Goal: Information Seeking & Learning: Learn about a topic

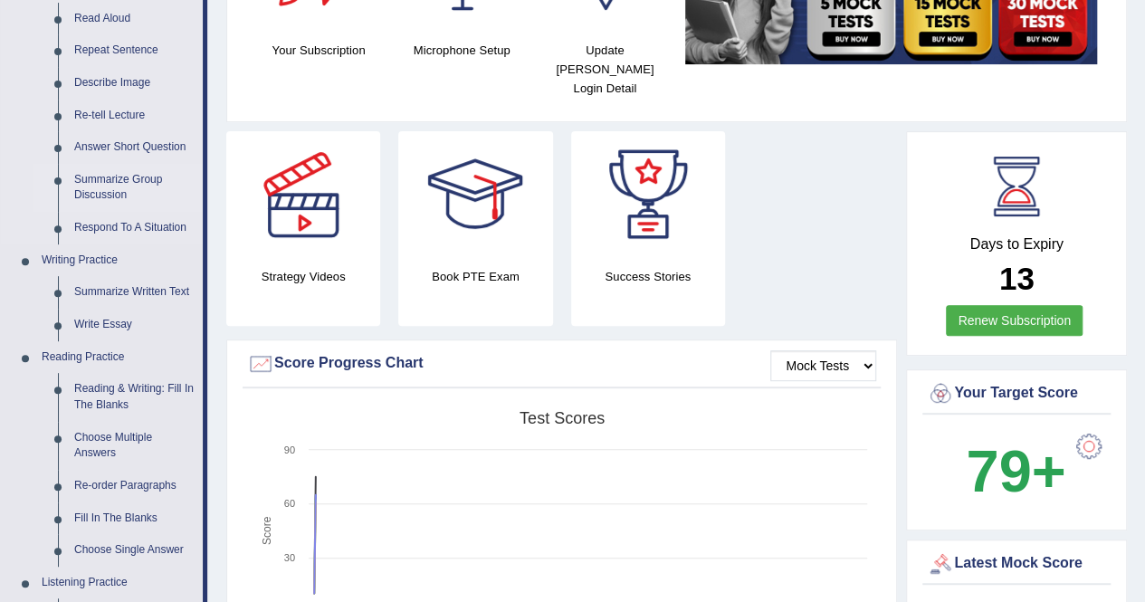
scroll to position [224, 0]
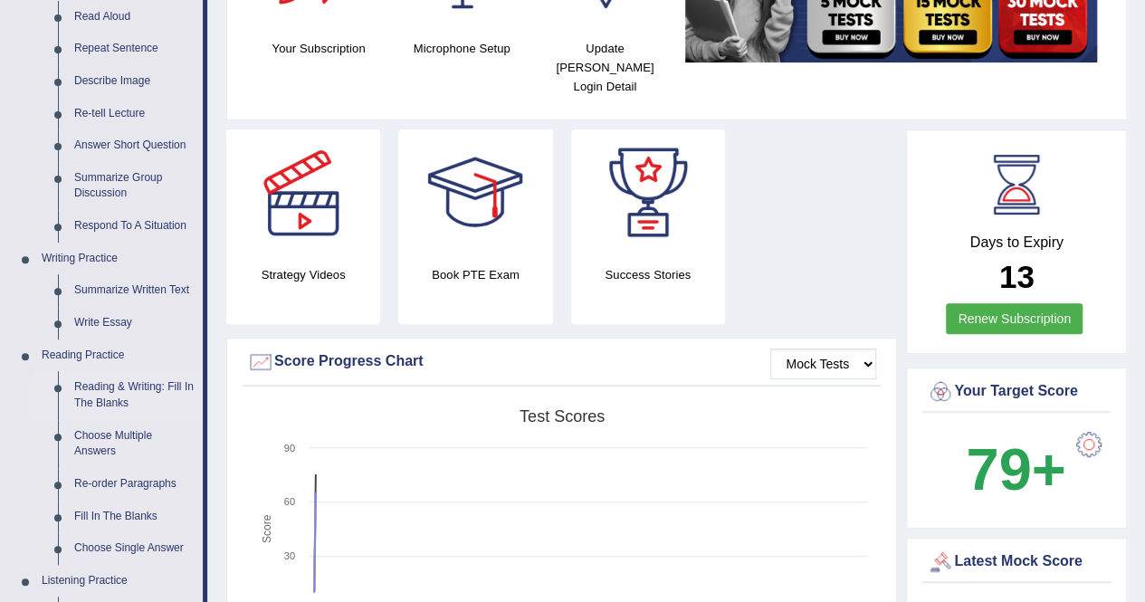
click at [106, 389] on link "Reading & Writing: Fill In The Blanks" at bounding box center [134, 395] width 137 height 48
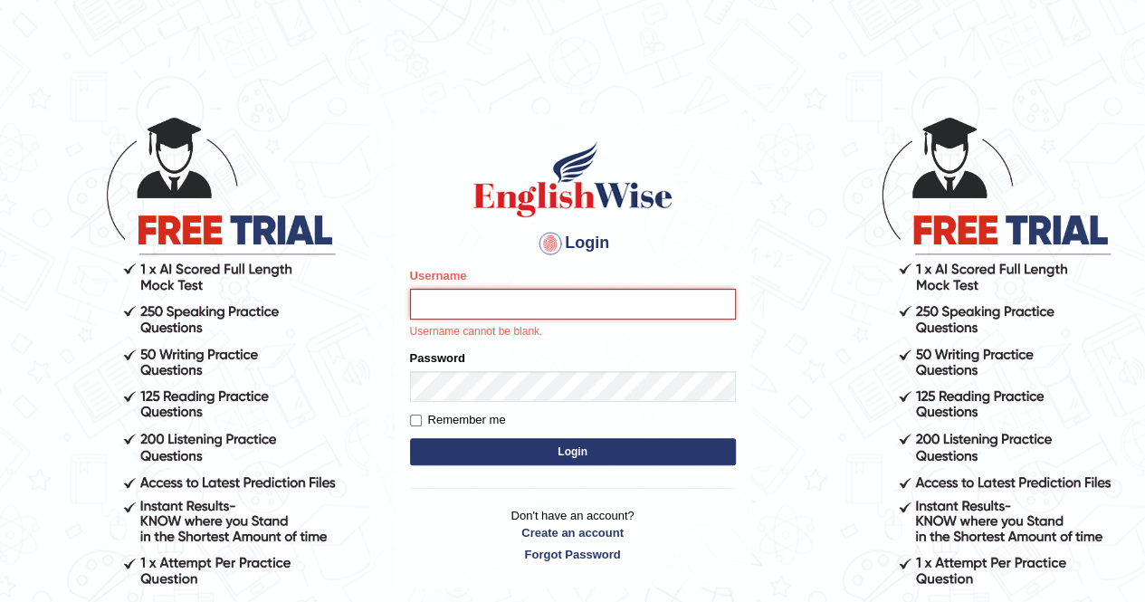
type input "anchalsheoran"
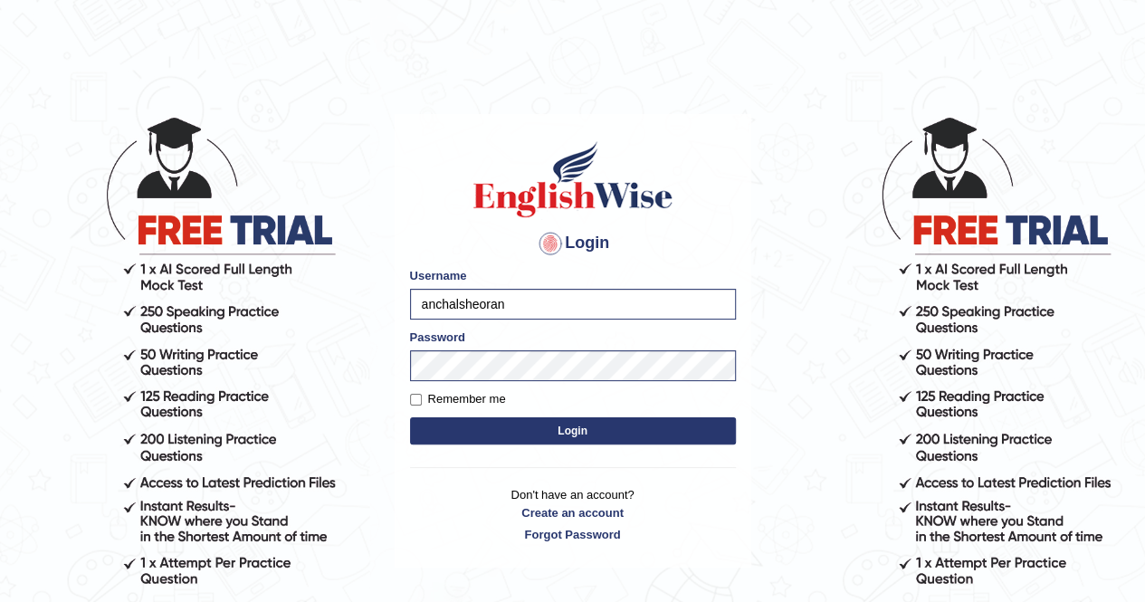
click at [410, 417] on button "Login" at bounding box center [573, 430] width 326 height 27
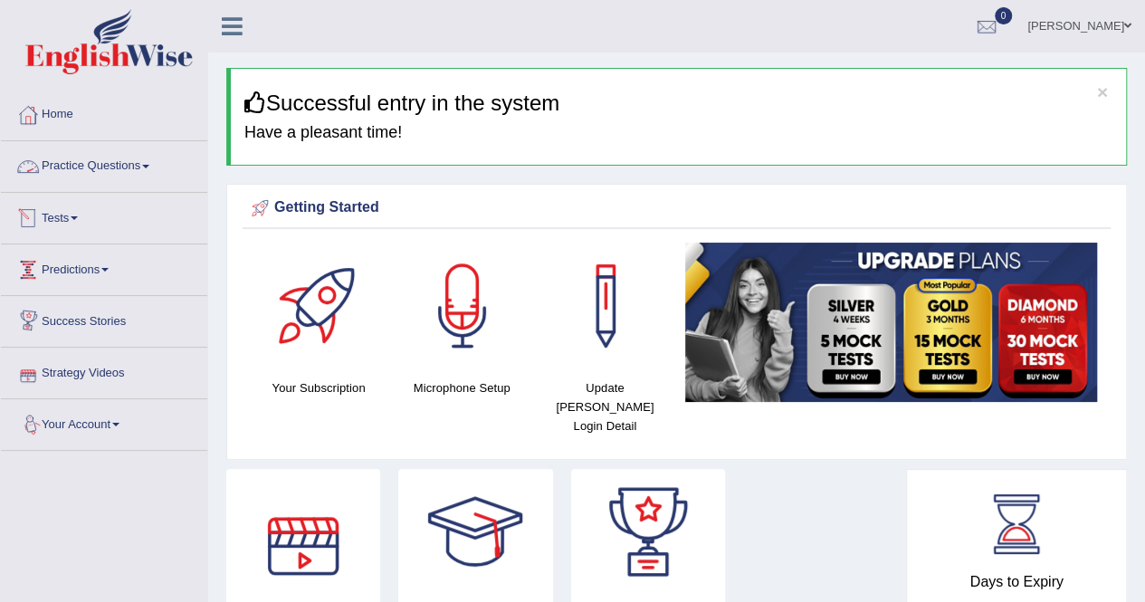
click at [86, 166] on link "Practice Questions" at bounding box center [104, 163] width 206 height 45
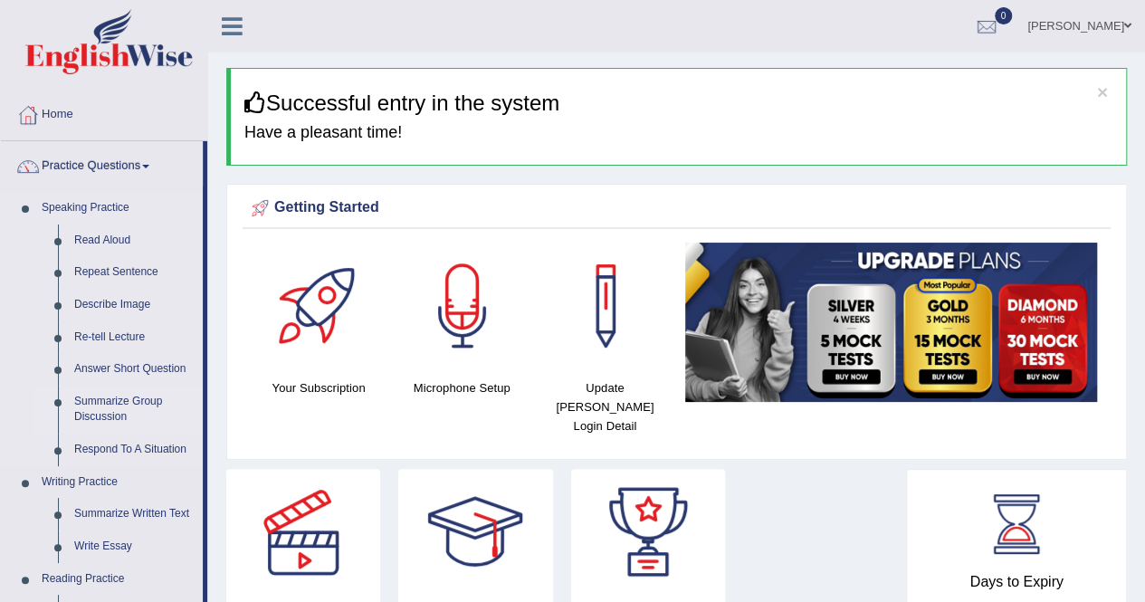
scroll to position [234, 0]
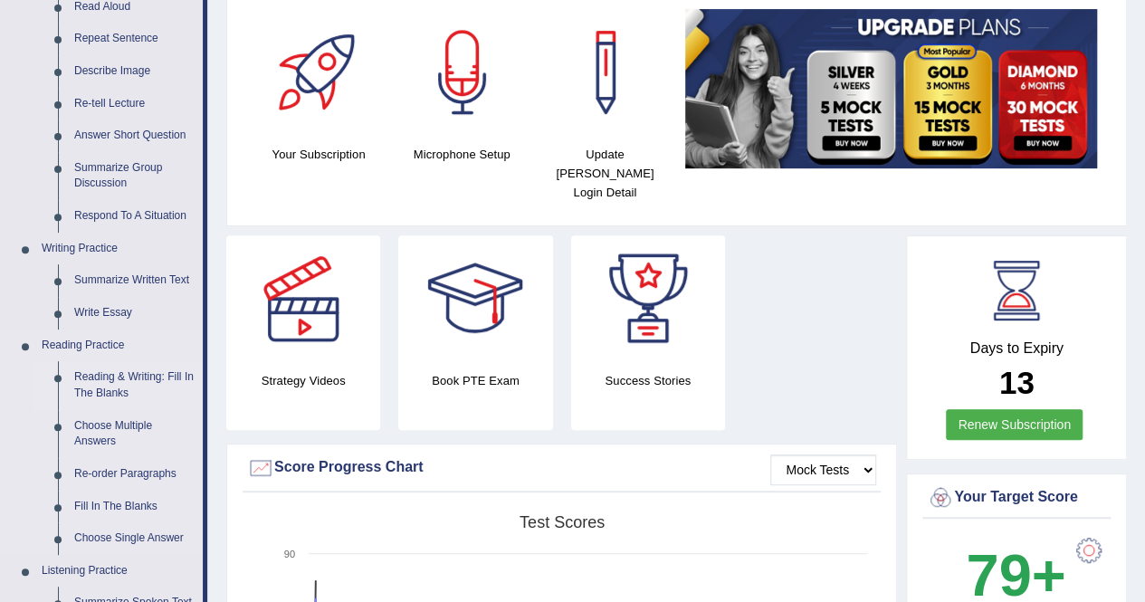
click at [91, 387] on link "Reading & Writing: Fill In The Blanks" at bounding box center [134, 385] width 137 height 48
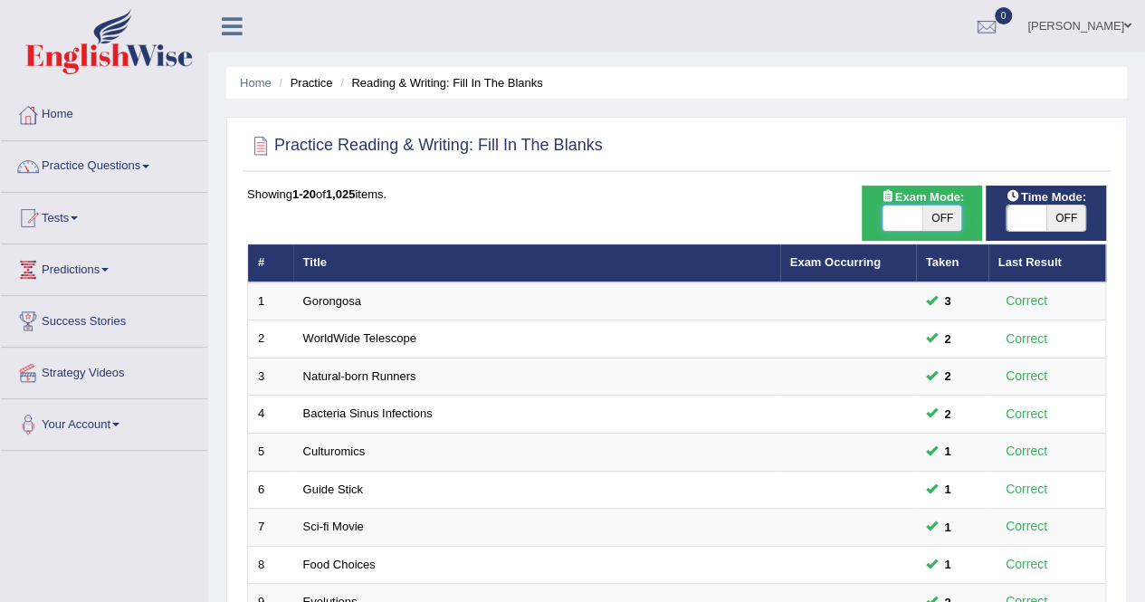
click at [902, 225] on span at bounding box center [903, 218] width 40 height 25
click at [912, 206] on span at bounding box center [903, 218] width 40 height 25
checkbox input "true"
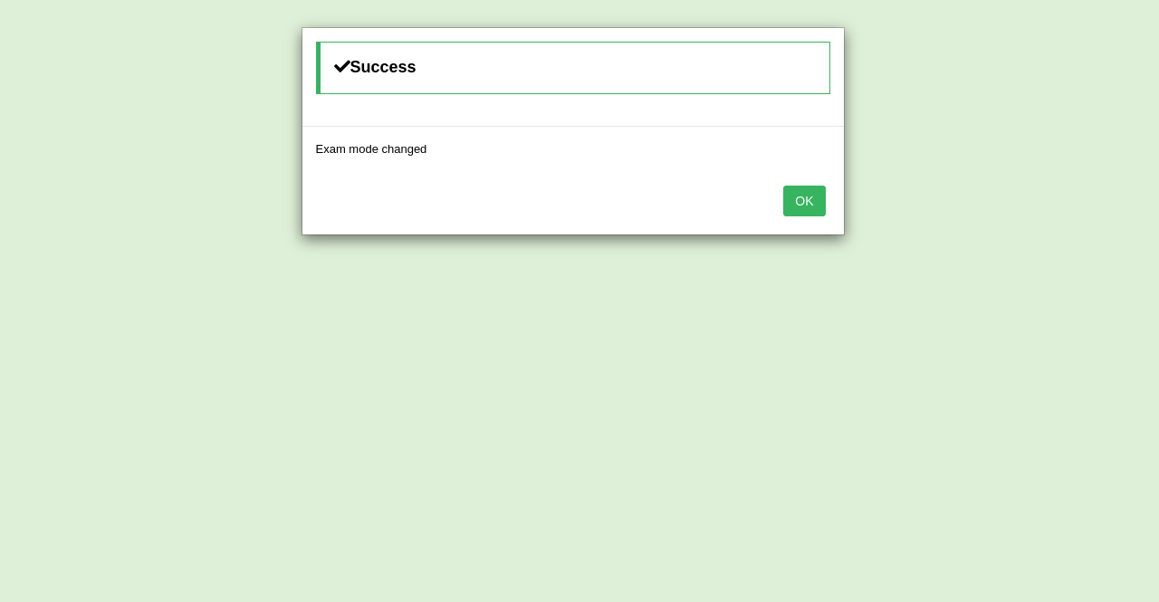
click at [809, 202] on button "OK" at bounding box center [804, 201] width 42 height 31
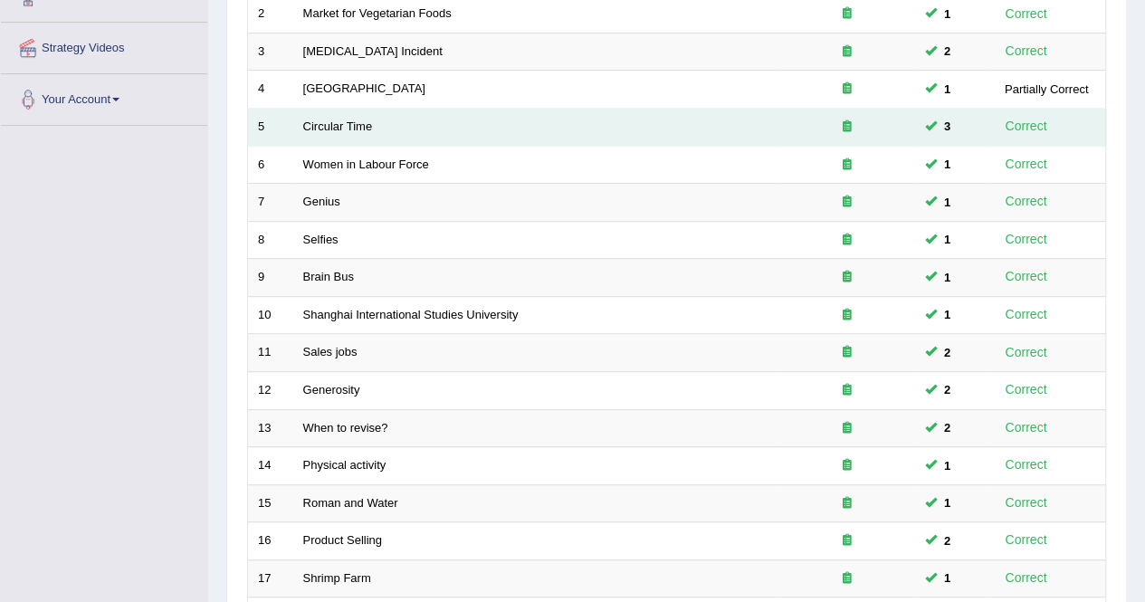
scroll to position [588, 0]
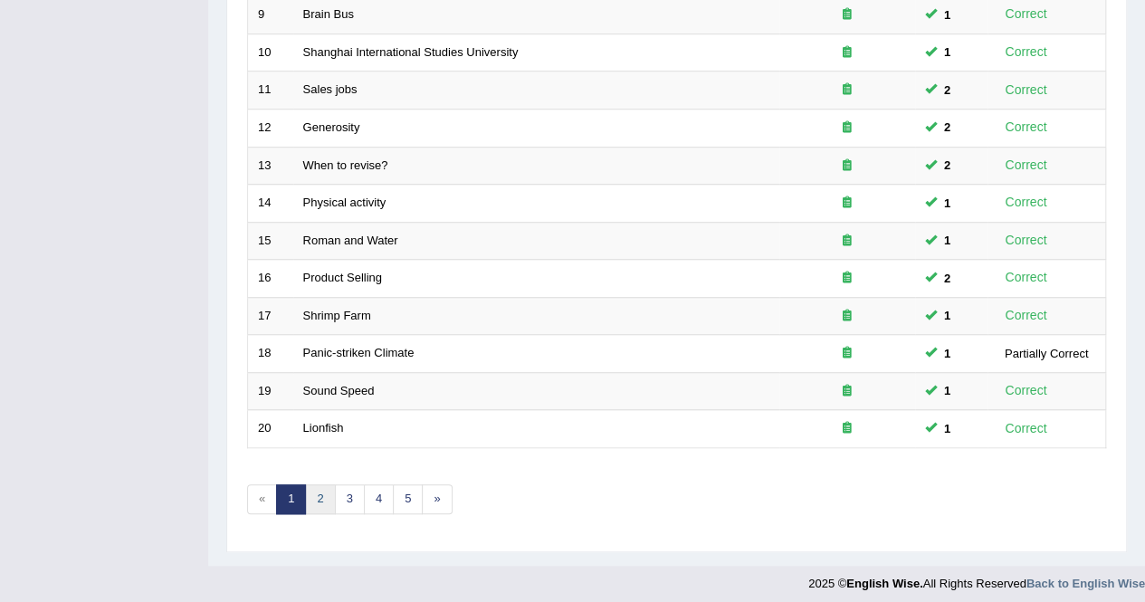
click at [322, 488] on link "2" at bounding box center [320, 499] width 30 height 30
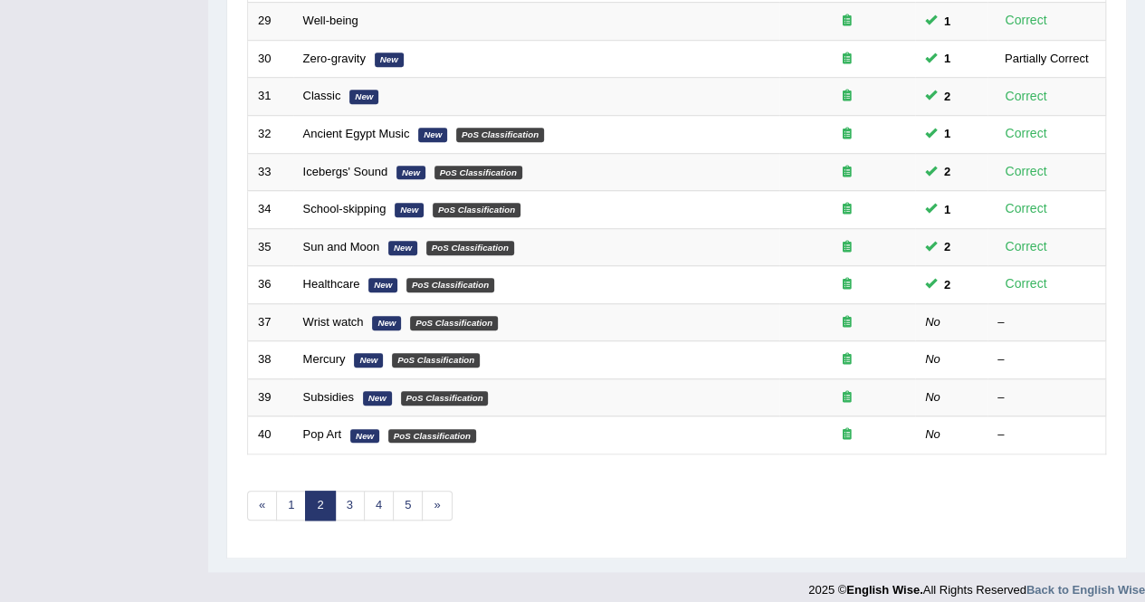
scroll to position [580, 0]
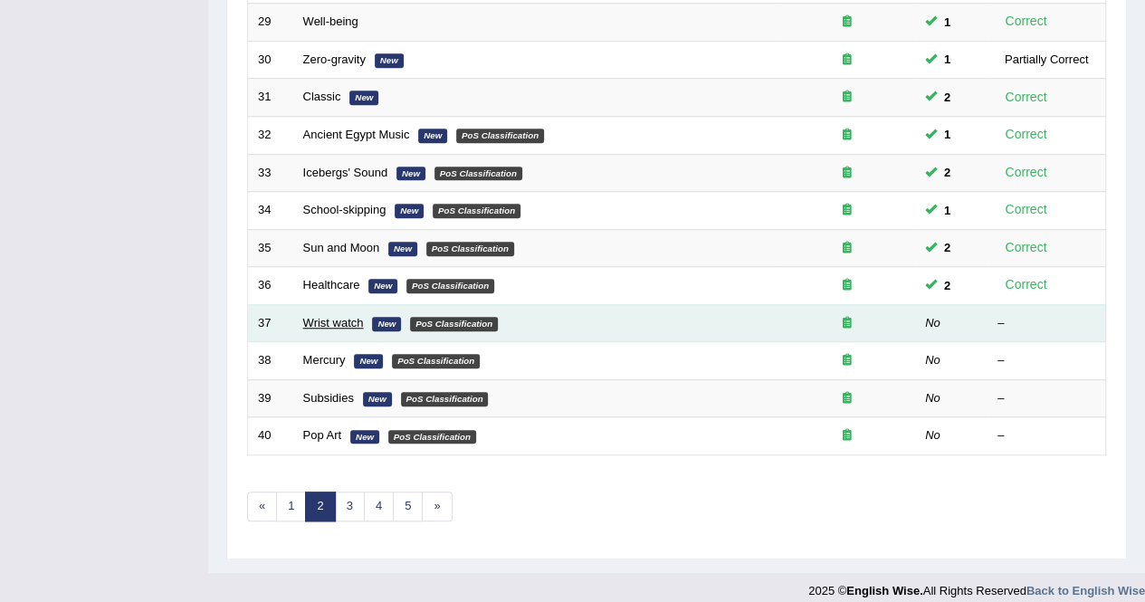
click at [328, 320] on link "Wrist watch" at bounding box center [333, 323] width 61 height 14
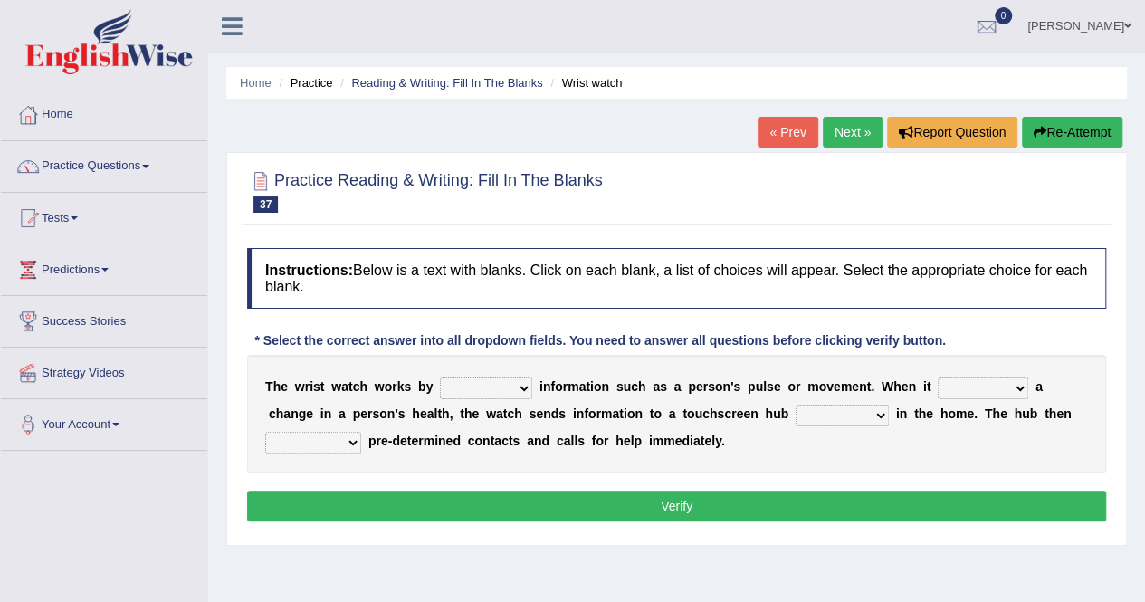
click at [782, 129] on link "« Prev" at bounding box center [788, 132] width 60 height 31
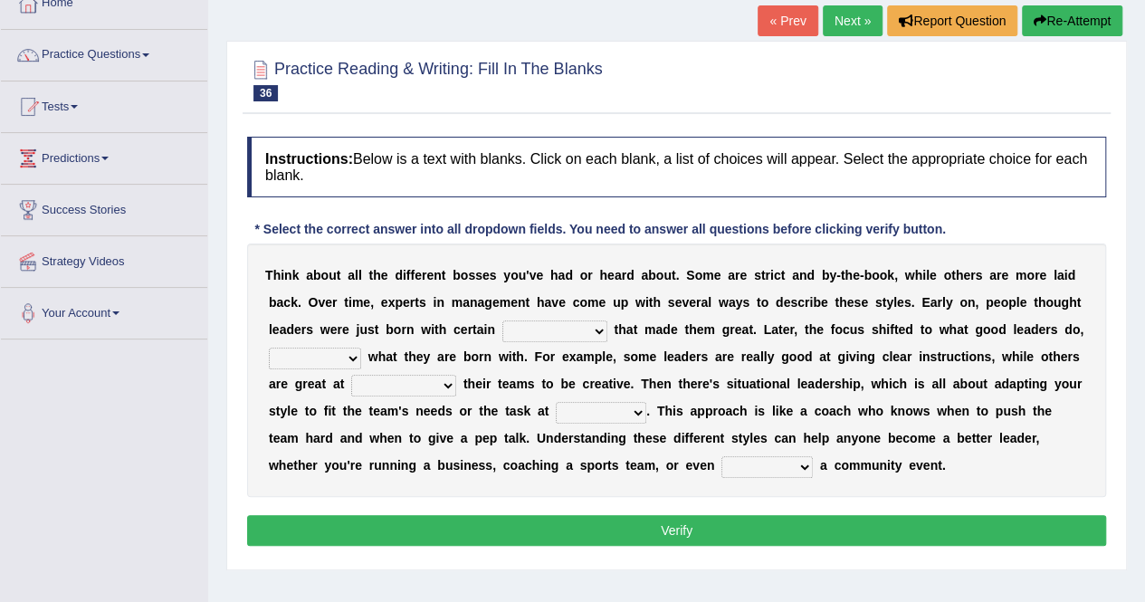
scroll to position [110, 0]
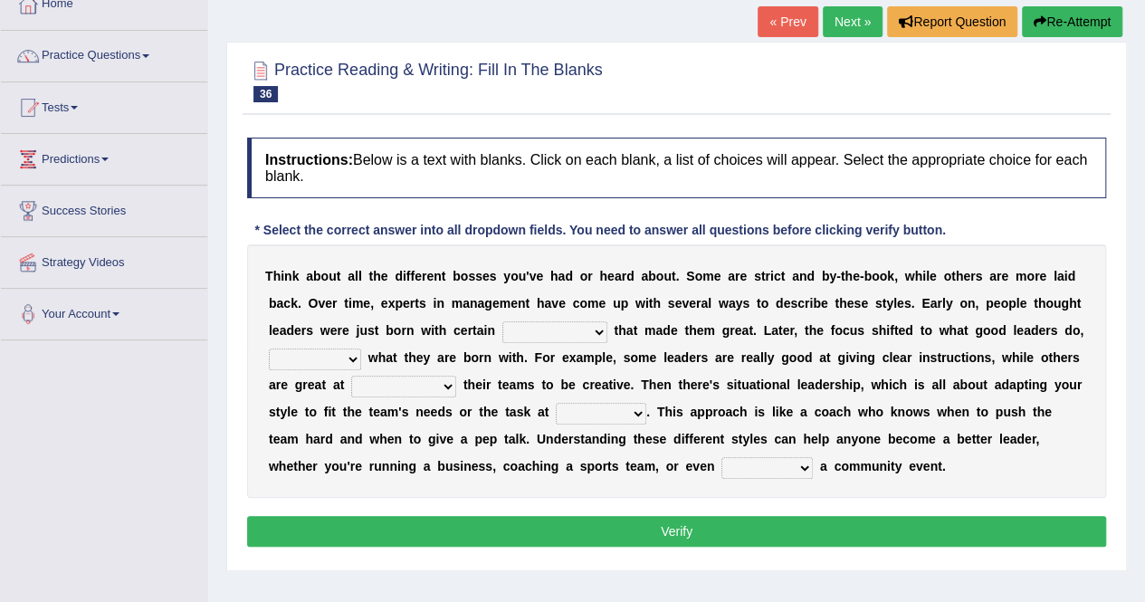
click at [550, 330] on select "poses certifications traits policies" at bounding box center [554, 332] width 105 height 22
click at [582, 134] on div "Instructions: Below is a text with blanks. Click on each blank, a list of choic…" at bounding box center [677, 345] width 868 height 433
click at [809, 8] on link "« Prev" at bounding box center [788, 21] width 60 height 31
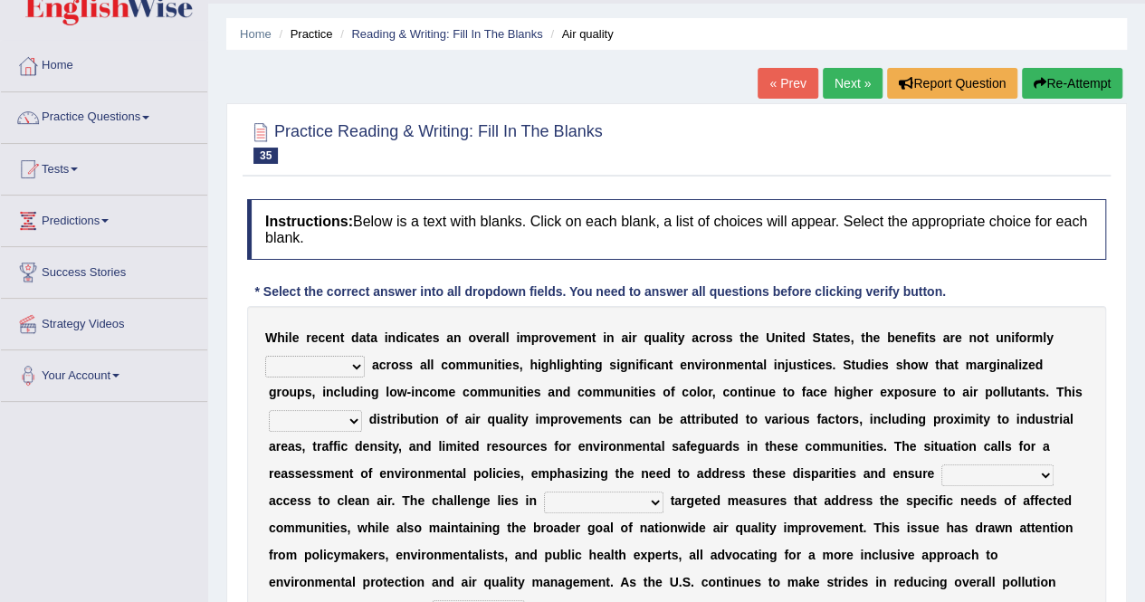
scroll to position [51, 0]
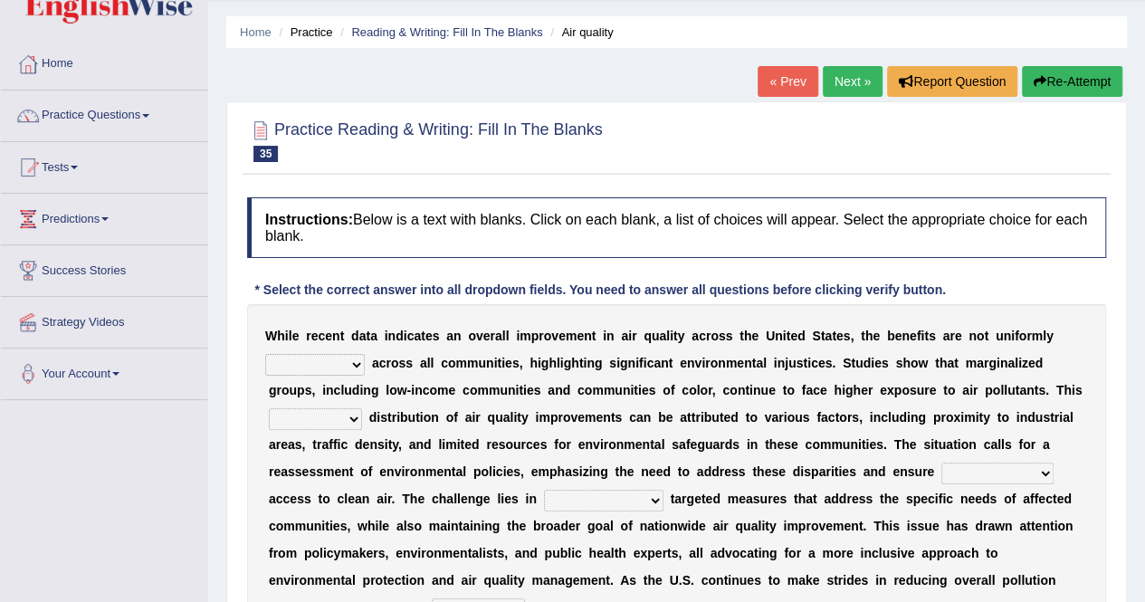
click at [351, 357] on select "experienced referenced appeared indexed" at bounding box center [315, 365] width 100 height 22
click at [435, 185] on div "Practice Reading & Writing: Fill In The Blanks 35 Air quality Instructions: Bel…" at bounding box center [676, 406] width 901 height 611
click at [420, 28] on link "Reading & Writing: Fill In The Blanks" at bounding box center [446, 32] width 191 height 14
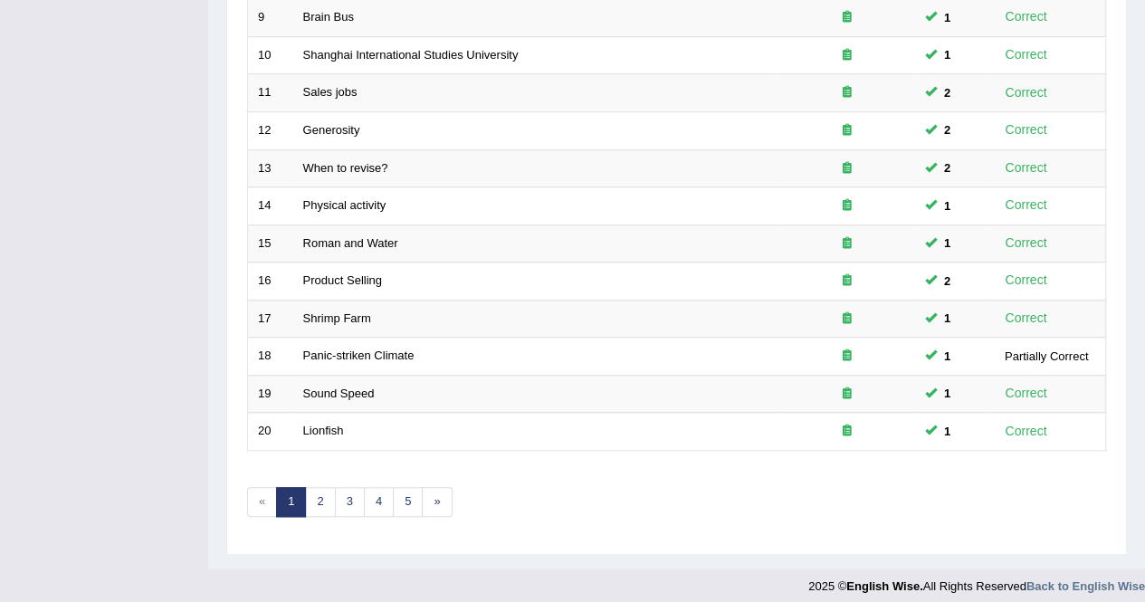
scroll to position [588, 0]
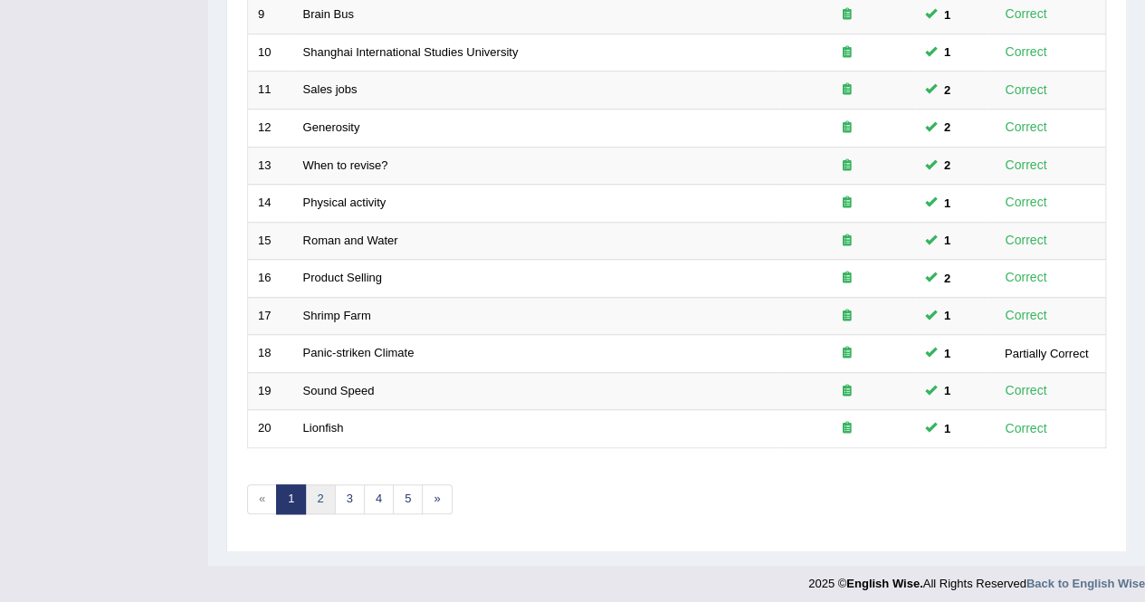
click at [314, 484] on link "2" at bounding box center [320, 499] width 30 height 30
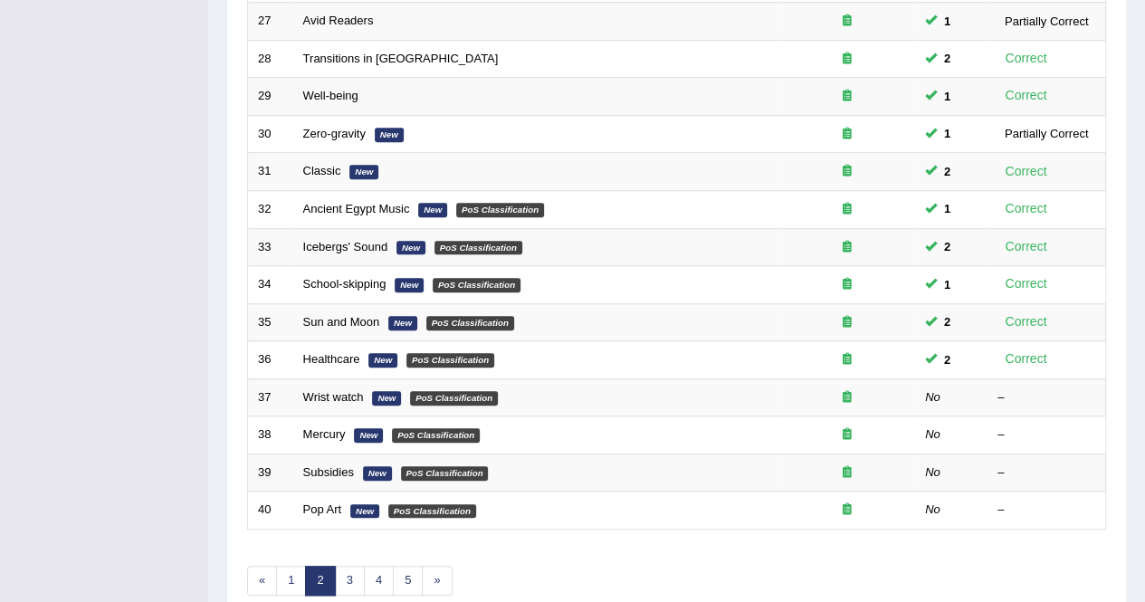
scroll to position [539, 0]
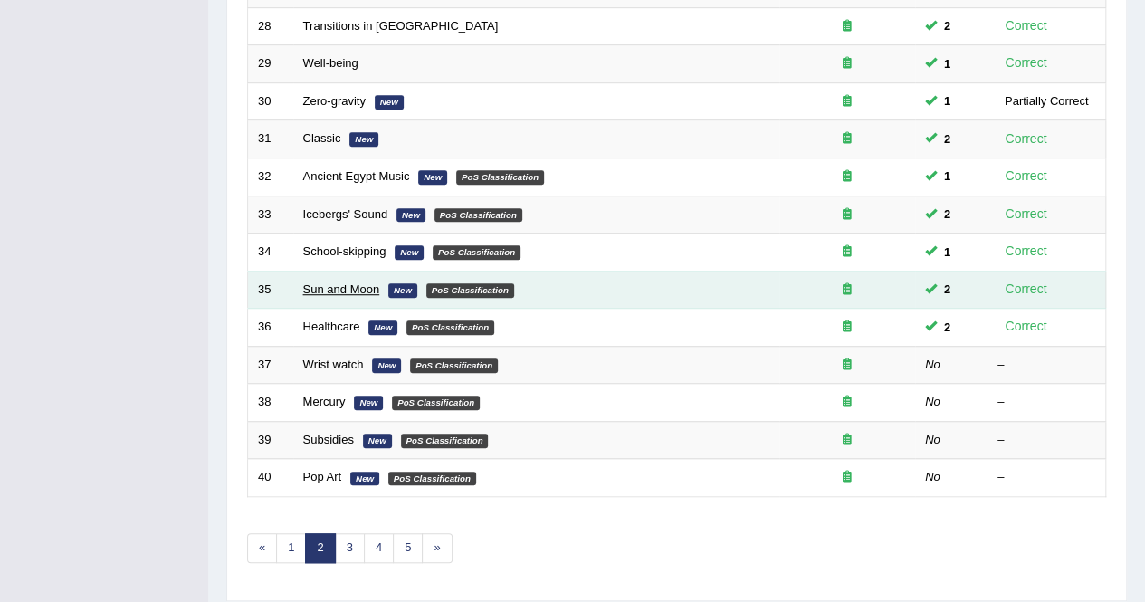
click at [349, 282] on link "Sun and Moon" at bounding box center [341, 289] width 77 height 14
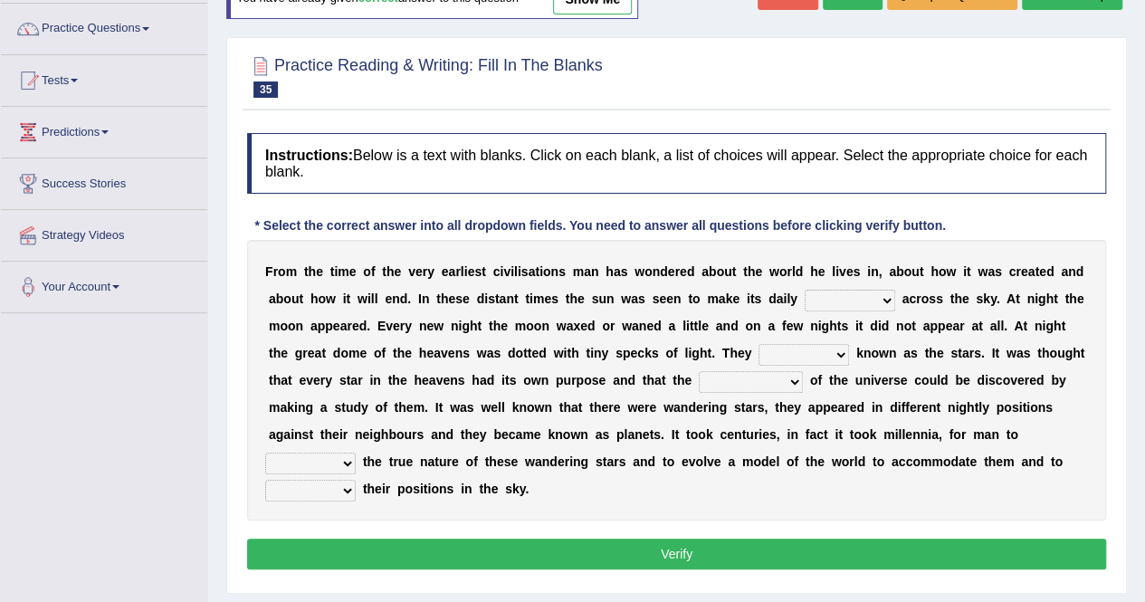
scroll to position [28, 0]
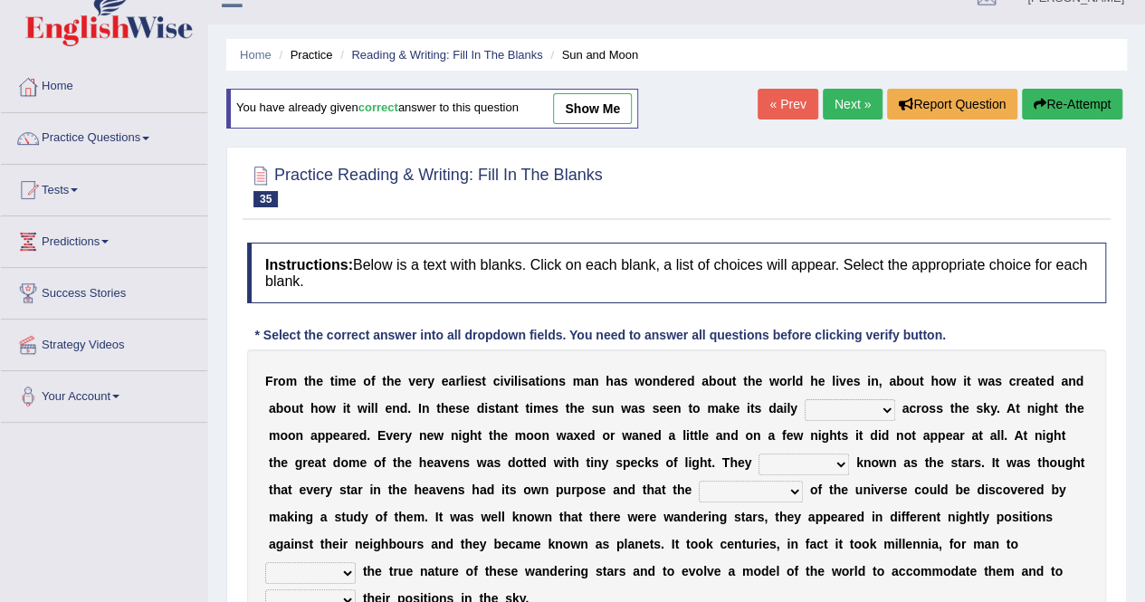
click at [848, 99] on link "Next »" at bounding box center [853, 104] width 60 height 31
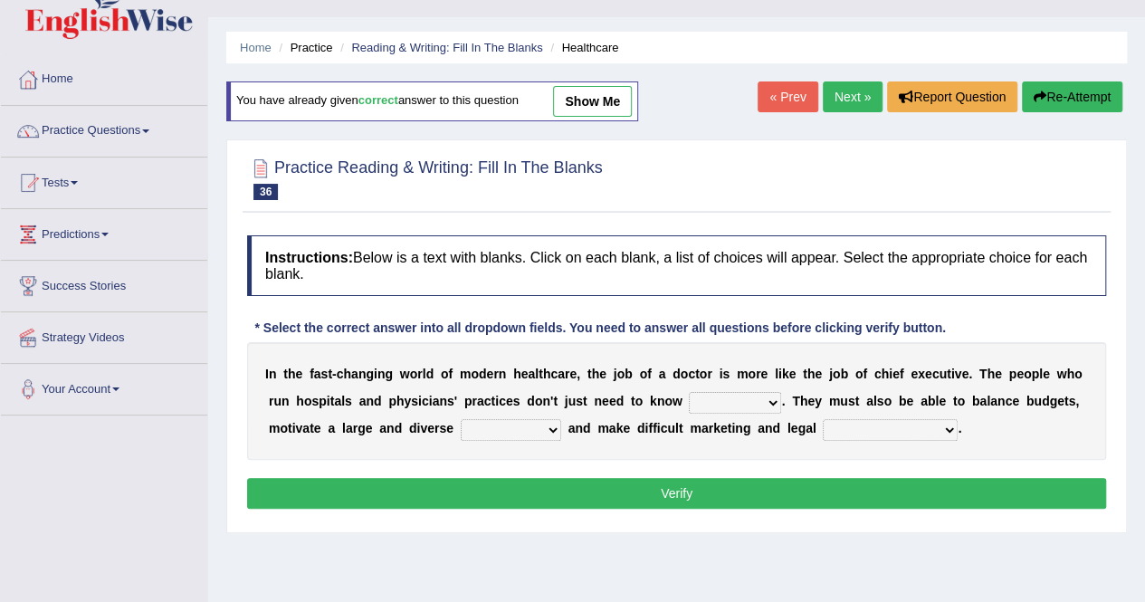
scroll to position [34, 0]
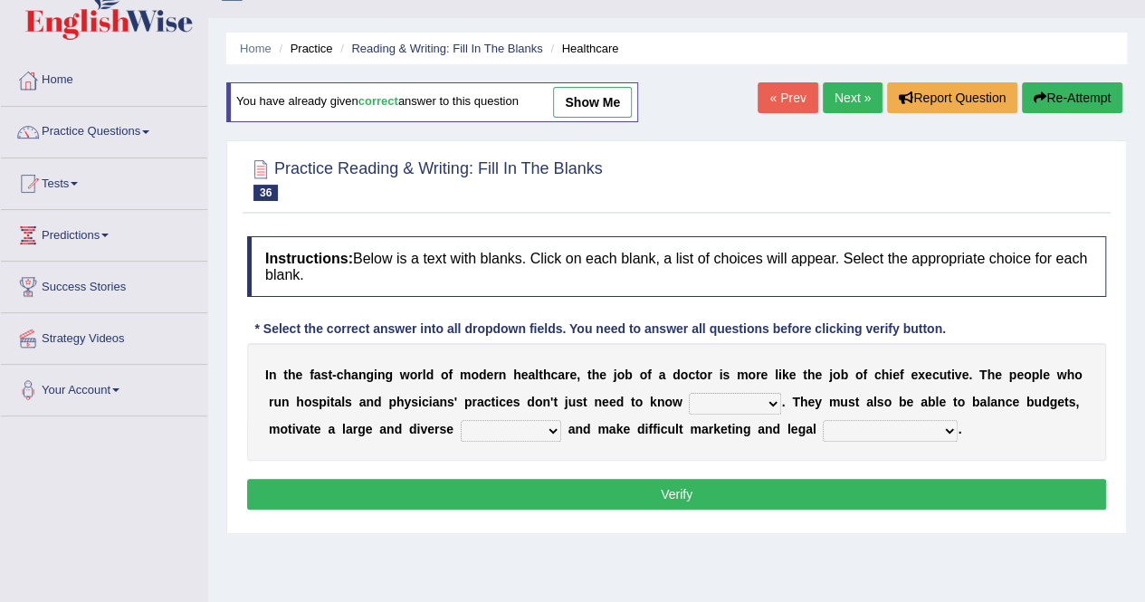
click at [849, 101] on link "Next »" at bounding box center [853, 97] width 60 height 31
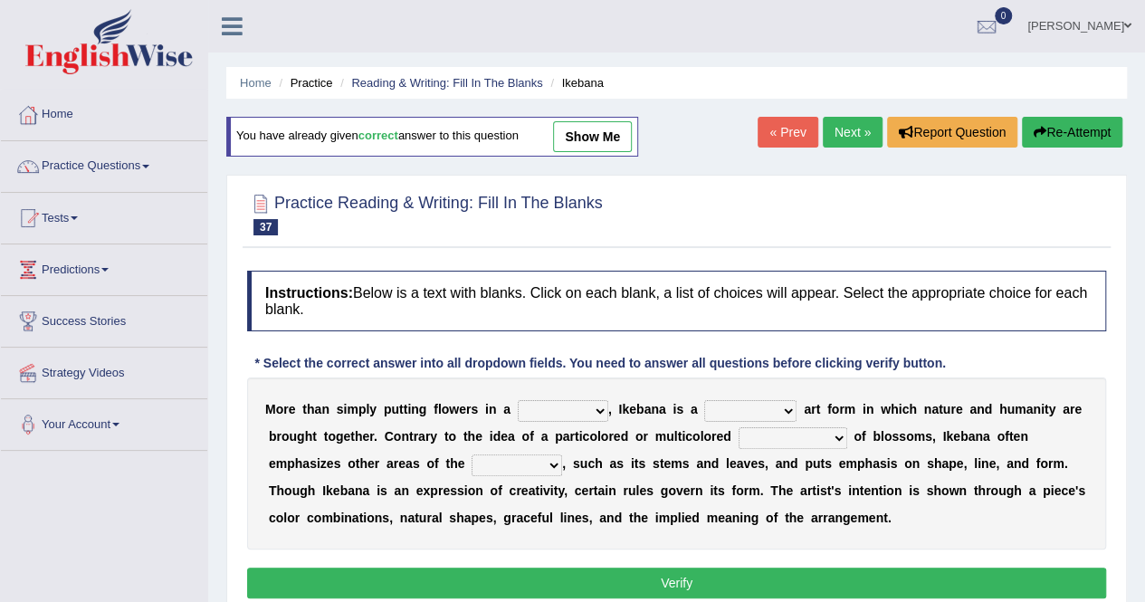
click at [844, 133] on link "Next »" at bounding box center [853, 132] width 60 height 31
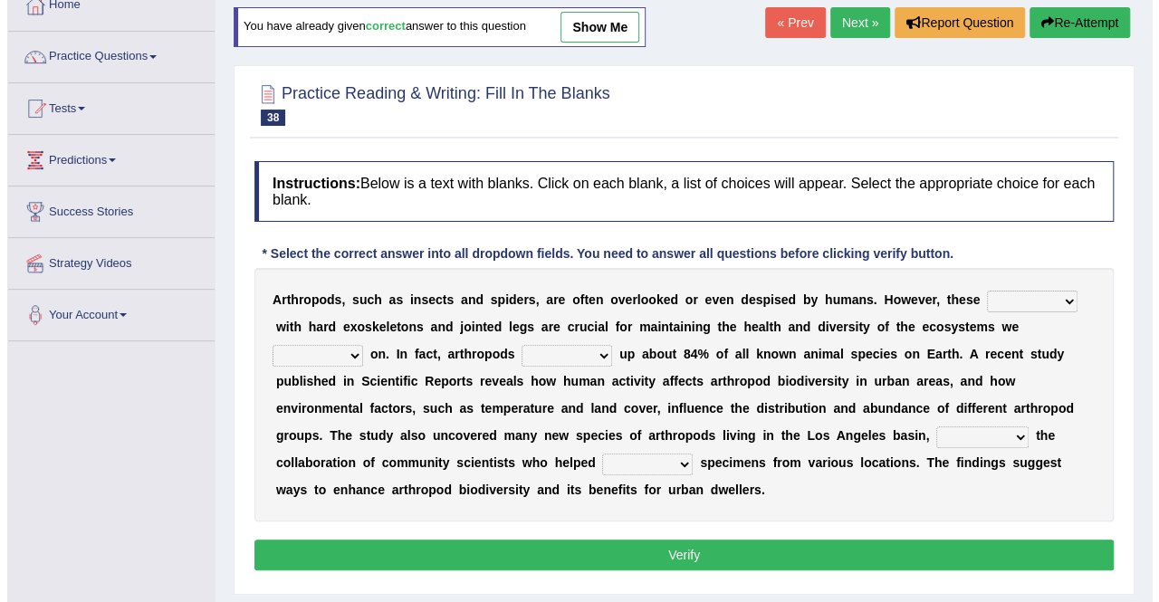
scroll to position [111, 0]
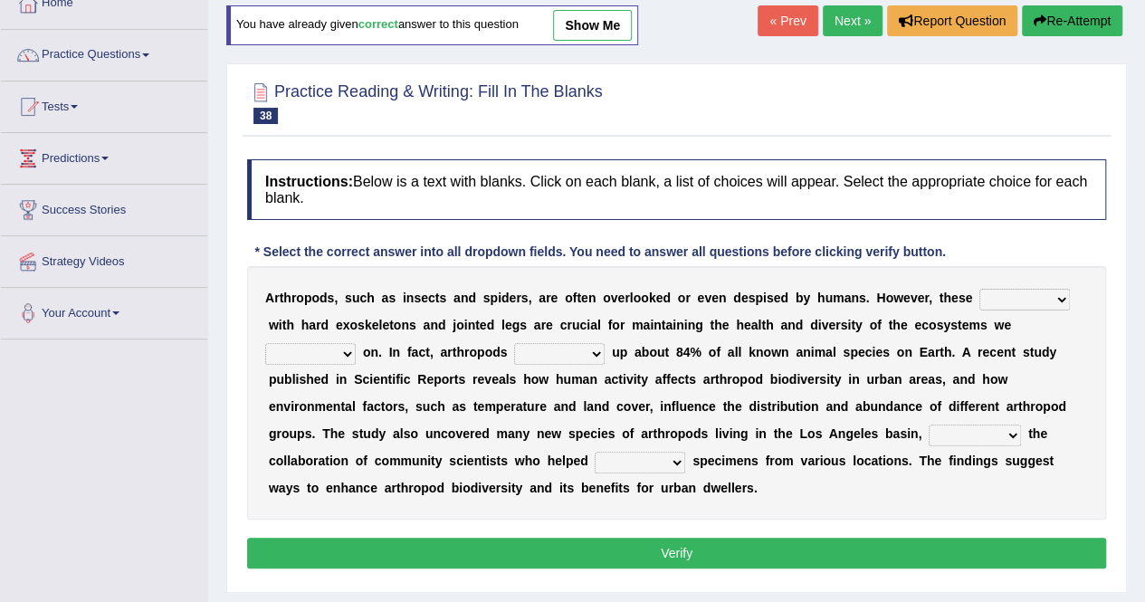
click at [1016, 297] on select "creatures mice bones structures" at bounding box center [1025, 300] width 91 height 22
select select "creatures"
click at [980, 289] on select "creatures mice bones structures" at bounding box center [1025, 300] width 91 height 22
click at [324, 352] on select "depend survive live decide" at bounding box center [310, 354] width 91 height 22
select select "depend"
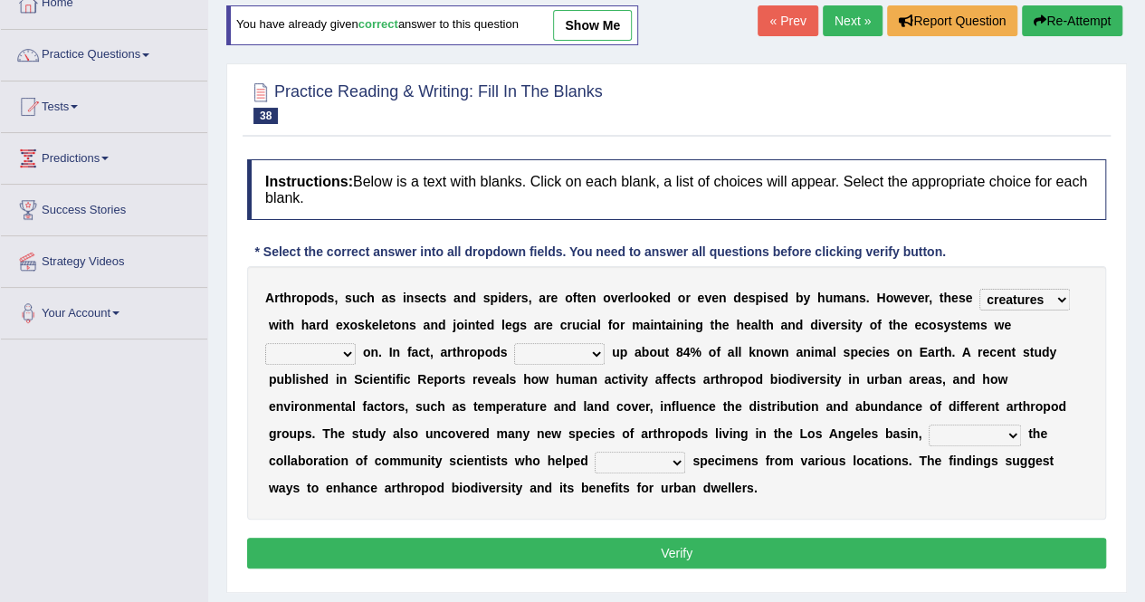
click at [265, 343] on select "depend survive live decide" at bounding box center [310, 354] width 91 height 22
click at [550, 345] on select "compose make pull include" at bounding box center [559, 354] width 91 height 22
select select "make"
click at [514, 343] on select "compose make pull include" at bounding box center [559, 354] width 91 height 22
click at [989, 427] on select "while thanks to because contrary to" at bounding box center [975, 436] width 92 height 22
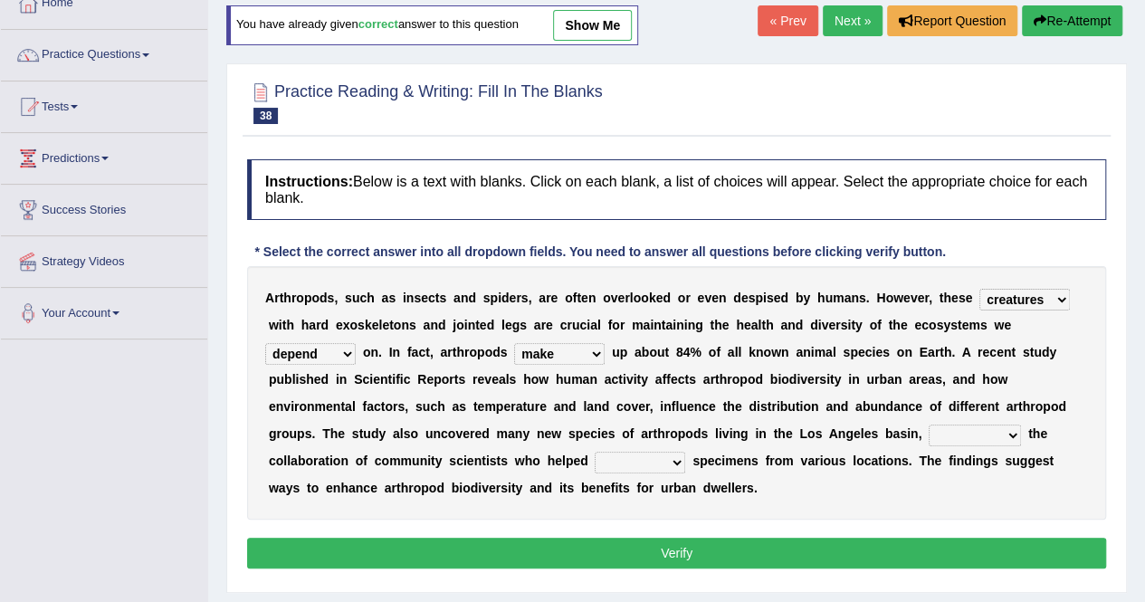
select select "thanks to"
click at [929, 425] on select "while thanks to because contrary to" at bounding box center [975, 436] width 92 height 22
click at [616, 461] on select "unfold collect substitute pressure" at bounding box center [640, 463] width 91 height 22
select select "collect"
click at [595, 452] on select "unfold collect substitute pressure" at bounding box center [640, 463] width 91 height 22
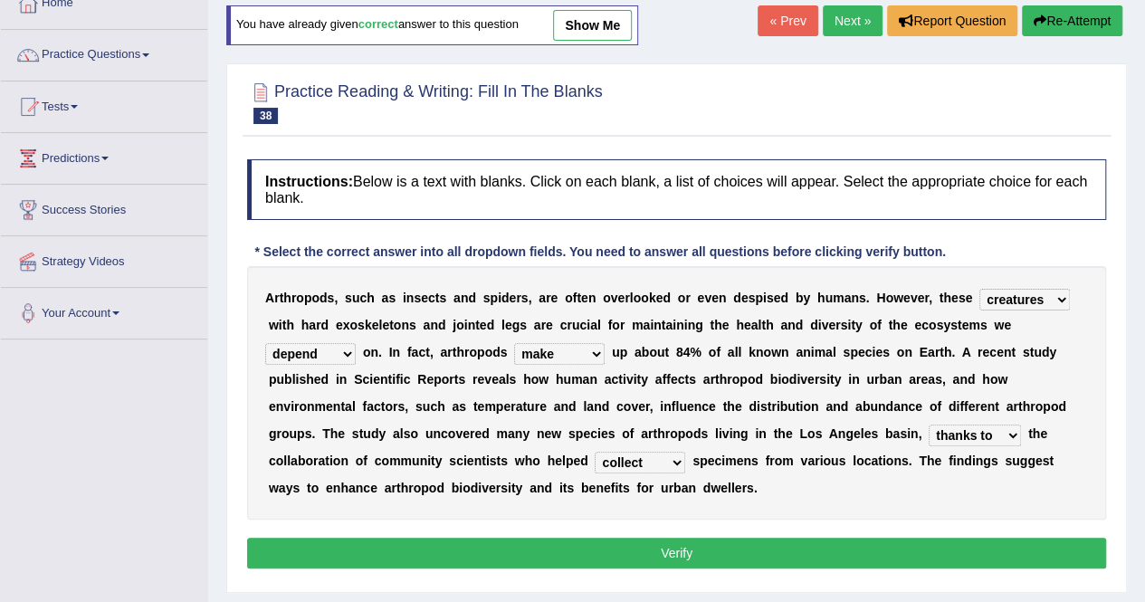
click at [623, 545] on button "Verify" at bounding box center [676, 553] width 859 height 31
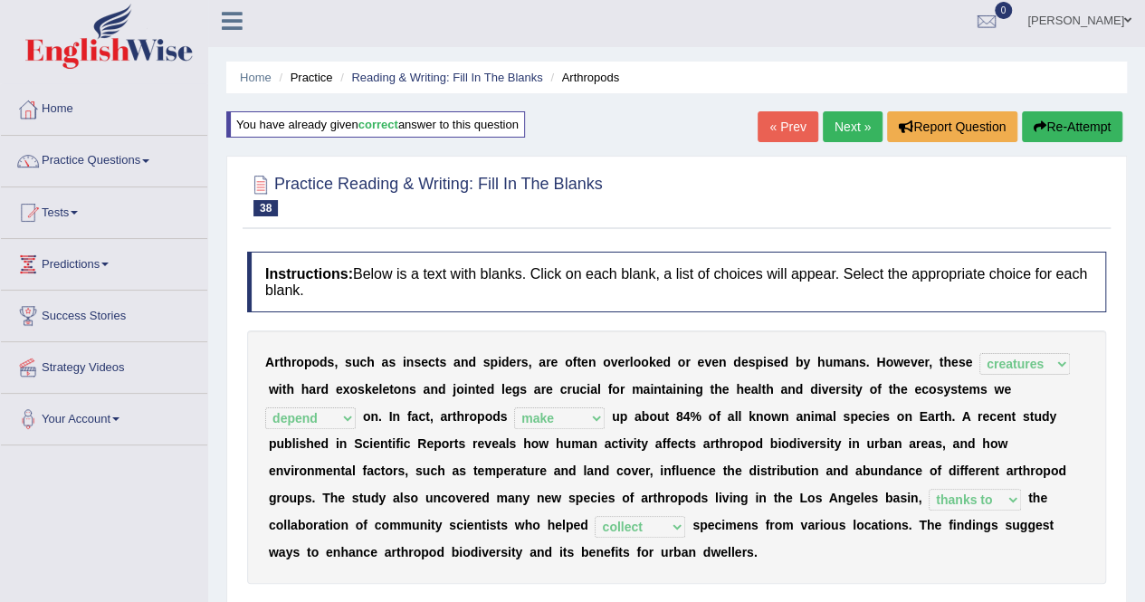
scroll to position [0, 0]
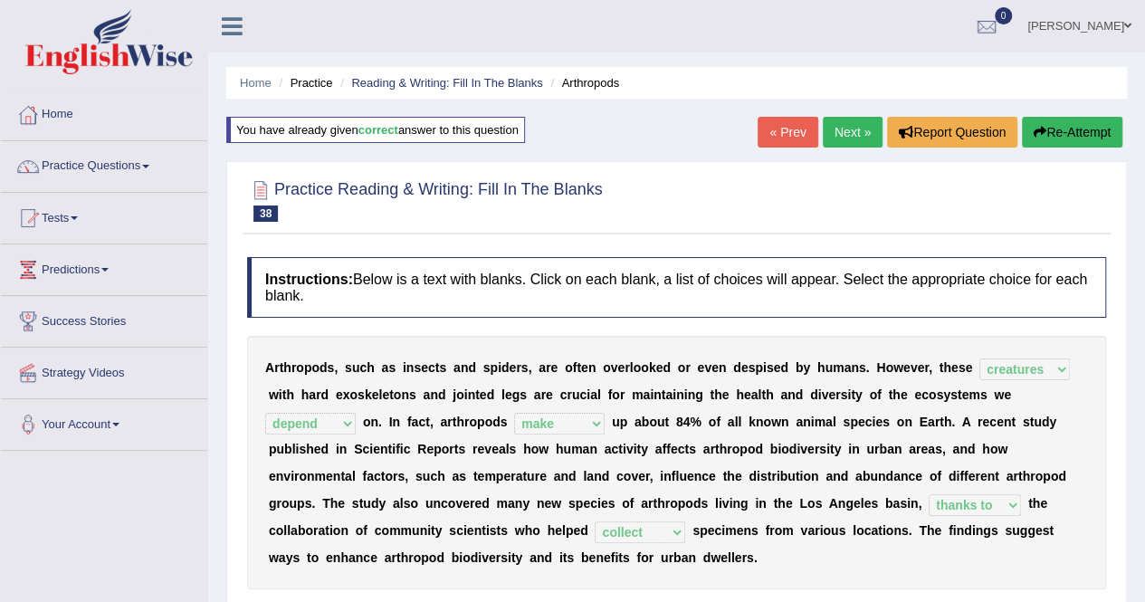
click at [842, 132] on link "Next »" at bounding box center [853, 132] width 60 height 31
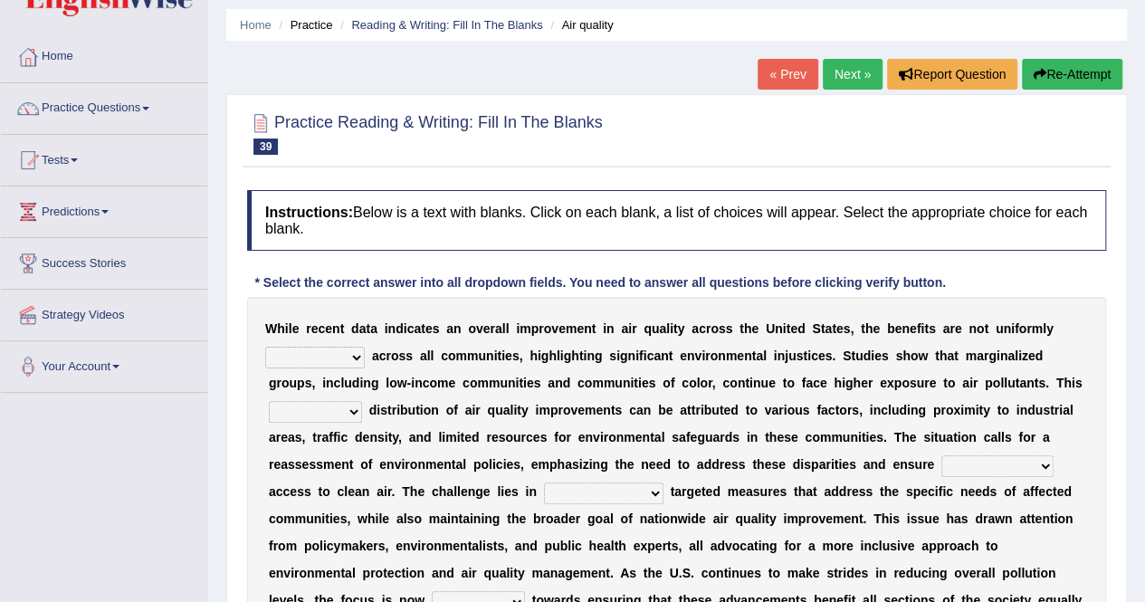
scroll to position [60, 0]
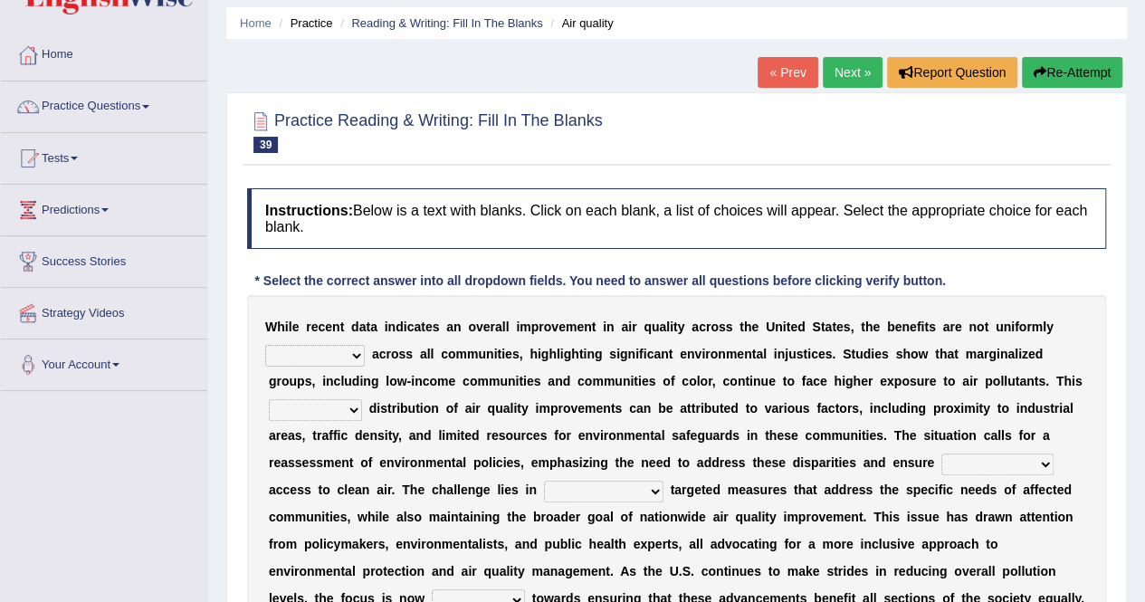
click at [342, 349] on select "experienced referenced appeared indexed" at bounding box center [315, 356] width 100 height 22
select select "experienced"
click at [265, 345] on select "experienced referenced appeared indexed" at bounding box center [315, 356] width 100 height 22
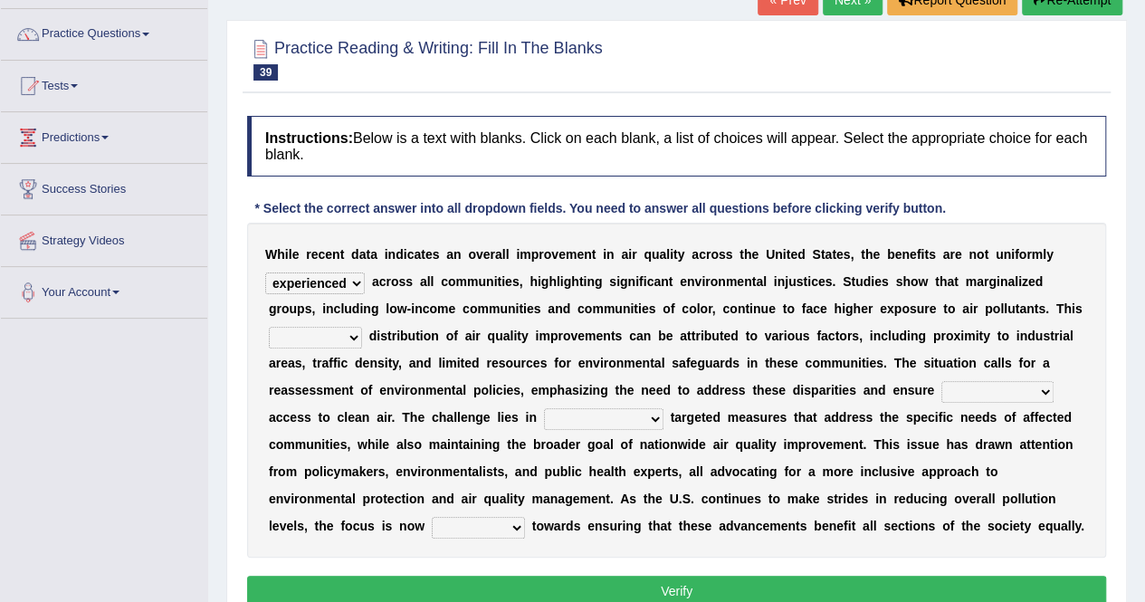
scroll to position [130, 0]
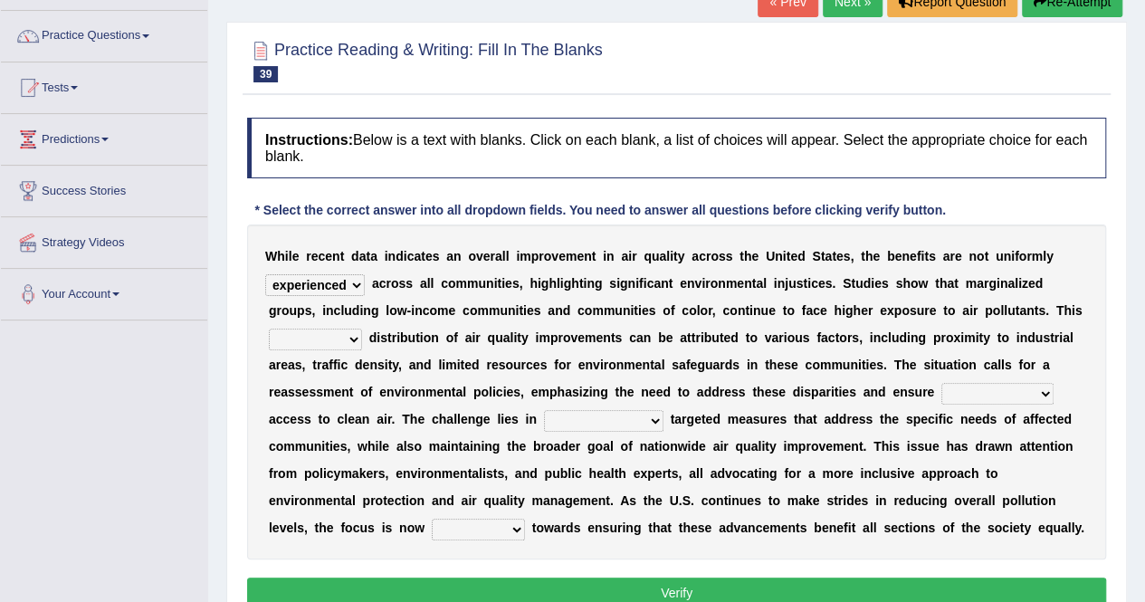
click at [315, 339] on select "invaluable vulnerable insufficient uneven" at bounding box center [315, 340] width 93 height 22
select select "uneven"
click at [269, 329] on select "invaluable vulnerable insufficient uneven" at bounding box center [315, 340] width 93 height 22
click at [1025, 393] on select "environmental credited equitable transparent" at bounding box center [998, 394] width 112 height 22
select select "equitable"
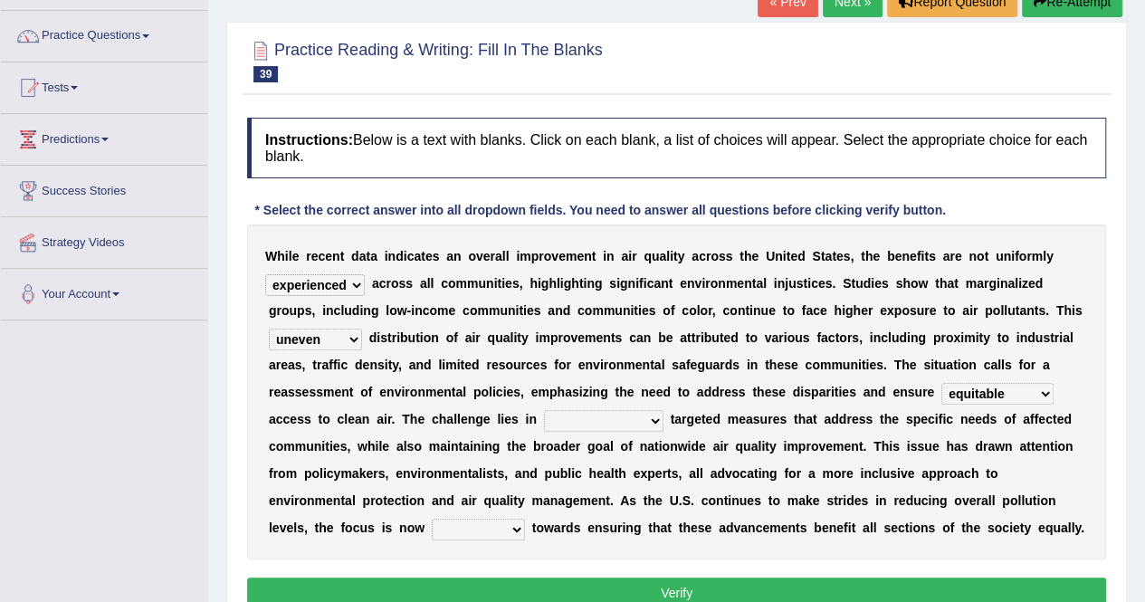
click at [942, 383] on select "environmental credited equitable transparent" at bounding box center [998, 394] width 112 height 22
click at [601, 426] on select "implementation implemented implement implementing" at bounding box center [604, 421] width 120 height 22
select select "implementing"
click at [544, 410] on select "implementation implemented implement implementing" at bounding box center [604, 421] width 120 height 22
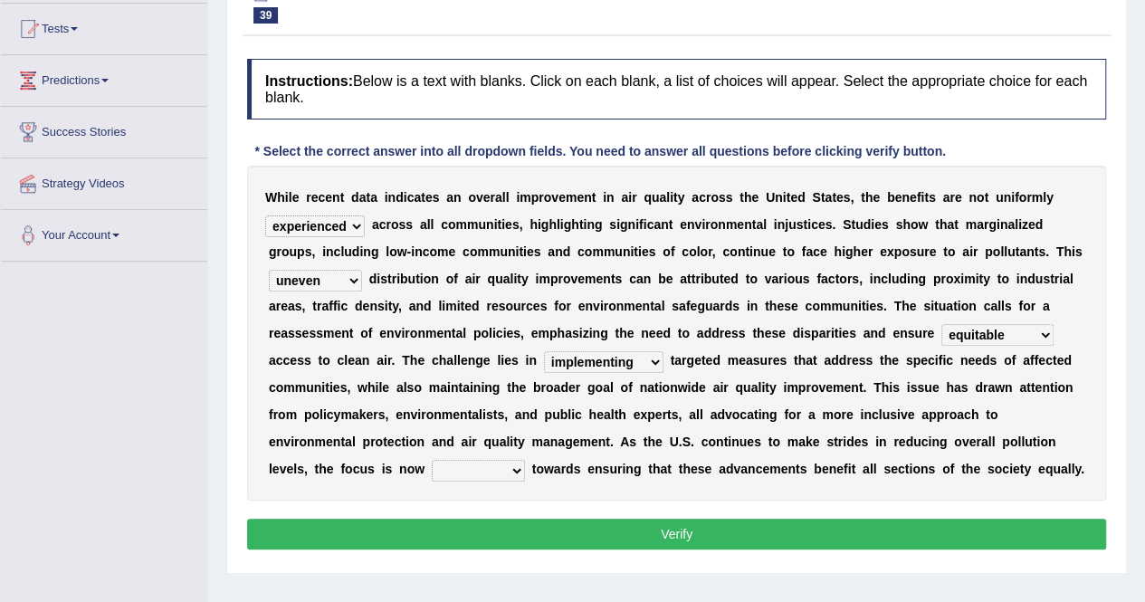
scroll to position [197, 0]
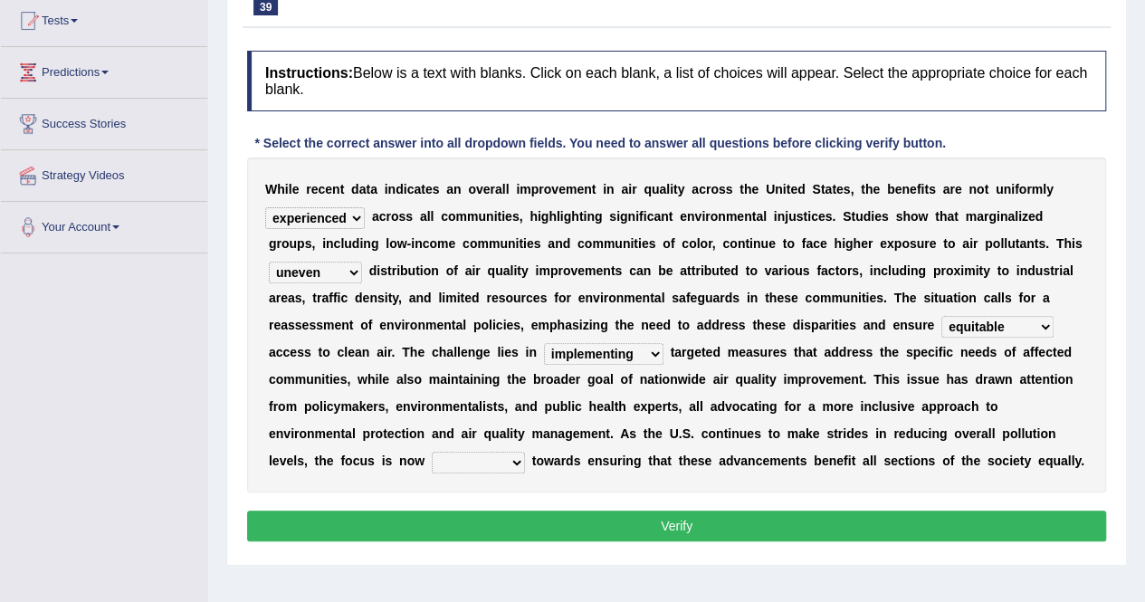
click at [480, 465] on select "shifting exceeding retreating consuming" at bounding box center [478, 463] width 93 height 22
select select "shifting"
click at [432, 452] on select "shifting exceeding retreating consuming" at bounding box center [478, 463] width 93 height 22
click at [462, 522] on button "Verify" at bounding box center [676, 526] width 859 height 31
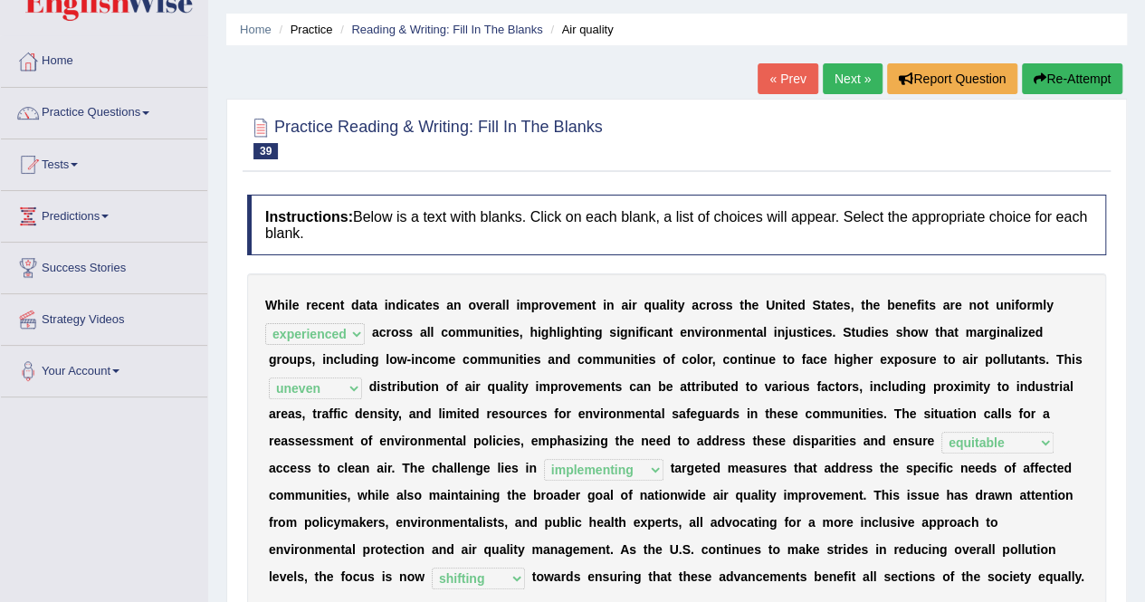
scroll to position [0, 0]
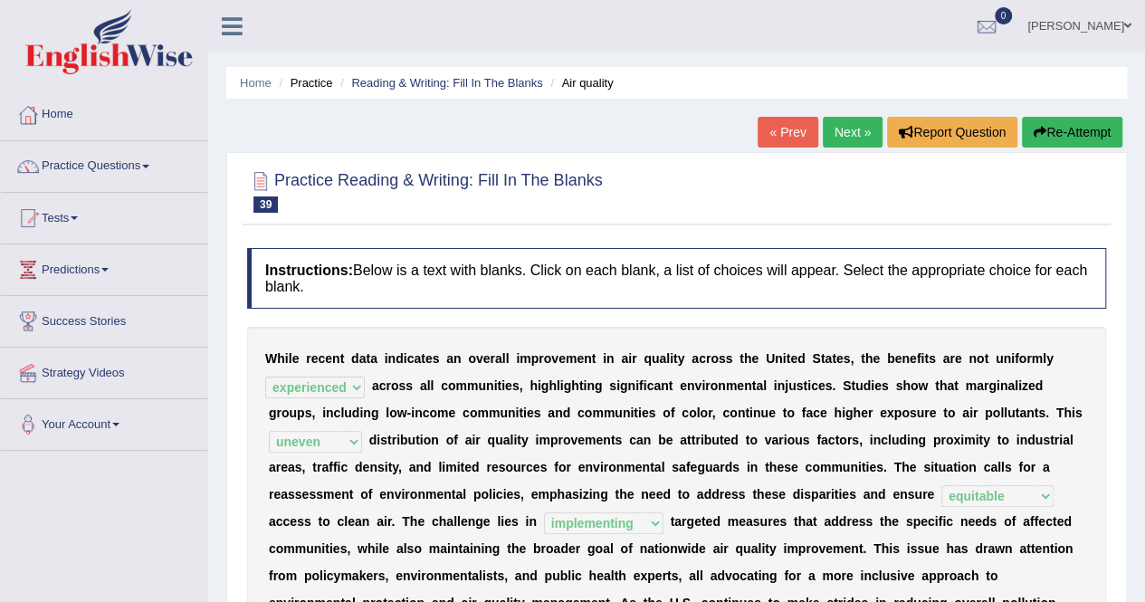
click at [862, 134] on link "Next »" at bounding box center [853, 132] width 60 height 31
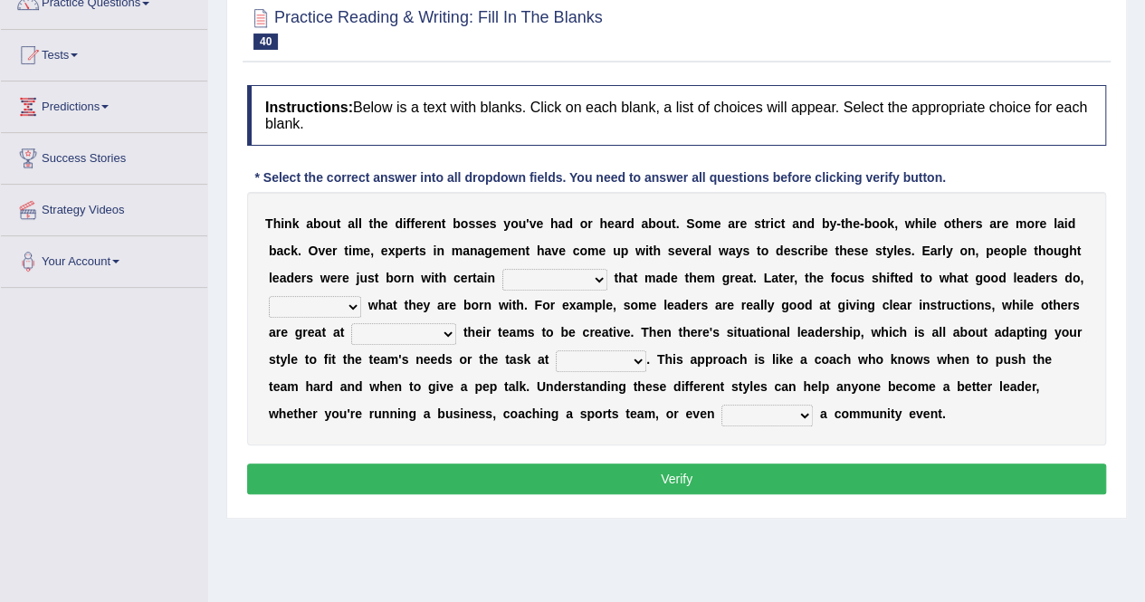
click at [556, 281] on select "poses certifications traits policies" at bounding box center [554, 280] width 105 height 22
select select "traits"
click at [502, 269] on select "poses certifications traits policies" at bounding box center [554, 280] width 105 height 22
click at [310, 301] on select "instead rather than because of however" at bounding box center [315, 307] width 92 height 22
click at [269, 296] on select "instead rather than because of however" at bounding box center [315, 307] width 92 height 22
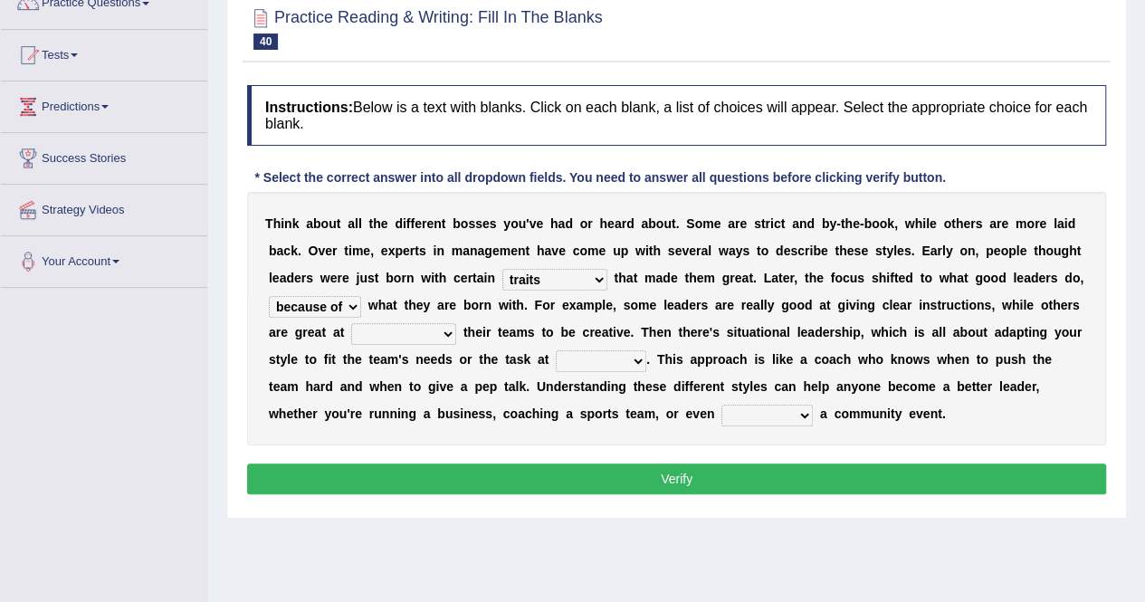
click at [266, 306] on b at bounding box center [267, 305] width 4 height 14
click at [279, 300] on select "instead rather than because of however" at bounding box center [315, 307] width 92 height 22
select select "rather than"
click at [269, 296] on select "instead rather than because of however" at bounding box center [315, 307] width 92 height 22
click at [388, 328] on select "observing documenting reporting inspiring" at bounding box center [403, 334] width 105 height 22
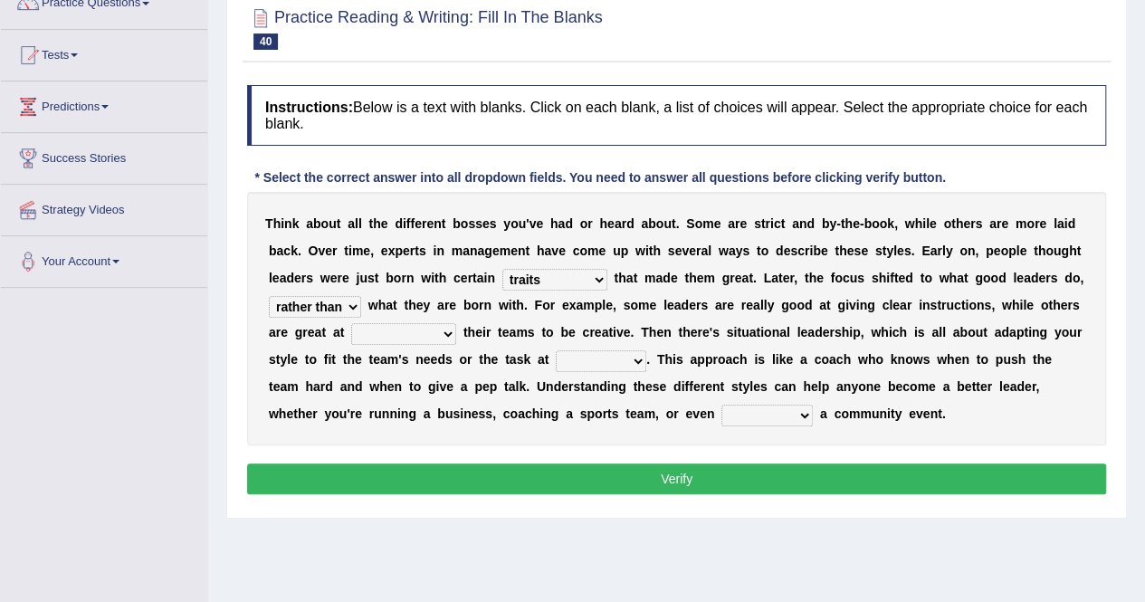
select select "inspiring"
click at [351, 323] on select "observing documenting reporting inspiring" at bounding box center [403, 334] width 105 height 22
click at [620, 355] on select "point guide ease hand" at bounding box center [601, 361] width 91 height 22
click at [598, 359] on select "point guide ease hand" at bounding box center [601, 361] width 91 height 22
click at [592, 358] on select "point guide ease hand" at bounding box center [601, 361] width 91 height 22
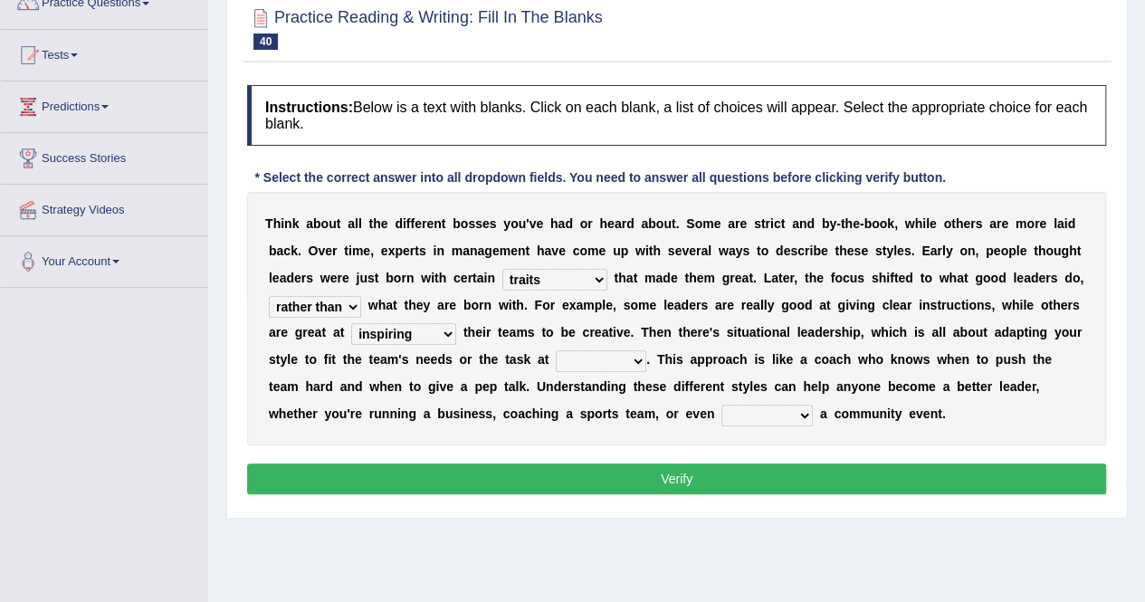
select select "hand"
click at [556, 350] on select "point guide ease hand" at bounding box center [601, 361] width 91 height 22
click at [722, 406] on select "witnessing achieving organizing reviewing" at bounding box center [767, 416] width 91 height 22
select select "reviewing"
click at [722, 405] on select "witnessing achieving organizing reviewing" at bounding box center [767, 416] width 91 height 22
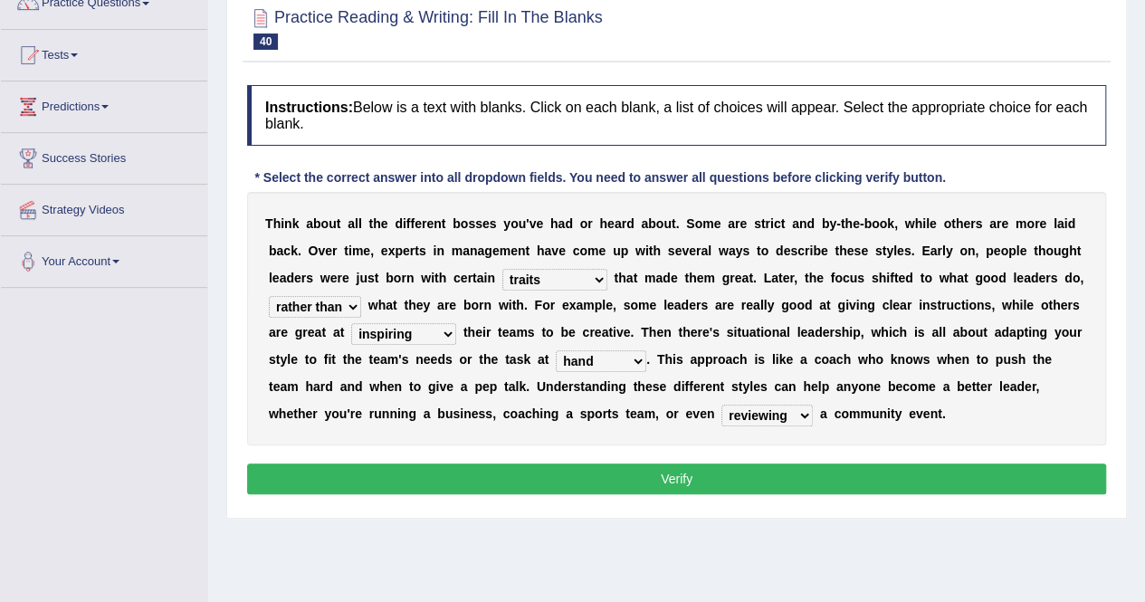
click at [575, 476] on button "Verify" at bounding box center [676, 479] width 859 height 31
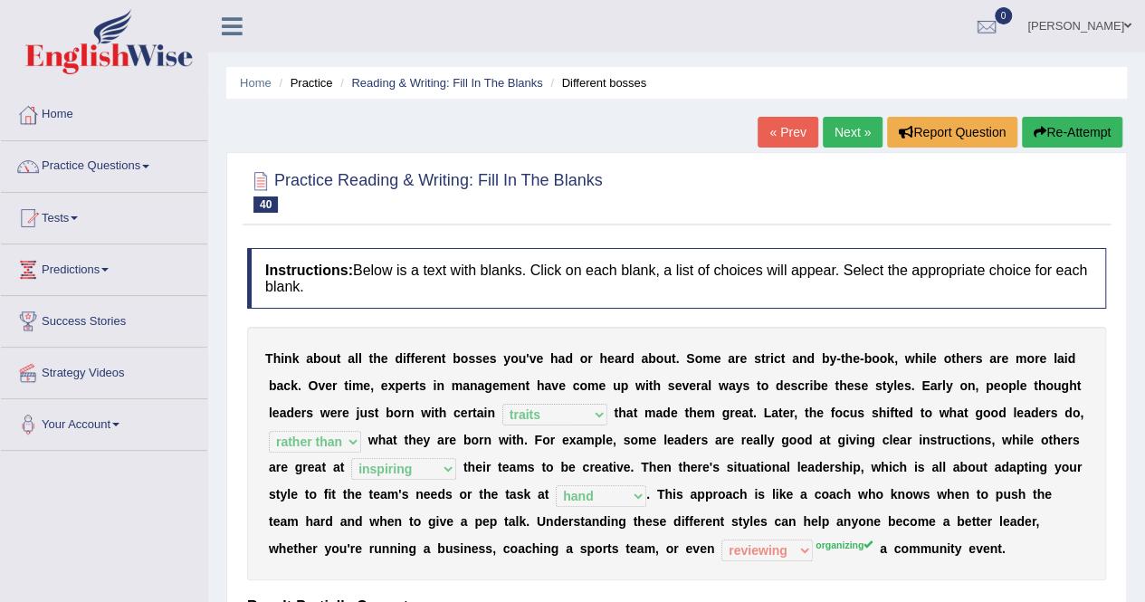
click at [1036, 129] on icon "button" at bounding box center [1040, 132] width 13 height 13
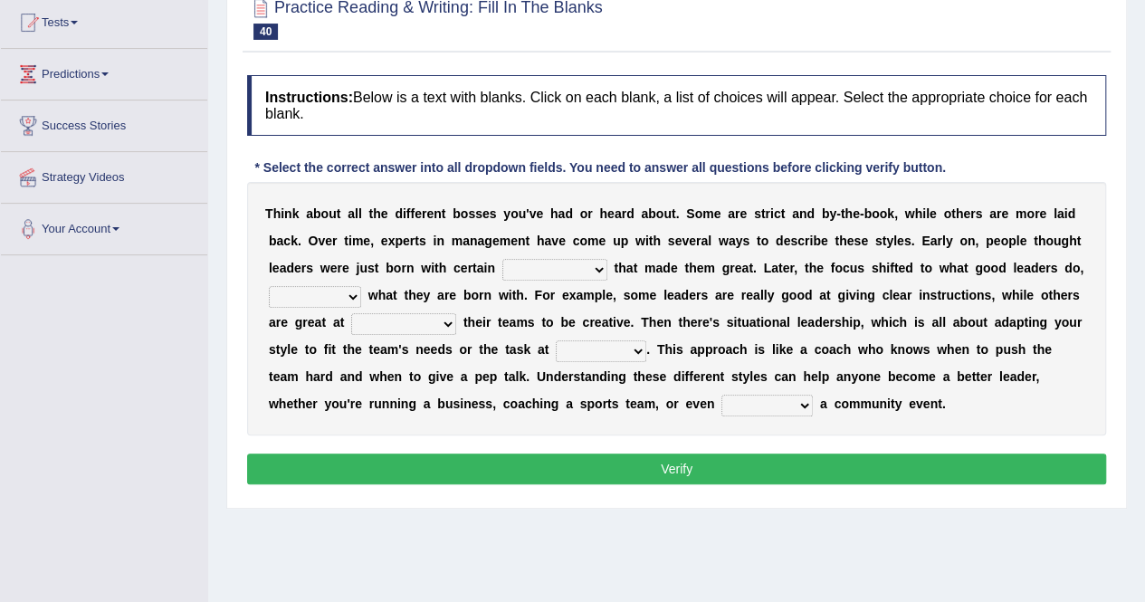
click at [576, 259] on select "poses certifications traits policies" at bounding box center [554, 270] width 105 height 22
select select "traits"
click at [502, 259] on select "poses certifications traits policies" at bounding box center [554, 270] width 105 height 22
click at [295, 289] on select "instead rather than because of however" at bounding box center [315, 297] width 92 height 22
select select "rather than"
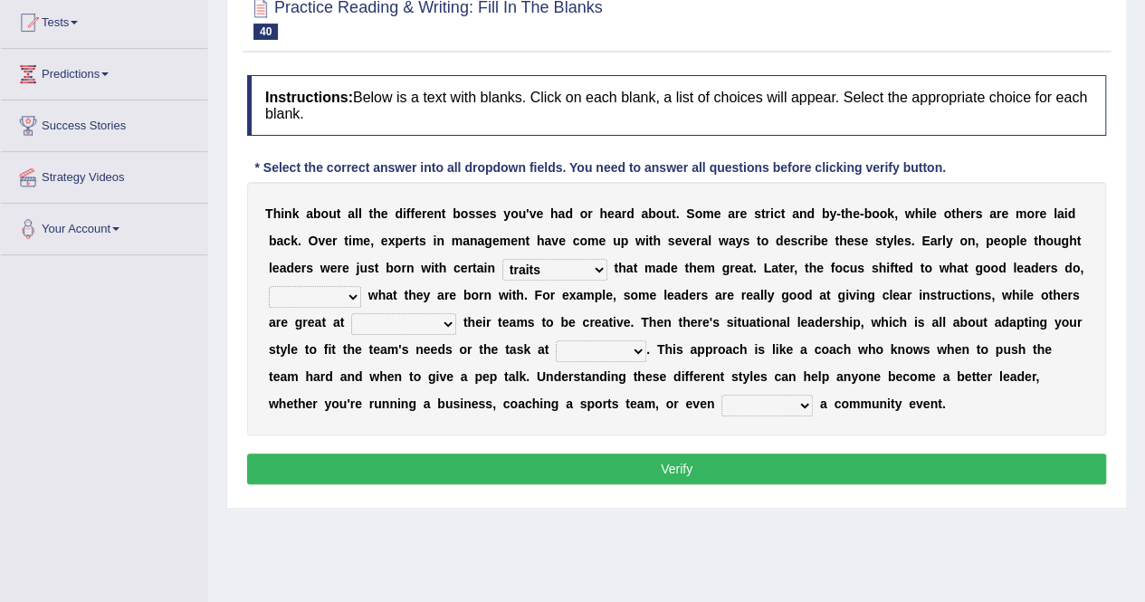
click at [269, 286] on select "instead rather than because of however" at bounding box center [315, 297] width 92 height 22
click at [404, 318] on select "observing documenting reporting inspiring" at bounding box center [403, 324] width 105 height 22
select select "inspiring"
click at [351, 313] on select "observing documenting reporting inspiring" at bounding box center [403, 324] width 105 height 22
click at [611, 351] on select "point guide ease hand" at bounding box center [601, 351] width 91 height 22
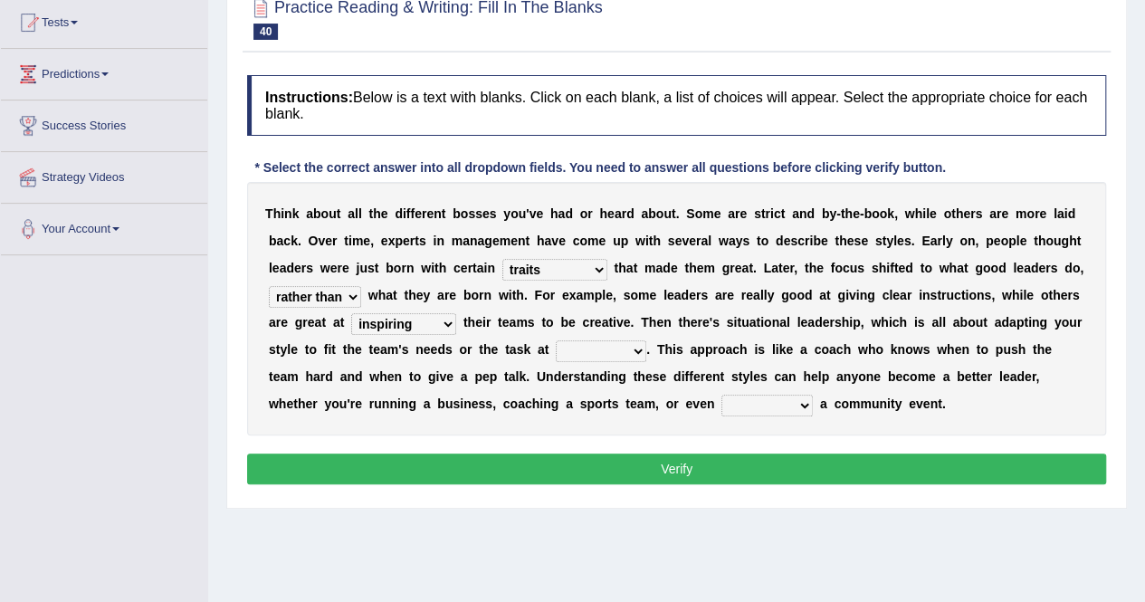
select select "hand"
click at [556, 340] on select "point guide ease hand" at bounding box center [601, 351] width 91 height 22
click at [753, 408] on select "witnessing achieving organizing reviewing" at bounding box center [767, 406] width 91 height 22
select select "organizing"
click at [722, 395] on select "witnessing achieving organizing reviewing" at bounding box center [767, 406] width 91 height 22
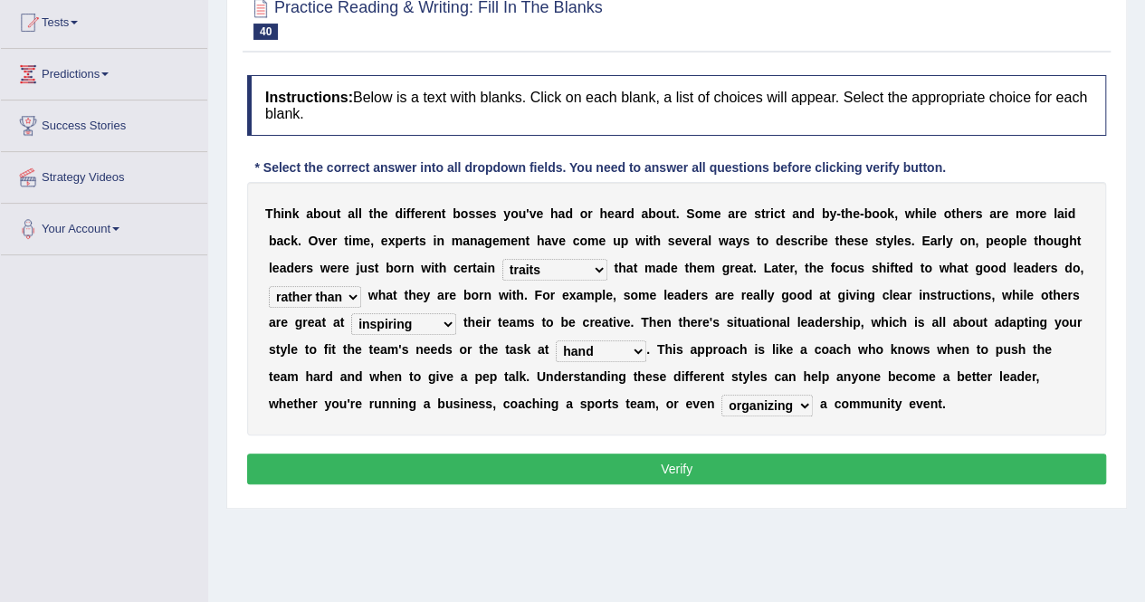
click at [737, 475] on button "Verify" at bounding box center [676, 469] width 859 height 31
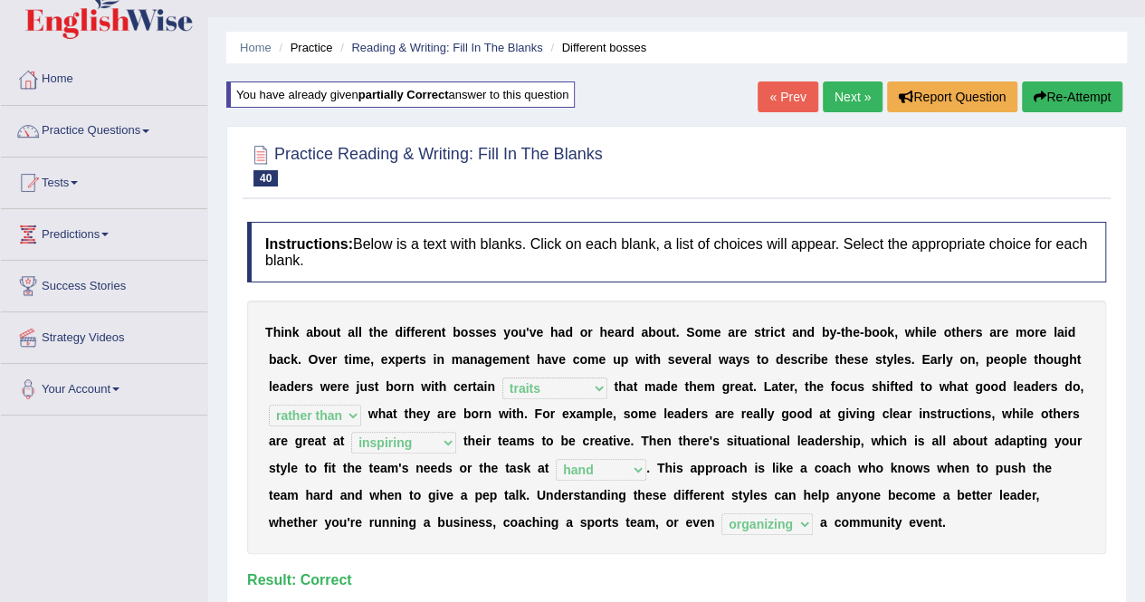
scroll to position [33, 0]
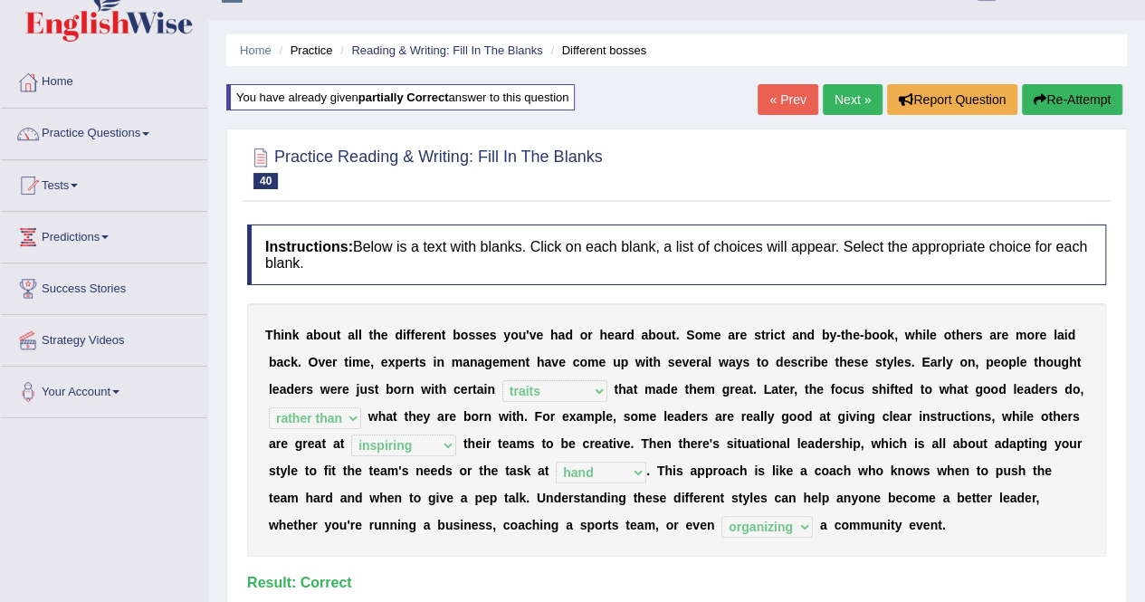
click at [852, 104] on link "Next »" at bounding box center [853, 99] width 60 height 31
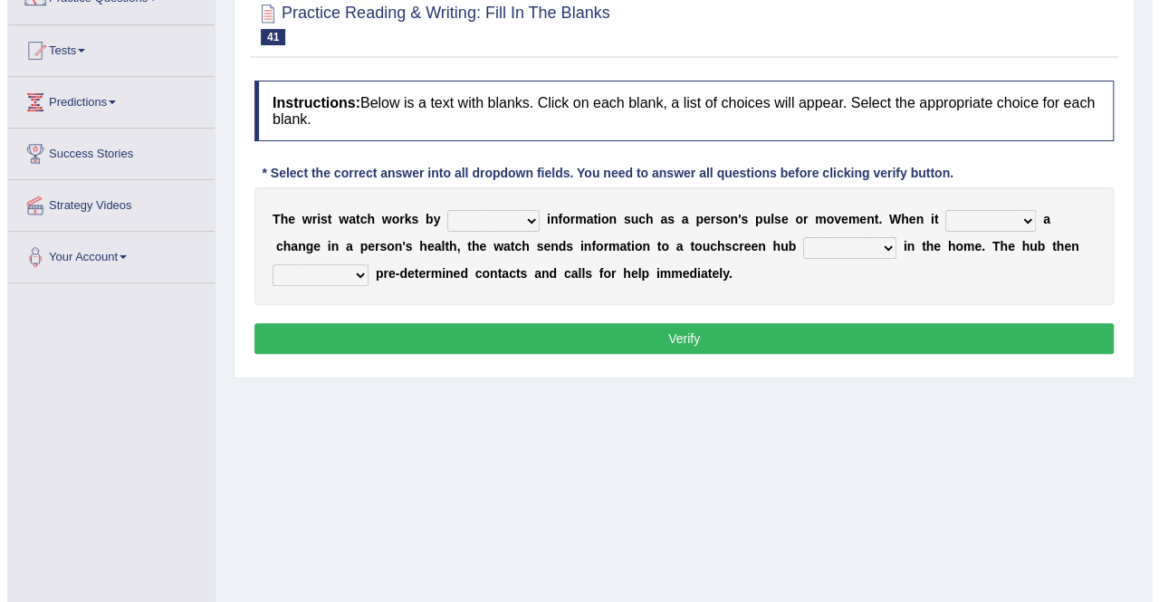
scroll to position [168, 0]
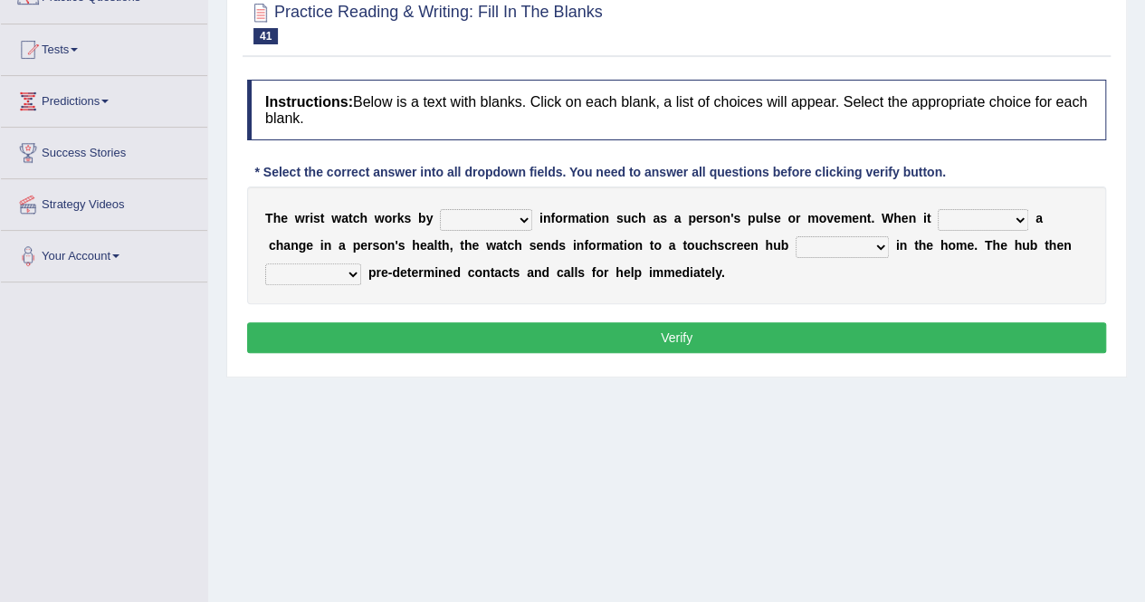
click at [472, 216] on select "transfering tracking modifying unveiling" at bounding box center [486, 220] width 92 height 22
select select "tracking"
click at [440, 209] on select "transfering tracking modifying unveiling" at bounding box center [486, 220] width 92 height 22
click at [962, 215] on select "defines varies detects reflects" at bounding box center [983, 220] width 91 height 22
select select "detects"
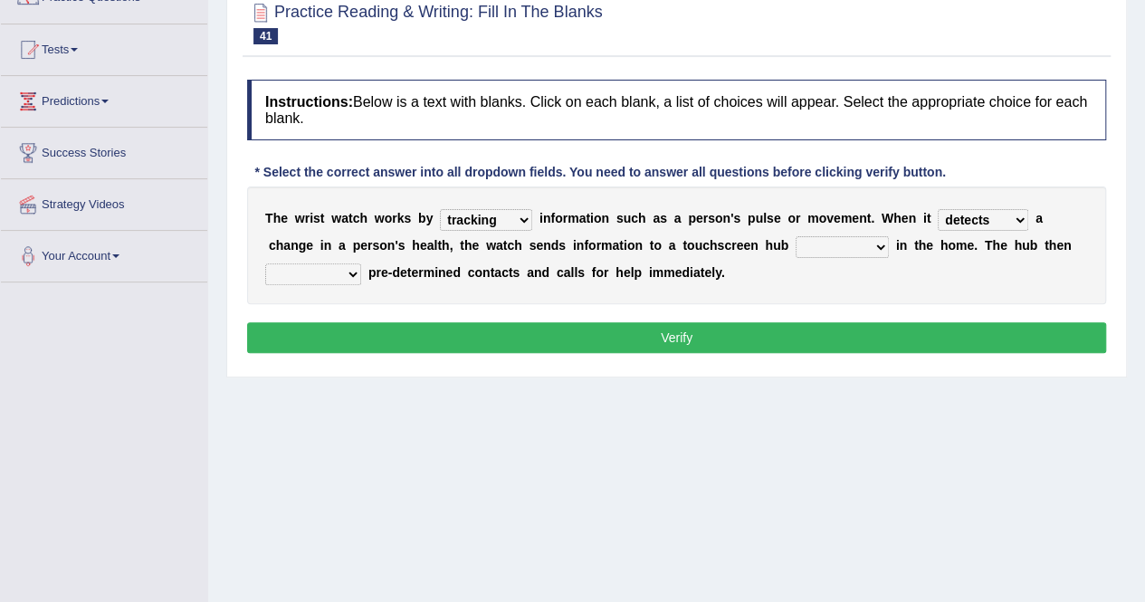
click at [938, 209] on select "defines varies detects reflects" at bounding box center [983, 220] width 91 height 22
click at [858, 249] on select "restored located scattered summoned" at bounding box center [842, 247] width 93 height 22
select select "located"
click at [796, 236] on select "restored located scattered summoned" at bounding box center [842, 247] width 93 height 22
click at [337, 271] on select "suppresses alerts collects stimulates" at bounding box center [313, 274] width 96 height 22
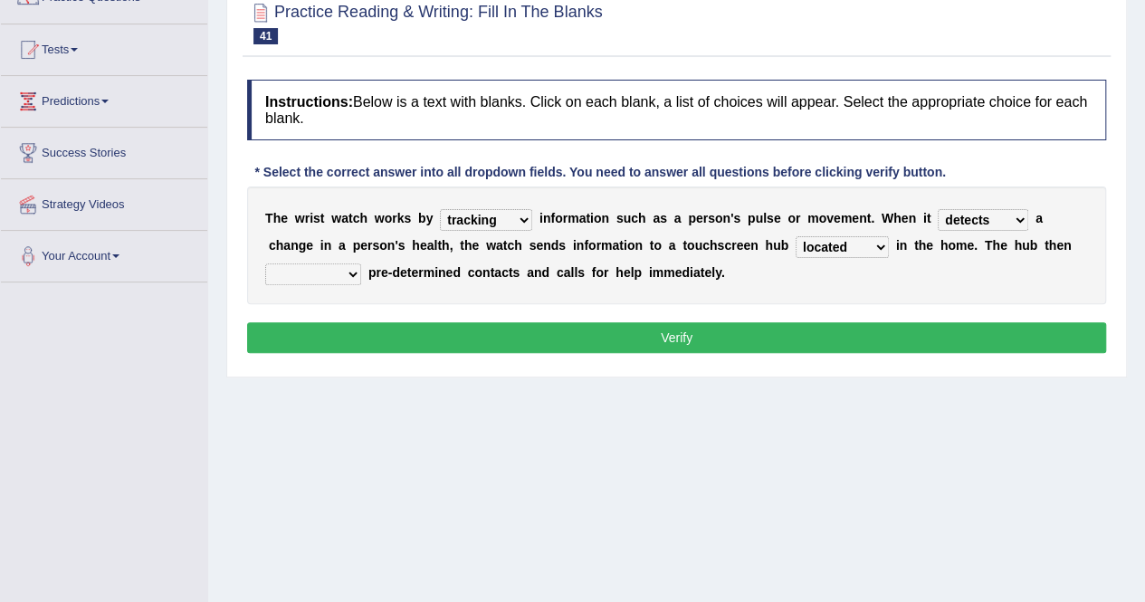
select select "alerts"
click at [265, 263] on select "suppresses alerts collects stimulates" at bounding box center [313, 274] width 96 height 22
click at [397, 336] on button "Verify" at bounding box center [676, 337] width 859 height 31
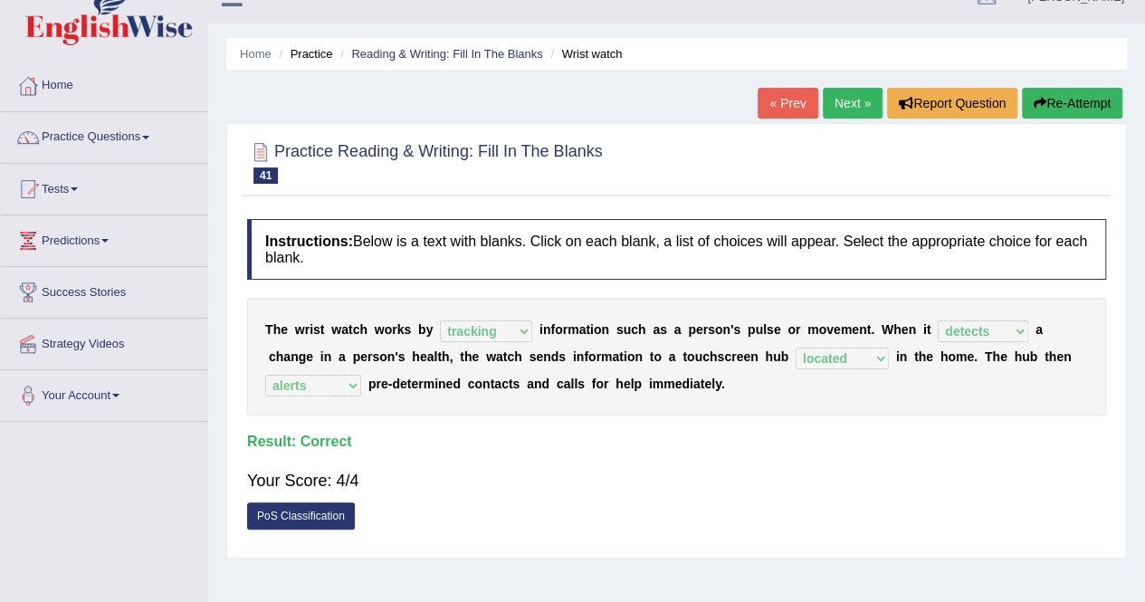
scroll to position [0, 0]
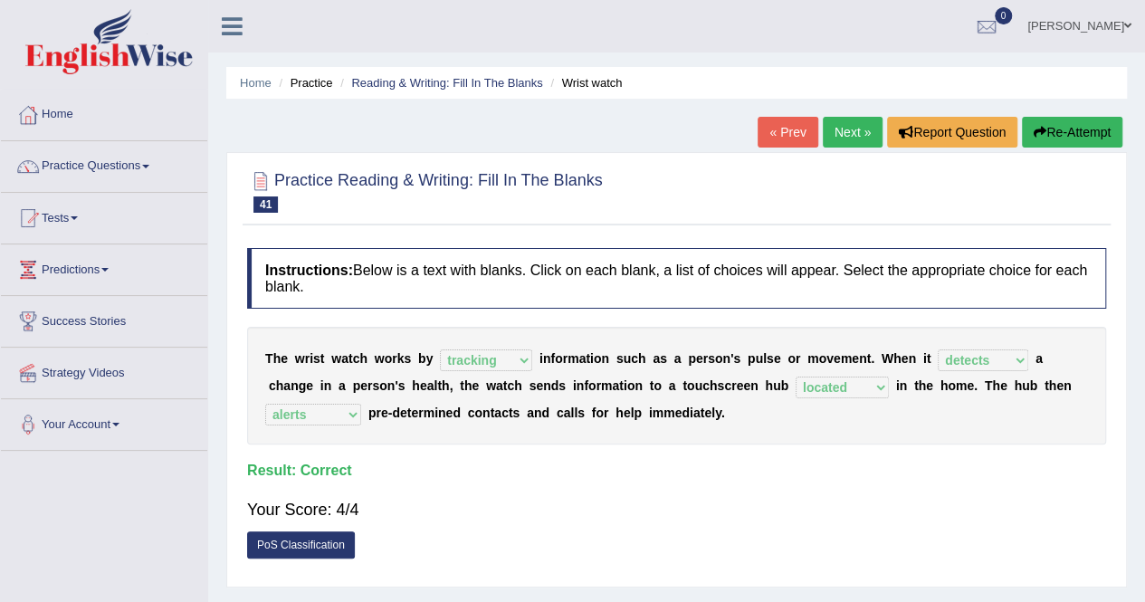
click at [857, 117] on link "Next »" at bounding box center [853, 132] width 60 height 31
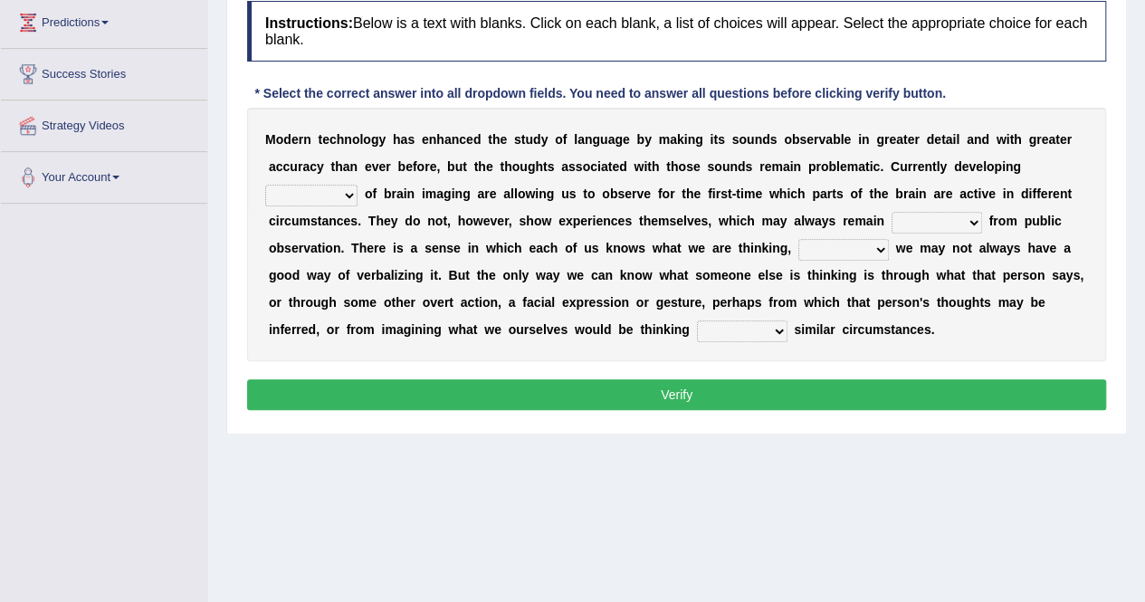
click at [343, 200] on select "processes techniques modes research" at bounding box center [311, 196] width 92 height 22
click at [265, 185] on select "processes techniques modes research" at bounding box center [311, 196] width 92 height 22
click at [313, 192] on select "processes techniques modes research" at bounding box center [311, 196] width 92 height 22
select select "processes"
click at [265, 185] on select "processes techniques modes research" at bounding box center [311, 196] width 92 height 22
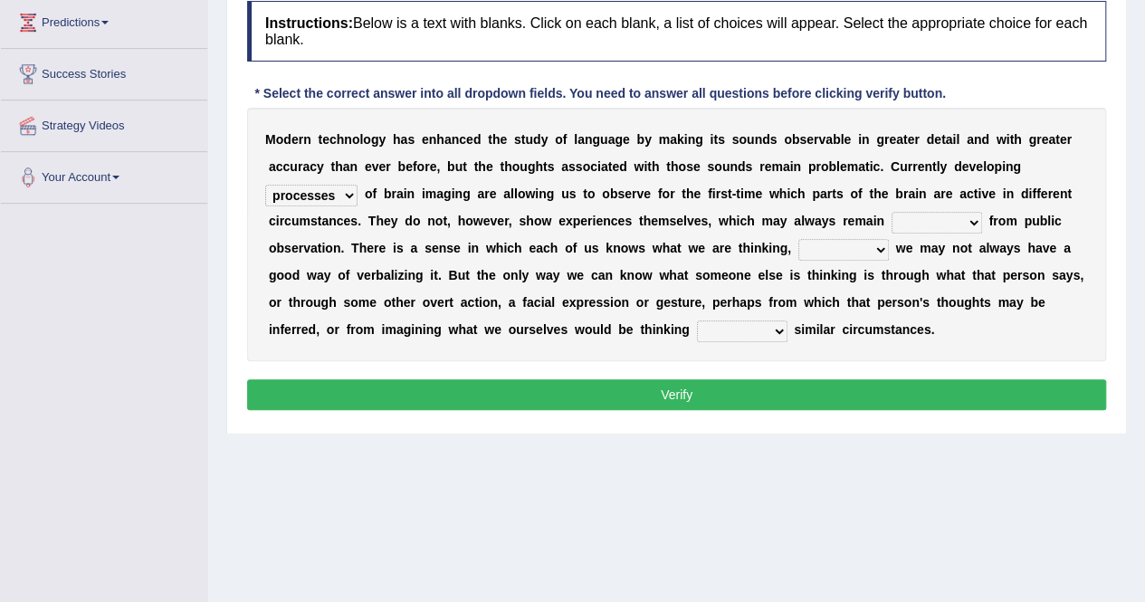
click at [904, 224] on select "hiding hide hidden hideous" at bounding box center [937, 223] width 91 height 22
select select "hidden"
click at [892, 212] on select "hiding hide hidden hideous" at bounding box center [937, 223] width 91 height 22
click at [839, 252] on select "besides so therefore although" at bounding box center [844, 250] width 91 height 22
select select "so"
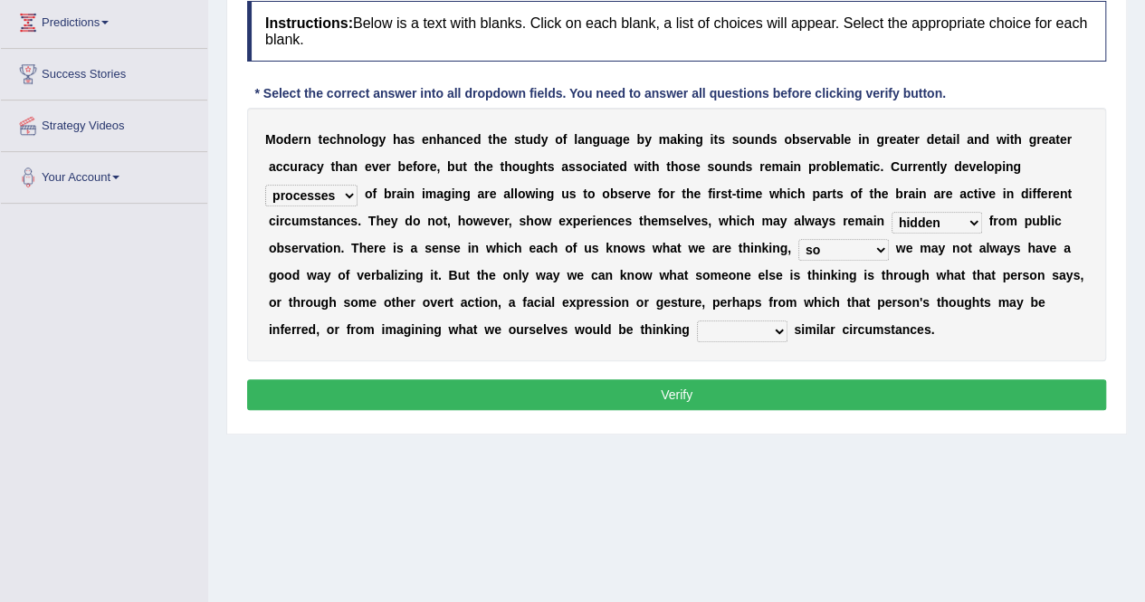
click at [799, 239] on select "besides so therefore although" at bounding box center [844, 250] width 91 height 22
click at [773, 329] on select "of on in about" at bounding box center [742, 332] width 91 height 22
select select "in"
click at [697, 321] on select "of on in about" at bounding box center [742, 332] width 91 height 22
click at [742, 399] on button "Verify" at bounding box center [676, 394] width 859 height 31
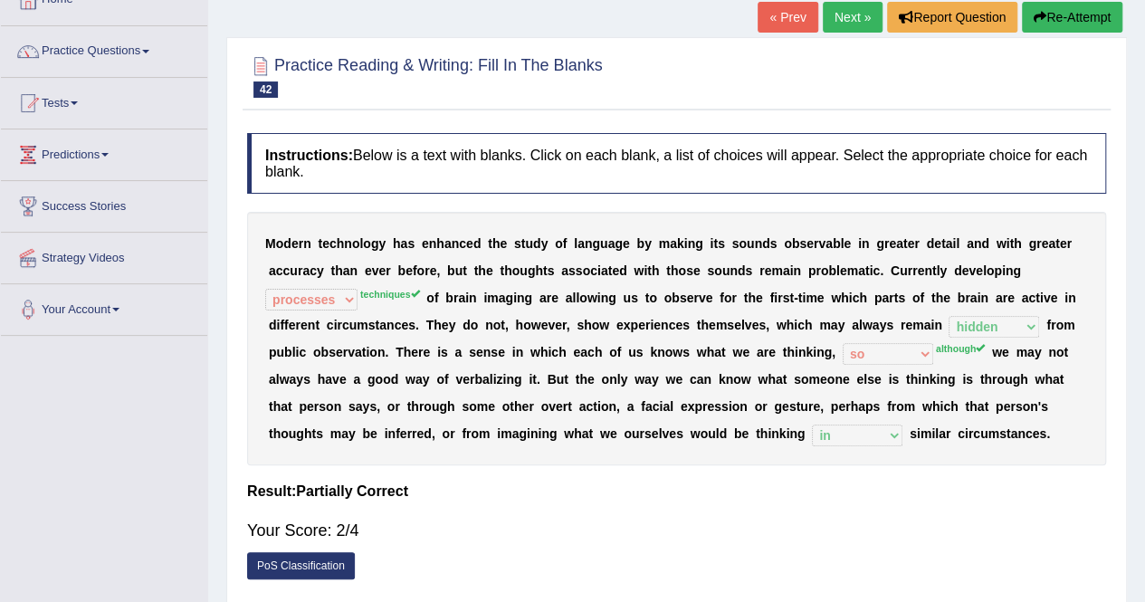
scroll to position [99, 0]
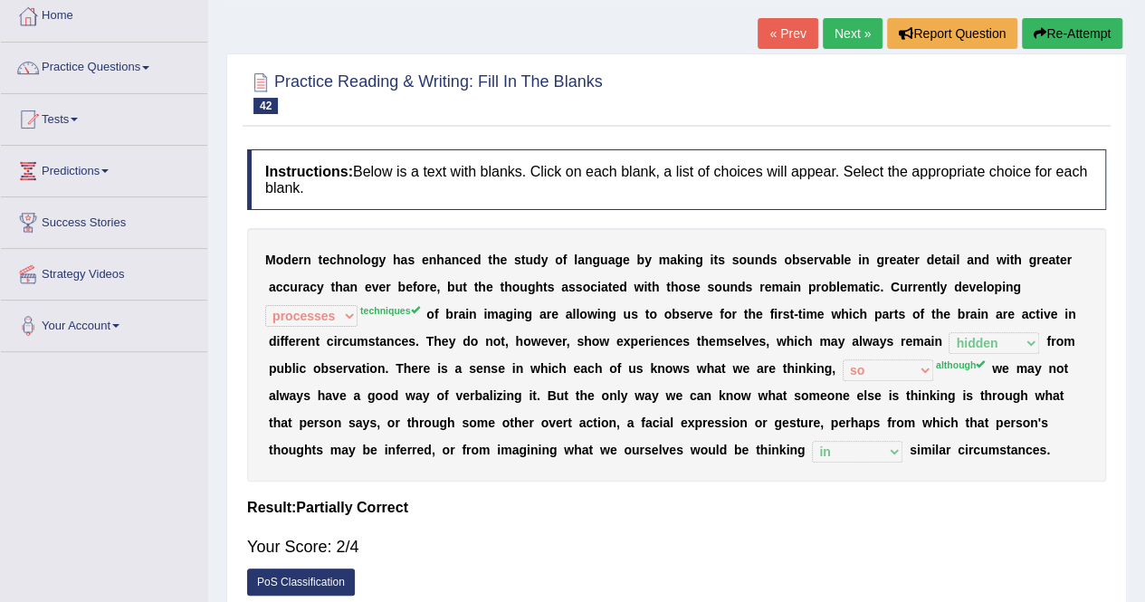
click at [1085, 33] on button "Re-Attempt" at bounding box center [1072, 33] width 100 height 31
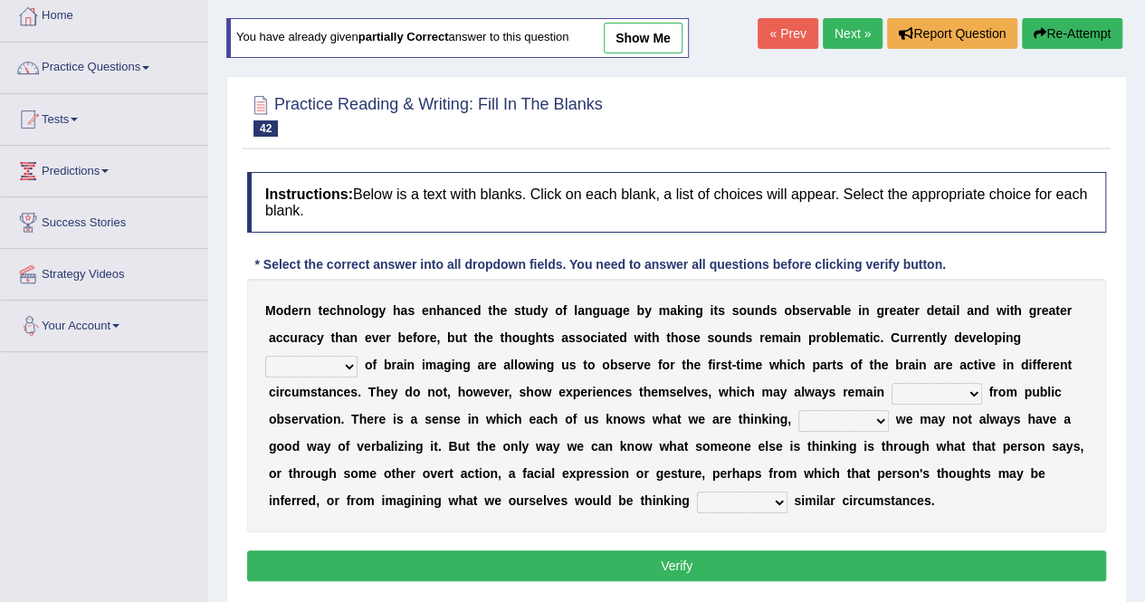
click at [302, 356] on select "processes techniques modes research" at bounding box center [311, 367] width 92 height 22
select select "techniques"
click at [265, 356] on select "processes techniques modes research" at bounding box center [311, 367] width 92 height 22
click at [917, 397] on select "hiding hide hidden hideous" at bounding box center [937, 394] width 91 height 22
select select "hidden"
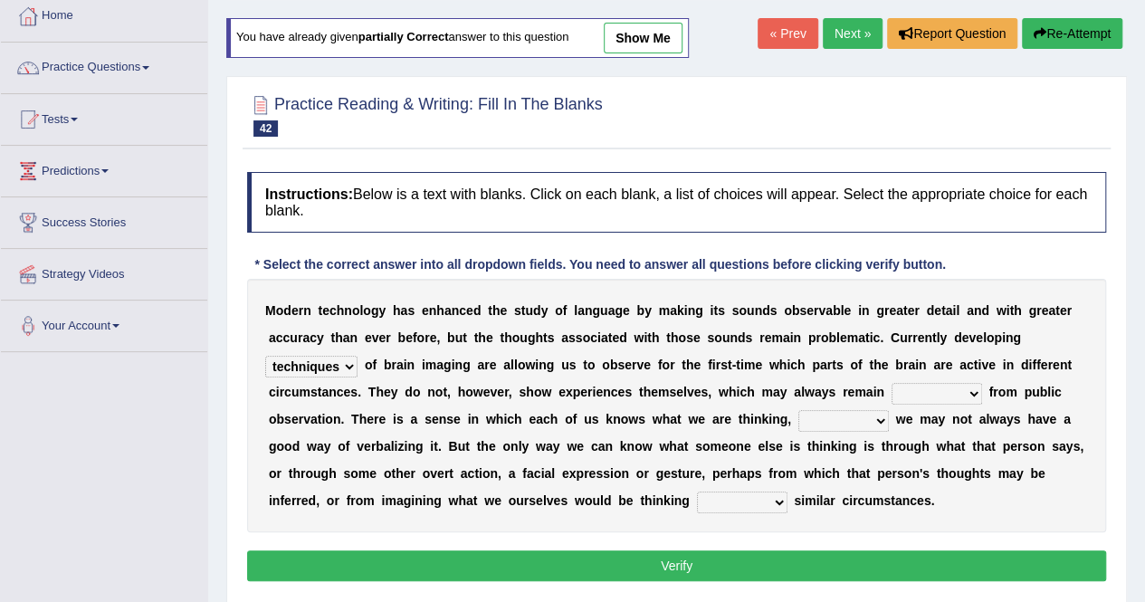
click at [892, 383] on select "hiding hide hidden hideous" at bounding box center [937, 394] width 91 height 22
click at [918, 479] on div "M o d e r n t e c h n o l o g y h a s e n h a n c e d t h e s t u d y o f l a n…" at bounding box center [676, 406] width 859 height 254
click at [832, 423] on select "besides so therefore although" at bounding box center [844, 421] width 91 height 22
select select "although"
click at [799, 410] on select "besides so therefore although" at bounding box center [844, 421] width 91 height 22
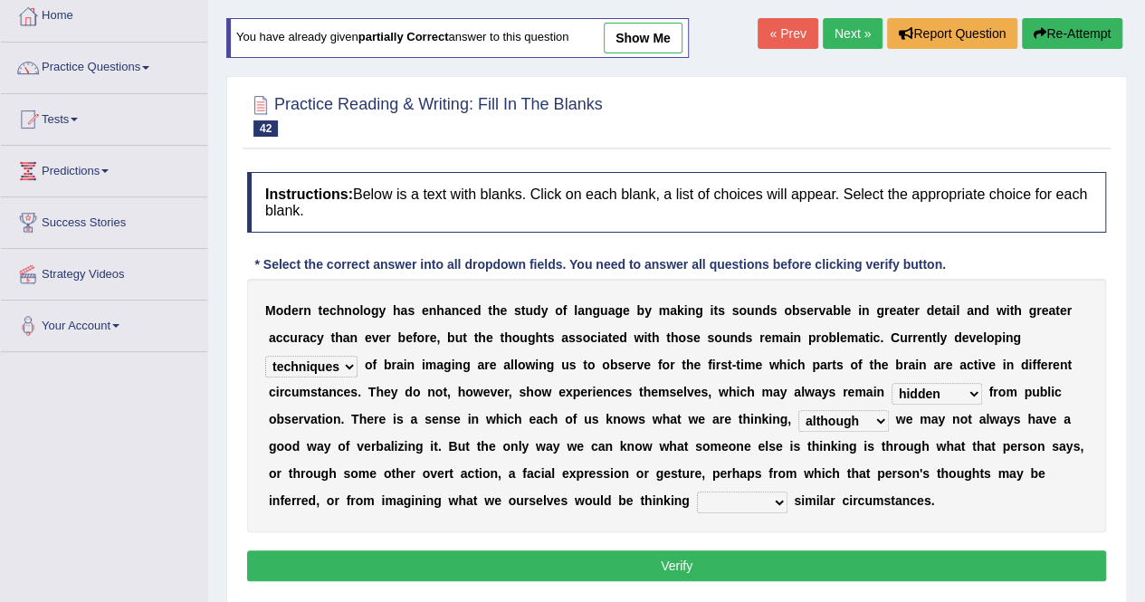
click at [760, 501] on select "of on in about" at bounding box center [742, 503] width 91 height 22
select select "in"
click at [697, 492] on select "of on in about" at bounding box center [742, 503] width 91 height 22
click at [735, 502] on select "of on in about" at bounding box center [742, 503] width 91 height 22
drag, startPoint x: 742, startPoint y: 536, endPoint x: 719, endPoint y: 560, distance: 33.9
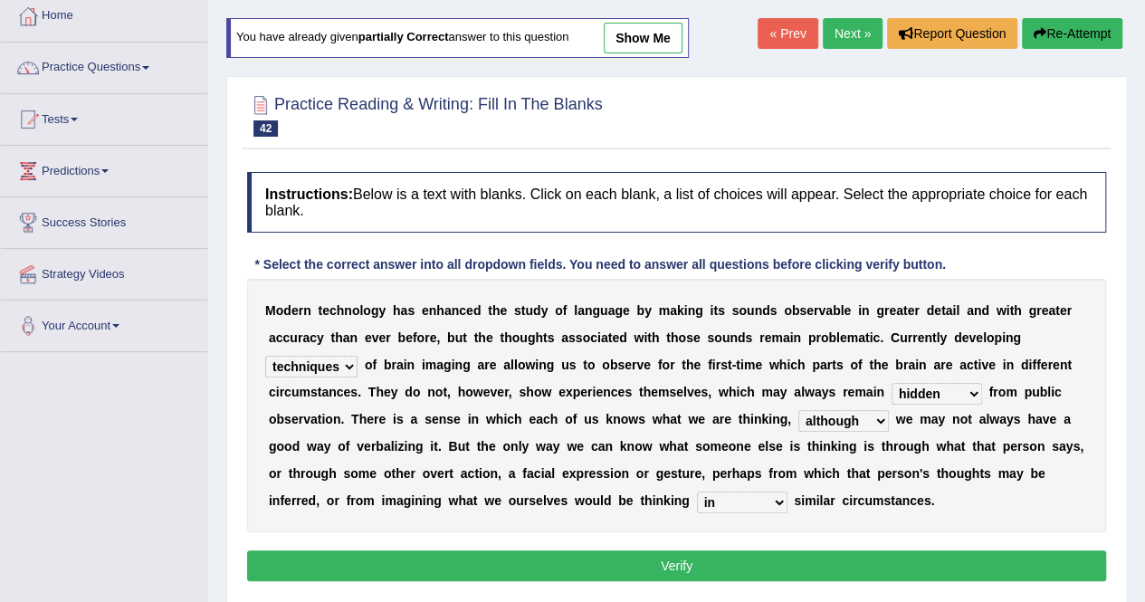
click at [719, 560] on div "Instructions: Below is a text with blanks. Click on each blank, a list of choic…" at bounding box center [677, 379] width 868 height 433
click at [719, 560] on button "Verify" at bounding box center [676, 565] width 859 height 31
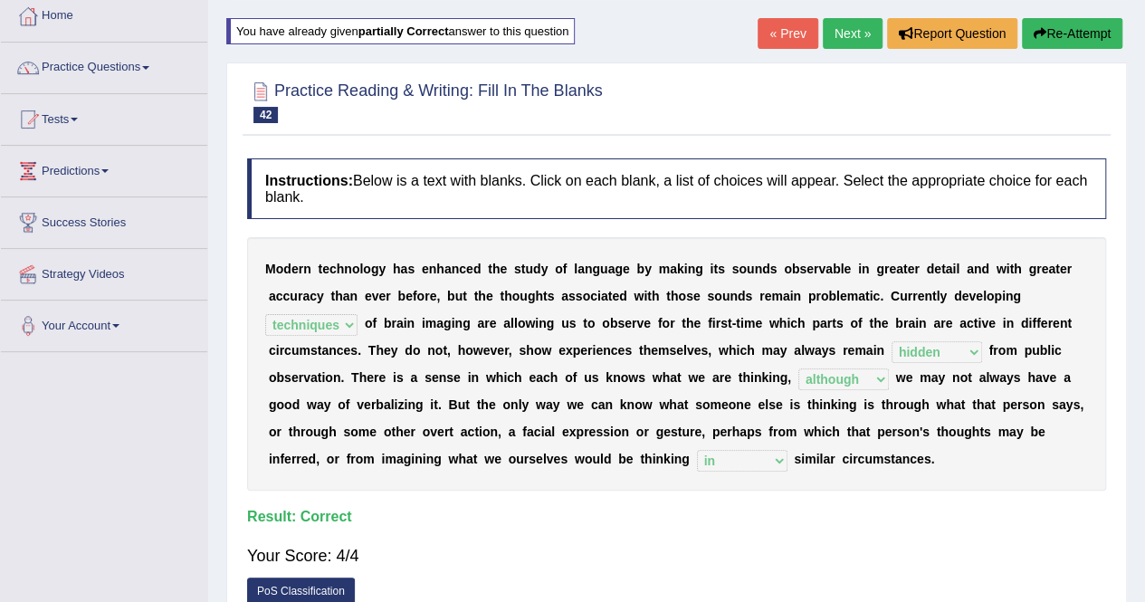
click at [851, 34] on link "Next »" at bounding box center [853, 33] width 60 height 31
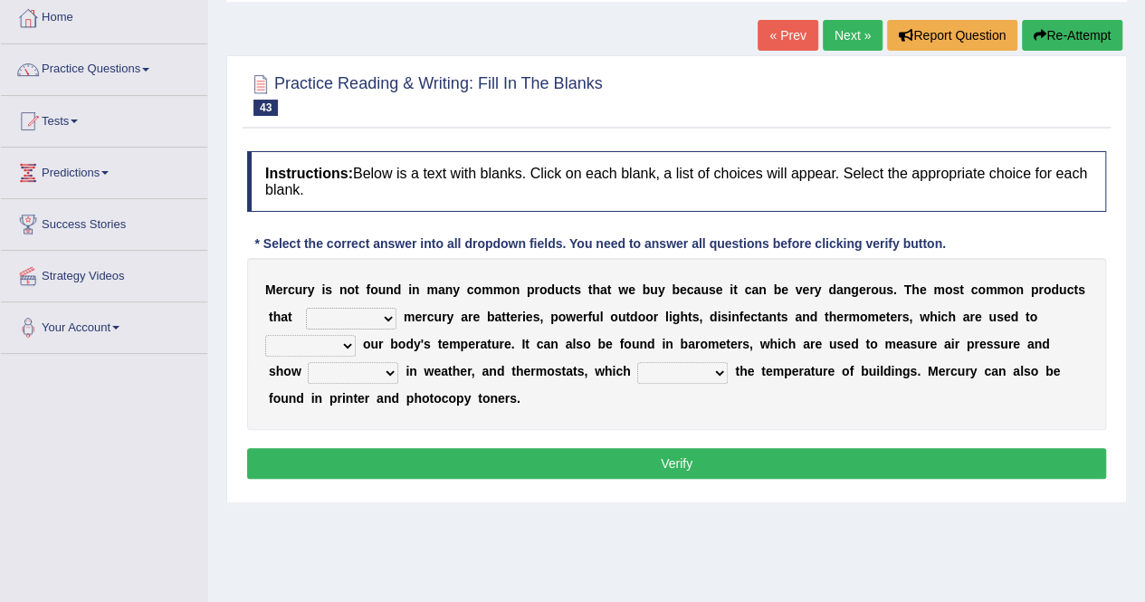
click at [364, 312] on select "hold contain tribute require" at bounding box center [351, 319] width 91 height 22
select select "contain"
click at [306, 308] on select "hold contain tribute require" at bounding box center [351, 319] width 91 height 22
click at [292, 347] on select "depict value measure detect" at bounding box center [310, 346] width 91 height 22
select select "measure"
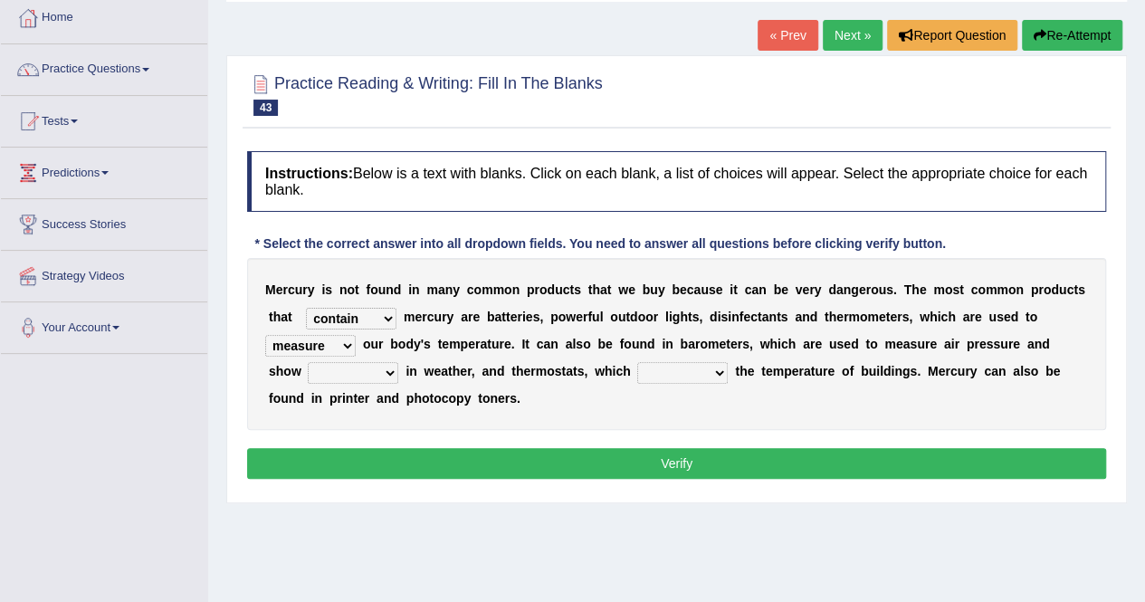
click at [265, 335] on select "depict value measure detect" at bounding box center [310, 346] width 91 height 22
click at [325, 365] on select "changes contrasts marks contours" at bounding box center [353, 373] width 91 height 22
select select "changes"
click at [308, 362] on select "changes contrasts marks contours" at bounding box center [353, 373] width 91 height 22
click at [637, 378] on select "conclude determine fold regulate" at bounding box center [682, 373] width 91 height 22
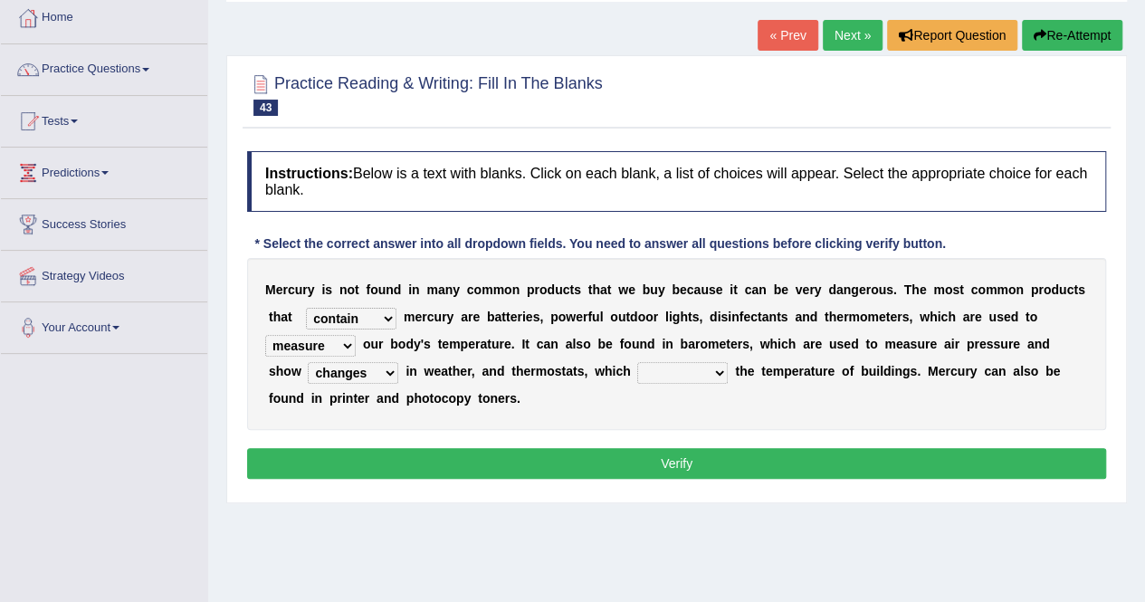
select select "regulate"
click at [637, 362] on select "conclude determine fold regulate" at bounding box center [682, 373] width 91 height 22
click at [640, 463] on button "Verify" at bounding box center [676, 463] width 859 height 31
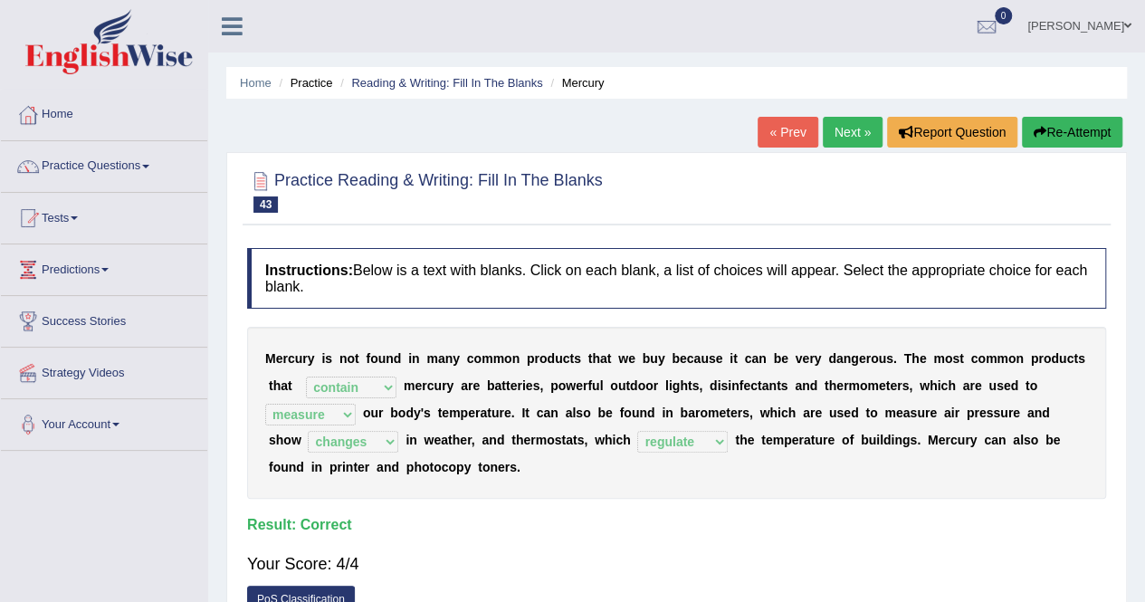
click at [838, 132] on link "Next »" at bounding box center [853, 132] width 60 height 31
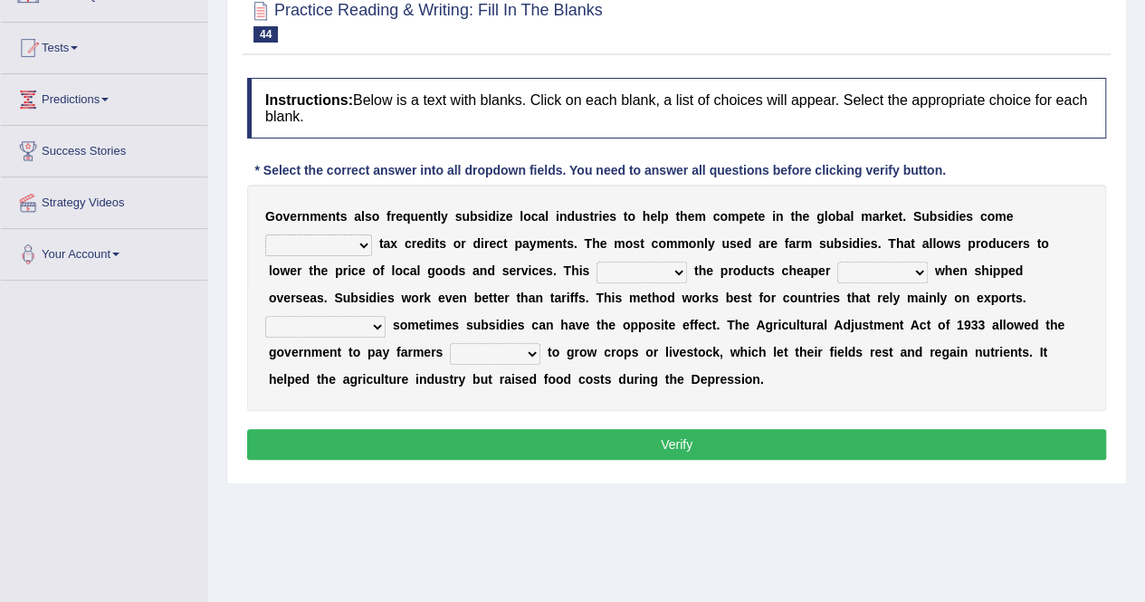
scroll to position [169, 0]
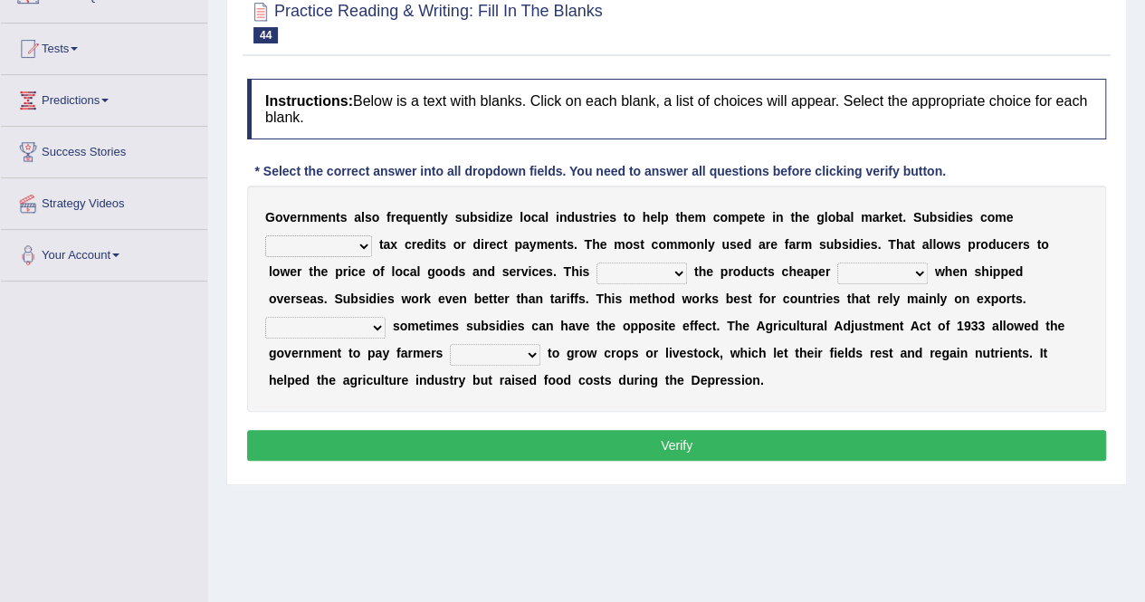
click at [351, 236] on select "apart from in the form of through as well as" at bounding box center [318, 246] width 107 height 22
select select "in the form of"
click at [265, 235] on select "apart from in the form of through as well as" at bounding box center [318, 246] width 107 height 22
click at [605, 273] on select "makes allows promises decides" at bounding box center [642, 274] width 91 height 22
select select "makes"
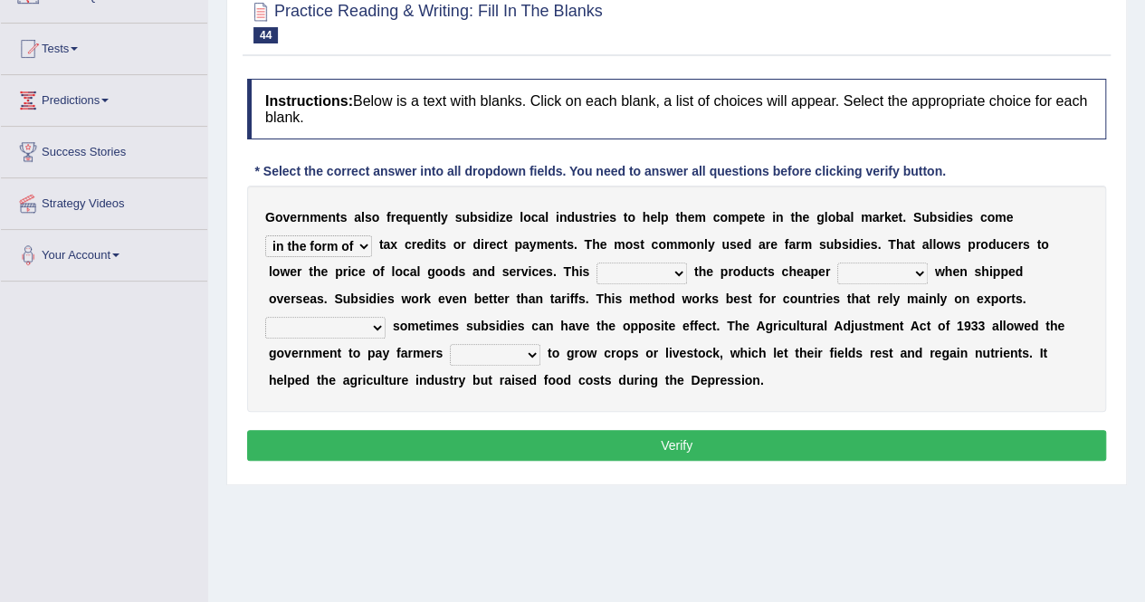
click at [597, 263] on select "makes allows promises decides" at bounding box center [642, 274] width 91 height 22
click at [837, 268] on select "thus despite however even" at bounding box center [882, 274] width 91 height 22
select select "even"
click at [837, 263] on select "thus despite however even" at bounding box center [882, 274] width 91 height 22
click at [386, 317] on select "Therefore Unless Besides On the contrary" at bounding box center [325, 328] width 120 height 22
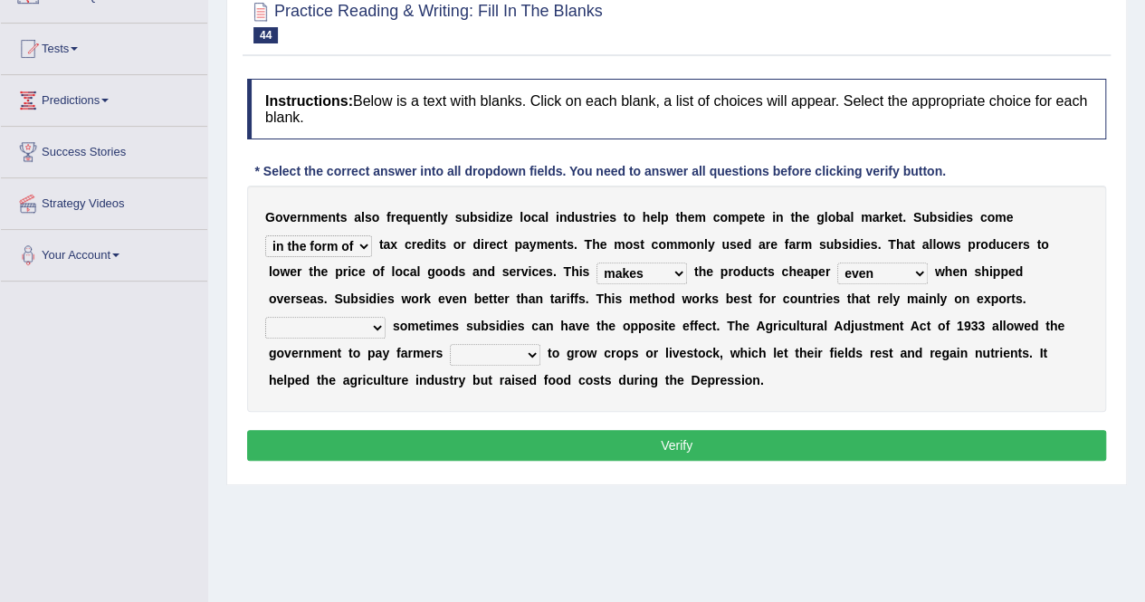
select select "Besides"
click at [386, 317] on select "Therefore Unless Besides On the contrary" at bounding box center [325, 328] width 120 height 22
click at [369, 368] on div "G o v e r n m e n t s a l s o f r e q u e n t l y s u b s i d i z e l o c a l i…" at bounding box center [676, 299] width 859 height 226
click at [450, 361] on select "neither either not whether" at bounding box center [495, 355] width 91 height 22
select select "not"
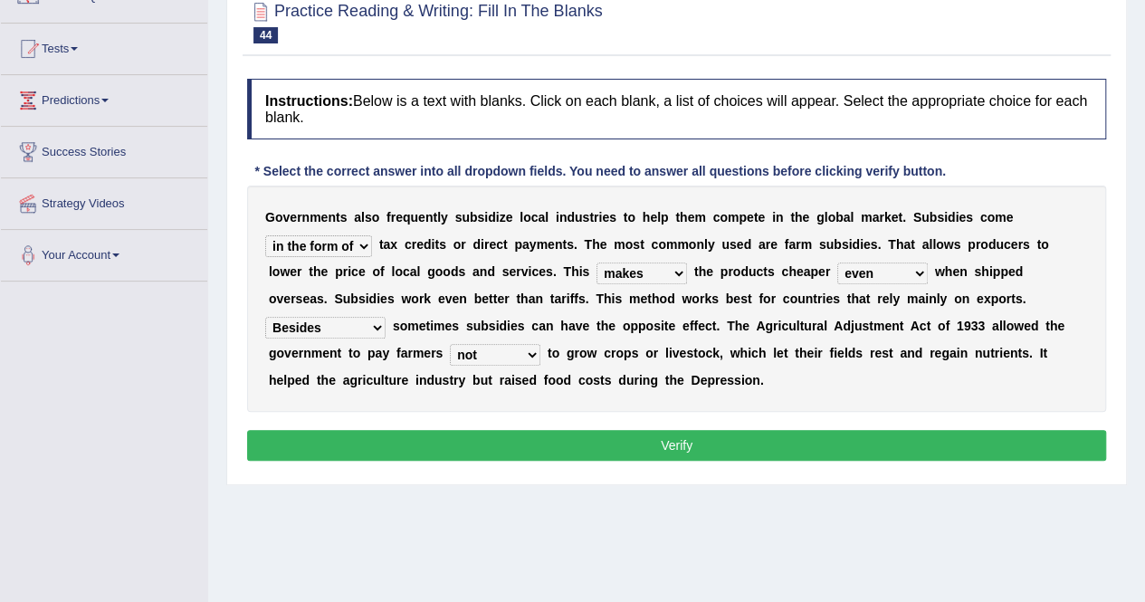
click at [450, 344] on select "neither either not whether" at bounding box center [495, 355] width 91 height 22
click at [516, 446] on button "Verify" at bounding box center [676, 445] width 859 height 31
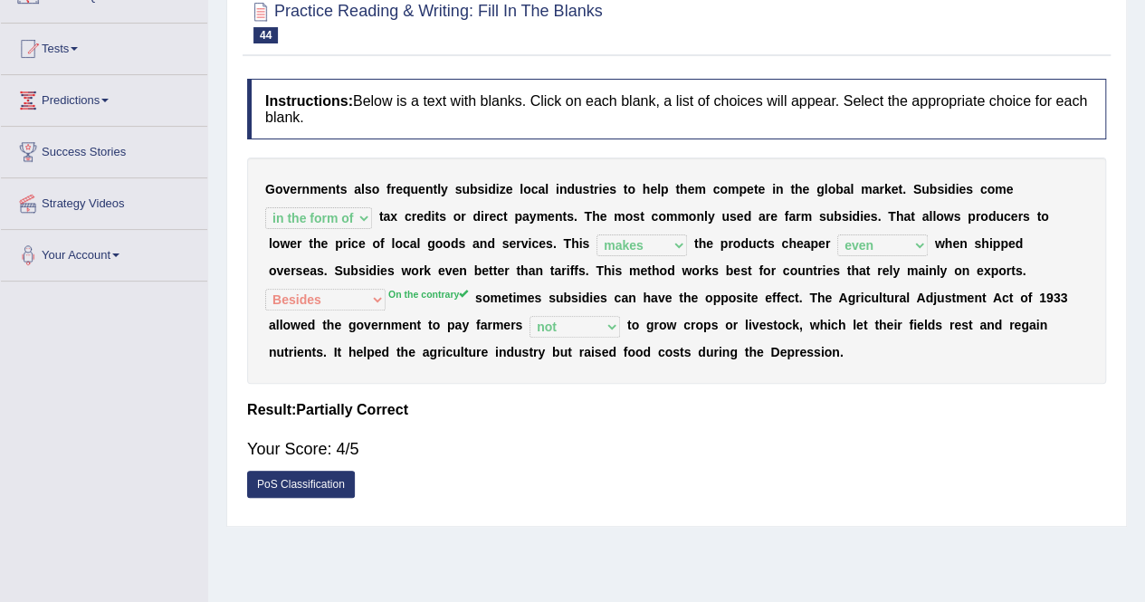
scroll to position [0, 0]
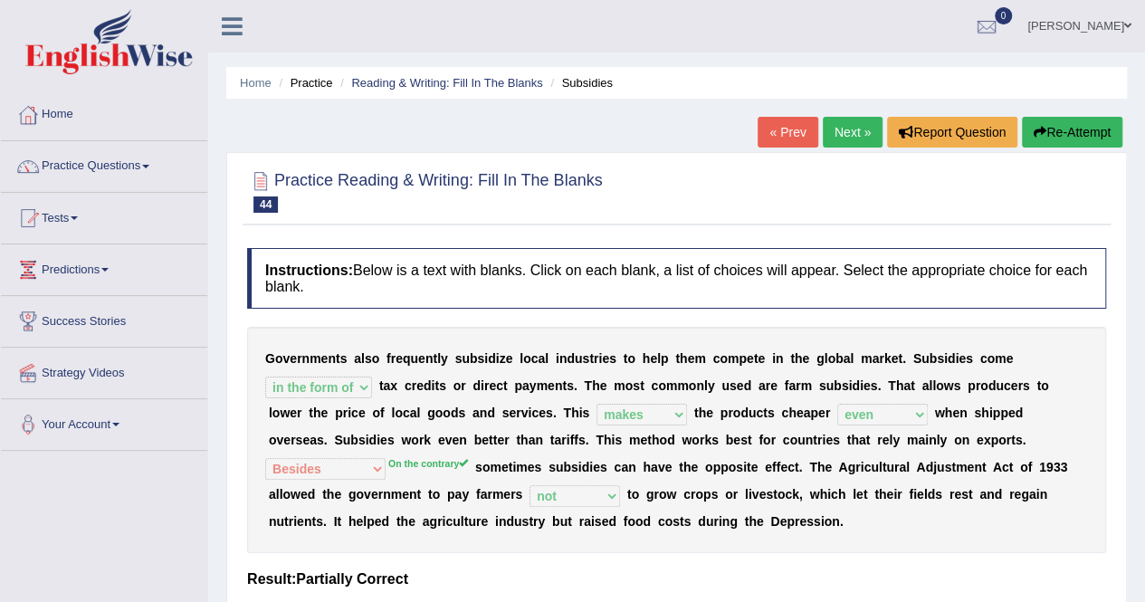
click at [1050, 140] on button "Re-Attempt" at bounding box center [1072, 132] width 100 height 31
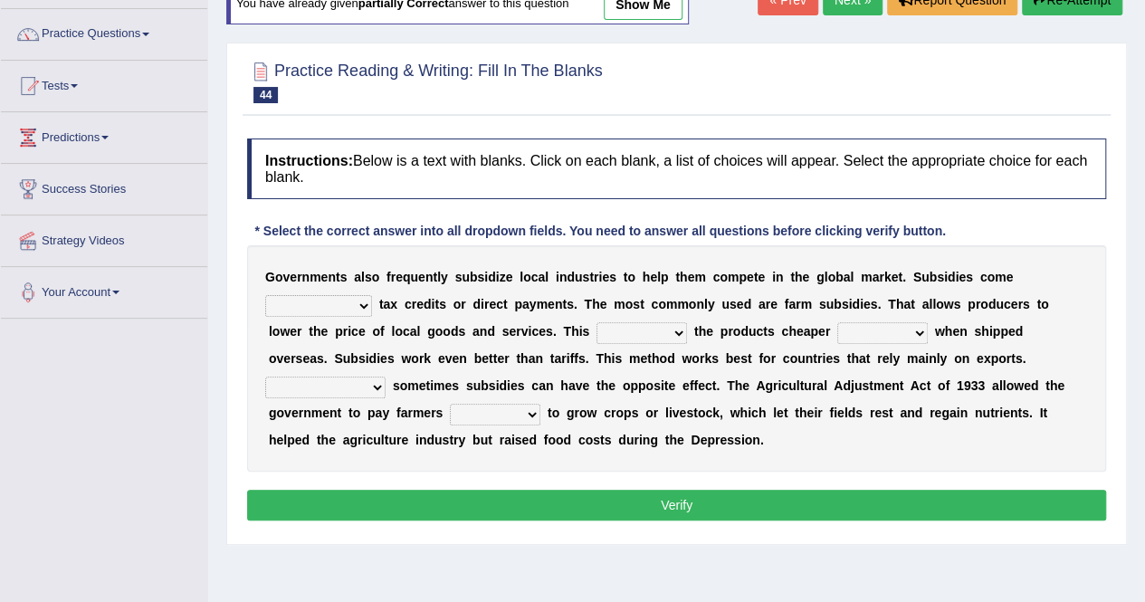
scroll to position [165, 0]
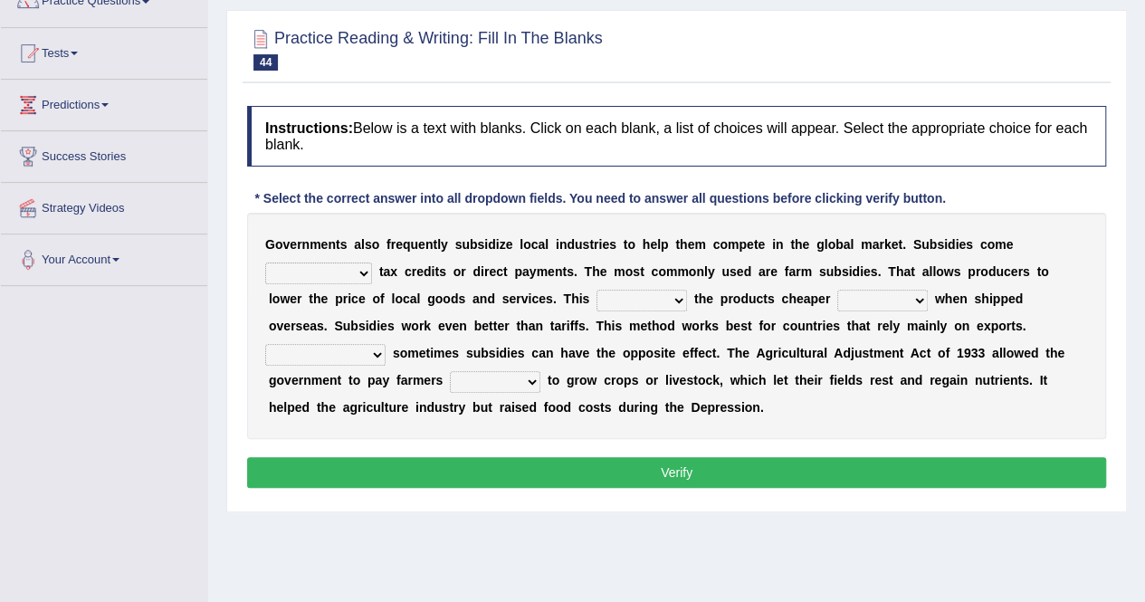
click at [315, 271] on select "apart from in the form of through as well as" at bounding box center [318, 274] width 107 height 22
select select "in the form of"
click at [265, 263] on select "apart from in the form of through as well as" at bounding box center [318, 274] width 107 height 22
click at [612, 292] on select "makes allows promises decides" at bounding box center [642, 301] width 91 height 22
select select "makes"
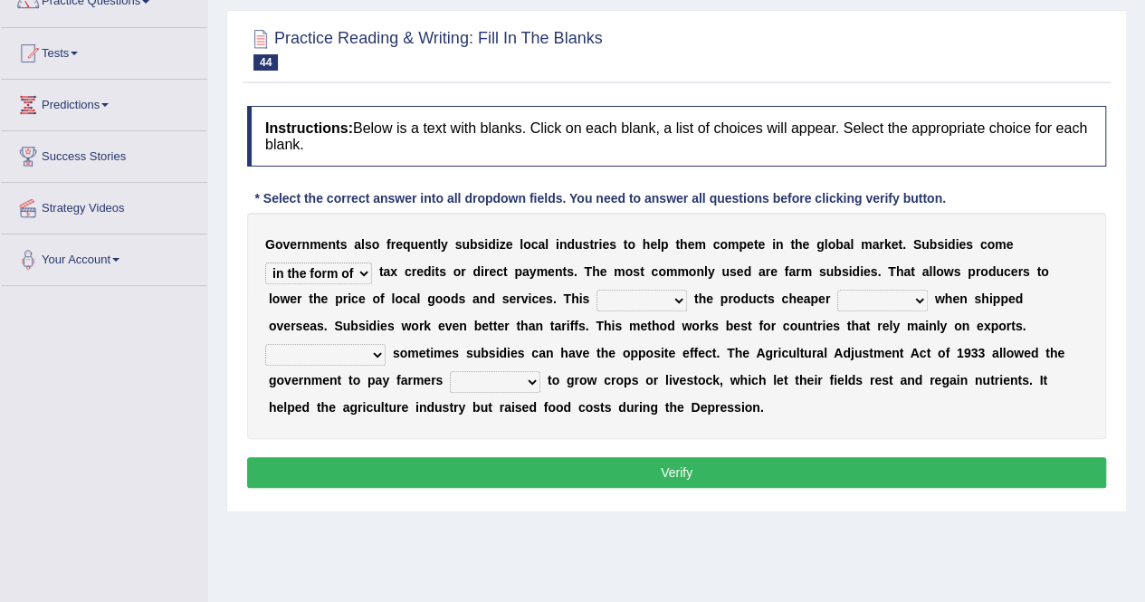
click at [597, 290] on select "makes allows promises decides" at bounding box center [642, 301] width 91 height 22
click at [694, 346] on b "f" at bounding box center [696, 353] width 5 height 14
click at [837, 295] on select "thus despite however even" at bounding box center [882, 301] width 91 height 22
select select "even"
click at [837, 290] on select "thus despite however even" at bounding box center [882, 301] width 91 height 22
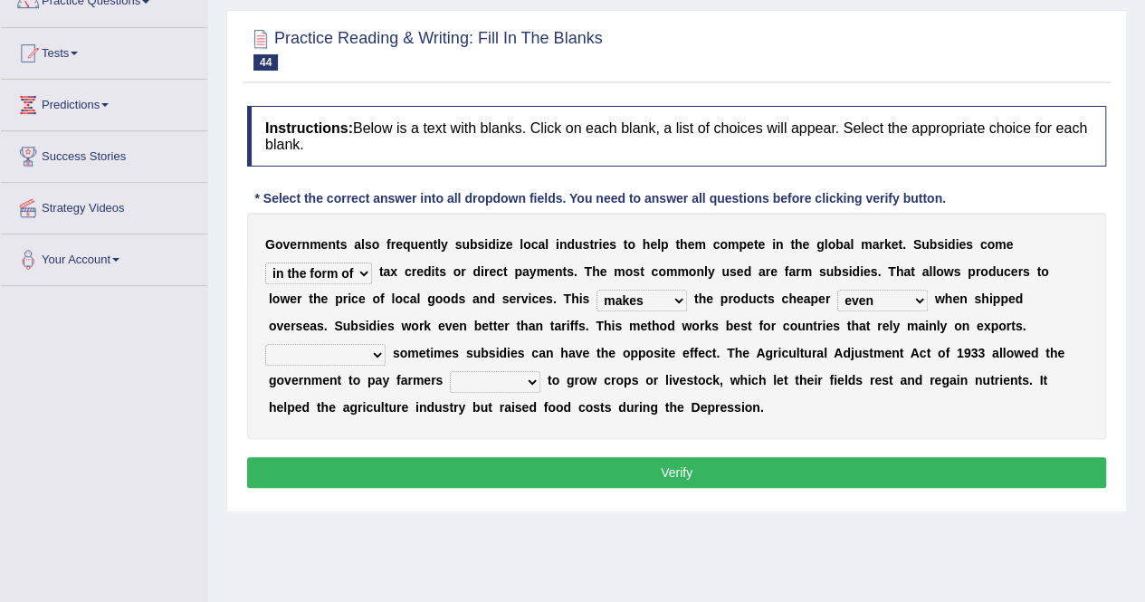
click at [386, 344] on select "Therefore Unless Besides On the contrary" at bounding box center [325, 355] width 120 height 22
select select "On the contrary"
click at [386, 344] on select "Therefore Unless Besides On the contrary" at bounding box center [325, 355] width 120 height 22
click at [450, 375] on select "neither either not whether" at bounding box center [495, 382] width 91 height 22
select select "not"
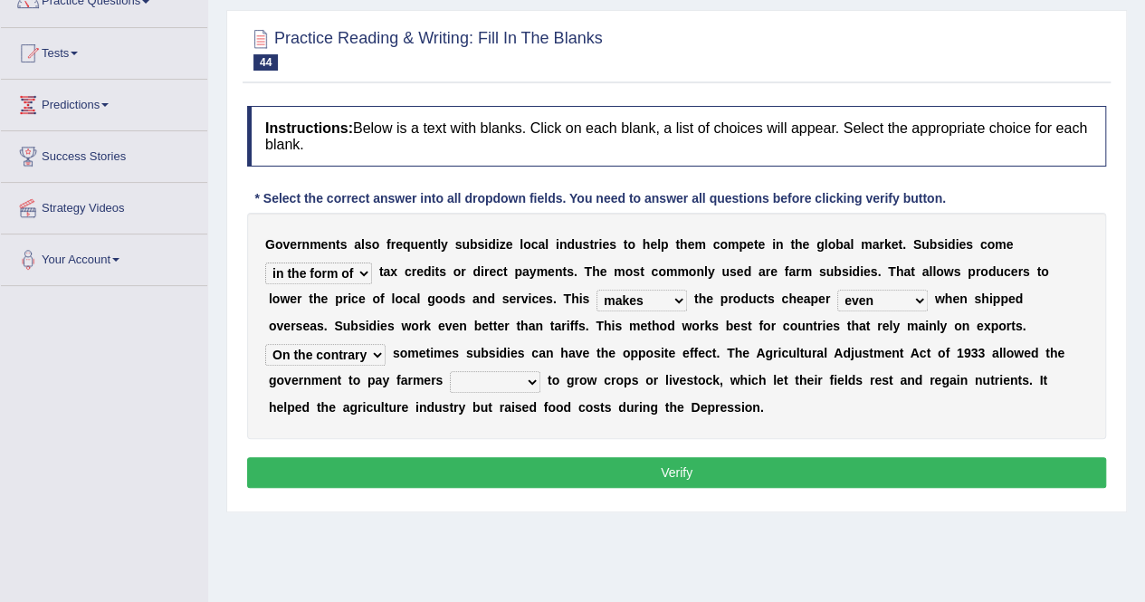
click at [450, 371] on select "neither either not whether" at bounding box center [495, 382] width 91 height 22
click at [398, 464] on button "Verify" at bounding box center [676, 472] width 859 height 31
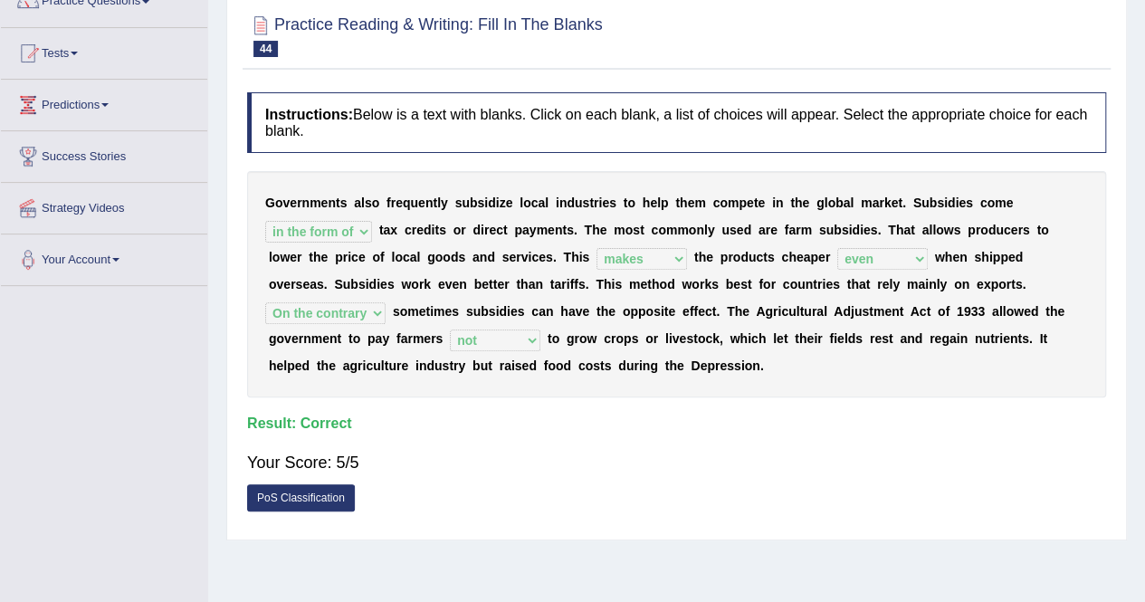
scroll to position [0, 0]
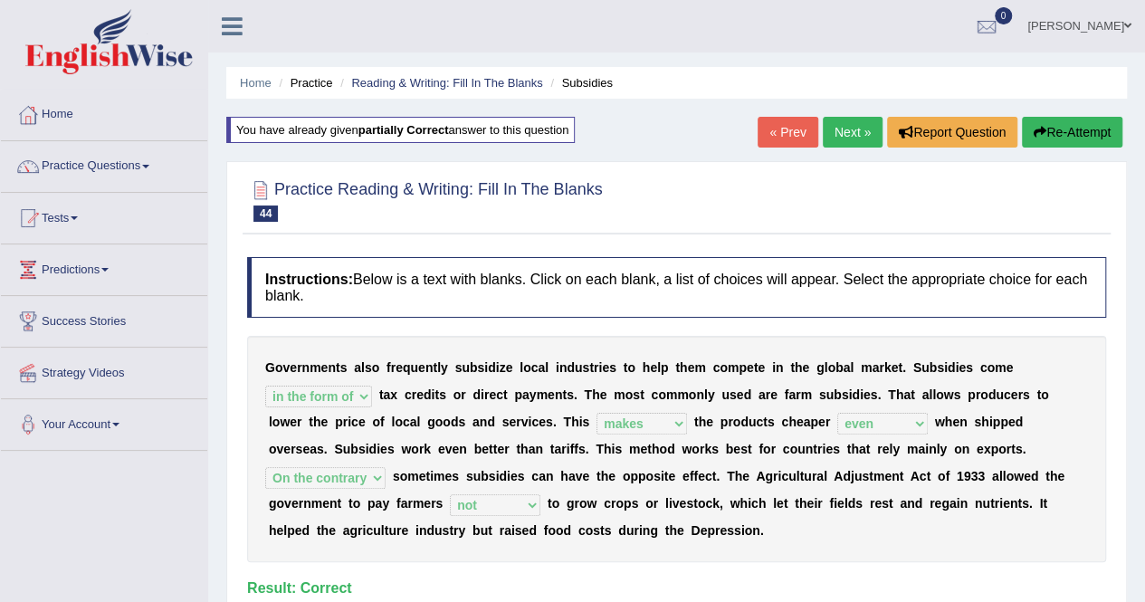
click at [857, 128] on link "Next »" at bounding box center [853, 132] width 60 height 31
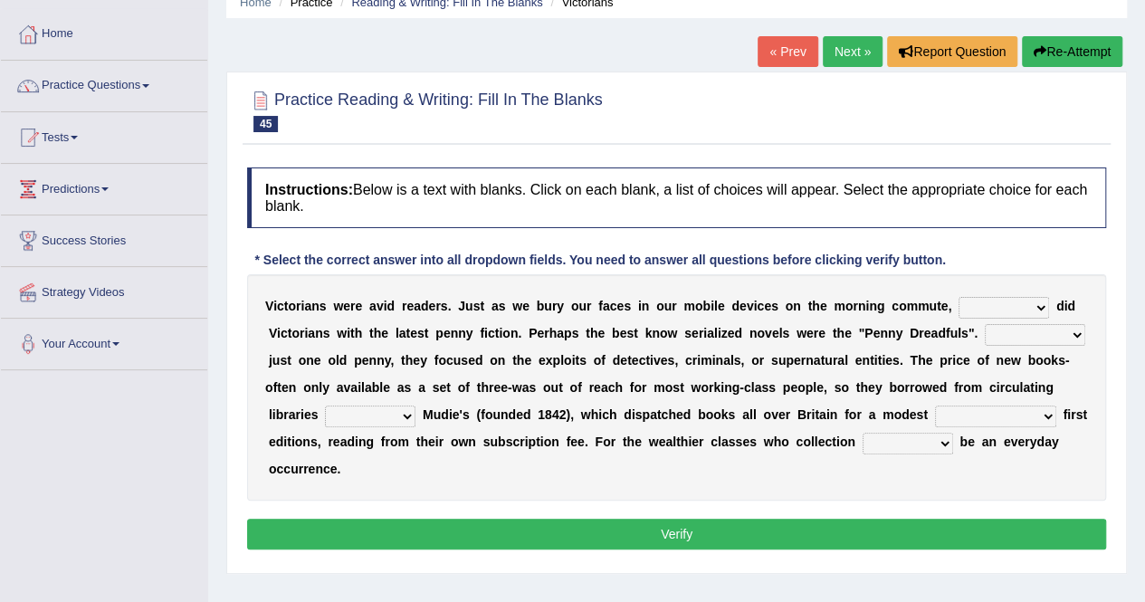
scroll to position [76, 0]
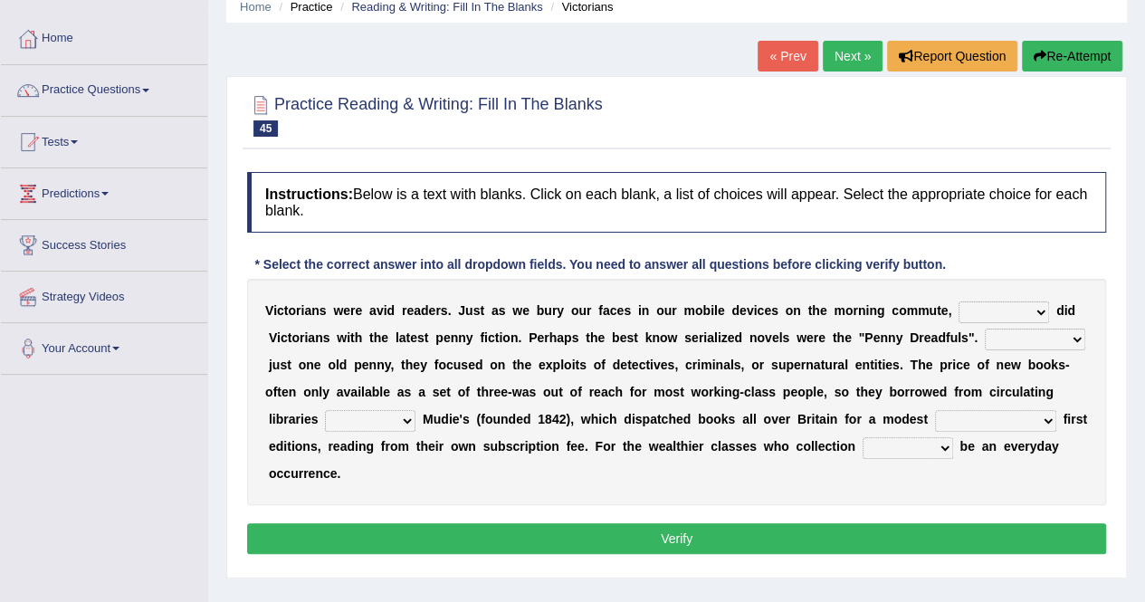
click at [1005, 305] on select "either so too neither whether" at bounding box center [1004, 312] width 91 height 22
select select "so too"
click at [959, 301] on select "either so too neither whether" at bounding box center [1004, 312] width 91 height 22
click at [1028, 334] on select "Costed Have costed Cost Costing" at bounding box center [1035, 340] width 100 height 22
select select "Costing"
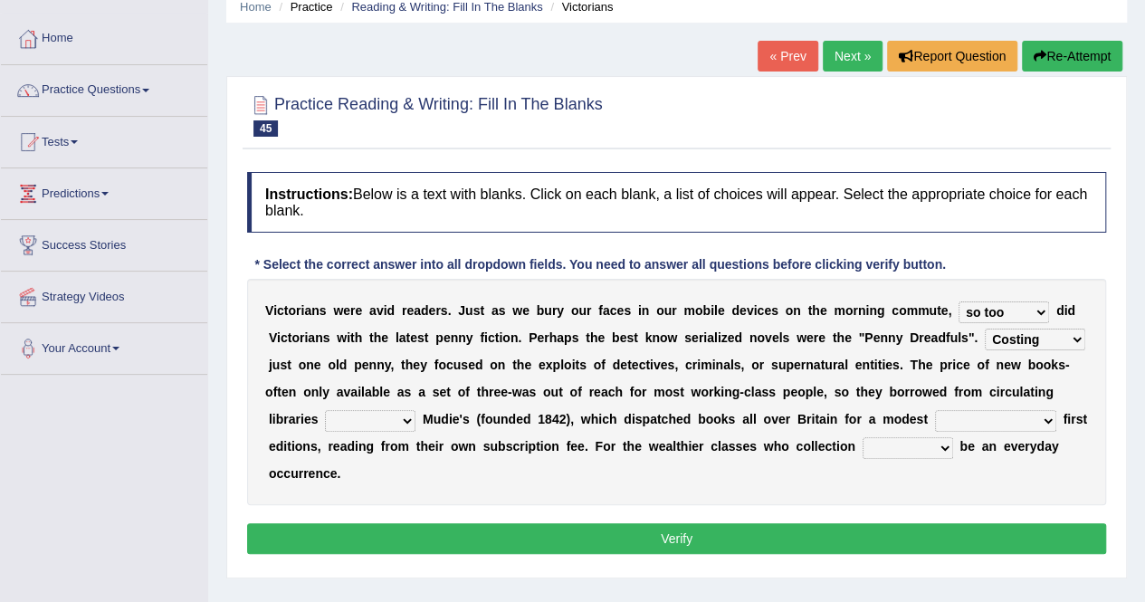
click at [985, 329] on select "Costed Have costed Cost Costing" at bounding box center [1035, 340] width 100 height 22
click at [365, 413] on select "such as other than that is as to" at bounding box center [370, 421] width 91 height 22
select select "such as"
click at [325, 410] on select "such as other than that is as to" at bounding box center [370, 421] width 91 height 22
click at [998, 410] on select "could afford afford having afforded affording" at bounding box center [995, 421] width 121 height 22
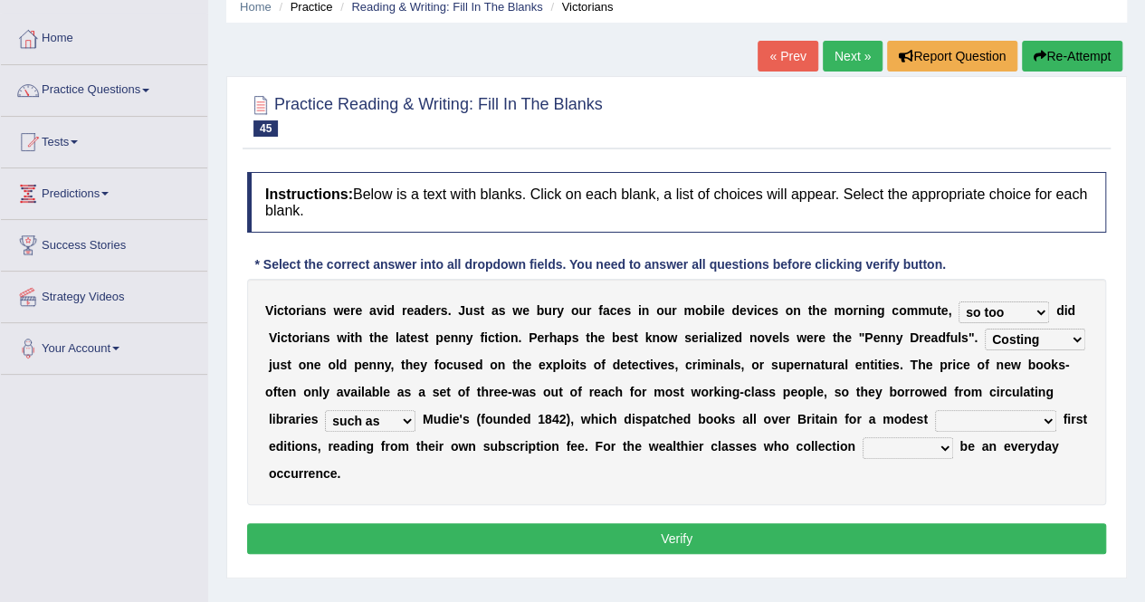
select select "could afford"
click at [935, 410] on select "could afford afford having afforded affording" at bounding box center [995, 421] width 121 height 22
click at [931, 443] on select "could did should would" at bounding box center [908, 448] width 91 height 22
select select "would"
click at [863, 437] on select "could did should would" at bounding box center [908, 448] width 91 height 22
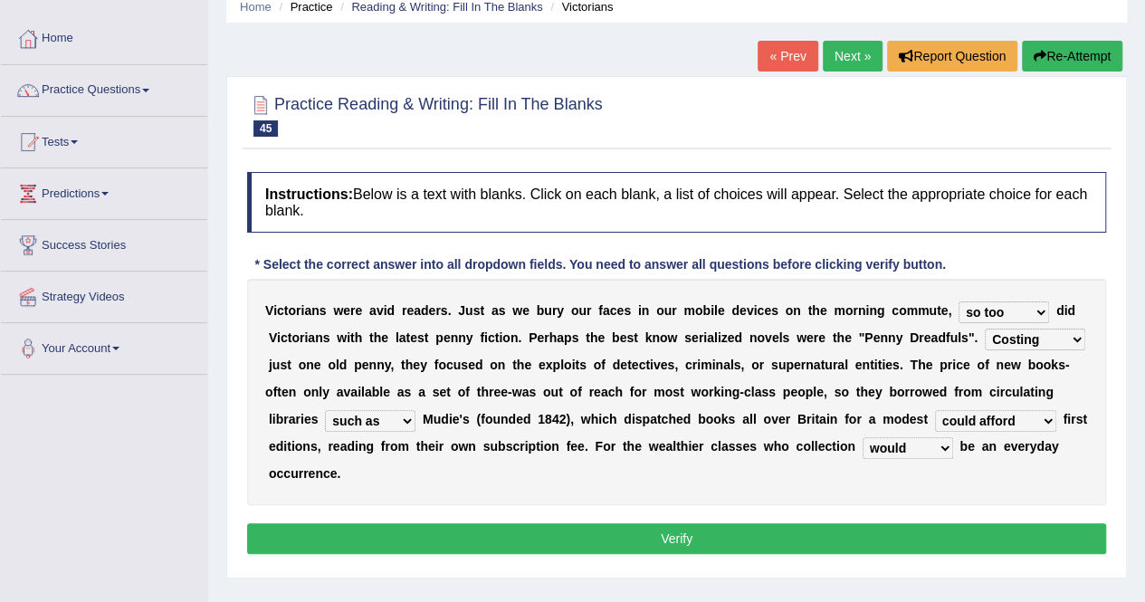
click at [895, 539] on button "Verify" at bounding box center [676, 538] width 859 height 31
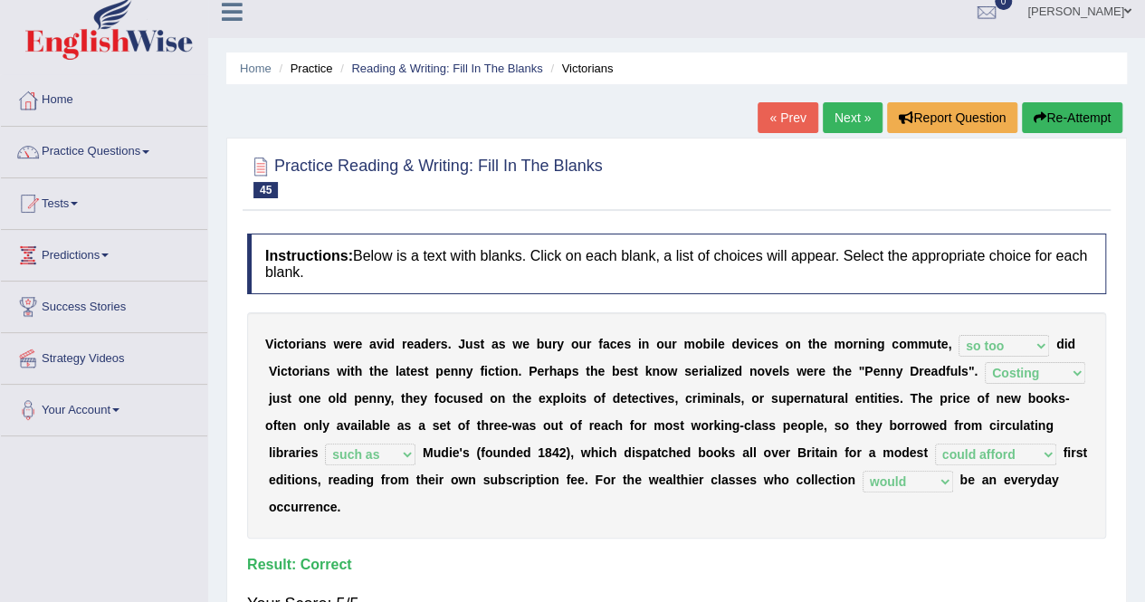
scroll to position [14, 0]
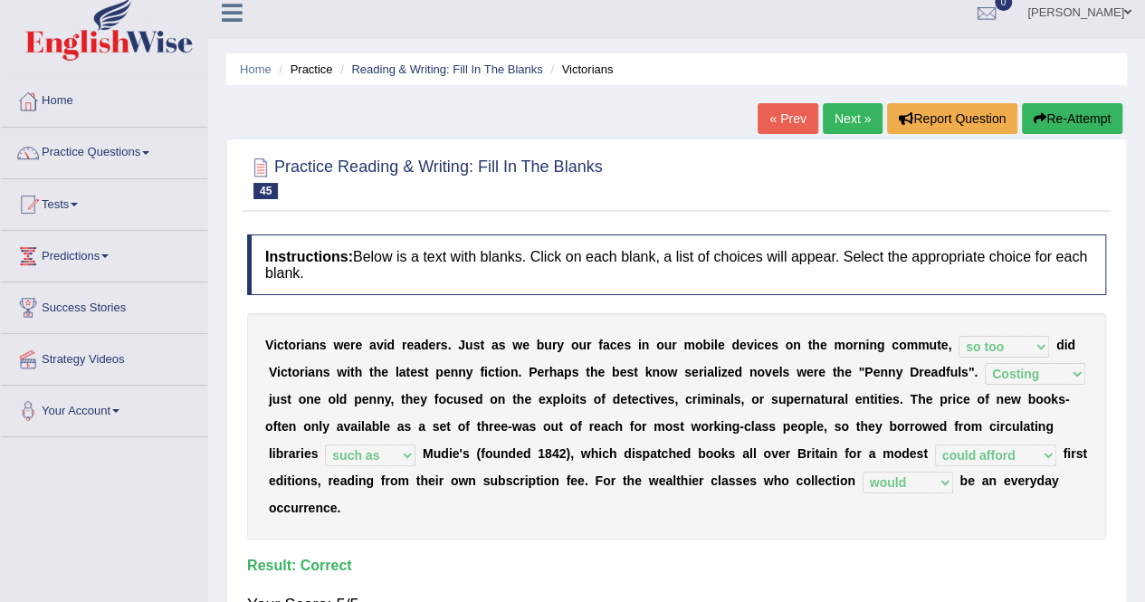
click at [836, 122] on link "Next »" at bounding box center [853, 118] width 60 height 31
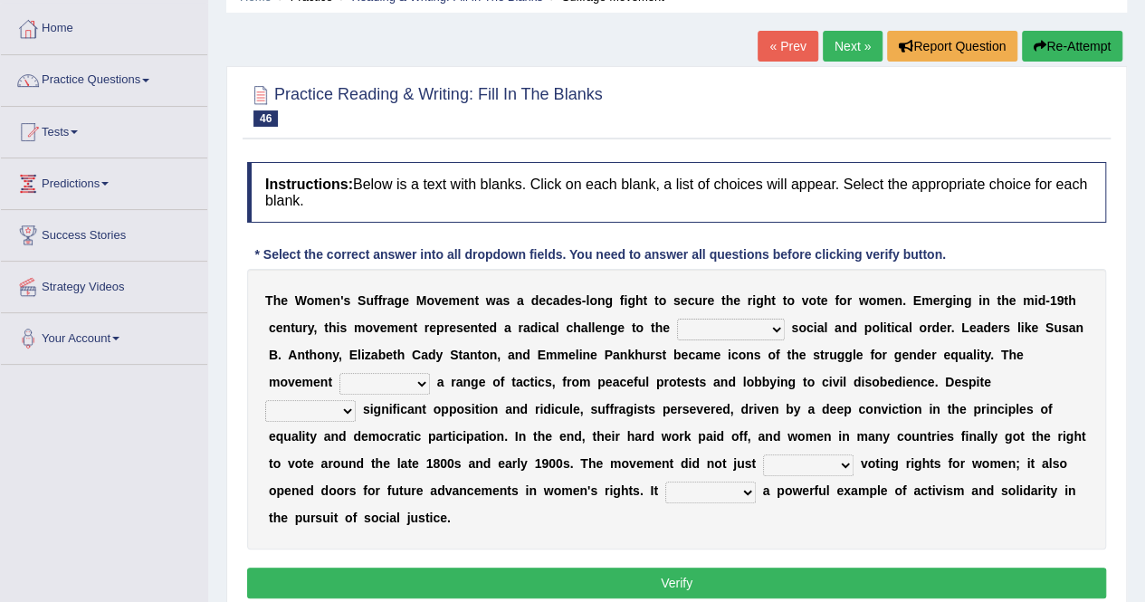
scroll to position [101, 0]
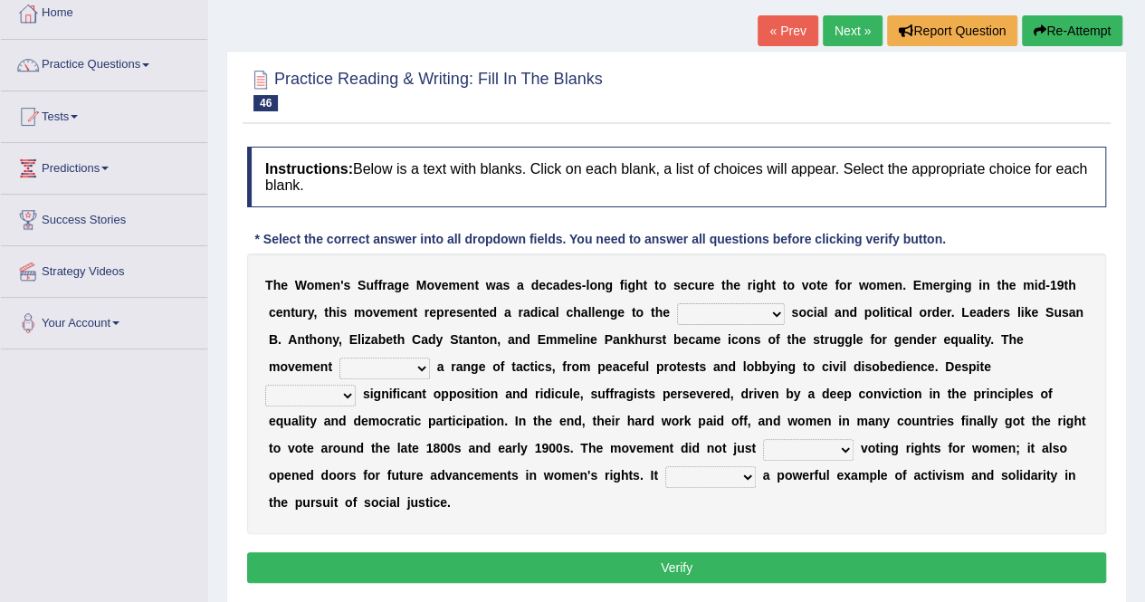
click at [712, 309] on select "technological existing considerable obligatory" at bounding box center [731, 314] width 108 height 22
click at [676, 197] on h4 "Instructions: Below is a text with blanks. Click on each blank, a list of choic…" at bounding box center [676, 177] width 859 height 61
click at [373, 366] on select "halted invited utilized observed" at bounding box center [385, 369] width 91 height 22
drag, startPoint x: 518, startPoint y: 499, endPoint x: 466, endPoint y: 410, distance: 102.6
click at [466, 410] on div "T h e W o m e n ' s S u f f r a g e M o v e m e n t w a s a d e c a d e s - l o…" at bounding box center [676, 394] width 859 height 281
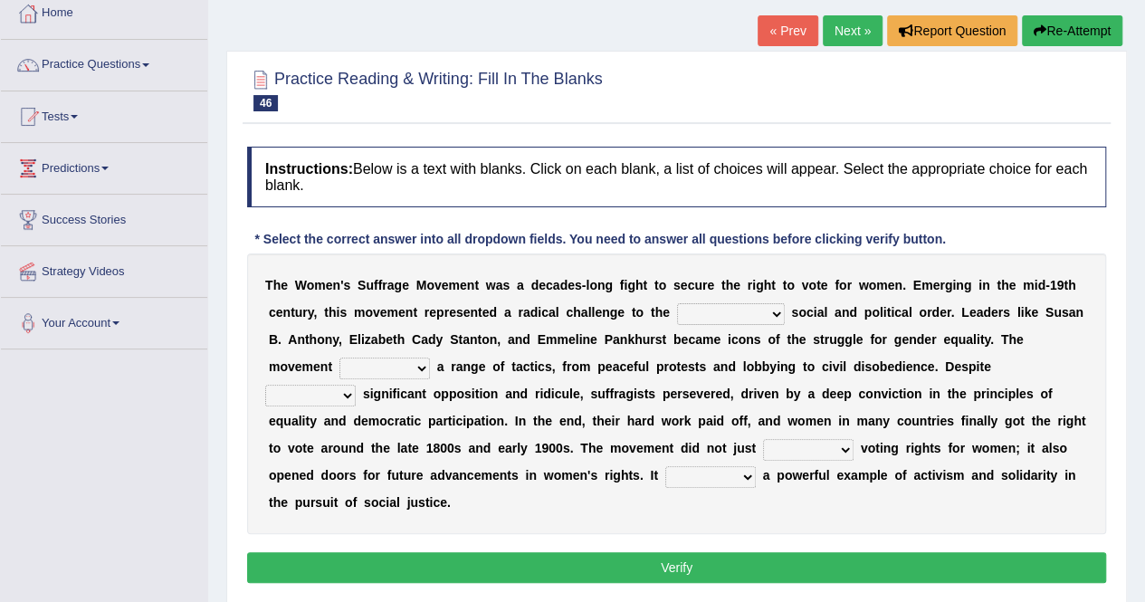
click at [356, 385] on select "that faced facing of facing they faced" at bounding box center [310, 396] width 91 height 22
select select "they faced"
click at [356, 385] on select "that faced facing of facing they faced" at bounding box center [310, 396] width 91 height 22
click at [763, 446] on select "fold fund exploit secure" at bounding box center [808, 450] width 91 height 22
select select "secure"
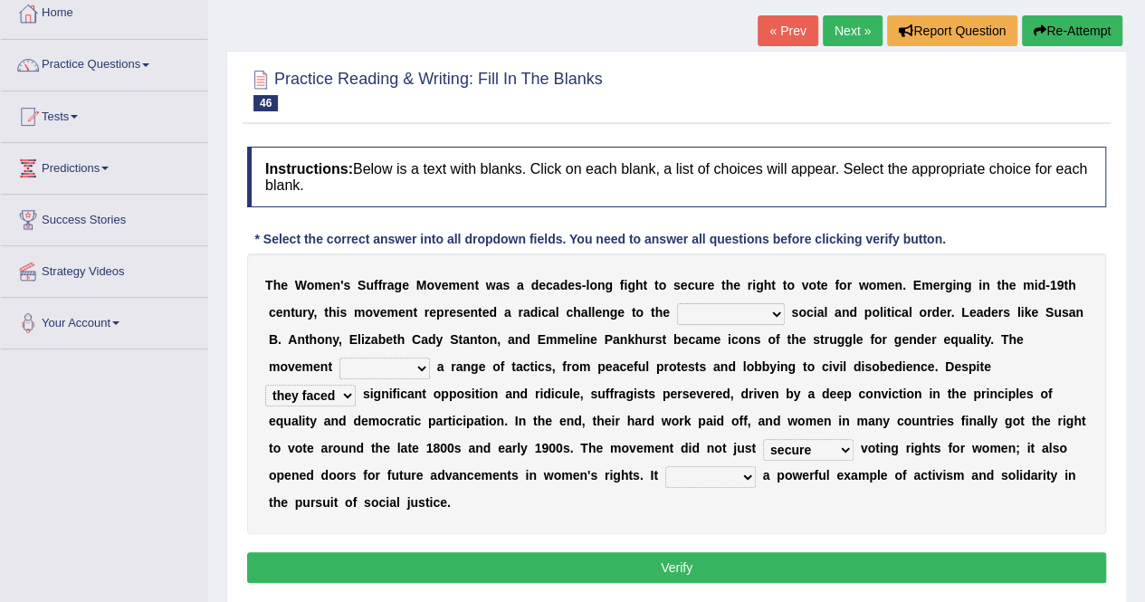
click at [763, 439] on select "fold fund exploit secure" at bounding box center [808, 450] width 91 height 22
click at [665, 473] on select "keeps covers charges remains" at bounding box center [710, 477] width 91 height 22
select select "keeps"
click at [665, 466] on select "keeps covers charges remains" at bounding box center [710, 477] width 91 height 22
click at [665, 474] on select "keeps covers charges remains" at bounding box center [710, 477] width 91 height 22
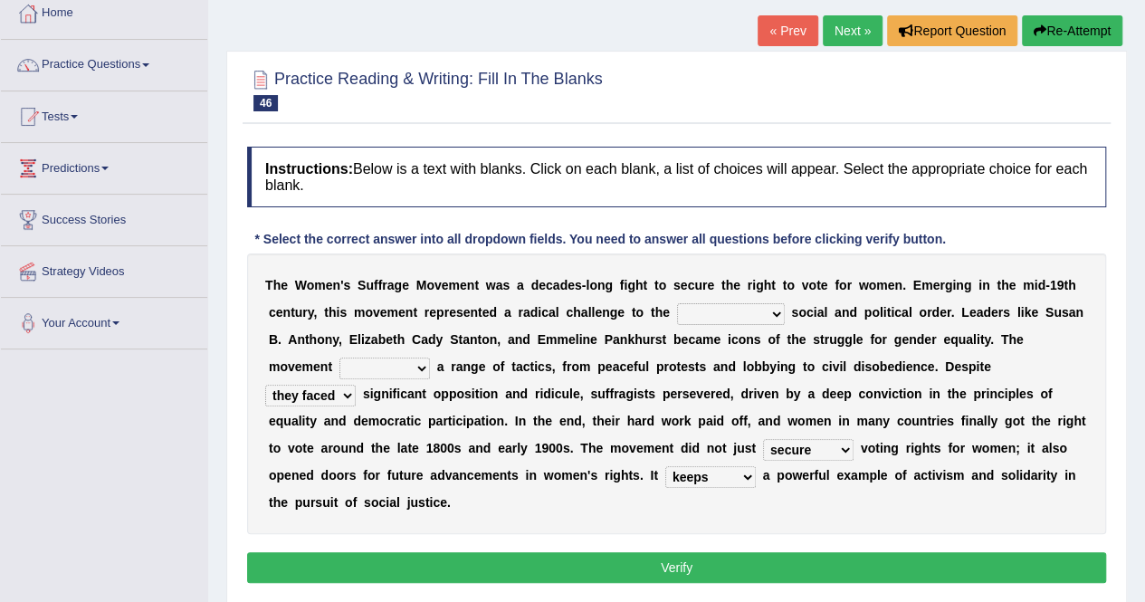
click at [727, 541] on div "Instructions: Below is a text with blanks. Click on each blank, a list of choic…" at bounding box center [677, 368] width 868 height 460
click at [390, 365] on select "halted invited utilized observed" at bounding box center [385, 369] width 91 height 22
select select "observed"
click at [340, 358] on select "halted invited utilized observed" at bounding box center [385, 369] width 91 height 22
click at [726, 316] on select "technological existing considerable obligatory" at bounding box center [731, 314] width 108 height 22
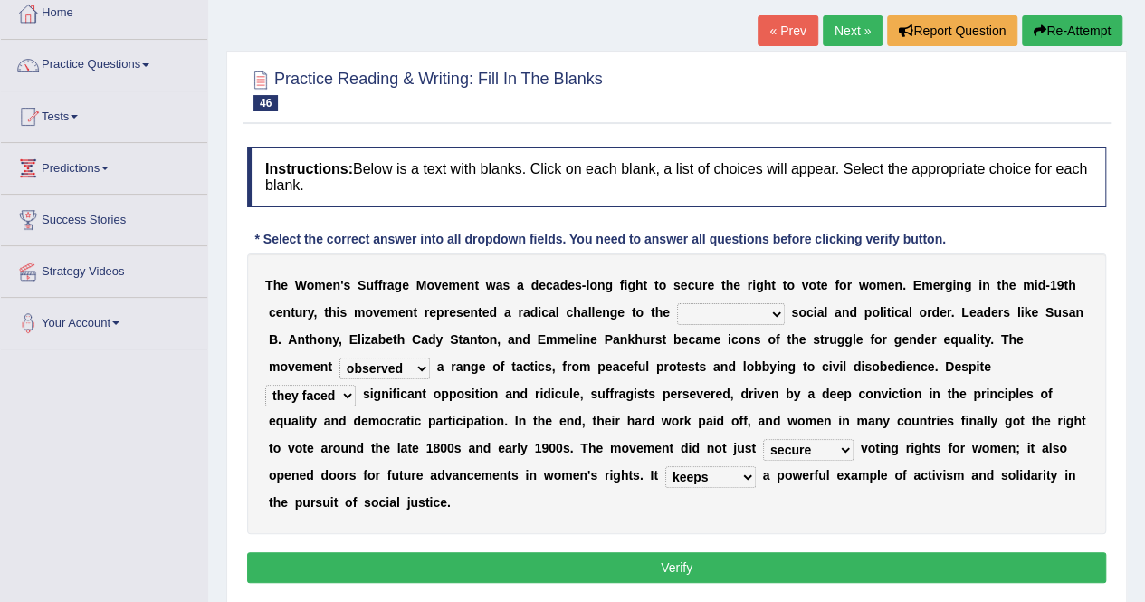
select select "existing"
click at [677, 303] on select "technological existing considerable obligatory" at bounding box center [731, 314] width 108 height 22
click at [663, 566] on button "Verify" at bounding box center [676, 567] width 859 height 31
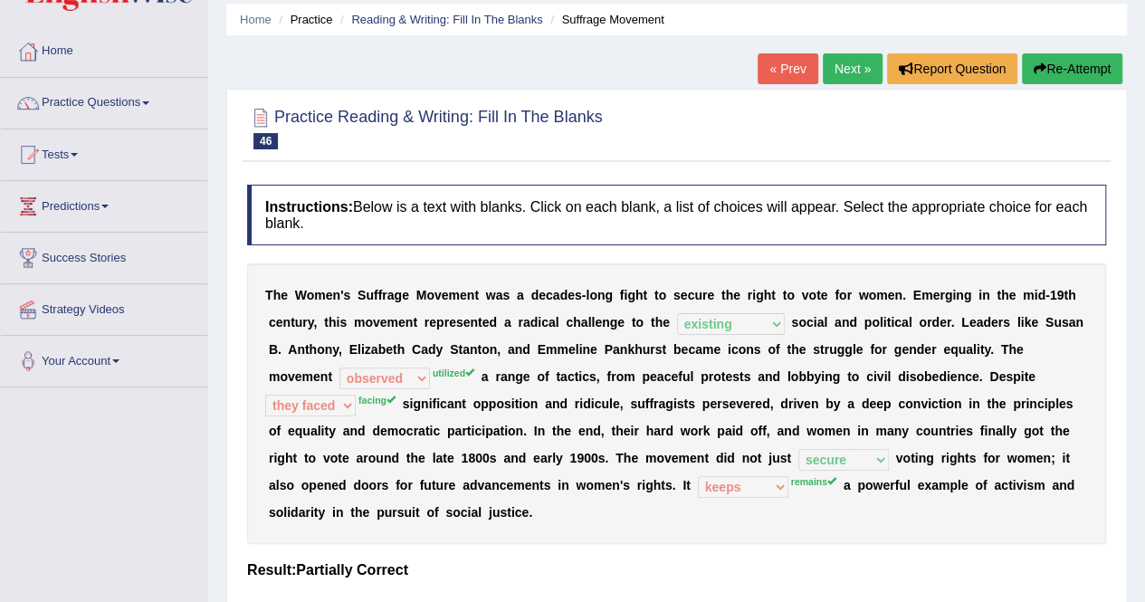
scroll to position [62, 0]
click at [1054, 56] on button "Re-Attempt" at bounding box center [1072, 69] width 100 height 31
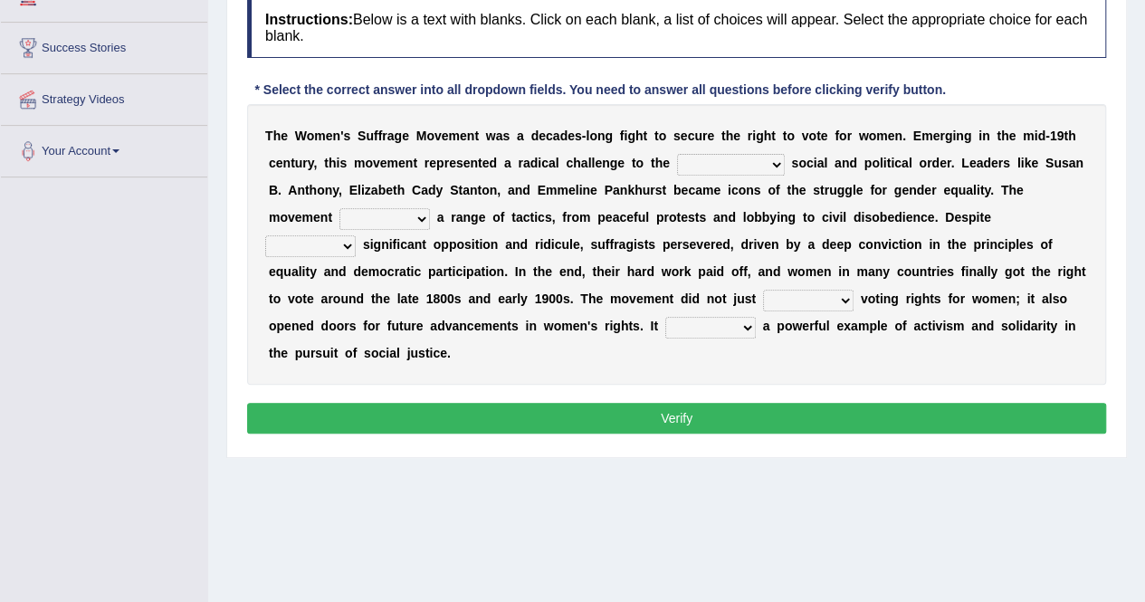
scroll to position [278, 0]
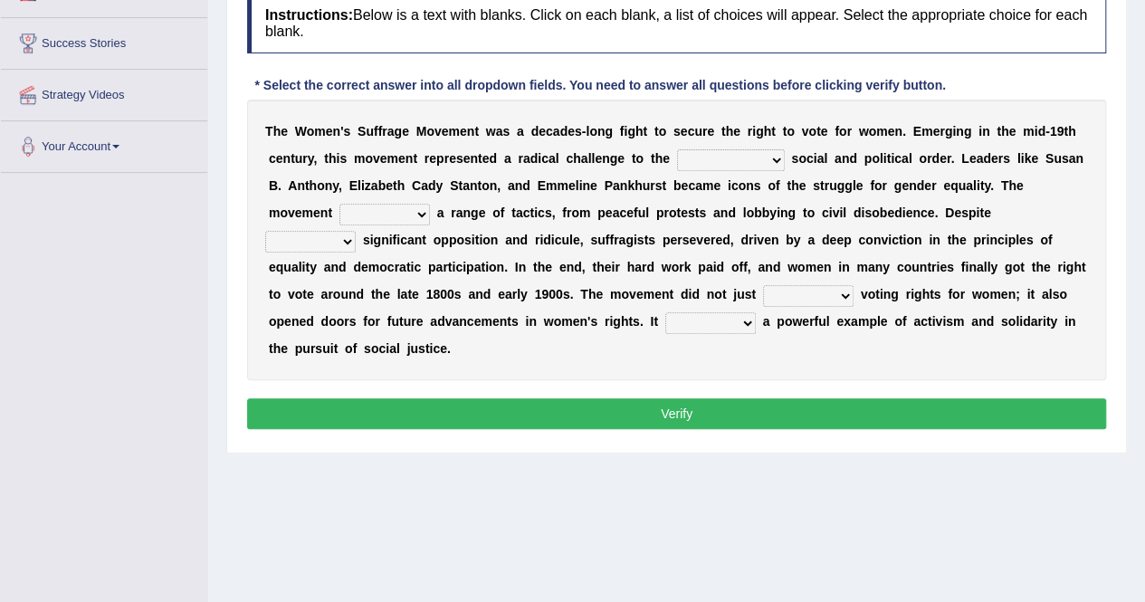
click at [739, 160] on select "technological existing considerable obligatory" at bounding box center [731, 160] width 108 height 22
select select "existing"
click at [677, 149] on select "technological existing considerable obligatory" at bounding box center [731, 160] width 108 height 22
click at [397, 209] on select "halted invited utilized observed" at bounding box center [385, 215] width 91 height 22
select select "utilized"
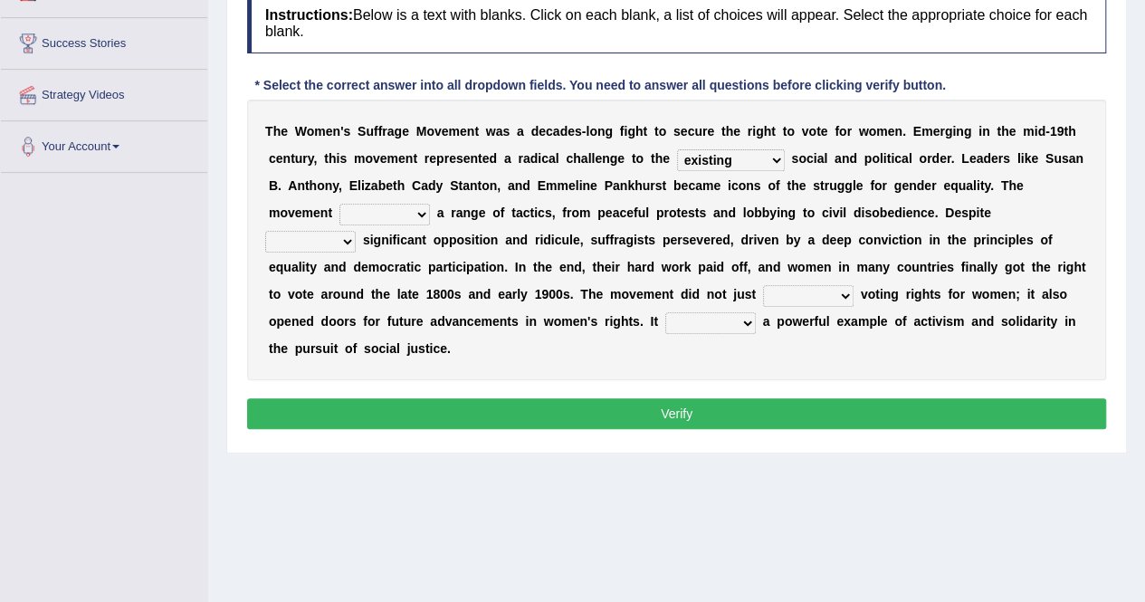
click at [340, 204] on select "halted invited utilized observed" at bounding box center [385, 215] width 91 height 22
click at [356, 231] on select "that faced facing of facing they faced" at bounding box center [310, 242] width 91 height 22
select select "facing"
click at [356, 231] on select "that faced facing of facing they faced" at bounding box center [310, 242] width 91 height 22
click at [773, 292] on select "fold fund exploit secure" at bounding box center [808, 296] width 91 height 22
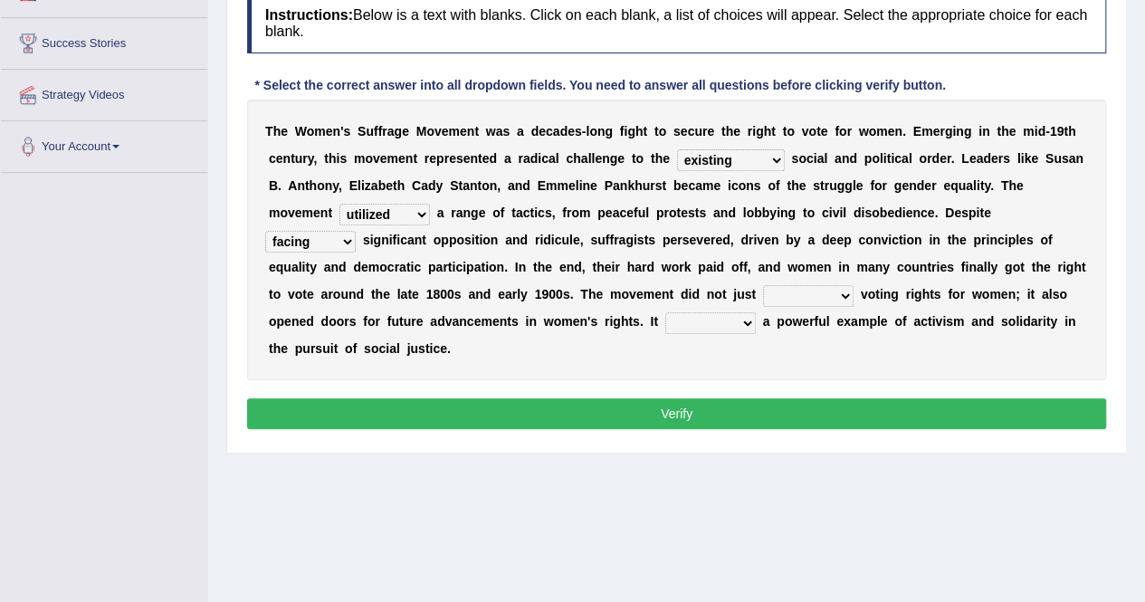
select select "secure"
click at [763, 285] on select "fold fund exploit secure" at bounding box center [808, 296] width 91 height 22
click at [665, 325] on select "keeps covers charges remains" at bounding box center [710, 323] width 91 height 22
select select "remains"
click at [665, 312] on select "keeps covers charges remains" at bounding box center [710, 323] width 91 height 22
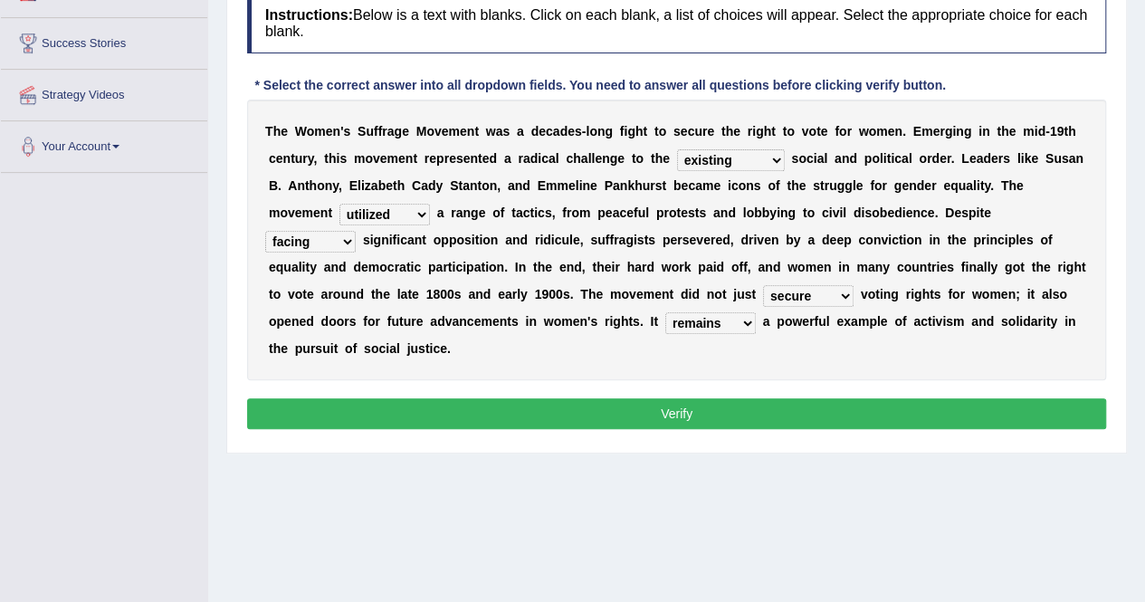
click at [644, 413] on button "Verify" at bounding box center [676, 413] width 859 height 31
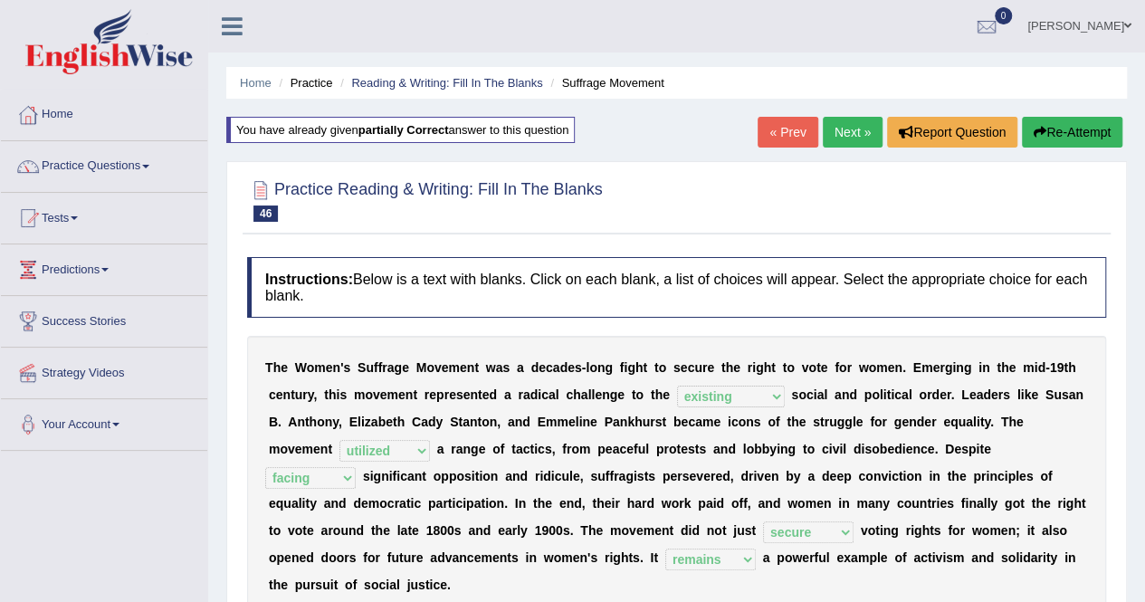
scroll to position [40, 0]
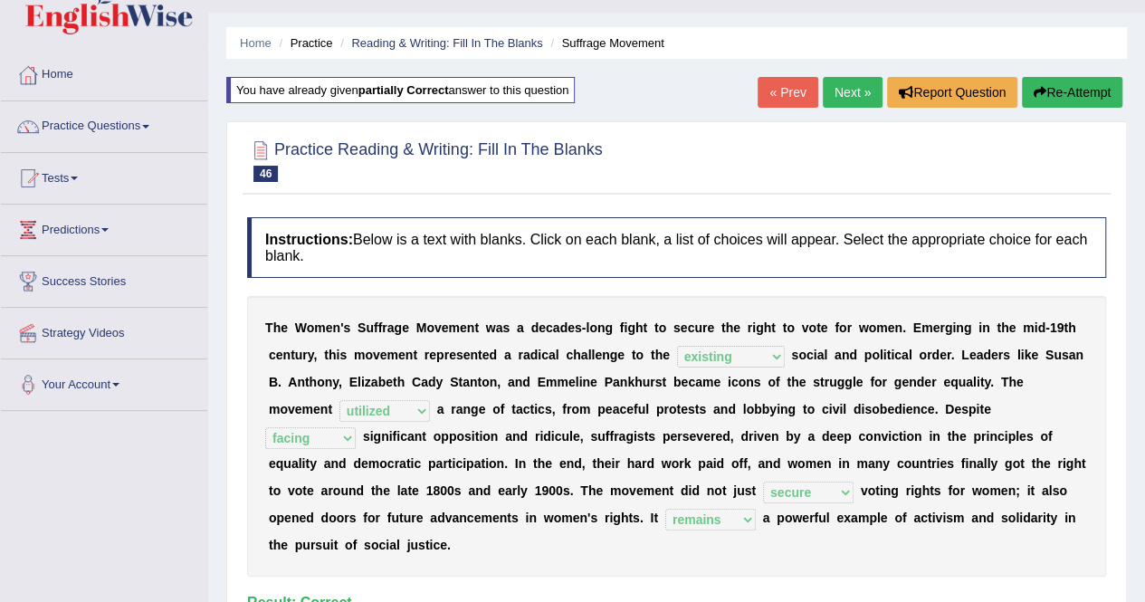
click at [857, 88] on link "Next »" at bounding box center [853, 92] width 60 height 31
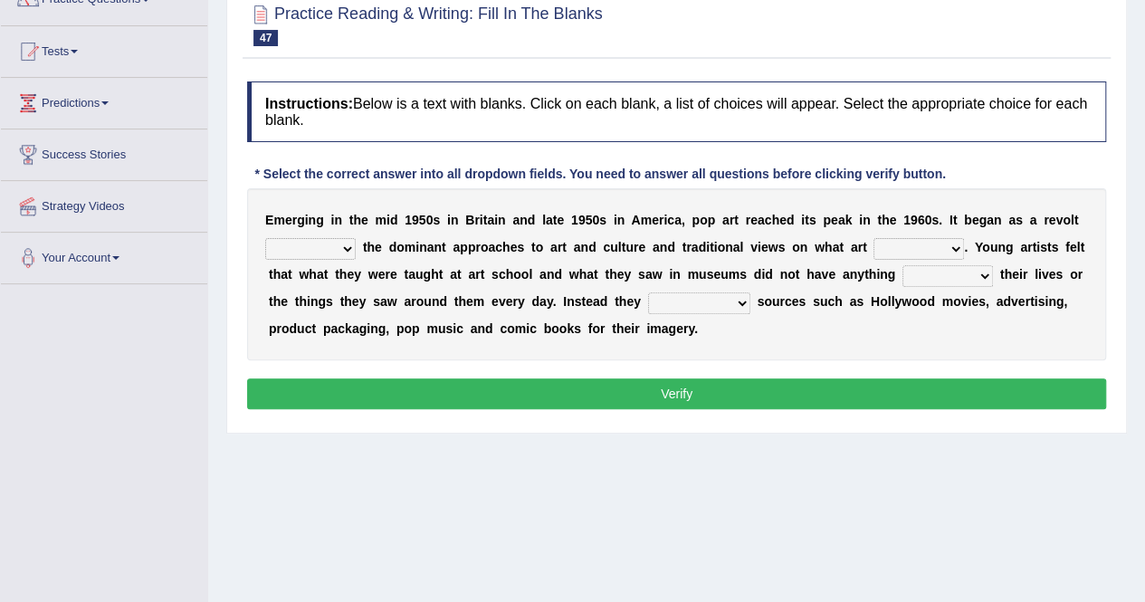
scroll to position [169, 0]
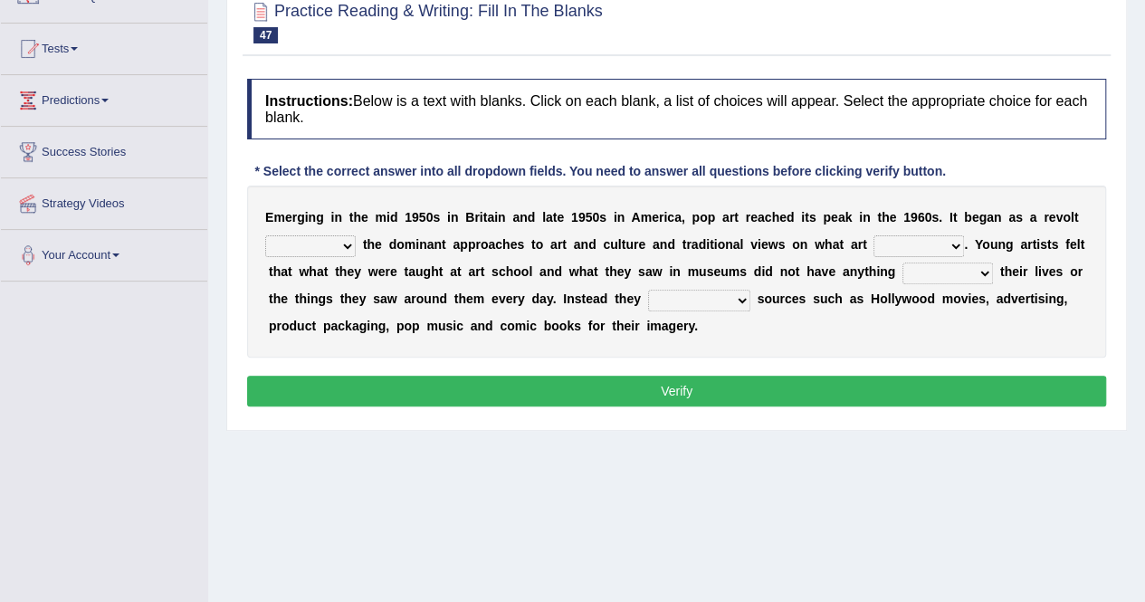
click at [330, 235] on select "against along with within" at bounding box center [310, 246] width 91 height 22
select select "against"
click at [265, 235] on select "against along with within" at bounding box center [310, 246] width 91 height 22
click at [904, 238] on select "be should be has been would be" at bounding box center [919, 246] width 91 height 22
select select "should be"
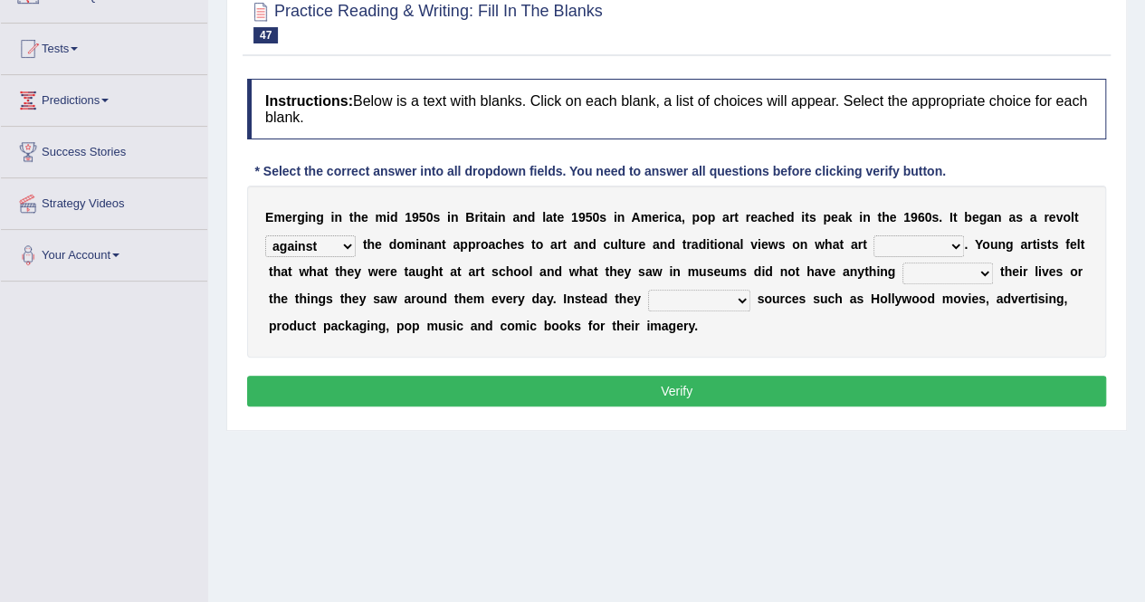
click at [874, 235] on select "be should be has been would be" at bounding box center [919, 246] width 91 height 22
click at [931, 269] on select "doing with with to do with to do" at bounding box center [948, 274] width 91 height 22
select select "to do"
click at [903, 263] on select "doing with with to do with to do" at bounding box center [948, 274] width 91 height 22
click at [679, 290] on select "mustered up relevant in turned to reckoned on" at bounding box center [699, 301] width 102 height 22
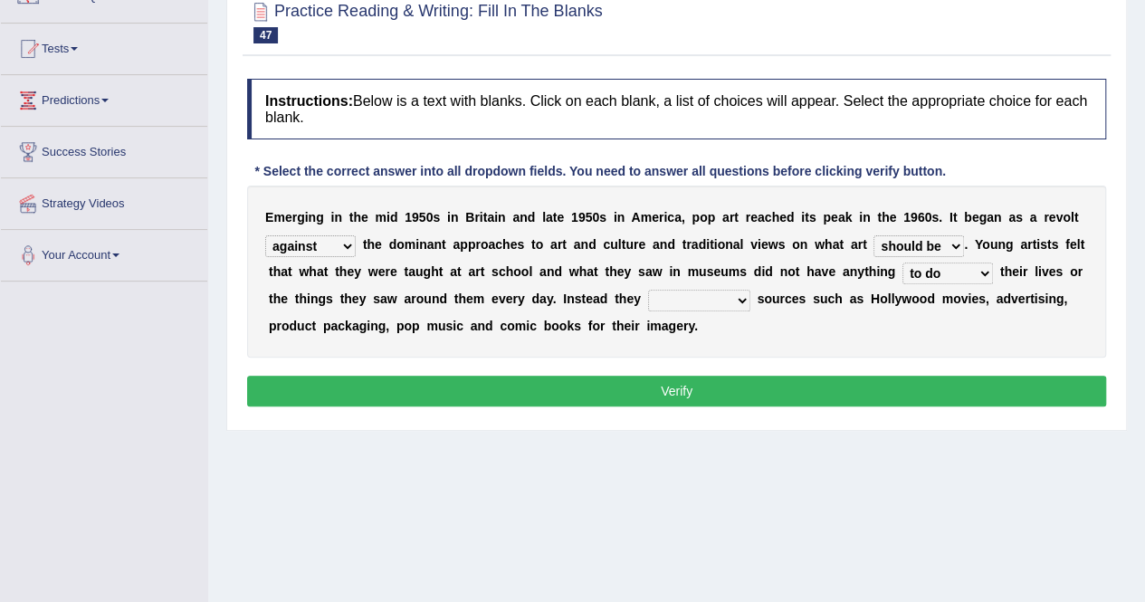
select select "turned to"
click at [648, 290] on select "mustered up relevant in turned to reckoned on" at bounding box center [699, 301] width 102 height 22
click at [713, 380] on button "Verify" at bounding box center [676, 391] width 859 height 31
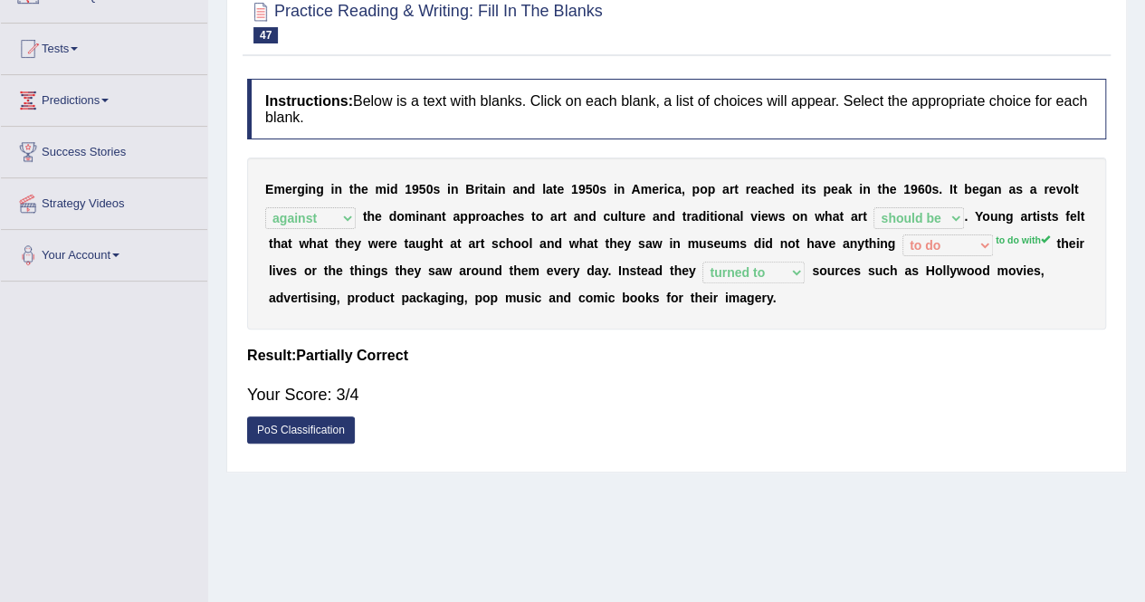
scroll to position [80, 0]
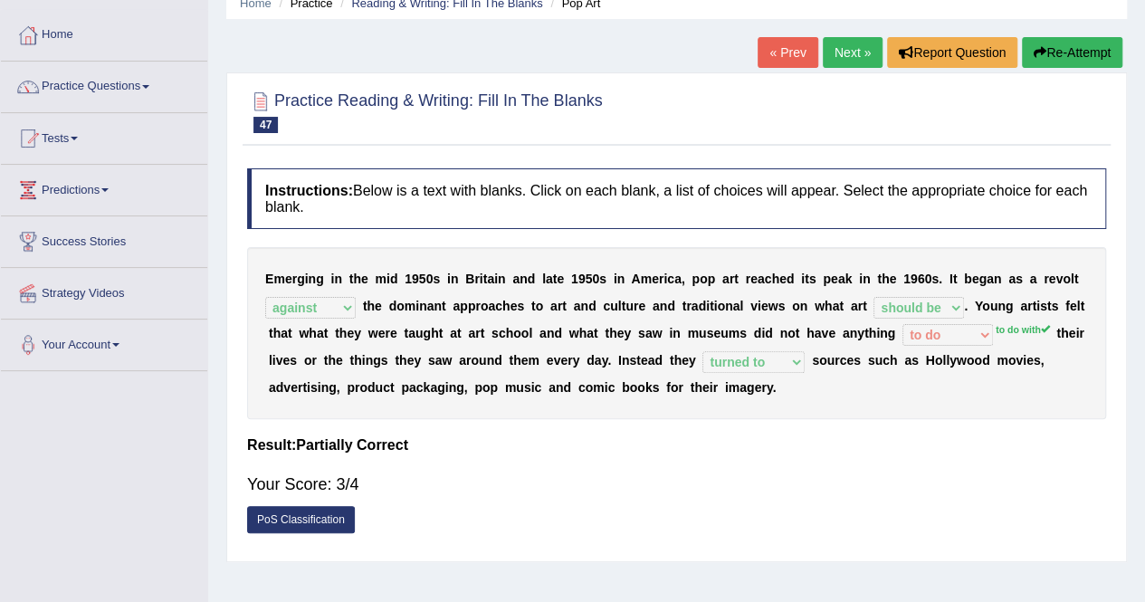
click at [1064, 43] on button "Re-Attempt" at bounding box center [1072, 52] width 100 height 31
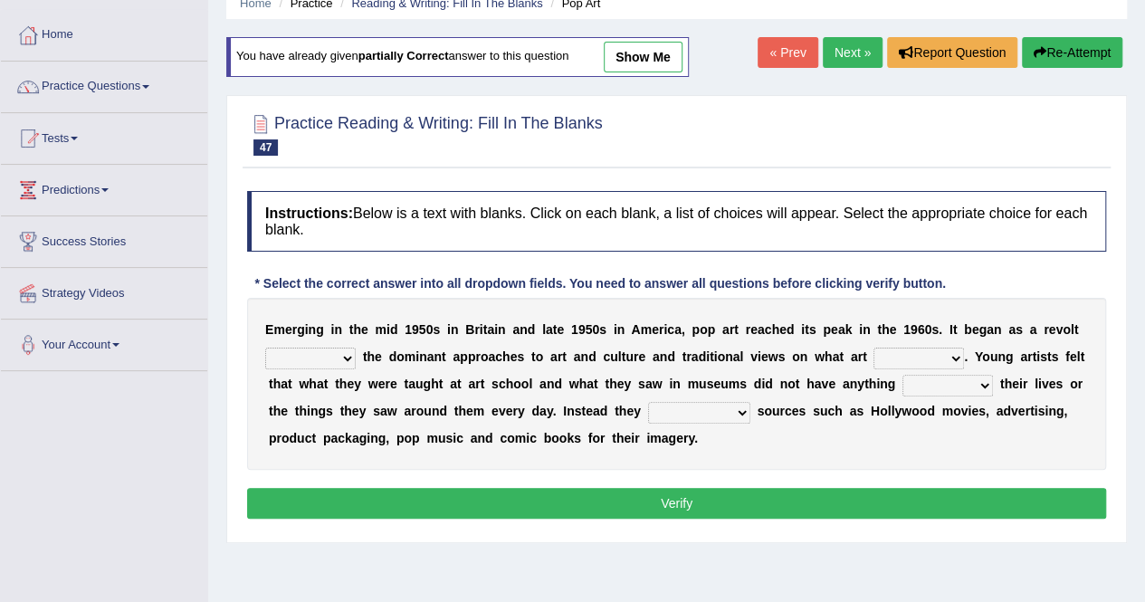
click at [923, 379] on select "doing with with to do with to do" at bounding box center [948, 386] width 91 height 22
select select "to do with"
click at [903, 375] on select "doing with with to do with to do" at bounding box center [948, 386] width 91 height 22
click at [844, 63] on link "Next »" at bounding box center [853, 52] width 60 height 31
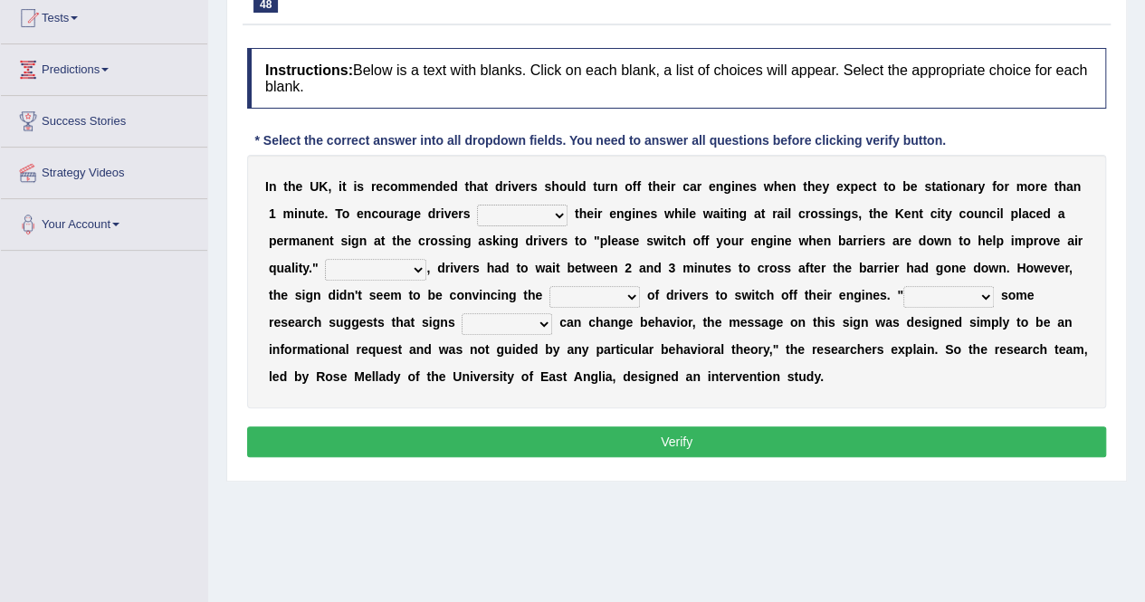
scroll to position [197, 0]
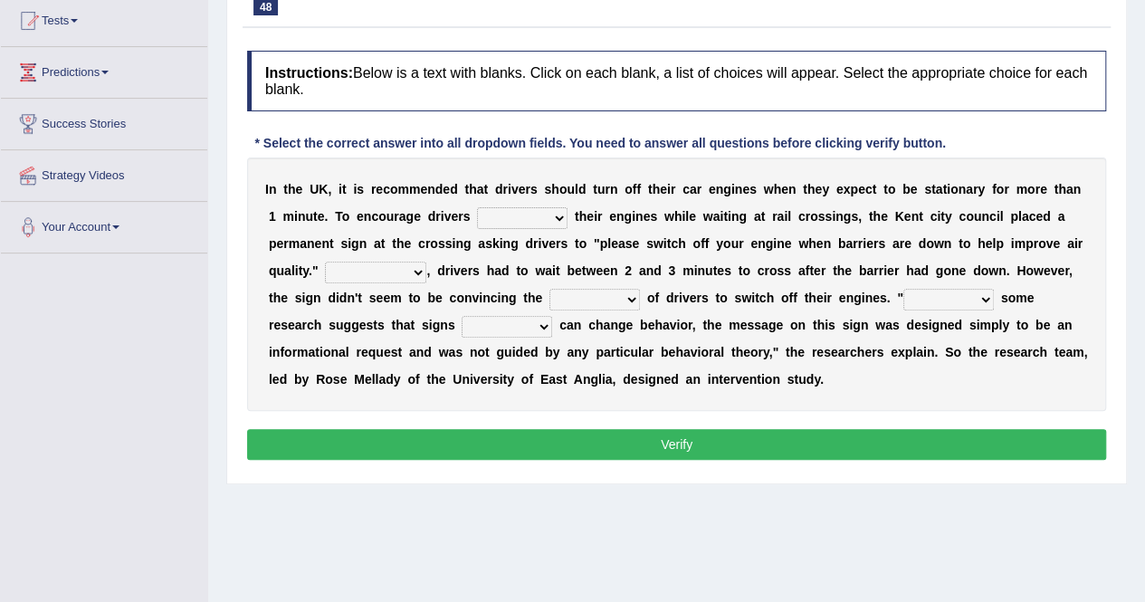
click at [534, 222] on select "to turn off turn off turning off turned off" at bounding box center [522, 218] width 91 height 22
select select "to turn off"
click at [477, 207] on select "to turn off turn off turning off turned off" at bounding box center [522, 218] width 91 height 22
click at [412, 269] on select "For instance On average In addition Of course" at bounding box center [375, 273] width 101 height 22
select select "On average"
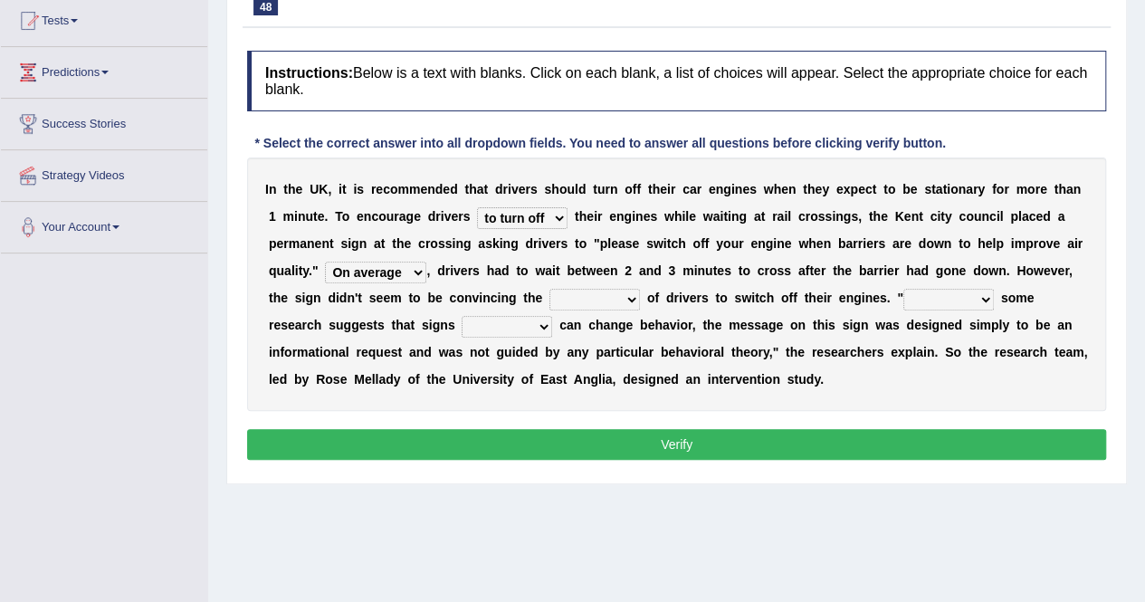
click at [325, 262] on select "For instance On average In addition Of course" at bounding box center [375, 273] width 101 height 22
click at [614, 296] on select "exception minority majority unity" at bounding box center [595, 300] width 91 height 22
select select "majority"
click at [550, 289] on select "exception minority majority unity" at bounding box center [595, 300] width 91 height 22
click at [945, 301] on select "Although Since Because Thus" at bounding box center [949, 300] width 91 height 22
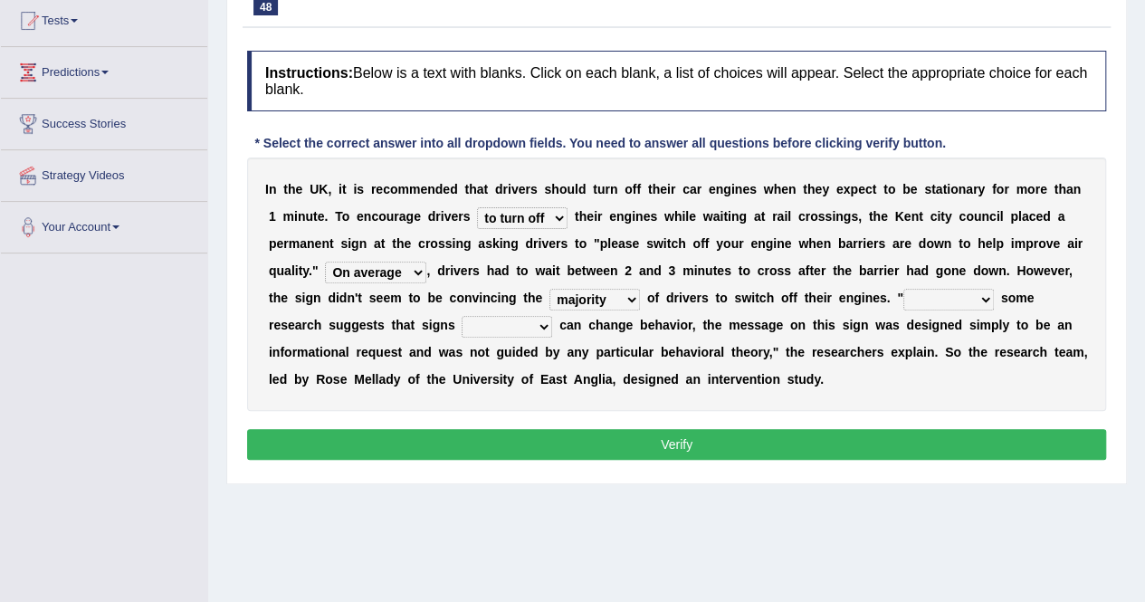
select select "Although"
click at [904, 289] on select "Although Since Because Thus" at bounding box center [949, 300] width 91 height 22
click at [509, 321] on select "alone lonely neither either" at bounding box center [507, 327] width 91 height 22
select select "lonely"
click at [462, 316] on select "alone lonely neither either" at bounding box center [507, 327] width 91 height 22
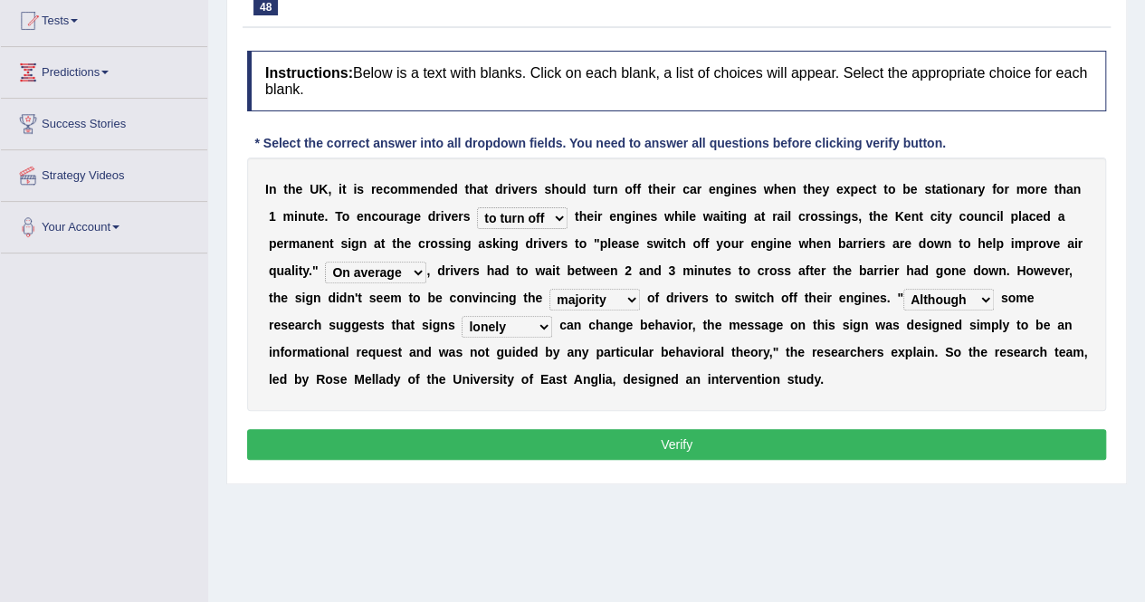
click at [728, 460] on div "Instructions: Below is a text with blanks. Click on each blank, a list of choic…" at bounding box center [677, 258] width 868 height 433
click at [762, 454] on button "Verify" at bounding box center [676, 444] width 859 height 31
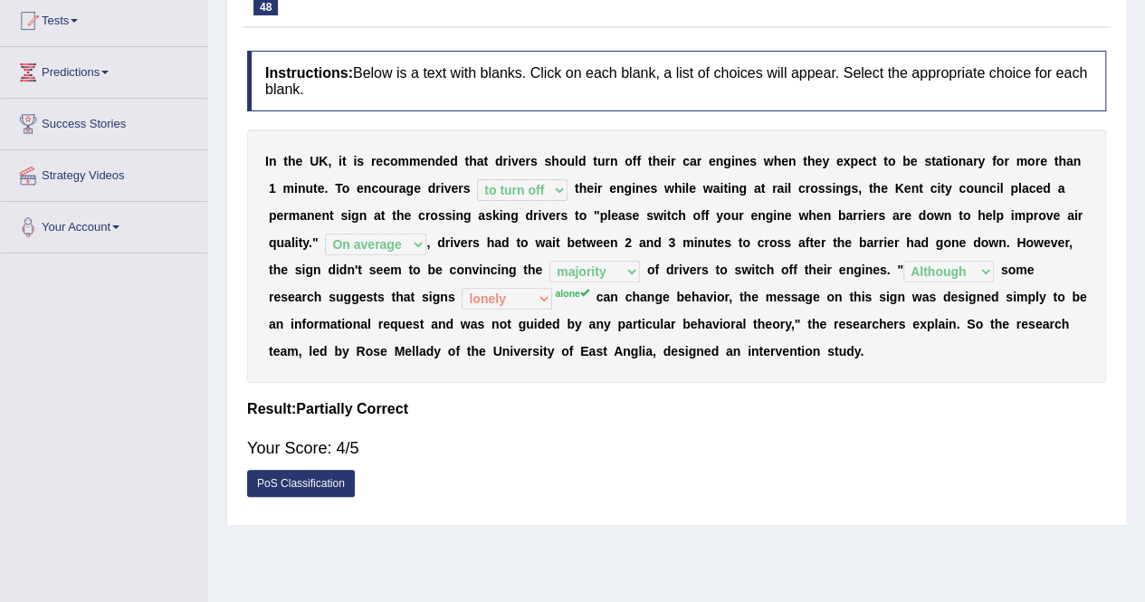
scroll to position [0, 0]
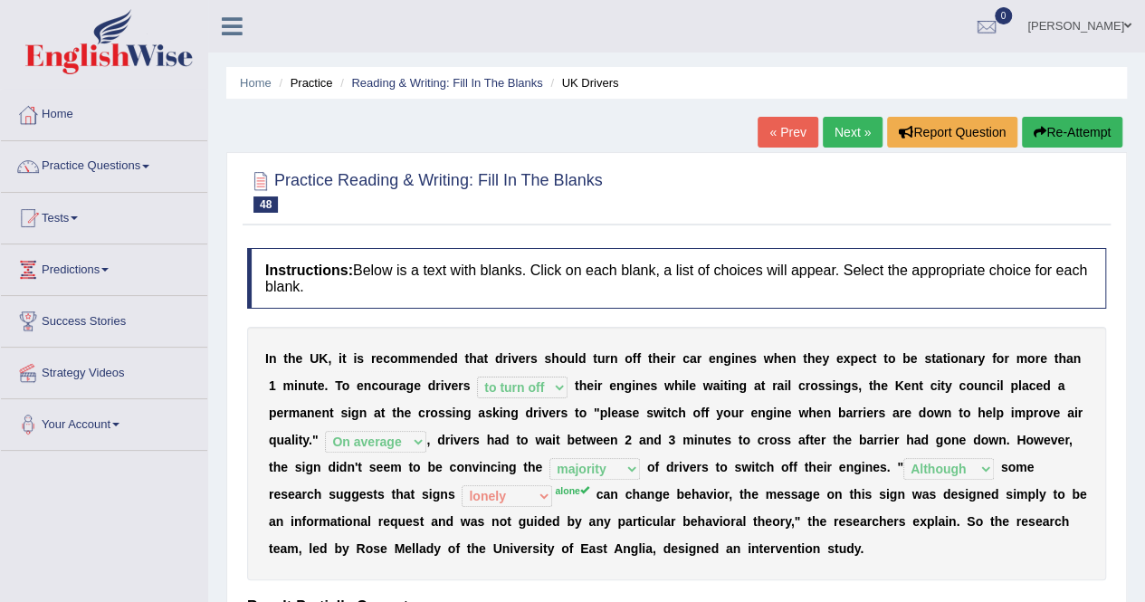
click at [1043, 126] on button "Re-Attempt" at bounding box center [1072, 132] width 100 height 31
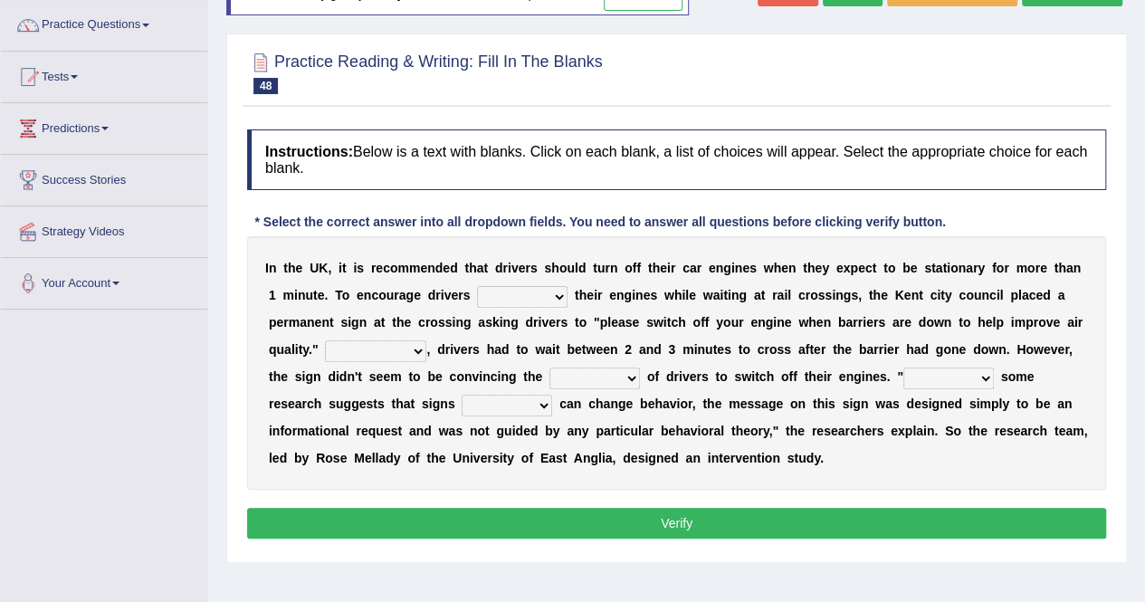
scroll to position [139, 0]
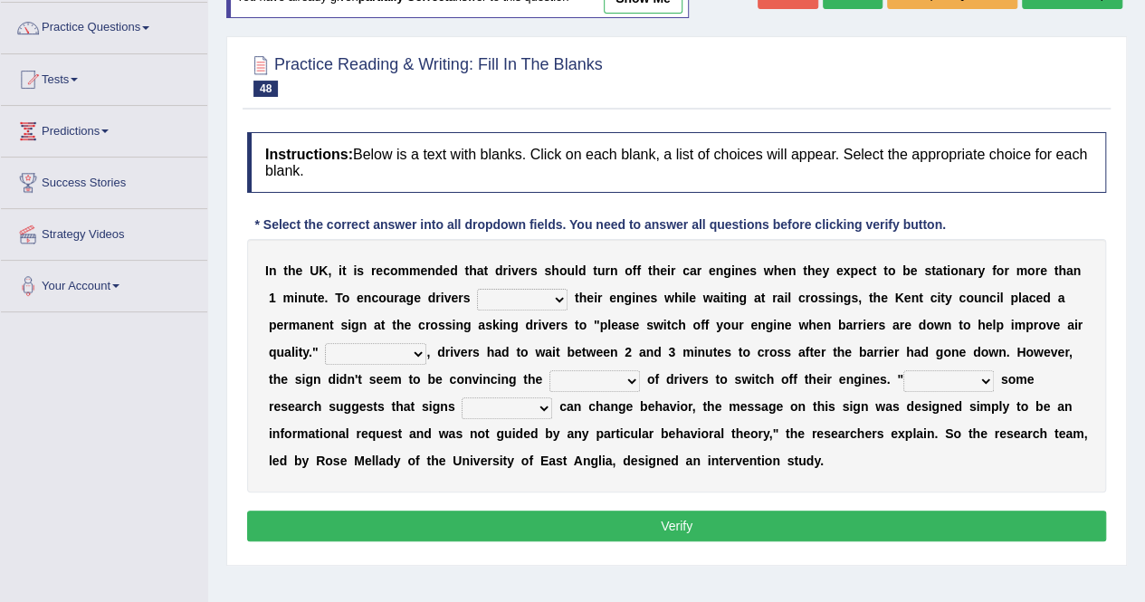
click at [527, 294] on select "to turn off turn off turning off turned off" at bounding box center [522, 300] width 91 height 22
select select "to turn off"
click at [477, 289] on select "to turn off turn off turning off turned off" at bounding box center [522, 300] width 91 height 22
click at [369, 349] on select "For instance On average In addition Of course" at bounding box center [375, 354] width 101 height 22
select select "On average"
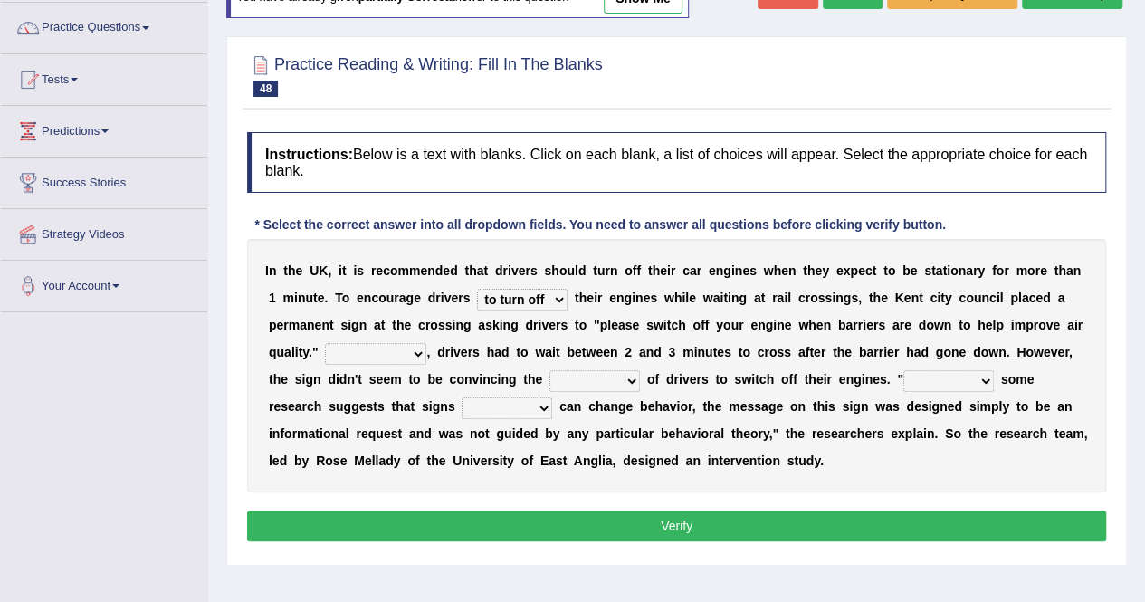
click at [325, 343] on select "For instance On average In addition Of course" at bounding box center [375, 354] width 101 height 22
click at [610, 370] on select "exception minority majority unity" at bounding box center [595, 381] width 91 height 22
select select "majority"
click at [550, 370] on select "exception minority majority unity" at bounding box center [595, 381] width 91 height 22
click at [922, 376] on select "Although Since Because Thus" at bounding box center [949, 381] width 91 height 22
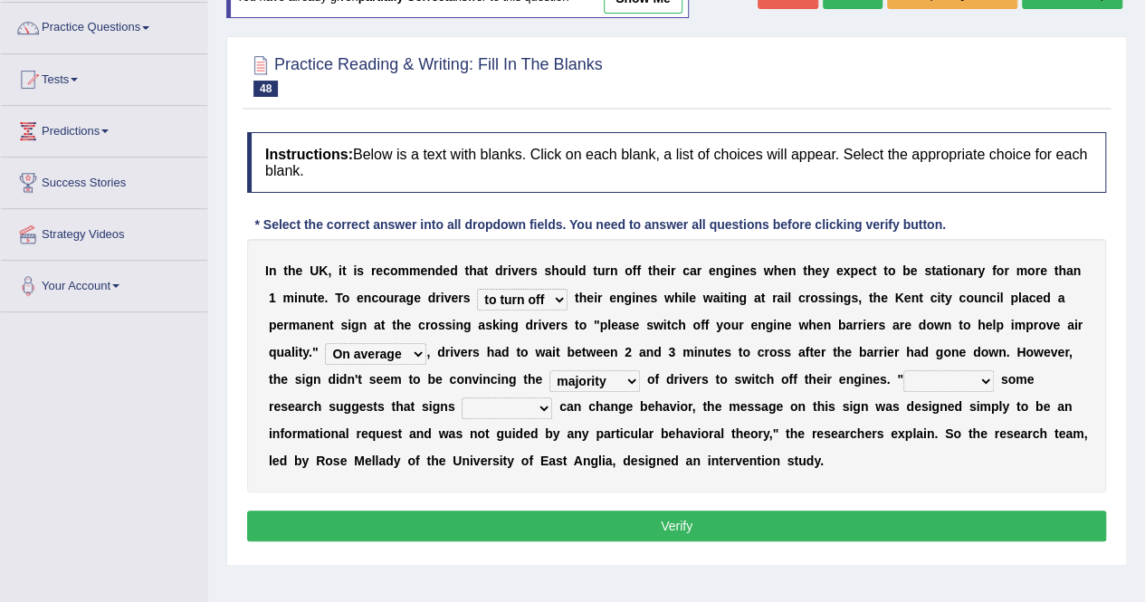
select select "Although"
click at [904, 370] on select "Although Since Because Thus" at bounding box center [949, 381] width 91 height 22
click at [509, 411] on select "alone lonely neither either" at bounding box center [507, 408] width 91 height 22
select select "alone"
click at [462, 397] on select "alone lonely neither either" at bounding box center [507, 408] width 91 height 22
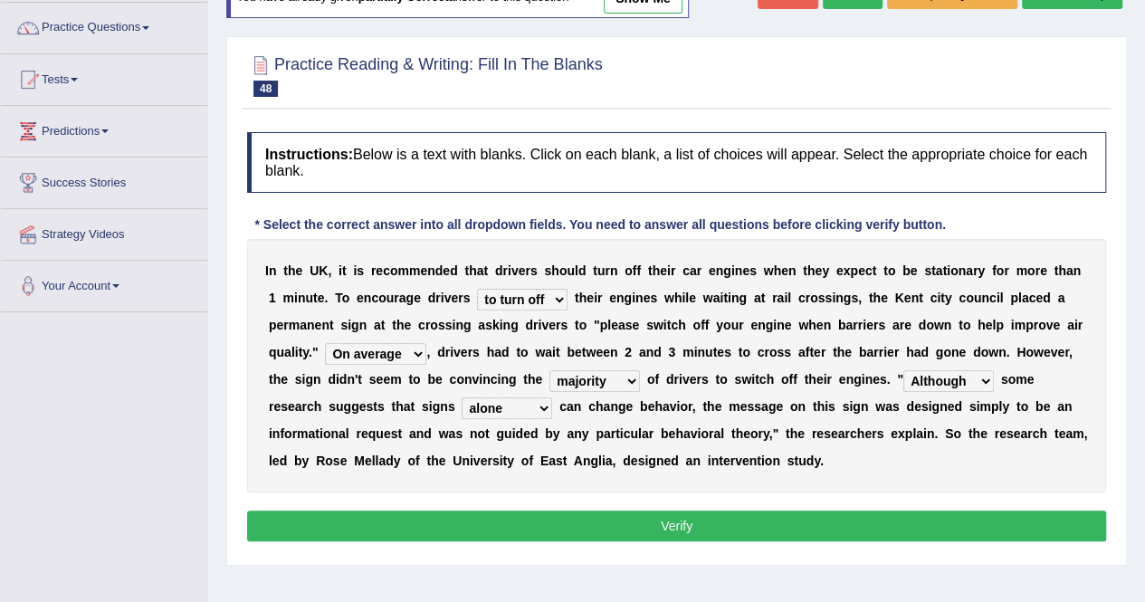
click at [664, 511] on button "Verify" at bounding box center [676, 526] width 859 height 31
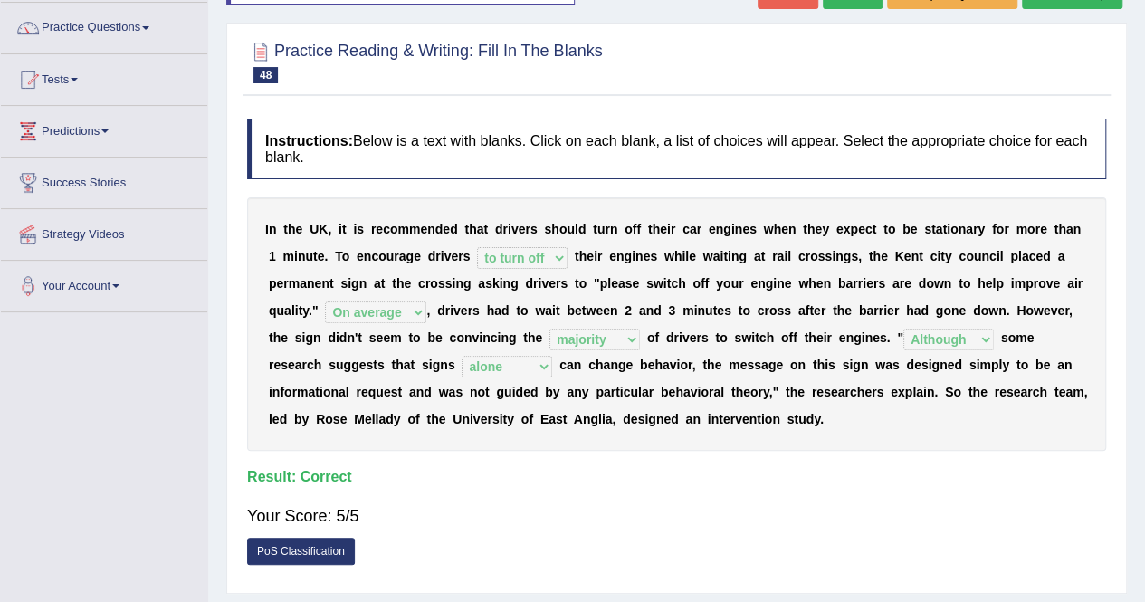
scroll to position [0, 0]
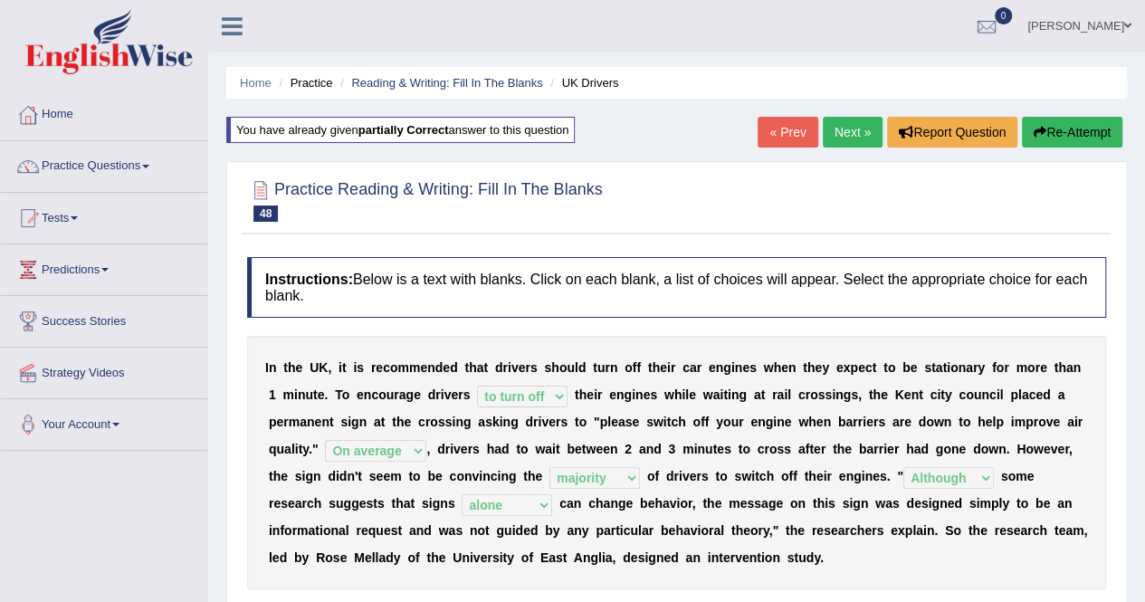
click at [853, 129] on link "Next »" at bounding box center [853, 132] width 60 height 31
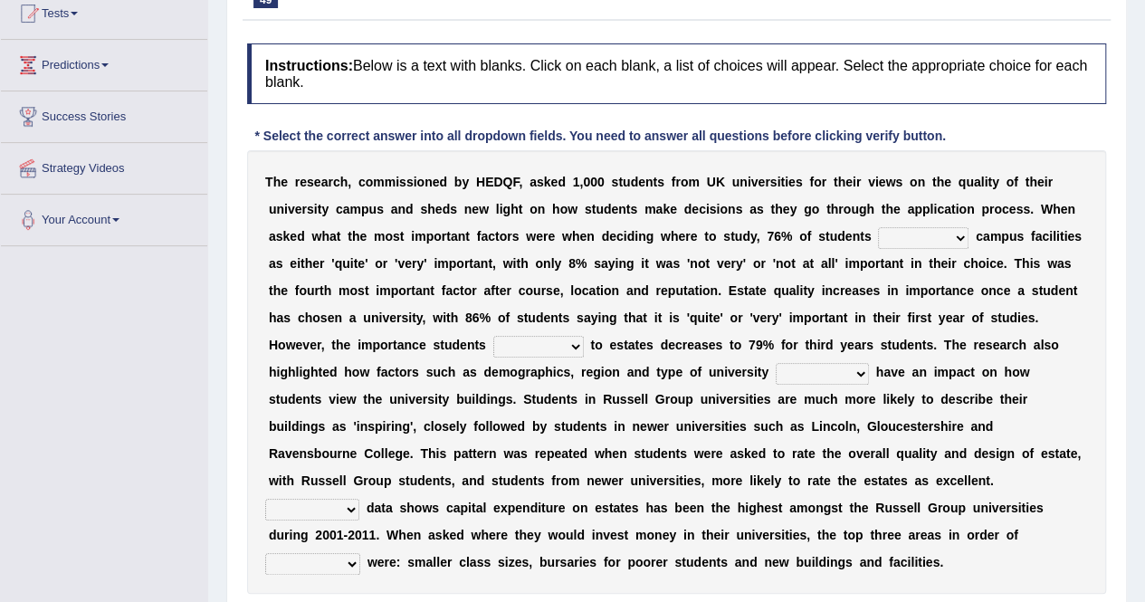
click at [935, 234] on select "refers claims prescribes ranks" at bounding box center [923, 238] width 91 height 22
select select "claims"
click at [878, 227] on select "refers claims prescribes ranks" at bounding box center [923, 238] width 91 height 22
click at [548, 340] on select "deliver attach summon acquire" at bounding box center [538, 347] width 91 height 22
select select "attach"
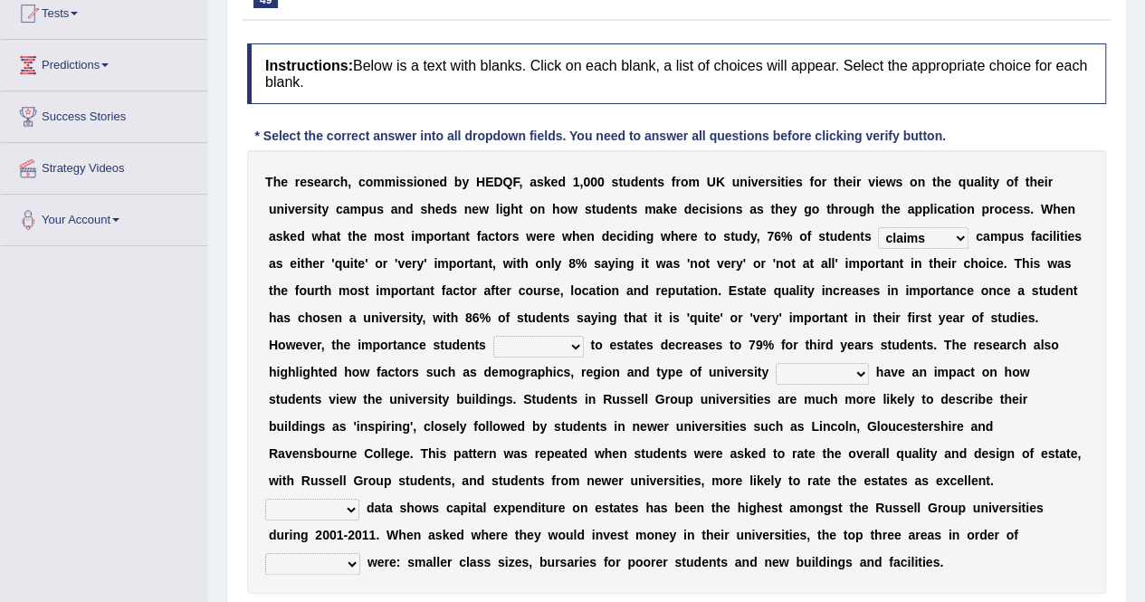
click at [493, 336] on select "deliver attach summon acquire" at bounding box center [538, 347] width 91 height 22
click at [818, 368] on select "attached attended acquired augmented" at bounding box center [822, 374] width 93 height 22
select select "attended"
click at [776, 363] on select "attached attended acquired augmented" at bounding box center [822, 374] width 93 height 22
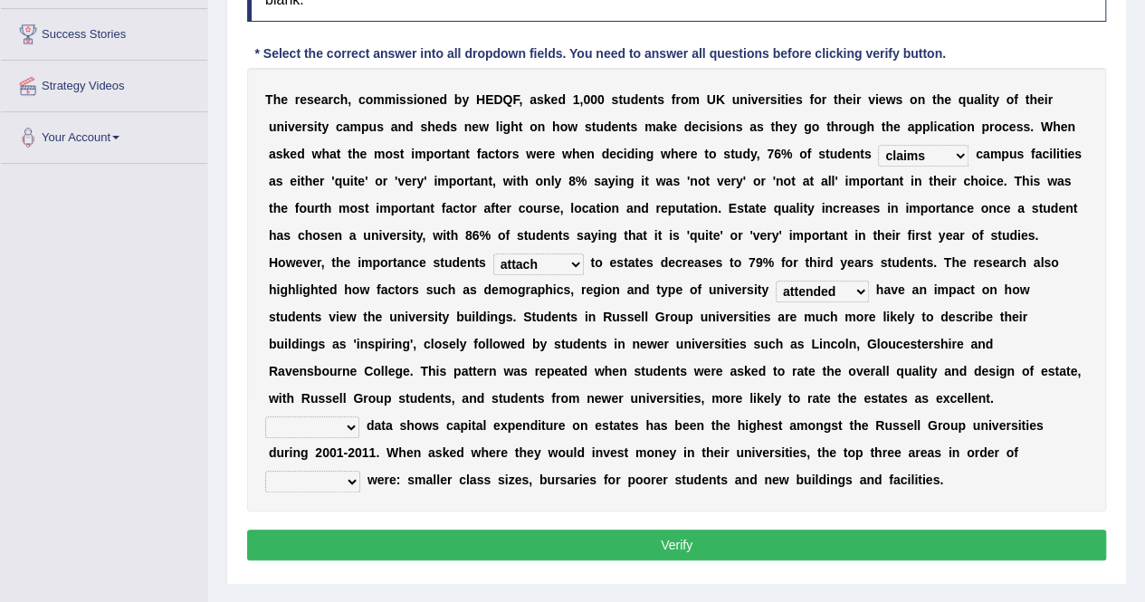
scroll to position [288, 0]
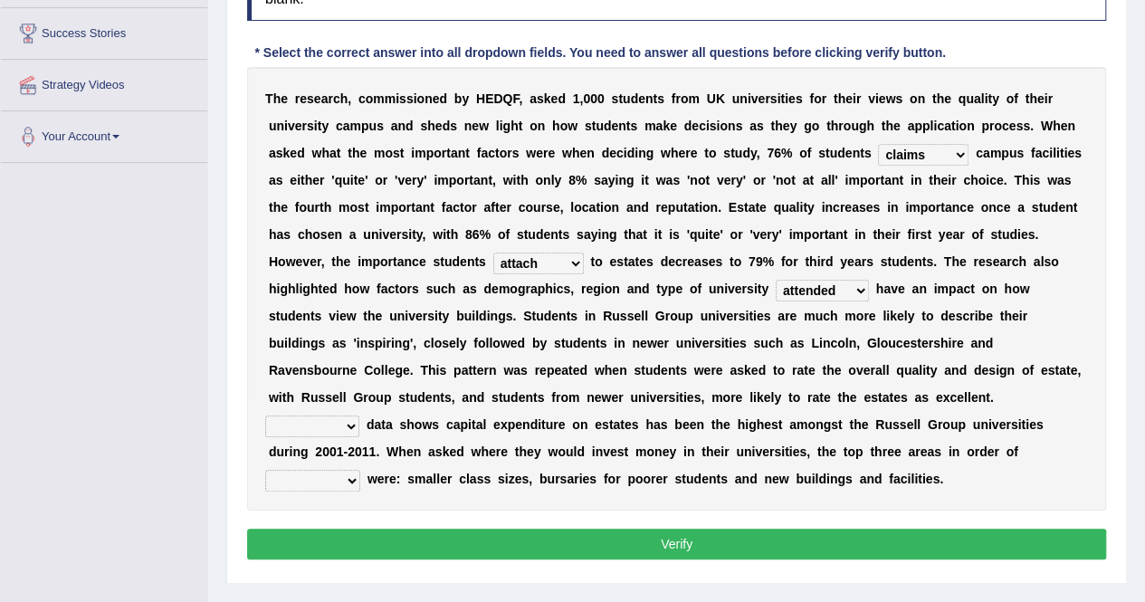
click at [359, 416] on select "Collective Existing Predictable Collateral" at bounding box center [312, 427] width 94 height 22
select select "Existing"
click at [359, 416] on select "Collective Existing Predictable Collateral" at bounding box center [312, 427] width 94 height 22
click at [360, 470] on select "prefer preferential prefect preference" at bounding box center [312, 481] width 95 height 22
select select "prefect"
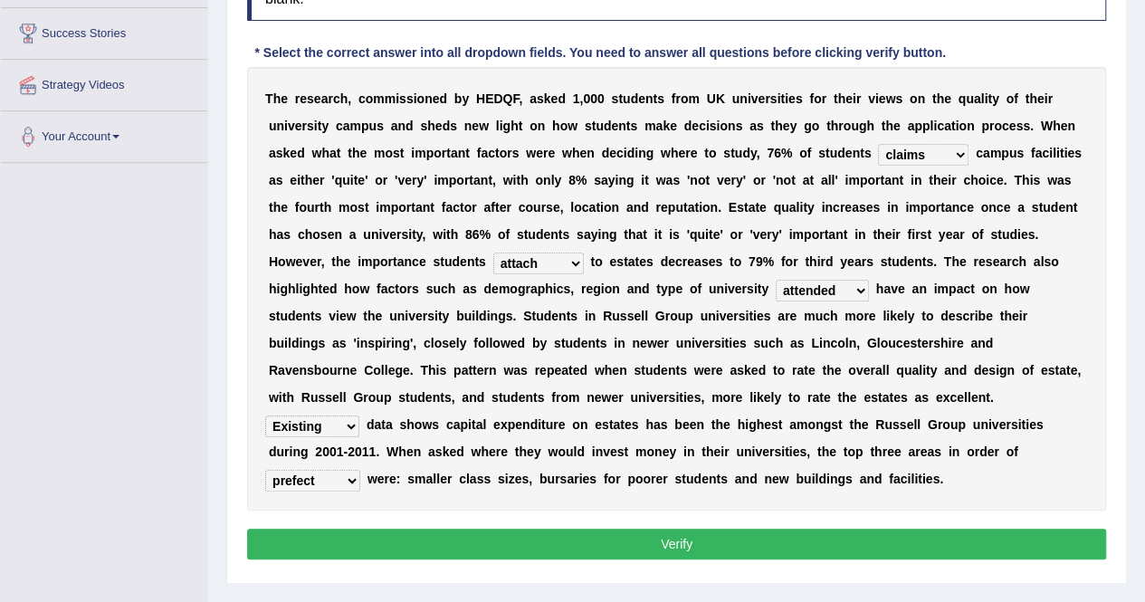
click at [360, 470] on select "prefer preferential prefect preference" at bounding box center [312, 481] width 95 height 22
click at [862, 540] on button "Verify" at bounding box center [676, 544] width 859 height 31
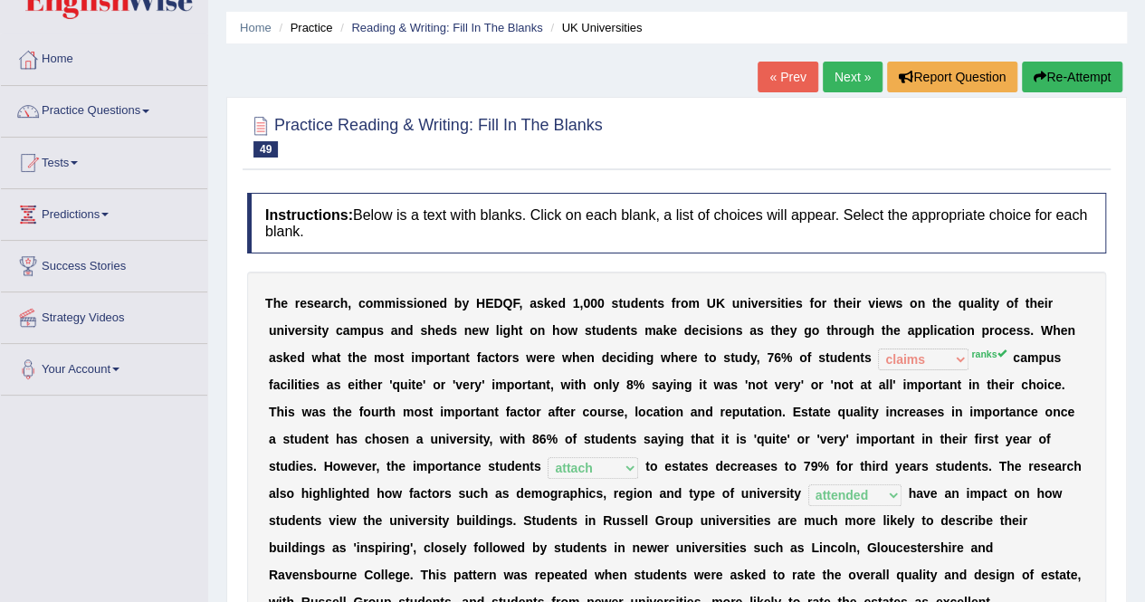
scroll to position [42, 0]
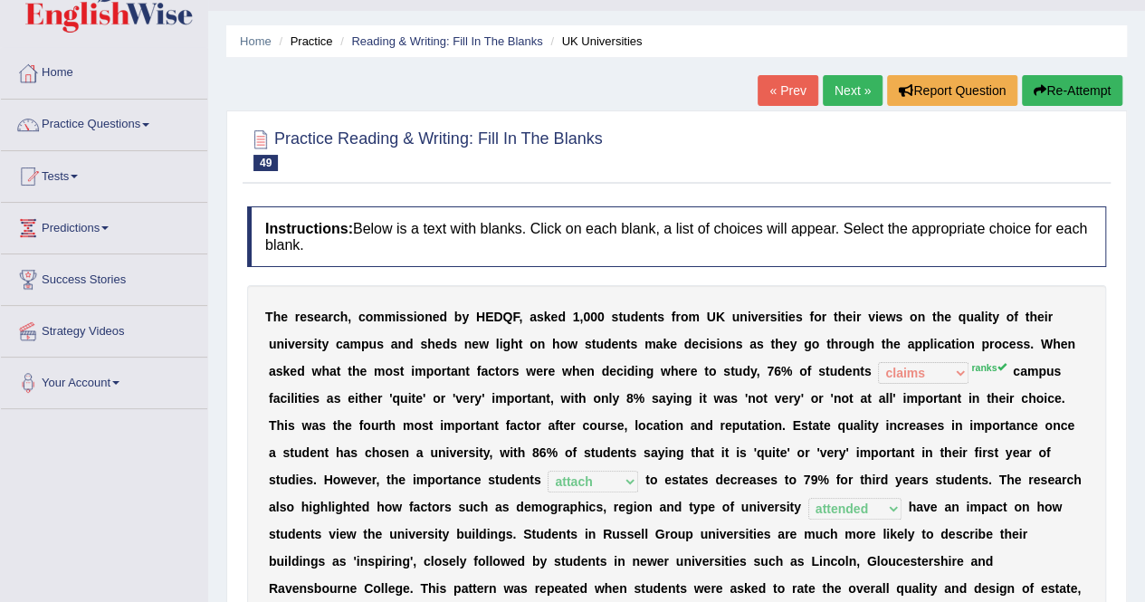
click at [1073, 95] on button "Re-Attempt" at bounding box center [1072, 90] width 100 height 31
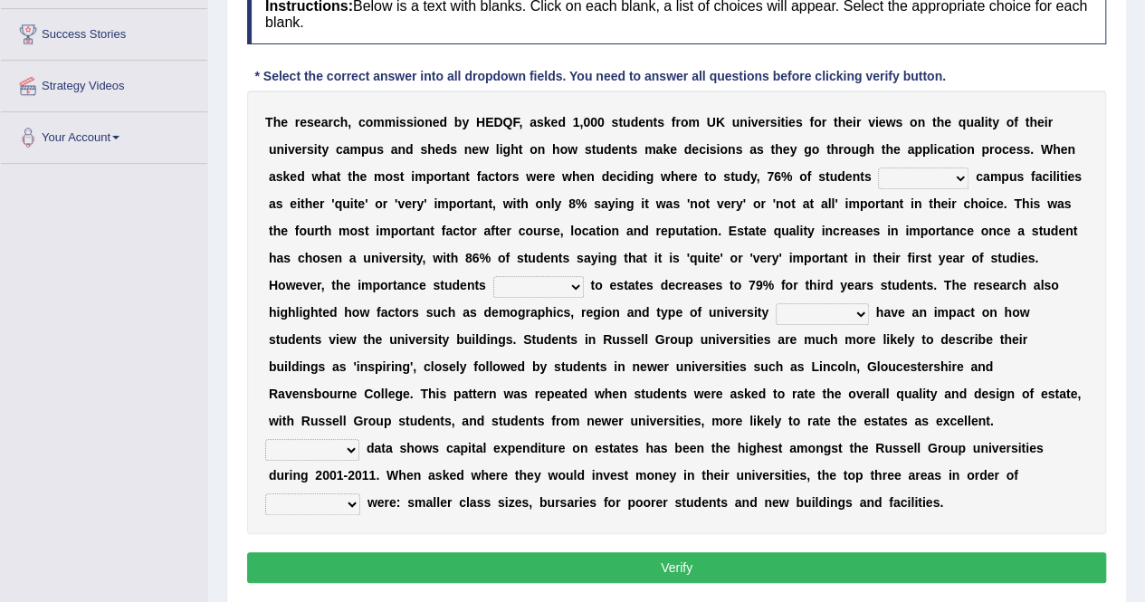
click at [907, 179] on select "refers claims prescribes ranks" at bounding box center [923, 178] width 91 height 22
select select "ranks"
click at [878, 167] on select "refers claims prescribes ranks" at bounding box center [923, 178] width 91 height 22
click at [530, 290] on select "deliver attach summon acquire" at bounding box center [538, 287] width 91 height 22
select select "attach"
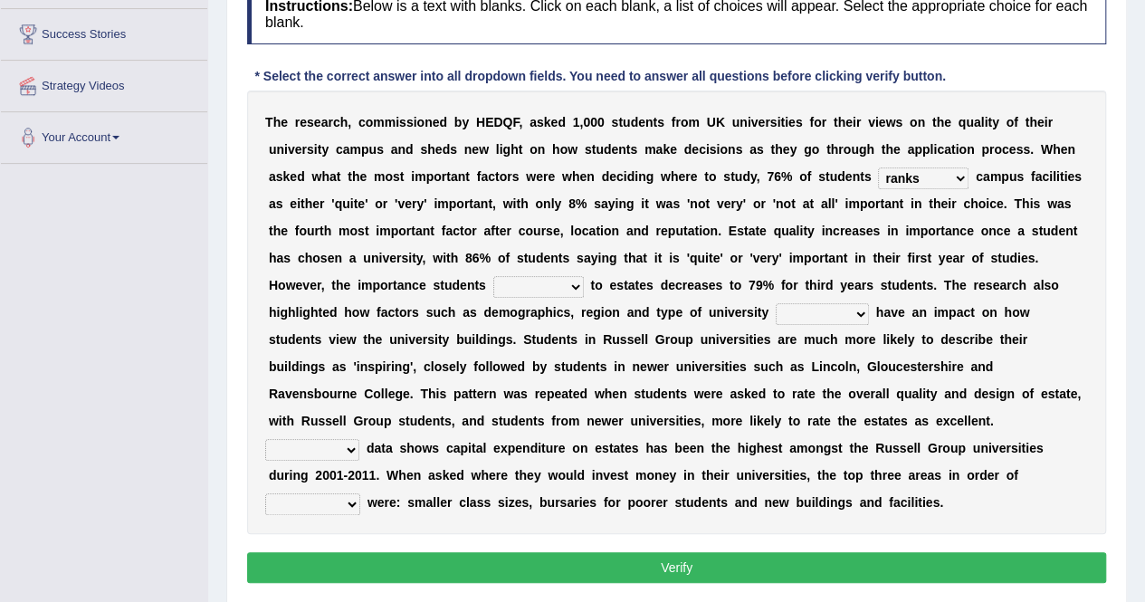
click at [493, 276] on select "deliver attach summon acquire" at bounding box center [538, 287] width 91 height 22
click at [825, 314] on select "attached attended acquired augmented" at bounding box center [822, 314] width 93 height 22
select select "attended"
click at [776, 303] on select "attached attended acquired augmented" at bounding box center [822, 314] width 93 height 22
click at [359, 439] on select "Collective Existing Predictable Collateral" at bounding box center [312, 450] width 94 height 22
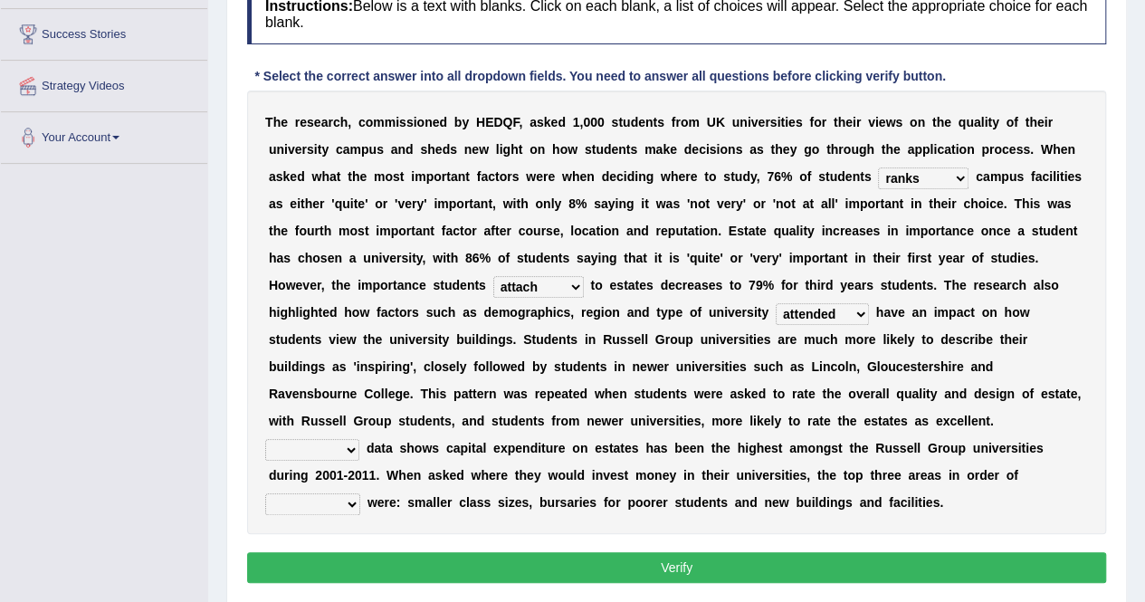
select select "Existing"
click at [359, 439] on select "Collective Existing Predictable Collateral" at bounding box center [312, 450] width 94 height 22
click at [360, 493] on select "prefer preferential prefect preference" at bounding box center [312, 504] width 95 height 22
select select "preference"
click at [360, 493] on select "prefer preferential prefect preference" at bounding box center [312, 504] width 95 height 22
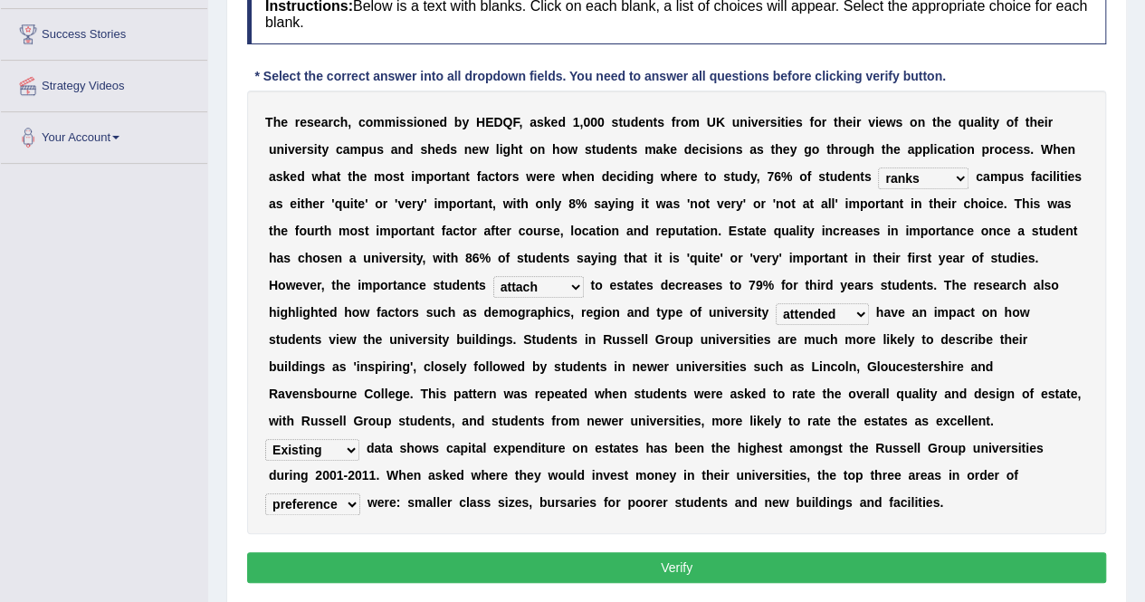
click at [360, 493] on select "prefer preferential prefect preference" at bounding box center [312, 504] width 95 height 22
click at [776, 535] on div "Instructions: Below is a text with blanks. Click on each blank, a list of choic…" at bounding box center [677, 286] width 868 height 623
click at [776, 575] on button "Verify" at bounding box center [676, 567] width 859 height 31
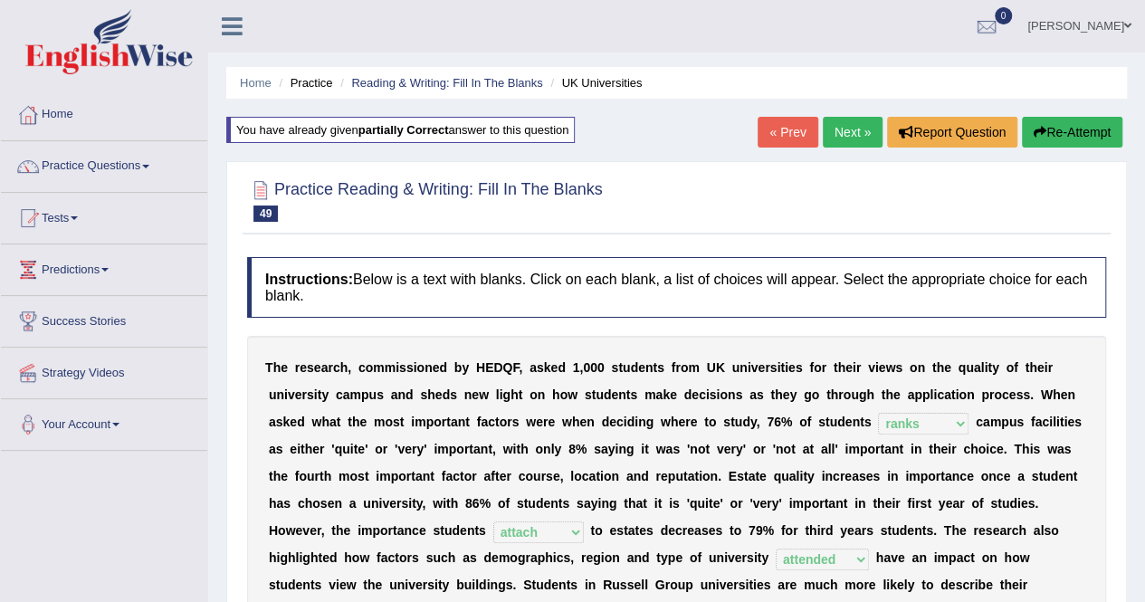
click at [857, 127] on link "Next »" at bounding box center [853, 132] width 60 height 31
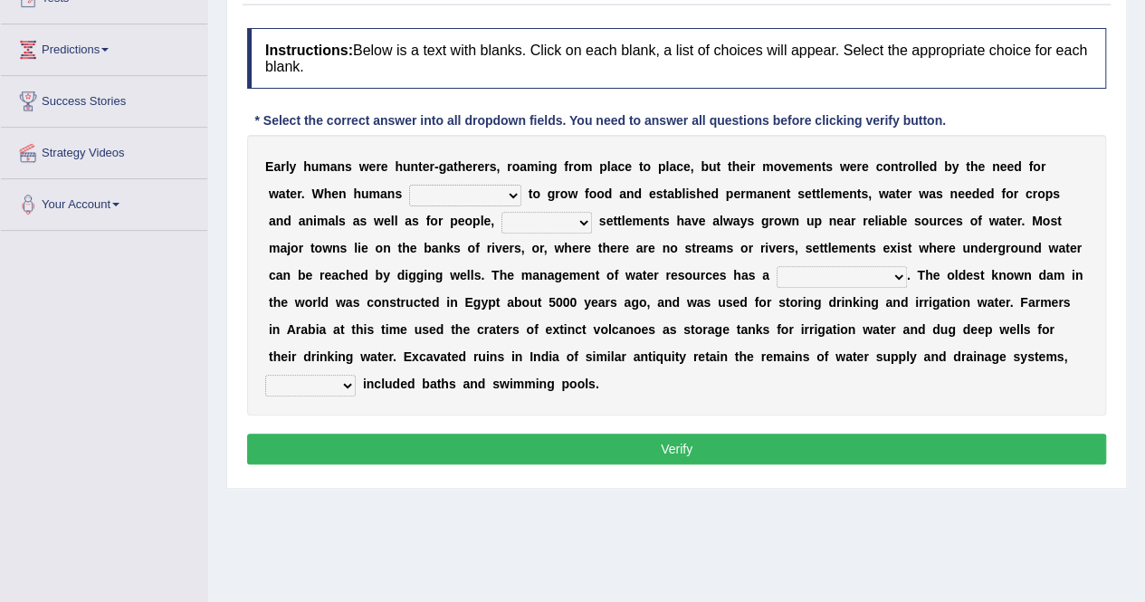
scroll to position [230, 0]
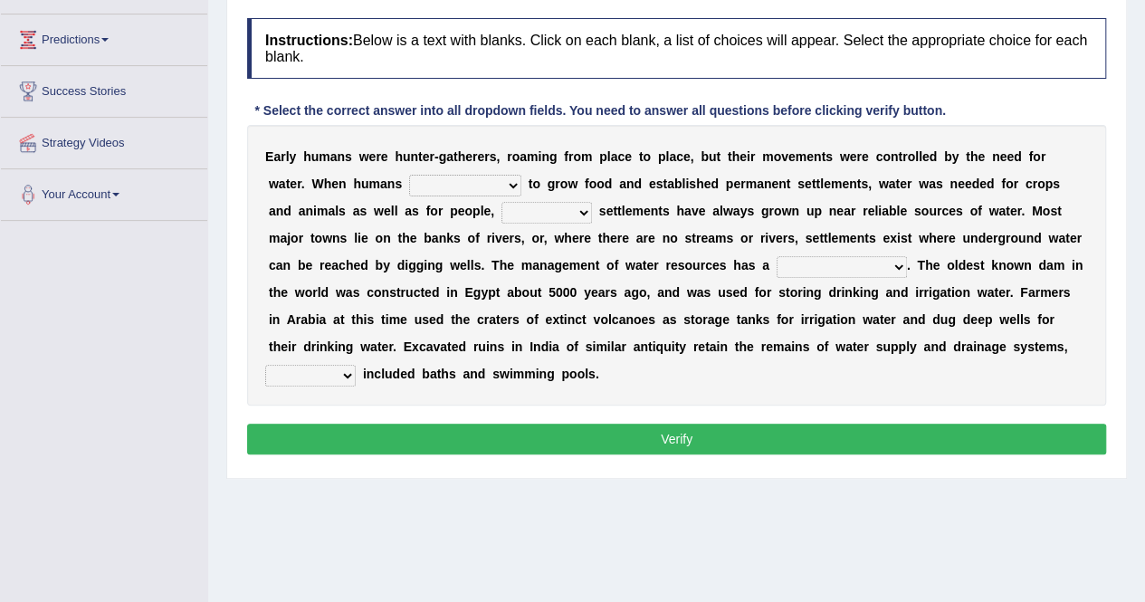
click at [438, 175] on select "start having started starting started" at bounding box center [465, 186] width 112 height 22
select select "starting"
click at [409, 175] on select "start having started starting started" at bounding box center [465, 186] width 112 height 22
click at [530, 206] on select "because so thus thereby" at bounding box center [547, 213] width 91 height 22
click at [502, 202] on select "because so thus thereby" at bounding box center [547, 213] width 91 height 22
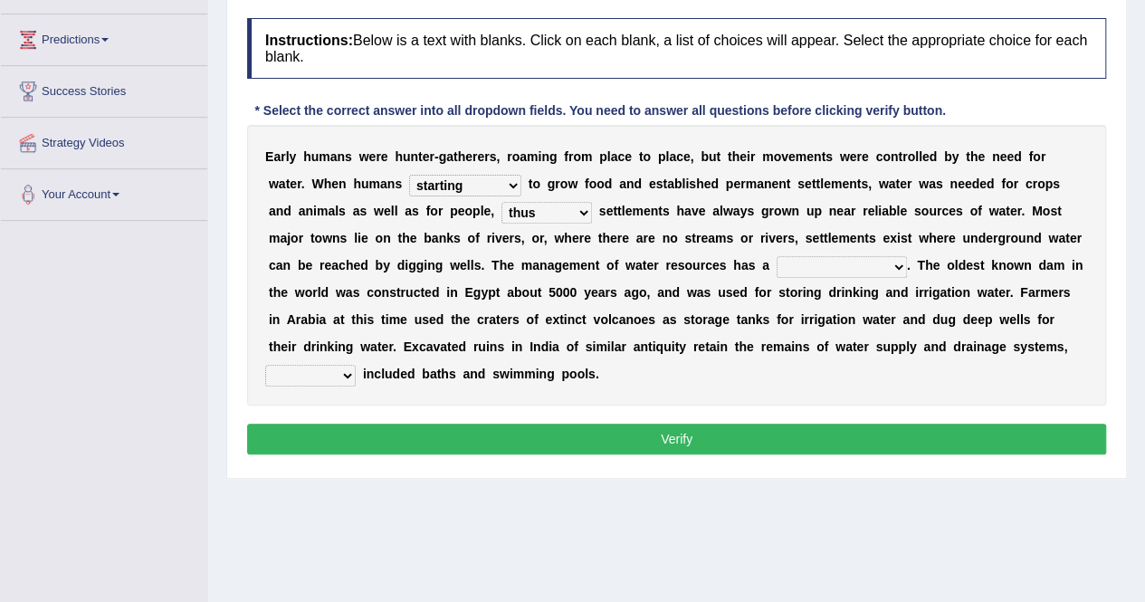
click at [519, 204] on select "because so thus thereby" at bounding box center [547, 213] width 91 height 22
select select "because"
click at [502, 202] on select "because so thus thereby" at bounding box center [547, 213] width 91 height 22
click at [795, 262] on select "meticulous study moderate change brief existence long history" at bounding box center [842, 267] width 130 height 22
select select "long history"
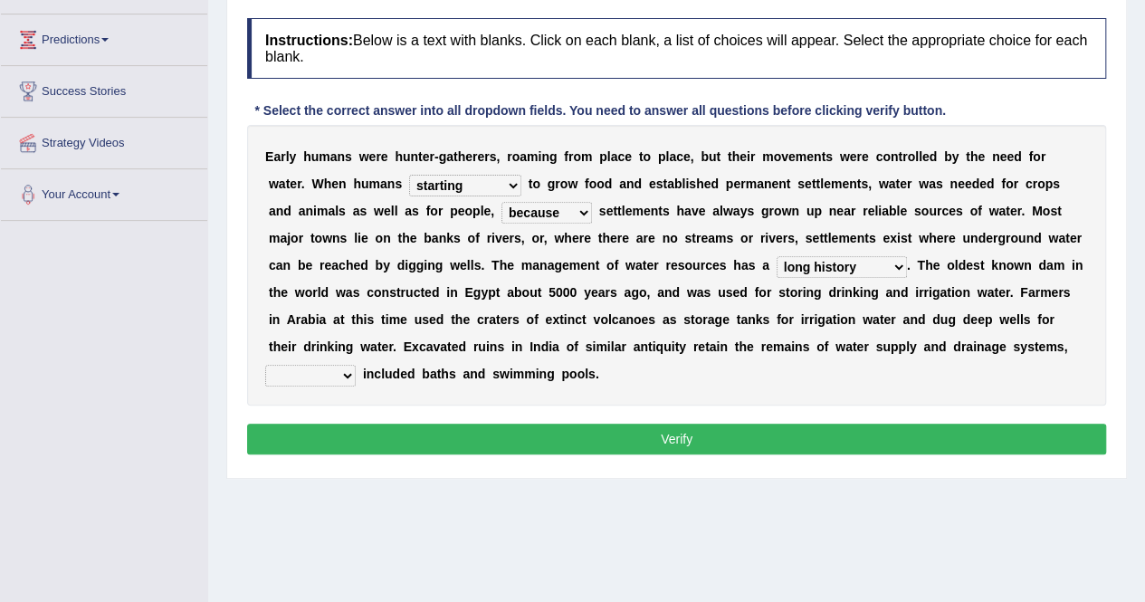
click at [777, 256] on select "meticulous study moderate change brief existence long history" at bounding box center [842, 267] width 130 height 22
click at [354, 378] on select "as what which whatever" at bounding box center [310, 376] width 91 height 22
select select "as"
click at [265, 365] on select "as what which whatever" at bounding box center [310, 376] width 91 height 22
click at [382, 438] on button "Verify" at bounding box center [676, 439] width 859 height 31
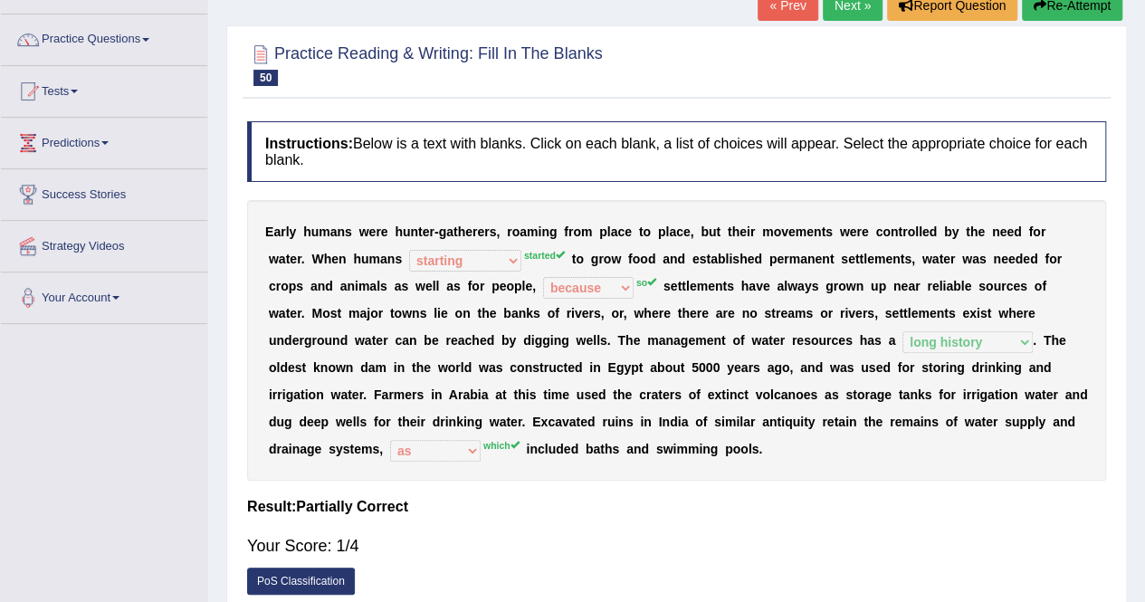
scroll to position [126, 0]
click at [1070, 14] on button "Re-Attempt" at bounding box center [1072, 6] width 100 height 31
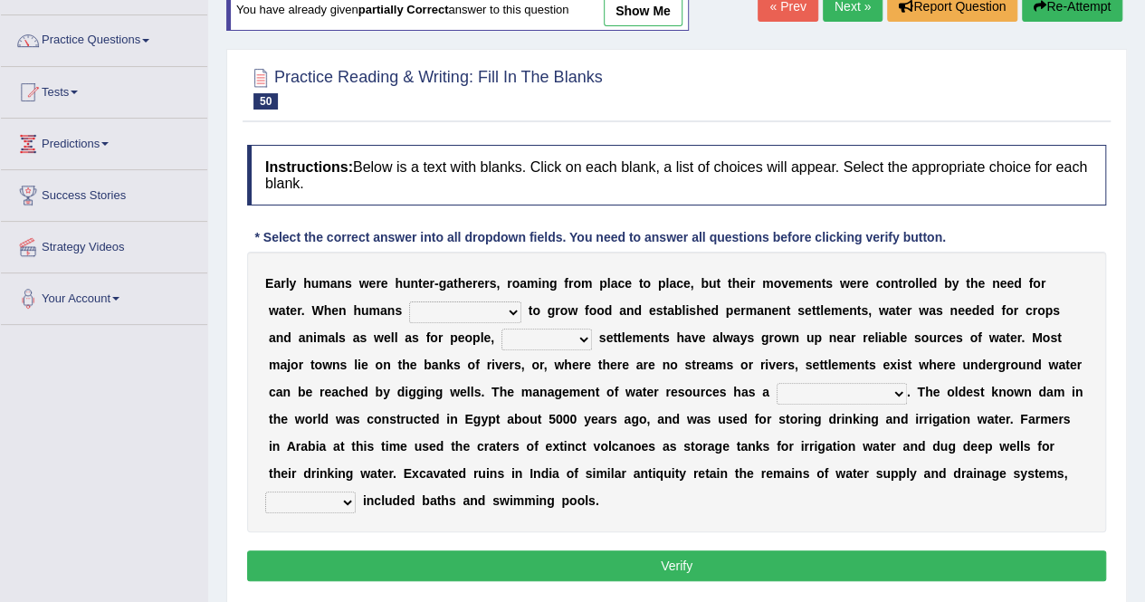
click at [447, 301] on select "start having started starting started" at bounding box center [465, 312] width 112 height 22
select select "started"
click at [409, 301] on select "start having started starting started" at bounding box center [465, 312] width 112 height 22
click at [515, 336] on select "because so thus thereby" at bounding box center [547, 340] width 91 height 22
select select "so"
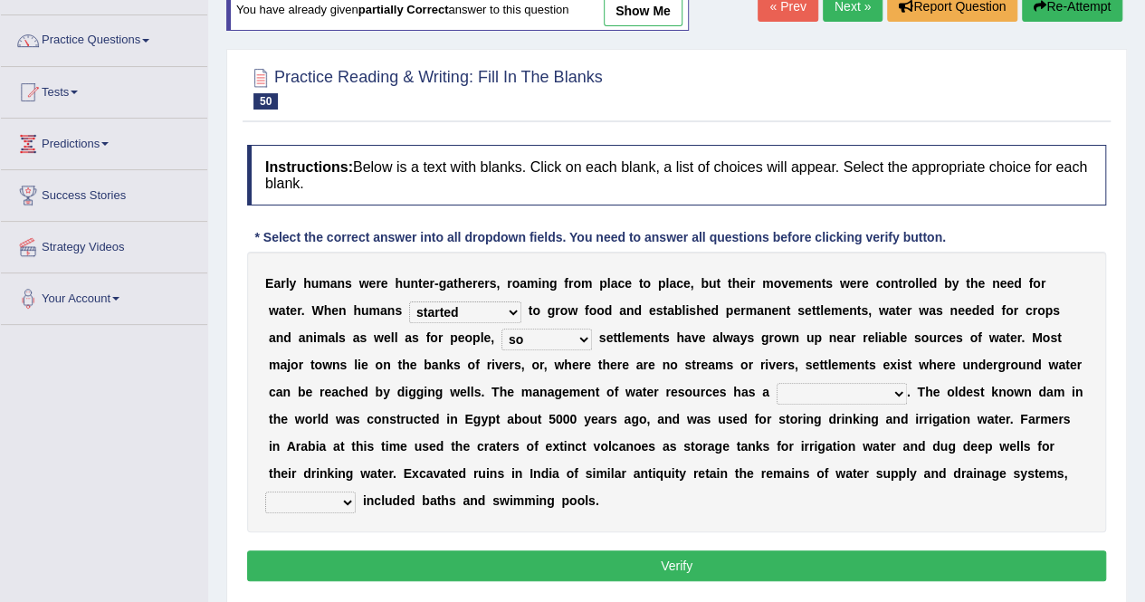
click at [502, 329] on select "because so thus thereby" at bounding box center [547, 340] width 91 height 22
click at [788, 394] on select "meticulous study moderate change brief existence long history" at bounding box center [842, 394] width 130 height 22
select select "long history"
click at [777, 383] on select "meticulous study moderate change brief existence long history" at bounding box center [842, 394] width 130 height 22
click at [284, 497] on select "as what which whatever" at bounding box center [310, 503] width 91 height 22
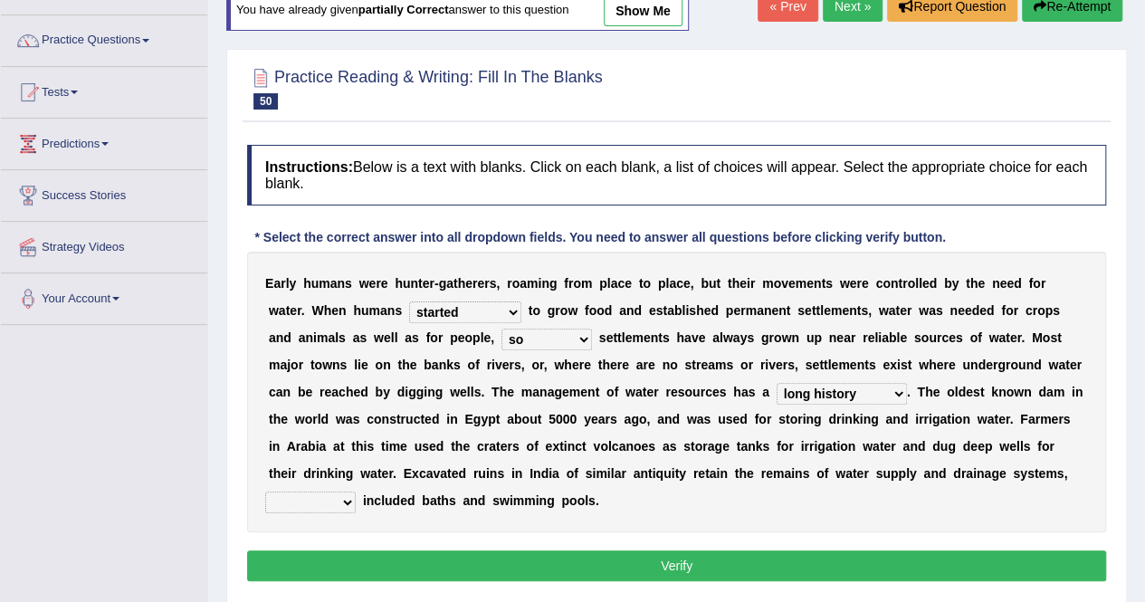
select select "which"
click at [265, 492] on select "as what which whatever" at bounding box center [310, 503] width 91 height 22
click at [581, 564] on button "Verify" at bounding box center [676, 565] width 859 height 31
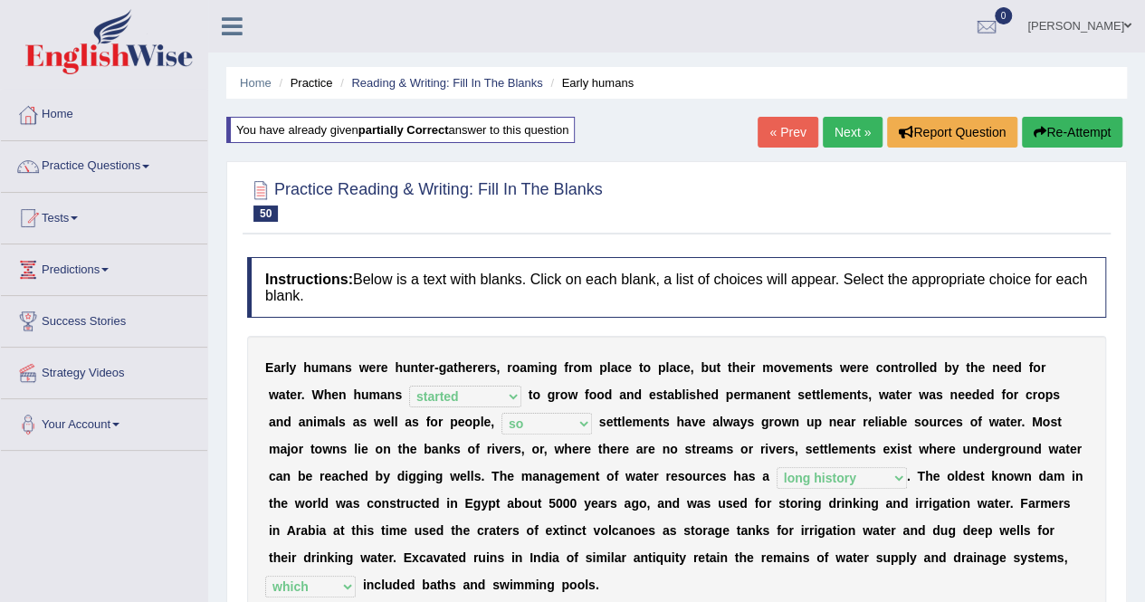
scroll to position [1, 0]
click at [398, 84] on link "Reading & Writing: Fill In The Blanks" at bounding box center [446, 82] width 191 height 14
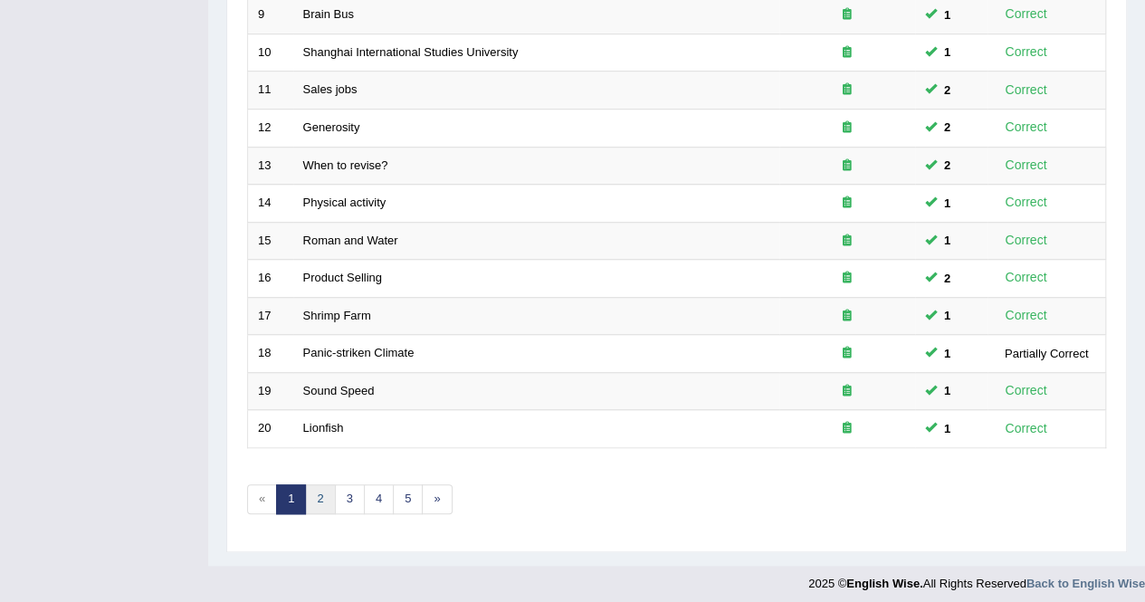
click at [328, 492] on link "2" at bounding box center [320, 499] width 30 height 30
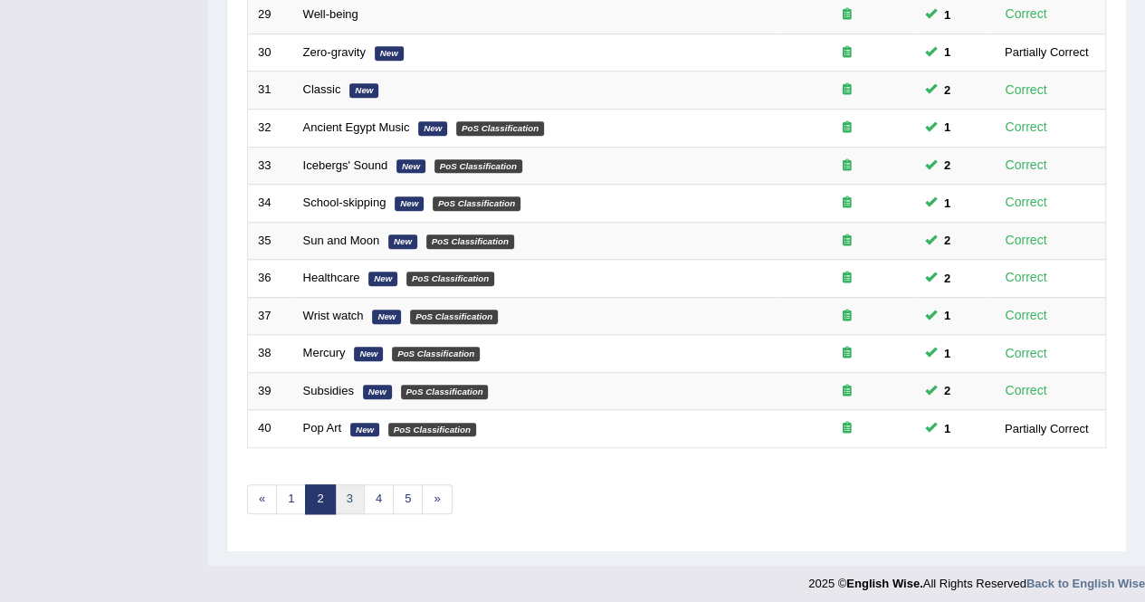
click at [342, 484] on link "3" at bounding box center [350, 499] width 30 height 30
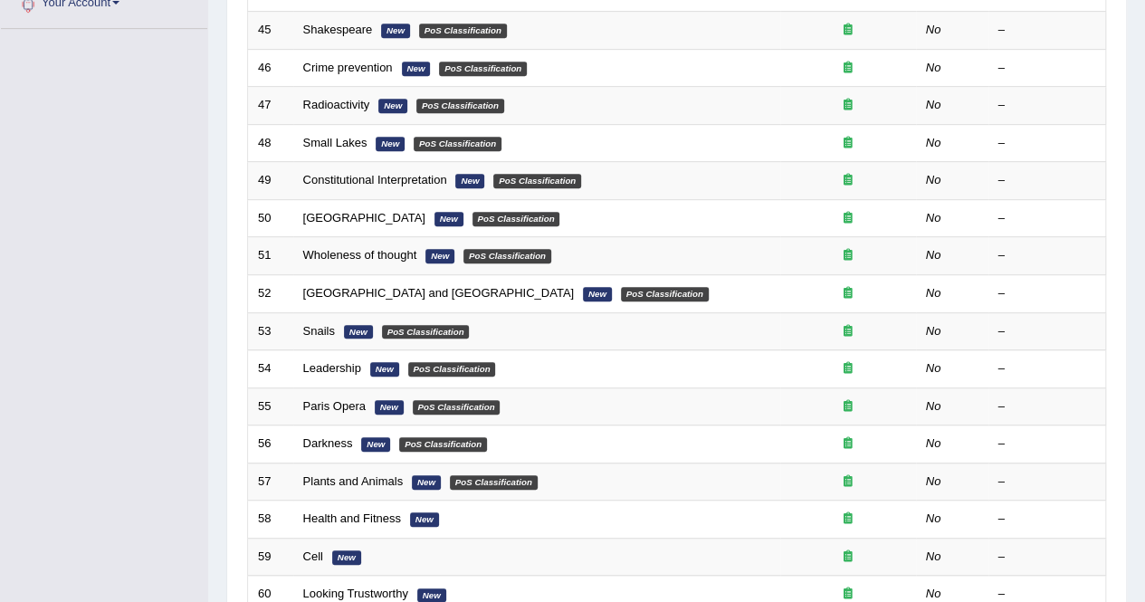
scroll to position [588, 0]
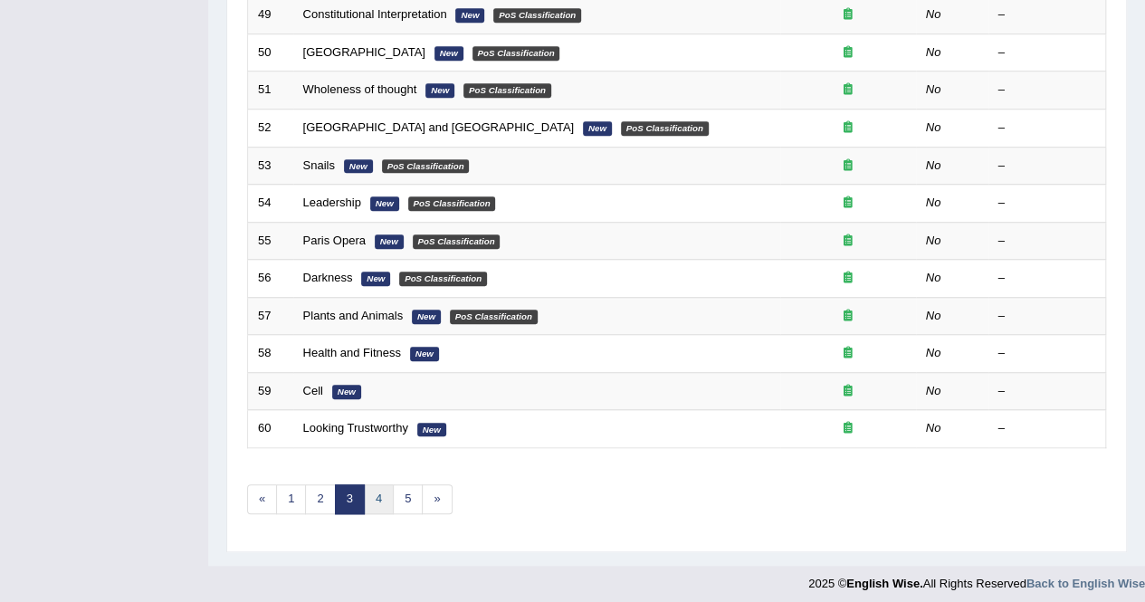
click at [380, 486] on link "4" at bounding box center [379, 499] width 30 height 30
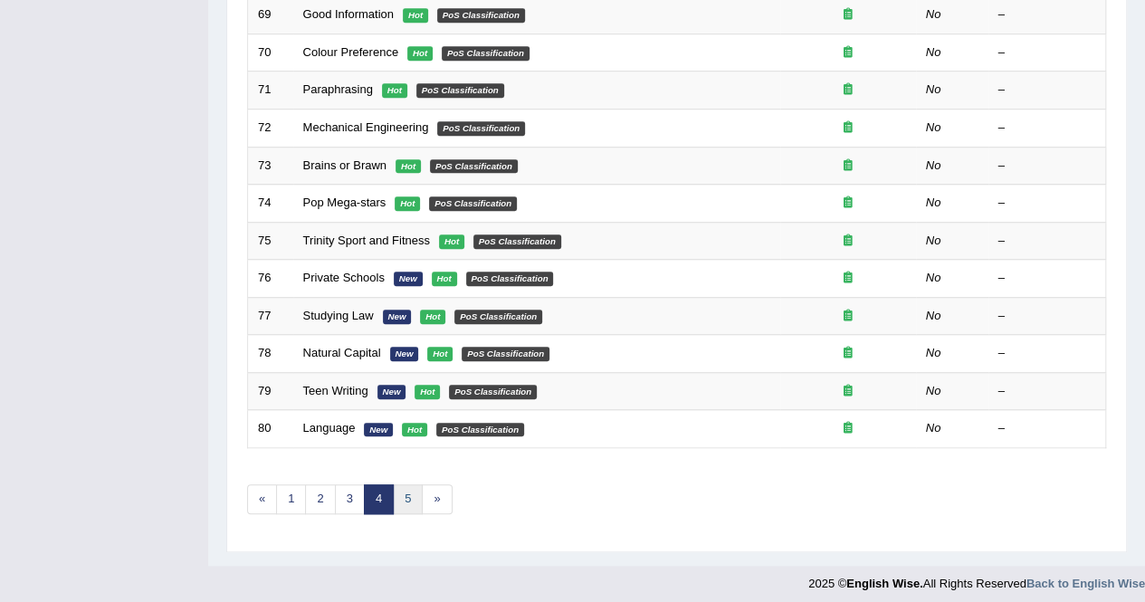
click at [413, 493] on link "5" at bounding box center [408, 499] width 30 height 30
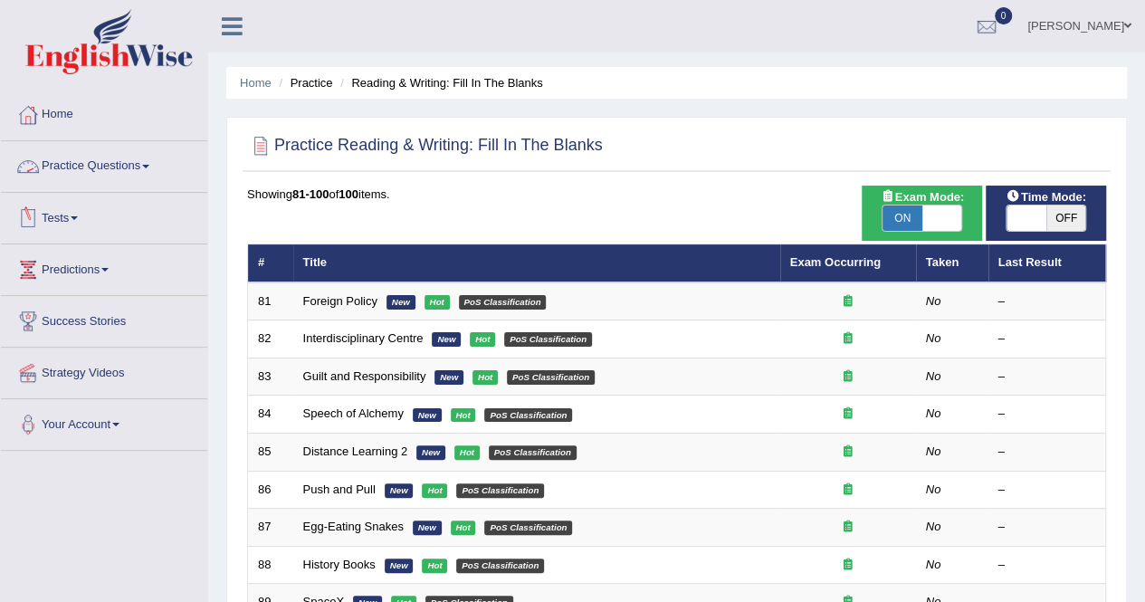
click at [92, 158] on link "Practice Questions" at bounding box center [104, 163] width 206 height 45
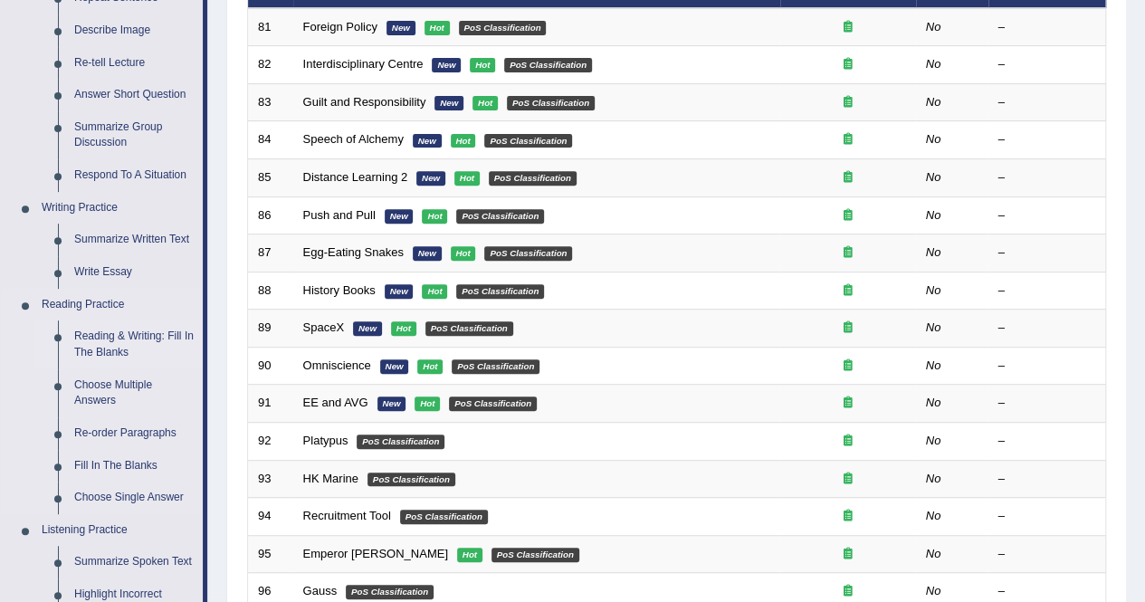
scroll to position [297, 0]
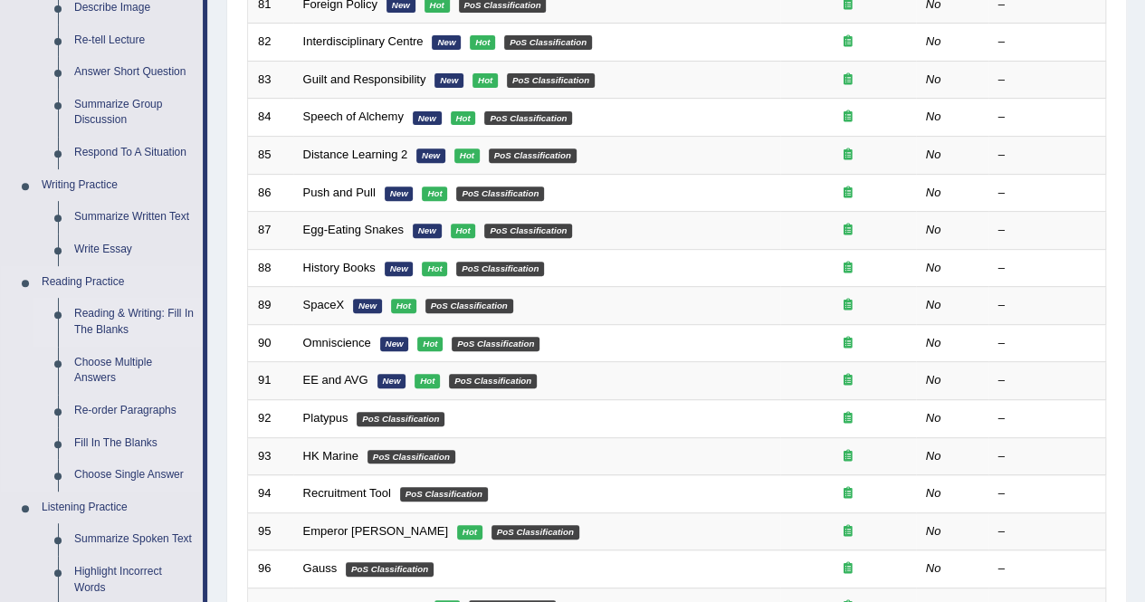
click at [121, 436] on link "Fill In The Blanks" at bounding box center [134, 443] width 137 height 33
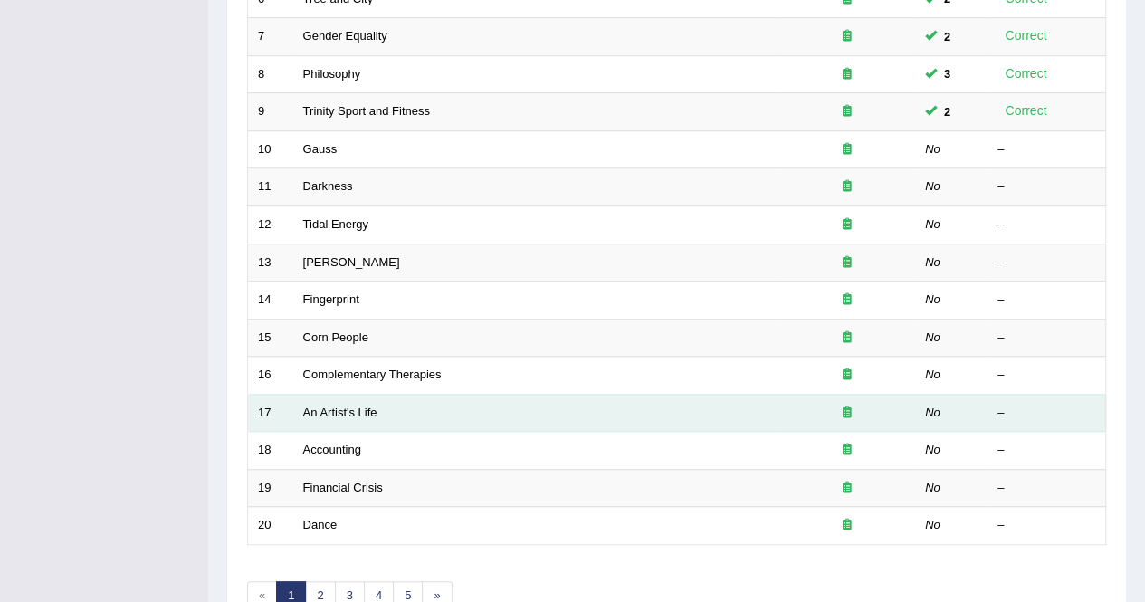
scroll to position [490, 0]
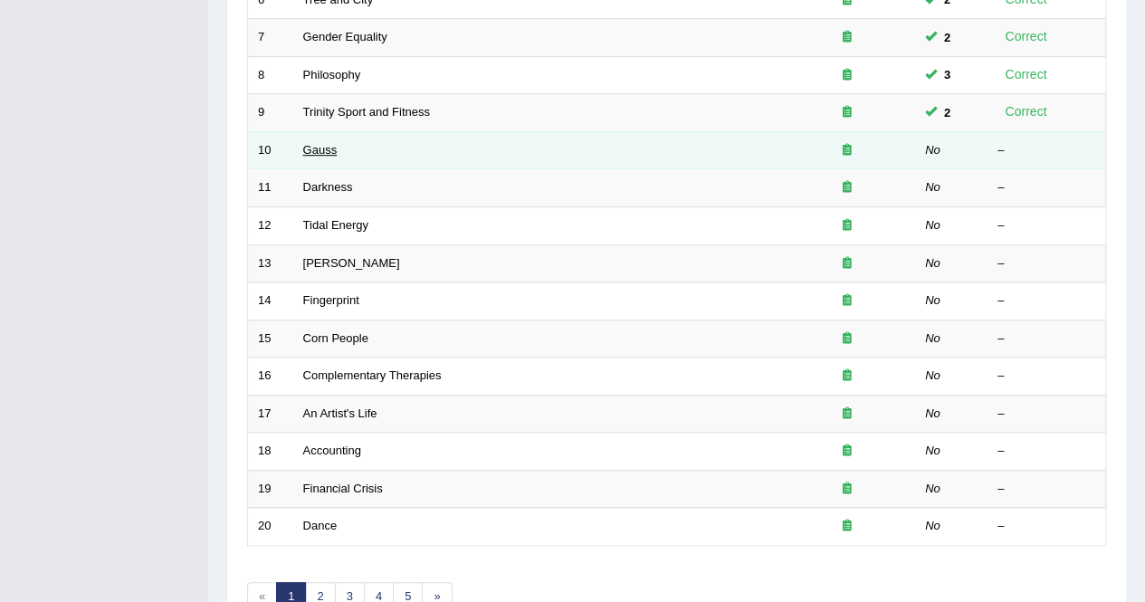
click at [320, 150] on link "Gauss" at bounding box center [320, 150] width 34 height 14
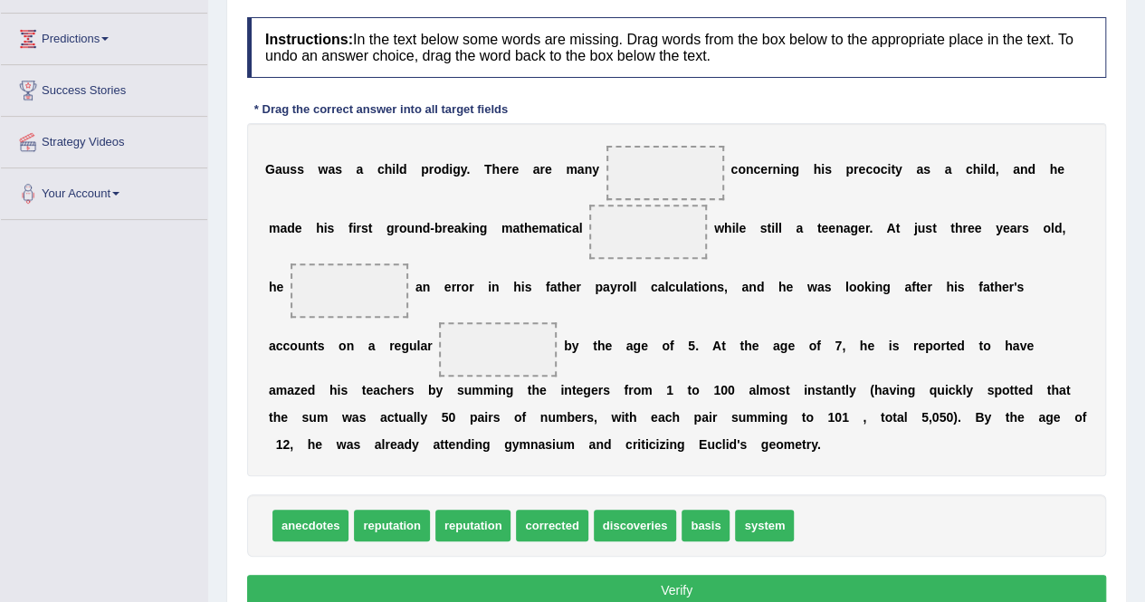
scroll to position [232, 0]
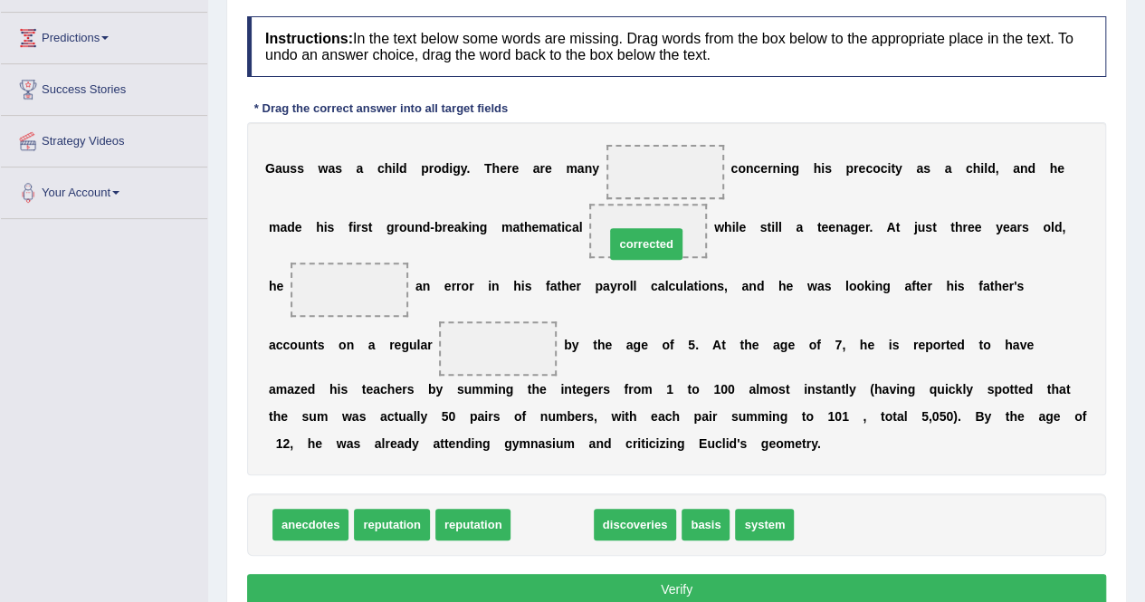
drag, startPoint x: 545, startPoint y: 526, endPoint x: 640, endPoint y: 245, distance: 296.3
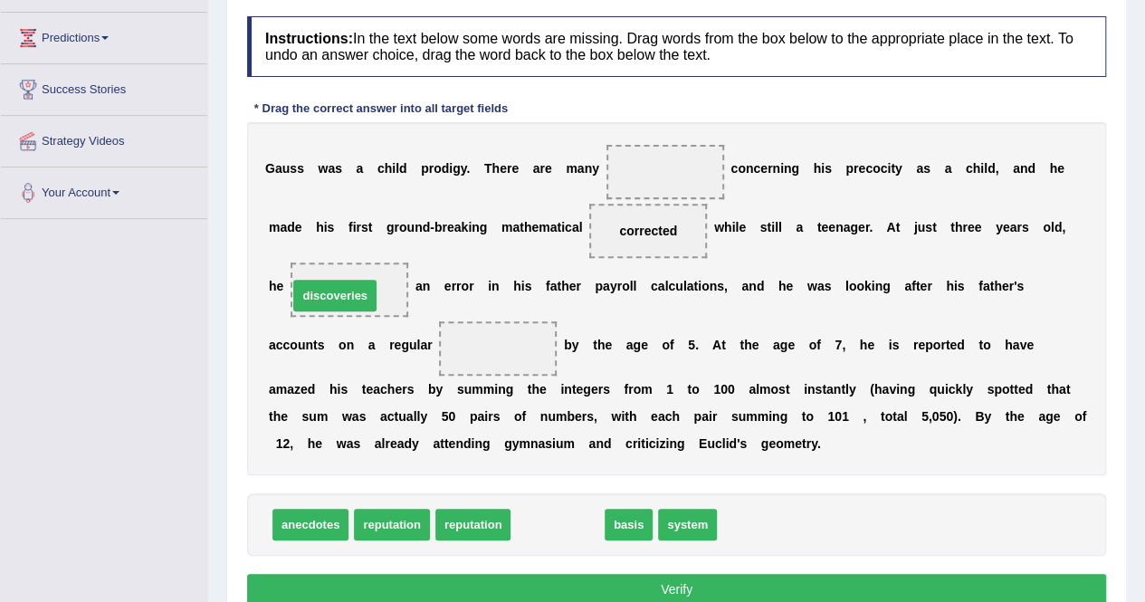
drag, startPoint x: 562, startPoint y: 523, endPoint x: 341, endPoint y: 294, distance: 318.2
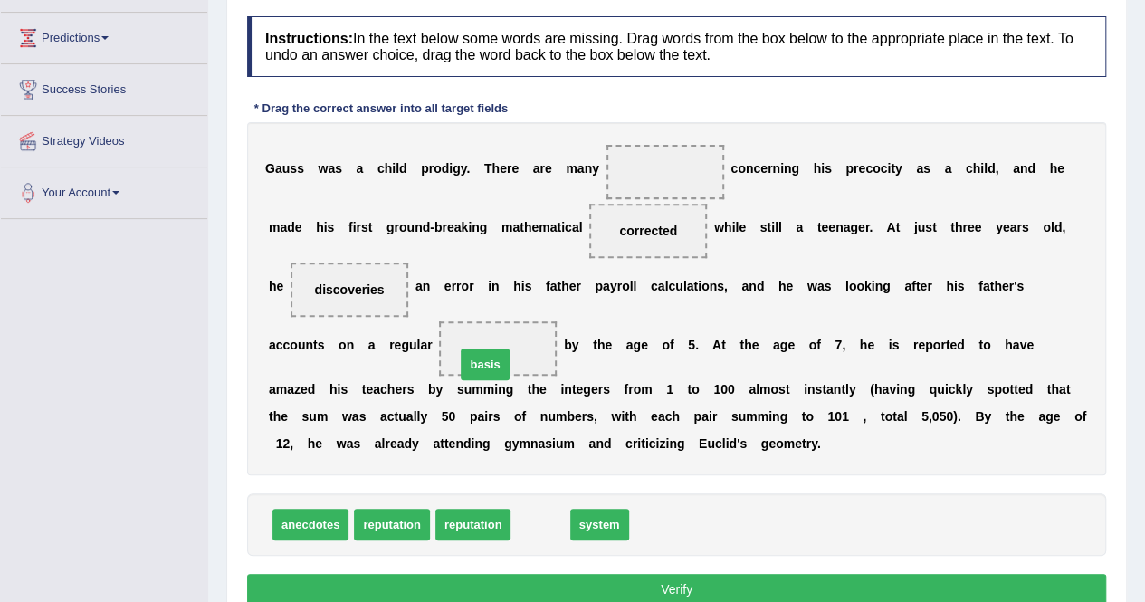
drag, startPoint x: 531, startPoint y: 521, endPoint x: 475, endPoint y: 354, distance: 175.5
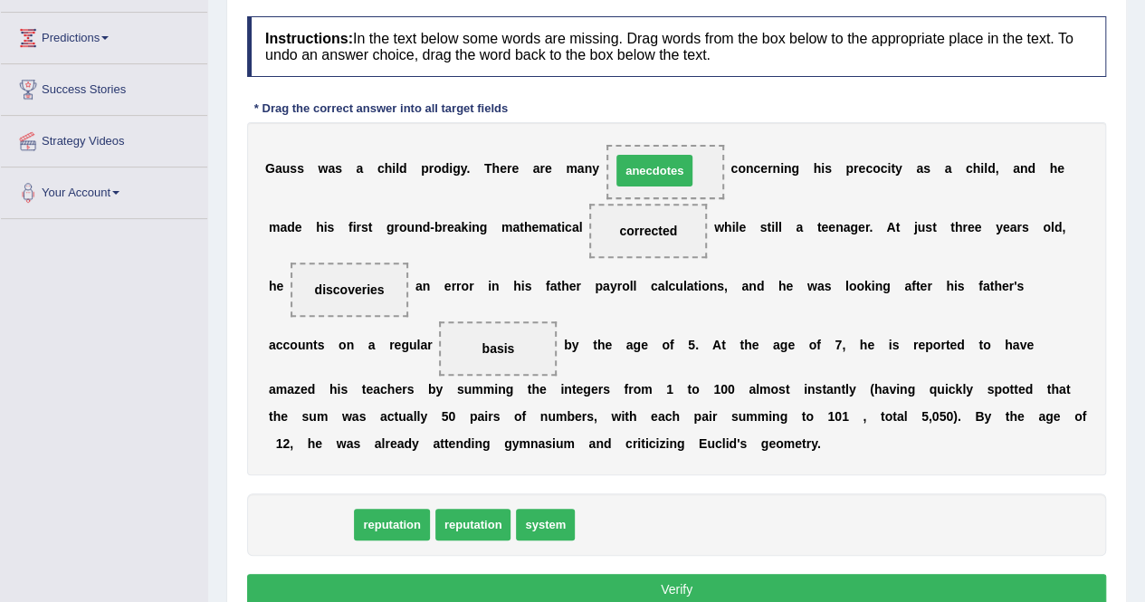
drag, startPoint x: 322, startPoint y: 525, endPoint x: 667, endPoint y: 171, distance: 494.3
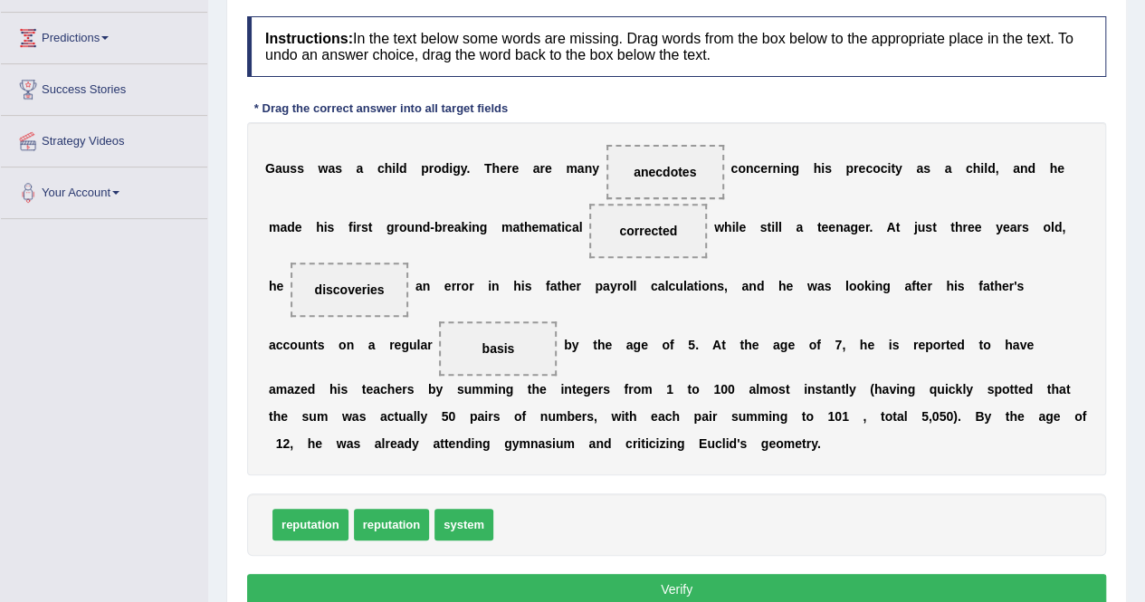
click at [673, 578] on button "Verify" at bounding box center [676, 589] width 859 height 31
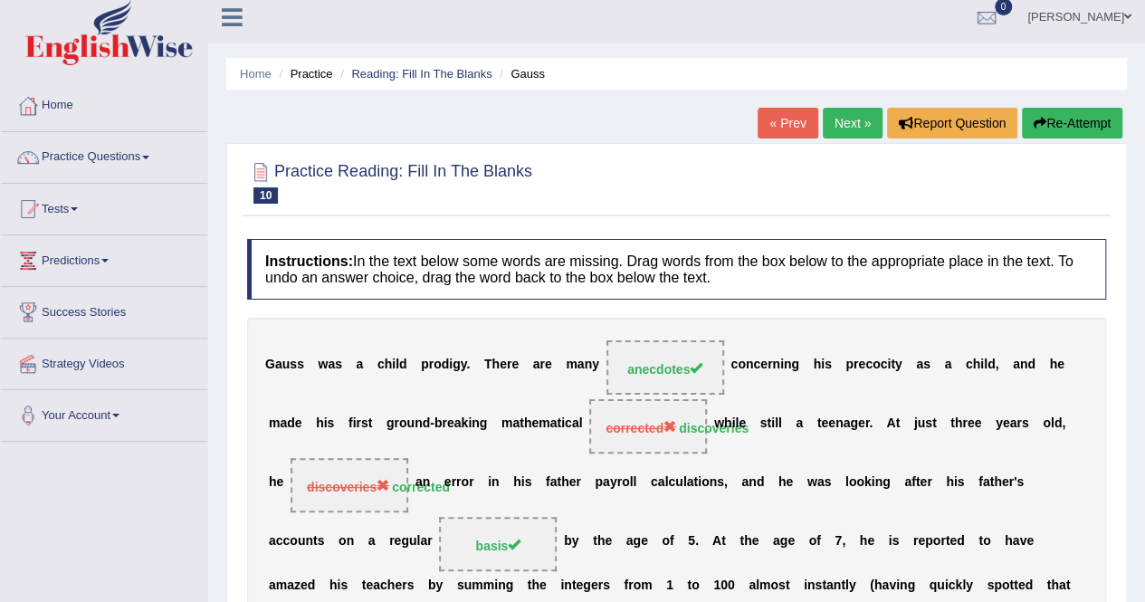
scroll to position [0, 0]
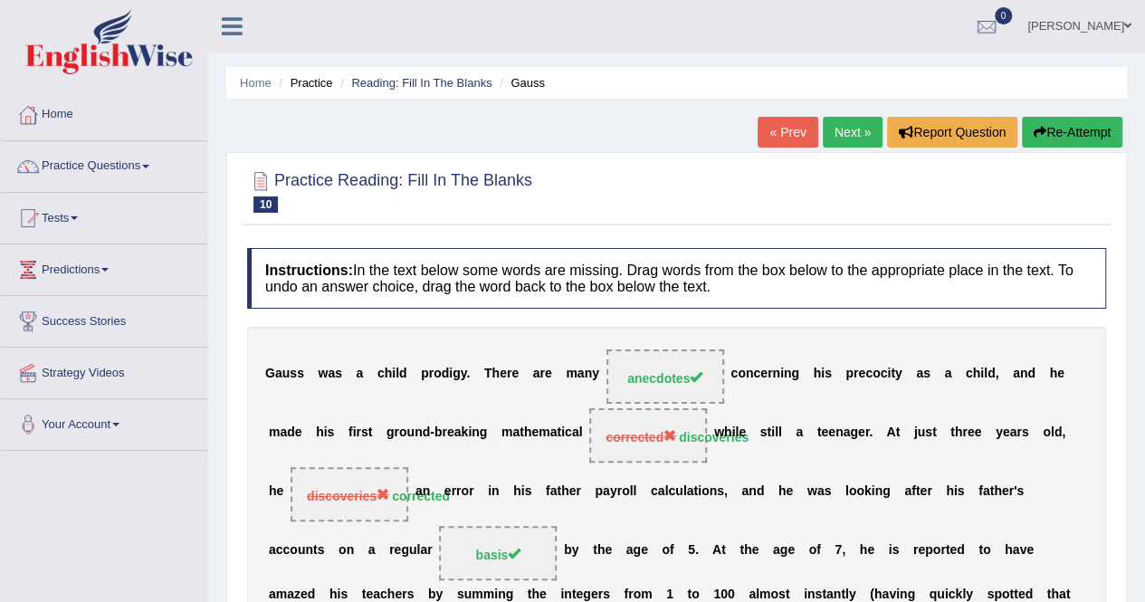
click at [1076, 129] on button "Re-Attempt" at bounding box center [1072, 132] width 100 height 31
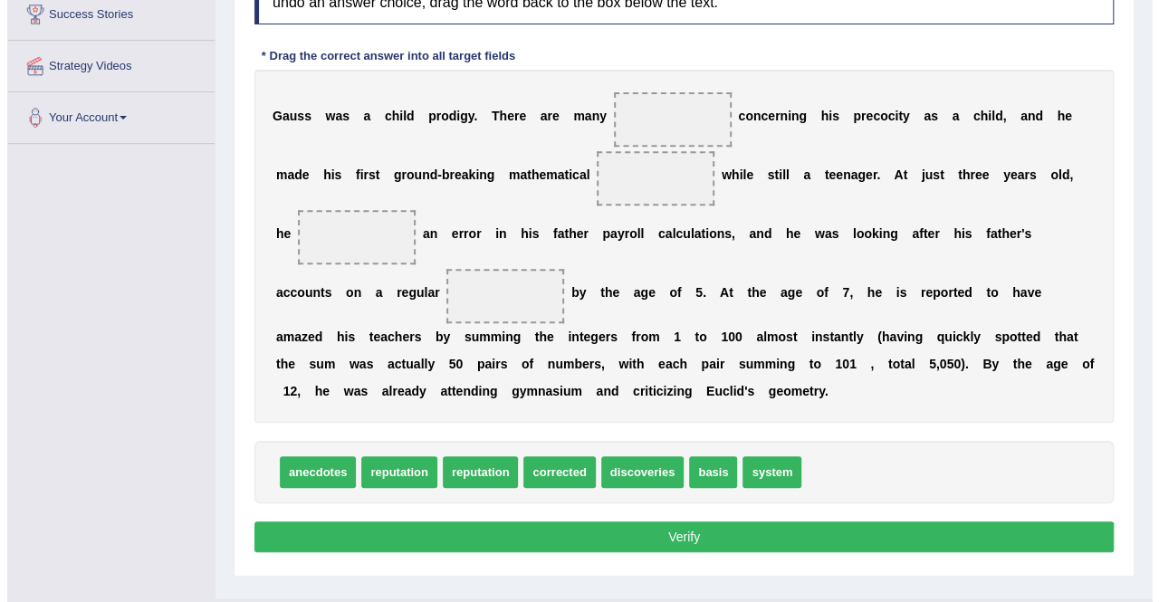
scroll to position [308, 0]
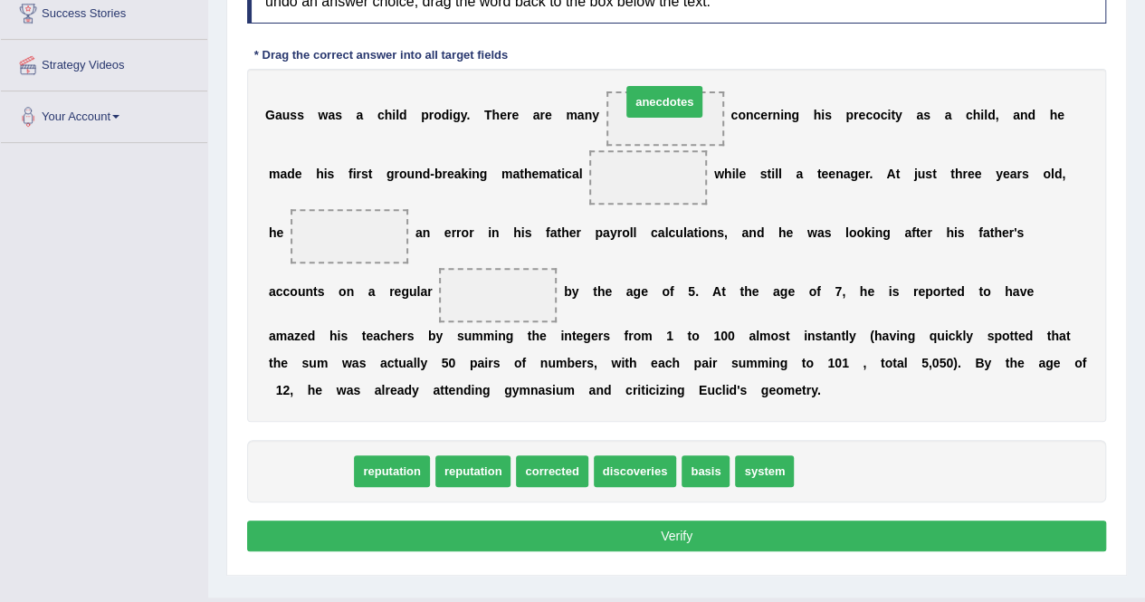
drag, startPoint x: 310, startPoint y: 463, endPoint x: 672, endPoint y: 105, distance: 509.0
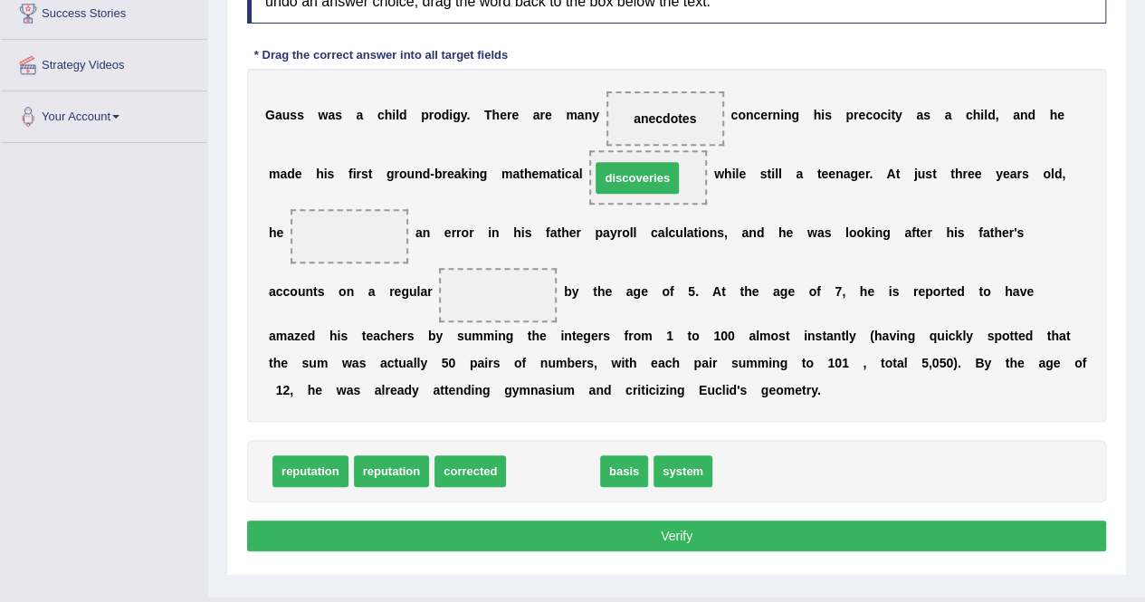
drag, startPoint x: 563, startPoint y: 471, endPoint x: 647, endPoint y: 177, distance: 305.2
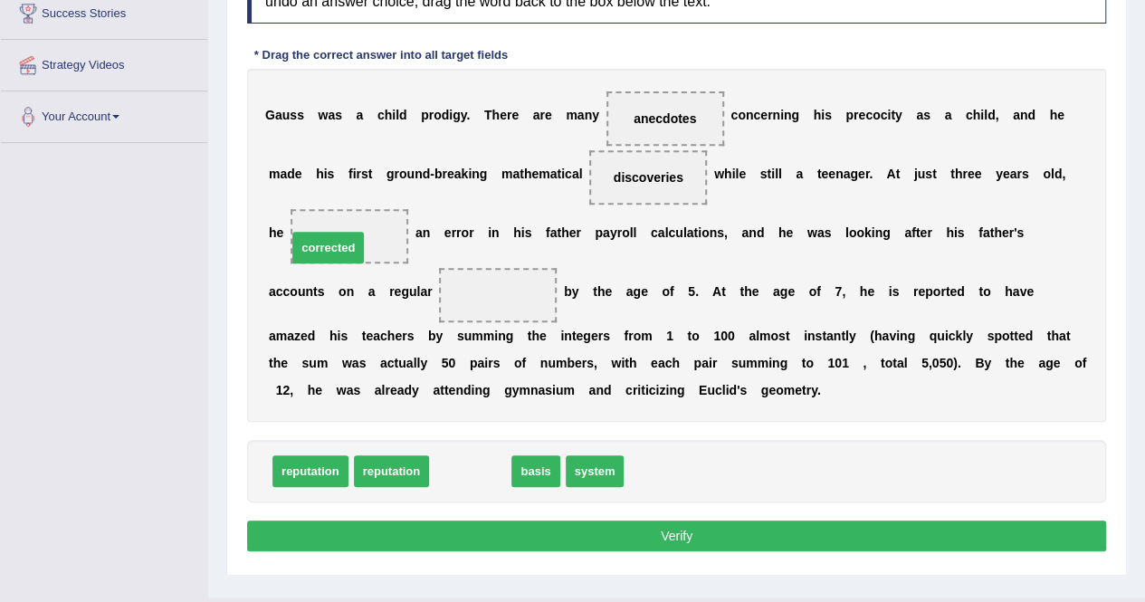
drag, startPoint x: 485, startPoint y: 468, endPoint x: 362, endPoint y: 242, distance: 257.7
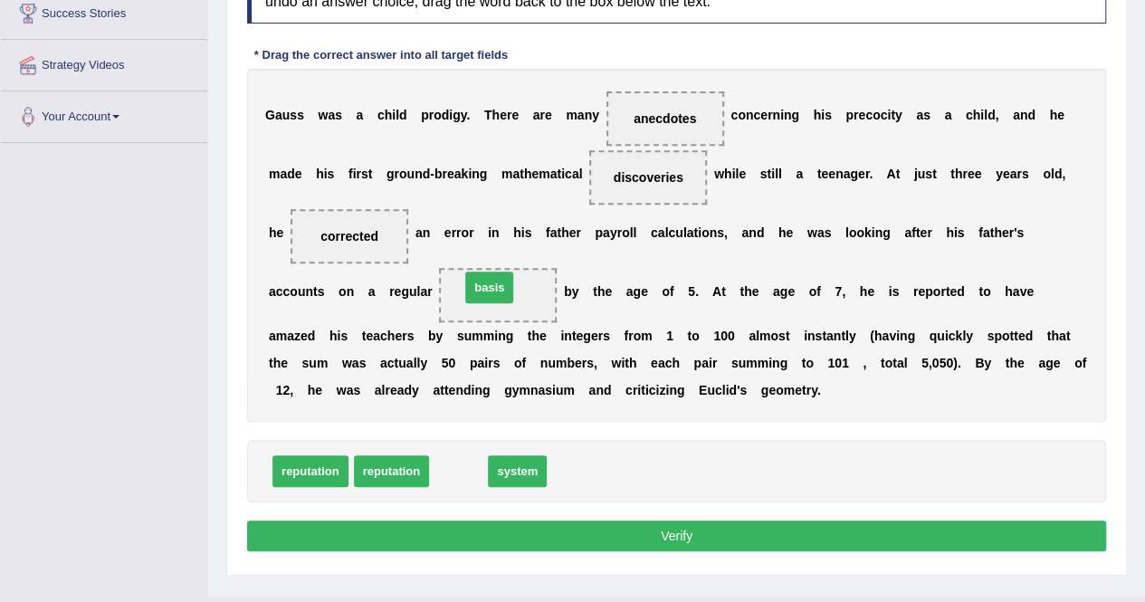
drag, startPoint x: 464, startPoint y: 471, endPoint x: 497, endPoint y: 287, distance: 186.8
click at [690, 528] on button "Verify" at bounding box center [676, 536] width 859 height 31
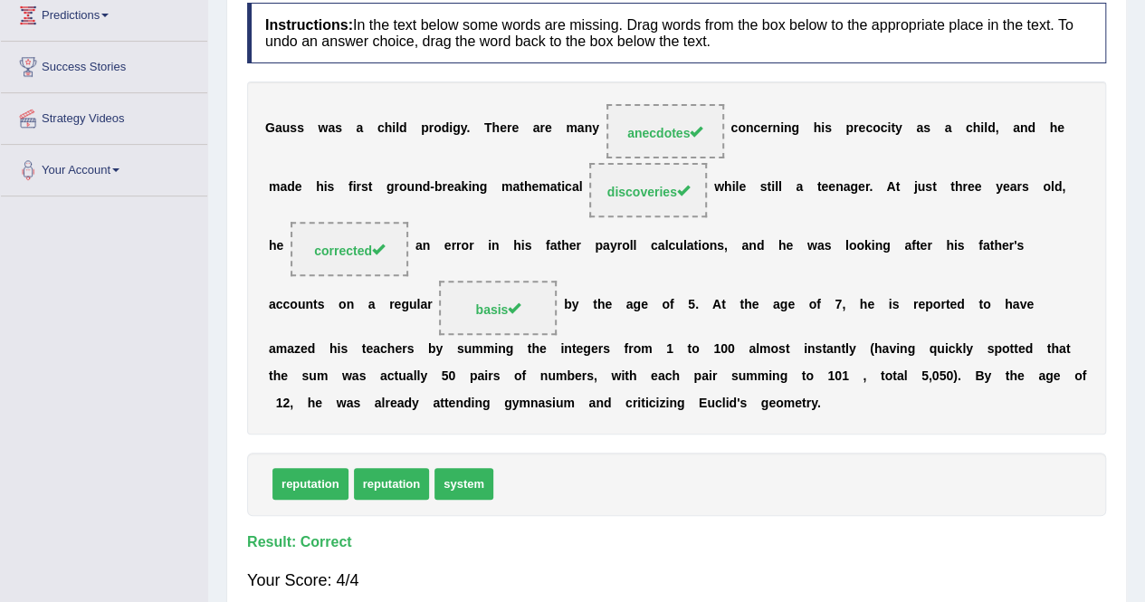
scroll to position [0, 0]
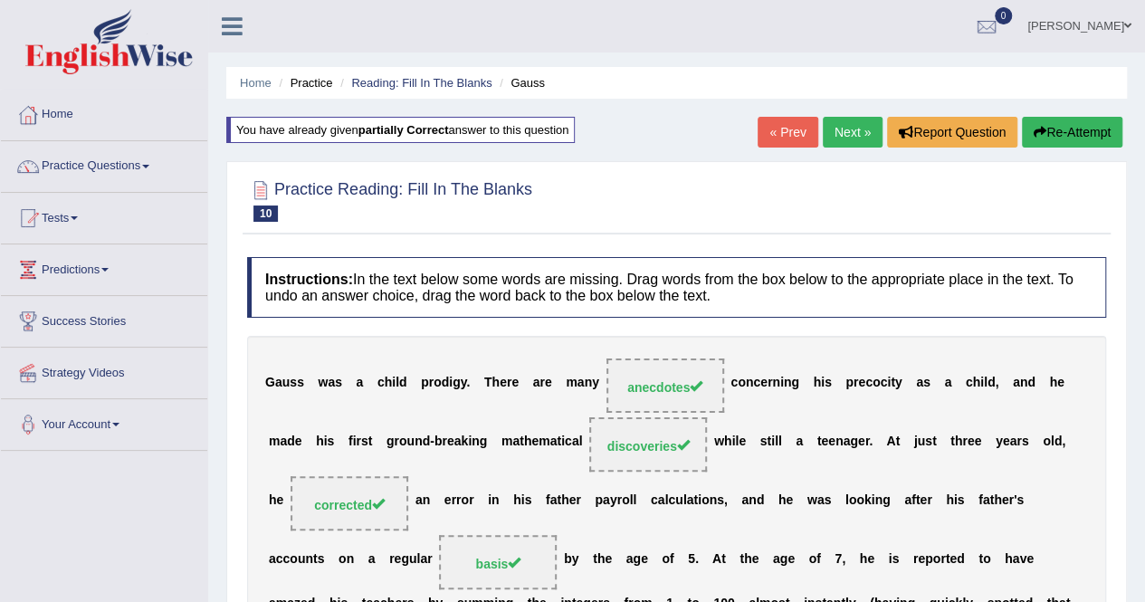
click at [853, 131] on link "Next »" at bounding box center [853, 132] width 60 height 31
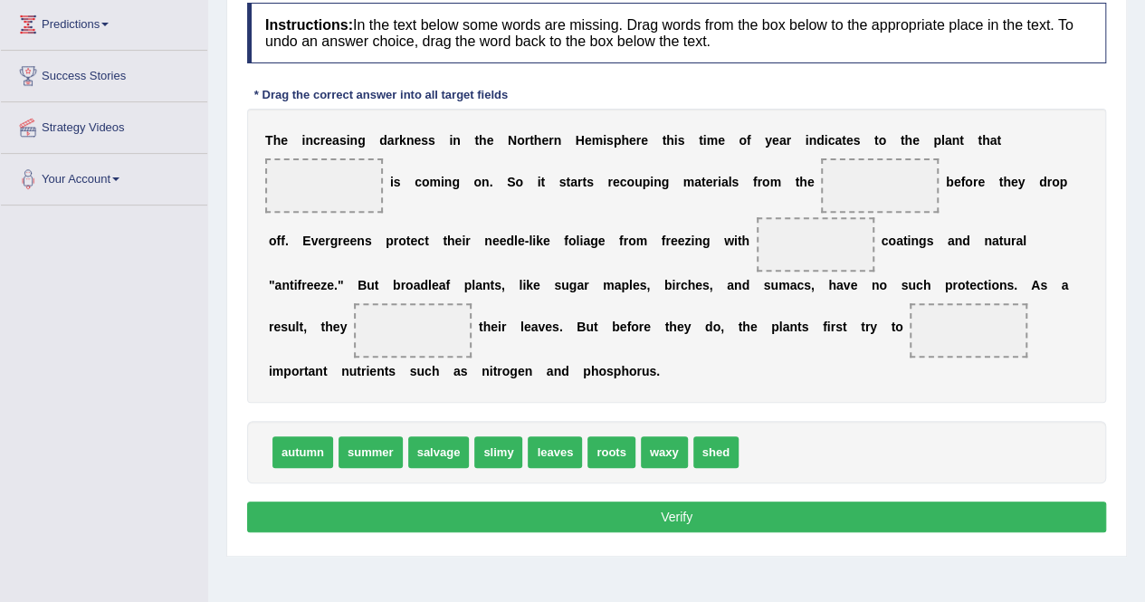
scroll to position [244, 0]
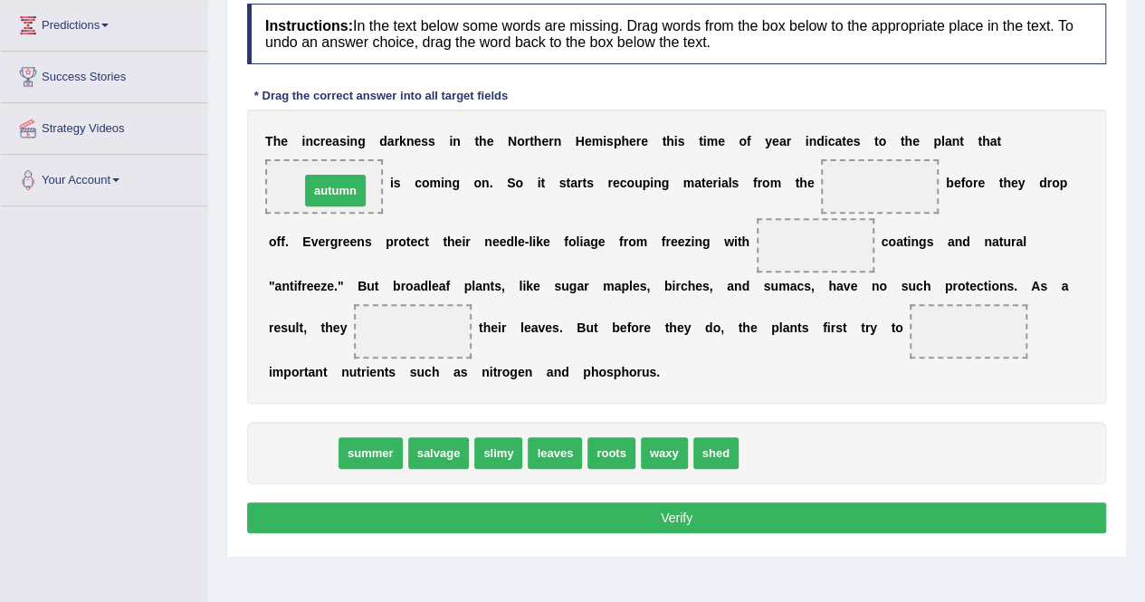
drag, startPoint x: 295, startPoint y: 452, endPoint x: 328, endPoint y: 188, distance: 265.5
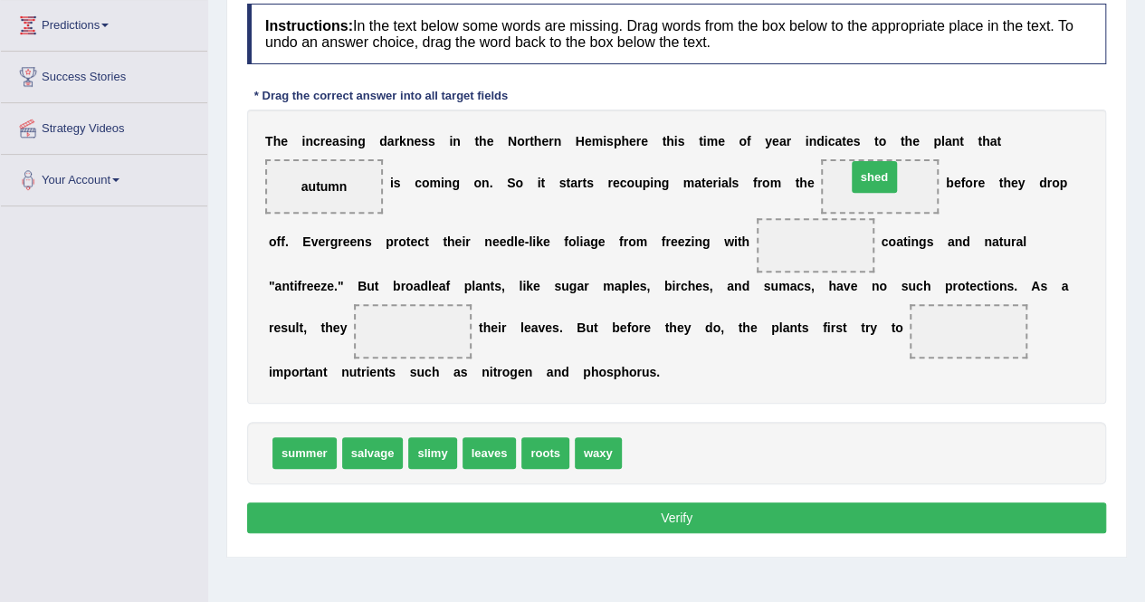
drag, startPoint x: 648, startPoint y: 452, endPoint x: 873, endPoint y: 177, distance: 355.2
drag, startPoint x: 608, startPoint y: 447, endPoint x: 807, endPoint y: 233, distance: 292.2
drag, startPoint x: 885, startPoint y: 180, endPoint x: 426, endPoint y: 332, distance: 482.7
click at [380, 459] on span "salvage" at bounding box center [373, 453] width 62 height 32
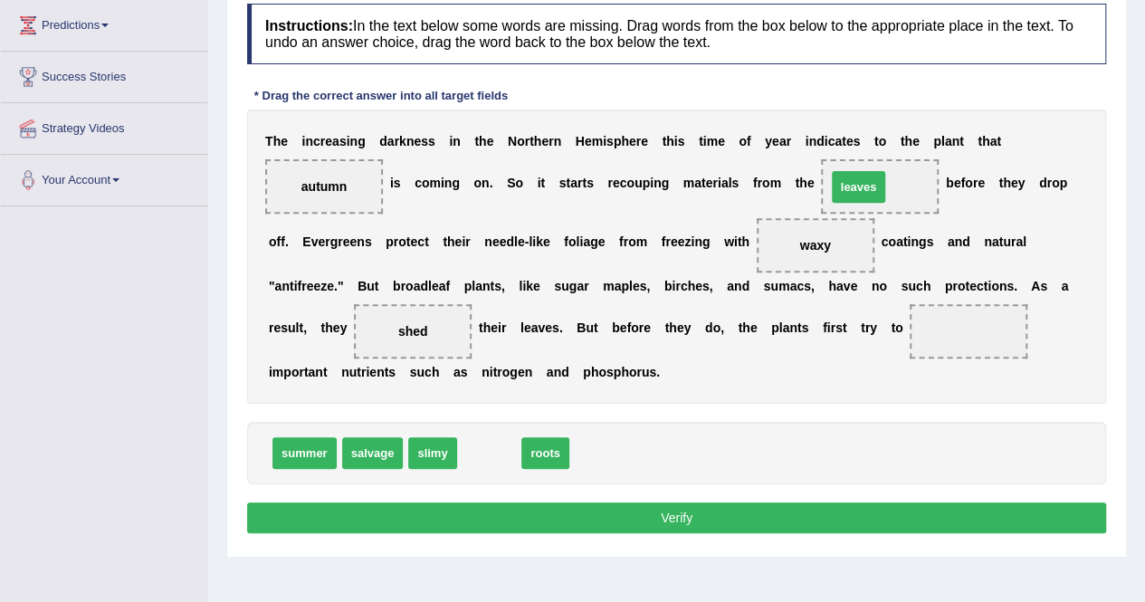
drag, startPoint x: 502, startPoint y: 450, endPoint x: 875, endPoint y: 189, distance: 454.4
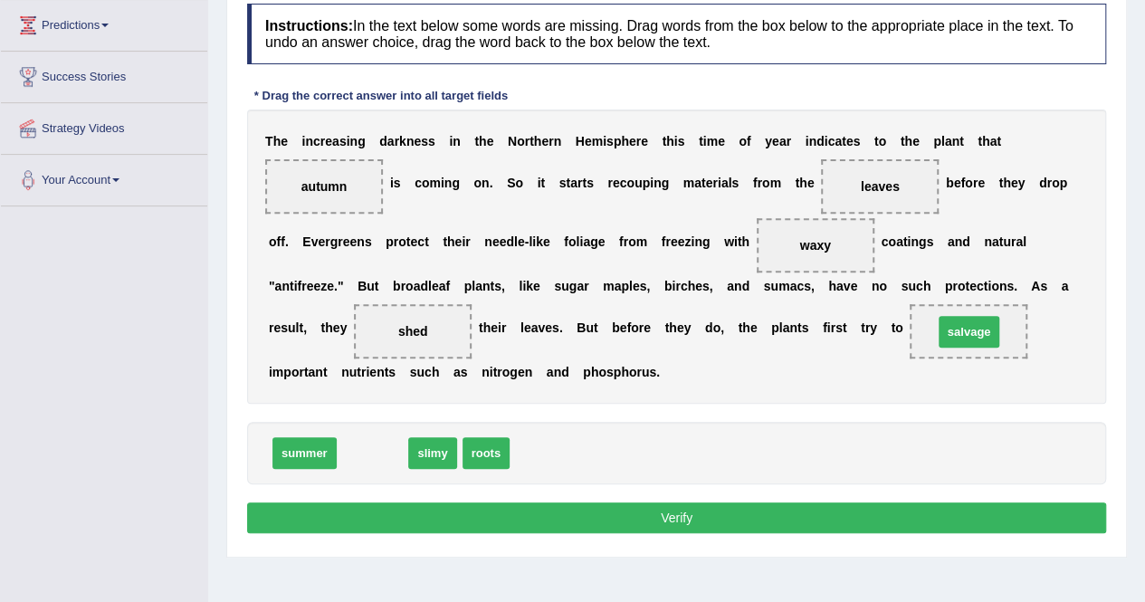
drag, startPoint x: 373, startPoint y: 455, endPoint x: 970, endPoint y: 334, distance: 608.9
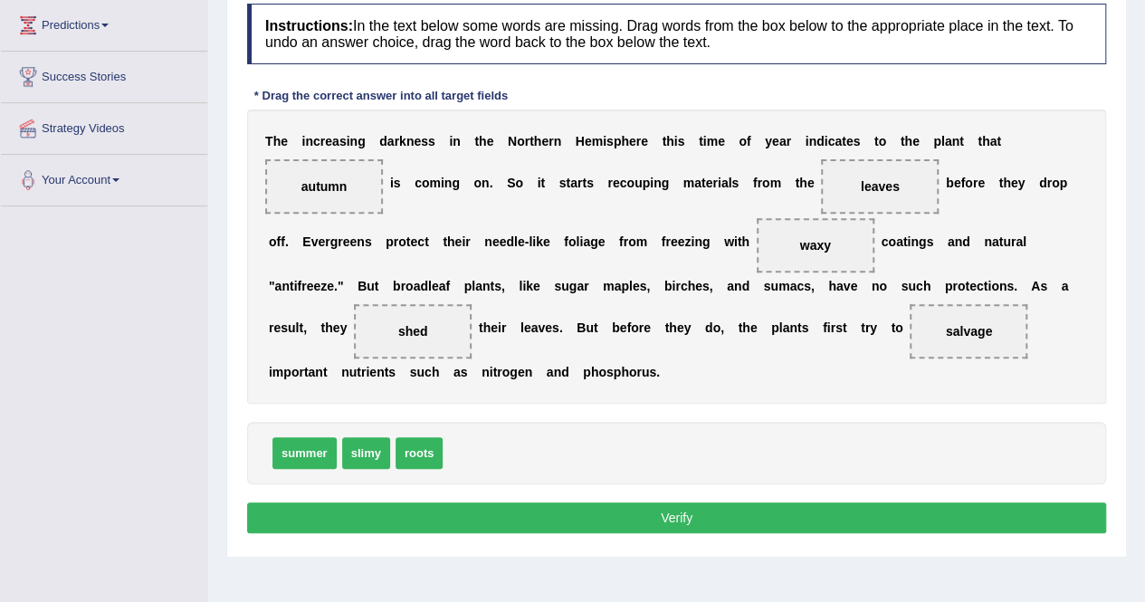
click at [747, 522] on button "Verify" at bounding box center [676, 517] width 859 height 31
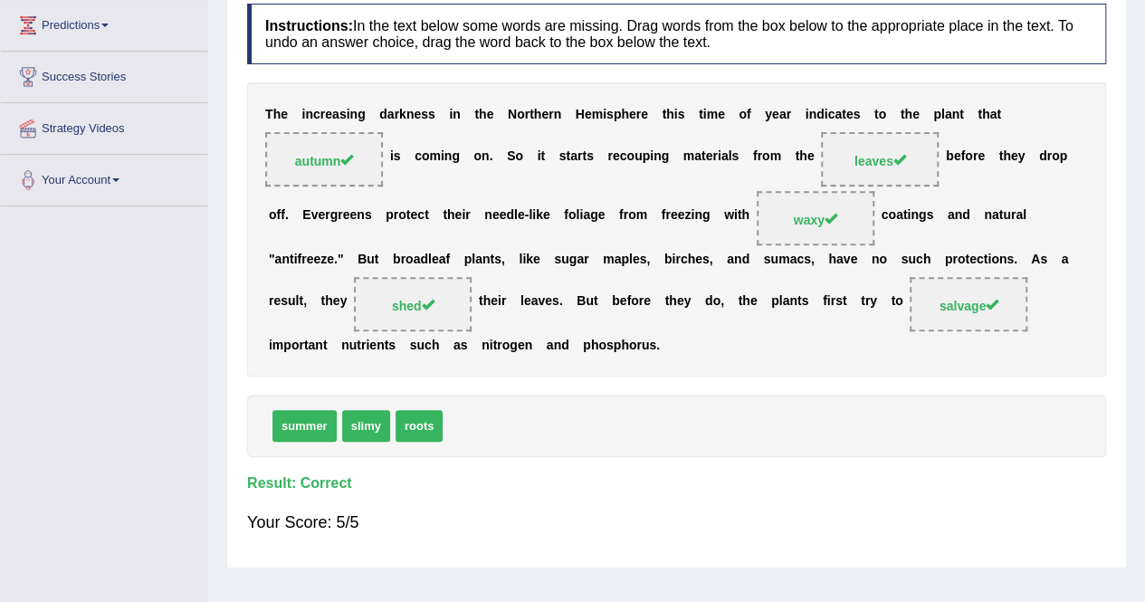
scroll to position [0, 0]
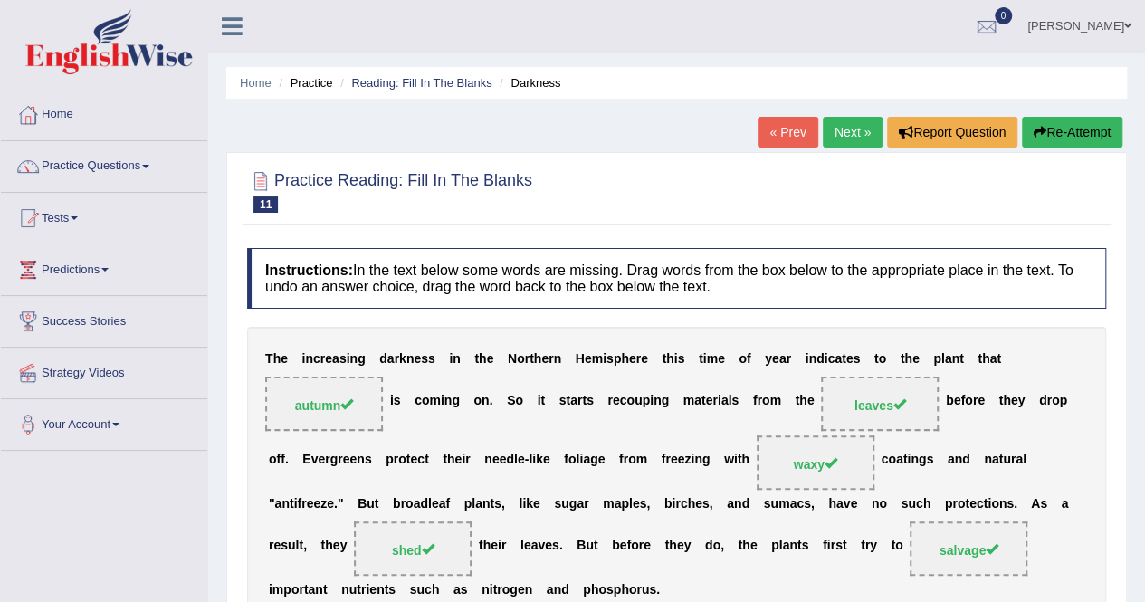
click at [854, 128] on link "Next »" at bounding box center [853, 132] width 60 height 31
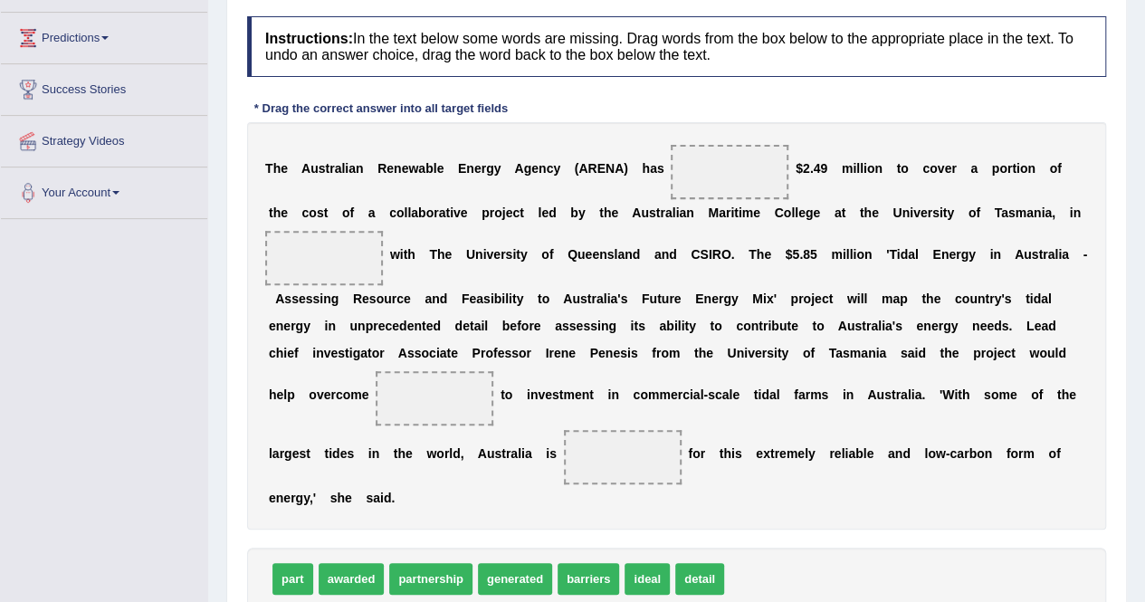
scroll to position [356, 0]
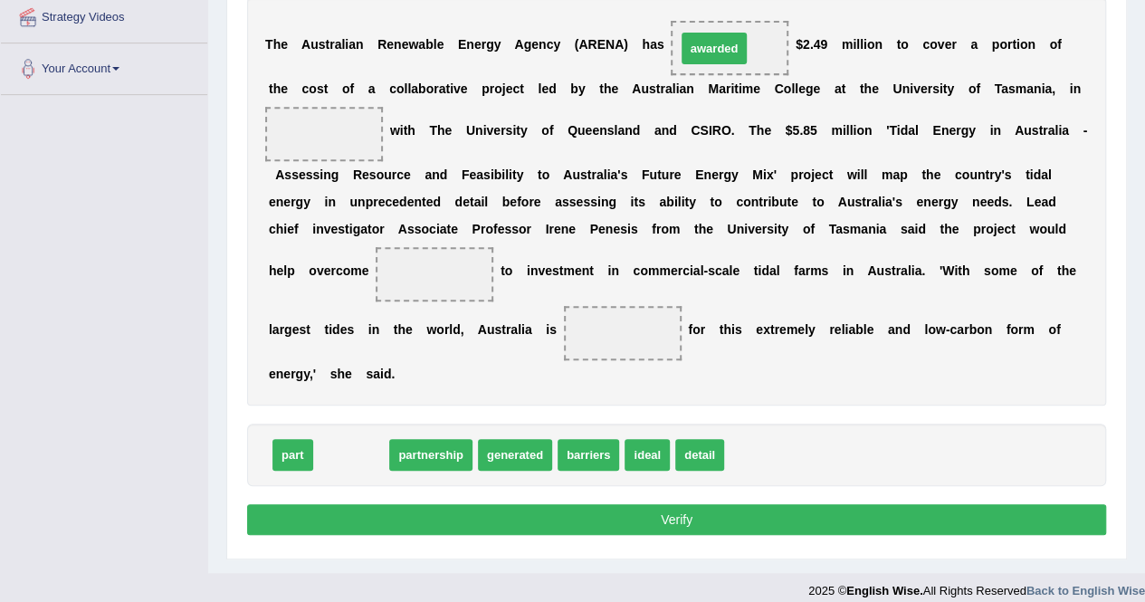
drag, startPoint x: 345, startPoint y: 450, endPoint x: 728, endPoint y: 33, distance: 565.8
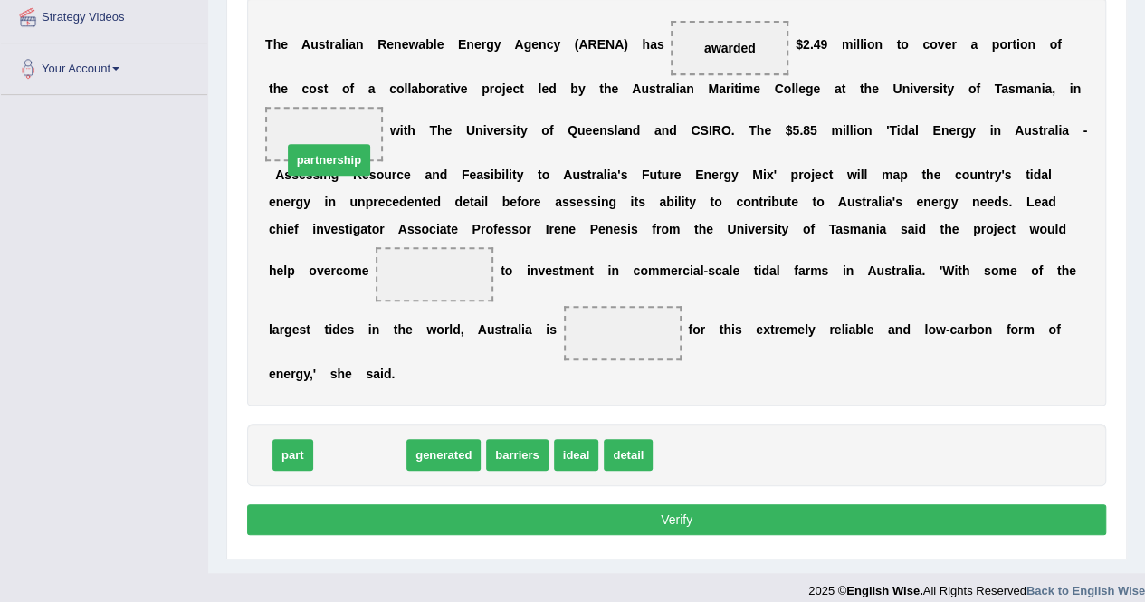
drag, startPoint x: 359, startPoint y: 456, endPoint x: 344, endPoint y: 135, distance: 321.8
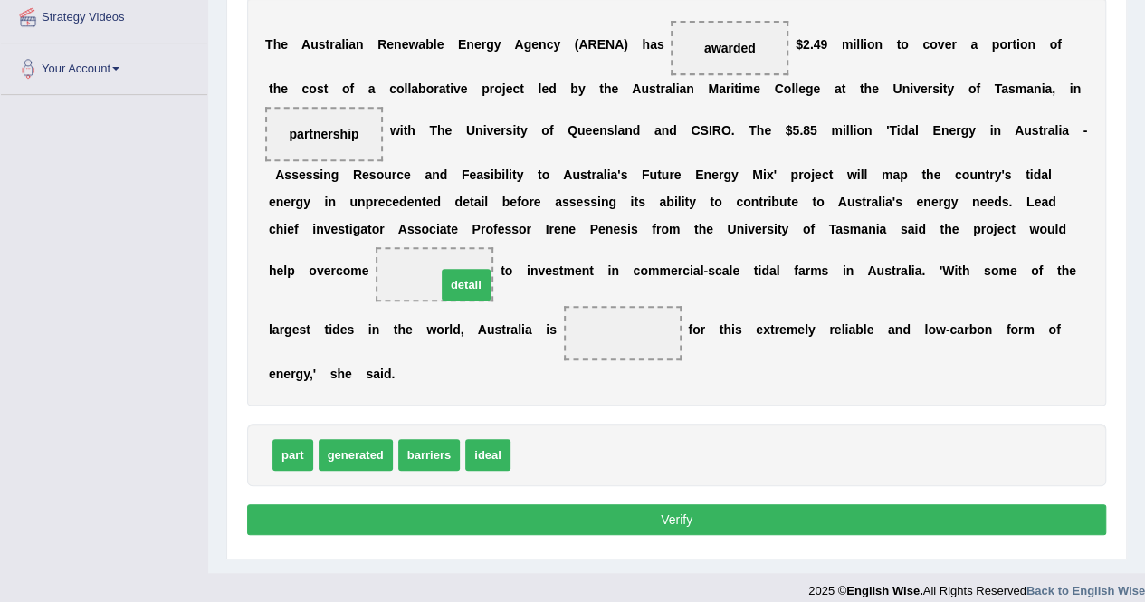
drag, startPoint x: 522, startPoint y: 455, endPoint x: 432, endPoint y: 265, distance: 210.2
drag, startPoint x: 486, startPoint y: 456, endPoint x: 633, endPoint y: 330, distance: 193.3
click at [594, 511] on button "Verify" at bounding box center [676, 519] width 859 height 31
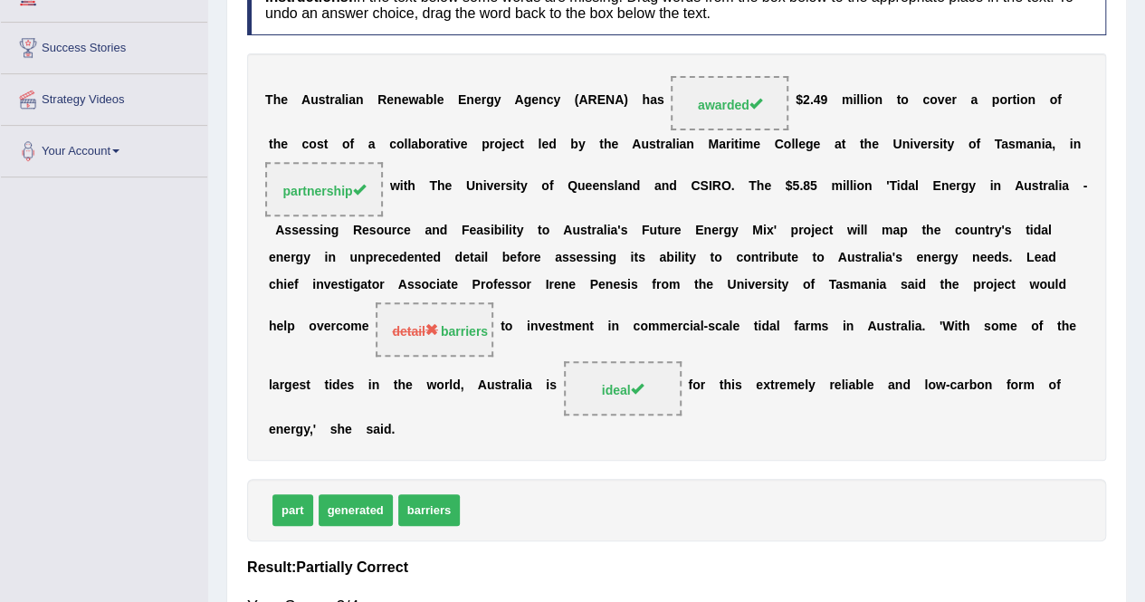
scroll to position [0, 0]
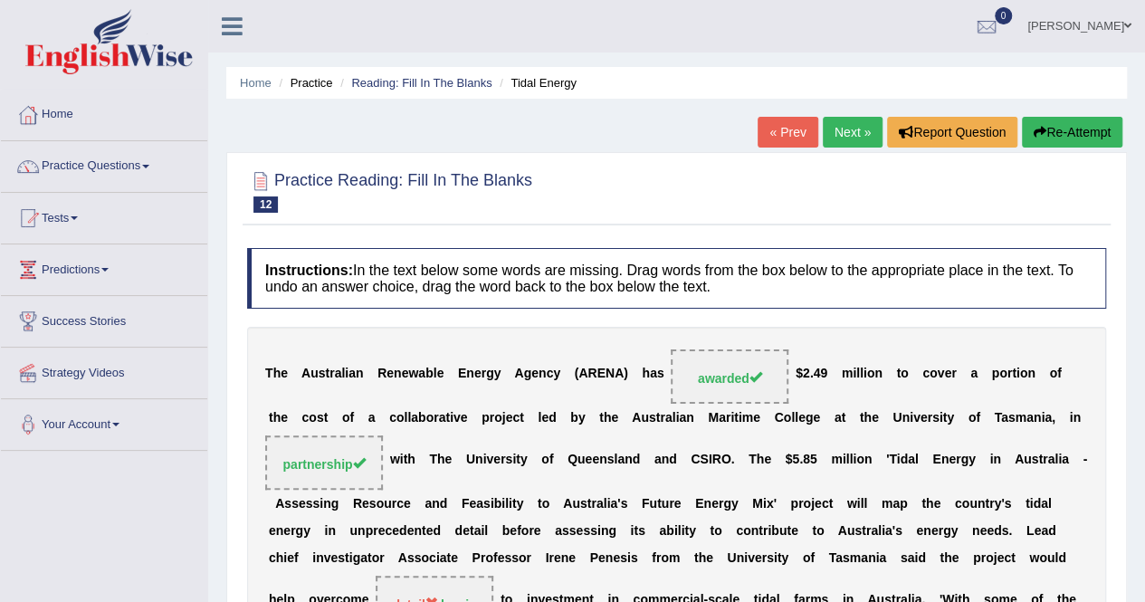
click at [1081, 133] on button "Re-Attempt" at bounding box center [1072, 132] width 100 height 31
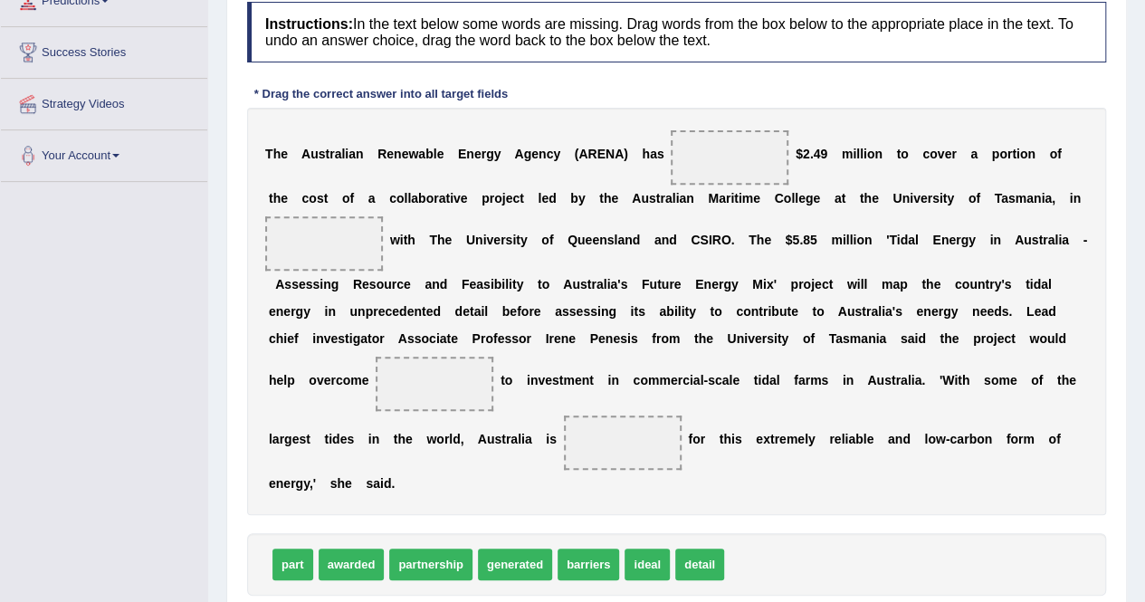
scroll to position [272, 0]
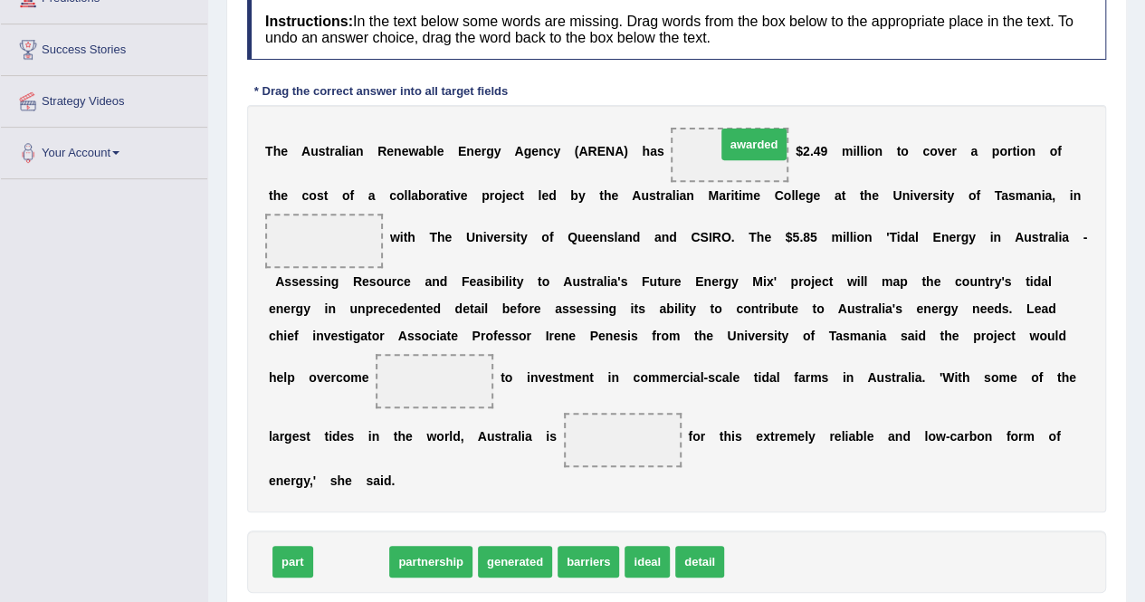
drag, startPoint x: 358, startPoint y: 559, endPoint x: 762, endPoint y: 142, distance: 580.7
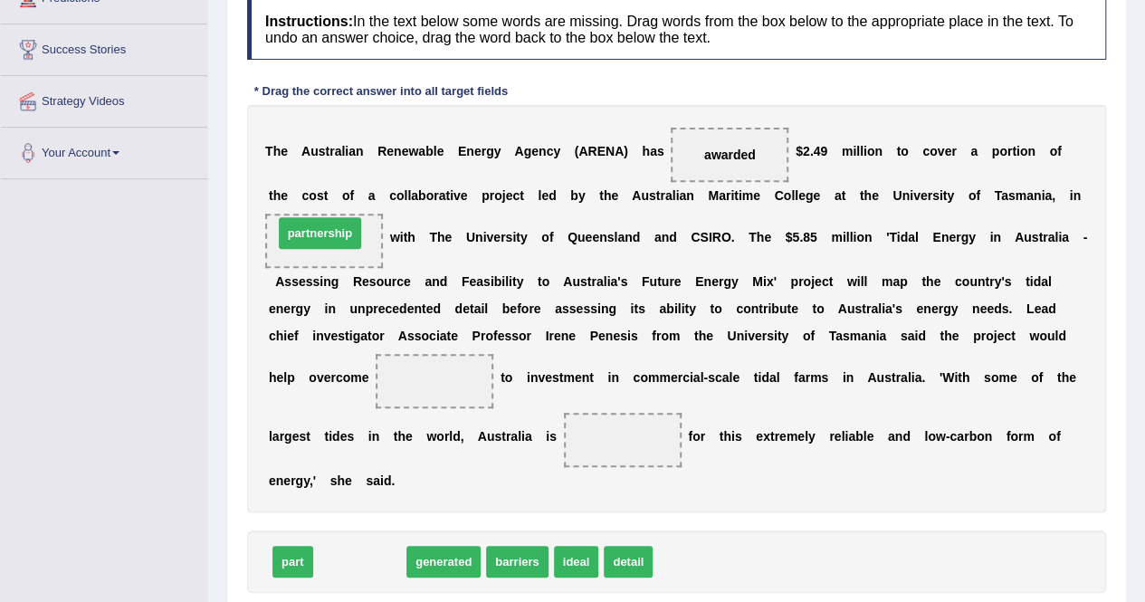
drag, startPoint x: 357, startPoint y: 554, endPoint x: 319, endPoint y: 225, distance: 330.9
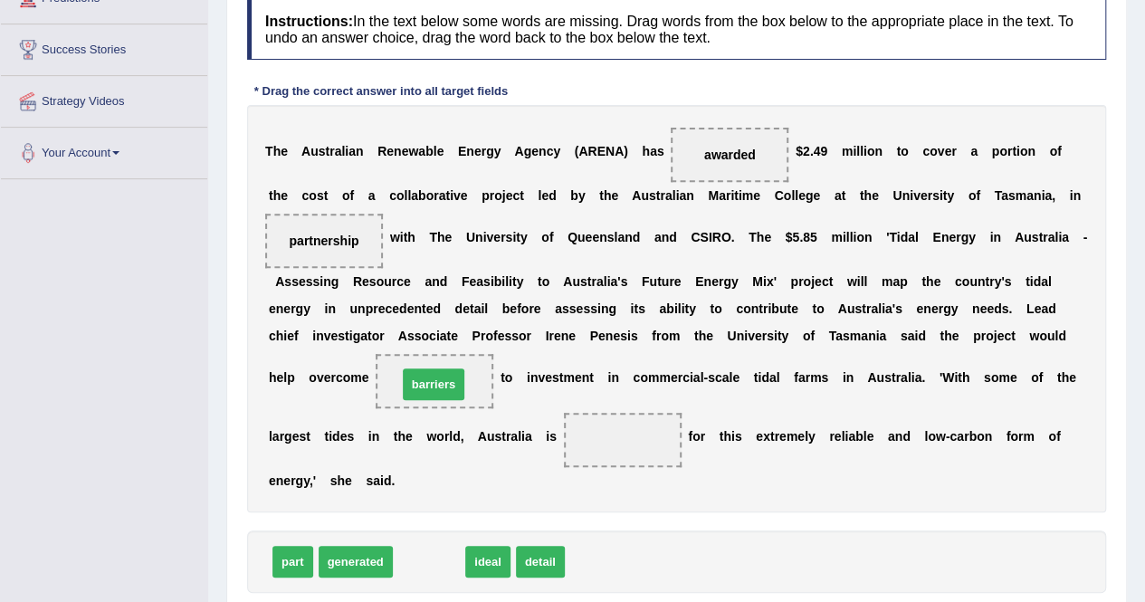
drag, startPoint x: 424, startPoint y: 560, endPoint x: 434, endPoint y: 376, distance: 184.1
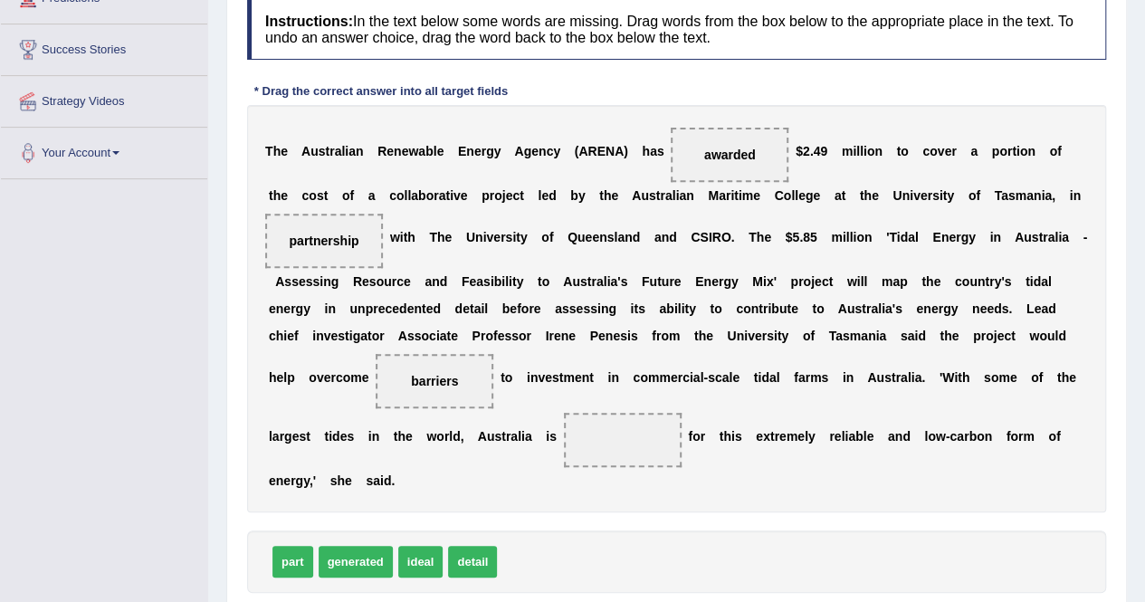
click at [431, 566] on span "ideal" at bounding box center [420, 562] width 45 height 32
drag, startPoint x: 431, startPoint y: 566, endPoint x: 646, endPoint y: 455, distance: 242.1
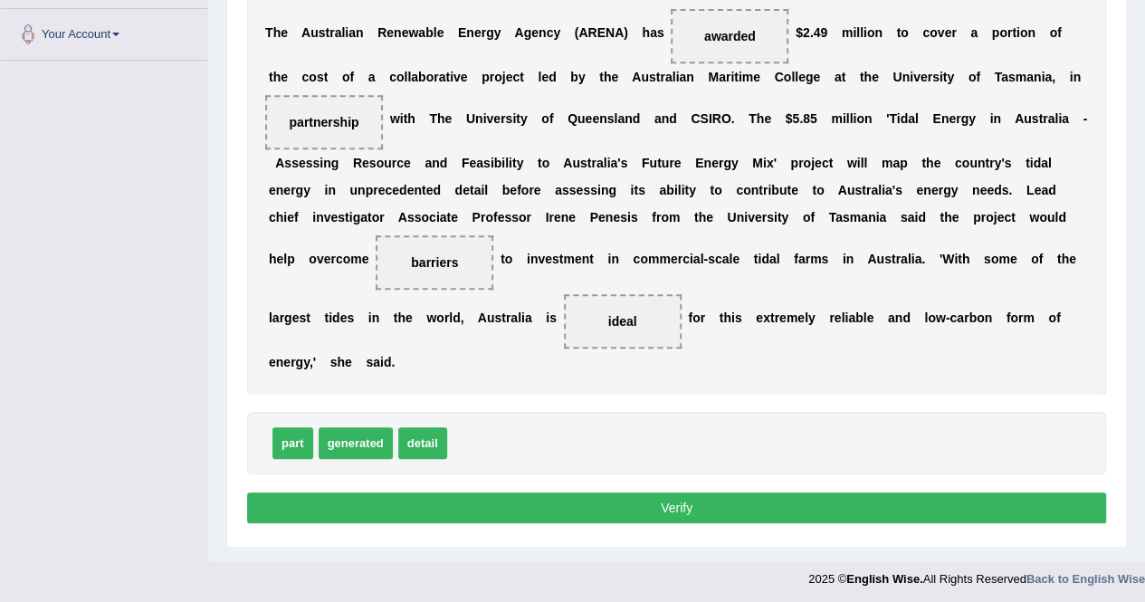
click at [627, 500] on button "Verify" at bounding box center [676, 508] width 859 height 31
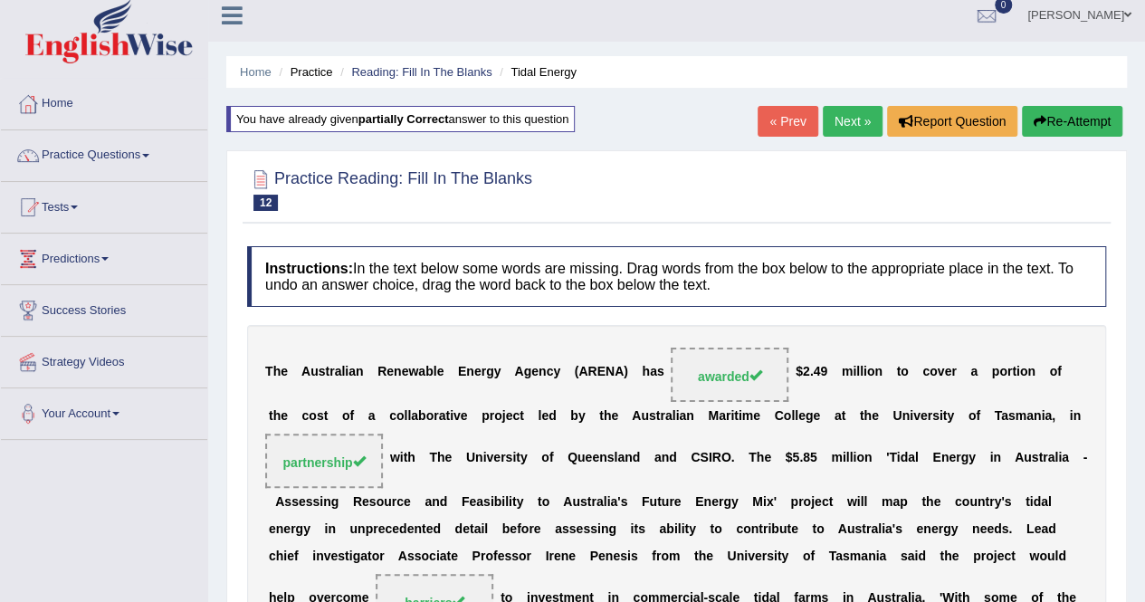
scroll to position [0, 0]
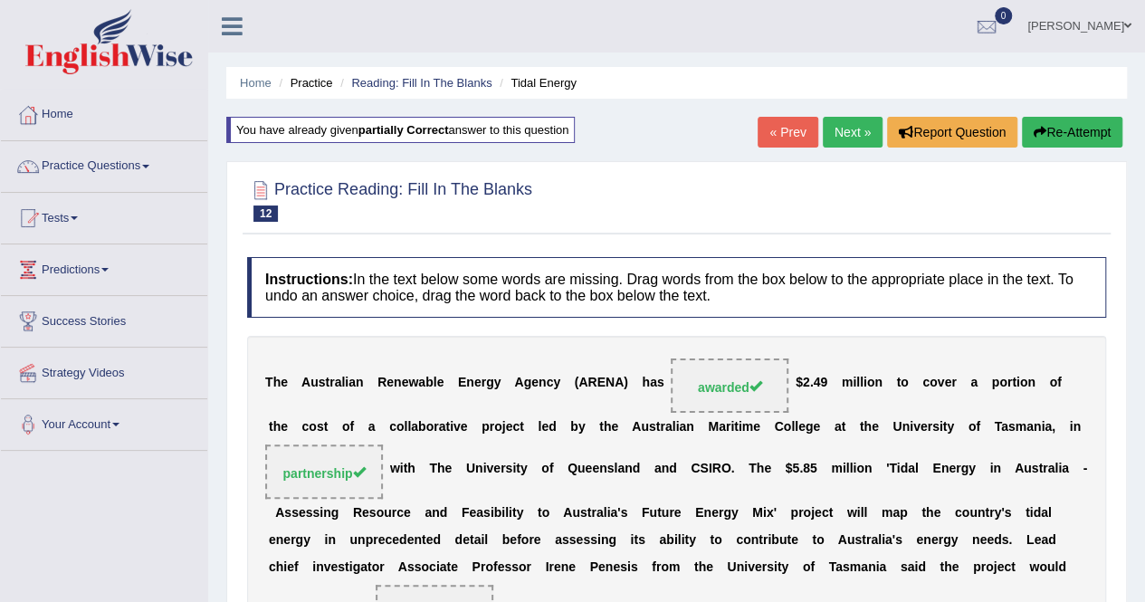
click at [857, 133] on link "Next »" at bounding box center [853, 132] width 60 height 31
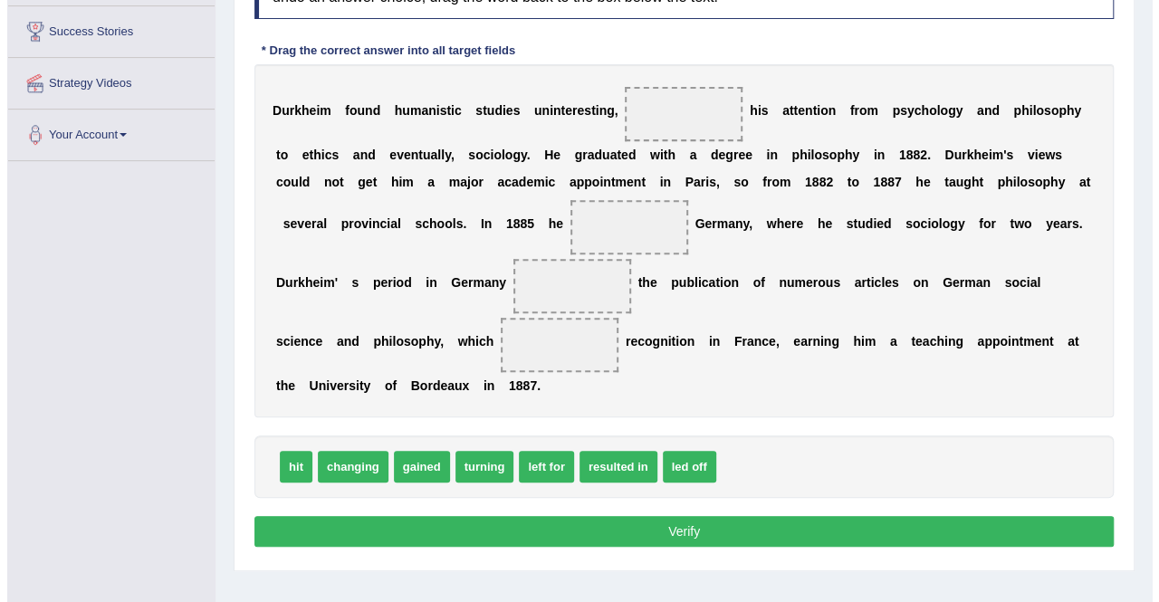
scroll to position [291, 0]
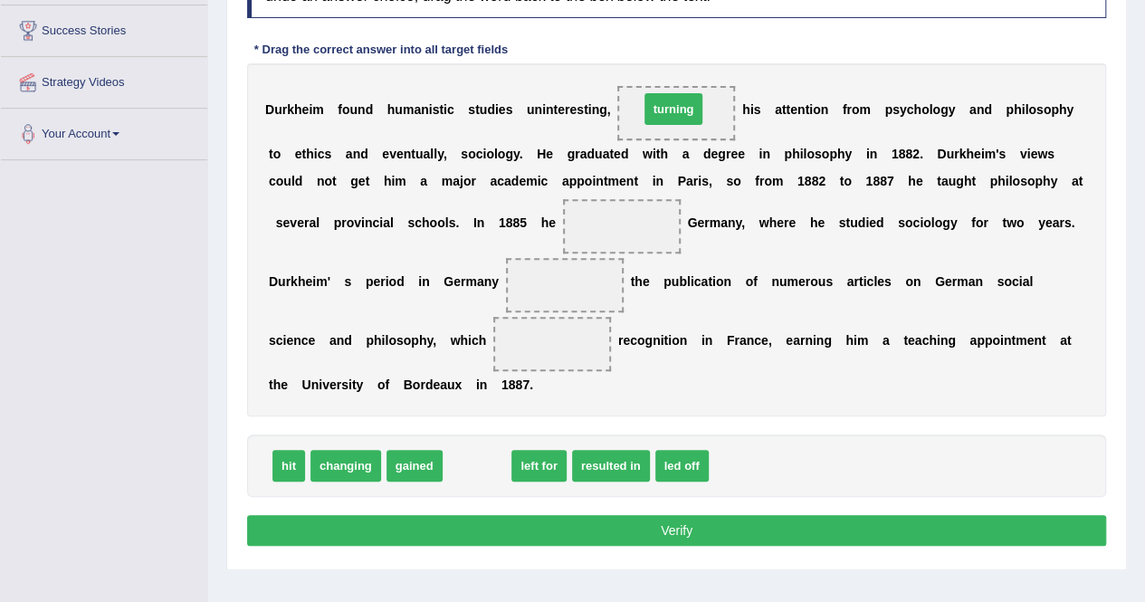
drag, startPoint x: 474, startPoint y: 461, endPoint x: 672, endPoint y: 108, distance: 405.0
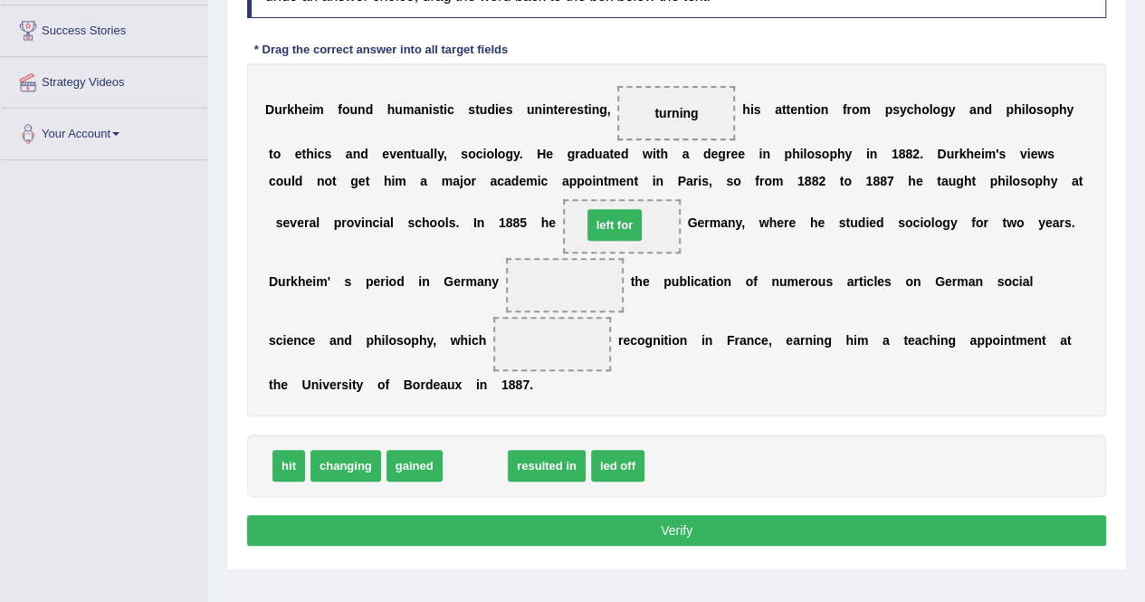
drag, startPoint x: 478, startPoint y: 466, endPoint x: 617, endPoint y: 225, distance: 278.3
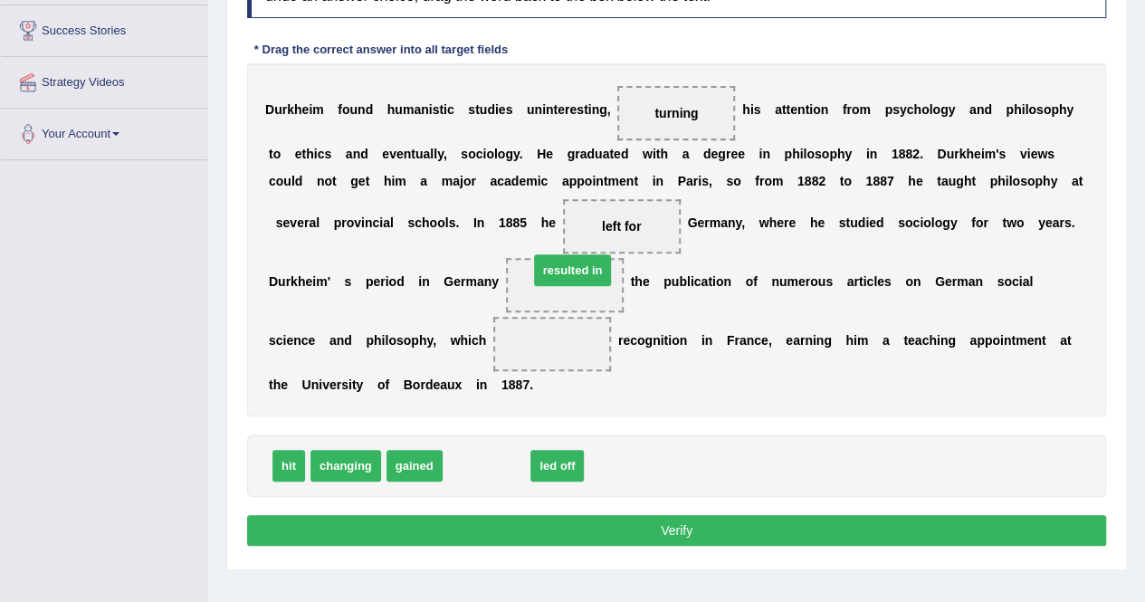
drag, startPoint x: 499, startPoint y: 469, endPoint x: 585, endPoint y: 273, distance: 214.5
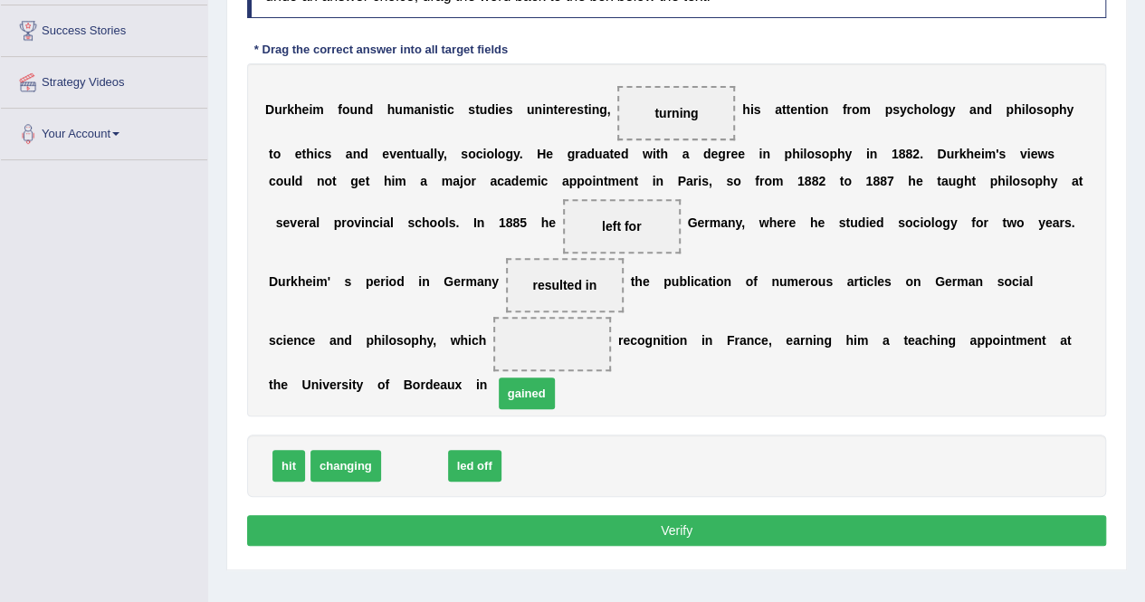
drag, startPoint x: 422, startPoint y: 469, endPoint x: 592, endPoint y: 363, distance: 200.5
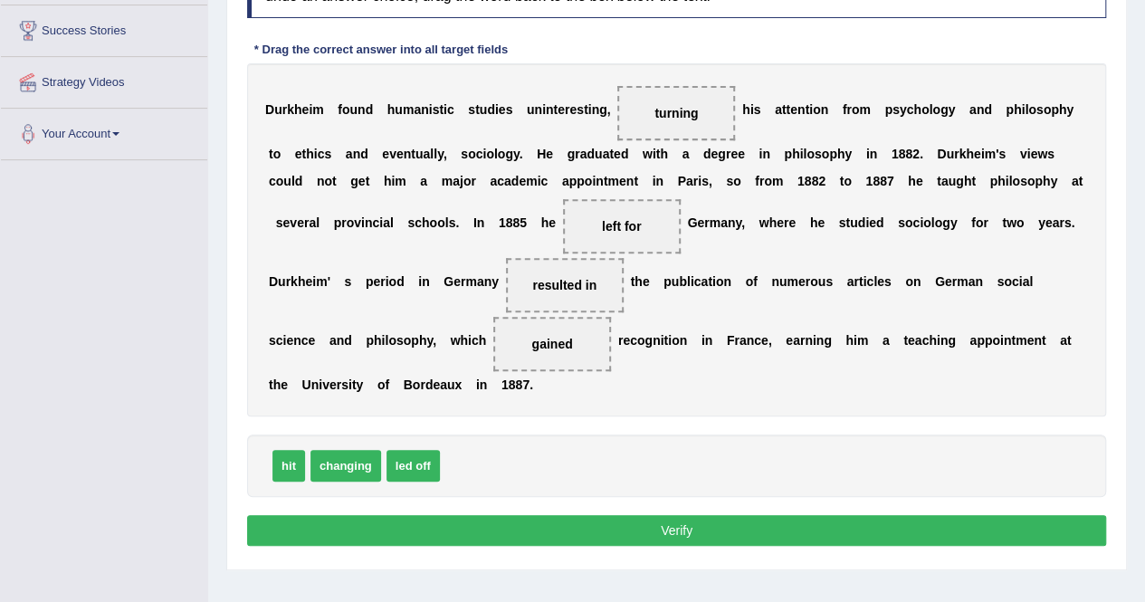
click at [555, 524] on button "Verify" at bounding box center [676, 530] width 859 height 31
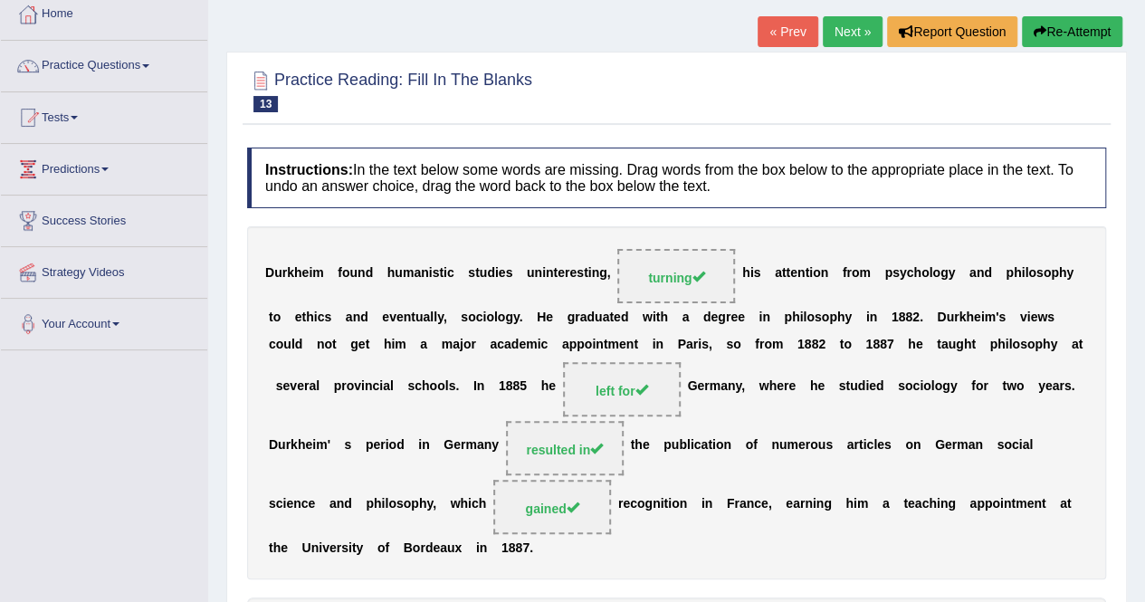
scroll to position [79, 0]
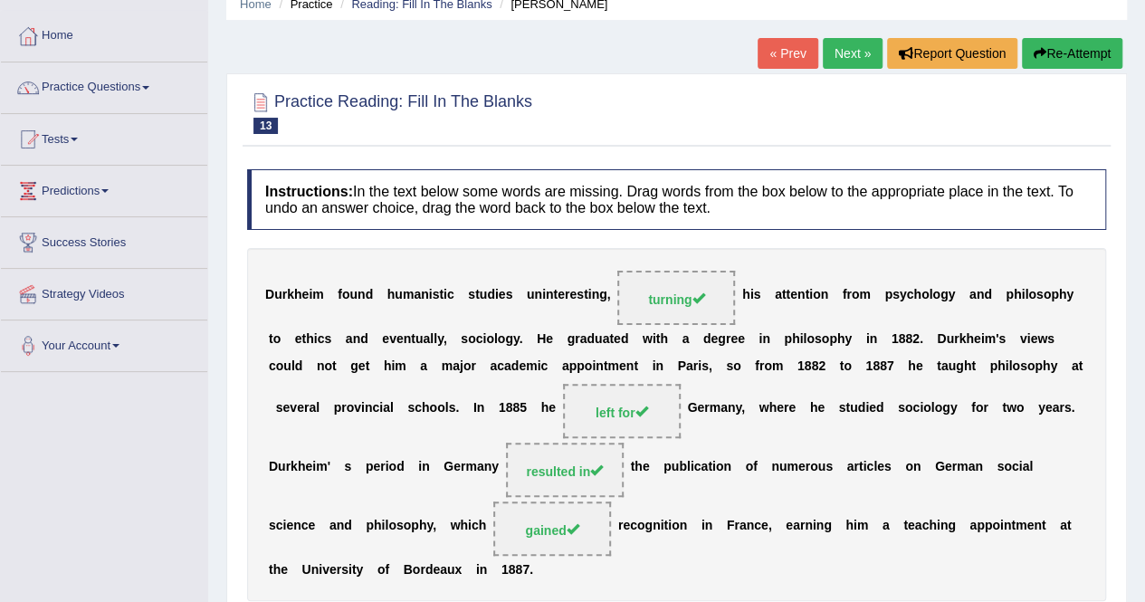
click at [833, 55] on link "Next »" at bounding box center [853, 53] width 60 height 31
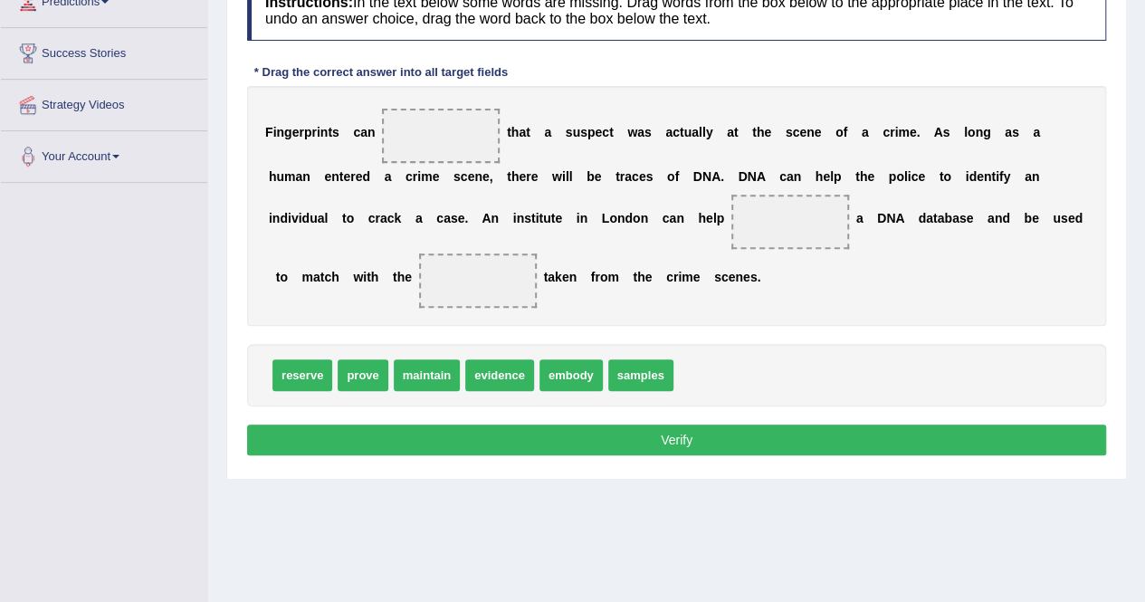
scroll to position [274, 0]
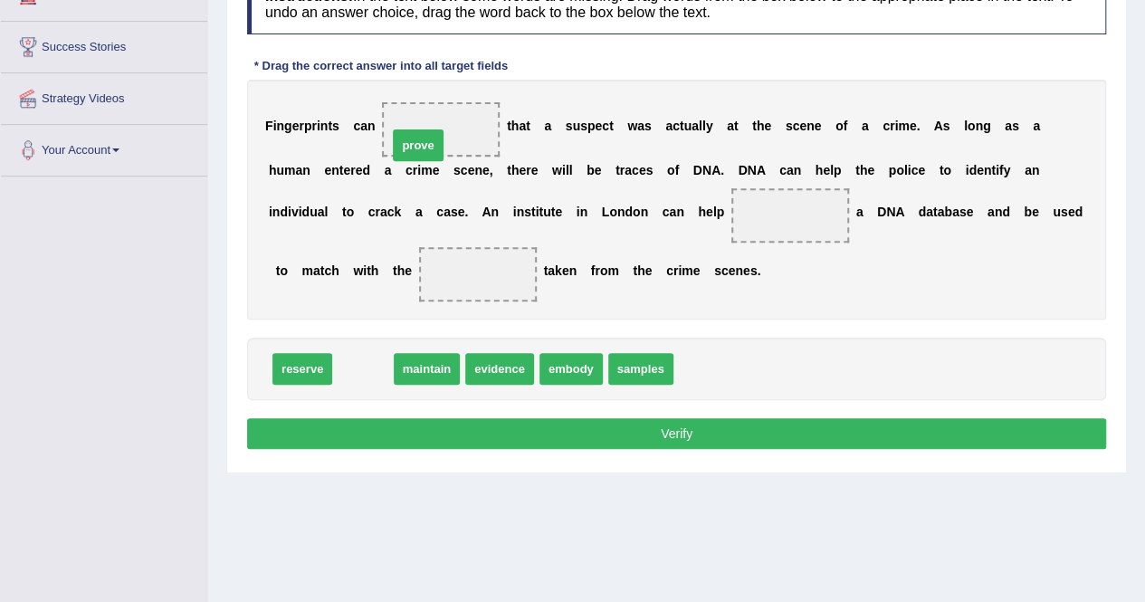
drag, startPoint x: 365, startPoint y: 370, endPoint x: 432, endPoint y: 142, distance: 237.8
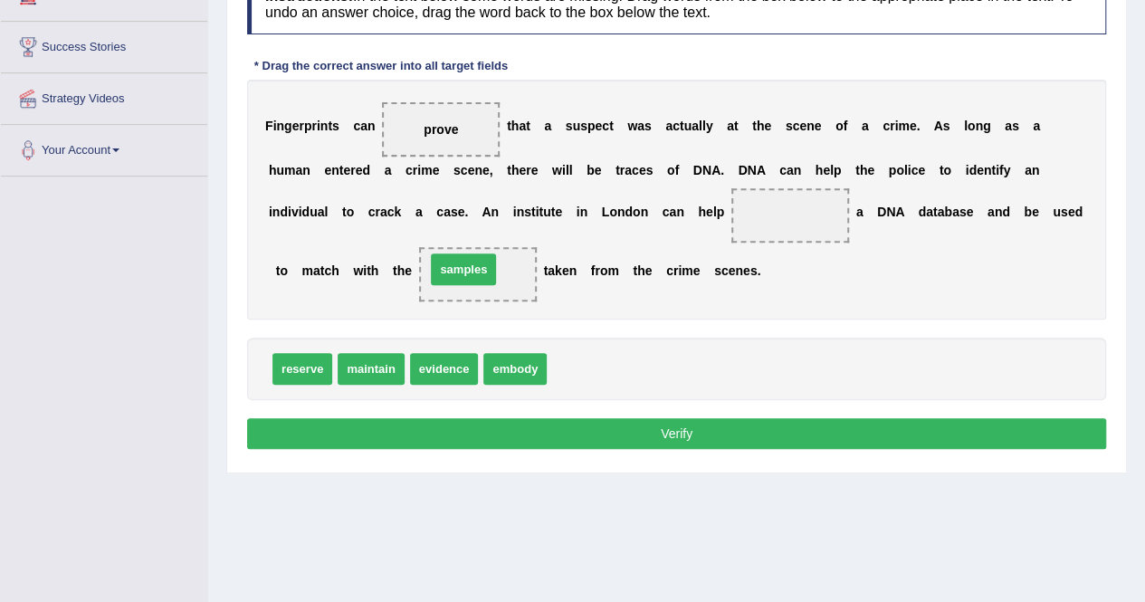
drag, startPoint x: 594, startPoint y: 376, endPoint x: 476, endPoint y: 274, distance: 155.4
click at [447, 369] on span "evidence" at bounding box center [444, 369] width 69 height 32
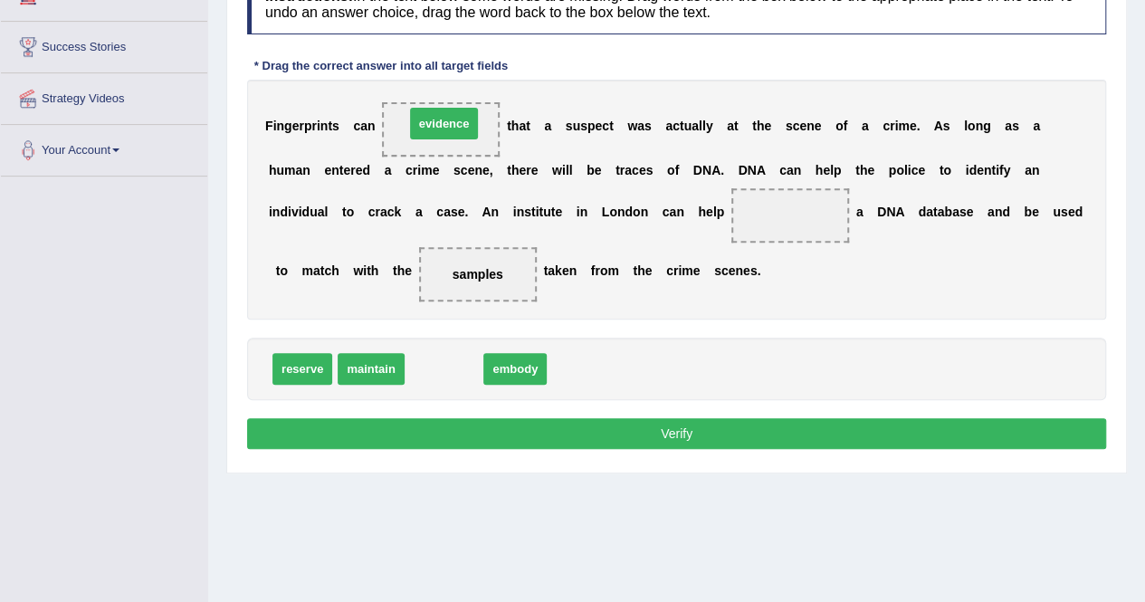
drag, startPoint x: 447, startPoint y: 369, endPoint x: 445, endPoint y: 122, distance: 247.2
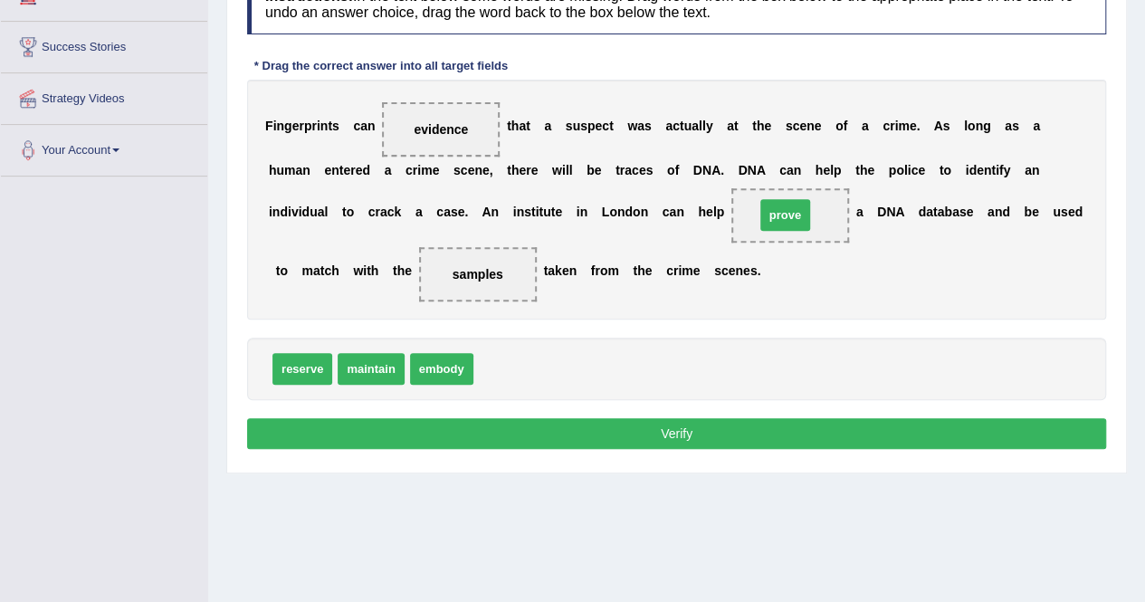
drag, startPoint x: 506, startPoint y: 359, endPoint x: 790, endPoint y: 206, distance: 322.1
click at [706, 432] on button "Verify" at bounding box center [676, 433] width 859 height 31
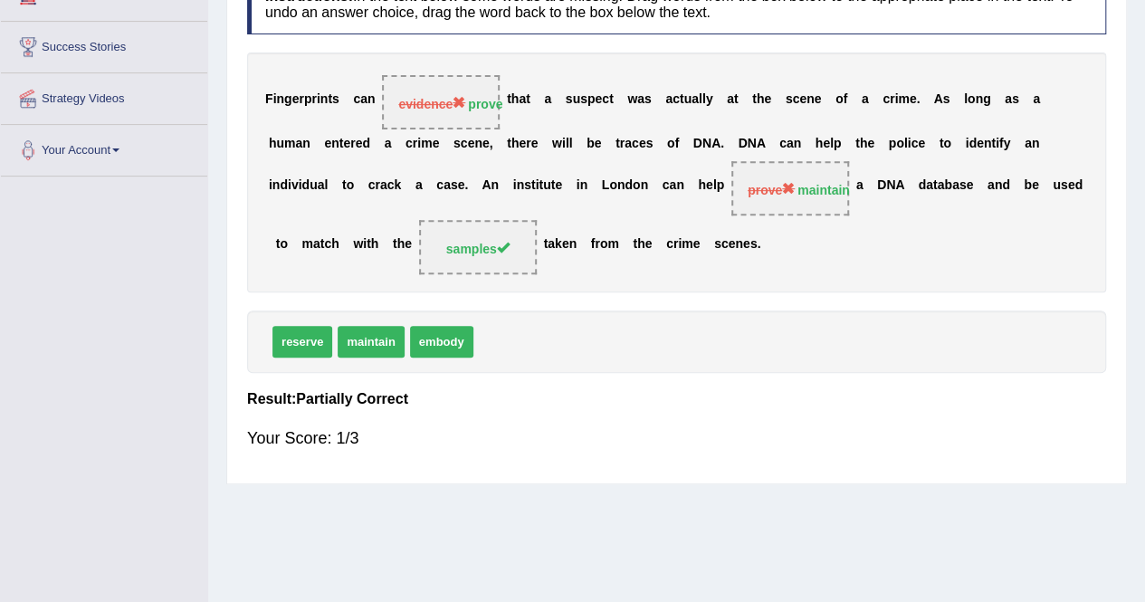
click at [706, 432] on div "Your Score: 1/3" at bounding box center [676, 437] width 859 height 43
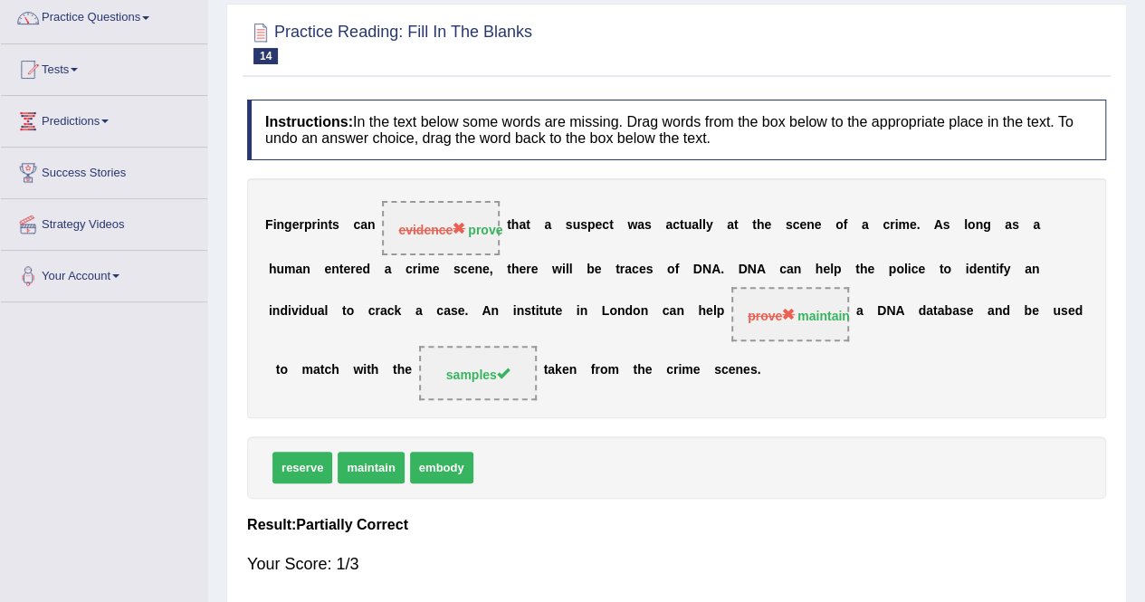
scroll to position [0, 0]
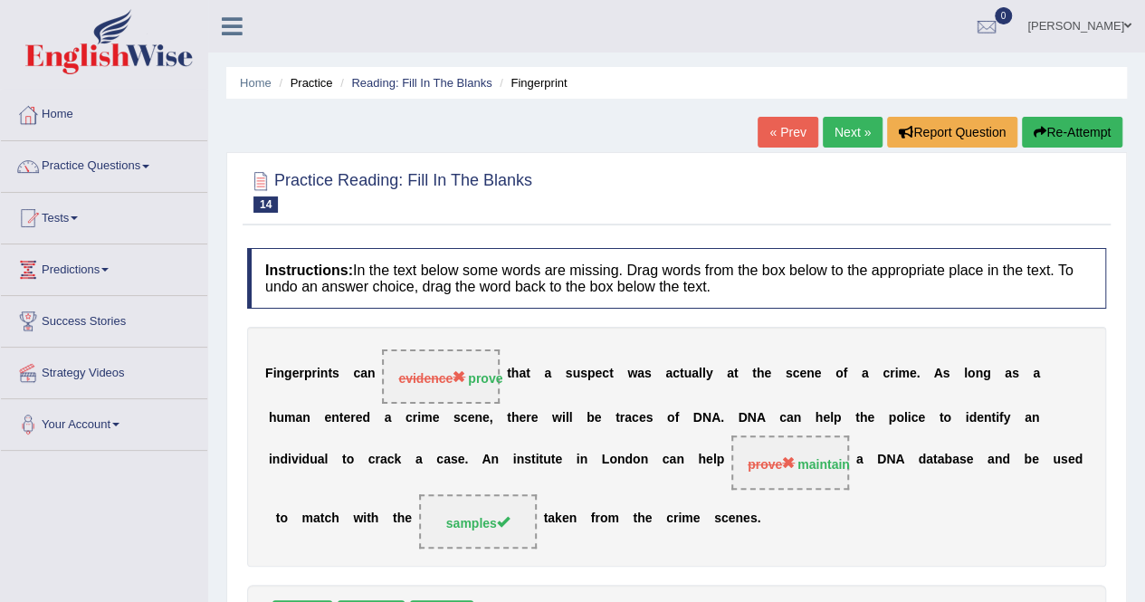
click at [1080, 134] on button "Re-Attempt" at bounding box center [1072, 132] width 100 height 31
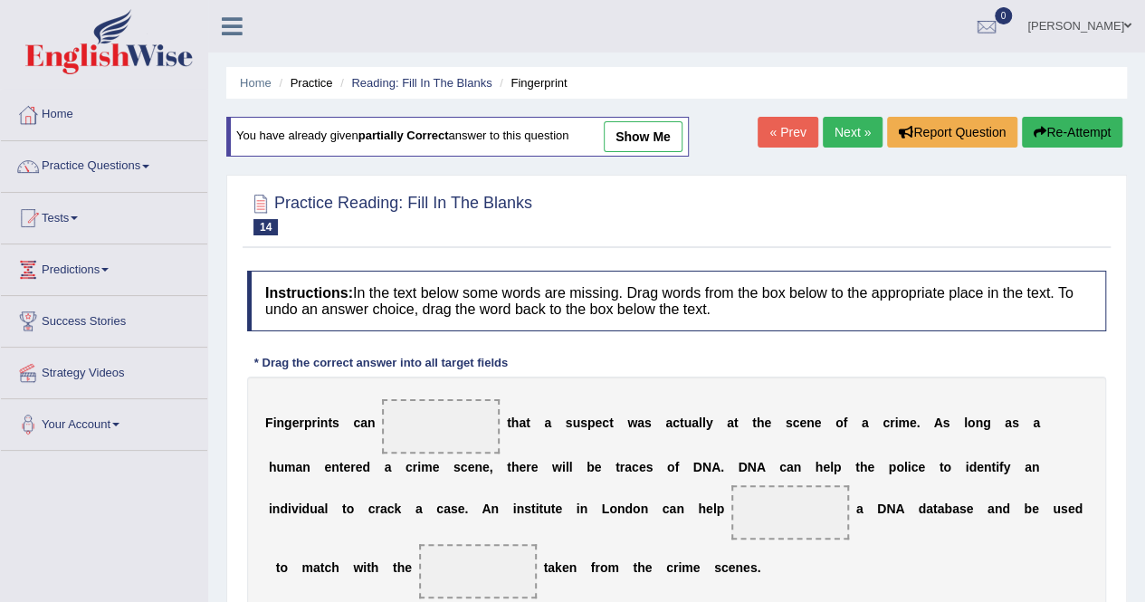
scroll to position [279, 0]
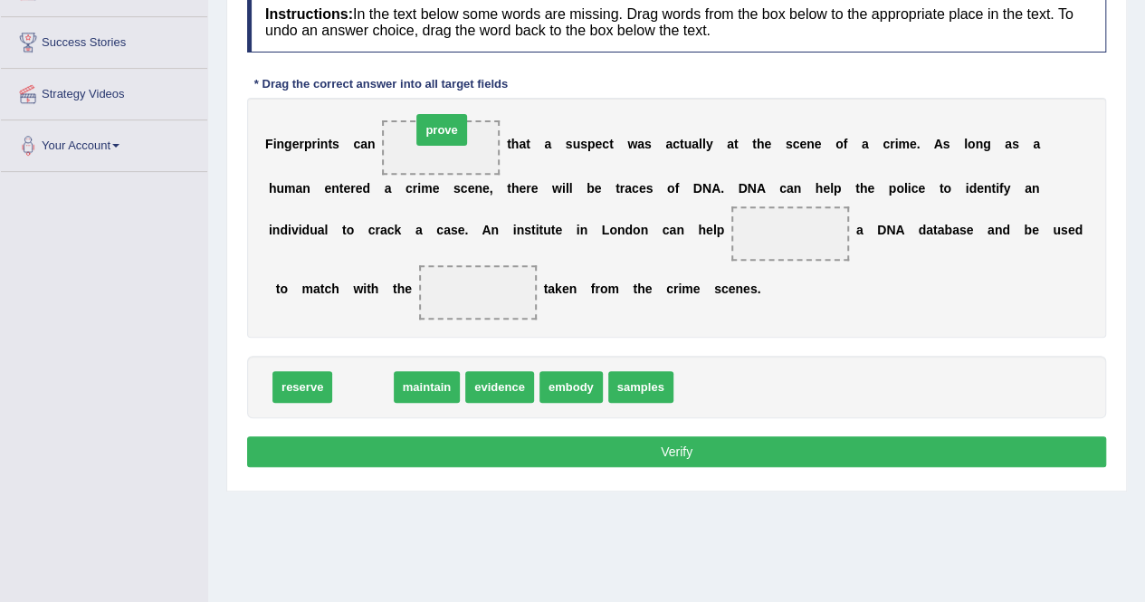
drag, startPoint x: 377, startPoint y: 385, endPoint x: 455, endPoint y: 128, distance: 268.9
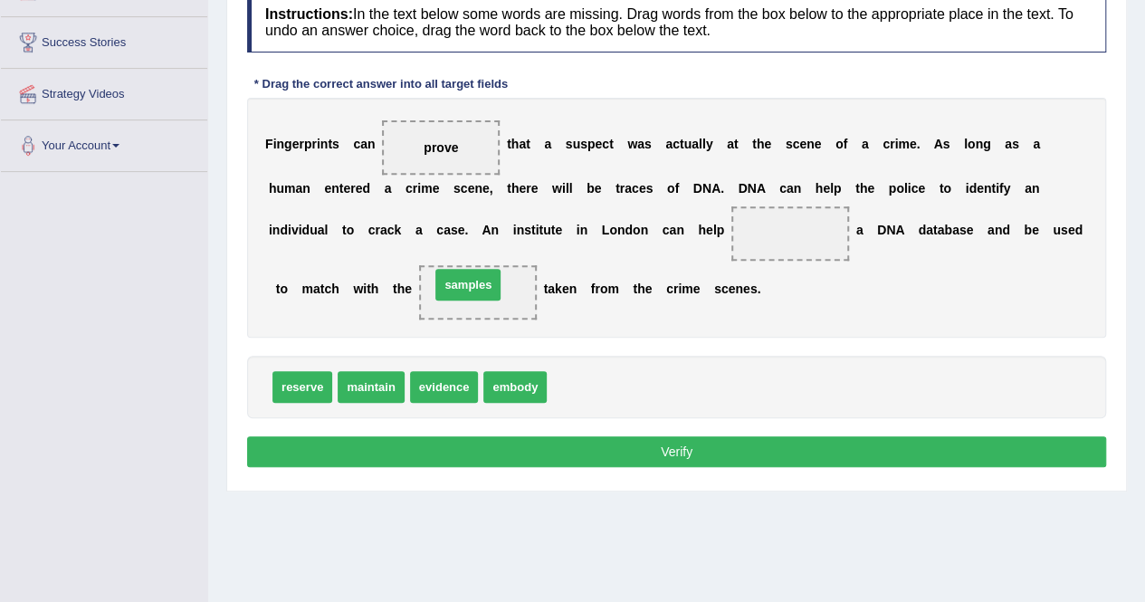
drag, startPoint x: 588, startPoint y: 392, endPoint x: 483, endPoint y: 310, distance: 132.8
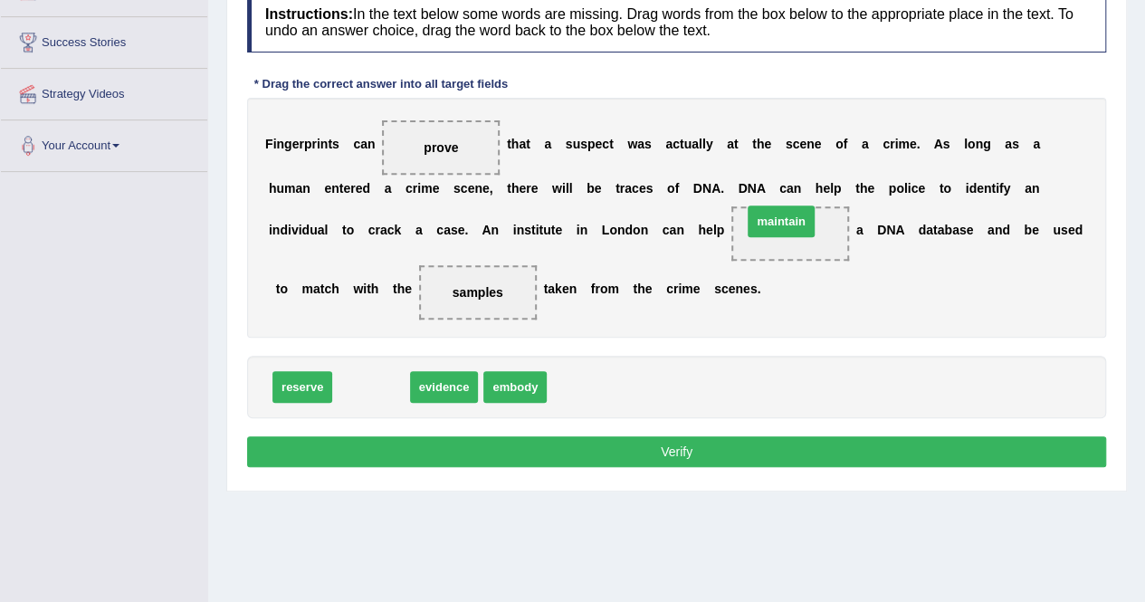
drag, startPoint x: 373, startPoint y: 386, endPoint x: 787, endPoint y: 225, distance: 444.0
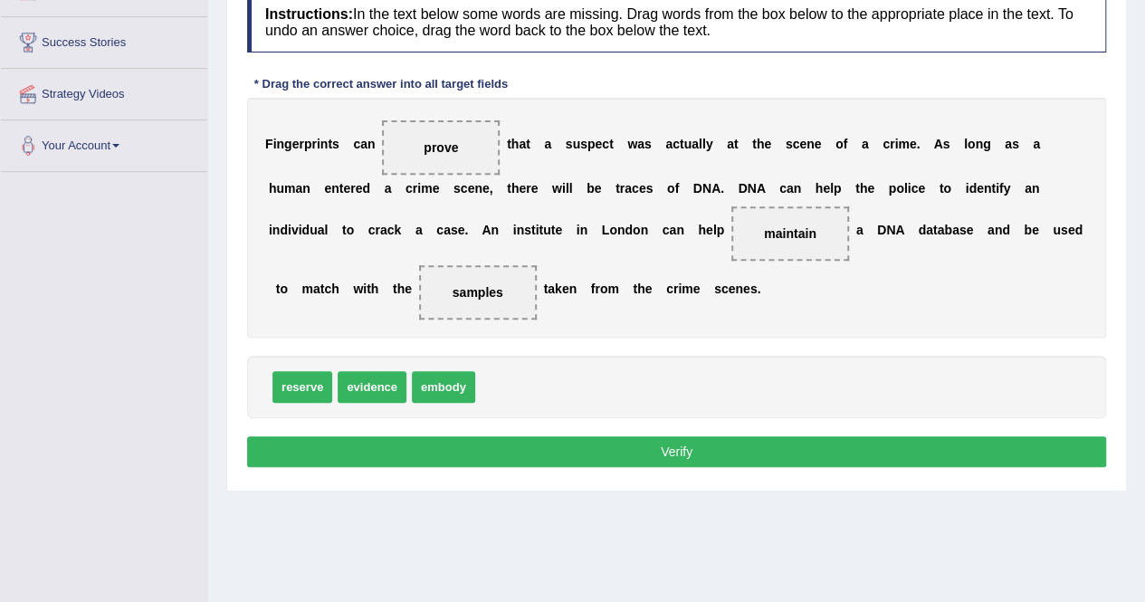
click at [544, 446] on button "Verify" at bounding box center [676, 451] width 859 height 31
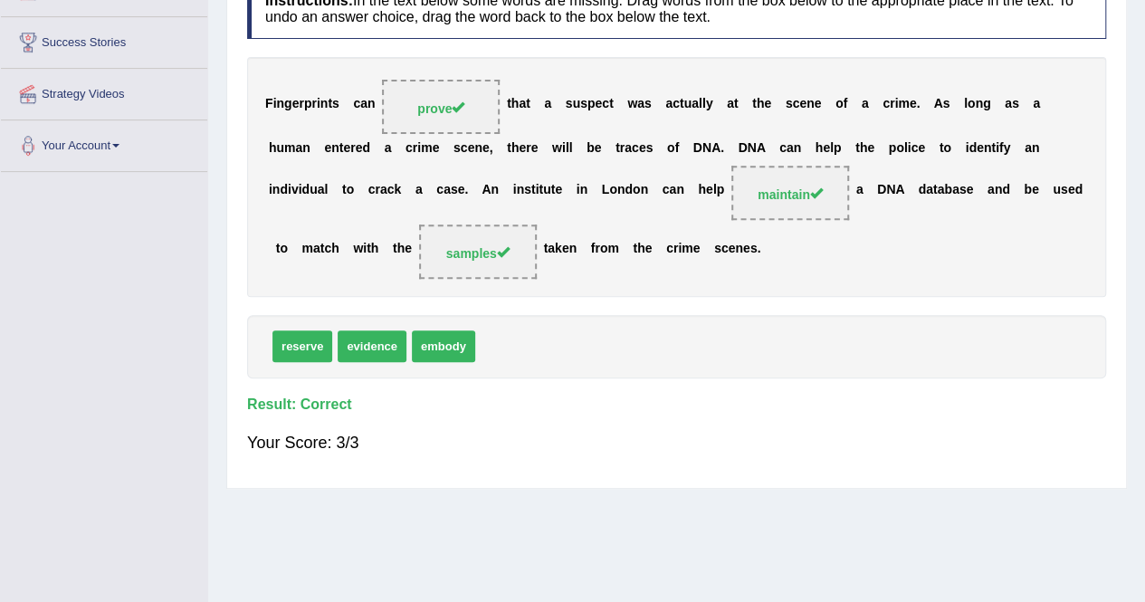
scroll to position [0, 0]
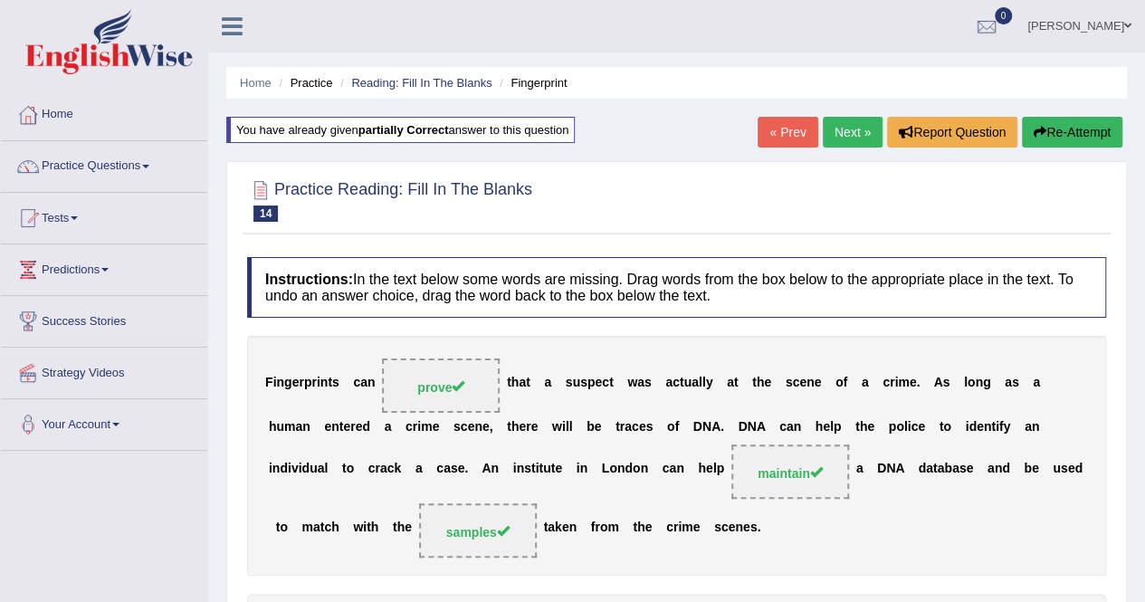
click at [869, 123] on link "Next »" at bounding box center [853, 132] width 60 height 31
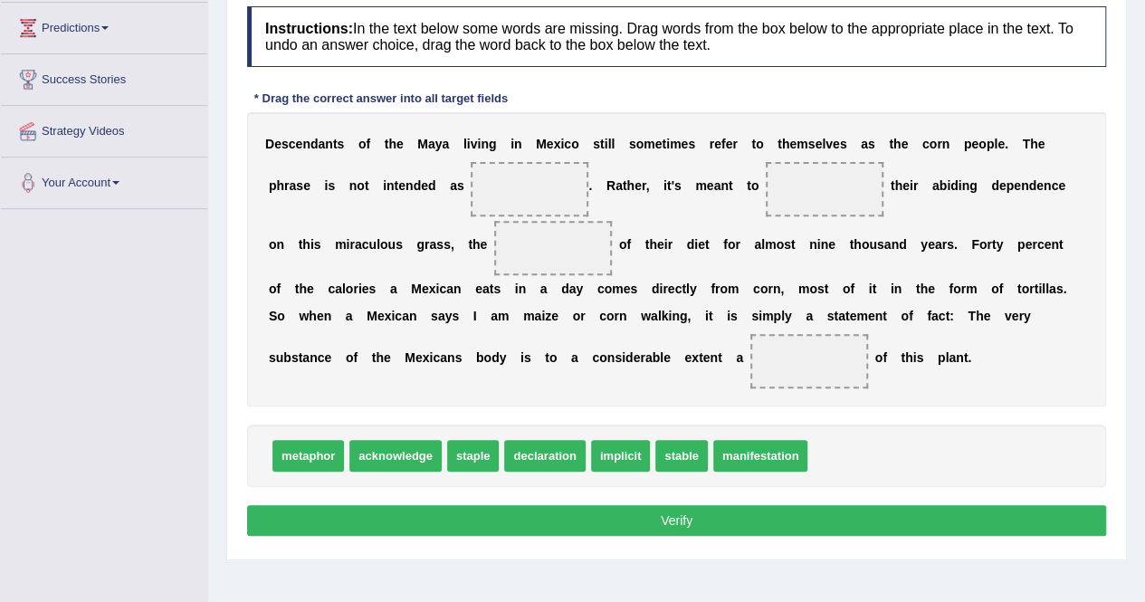
scroll to position [243, 0]
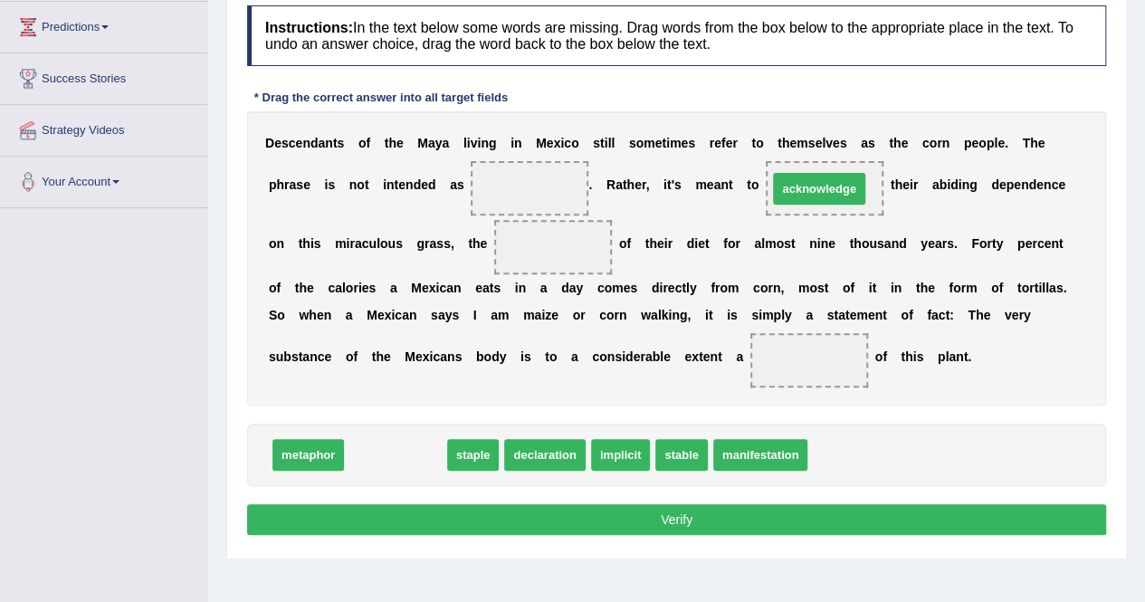
drag, startPoint x: 395, startPoint y: 462, endPoint x: 818, endPoint y: 196, distance: 499.2
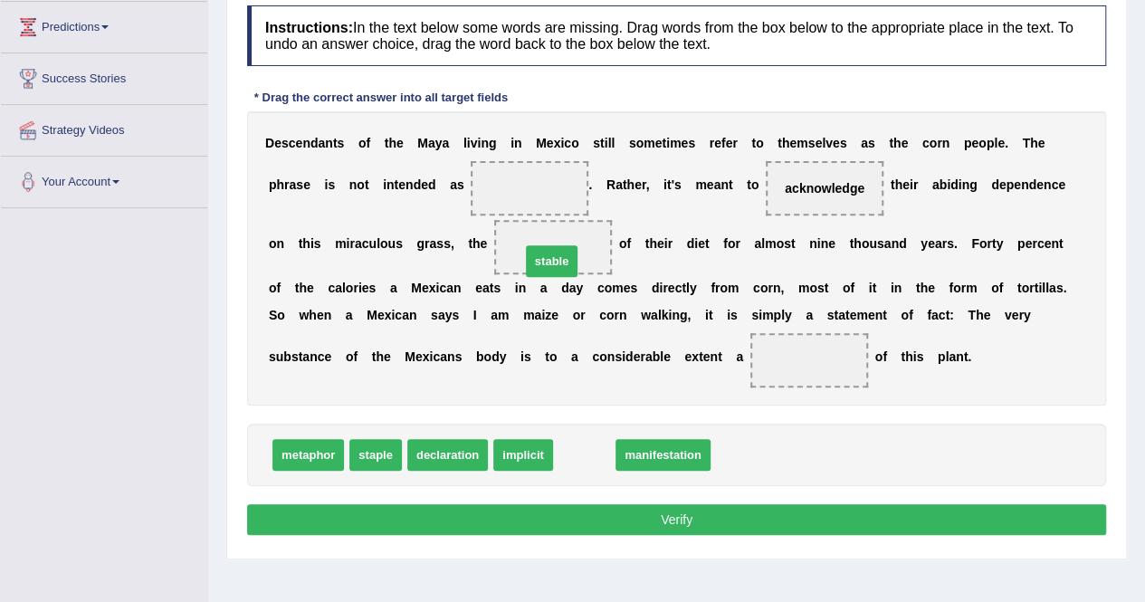
drag, startPoint x: 589, startPoint y: 454, endPoint x: 556, endPoint y: 260, distance: 196.5
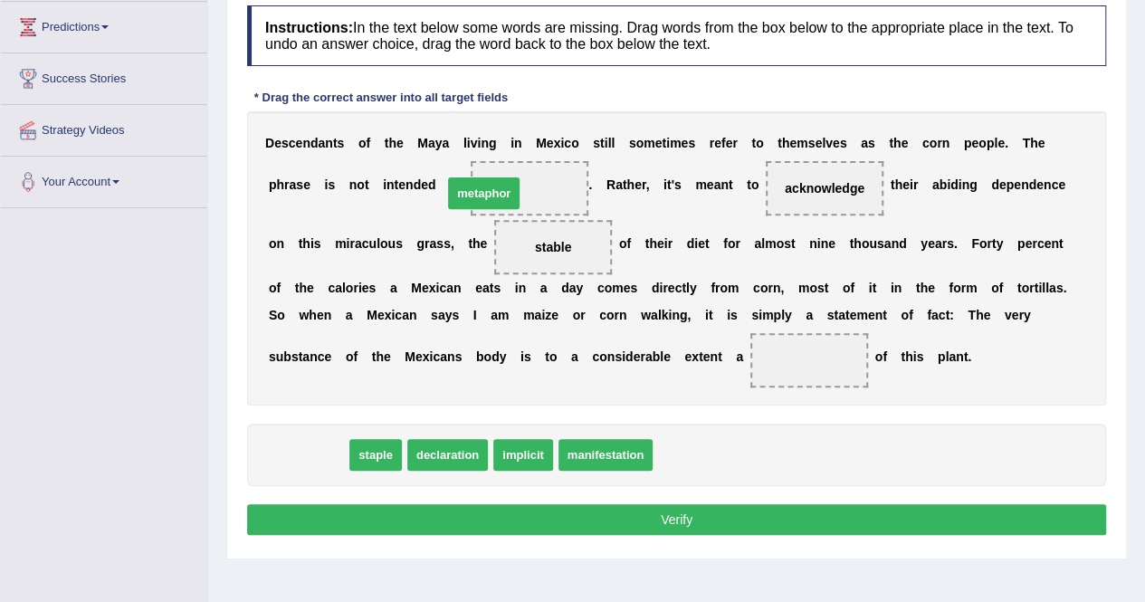
drag, startPoint x: 308, startPoint y: 455, endPoint x: 484, endPoint y: 195, distance: 314.9
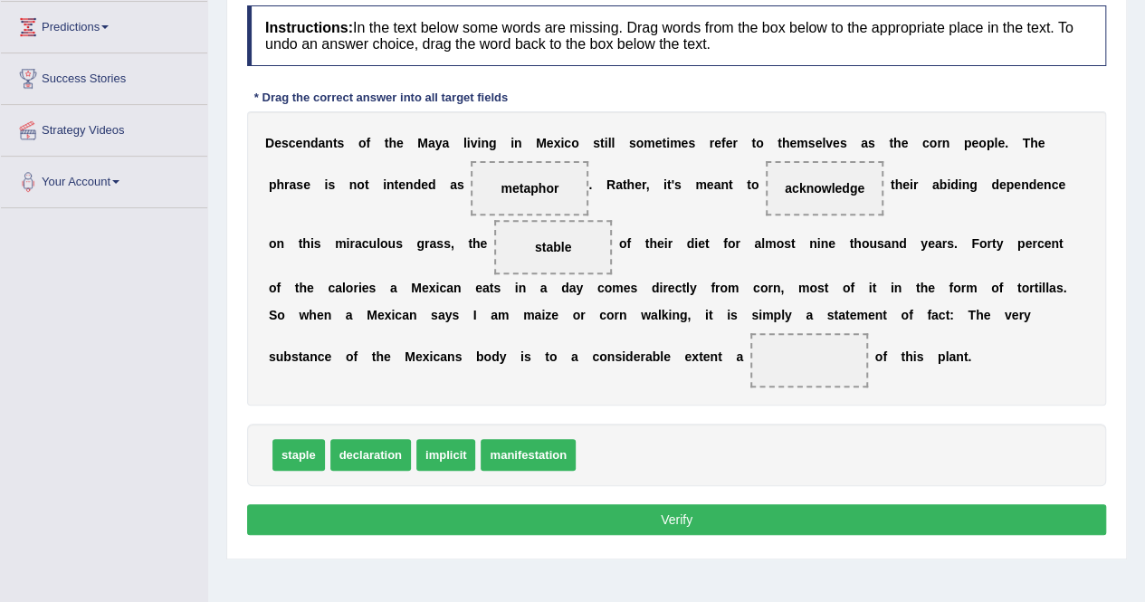
click at [373, 458] on span "declaration" at bounding box center [370, 455] width 81 height 32
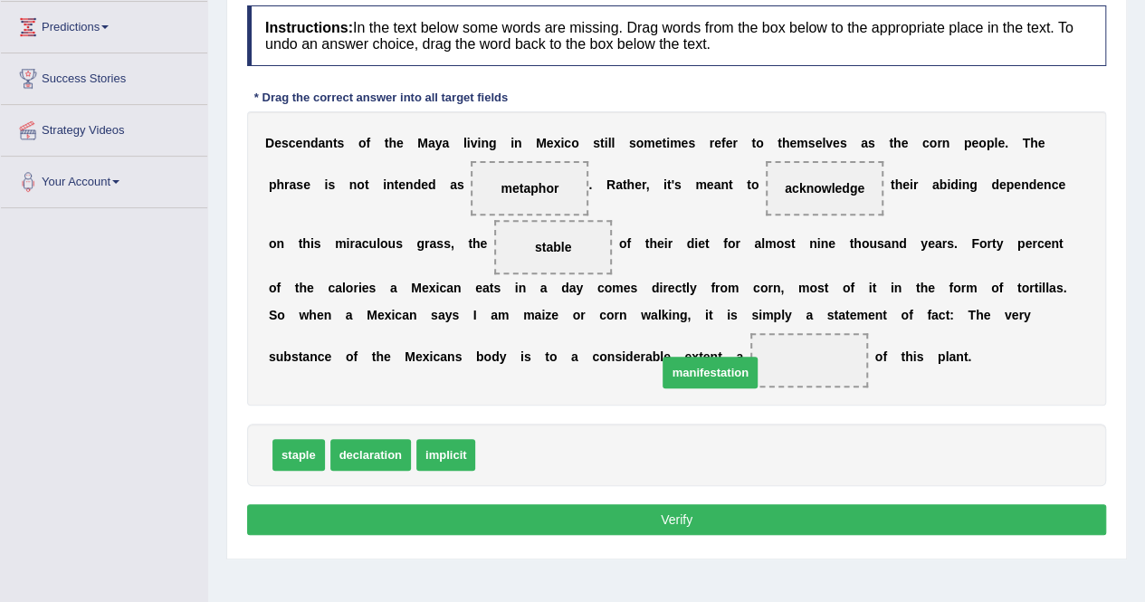
drag, startPoint x: 539, startPoint y: 454, endPoint x: 560, endPoint y: 445, distance: 22.7
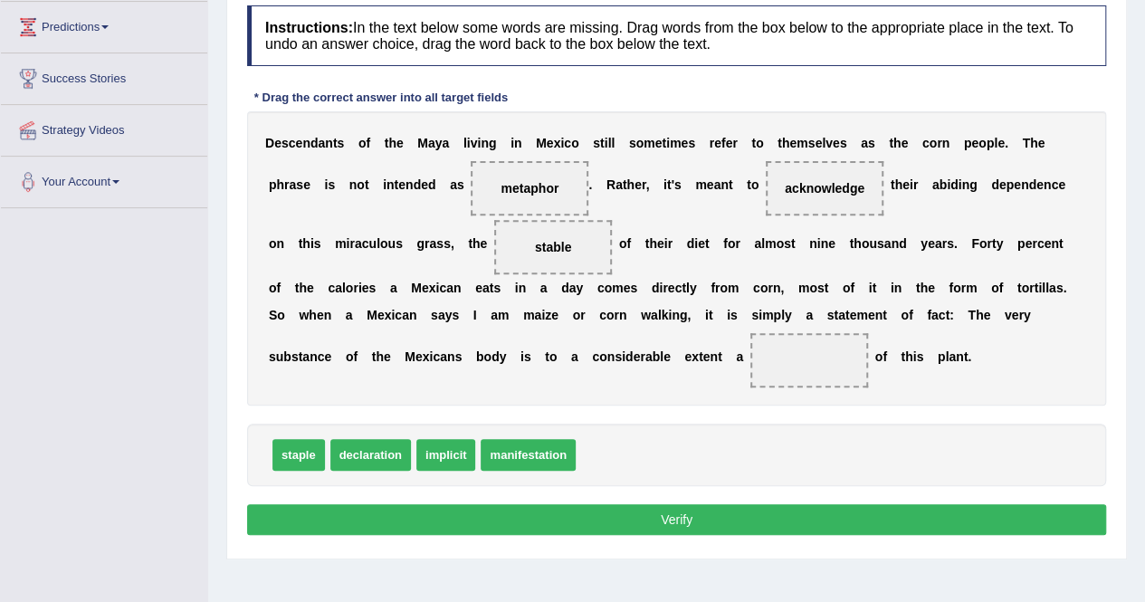
click at [446, 448] on span "implicit" at bounding box center [446, 455] width 60 height 32
click at [831, 181] on span "acknowledge" at bounding box center [825, 188] width 80 height 14
drag, startPoint x: 831, startPoint y: 180, endPoint x: 732, endPoint y: 365, distance: 209.8
drag, startPoint x: 458, startPoint y: 456, endPoint x: 849, endPoint y: 187, distance: 475.2
click at [710, 518] on button "Verify" at bounding box center [676, 519] width 859 height 31
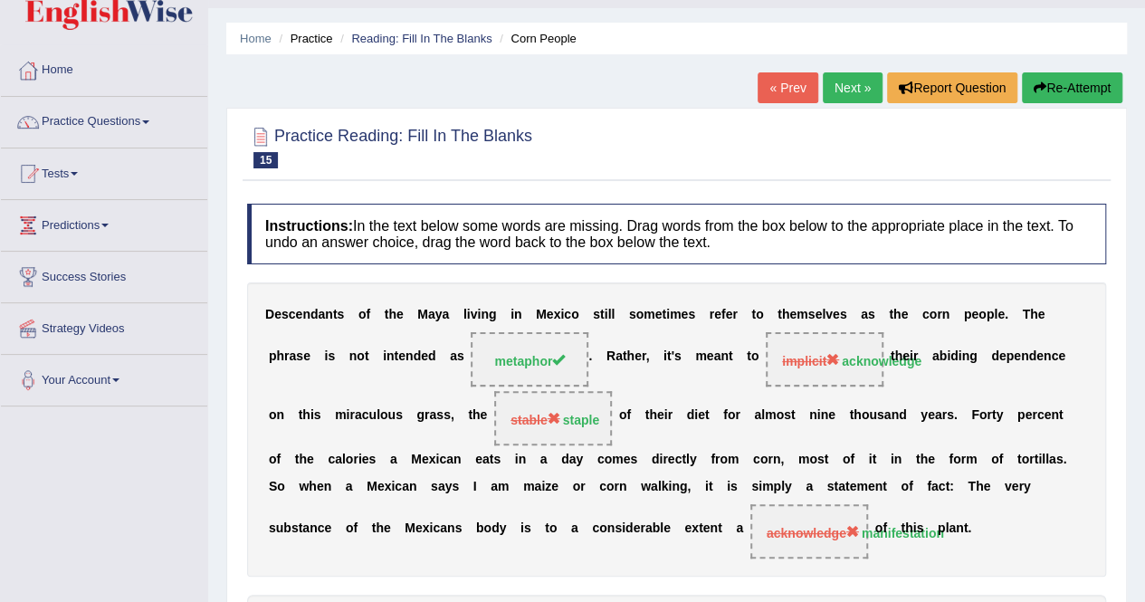
scroll to position [38, 0]
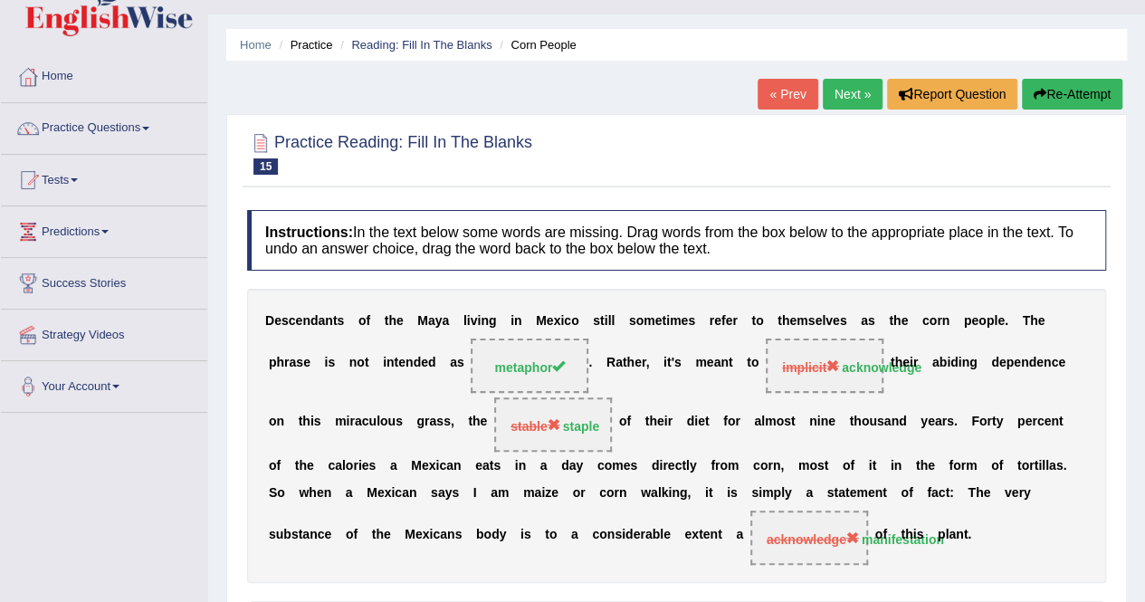
click at [1053, 82] on button "Re-Attempt" at bounding box center [1072, 94] width 100 height 31
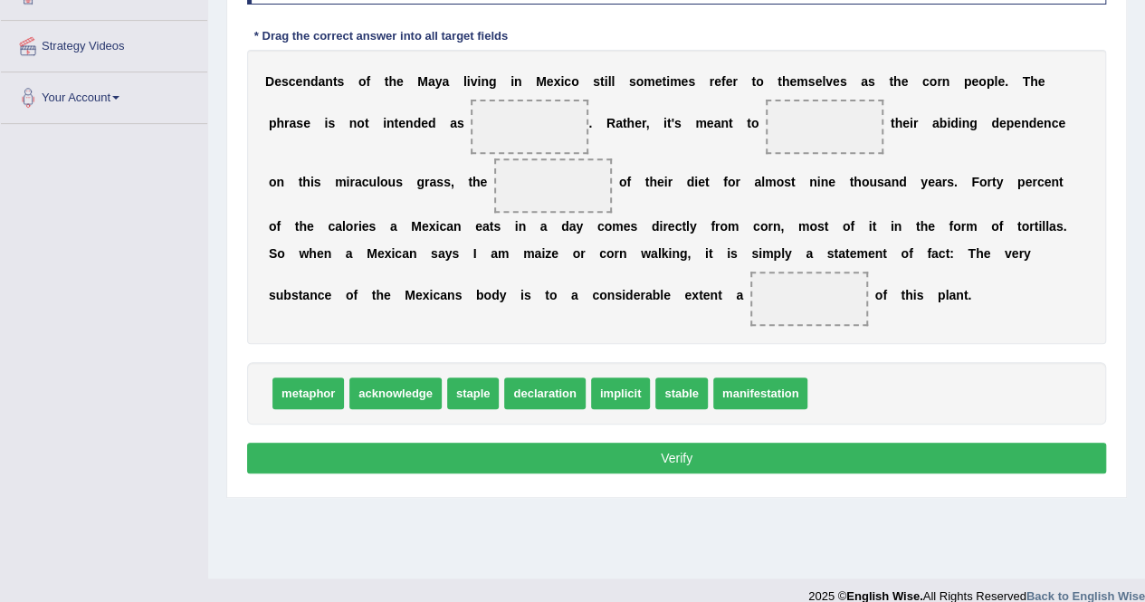
scroll to position [326, 0]
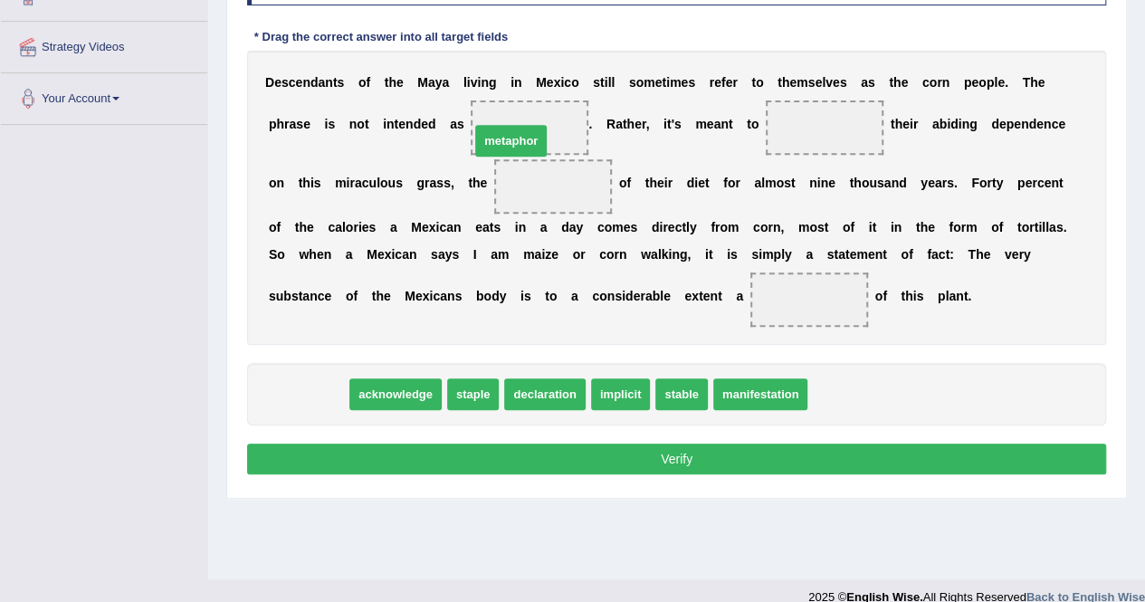
drag, startPoint x: 322, startPoint y: 388, endPoint x: 544, endPoint y: 115, distance: 352.1
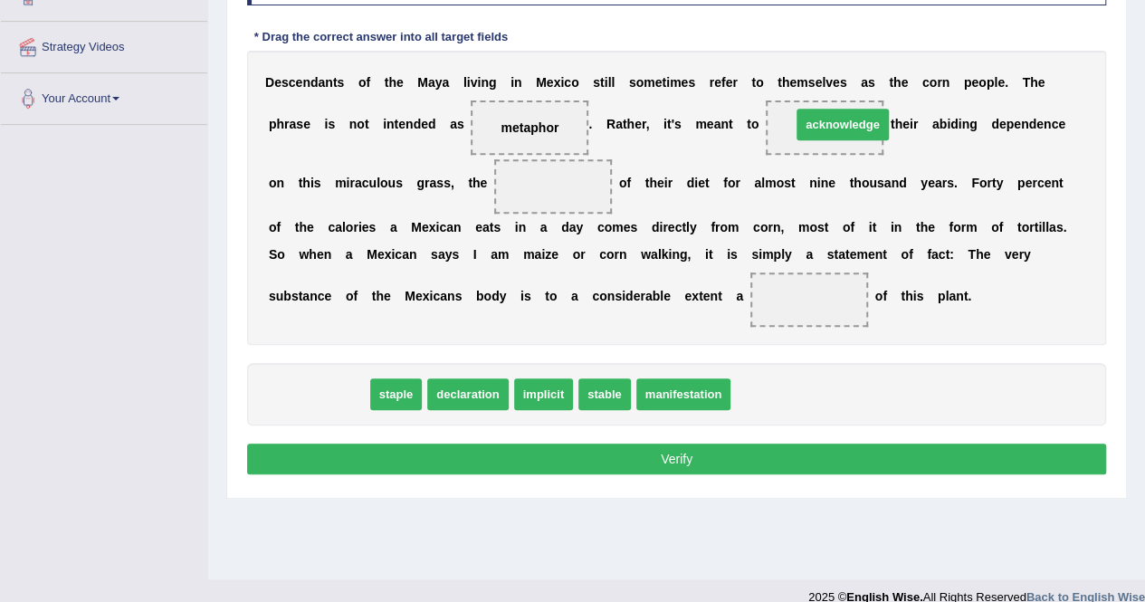
drag, startPoint x: 338, startPoint y: 398, endPoint x: 857, endPoint y: 132, distance: 583.1
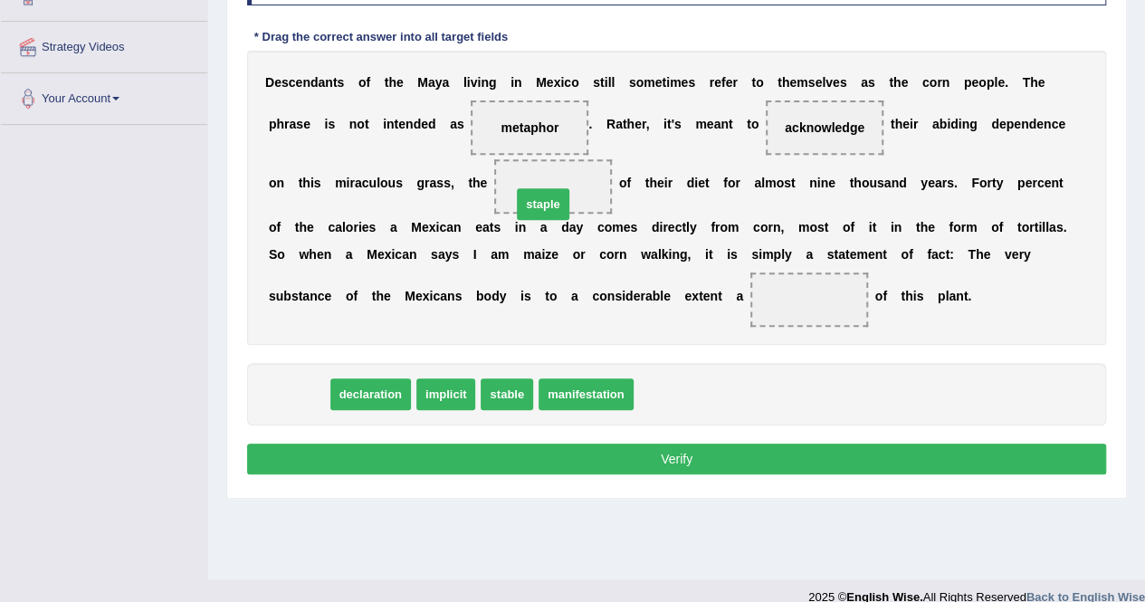
drag, startPoint x: 285, startPoint y: 387, endPoint x: 532, endPoint y: 195, distance: 312.9
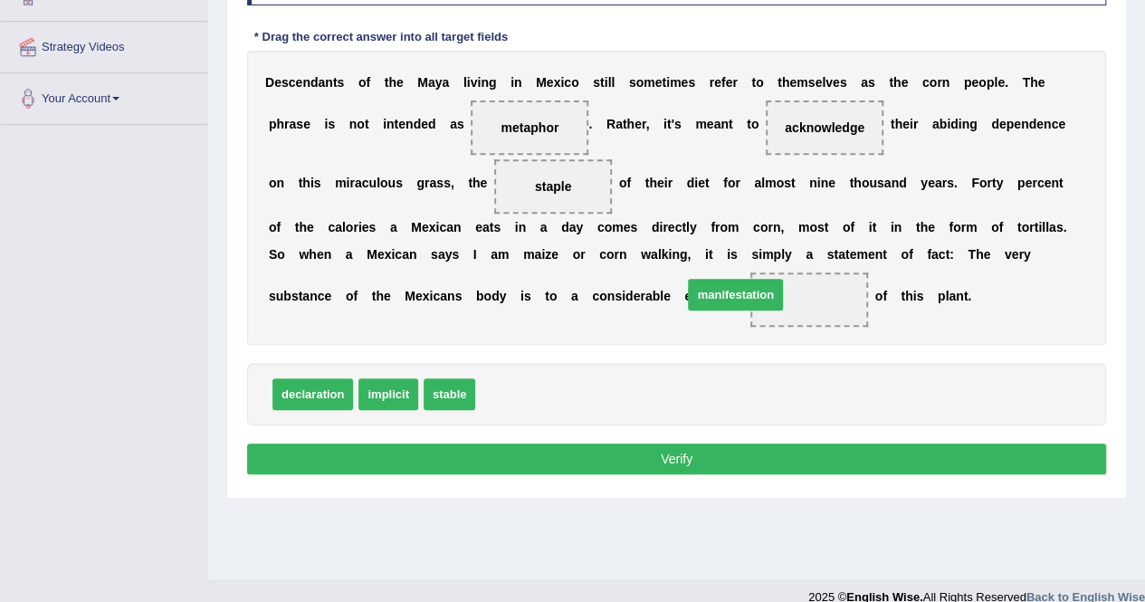
drag, startPoint x: 511, startPoint y: 390, endPoint x: 719, endPoint y: 293, distance: 229.7
click at [681, 460] on button "Verify" at bounding box center [676, 459] width 859 height 31
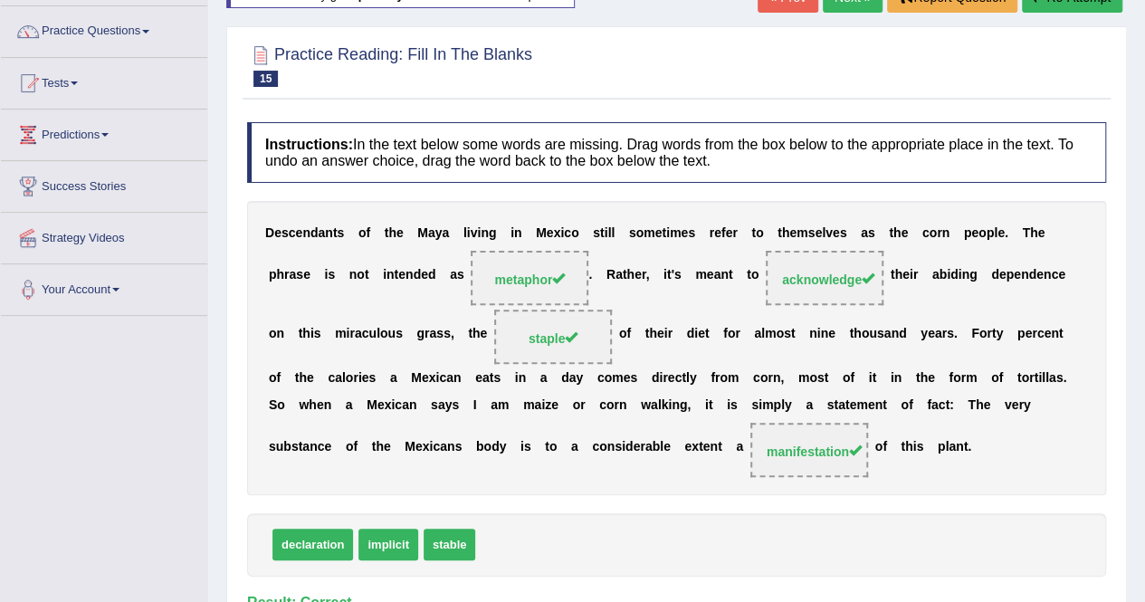
scroll to position [0, 0]
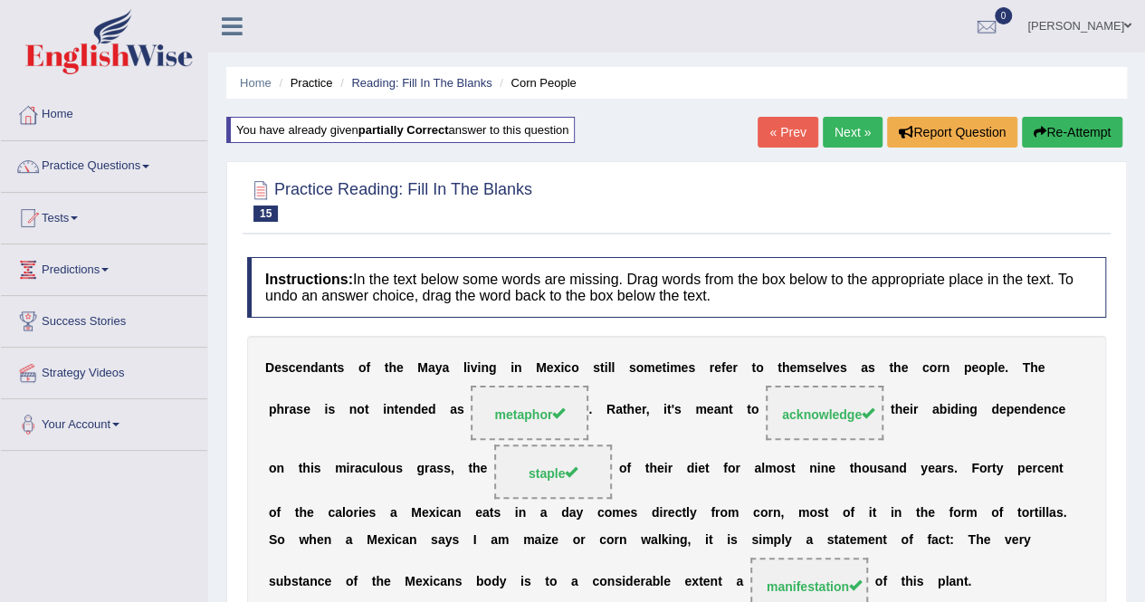
click at [830, 129] on link "Next »" at bounding box center [853, 132] width 60 height 31
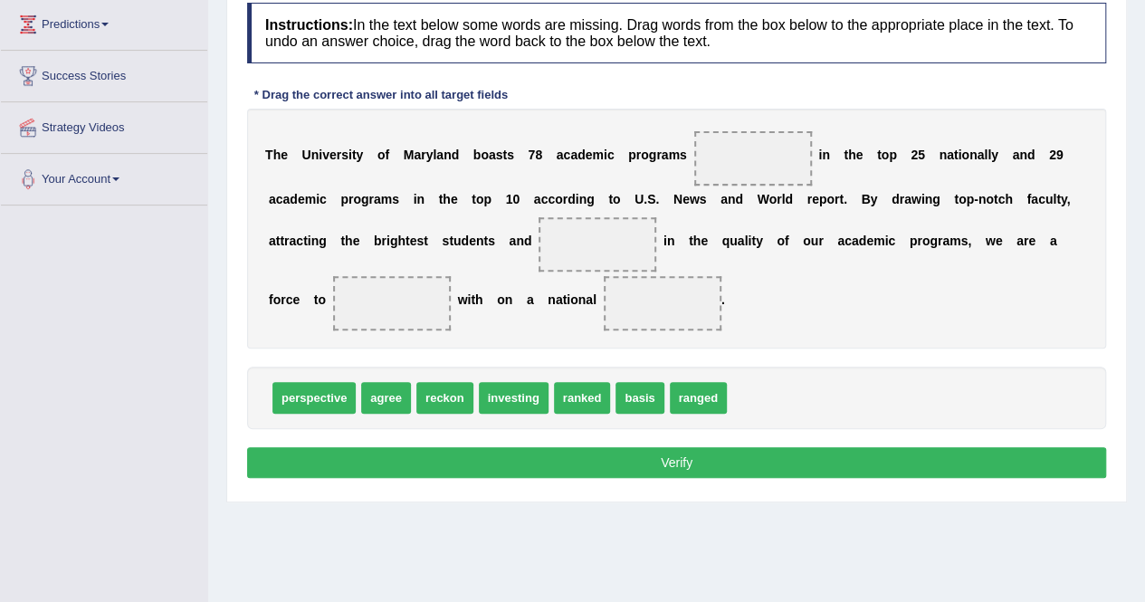
scroll to position [244, 0]
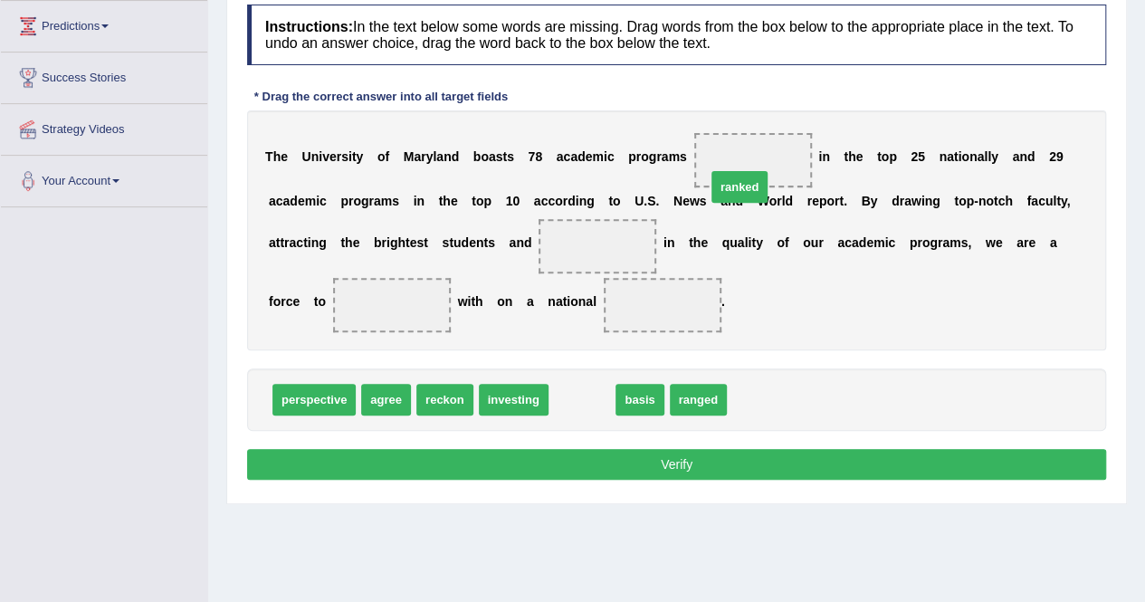
drag, startPoint x: 572, startPoint y: 397, endPoint x: 733, endPoint y: 171, distance: 277.9
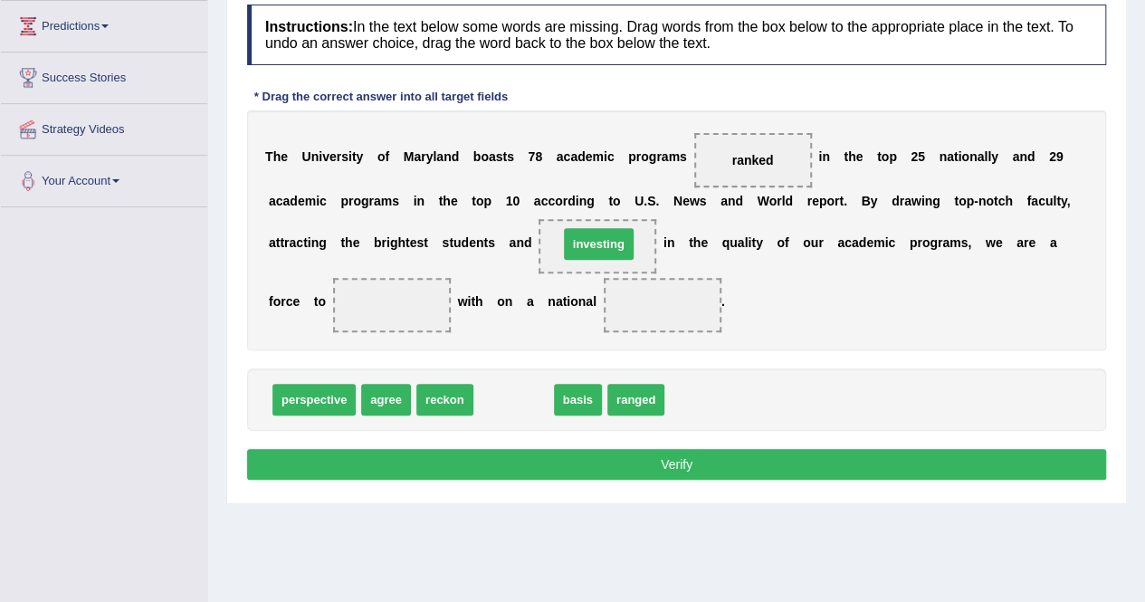
drag, startPoint x: 503, startPoint y: 402, endPoint x: 587, endPoint y: 238, distance: 183.8
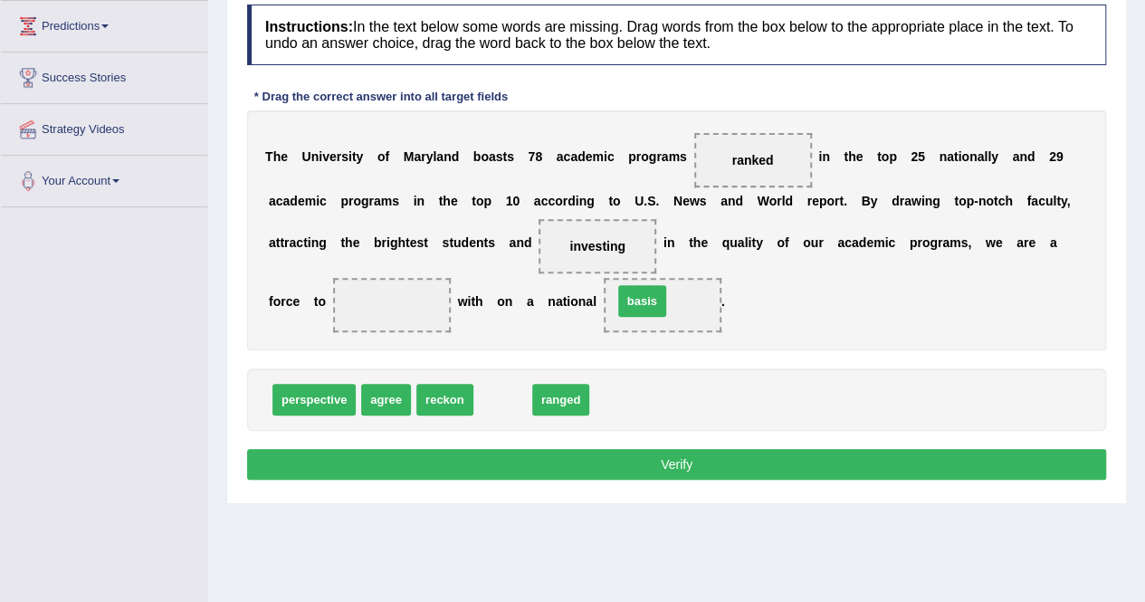
drag, startPoint x: 512, startPoint y: 403, endPoint x: 652, endPoint y: 305, distance: 170.3
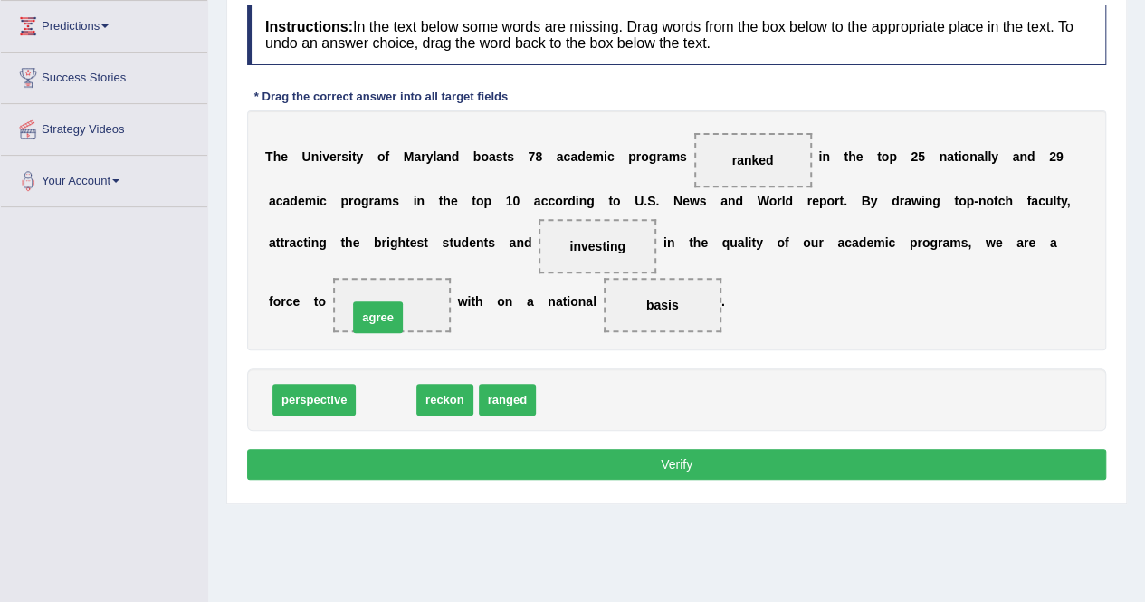
drag, startPoint x: 392, startPoint y: 394, endPoint x: 384, endPoint y: 311, distance: 82.8
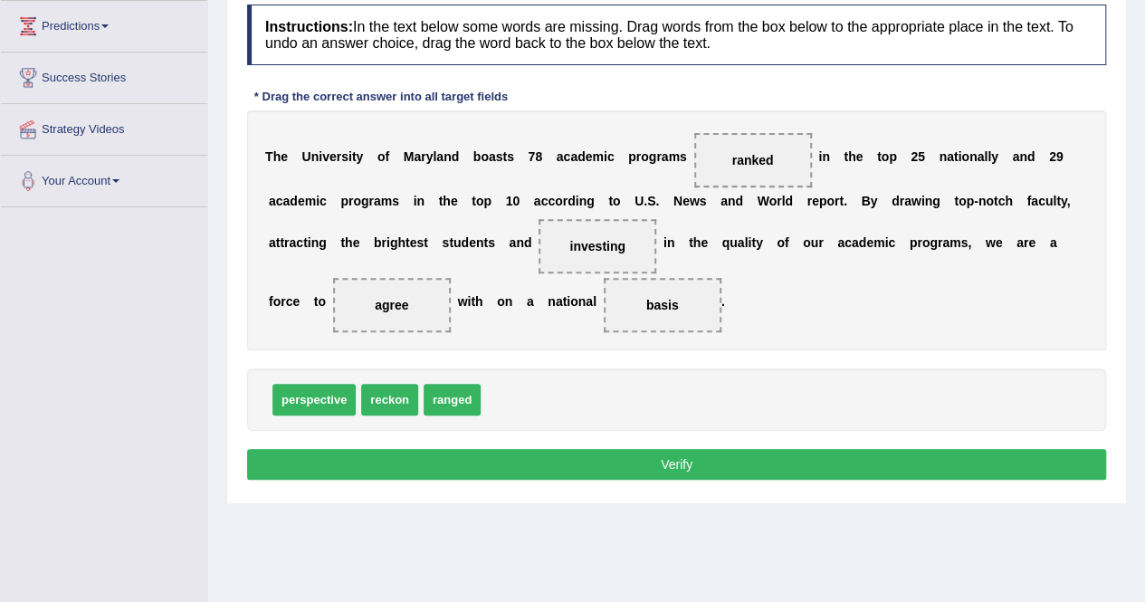
click at [491, 455] on button "Verify" at bounding box center [676, 464] width 859 height 31
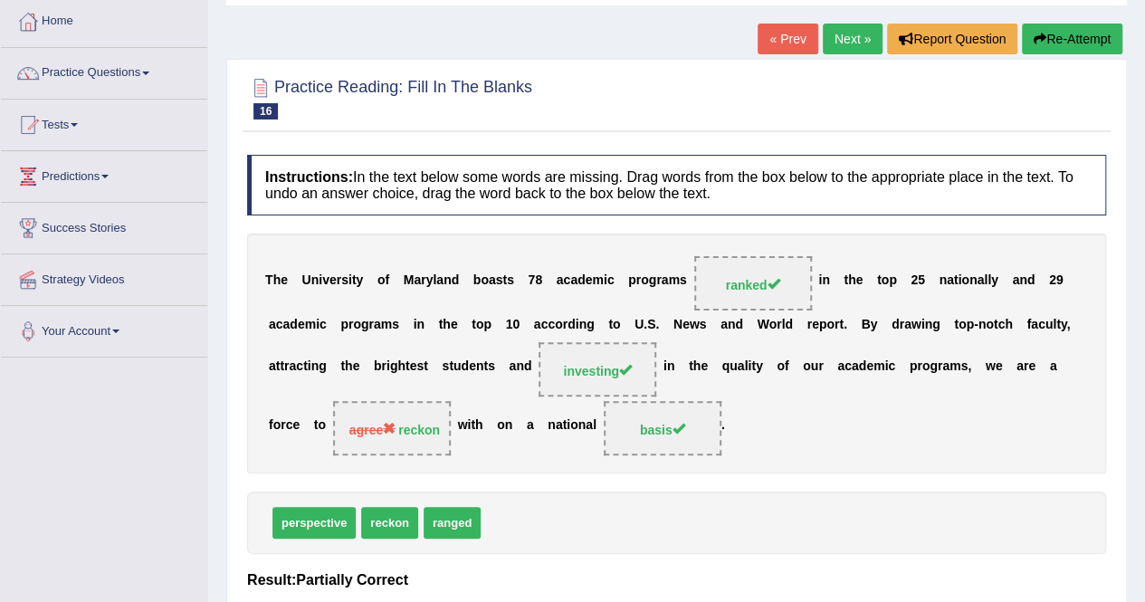
scroll to position [91, 0]
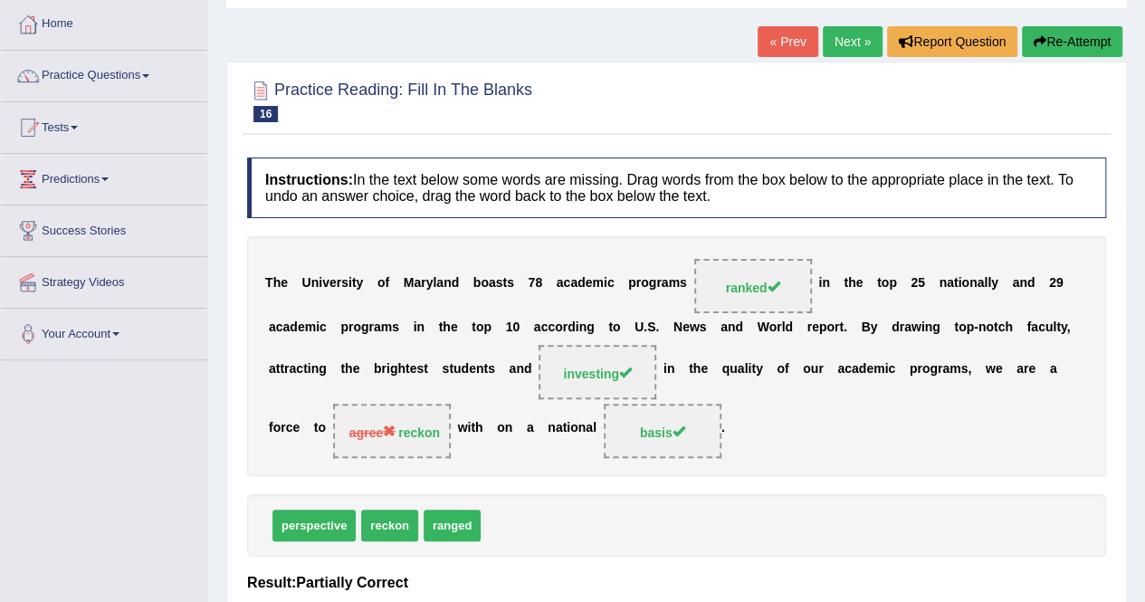
click at [1067, 28] on button "Re-Attempt" at bounding box center [1072, 41] width 100 height 31
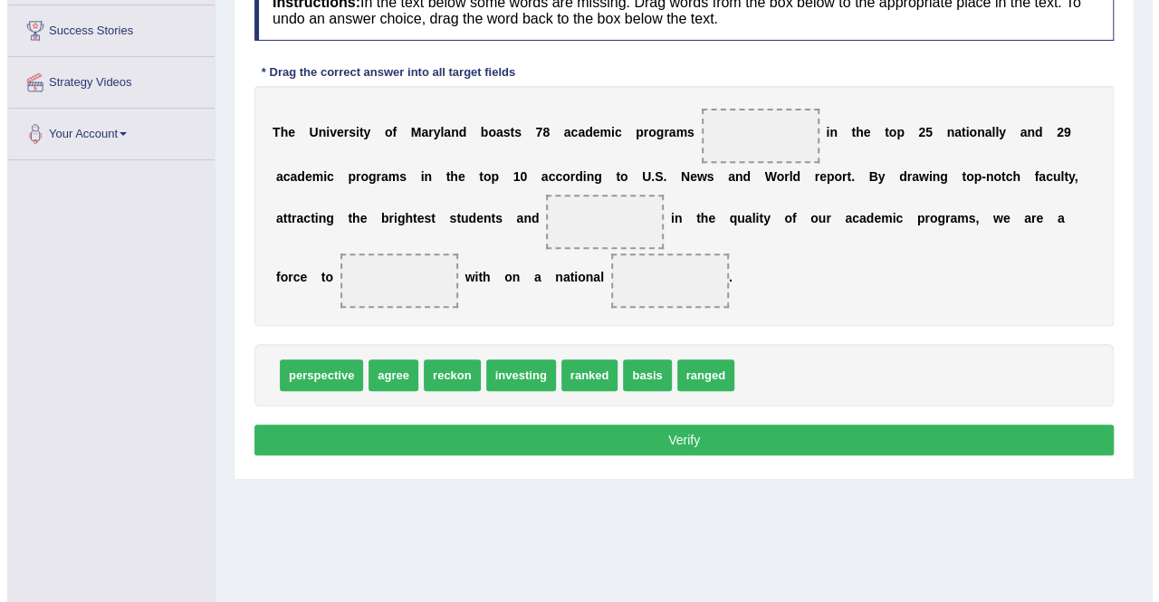
scroll to position [289, 0]
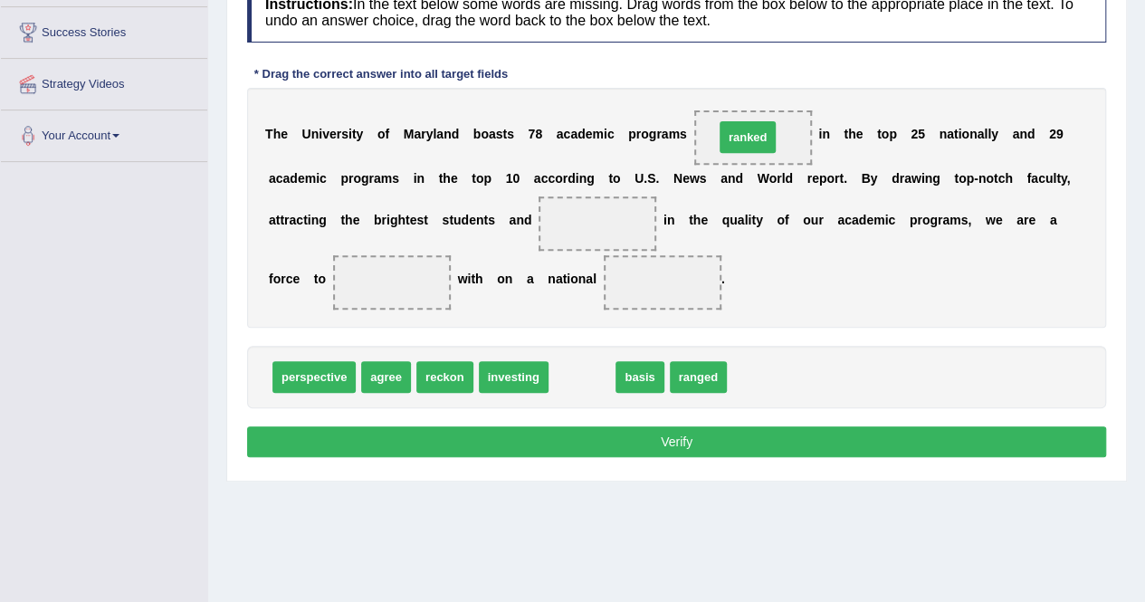
drag, startPoint x: 575, startPoint y: 370, endPoint x: 742, endPoint y: 129, distance: 293.4
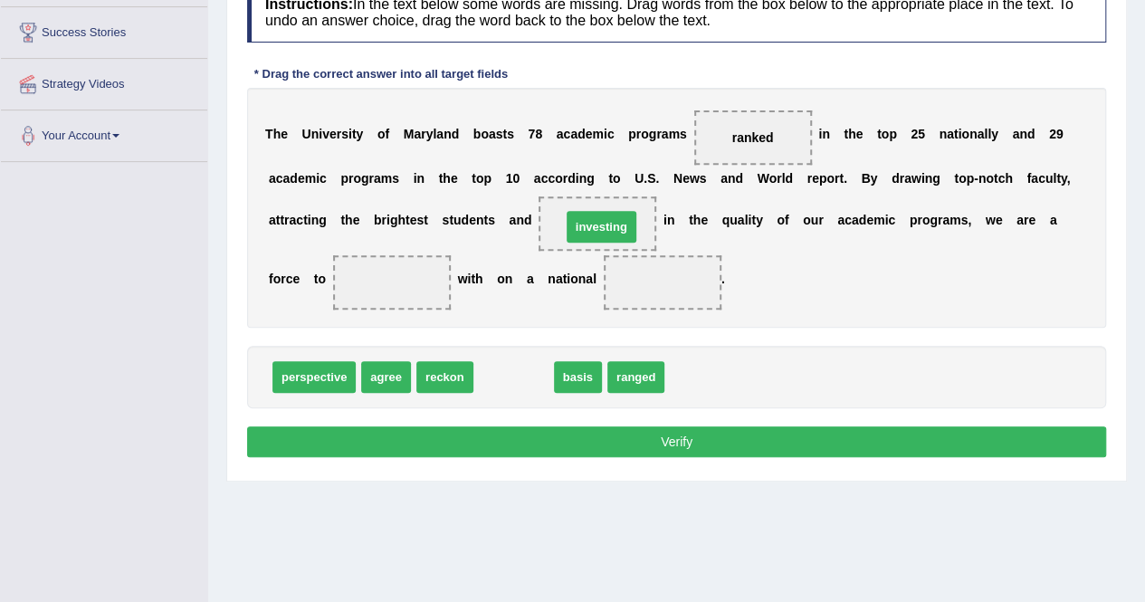
drag, startPoint x: 499, startPoint y: 383, endPoint x: 587, endPoint y: 234, distance: 173.3
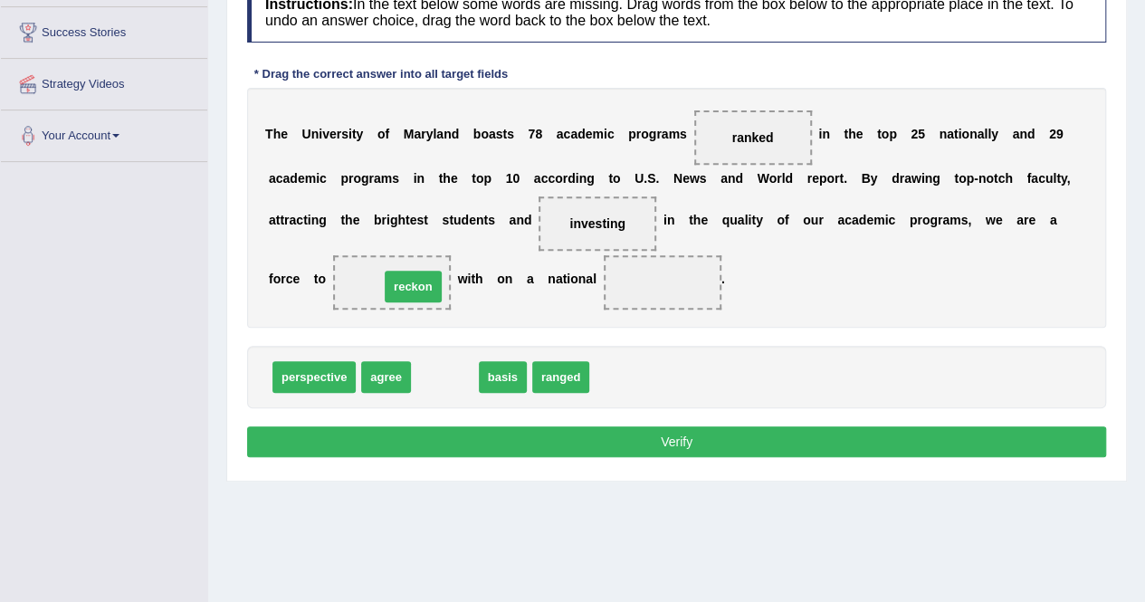
drag, startPoint x: 445, startPoint y: 378, endPoint x: 409, endPoint y: 282, distance: 102.6
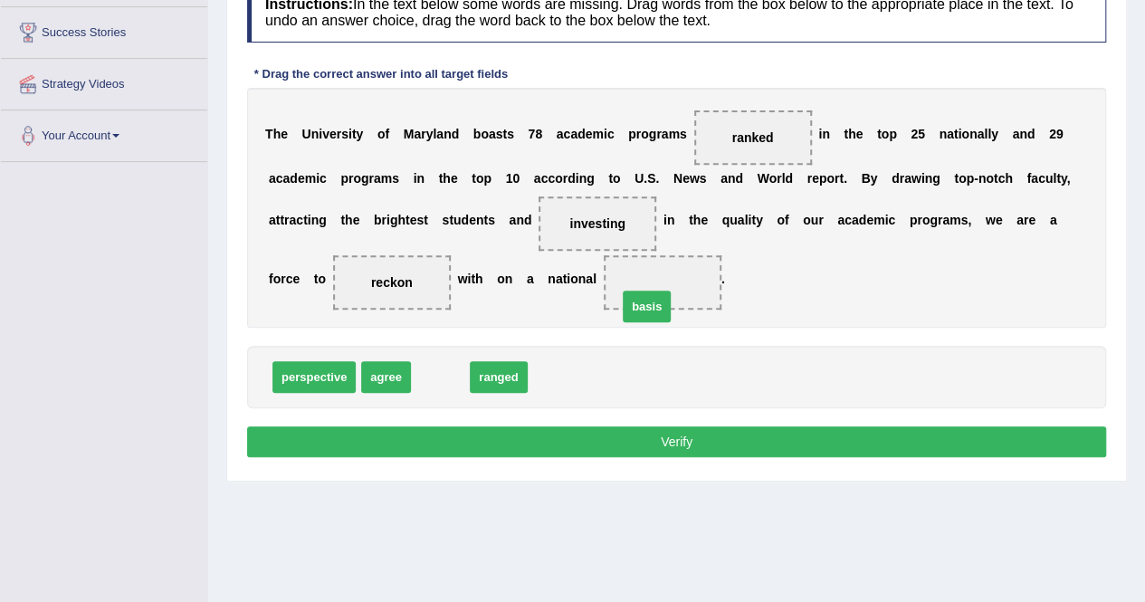
drag, startPoint x: 444, startPoint y: 380, endPoint x: 668, endPoint y: 305, distance: 236.8
click at [630, 441] on button "Verify" at bounding box center [676, 441] width 859 height 31
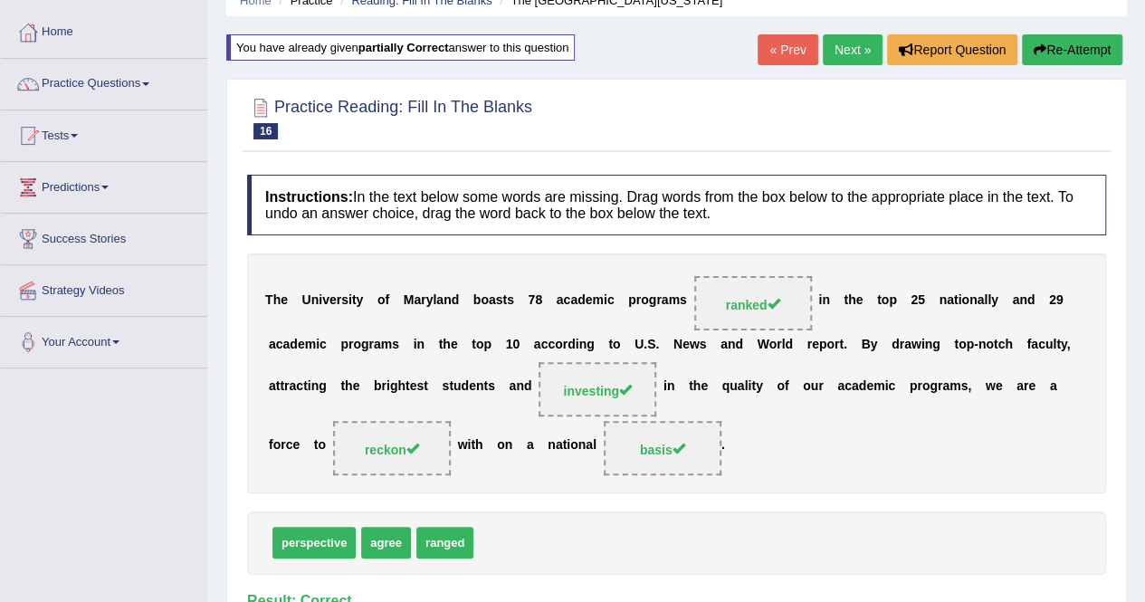
scroll to position [71, 0]
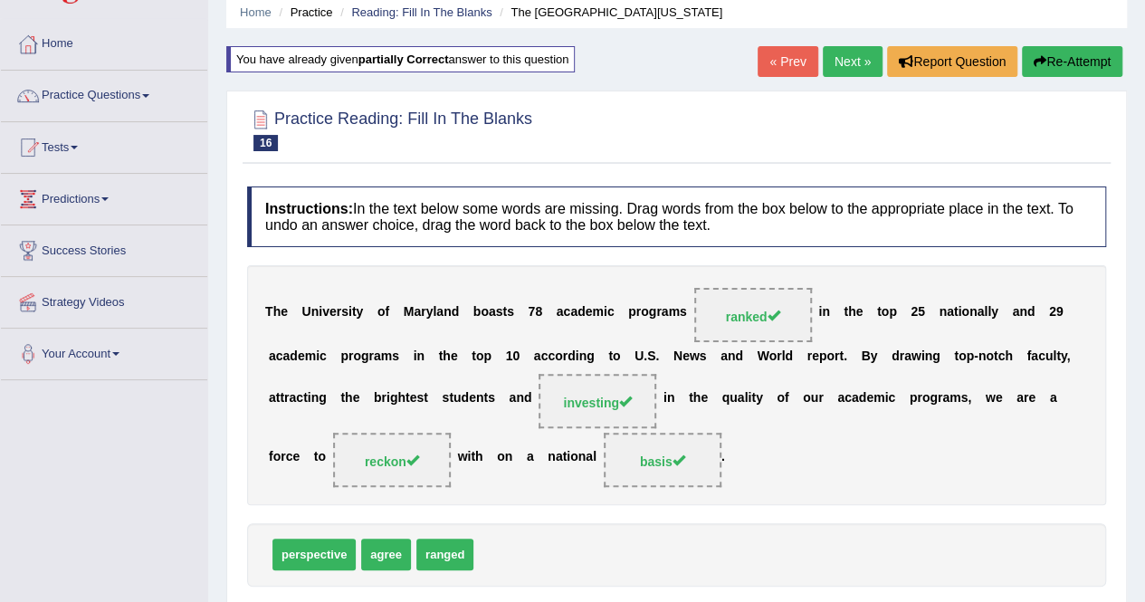
click at [857, 53] on link "Next »" at bounding box center [853, 61] width 60 height 31
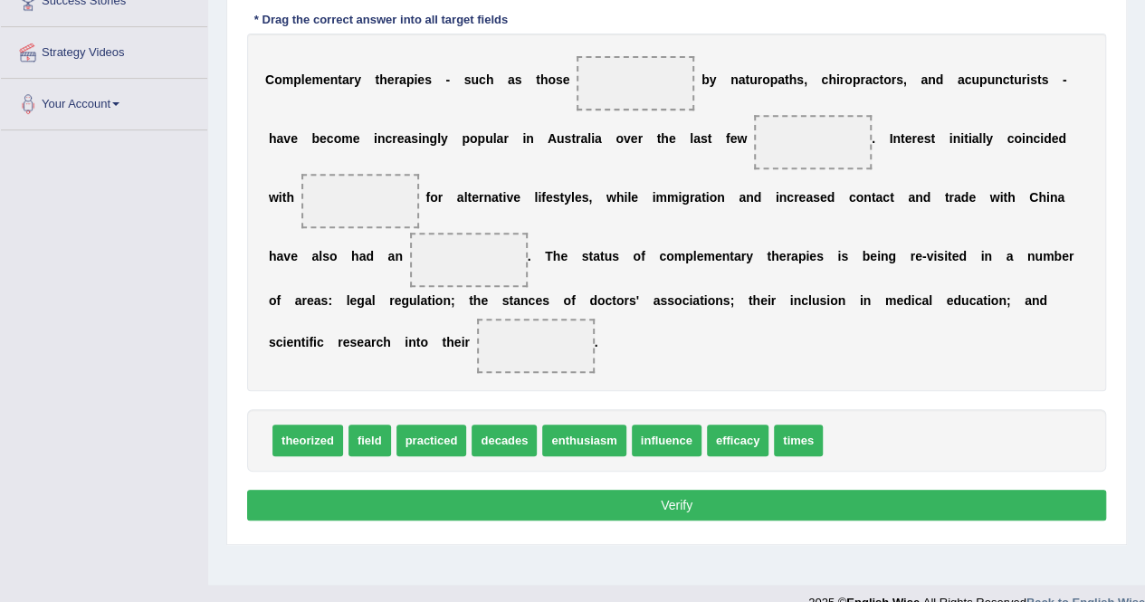
scroll to position [317, 0]
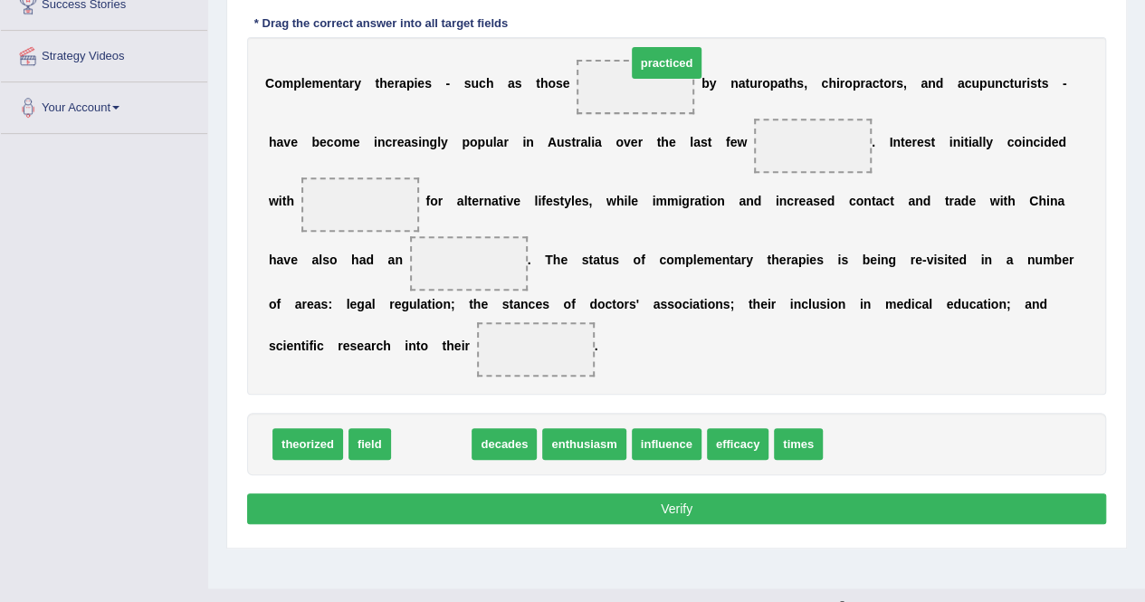
drag, startPoint x: 430, startPoint y: 444, endPoint x: 665, endPoint y: 65, distance: 445.2
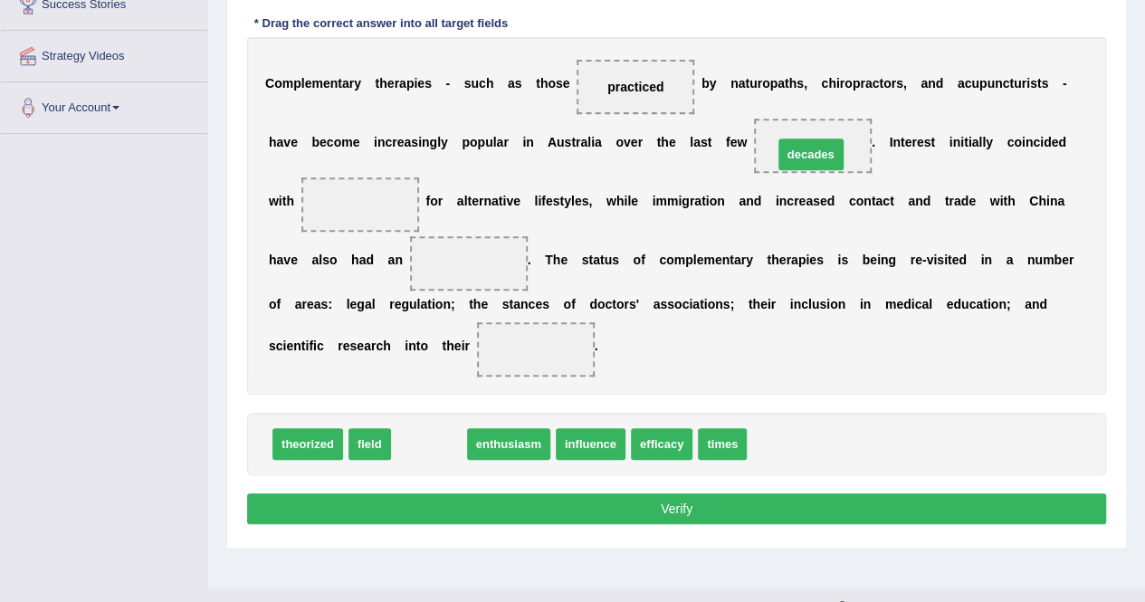
drag, startPoint x: 434, startPoint y: 444, endPoint x: 816, endPoint y: 154, distance: 479.5
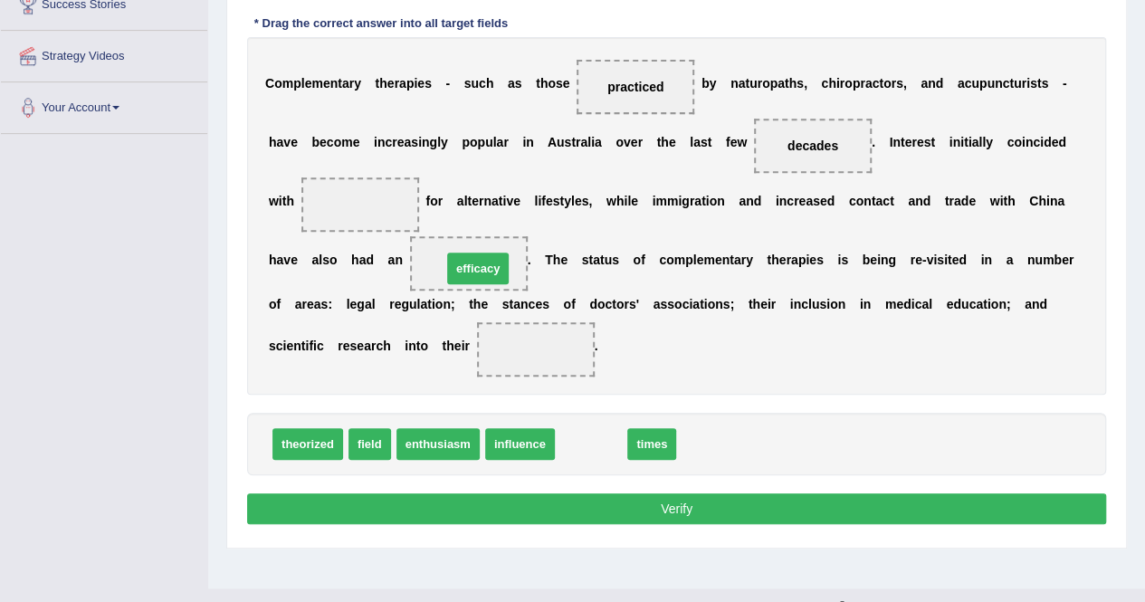
drag, startPoint x: 585, startPoint y: 446, endPoint x: 472, endPoint y: 271, distance: 209.0
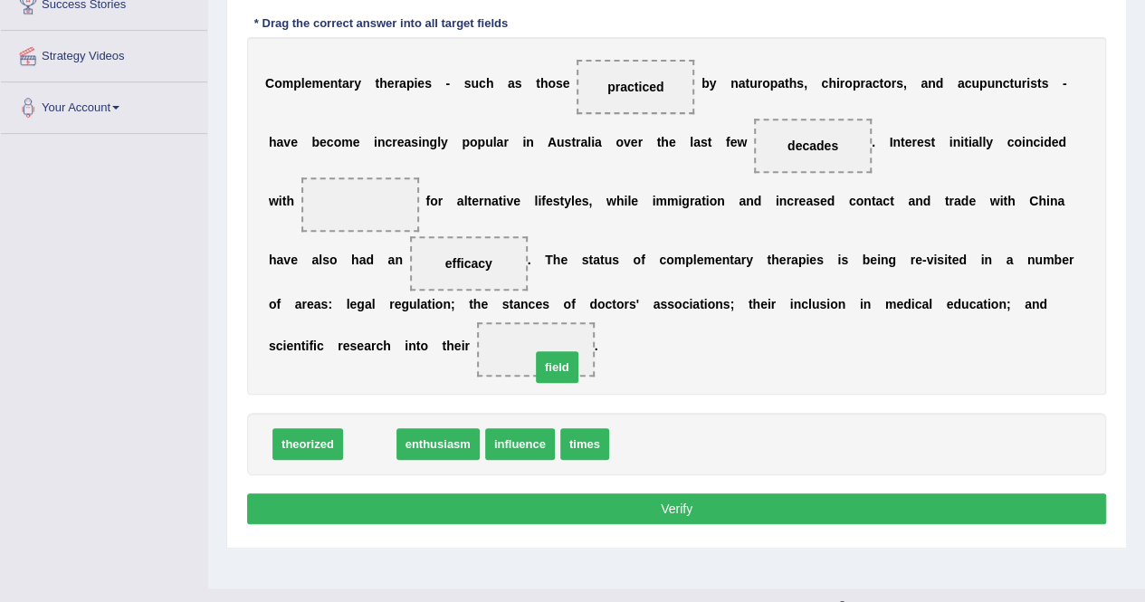
drag, startPoint x: 369, startPoint y: 444, endPoint x: 557, endPoint y: 367, distance: 202.6
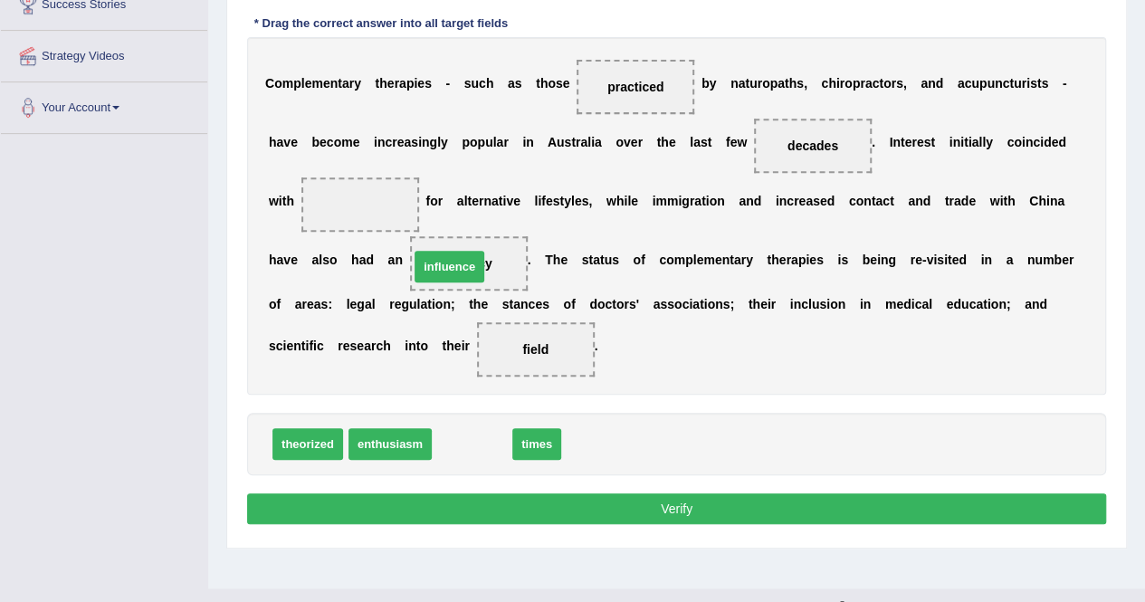
drag, startPoint x: 471, startPoint y: 445, endPoint x: 455, endPoint y: 267, distance: 178.1
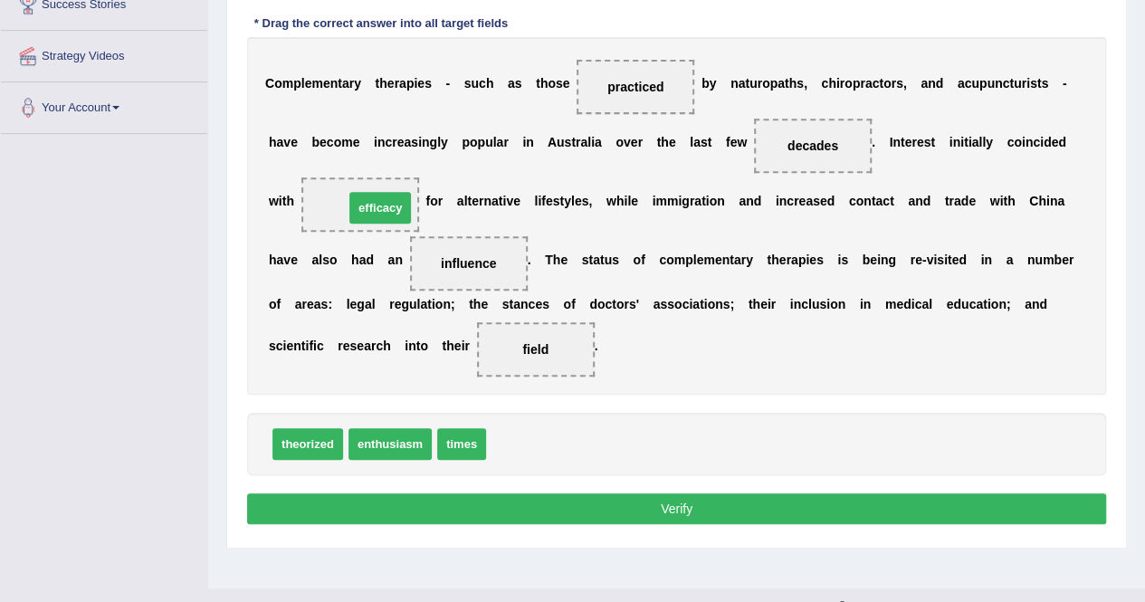
drag, startPoint x: 512, startPoint y: 438, endPoint x: 368, endPoint y: 196, distance: 281.4
click at [474, 493] on button "Verify" at bounding box center [676, 508] width 859 height 31
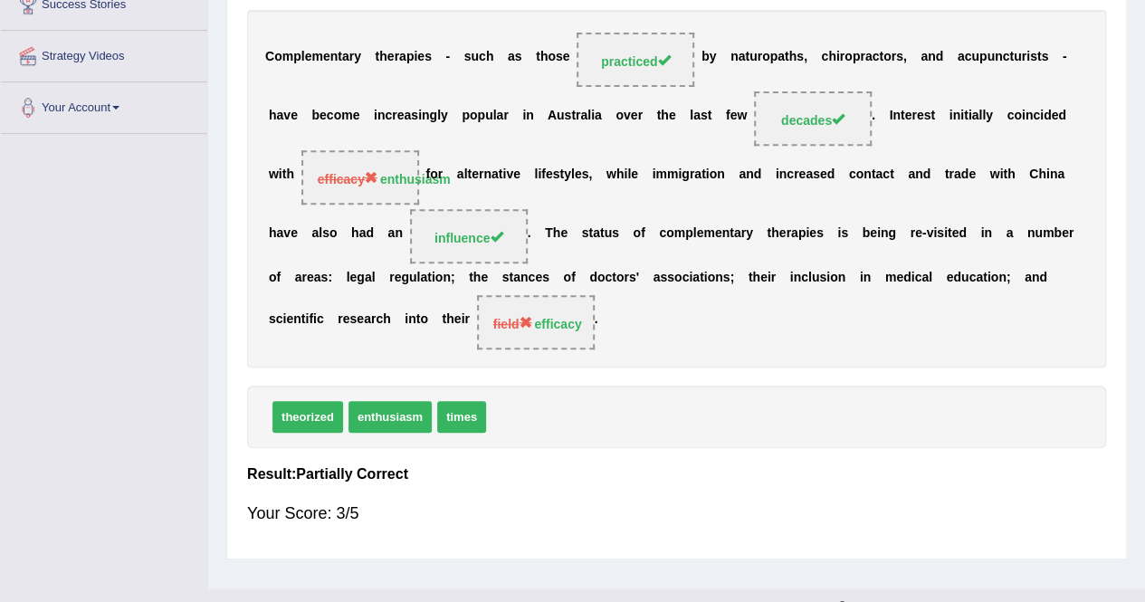
scroll to position [0, 0]
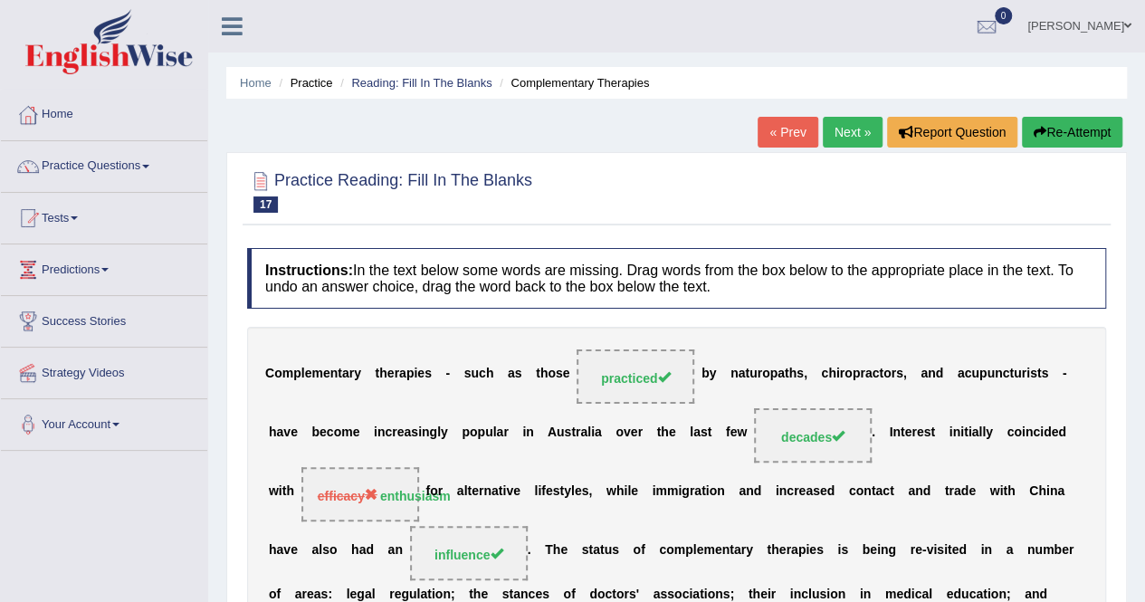
click at [1065, 126] on button "Re-Attempt" at bounding box center [1072, 132] width 100 height 31
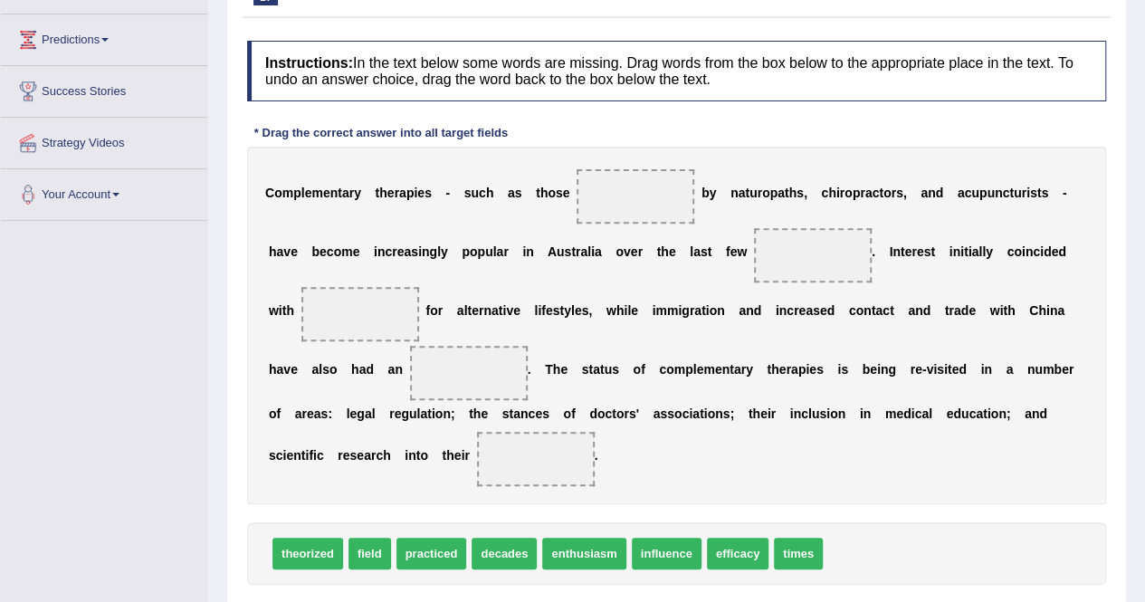
scroll to position [320, 0]
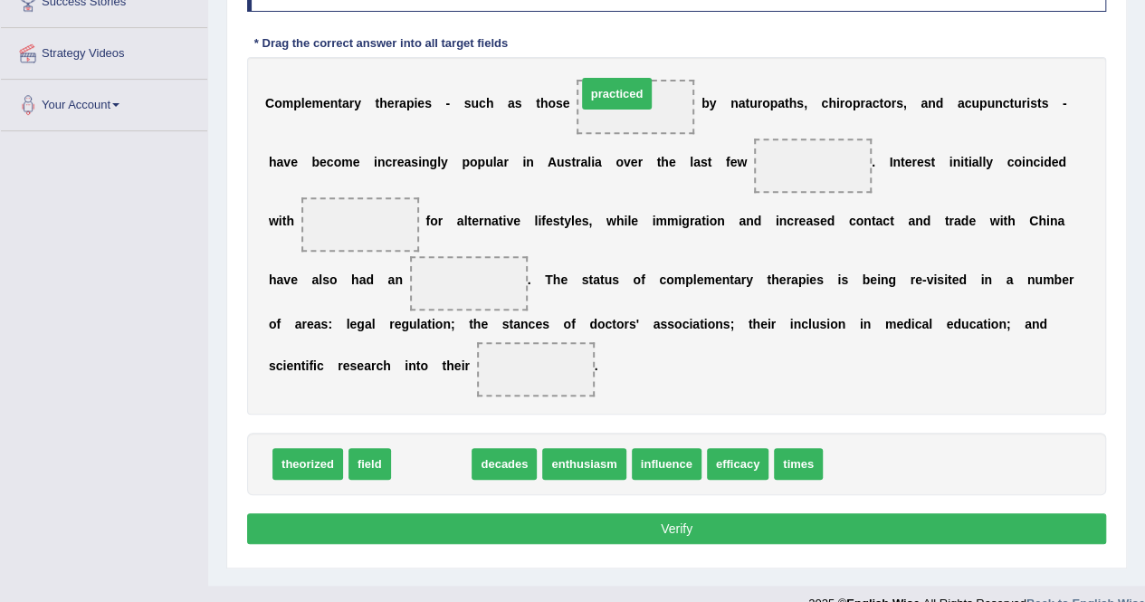
drag, startPoint x: 434, startPoint y: 461, endPoint x: 621, endPoint y: 91, distance: 414.2
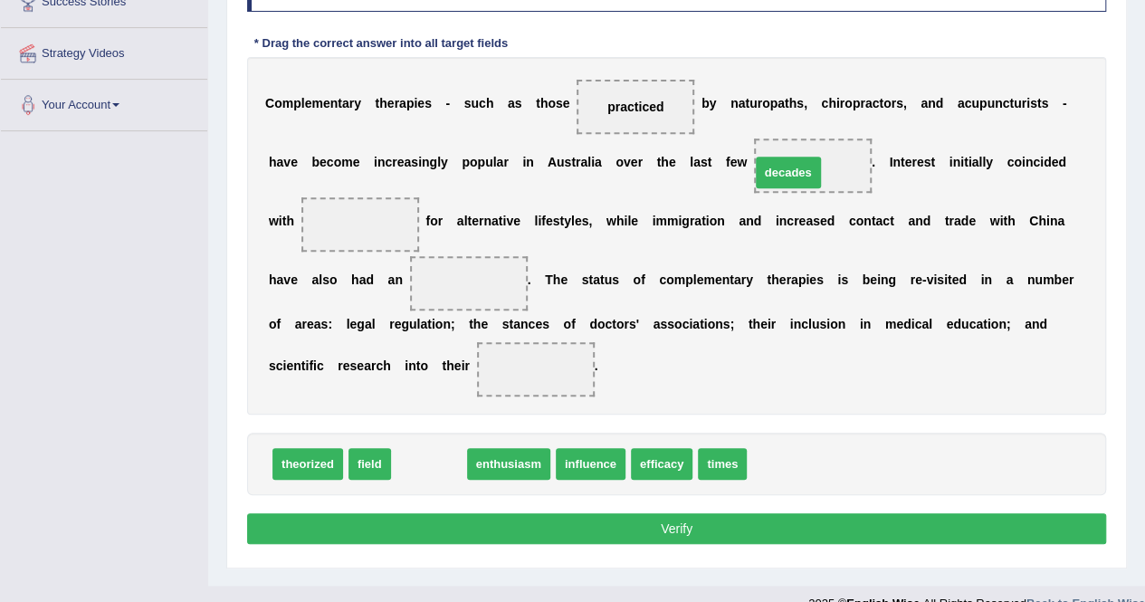
drag, startPoint x: 430, startPoint y: 464, endPoint x: 793, endPoint y: 169, distance: 467.9
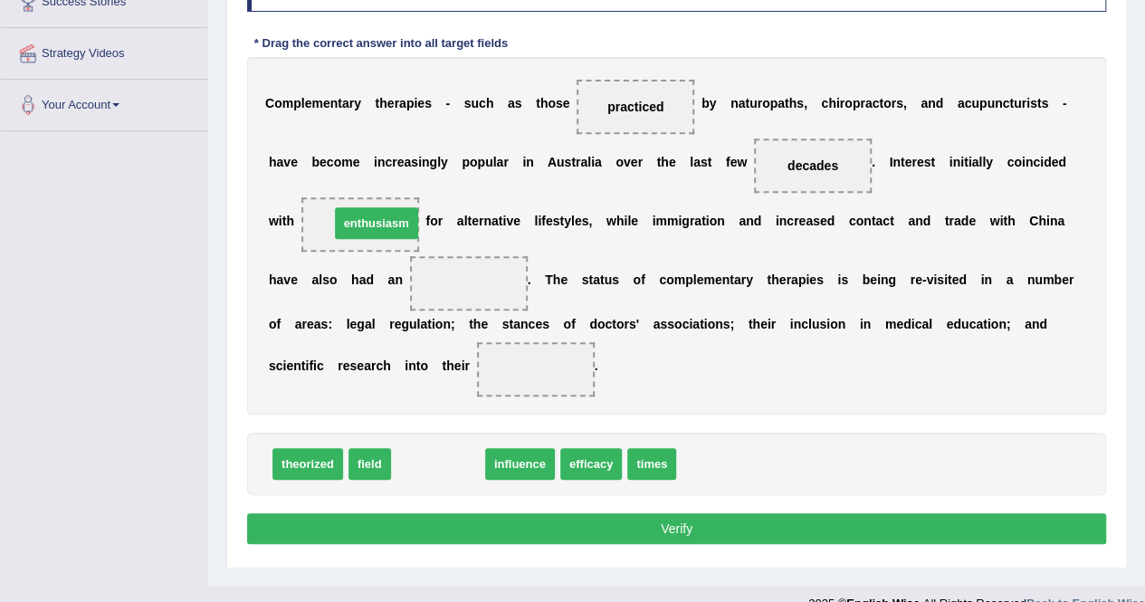
drag, startPoint x: 447, startPoint y: 466, endPoint x: 386, endPoint y: 226, distance: 247.7
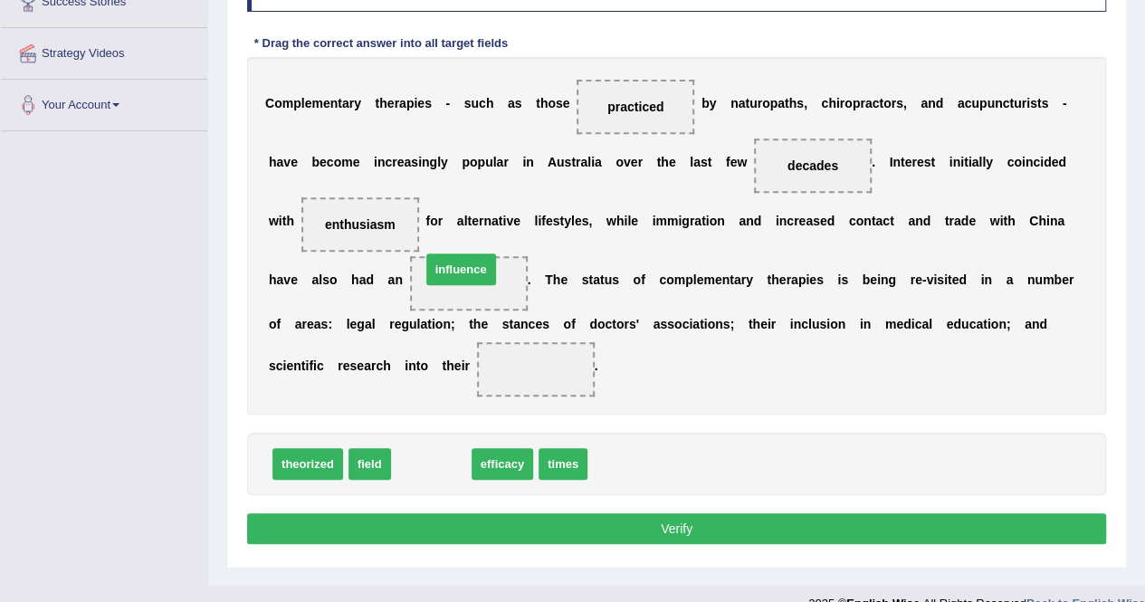
drag, startPoint x: 419, startPoint y: 454, endPoint x: 451, endPoint y: 260, distance: 196.3
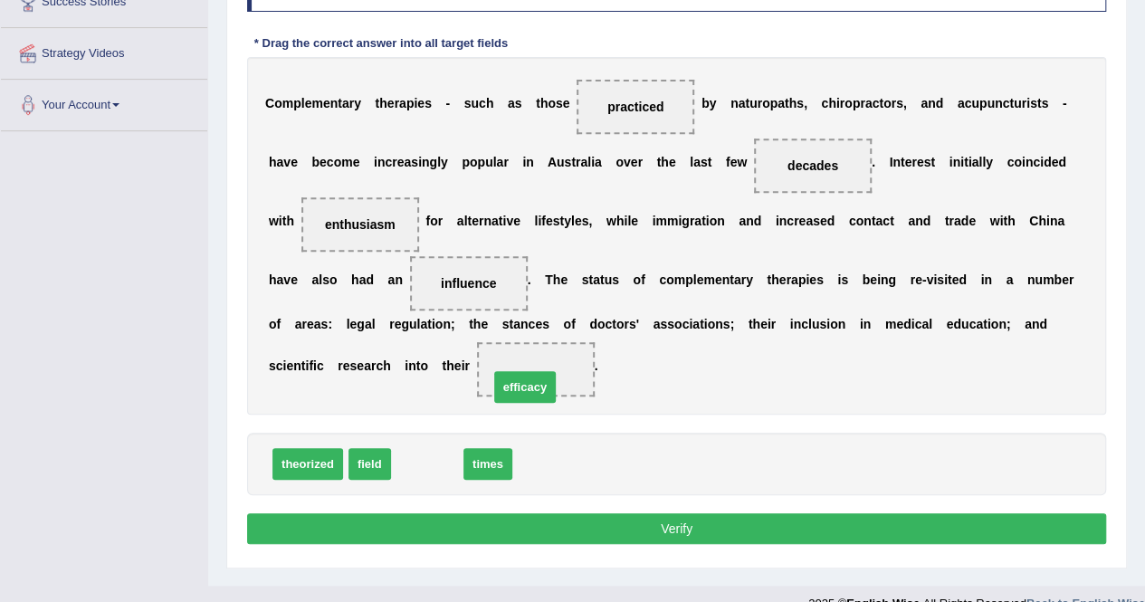
drag, startPoint x: 419, startPoint y: 470, endPoint x: 535, endPoint y: 395, distance: 138.1
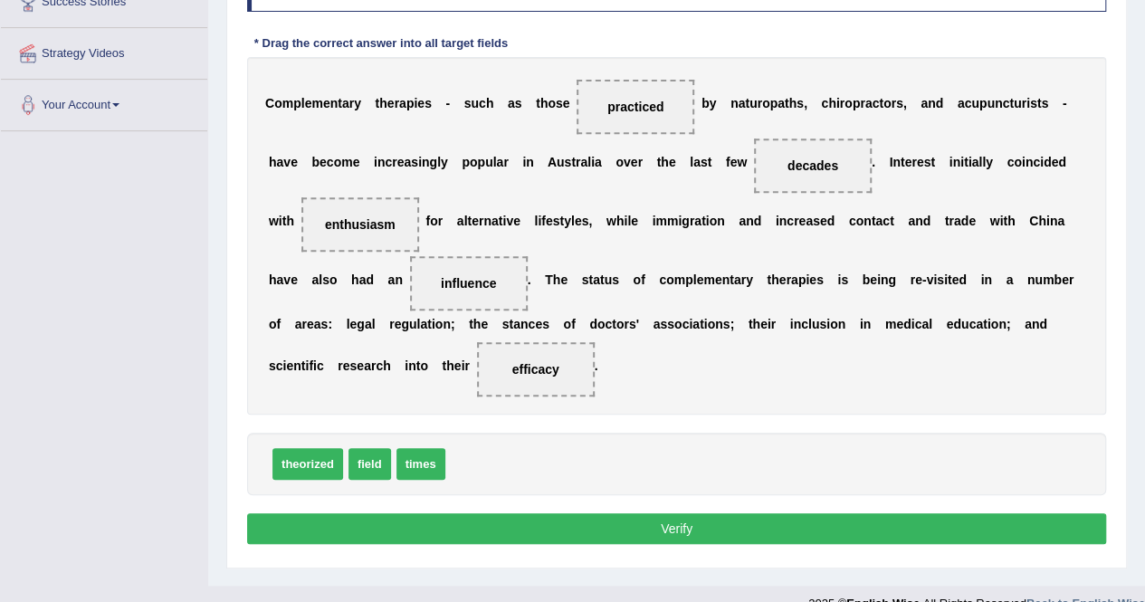
click at [533, 536] on button "Verify" at bounding box center [676, 528] width 859 height 31
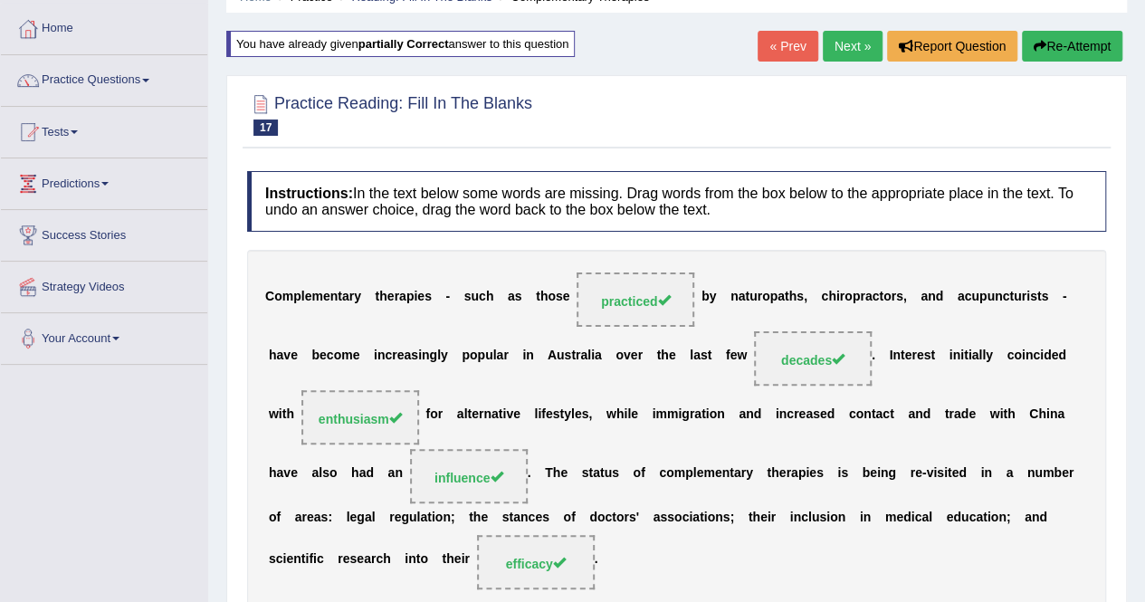
scroll to position [31, 0]
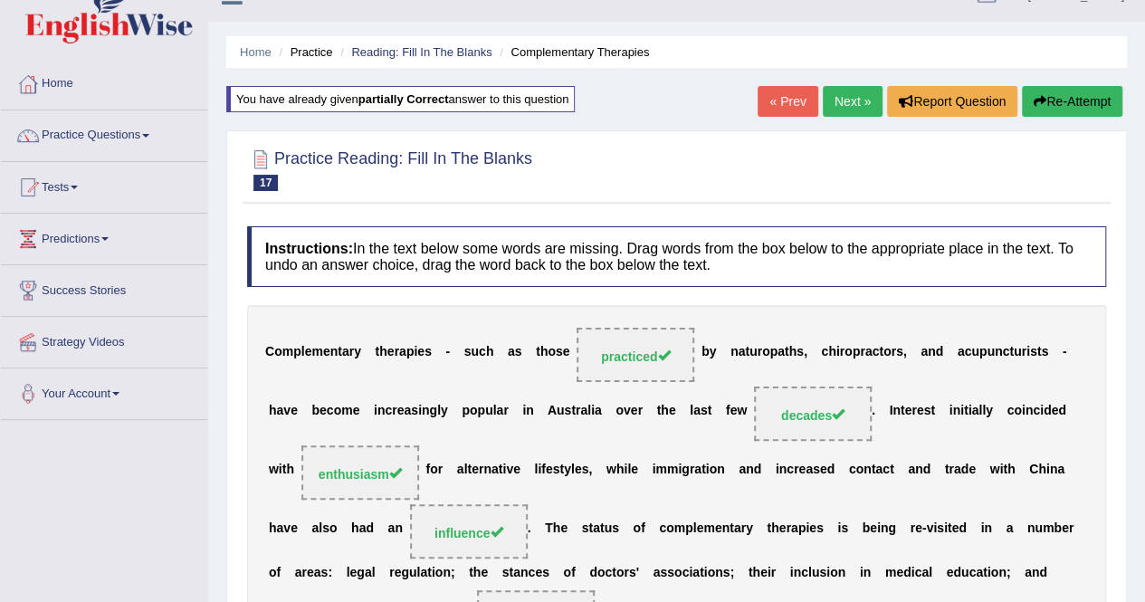
click at [849, 96] on link "Next »" at bounding box center [853, 101] width 60 height 31
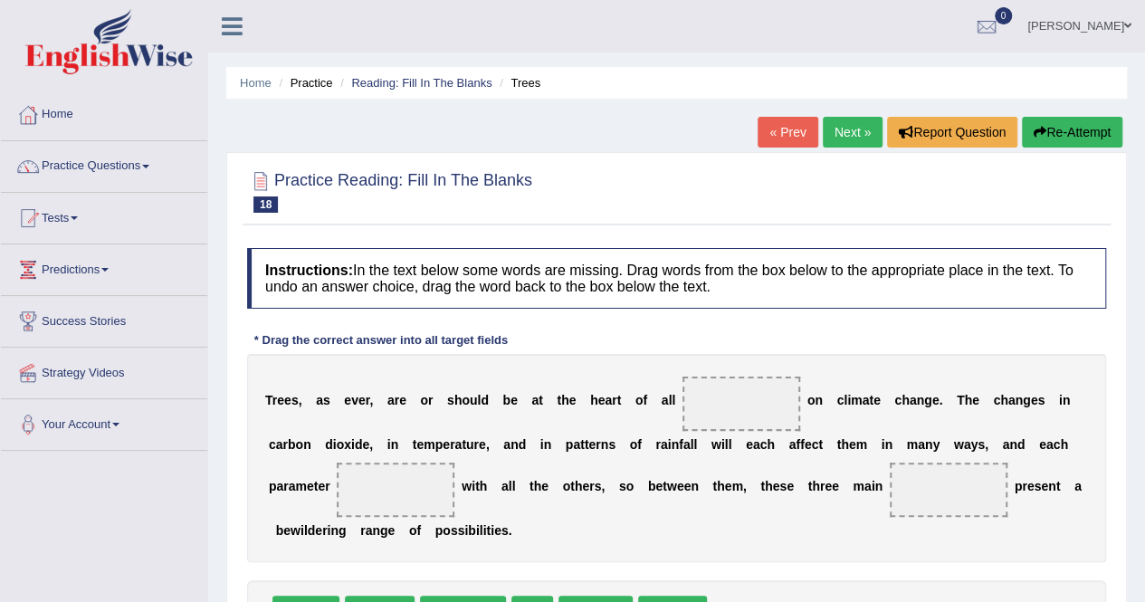
scroll to position [148, 0]
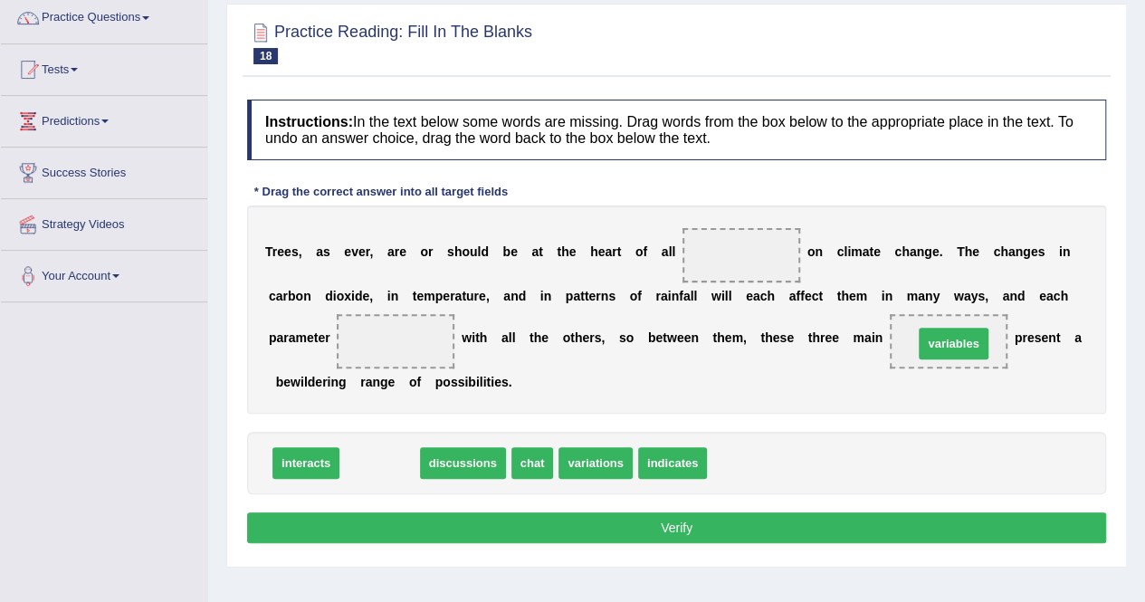
drag, startPoint x: 363, startPoint y: 460, endPoint x: 937, endPoint y: 343, distance: 585.8
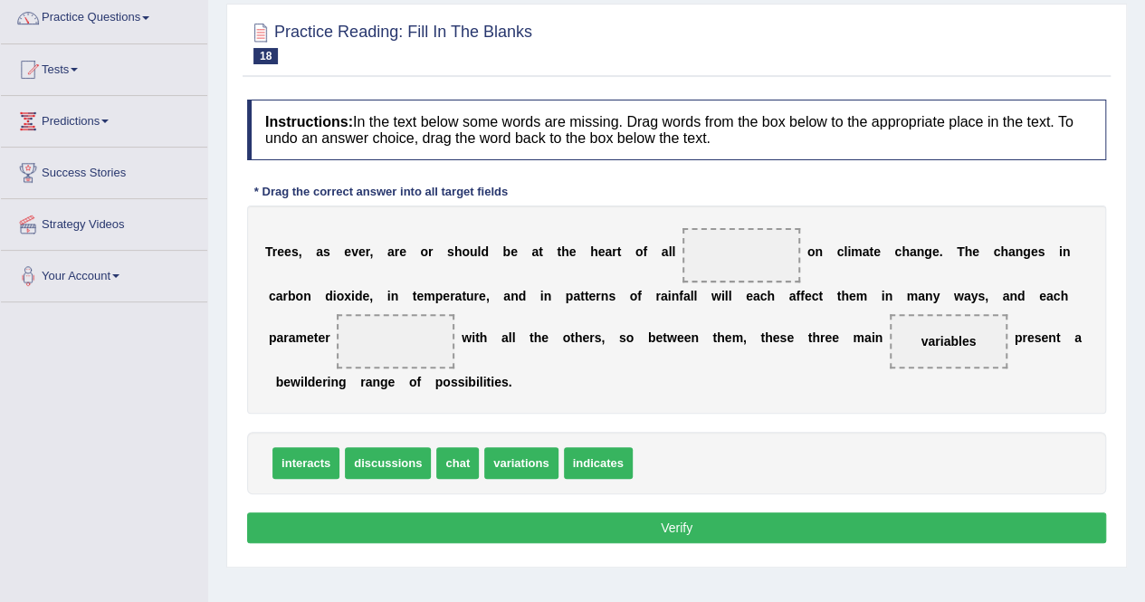
click at [598, 468] on span "indicates" at bounding box center [598, 463] width 69 height 32
drag, startPoint x: 592, startPoint y: 463, endPoint x: 740, endPoint y: 267, distance: 245.0
click at [377, 468] on span "discussions" at bounding box center [388, 463] width 86 height 32
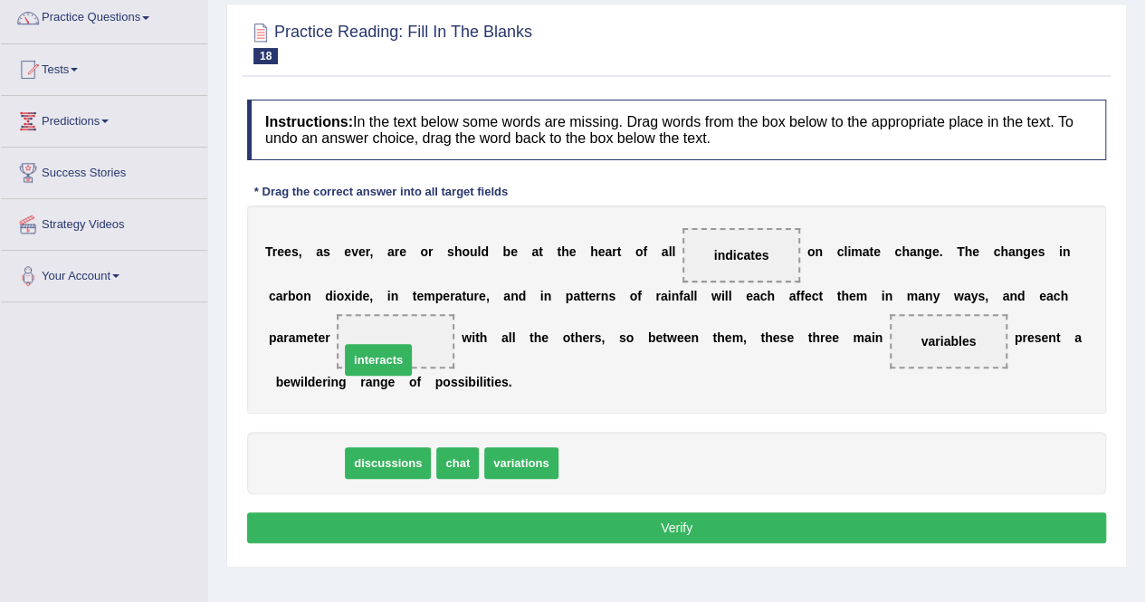
drag, startPoint x: 319, startPoint y: 459, endPoint x: 400, endPoint y: 350, distance: 135.8
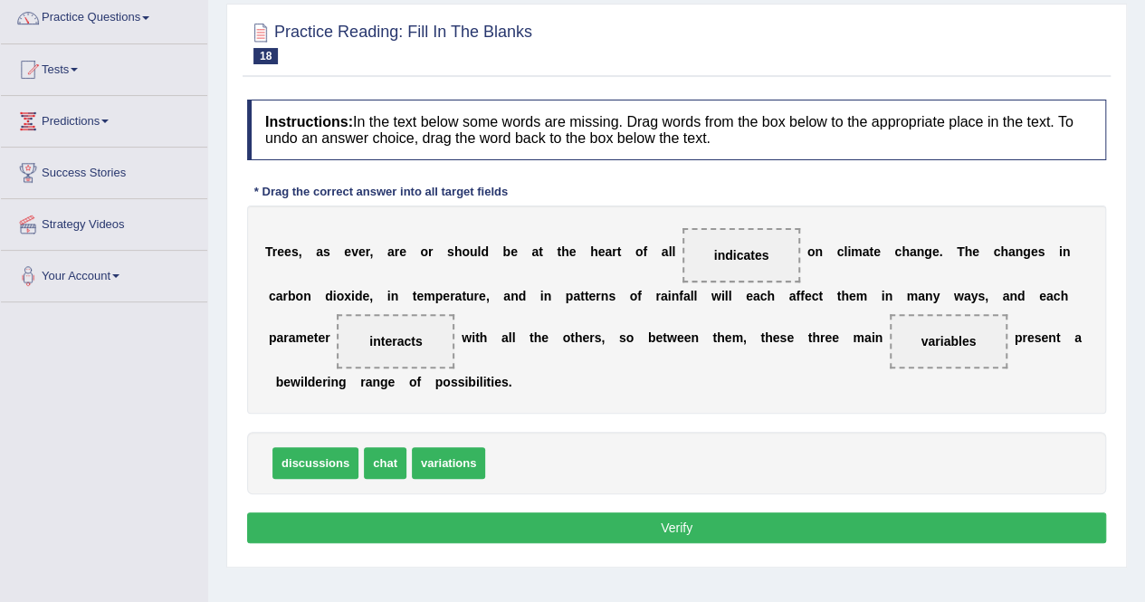
click at [428, 529] on button "Verify" at bounding box center [676, 527] width 859 height 31
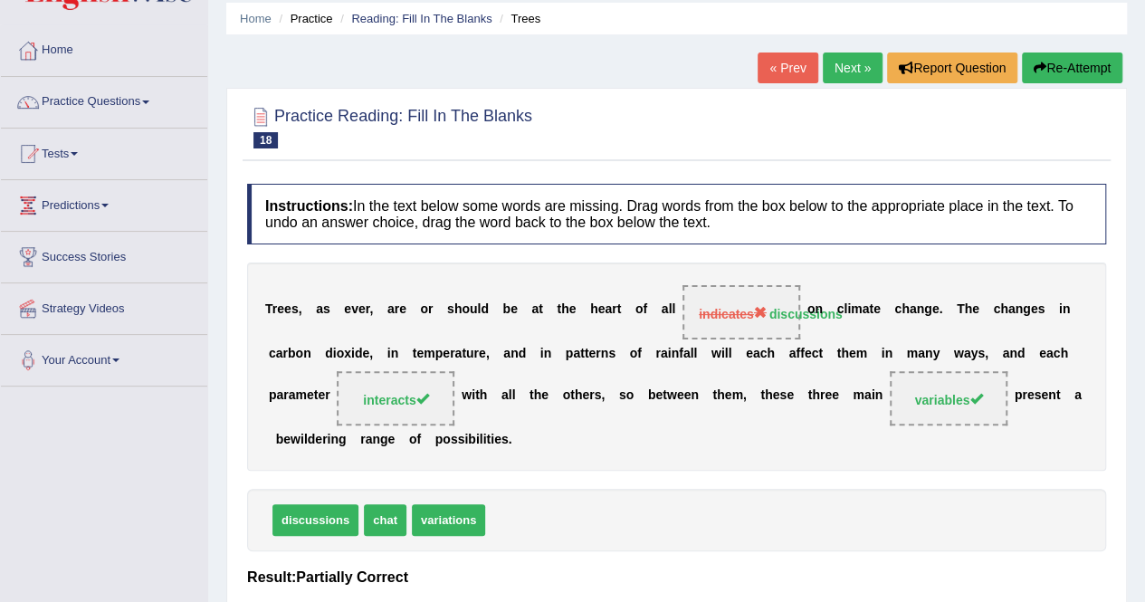
scroll to position [36, 0]
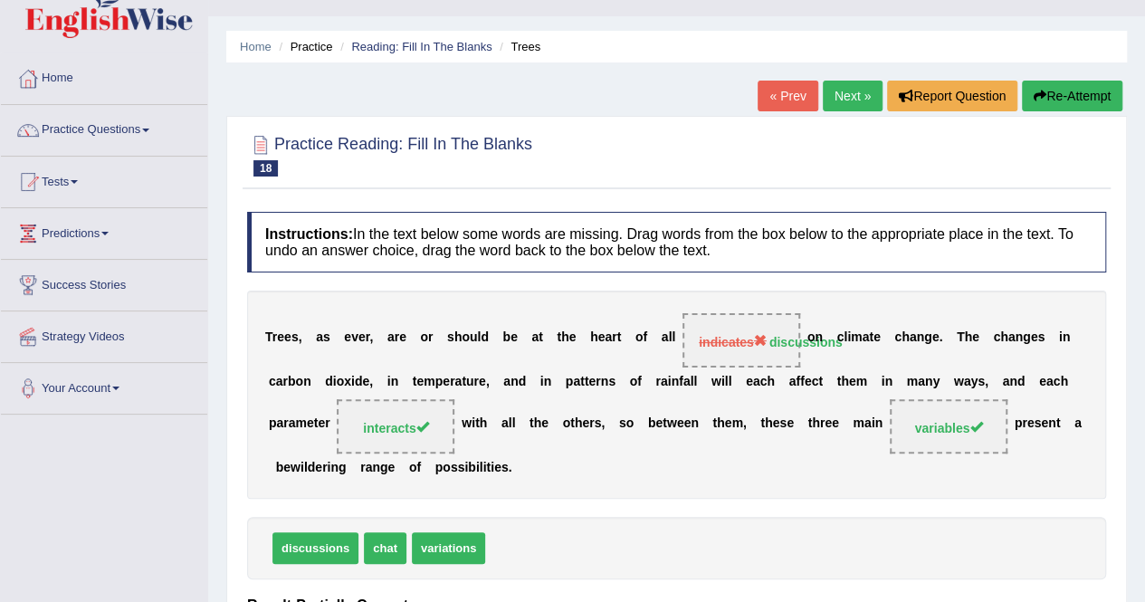
click at [1087, 104] on button "Re-Attempt" at bounding box center [1072, 96] width 100 height 31
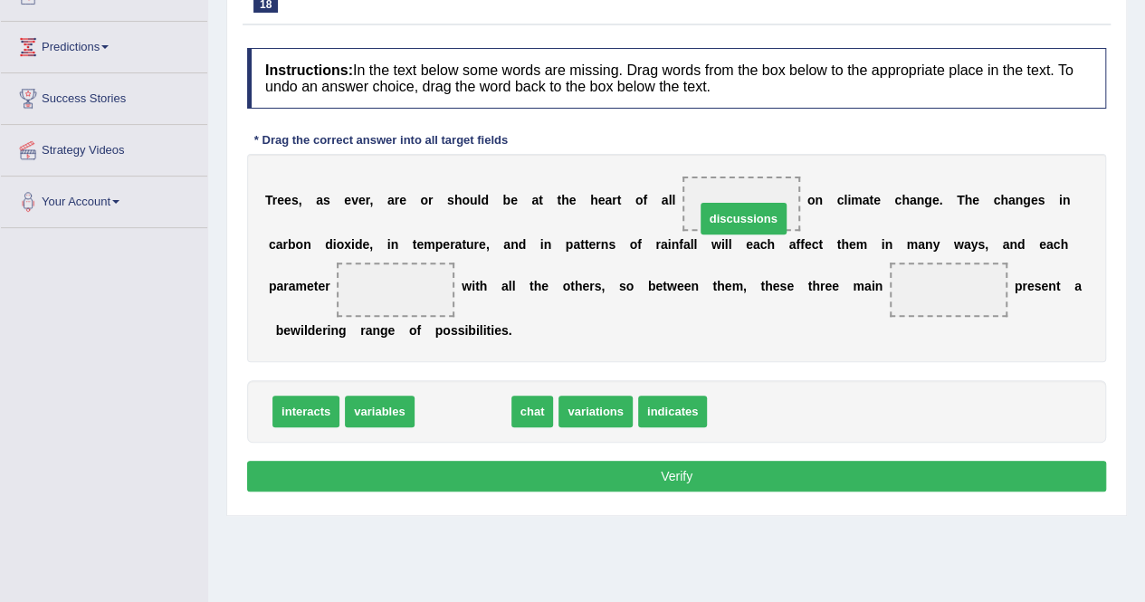
drag, startPoint x: 467, startPoint y: 406, endPoint x: 748, endPoint y: 213, distance: 340.5
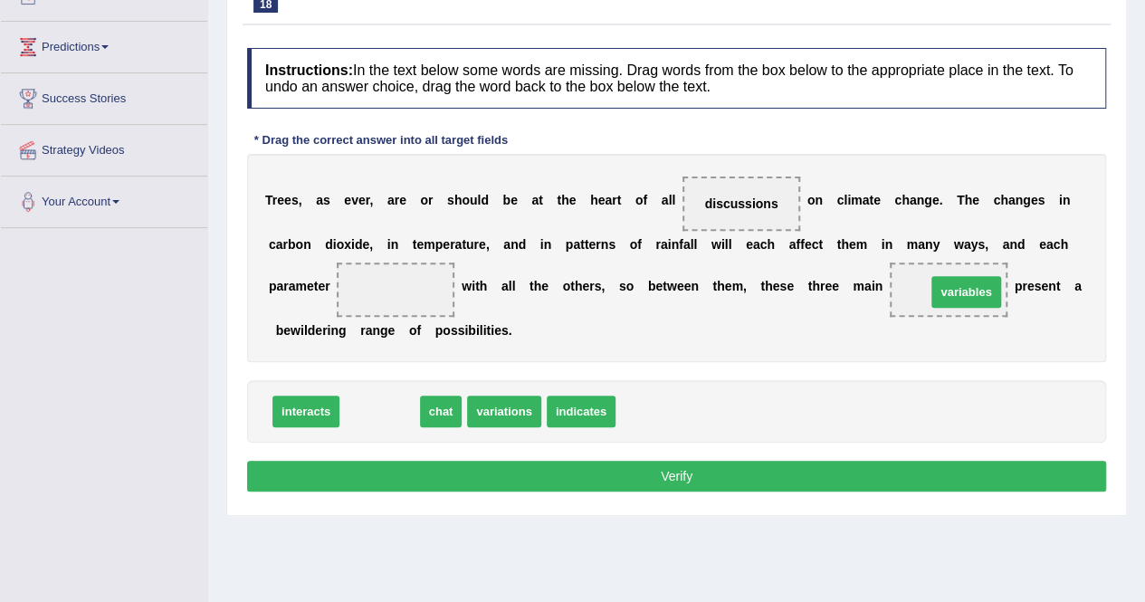
drag, startPoint x: 391, startPoint y: 407, endPoint x: 979, endPoint y: 288, distance: 599.5
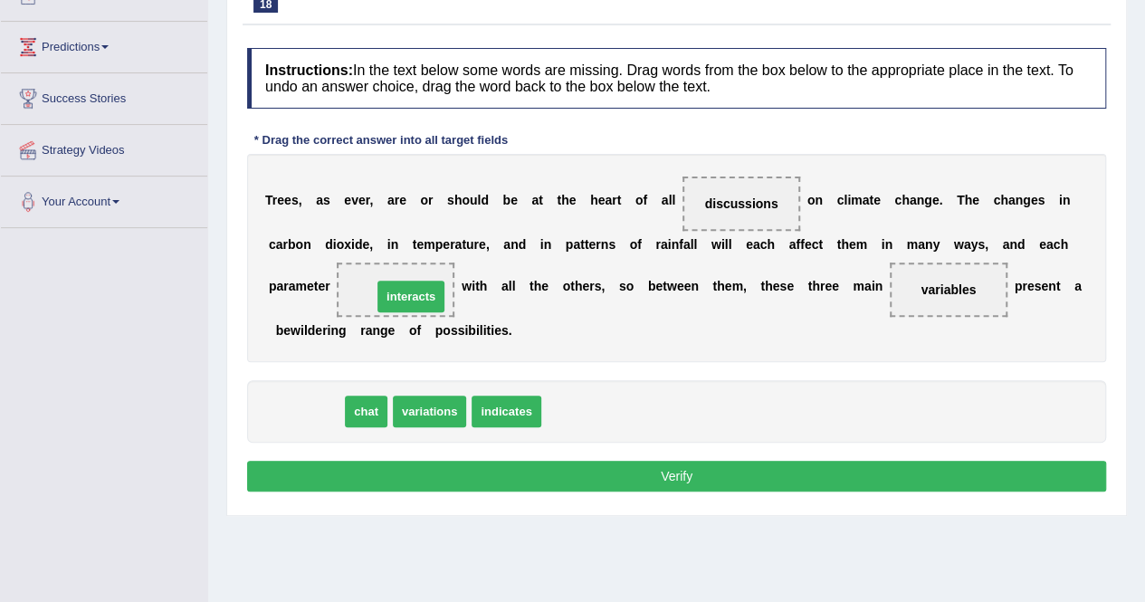
drag, startPoint x: 300, startPoint y: 412, endPoint x: 406, endPoint y: 291, distance: 161.1
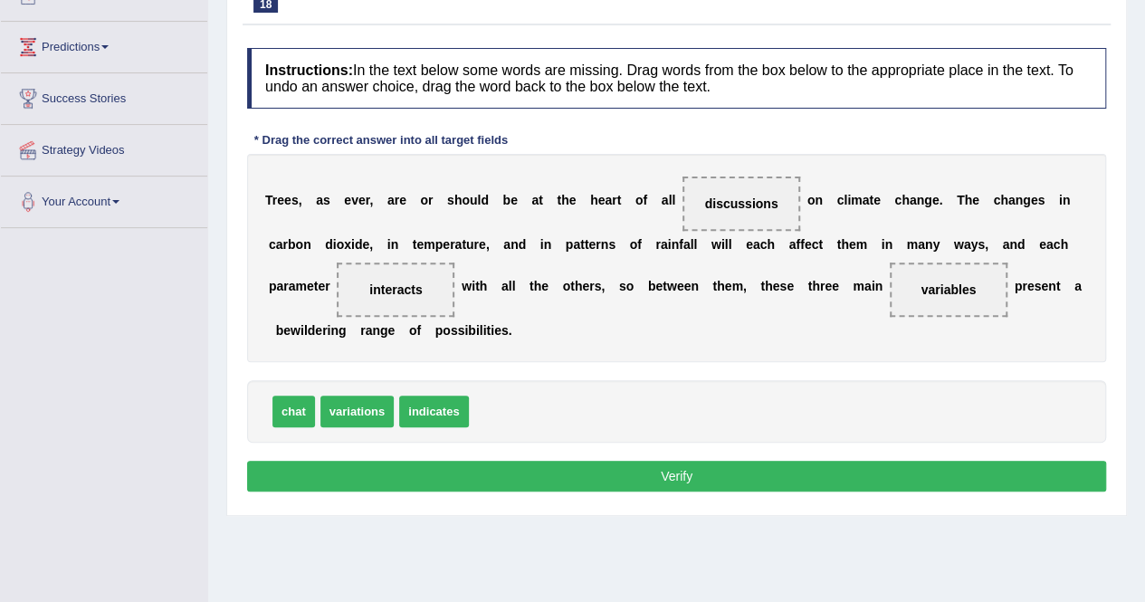
click at [407, 484] on button "Verify" at bounding box center [676, 476] width 859 height 31
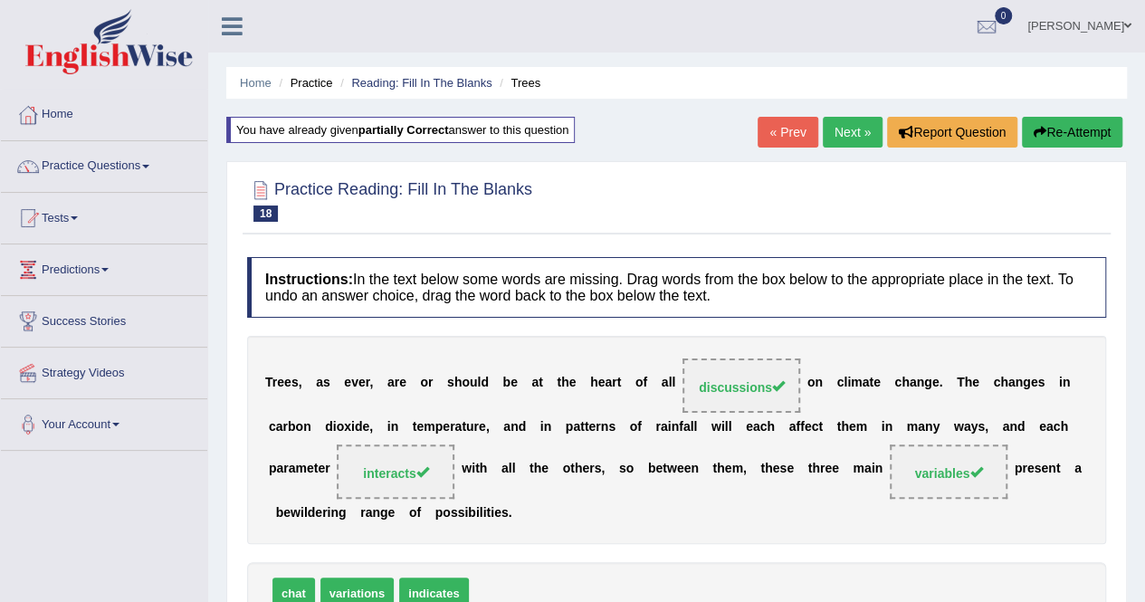
click at [841, 136] on link "Next »" at bounding box center [853, 132] width 60 height 31
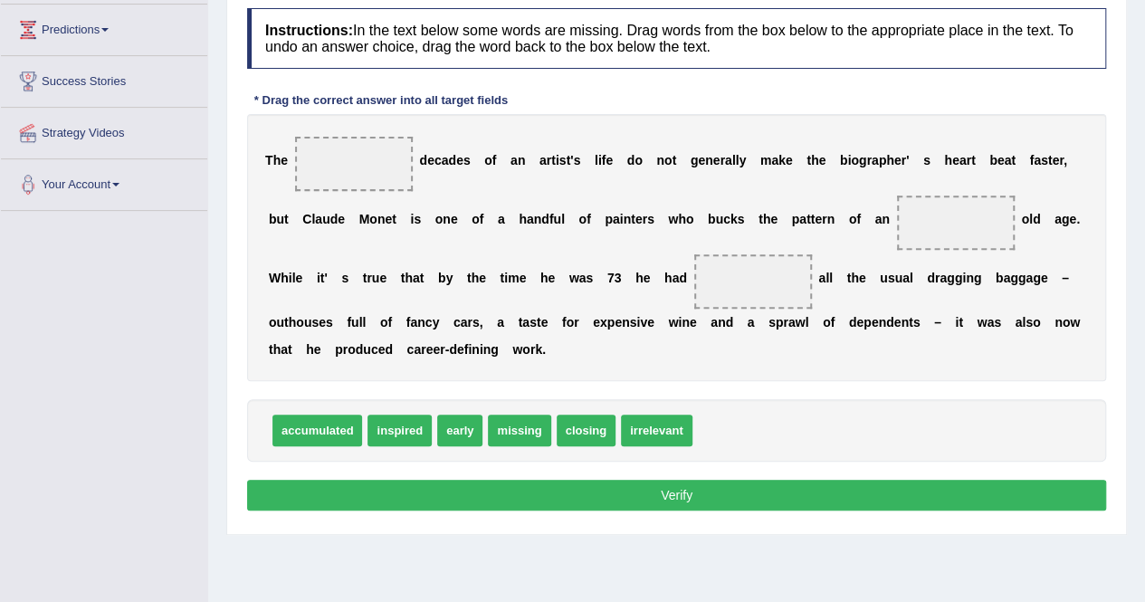
scroll to position [239, 0]
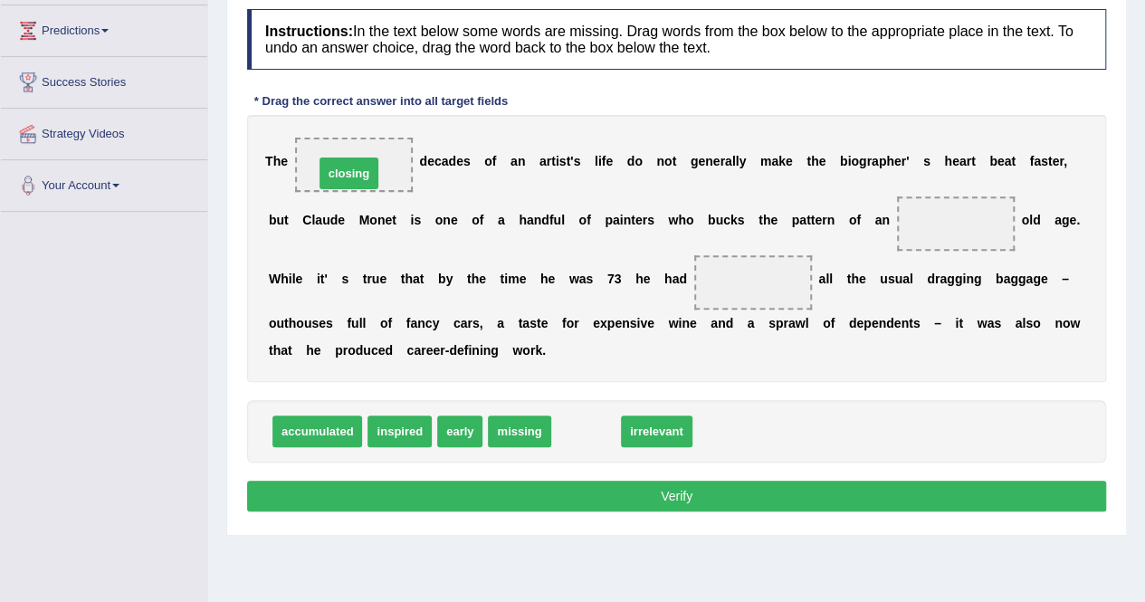
drag, startPoint x: 583, startPoint y: 428, endPoint x: 346, endPoint y: 171, distance: 349.8
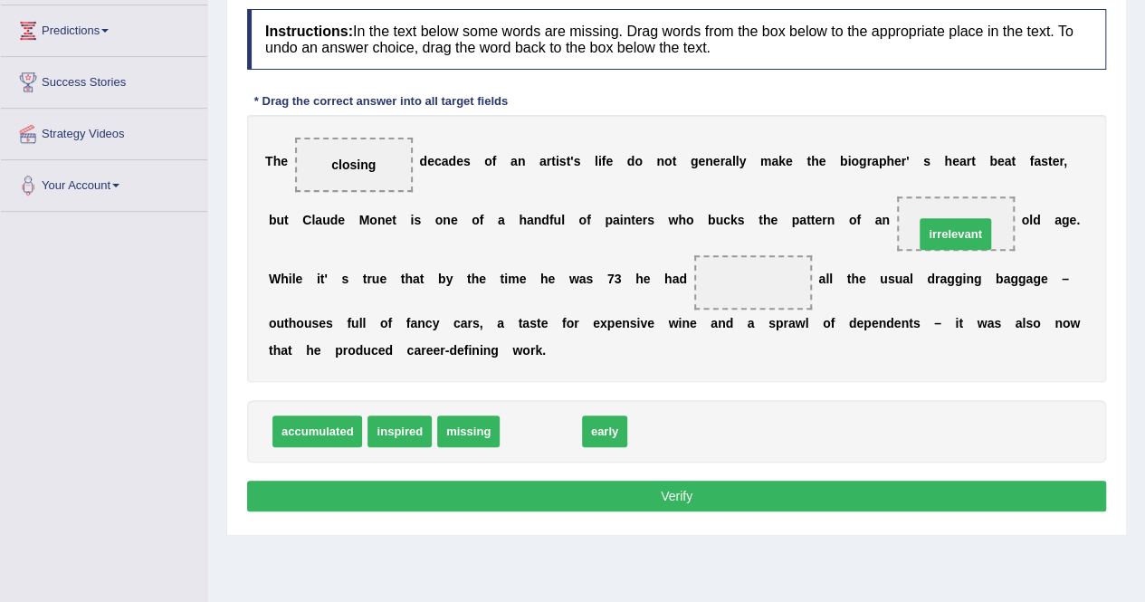
drag, startPoint x: 552, startPoint y: 432, endPoint x: 967, endPoint y: 234, distance: 459.3
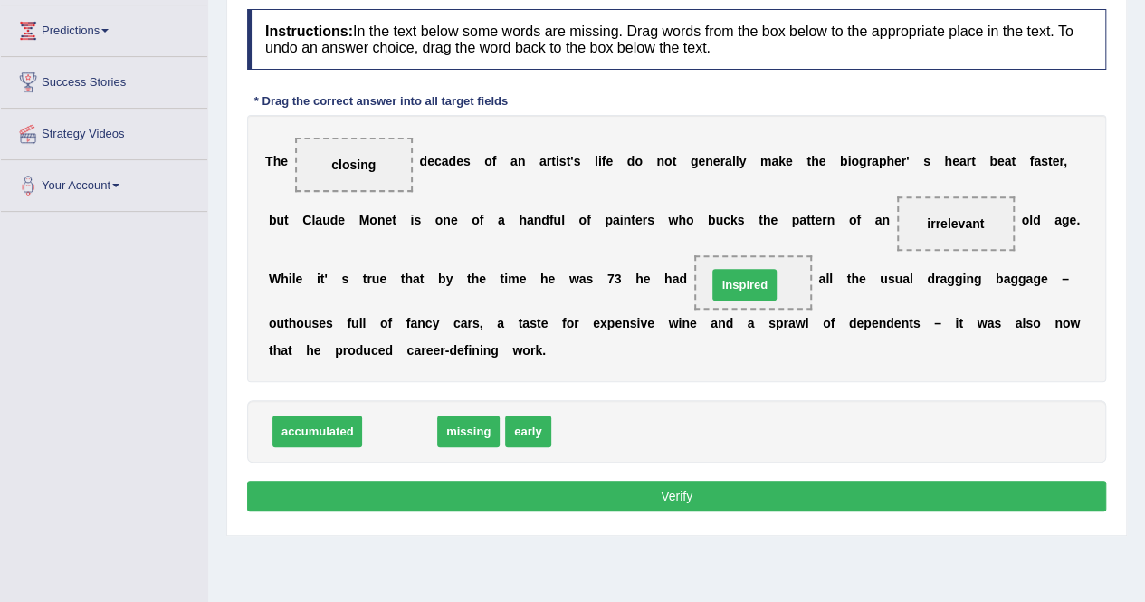
drag, startPoint x: 412, startPoint y: 434, endPoint x: 757, endPoint y: 287, distance: 374.8
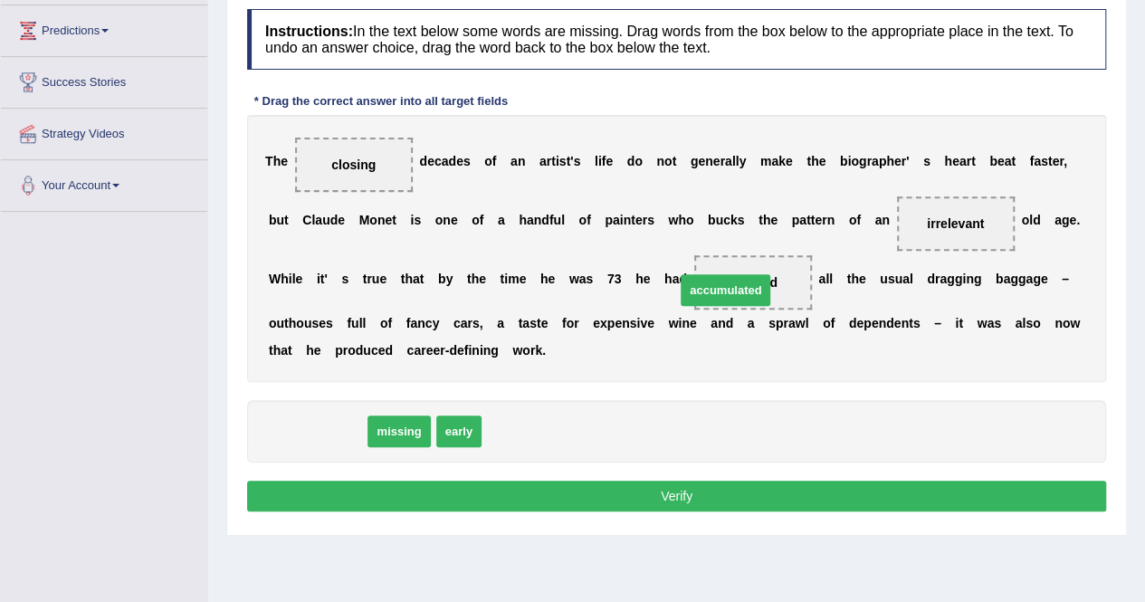
drag, startPoint x: 342, startPoint y: 427, endPoint x: 754, endPoint y: 286, distance: 435.5
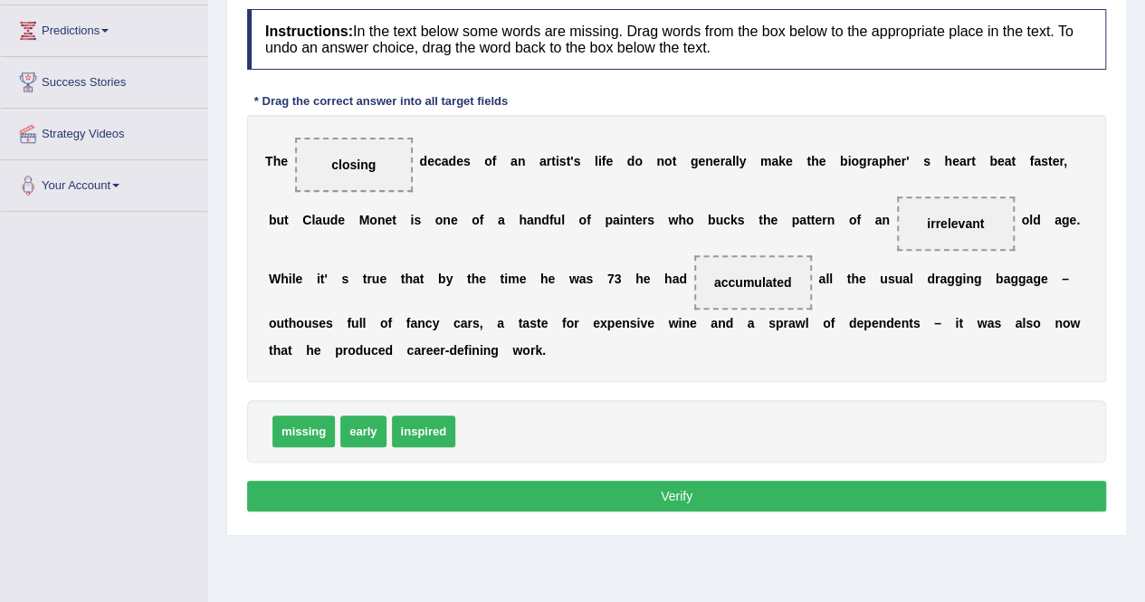
click at [751, 493] on button "Verify" at bounding box center [676, 496] width 859 height 31
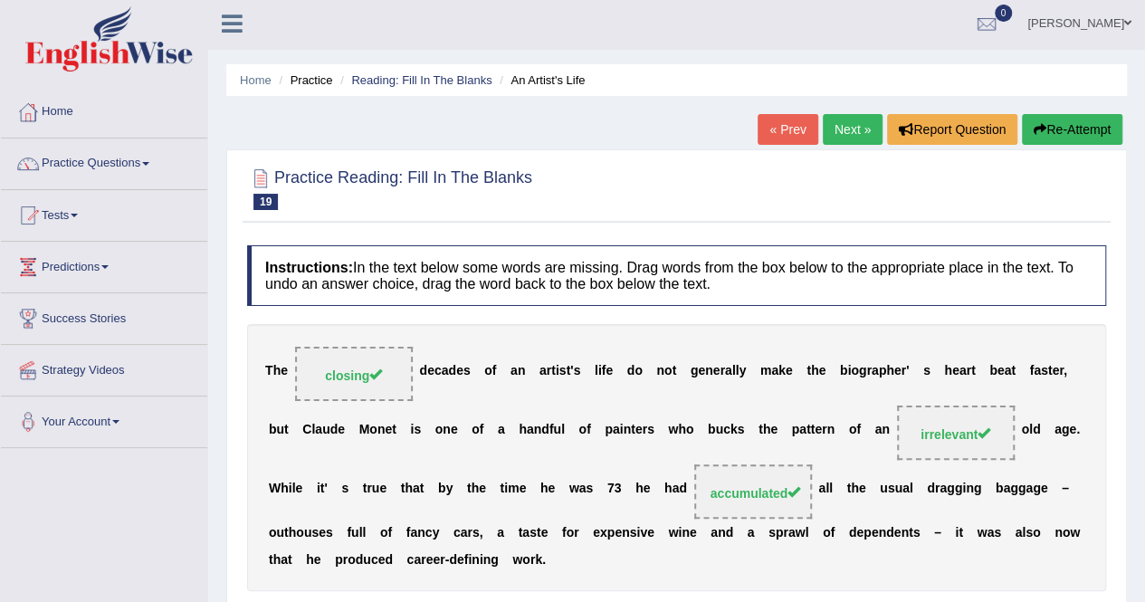
scroll to position [0, 0]
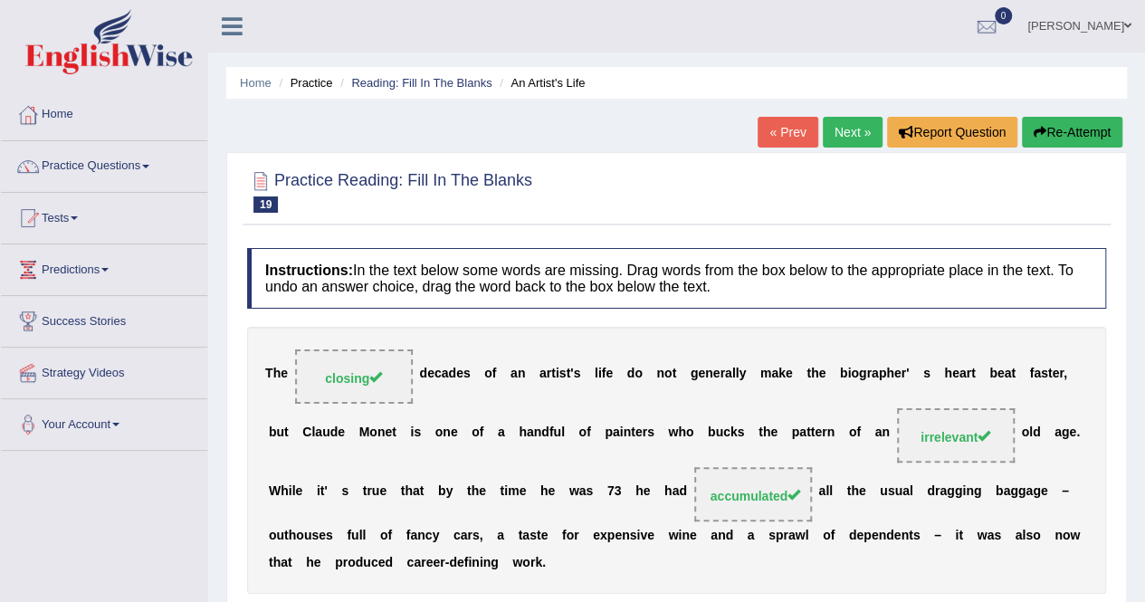
click at [847, 139] on link "Next »" at bounding box center [853, 132] width 60 height 31
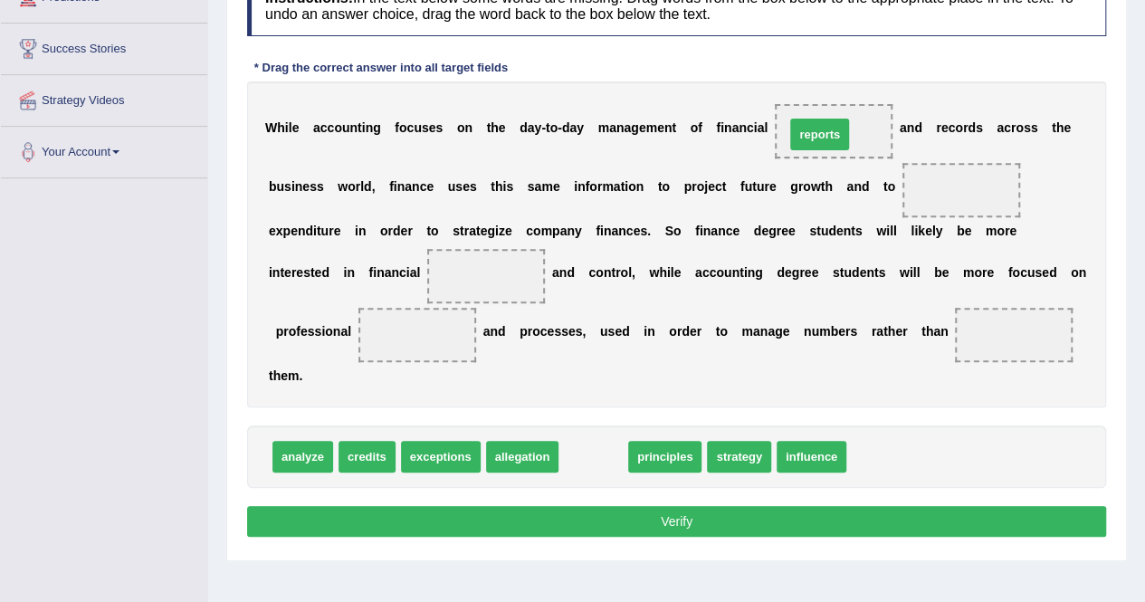
drag, startPoint x: 592, startPoint y: 461, endPoint x: 824, endPoint y: 144, distance: 392.6
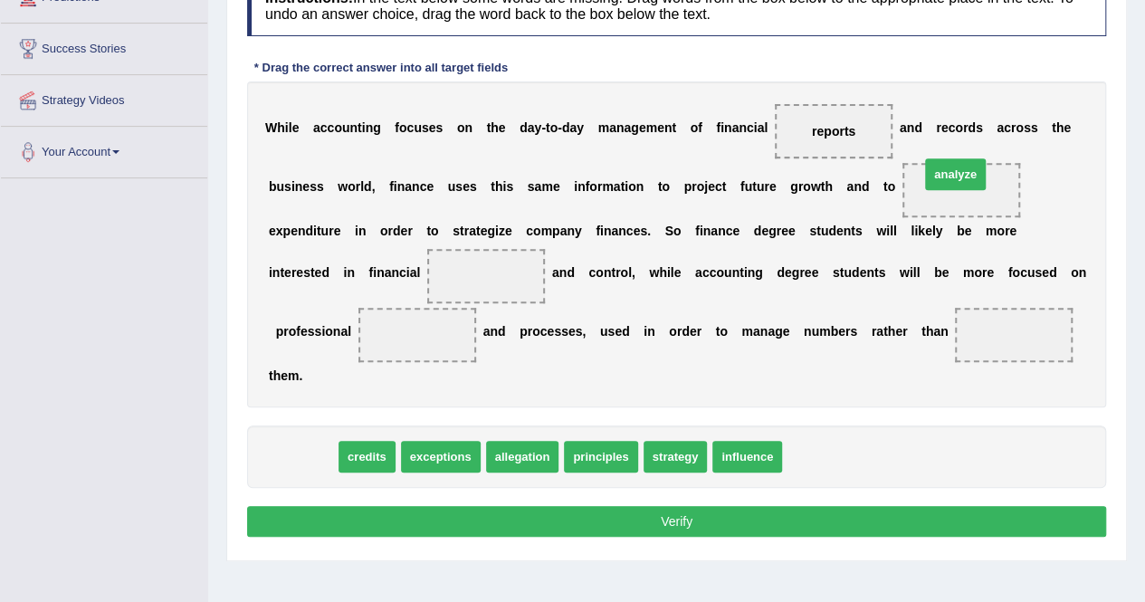
drag, startPoint x: 297, startPoint y: 460, endPoint x: 951, endPoint y: 181, distance: 710.7
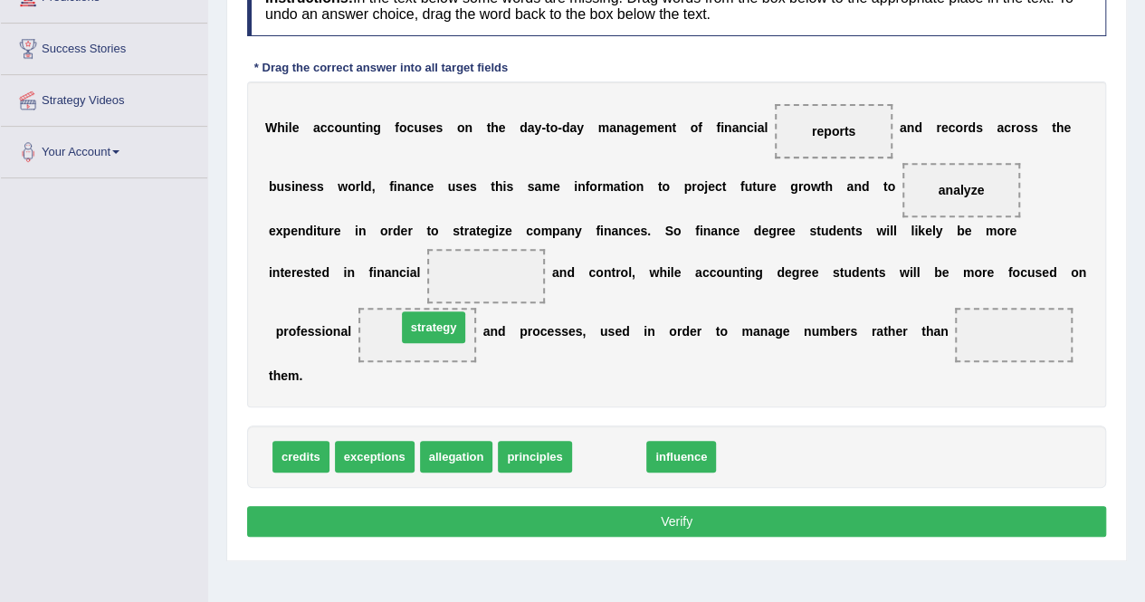
drag, startPoint x: 582, startPoint y: 463, endPoint x: 401, endPoint y: 339, distance: 219.5
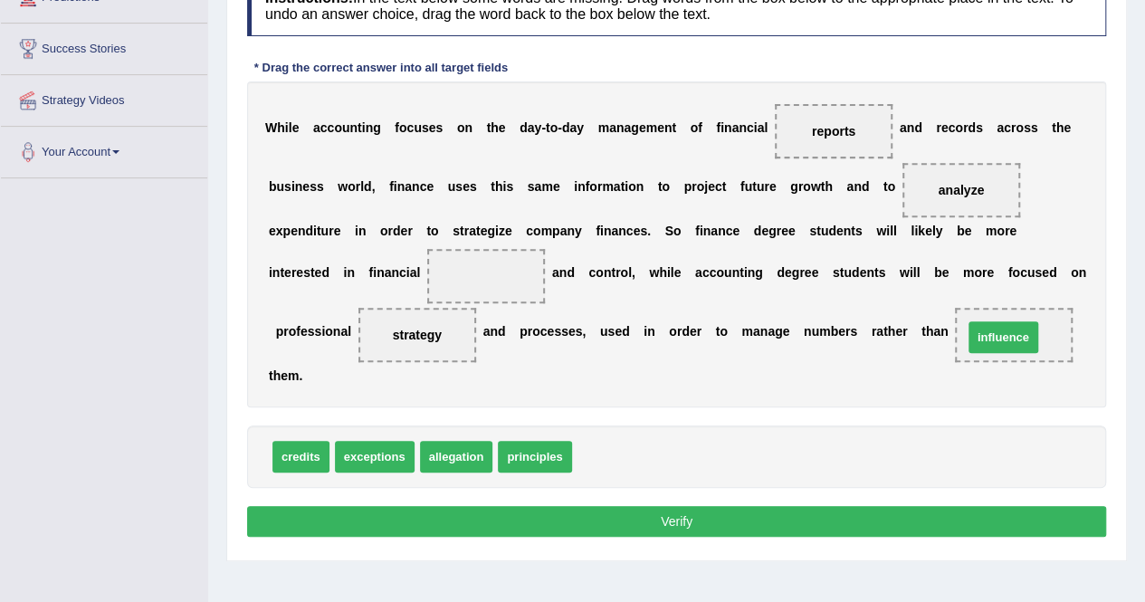
drag, startPoint x: 623, startPoint y: 450, endPoint x: 1014, endPoint y: 333, distance: 408.2
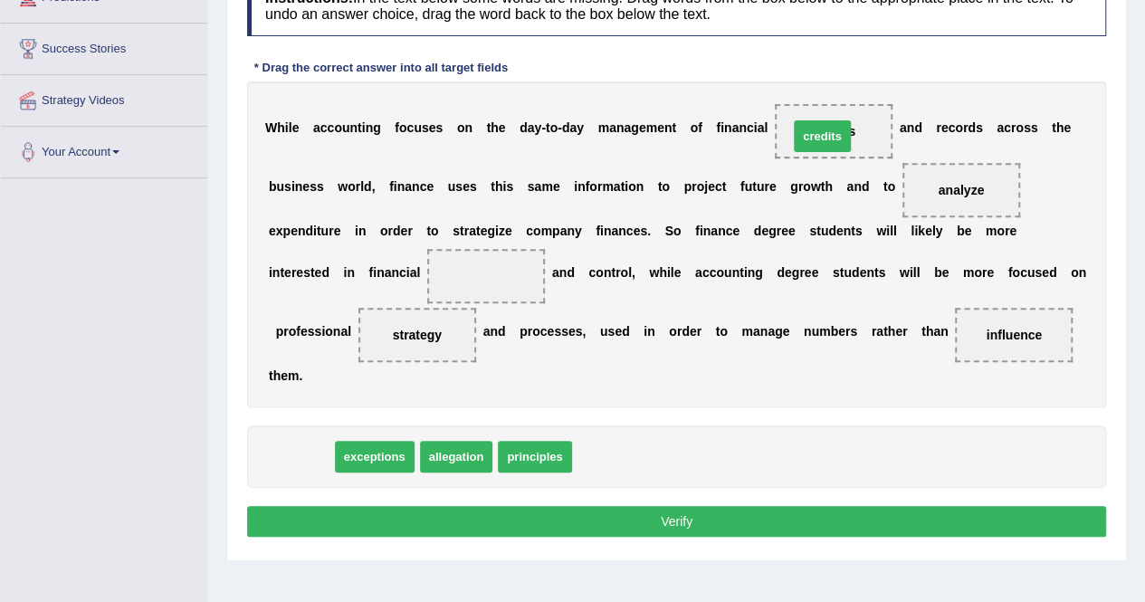
drag, startPoint x: 306, startPoint y: 457, endPoint x: 840, endPoint y: 137, distance: 623.0
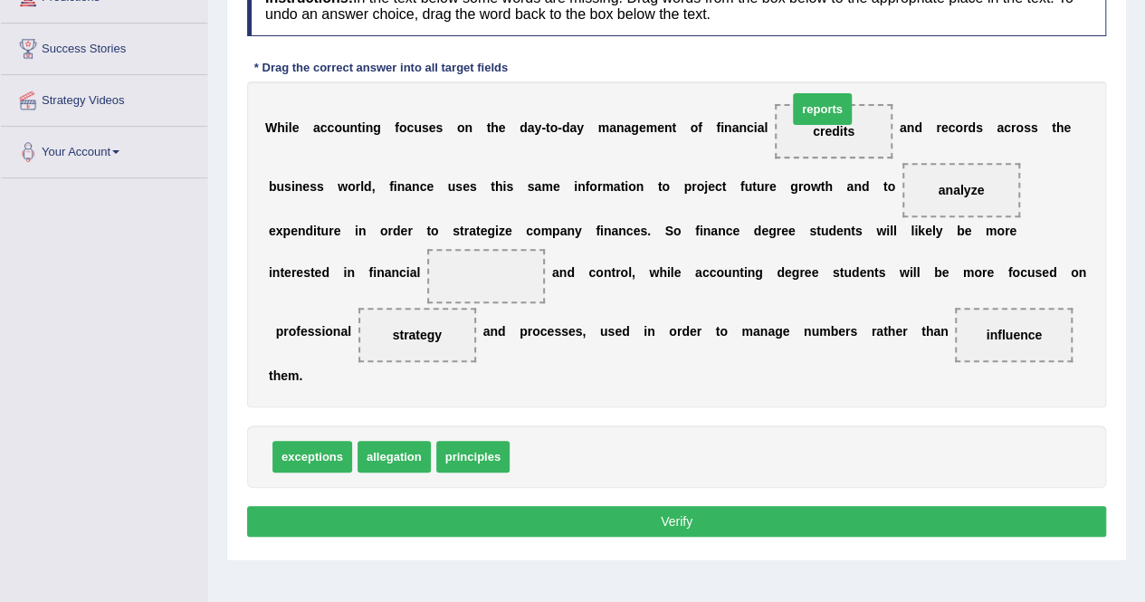
drag, startPoint x: 534, startPoint y: 456, endPoint x: 823, endPoint y: 129, distance: 436.2
click at [478, 462] on span "principles" at bounding box center [472, 457] width 73 height 32
drag, startPoint x: 540, startPoint y: 457, endPoint x: 493, endPoint y: 280, distance: 183.4
click at [581, 524] on button "Verify" at bounding box center [676, 521] width 859 height 31
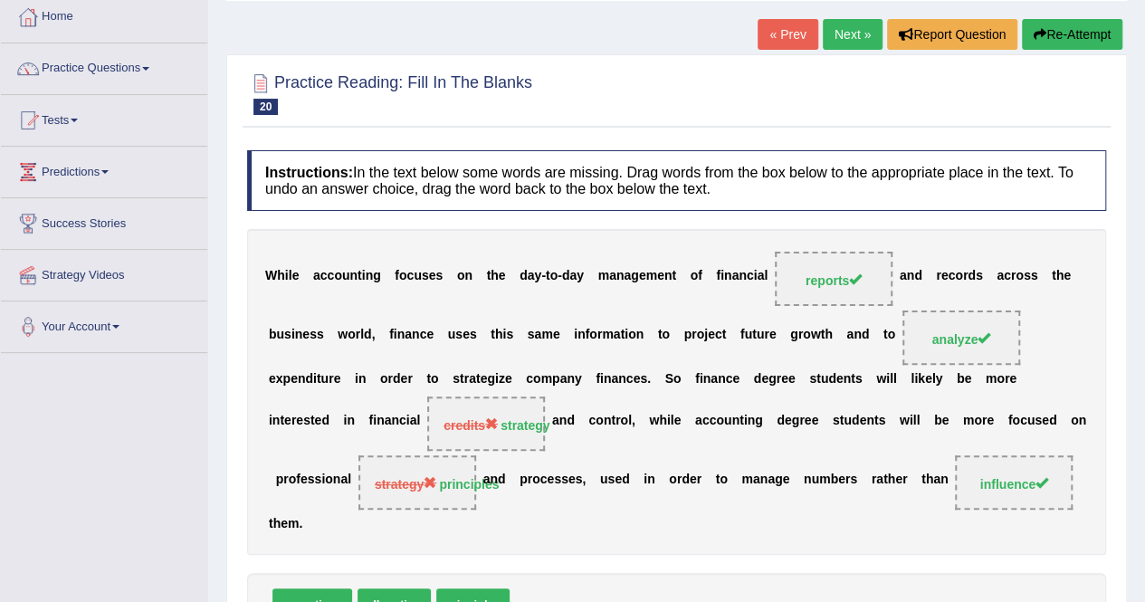
scroll to position [38, 0]
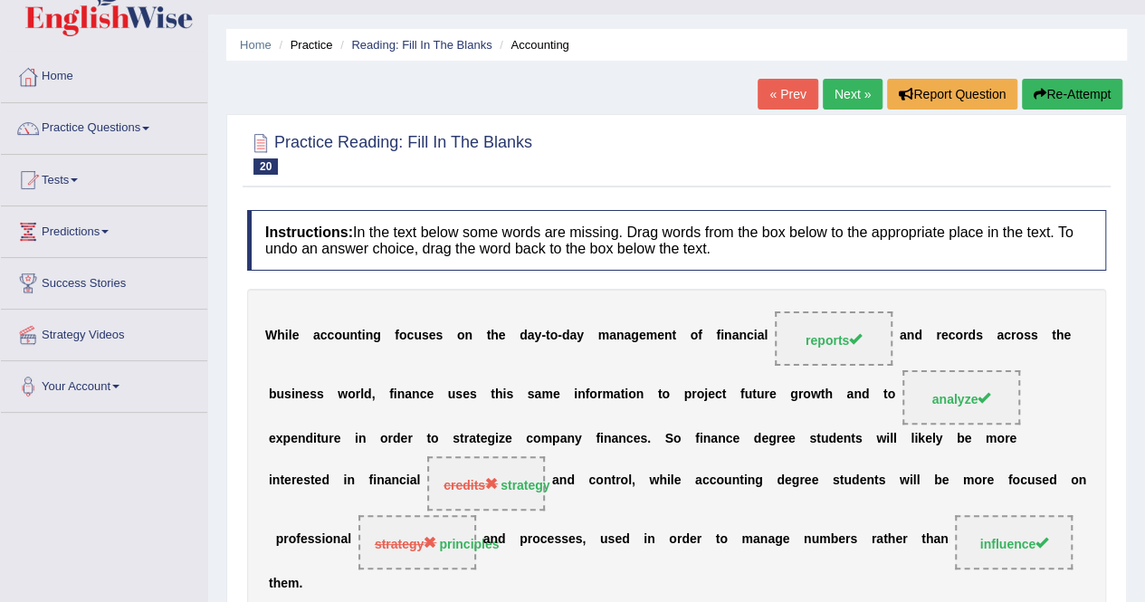
click at [1047, 78] on div "Home Practice Reading: Fill In The Blanks Accounting « Prev Next » Report Quest…" at bounding box center [676, 414] width 937 height 905
click at [1048, 95] on button "Re-Attempt" at bounding box center [1072, 94] width 100 height 31
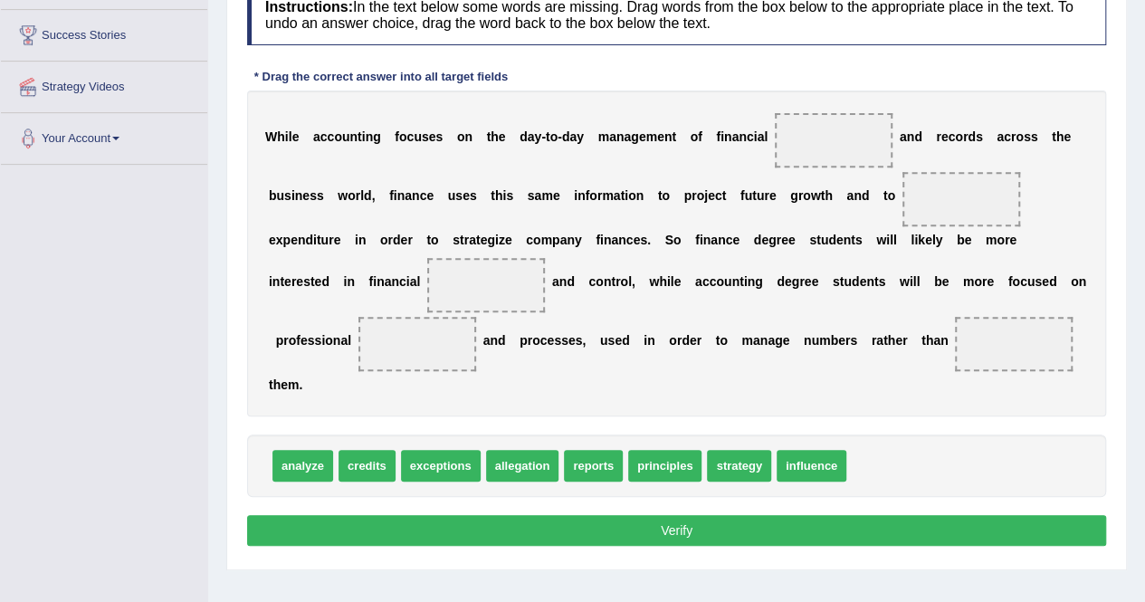
scroll to position [284, 0]
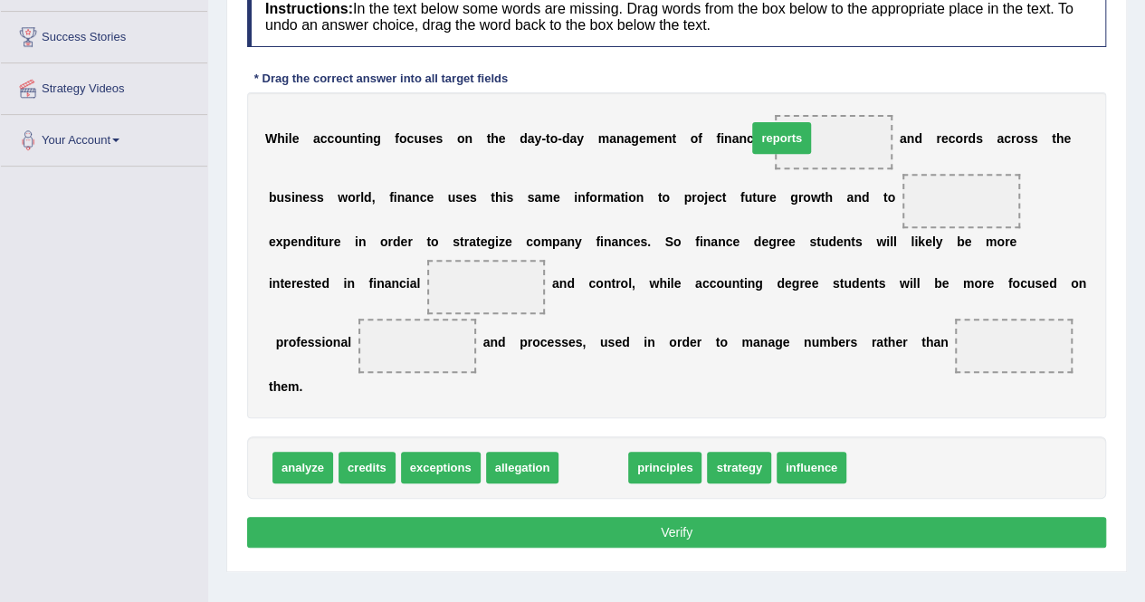
drag, startPoint x: 587, startPoint y: 470, endPoint x: 809, endPoint y: 141, distance: 397.0
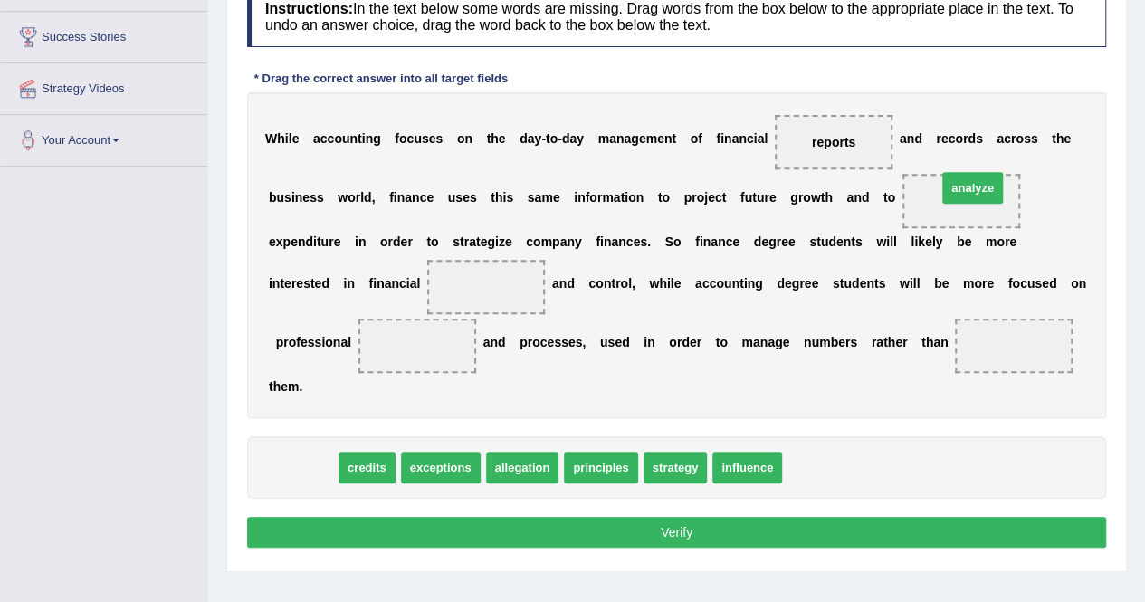
drag, startPoint x: 299, startPoint y: 464, endPoint x: 961, endPoint y: 189, distance: 716.4
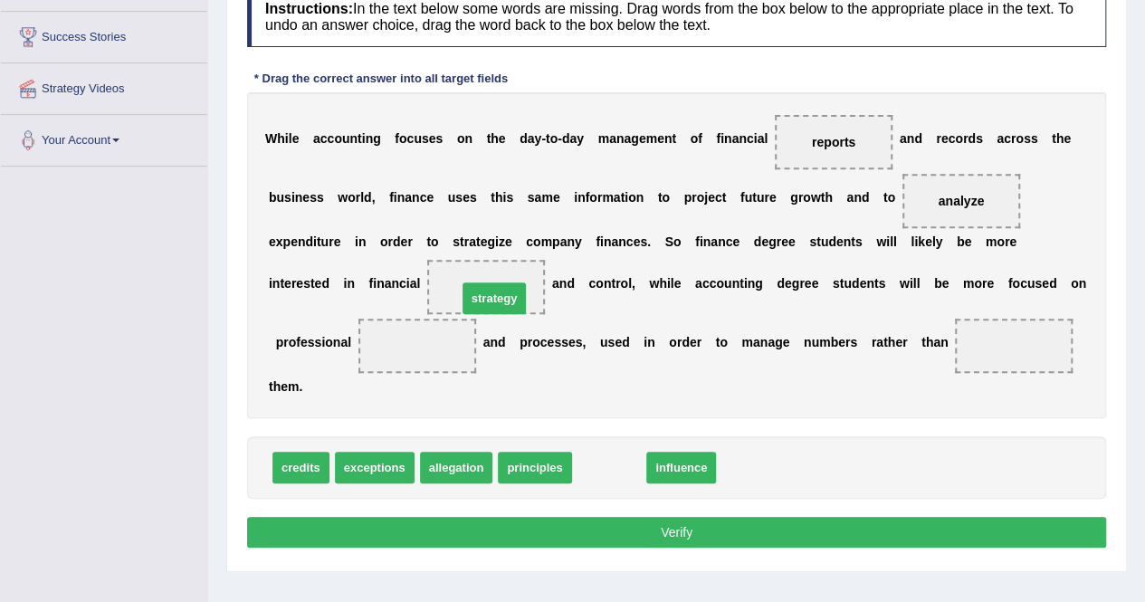
drag, startPoint x: 605, startPoint y: 469, endPoint x: 487, endPoint y: 295, distance: 209.9
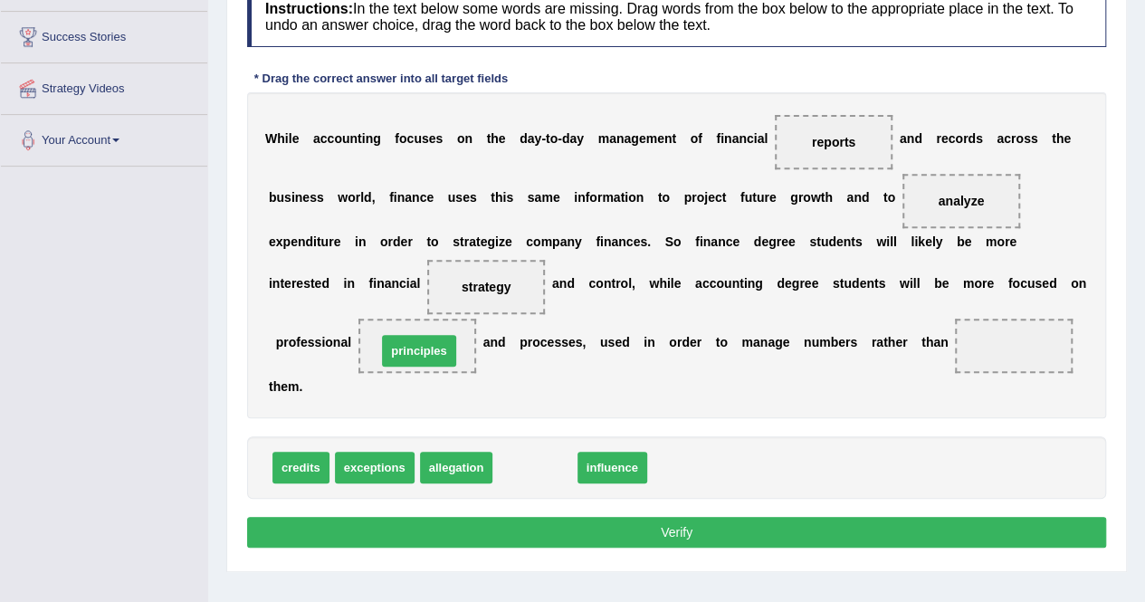
drag, startPoint x: 512, startPoint y: 475, endPoint x: 397, endPoint y: 362, distance: 162.0
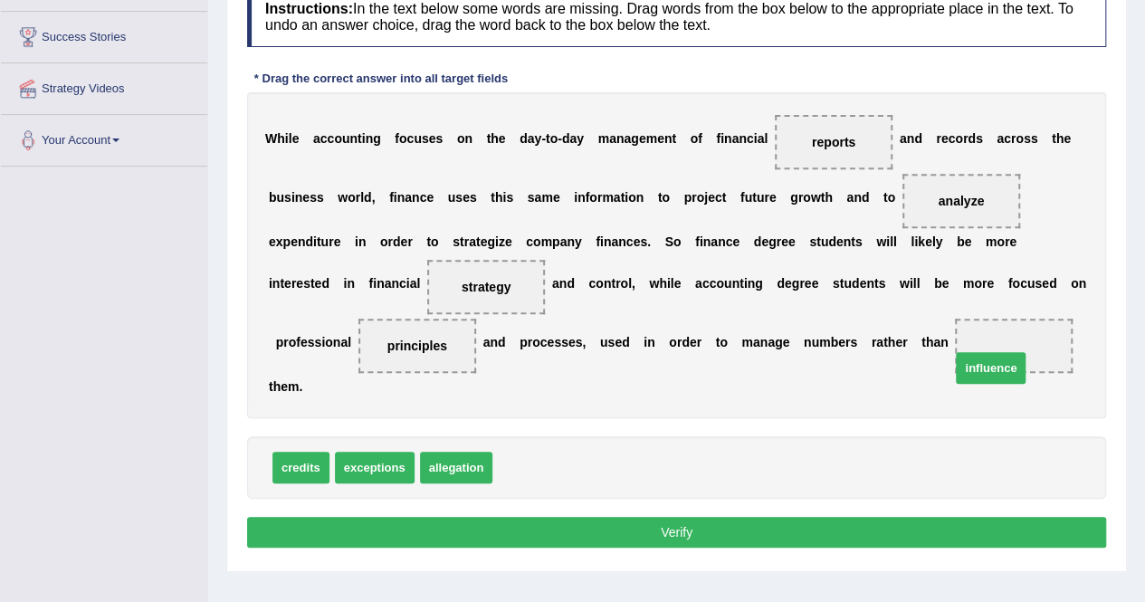
drag, startPoint x: 529, startPoint y: 468, endPoint x: 992, endPoint y: 368, distance: 474.1
click at [728, 541] on button "Verify" at bounding box center [676, 532] width 859 height 31
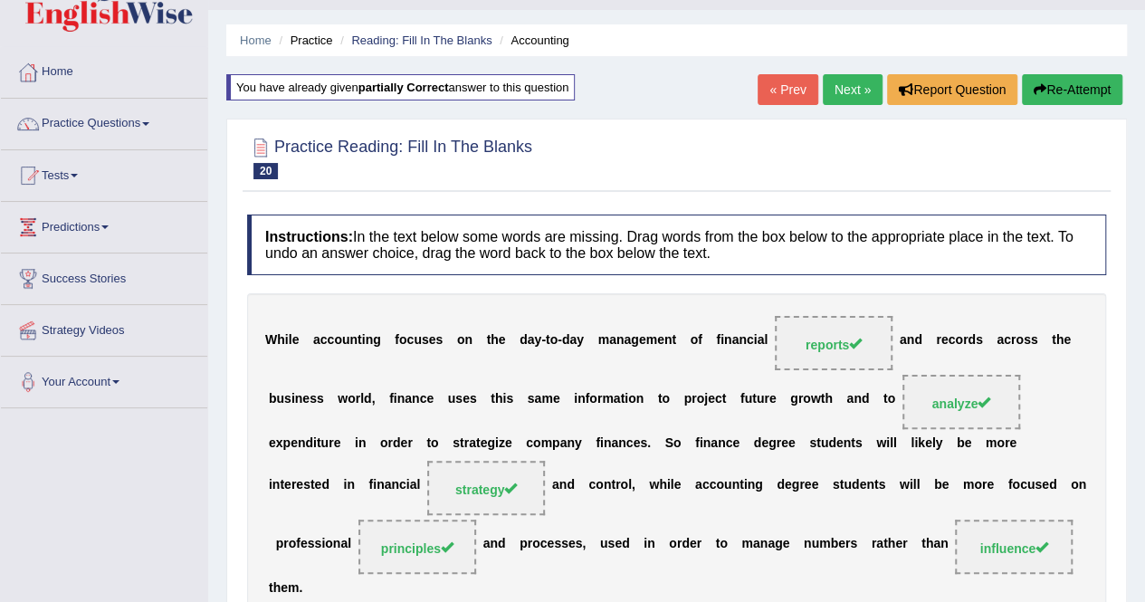
scroll to position [0, 0]
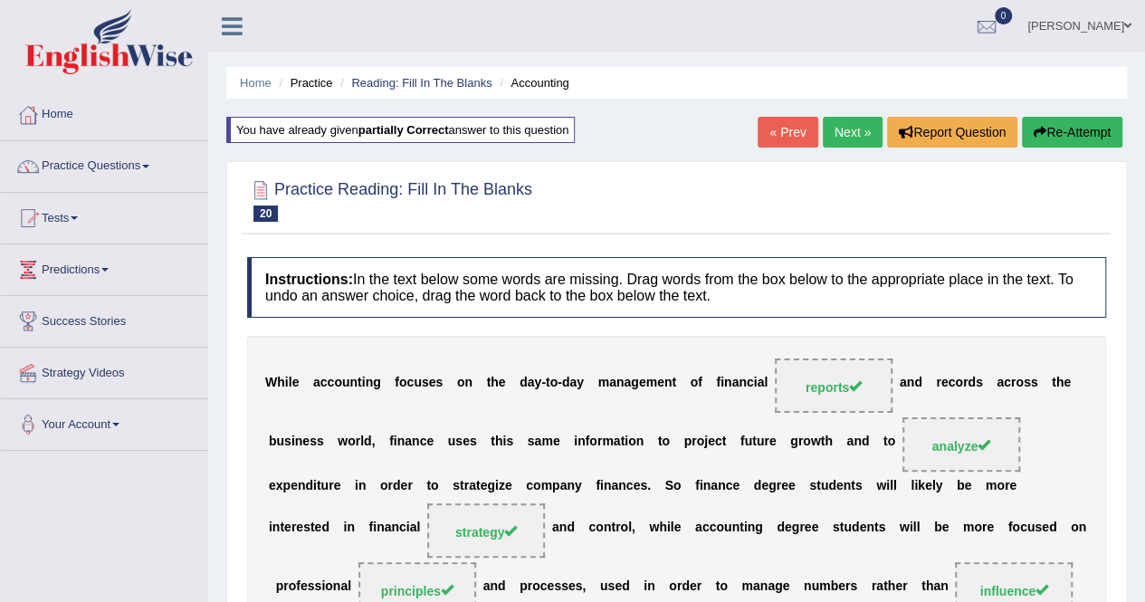
click at [862, 127] on link "Next »" at bounding box center [853, 132] width 60 height 31
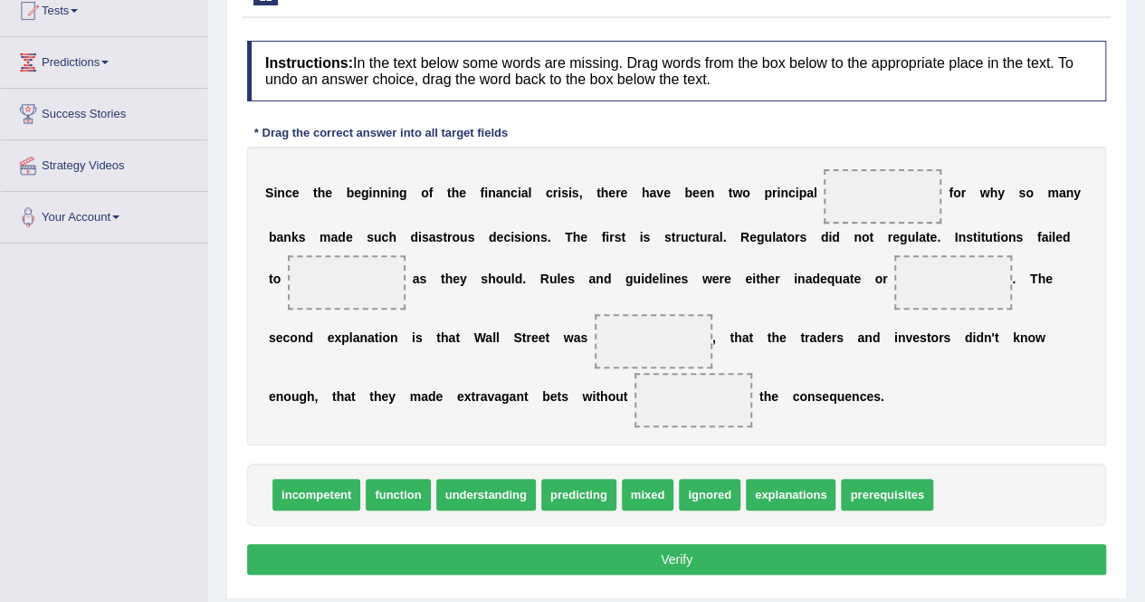
scroll to position [209, 0]
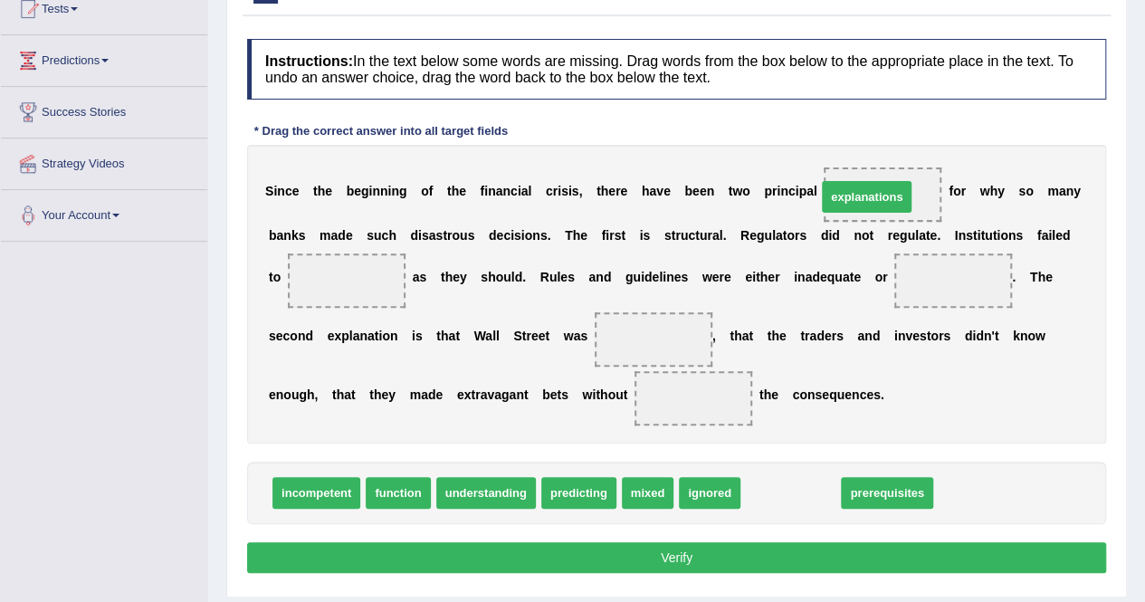
drag, startPoint x: 795, startPoint y: 495, endPoint x: 875, endPoint y: 195, distance: 311.0
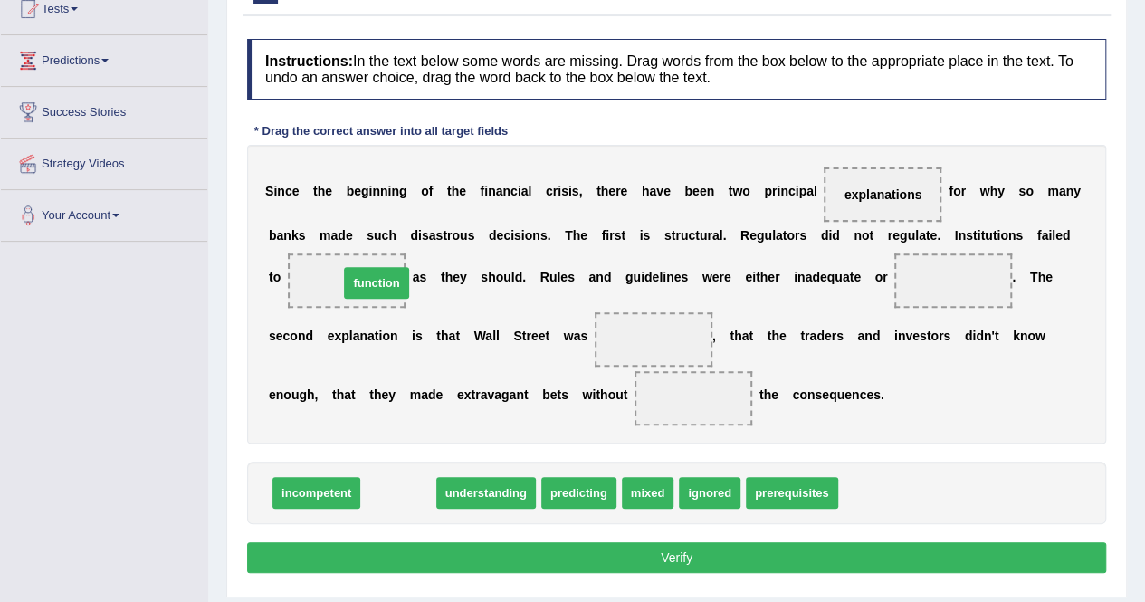
drag, startPoint x: 400, startPoint y: 486, endPoint x: 369, endPoint y: 282, distance: 206.9
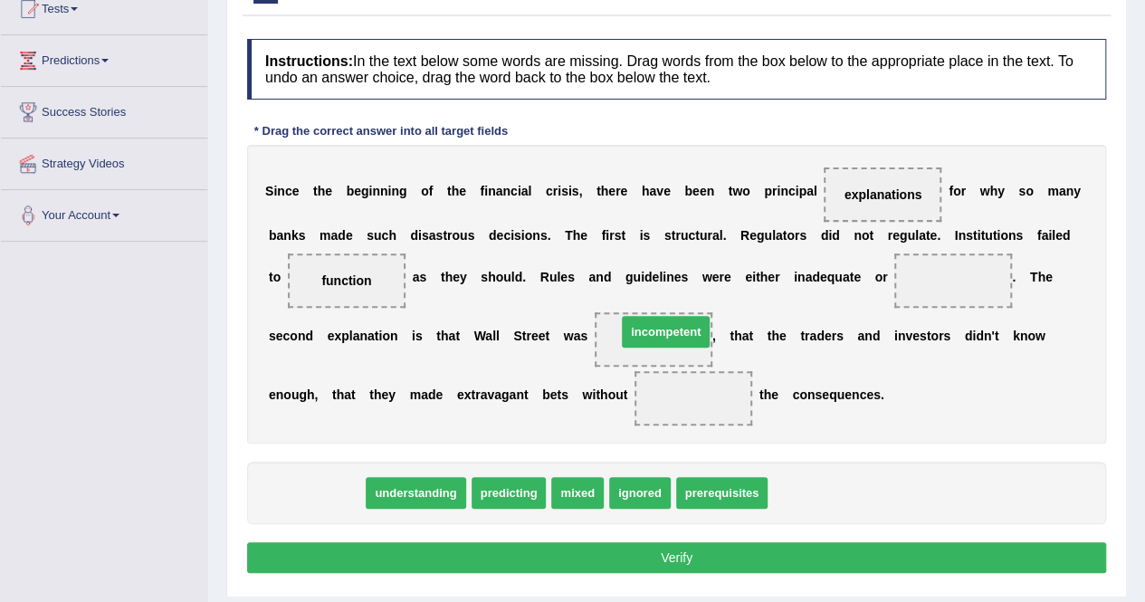
drag, startPoint x: 321, startPoint y: 492, endPoint x: 670, endPoint y: 330, distance: 384.9
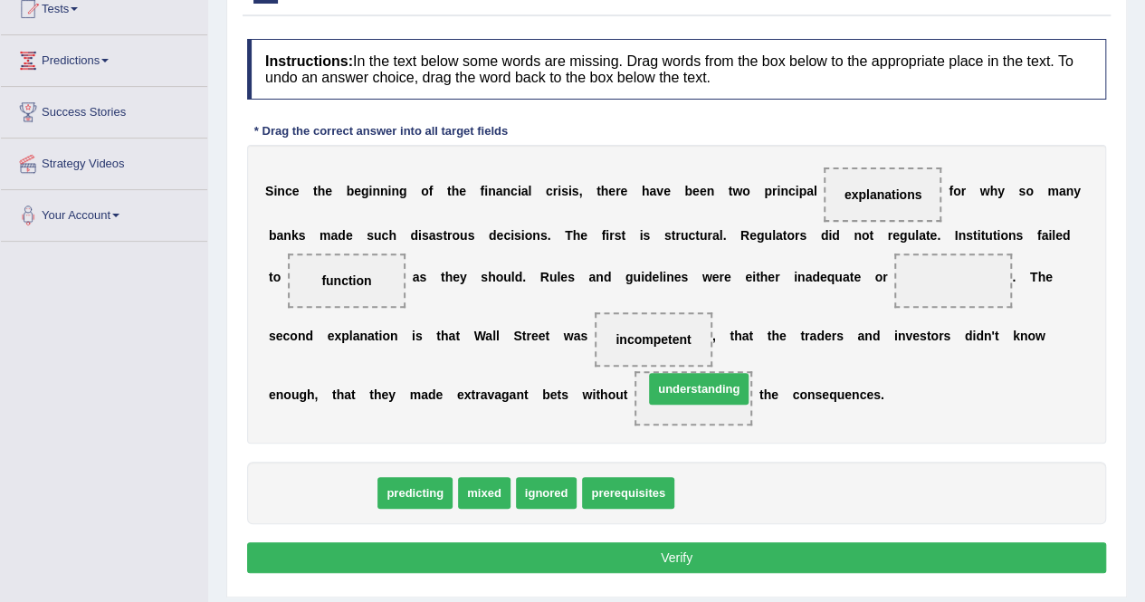
drag, startPoint x: 321, startPoint y: 495, endPoint x: 700, endPoint y: 402, distance: 390.7
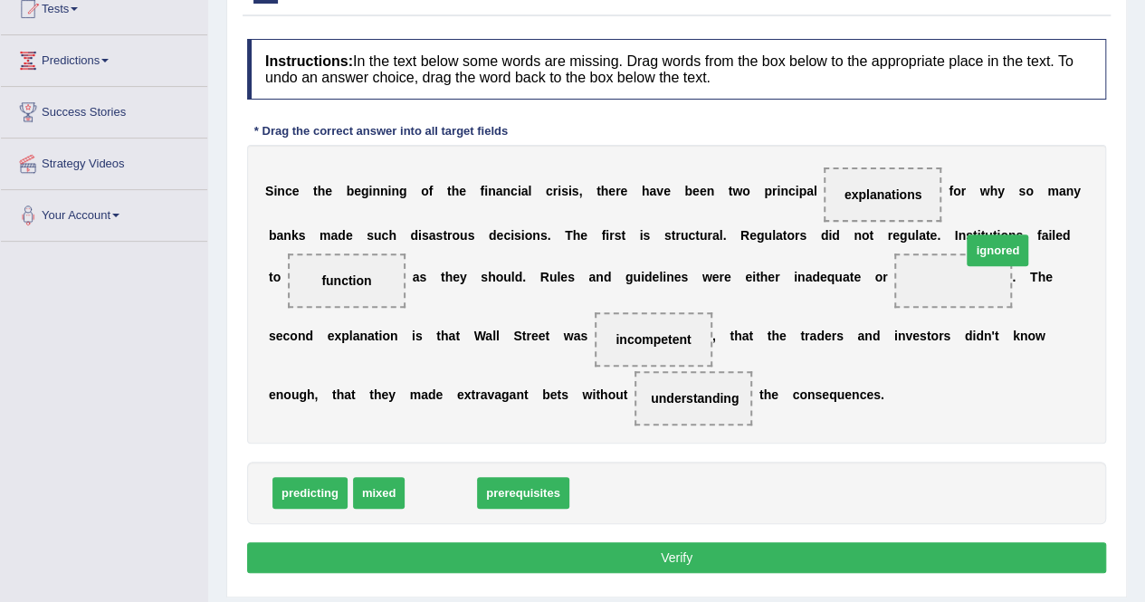
drag, startPoint x: 455, startPoint y: 491, endPoint x: 985, endPoint y: 278, distance: 571.6
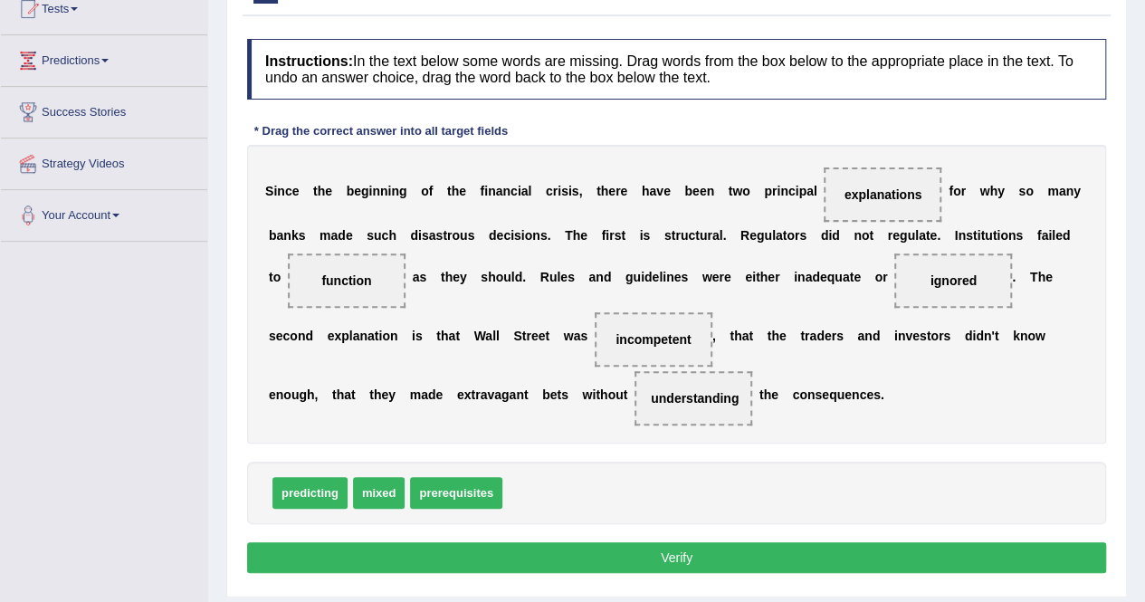
click at [723, 564] on button "Verify" at bounding box center [676, 557] width 859 height 31
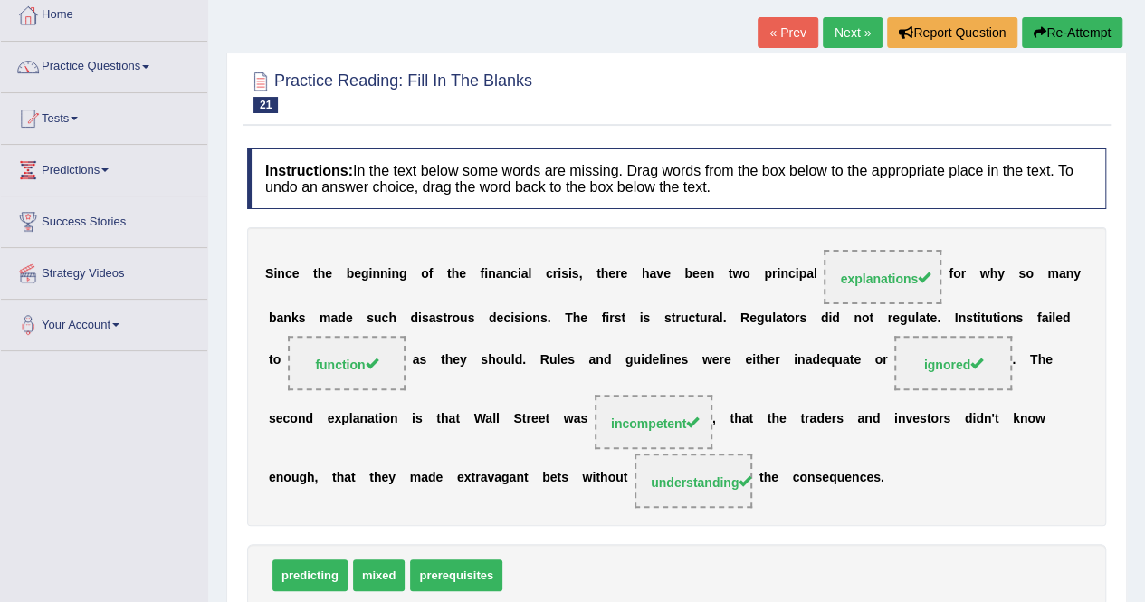
scroll to position [92, 0]
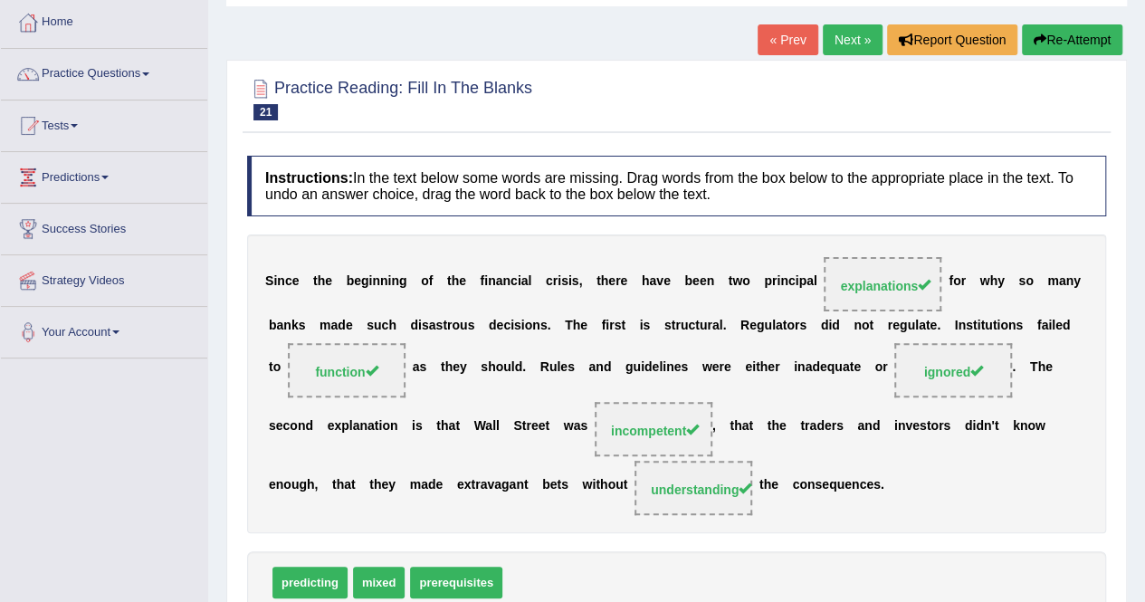
click at [846, 46] on link "Next »" at bounding box center [853, 39] width 60 height 31
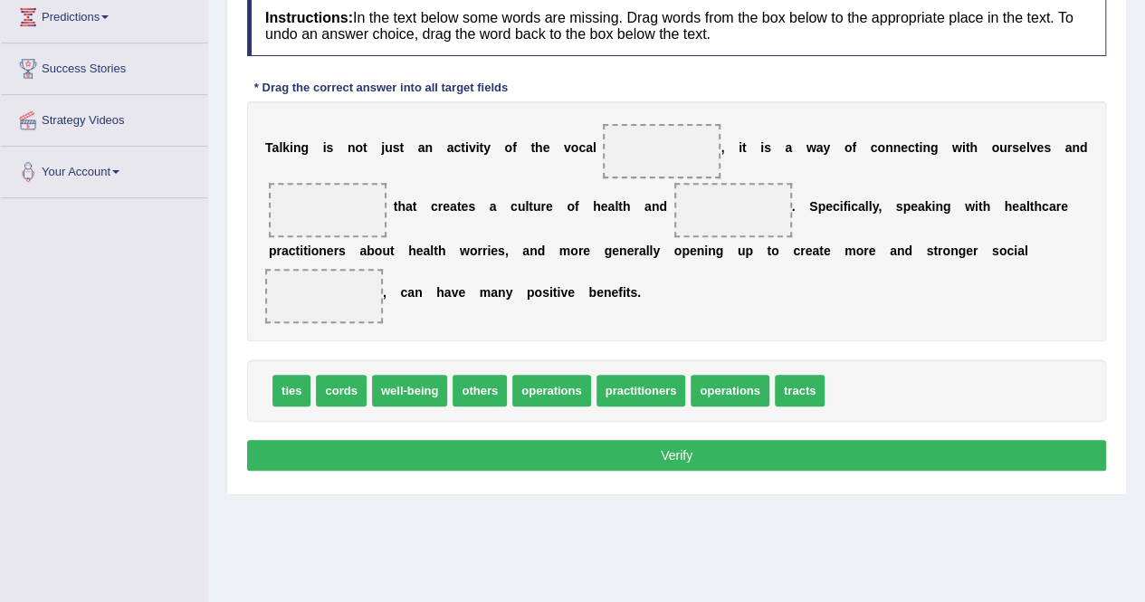
scroll to position [251, 0]
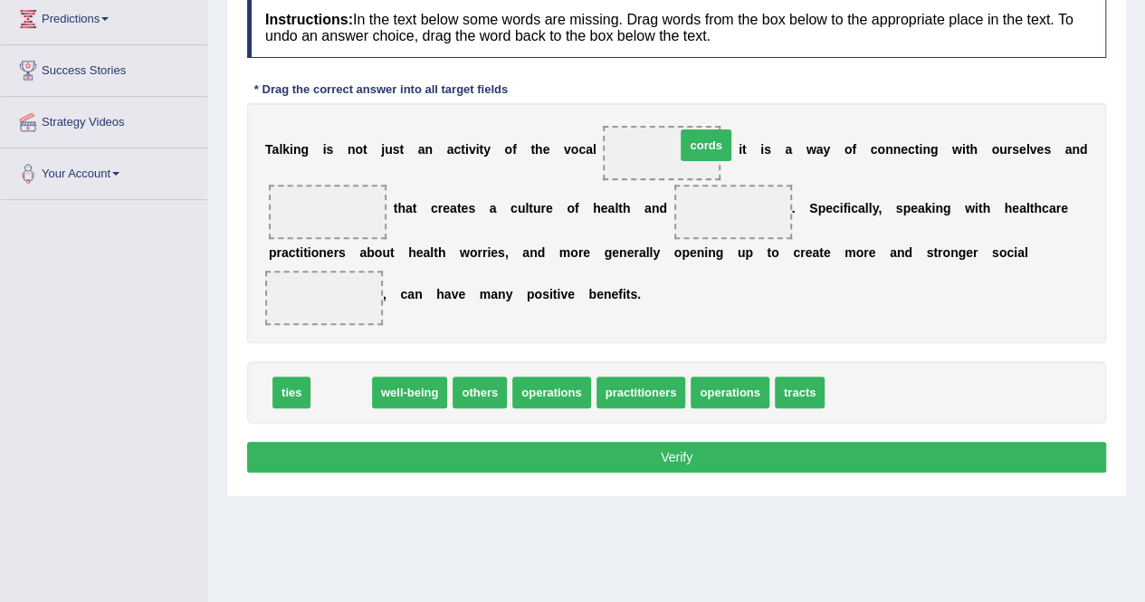
drag, startPoint x: 338, startPoint y: 397, endPoint x: 697, endPoint y: 153, distance: 434.7
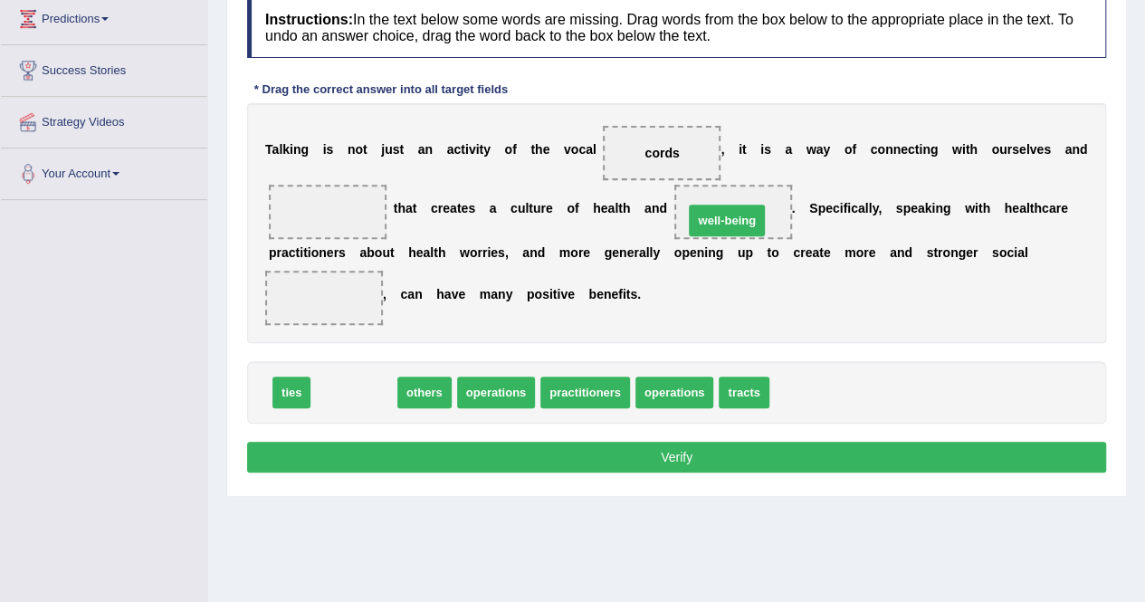
drag, startPoint x: 348, startPoint y: 396, endPoint x: 721, endPoint y: 225, distance: 410.4
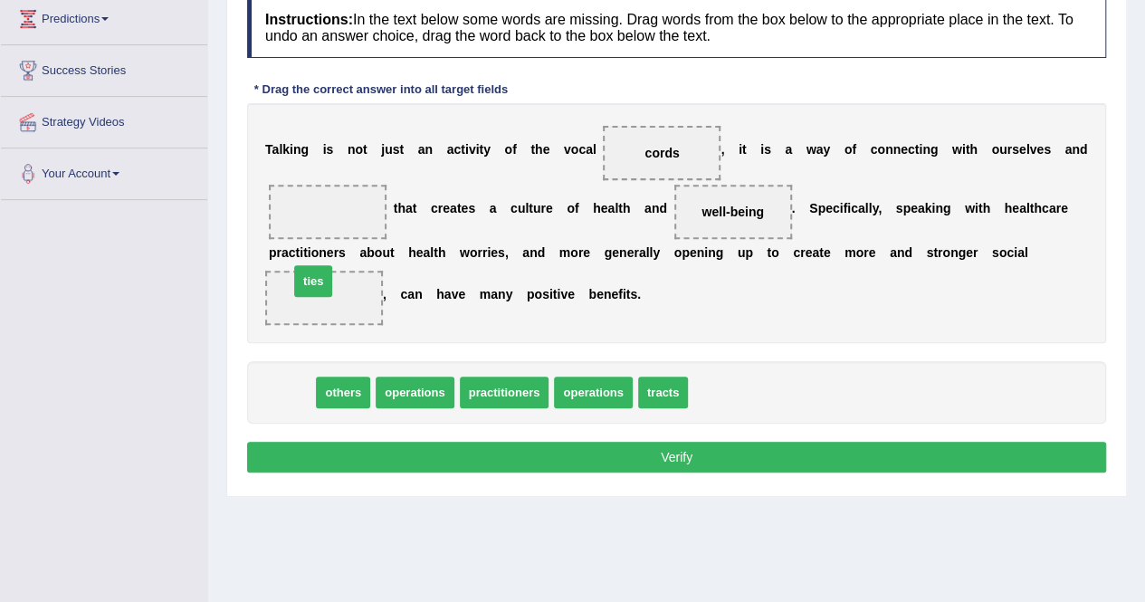
drag, startPoint x: 291, startPoint y: 388, endPoint x: 321, endPoint y: 304, distance: 89.3
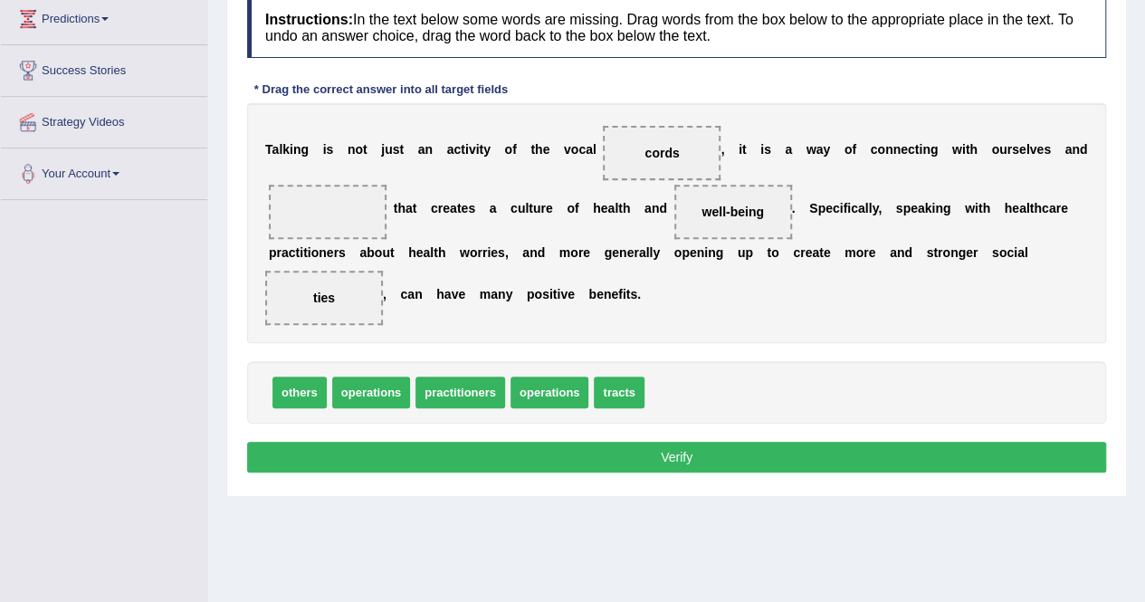
click at [366, 389] on span "operations" at bounding box center [371, 393] width 78 height 32
click at [300, 391] on span "others" at bounding box center [300, 393] width 54 height 32
drag, startPoint x: 455, startPoint y: 390, endPoint x: 344, endPoint y: 214, distance: 208.3
click at [429, 442] on button "Verify" at bounding box center [676, 457] width 859 height 31
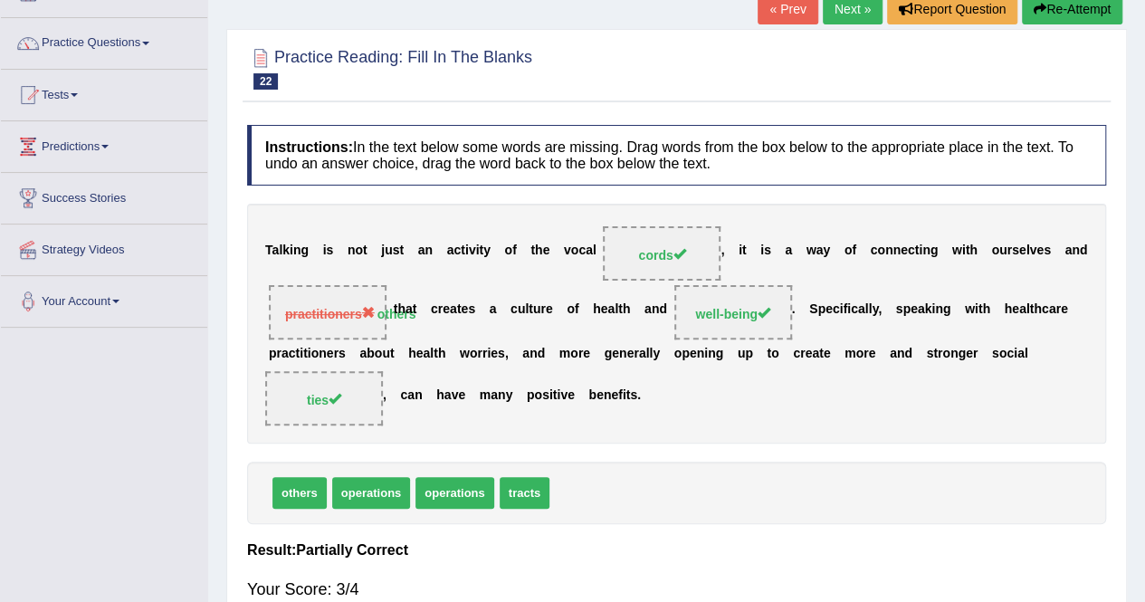
scroll to position [71, 0]
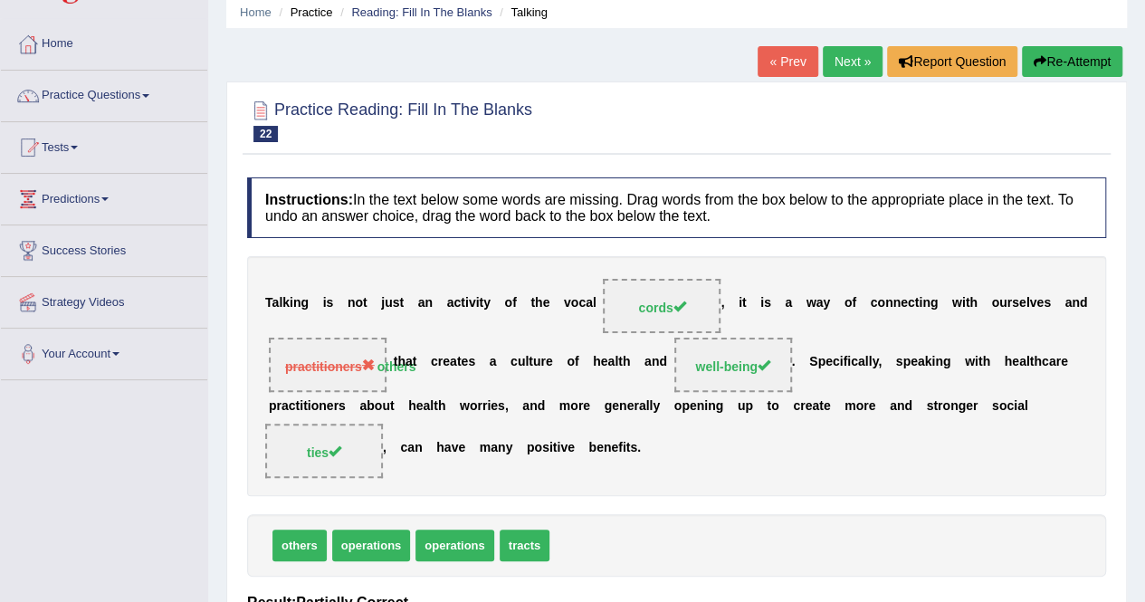
click at [1058, 48] on button "Re-Attempt" at bounding box center [1072, 61] width 100 height 31
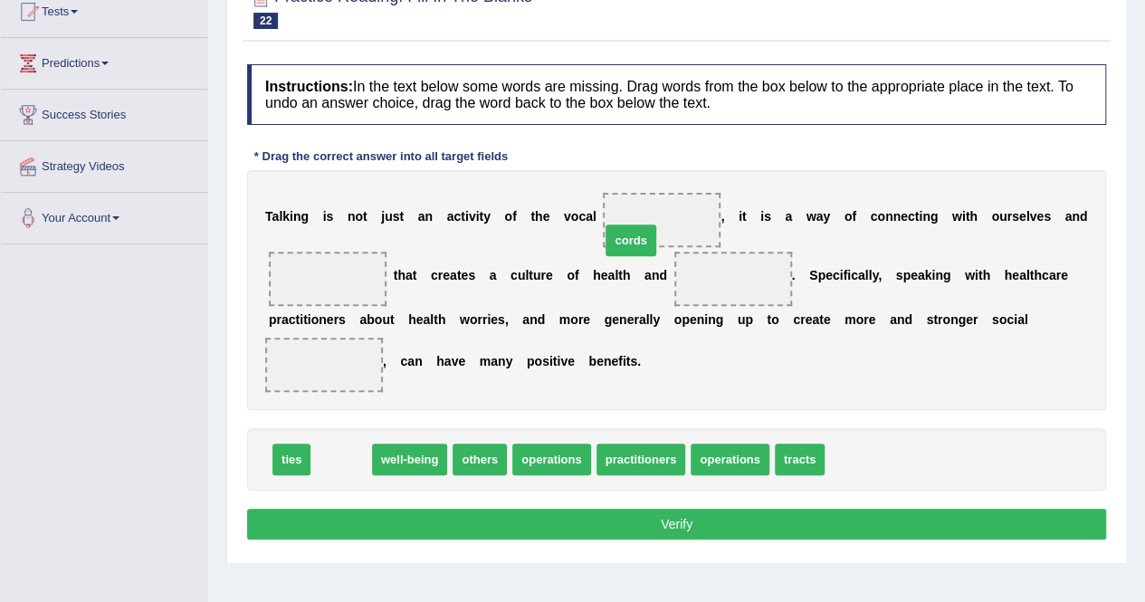
drag, startPoint x: 342, startPoint y: 472, endPoint x: 652, endPoint y: 240, distance: 386.8
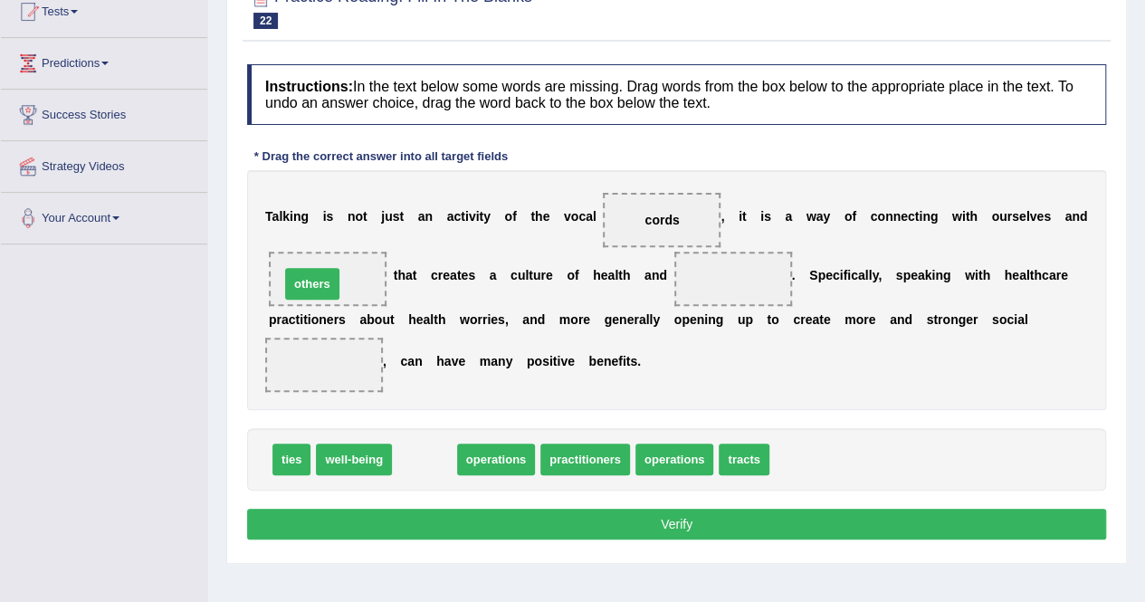
drag, startPoint x: 427, startPoint y: 459, endPoint x: 318, endPoint y: 283, distance: 207.0
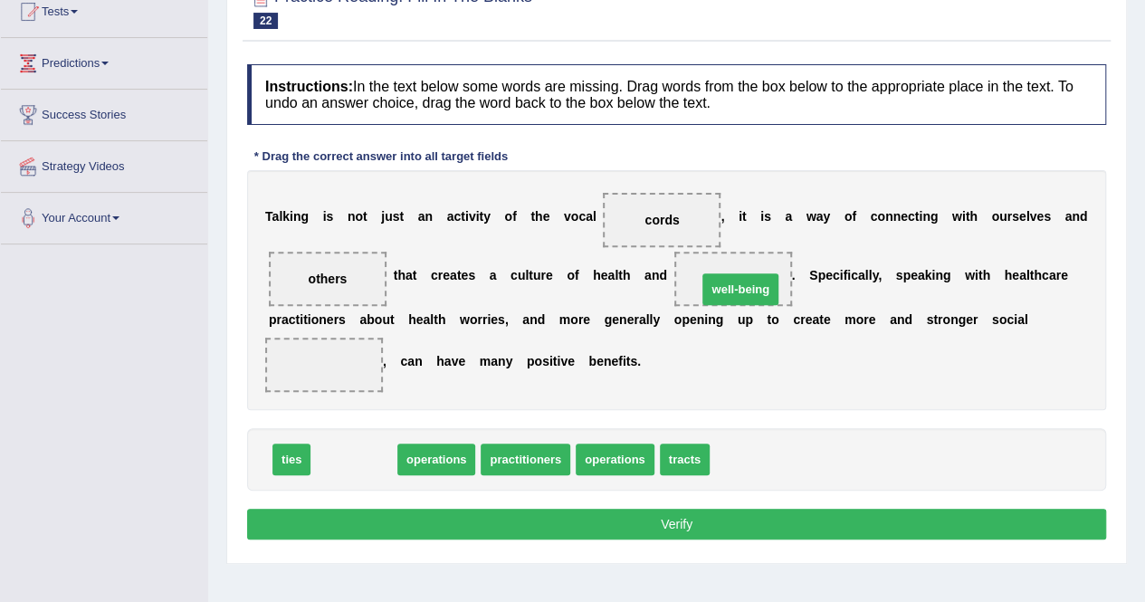
drag, startPoint x: 356, startPoint y: 463, endPoint x: 742, endPoint y: 292, distance: 422.4
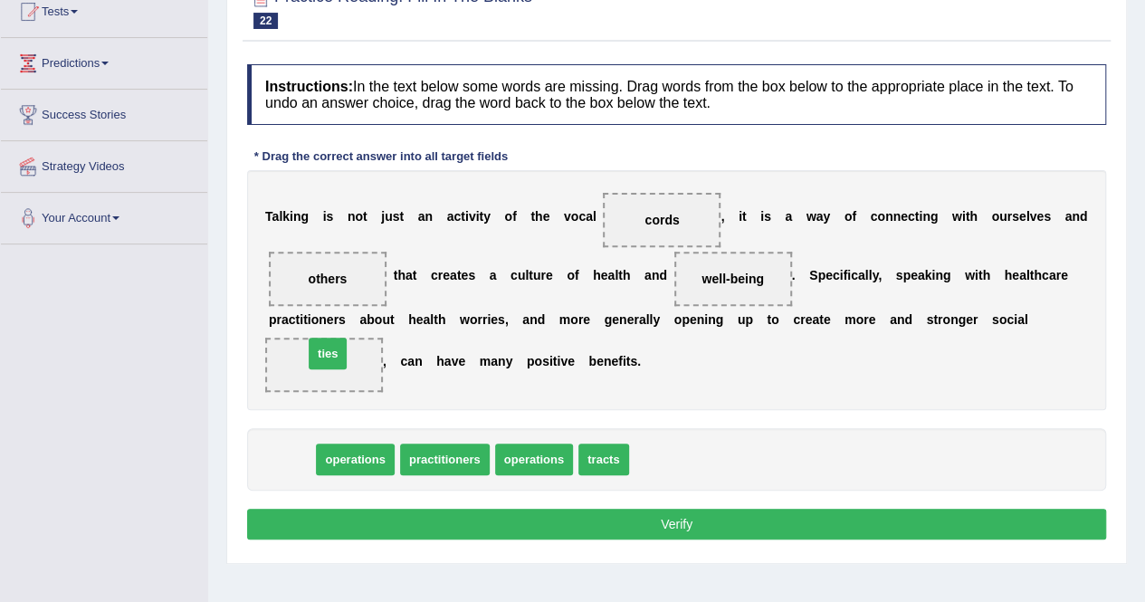
drag, startPoint x: 301, startPoint y: 453, endPoint x: 339, endPoint y: 349, distance: 110.0
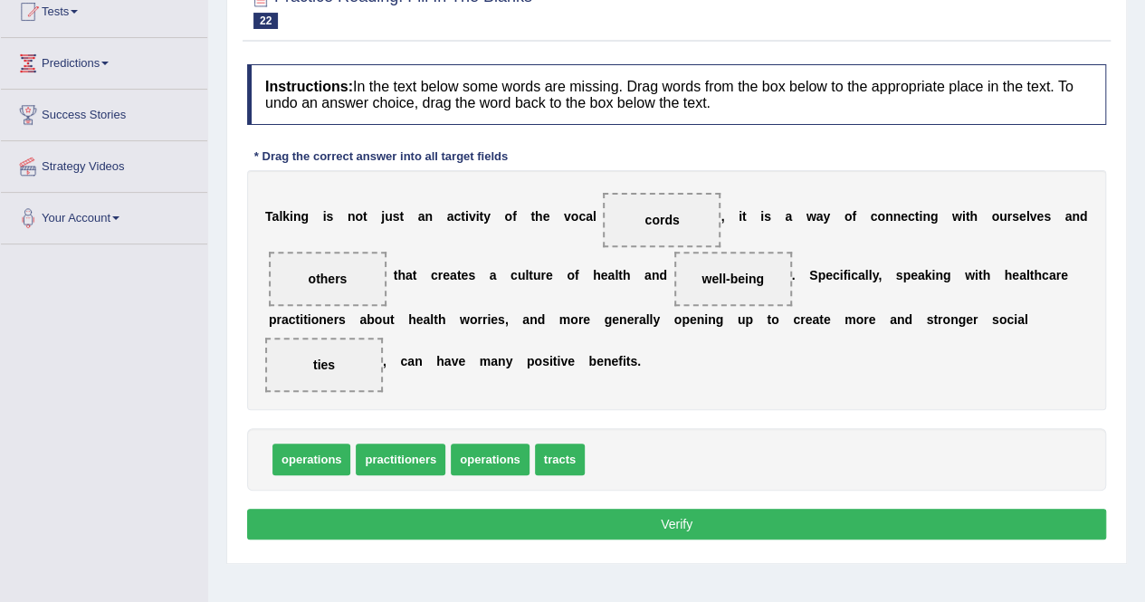
click at [438, 512] on button "Verify" at bounding box center [676, 524] width 859 height 31
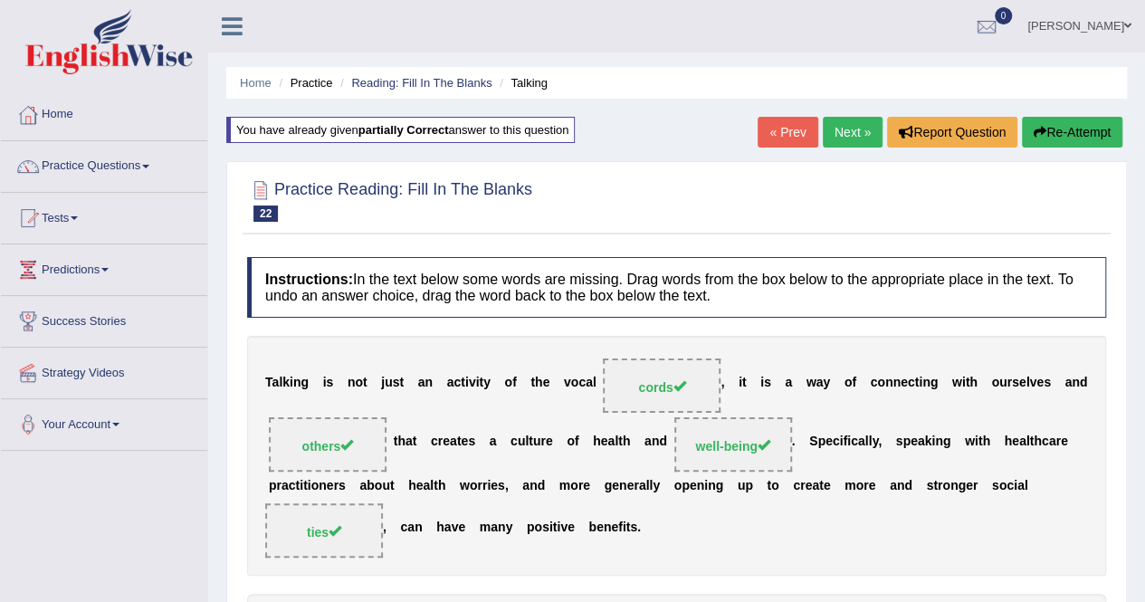
click at [866, 131] on link "Next »" at bounding box center [853, 132] width 60 height 31
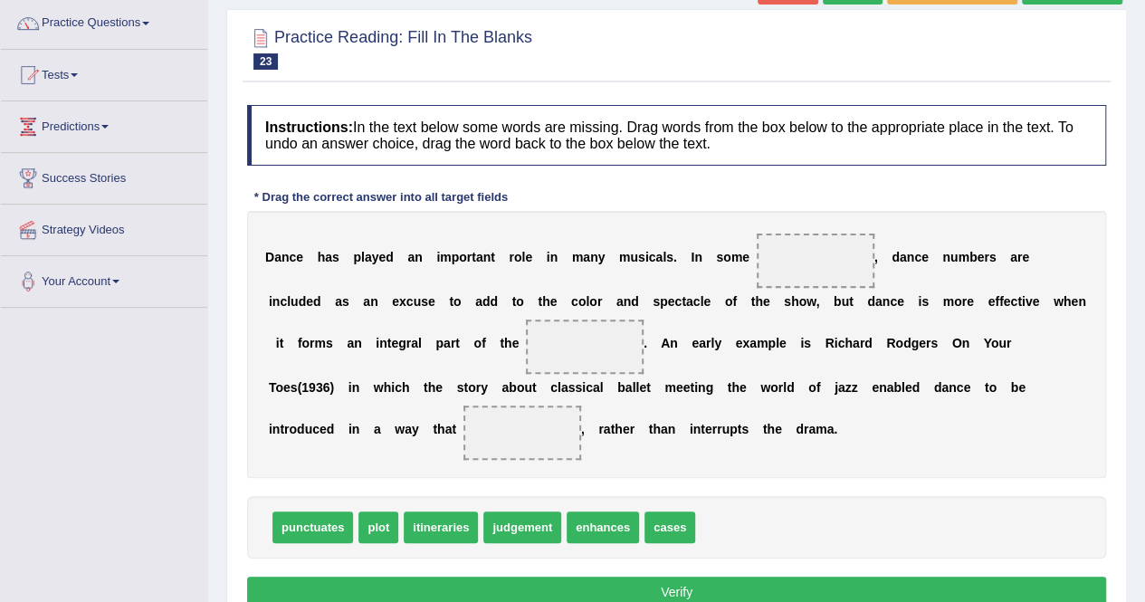
drag, startPoint x: 678, startPoint y: 521, endPoint x: 813, endPoint y: 282, distance: 273.7
click at [813, 282] on div "Instructions: In the text below some words are missing. Drag words from the box…" at bounding box center [677, 359] width 868 height 526
drag, startPoint x: 665, startPoint y: 526, endPoint x: 815, endPoint y: 248, distance: 315.6
drag, startPoint x: 375, startPoint y: 520, endPoint x: 592, endPoint y: 328, distance: 289.9
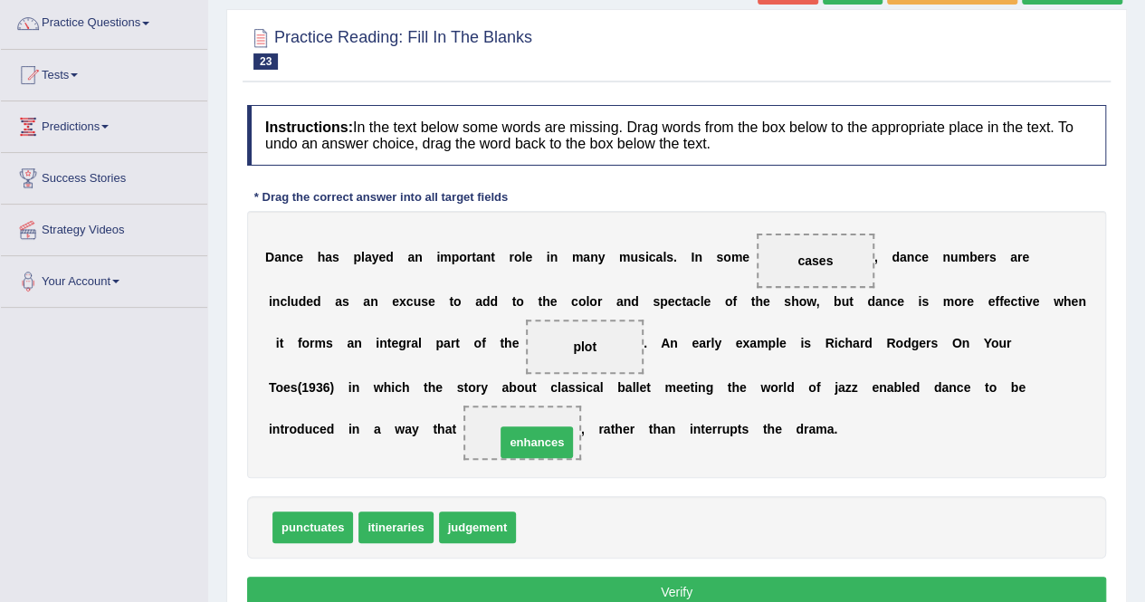
drag, startPoint x: 551, startPoint y: 526, endPoint x: 525, endPoint y: 430, distance: 99.5
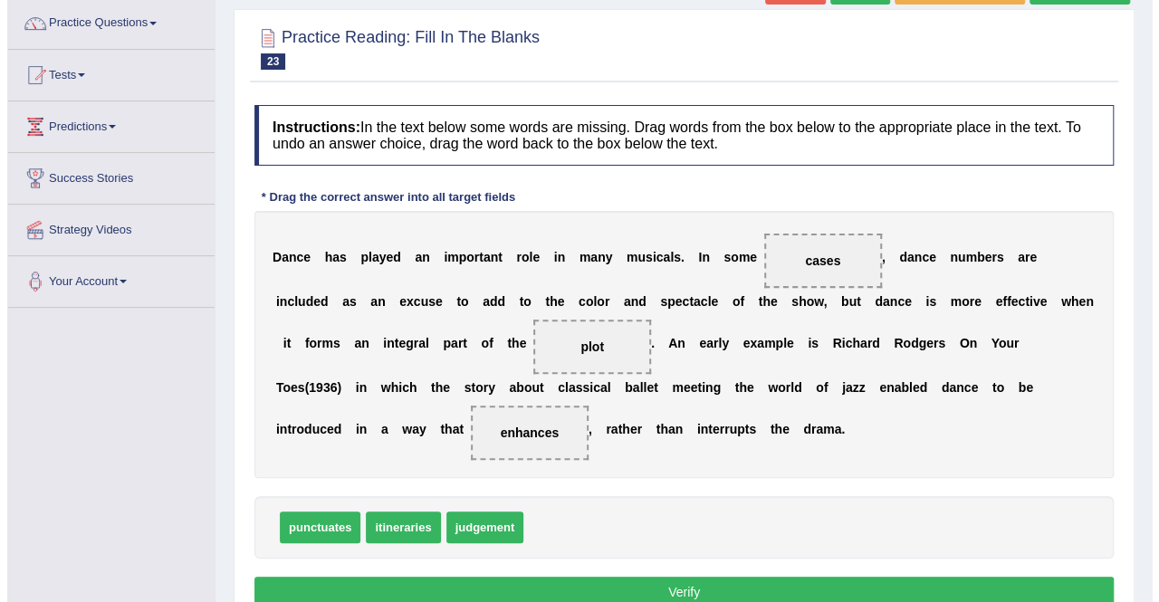
scroll to position [225, 0]
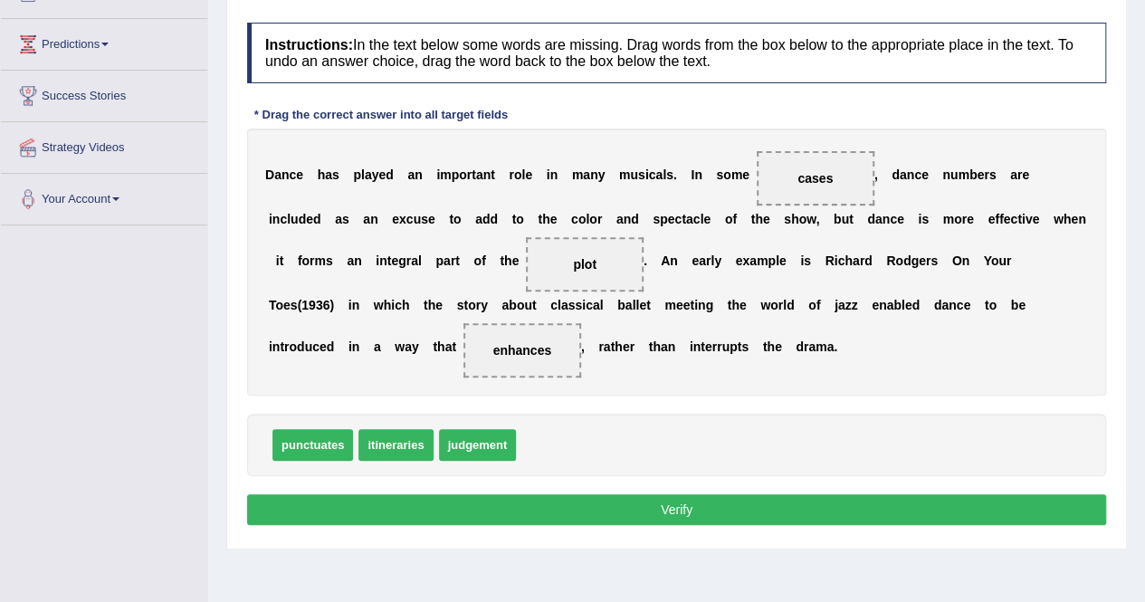
click at [532, 497] on button "Verify" at bounding box center [676, 509] width 859 height 31
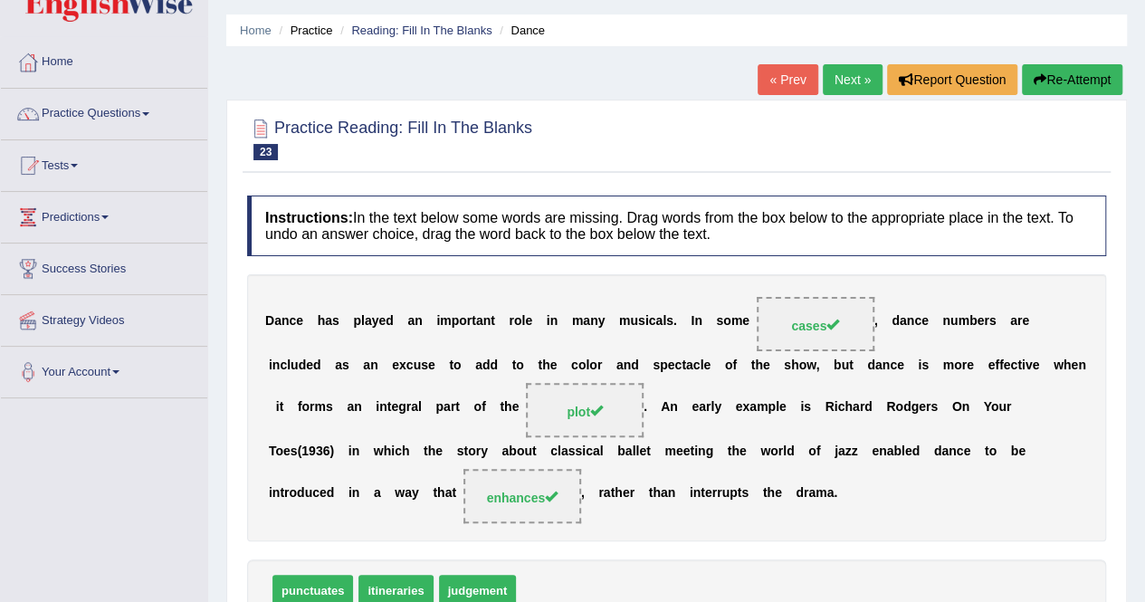
scroll to position [4, 0]
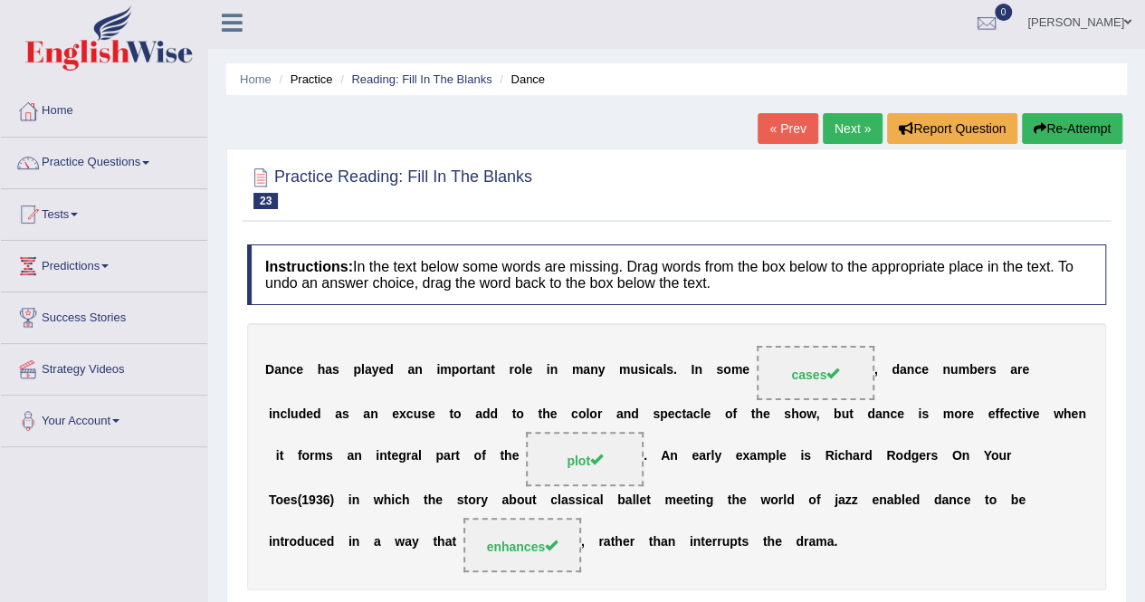
click at [843, 139] on link "Next »" at bounding box center [853, 128] width 60 height 31
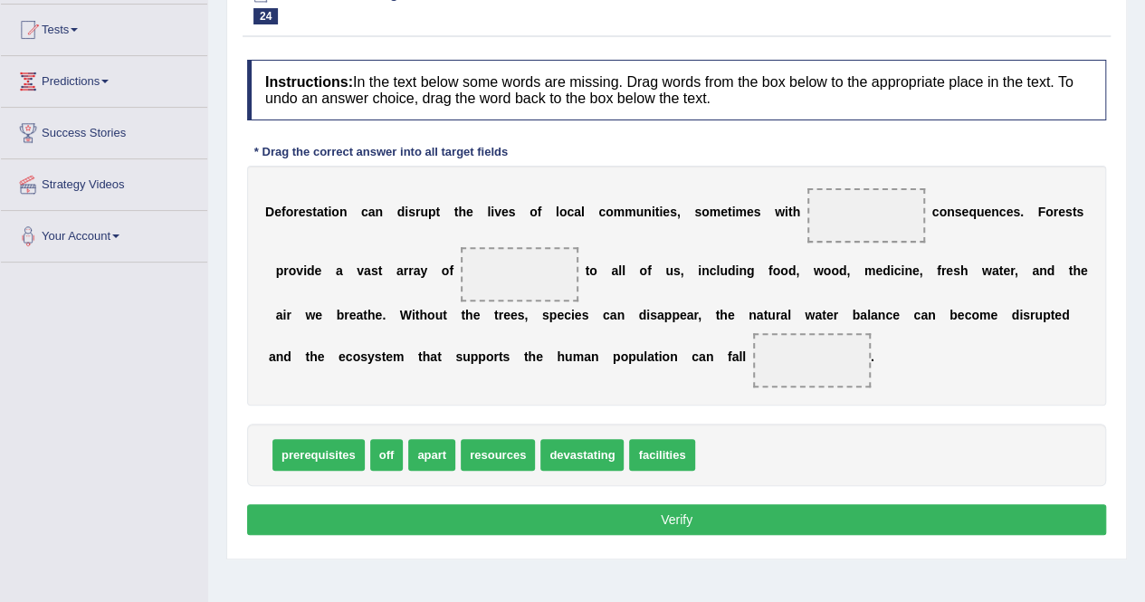
click at [507, 242] on div "D e f o r e s t a t i o n c a n d i s r u p t t h e l i v e s o f l o c a l c o…" at bounding box center [676, 286] width 859 height 240
drag, startPoint x: 491, startPoint y: 452, endPoint x: 518, endPoint y: 270, distance: 184.0
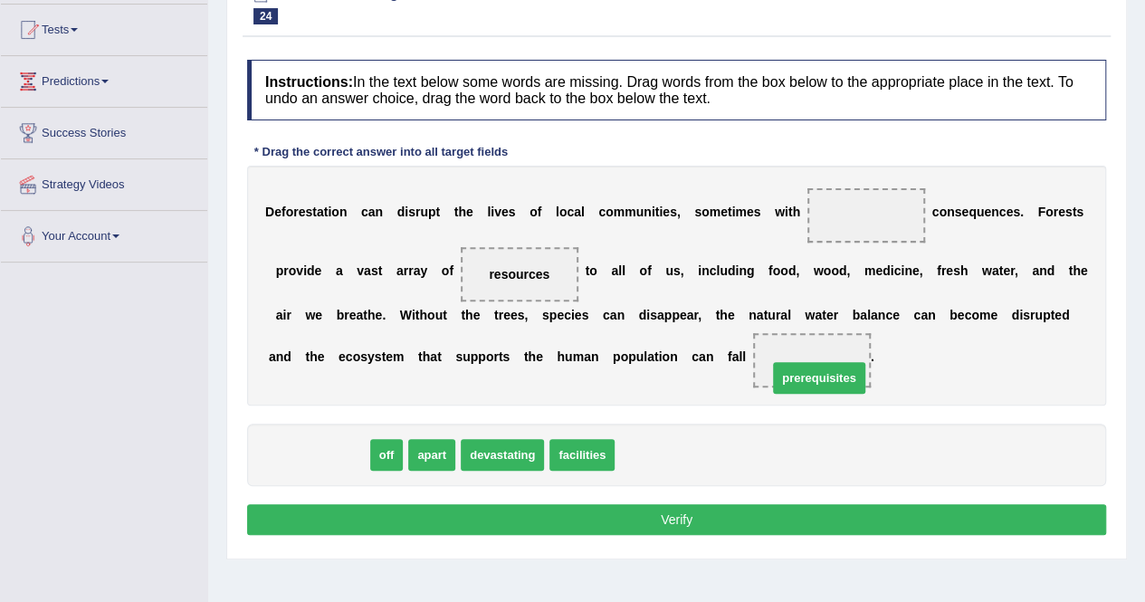
drag, startPoint x: 321, startPoint y: 460, endPoint x: 802, endPoint y: 380, distance: 487.3
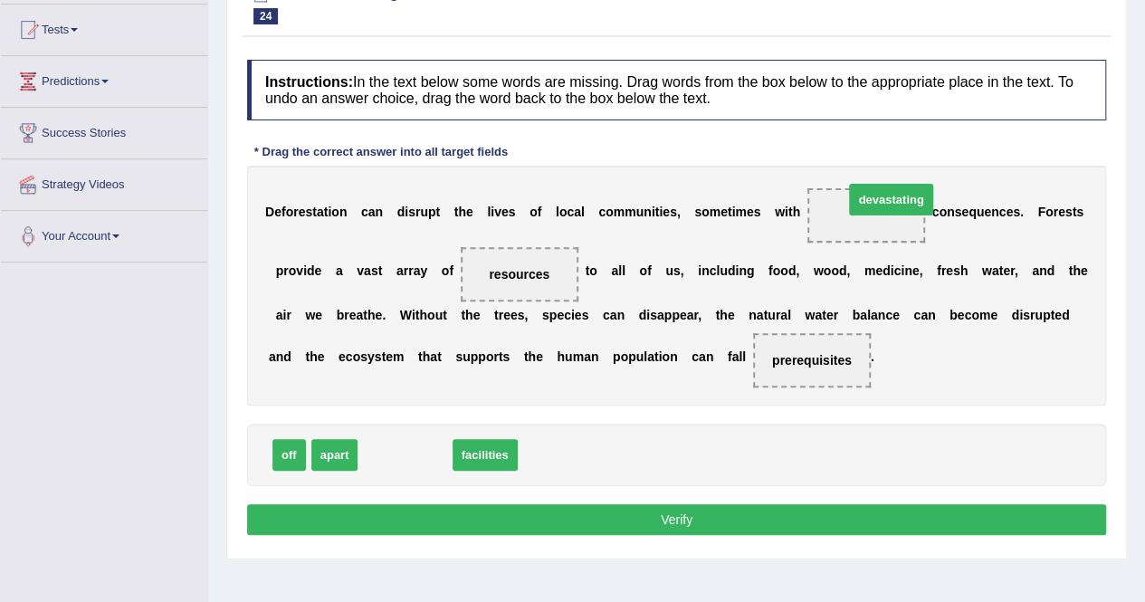
drag, startPoint x: 408, startPoint y: 461, endPoint x: 895, endPoint y: 206, distance: 549.2
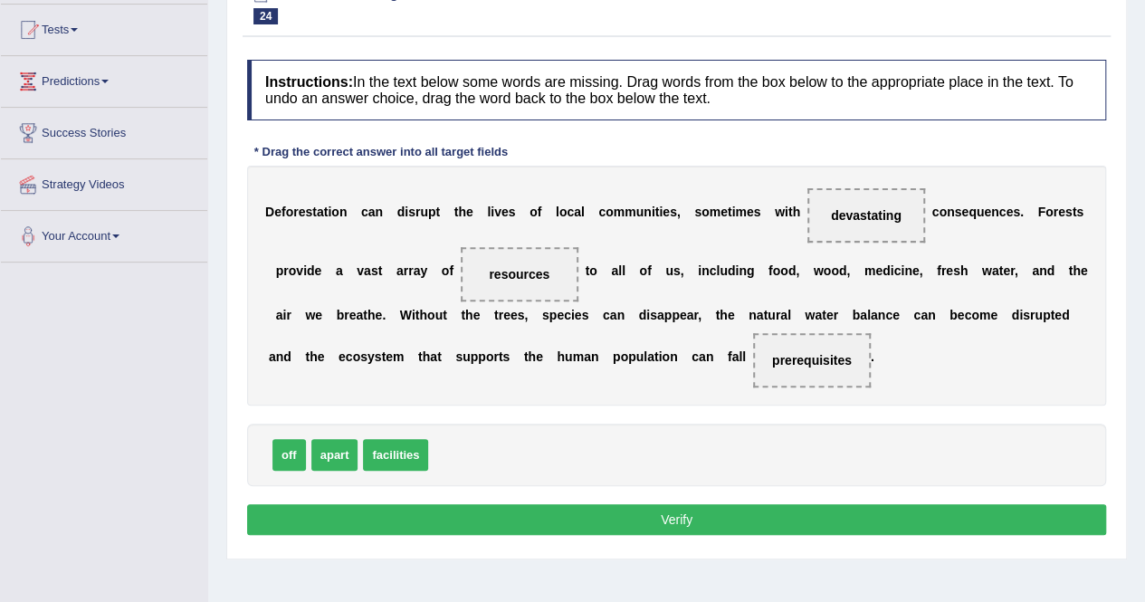
click at [673, 519] on button "Verify" at bounding box center [676, 519] width 859 height 31
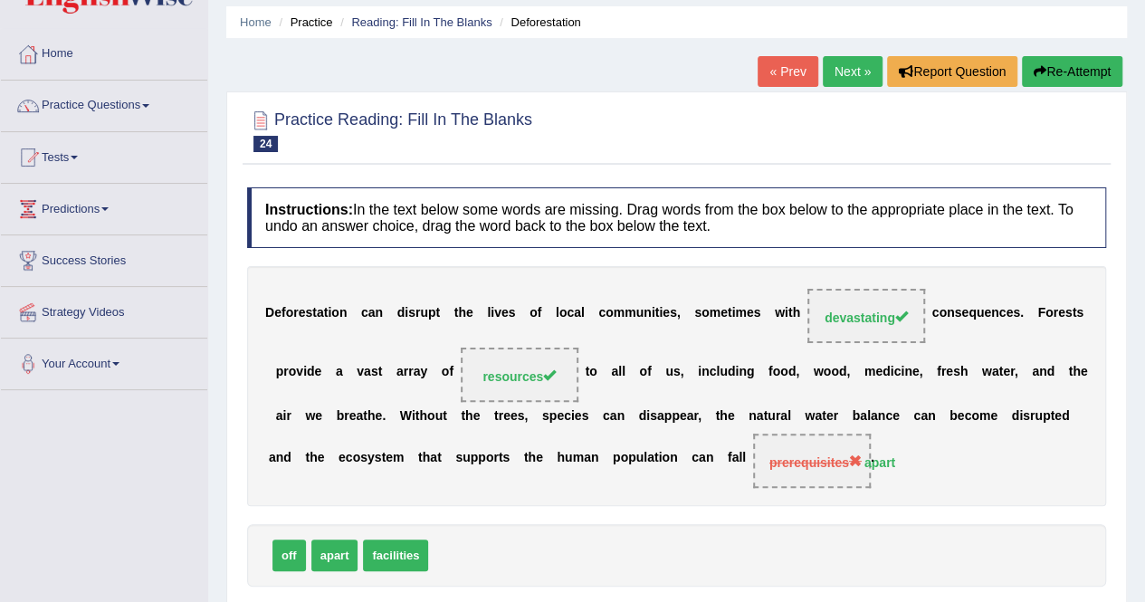
scroll to position [60, 0]
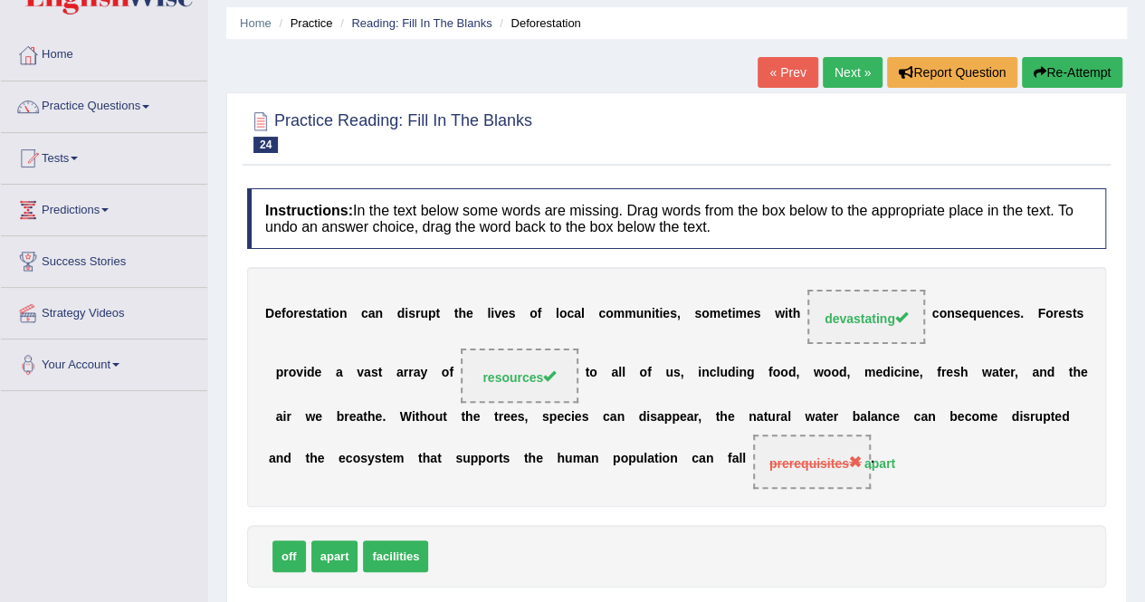
click at [1048, 72] on button "Re-Attempt" at bounding box center [1072, 72] width 100 height 31
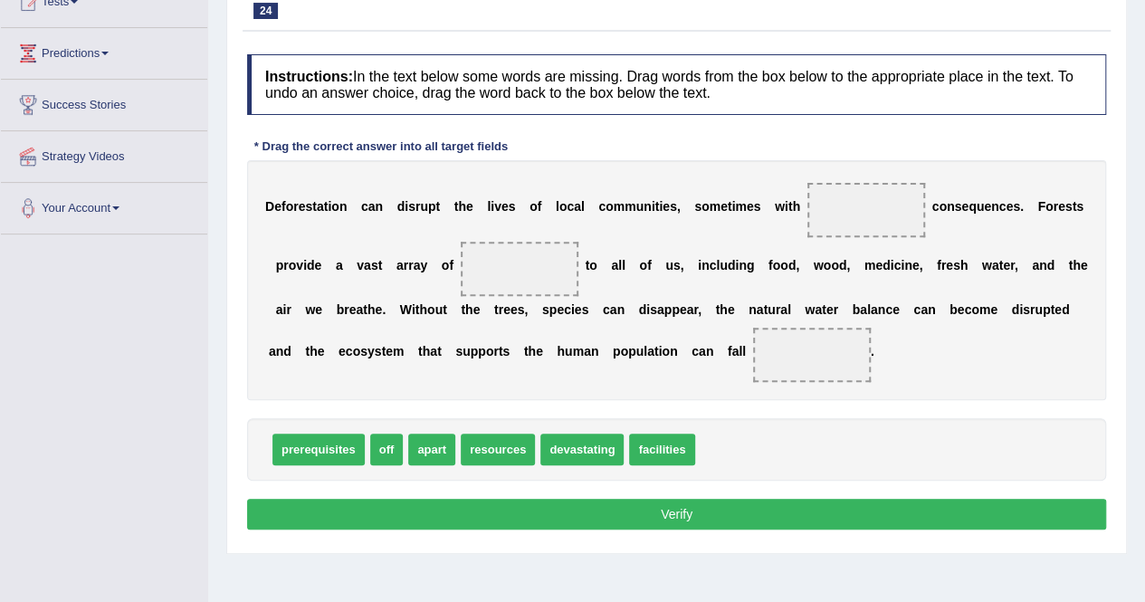
scroll to position [215, 0]
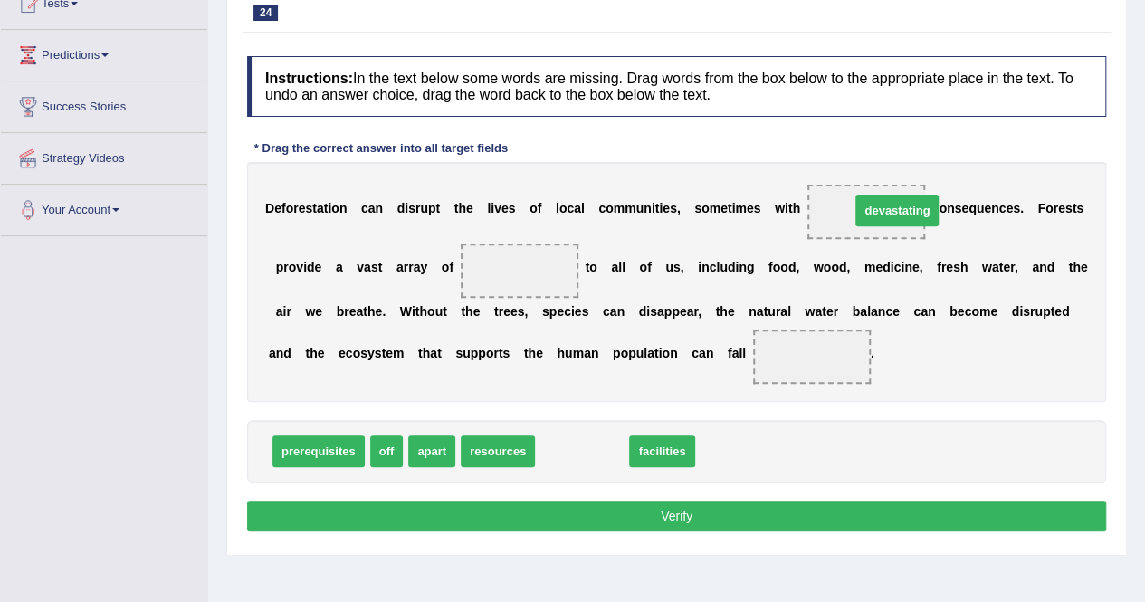
drag, startPoint x: 574, startPoint y: 444, endPoint x: 889, endPoint y: 202, distance: 397.1
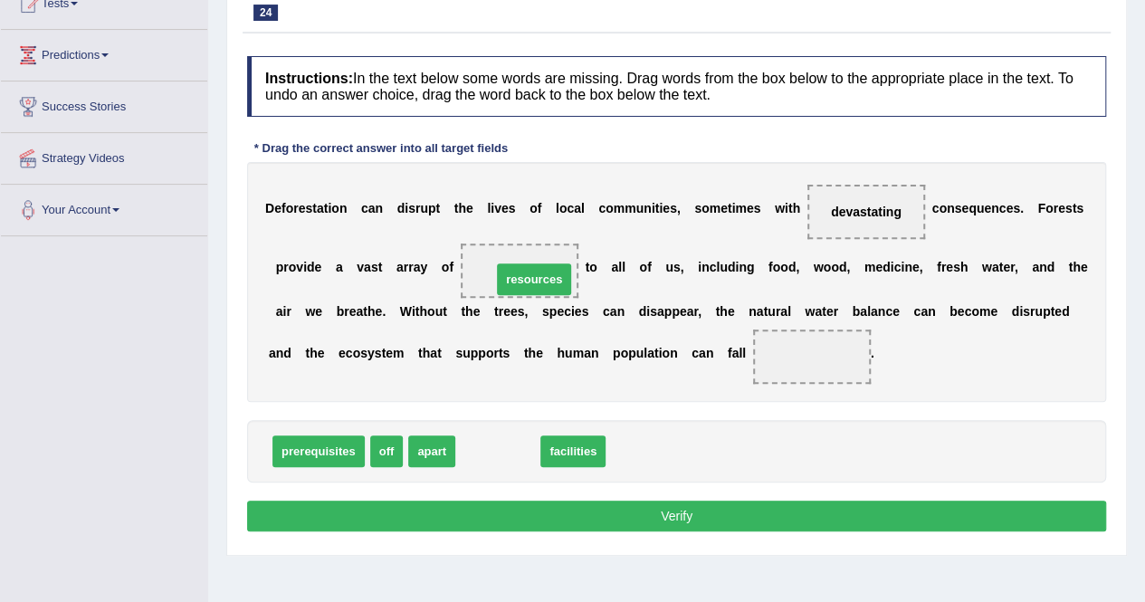
drag, startPoint x: 489, startPoint y: 455, endPoint x: 513, endPoint y: 260, distance: 196.2
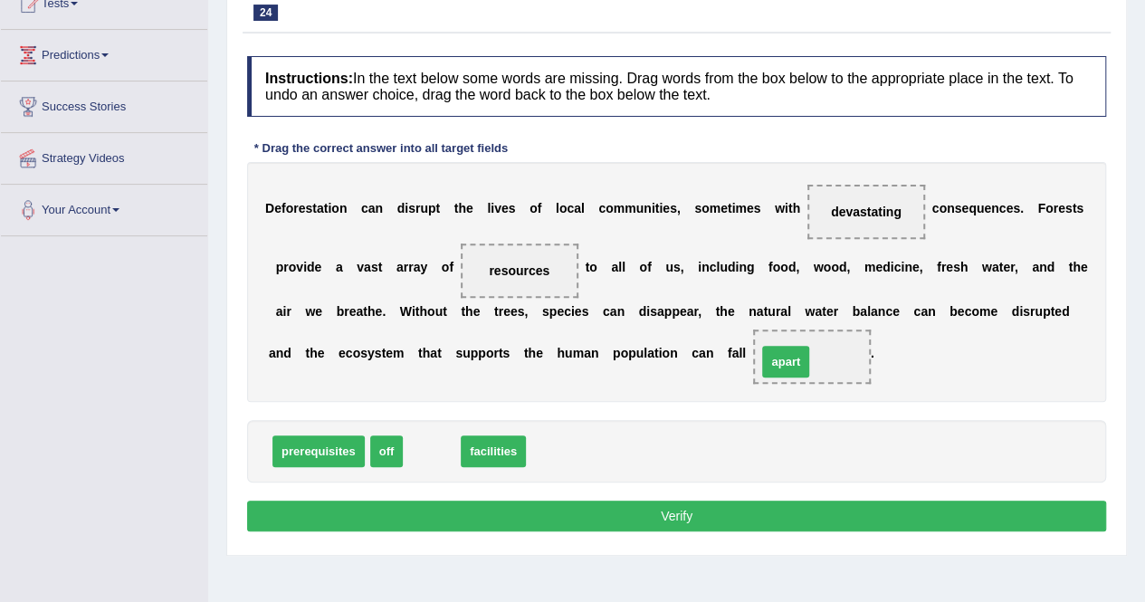
drag, startPoint x: 443, startPoint y: 448, endPoint x: 799, endPoint y: 359, distance: 366.9
click at [678, 504] on button "Verify" at bounding box center [676, 516] width 859 height 31
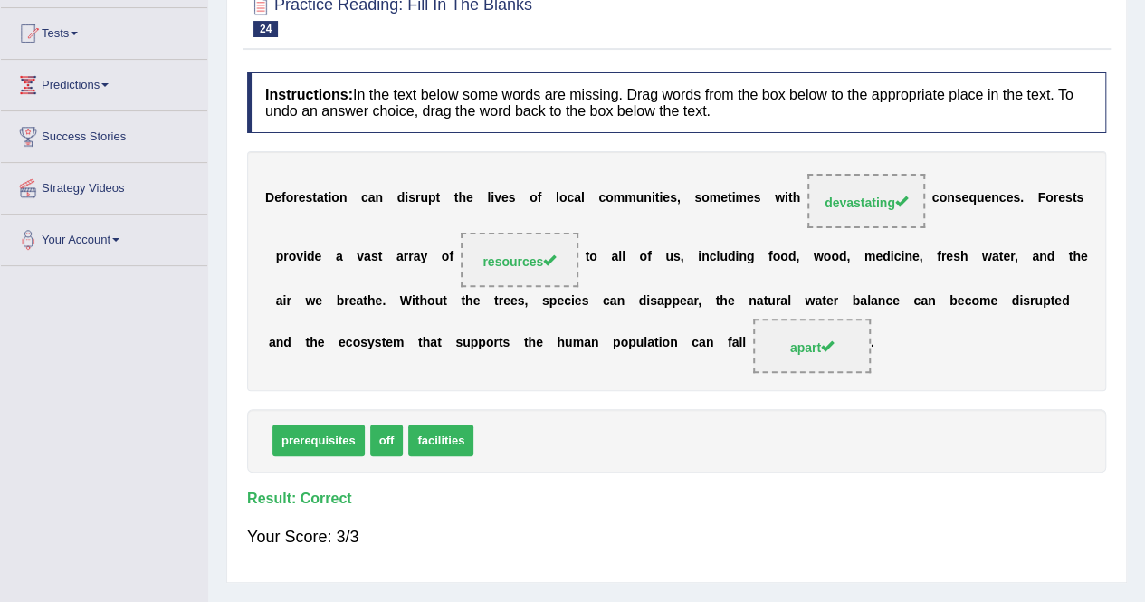
scroll to position [0, 0]
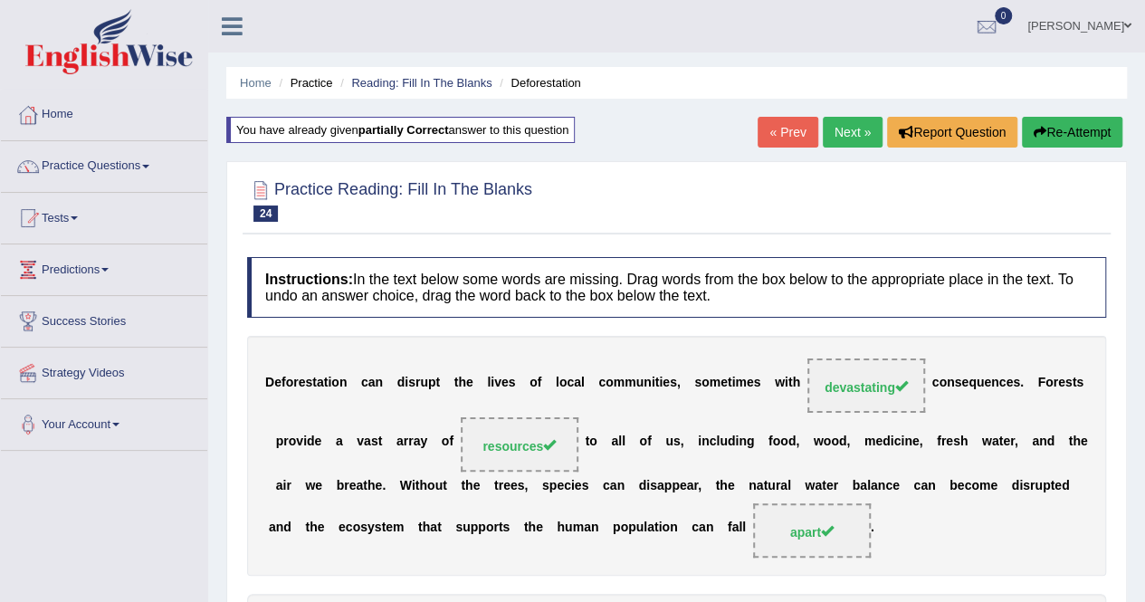
click at [847, 133] on link "Next »" at bounding box center [853, 132] width 60 height 31
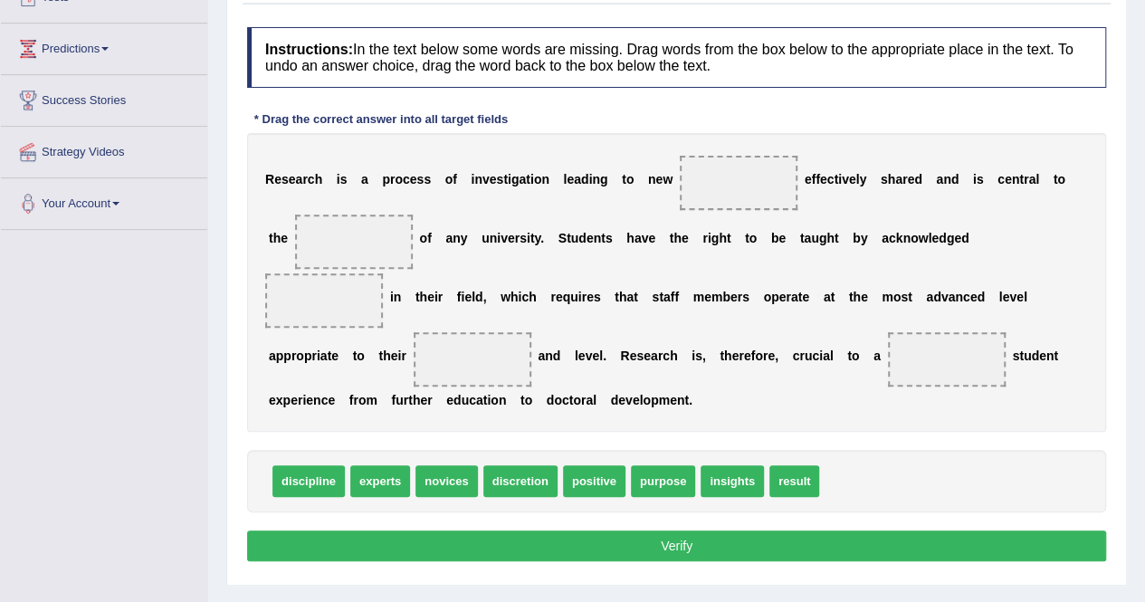
scroll to position [220, 0]
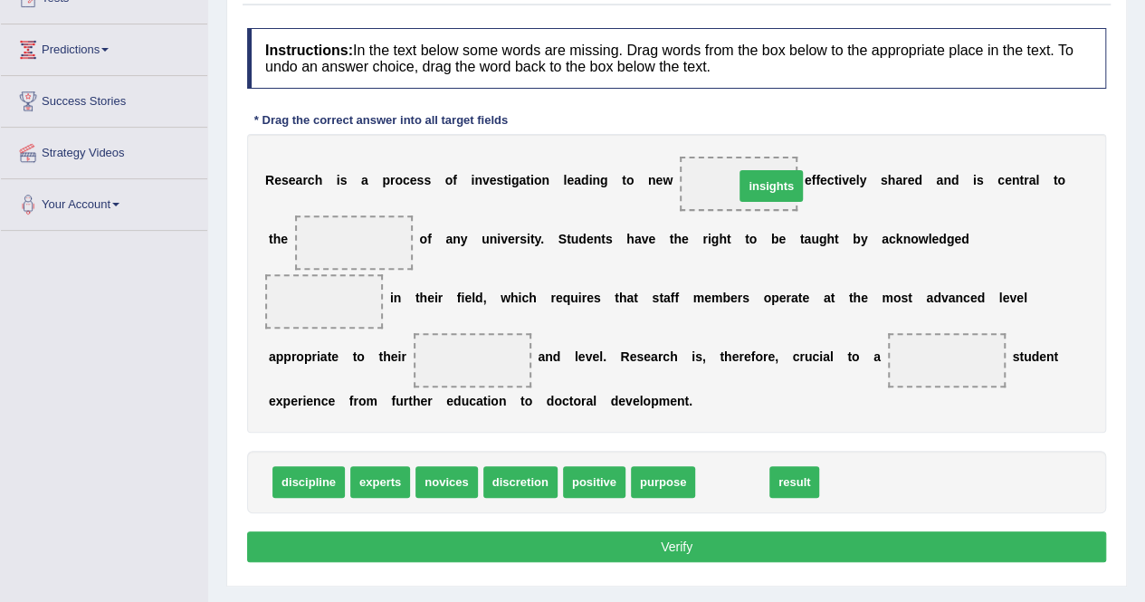
drag, startPoint x: 739, startPoint y: 486, endPoint x: 770, endPoint y: 192, distance: 296.0
drag, startPoint x: 723, startPoint y: 486, endPoint x: 349, endPoint y: 246, distance: 443.5
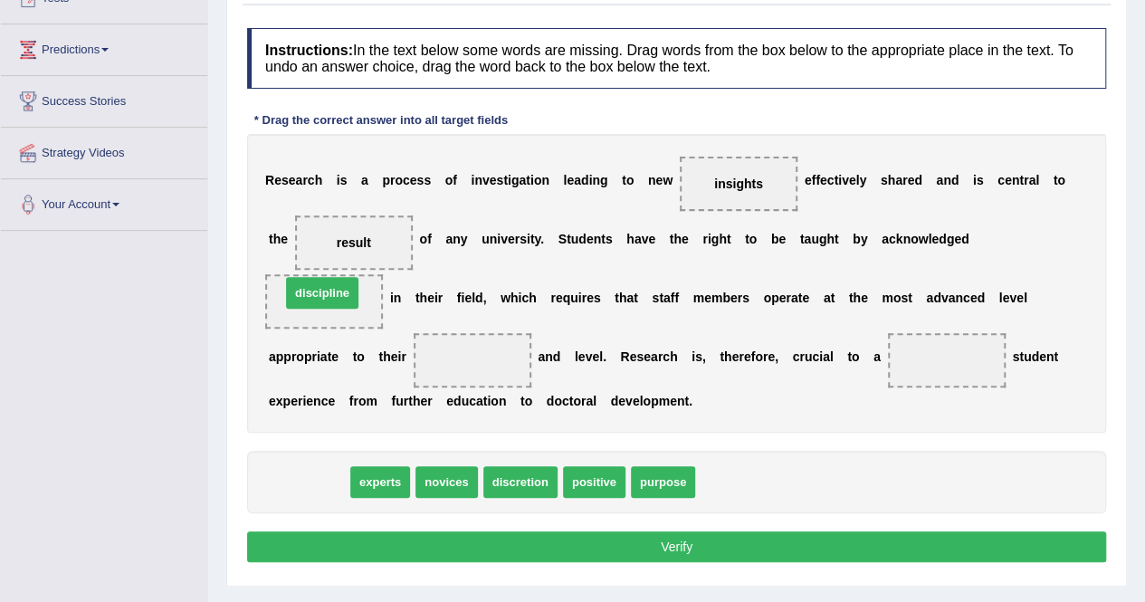
drag, startPoint x: 292, startPoint y: 486, endPoint x: 306, endPoint y: 298, distance: 188.8
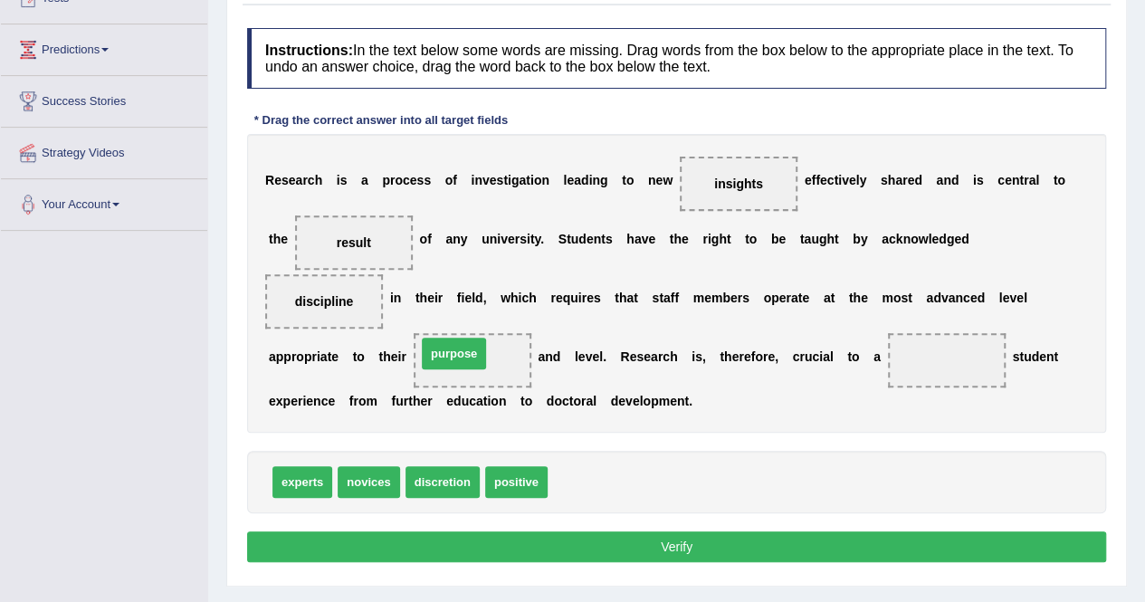
drag, startPoint x: 575, startPoint y: 484, endPoint x: 449, endPoint y: 367, distance: 172.3
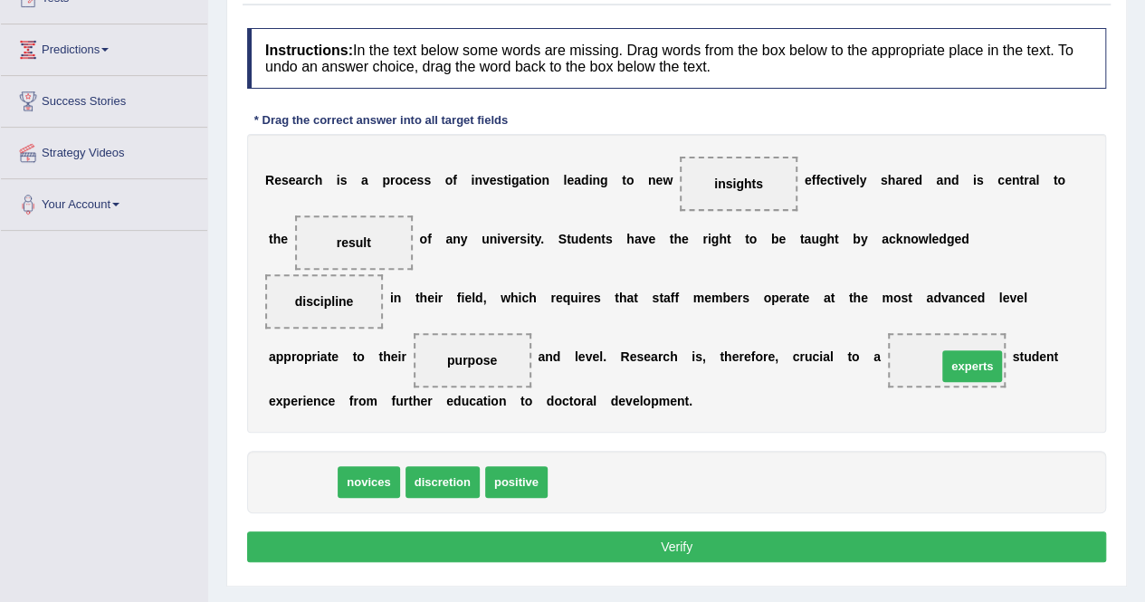
drag, startPoint x: 301, startPoint y: 479, endPoint x: 971, endPoint y: 363, distance: 679.9
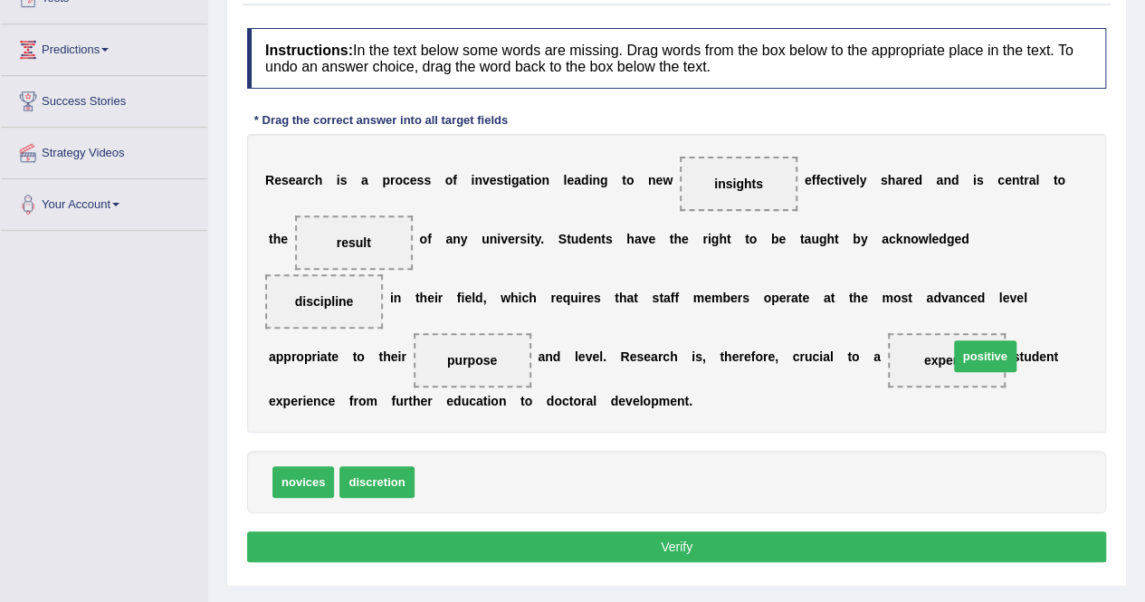
drag, startPoint x: 446, startPoint y: 485, endPoint x: 981, endPoint y: 359, distance: 548.8
click at [699, 538] on button "Verify" at bounding box center [676, 546] width 859 height 31
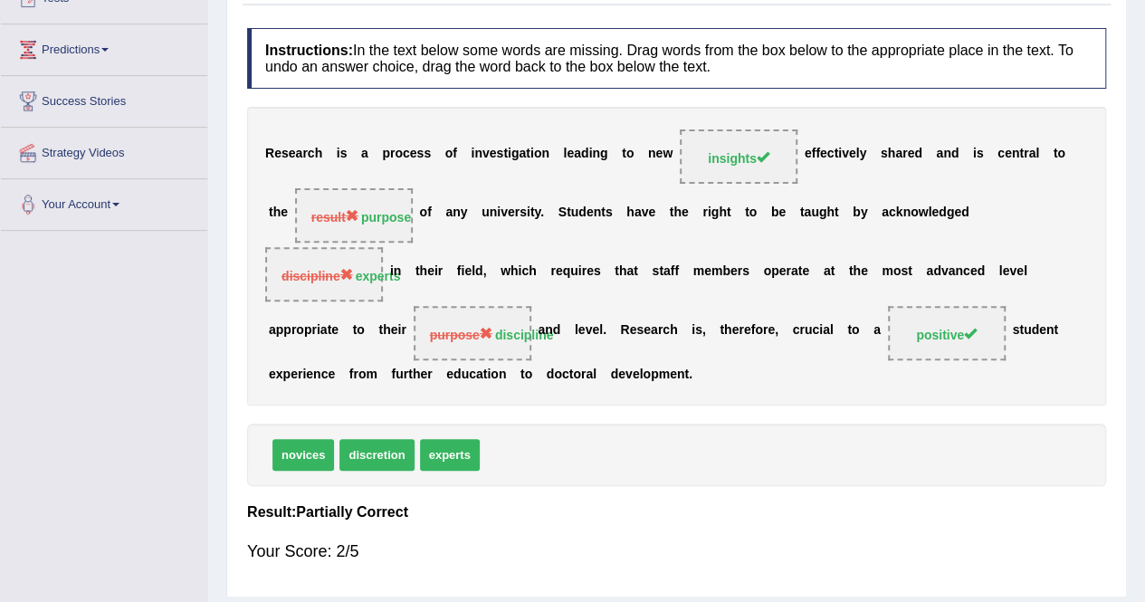
click at [699, 538] on div "Your Score: 2/5" at bounding box center [676, 551] width 859 height 43
drag, startPoint x: 699, startPoint y: 538, endPoint x: 949, endPoint y: 531, distance: 250.0
click at [949, 531] on div "Your Score: 2/5" at bounding box center [676, 551] width 859 height 43
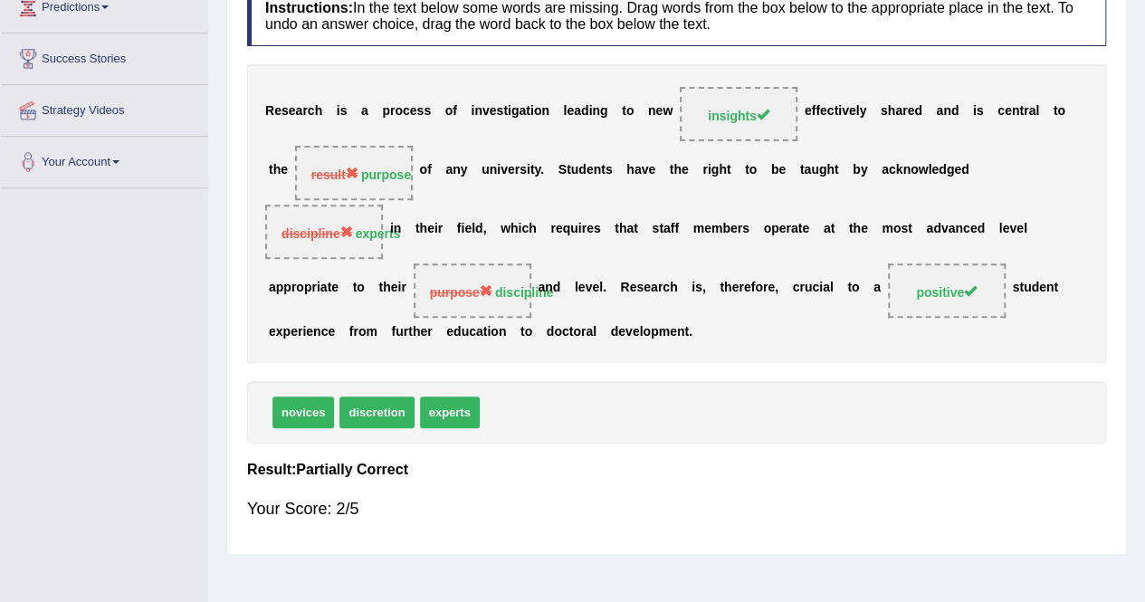
scroll to position [52, 0]
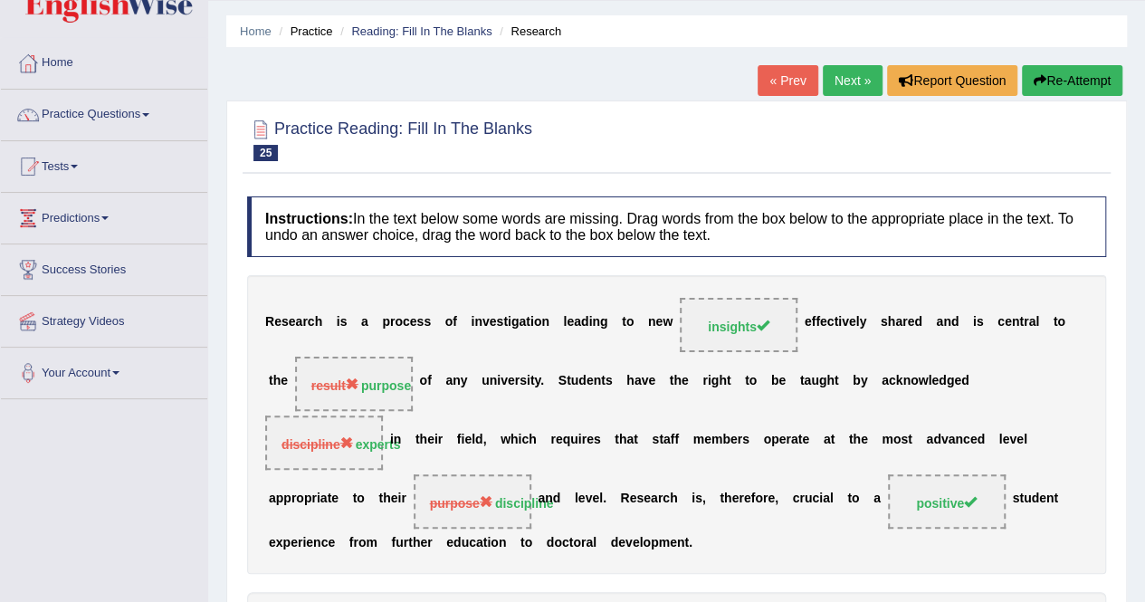
click at [1084, 77] on button "Re-Attempt" at bounding box center [1072, 80] width 100 height 31
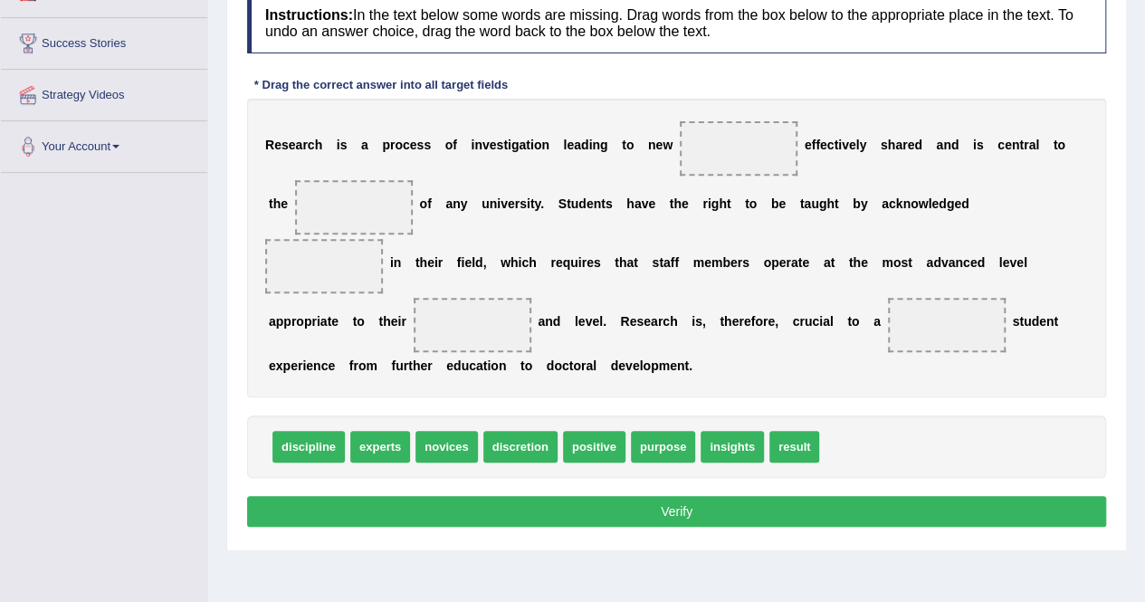
scroll to position [288, 0]
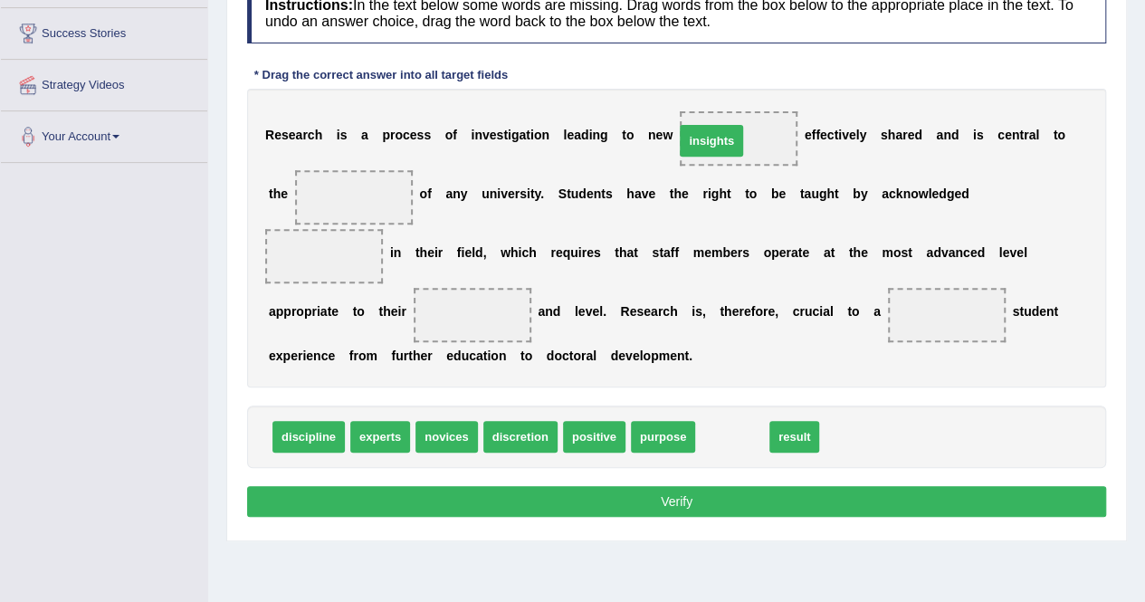
drag, startPoint x: 732, startPoint y: 441, endPoint x: 714, endPoint y: 144, distance: 297.5
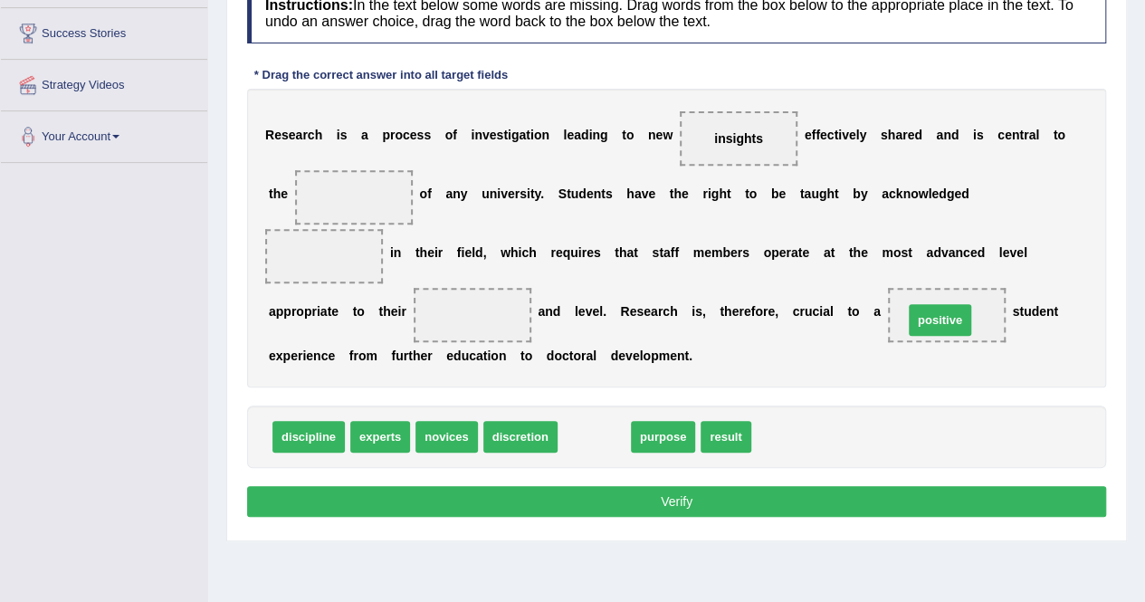
drag, startPoint x: 576, startPoint y: 432, endPoint x: 922, endPoint y: 316, distance: 364.8
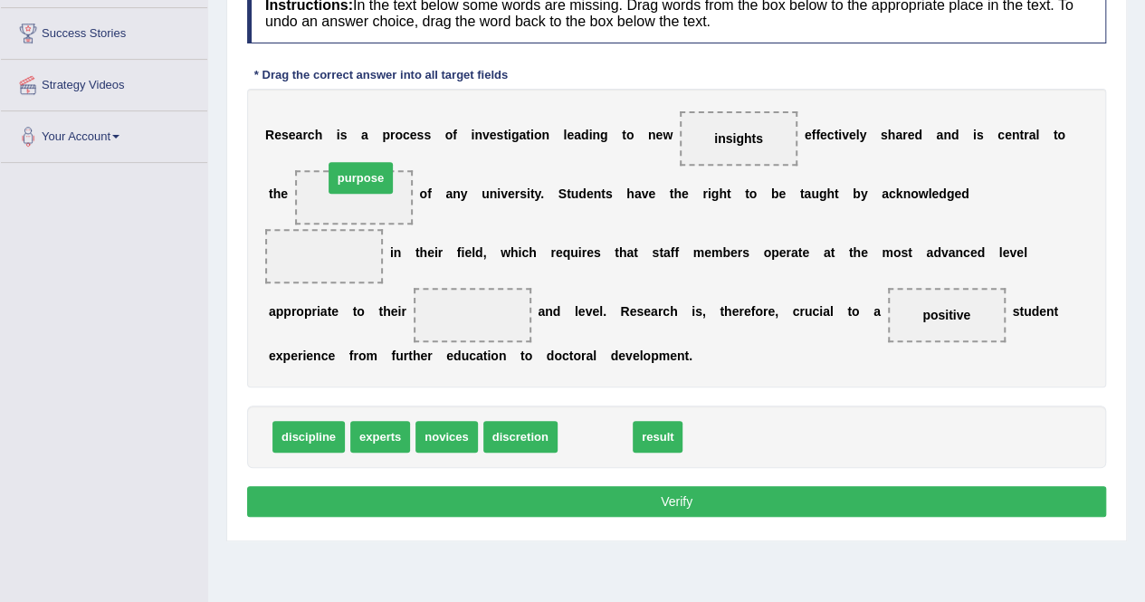
drag, startPoint x: 587, startPoint y: 434, endPoint x: 351, endPoint y: 181, distance: 345.3
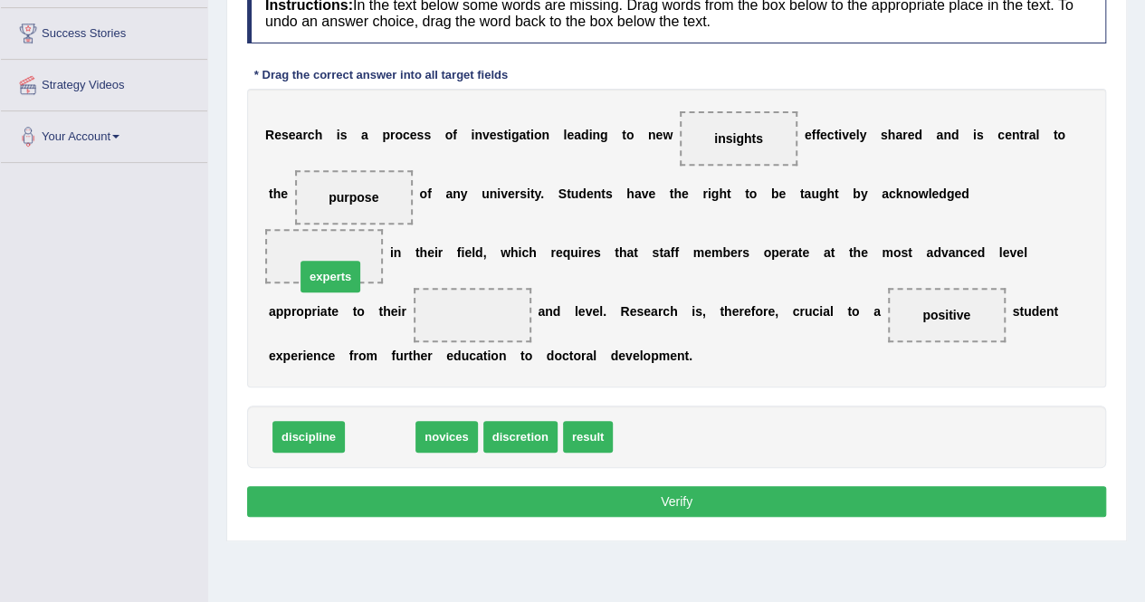
drag, startPoint x: 383, startPoint y: 435, endPoint x: 333, endPoint y: 275, distance: 167.8
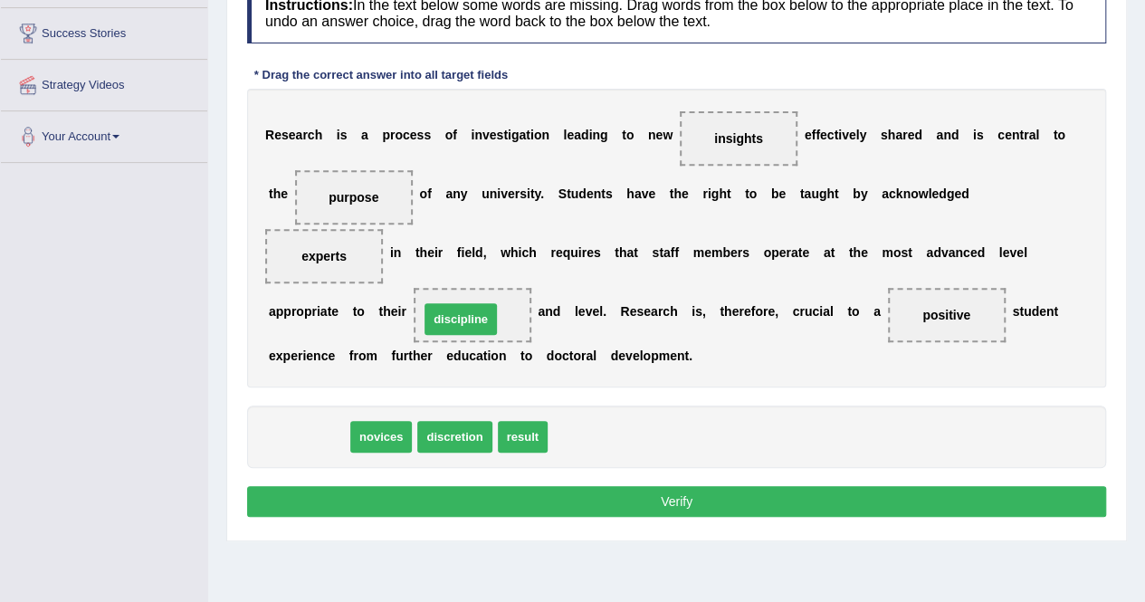
drag, startPoint x: 321, startPoint y: 435, endPoint x: 509, endPoint y: 306, distance: 228.5
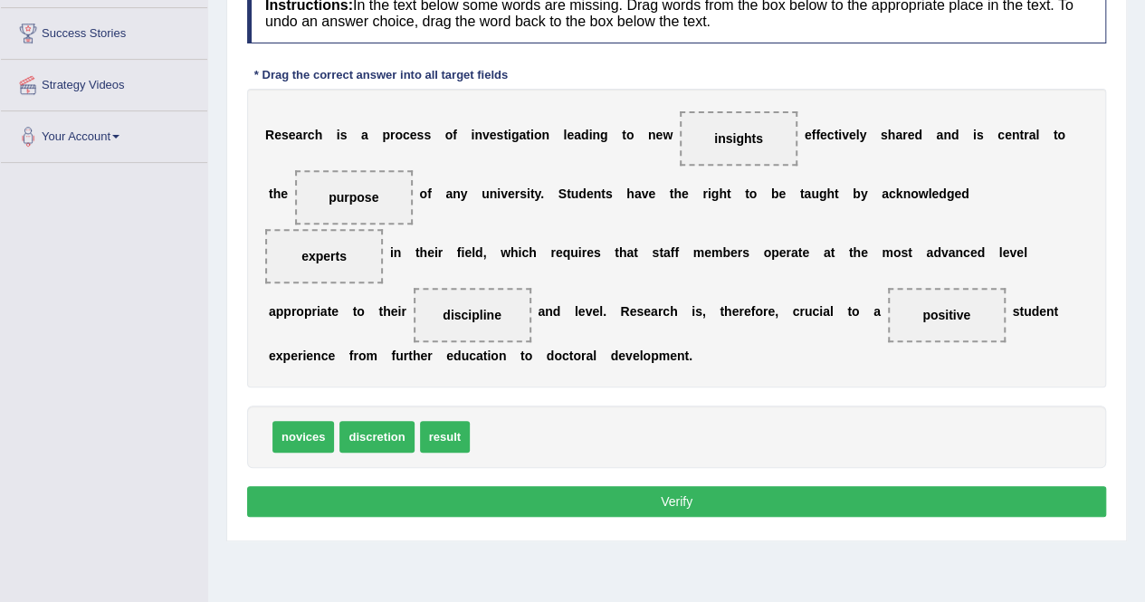
click at [505, 497] on button "Verify" at bounding box center [676, 501] width 859 height 31
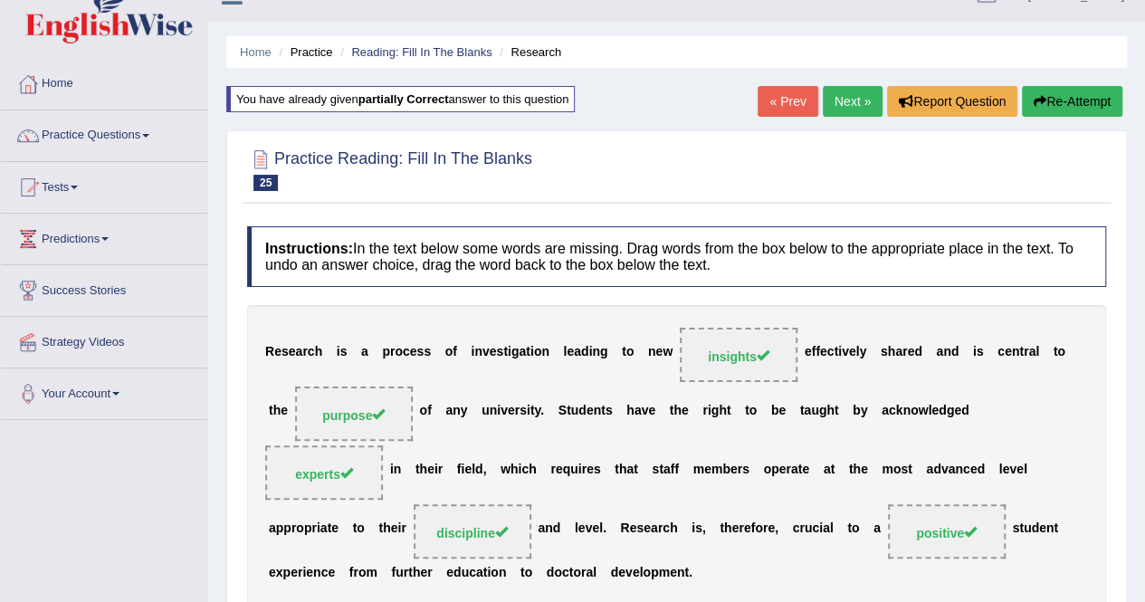
scroll to position [0, 0]
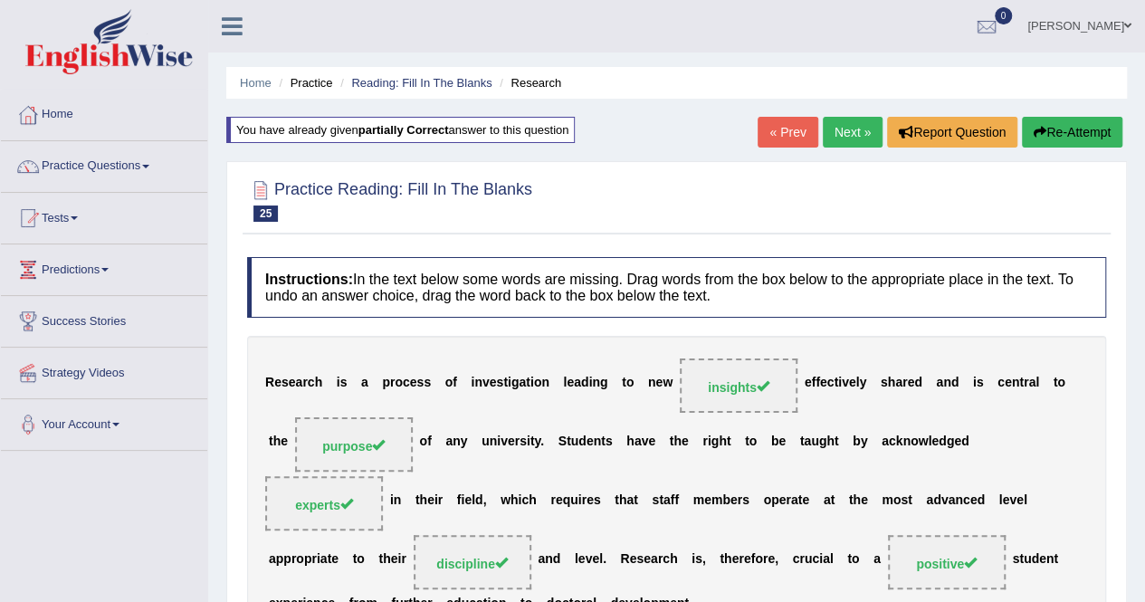
click at [833, 134] on link "Next »" at bounding box center [853, 132] width 60 height 31
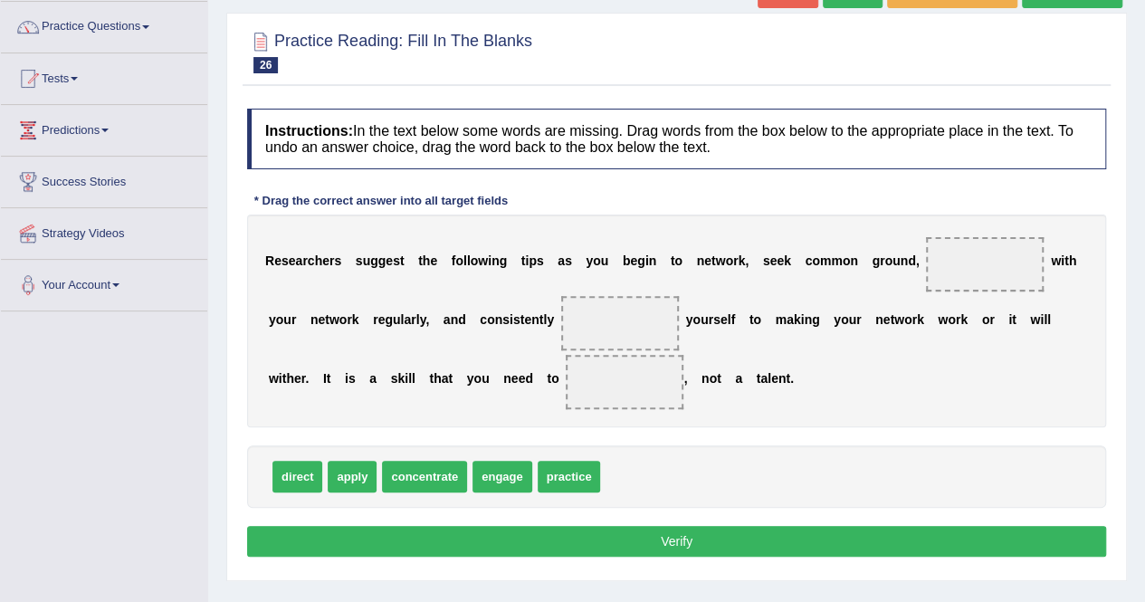
scroll to position [143, 0]
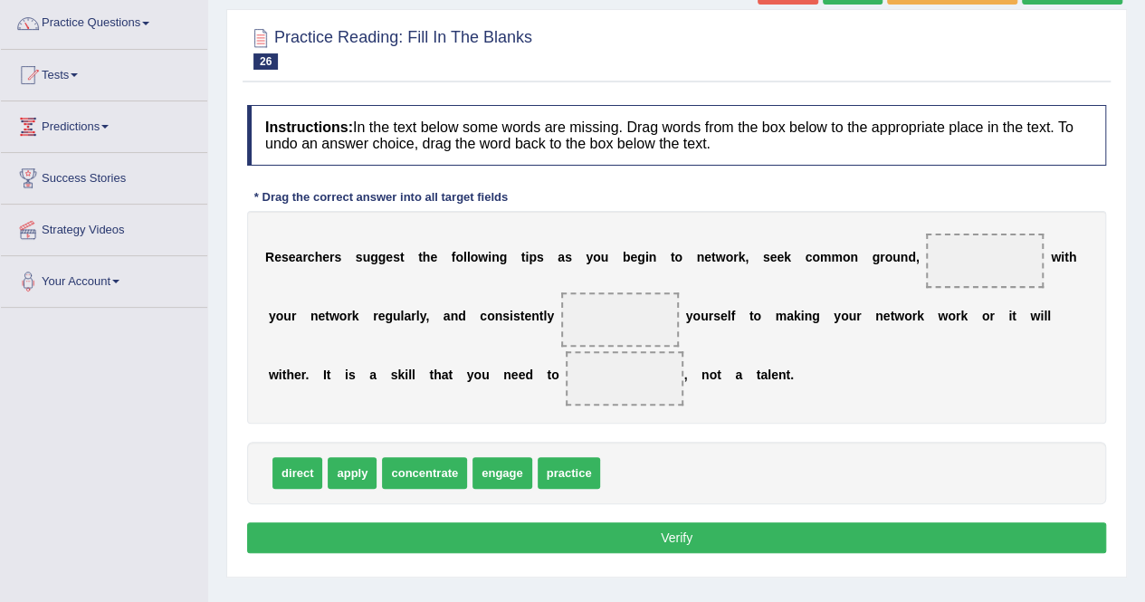
click at [534, 292] on div "R e s e a r c h e r s s u g g e s t t h e f o l l o w i n g t i p s a s y o u b…" at bounding box center [676, 317] width 859 height 213
drag, startPoint x: 506, startPoint y: 475, endPoint x: 983, endPoint y: 280, distance: 515.7
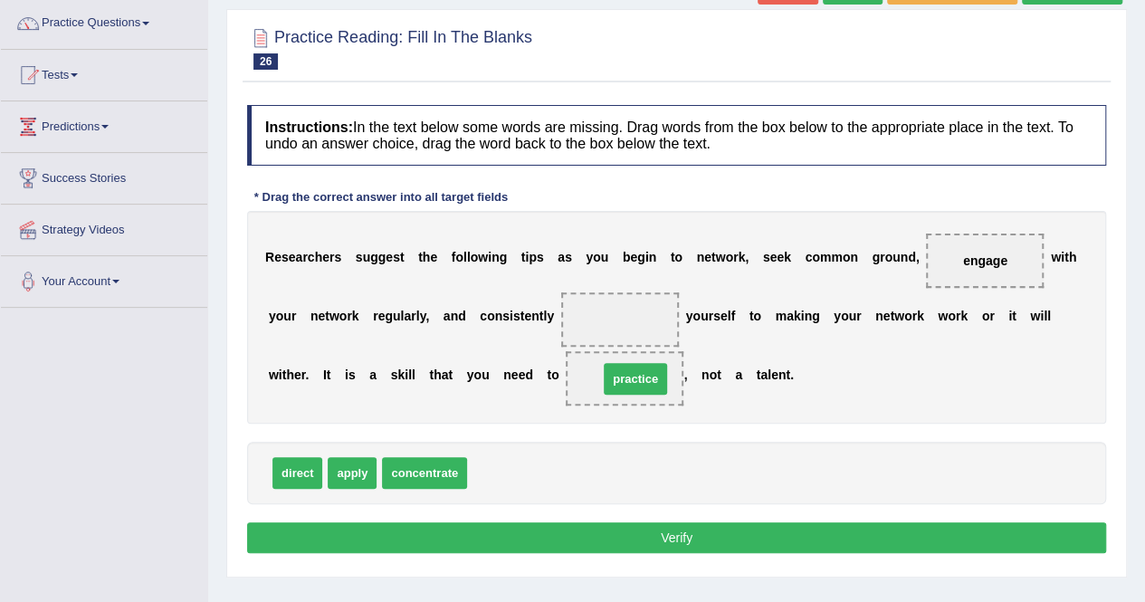
drag, startPoint x: 509, startPoint y: 462, endPoint x: 641, endPoint y: 369, distance: 161.3
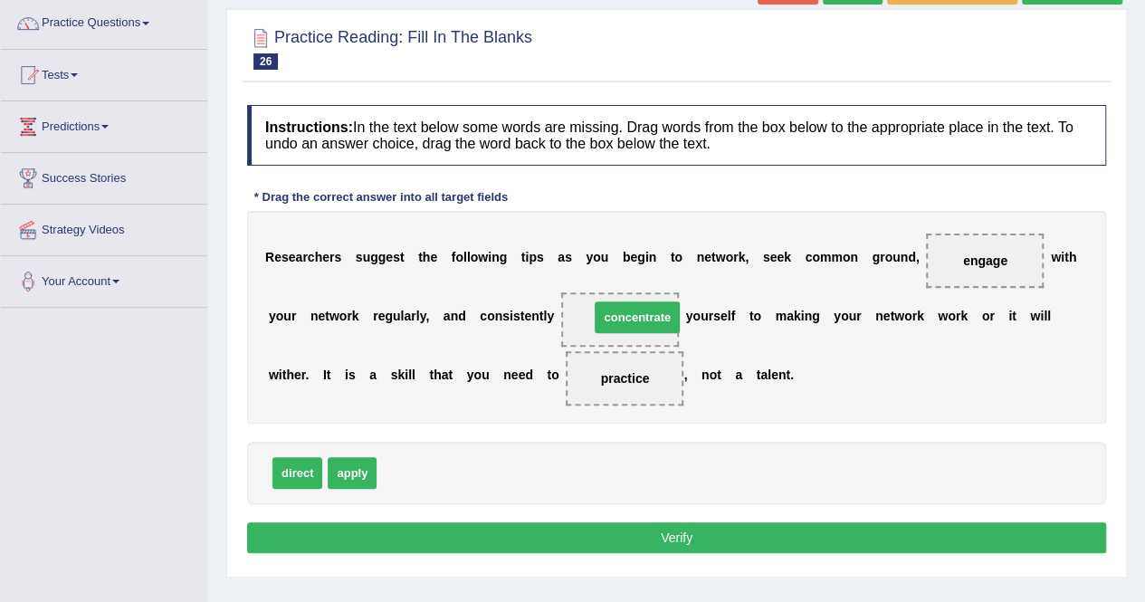
drag, startPoint x: 414, startPoint y: 475, endPoint x: 627, endPoint y: 320, distance: 263.7
click at [559, 531] on button "Verify" at bounding box center [676, 537] width 859 height 31
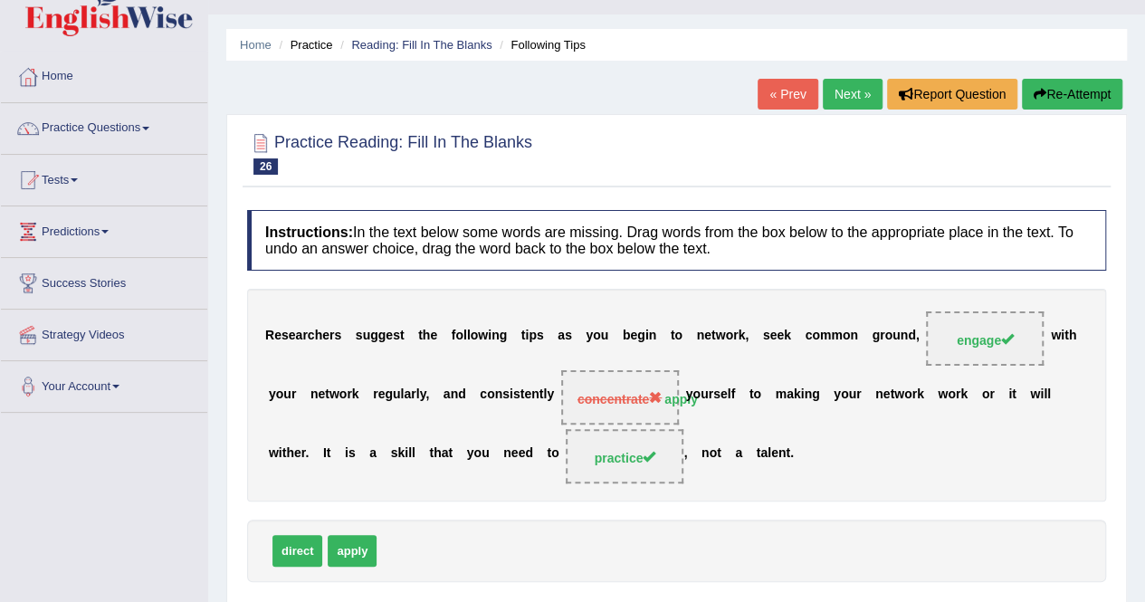
scroll to position [0, 0]
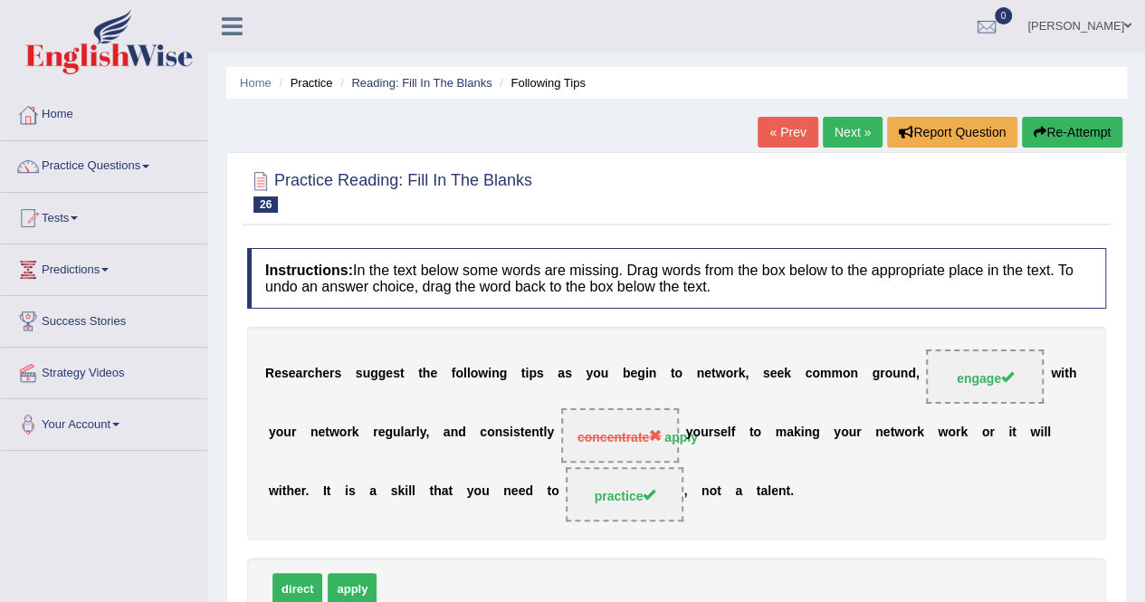
click at [1067, 133] on button "Re-Attempt" at bounding box center [1072, 132] width 100 height 31
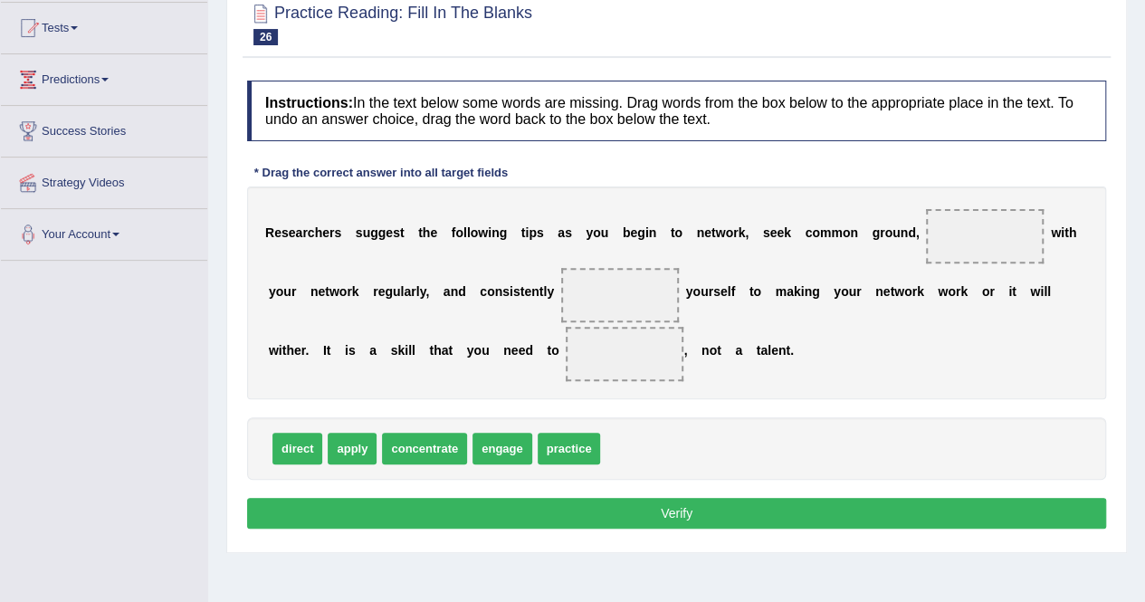
scroll to position [193, 0]
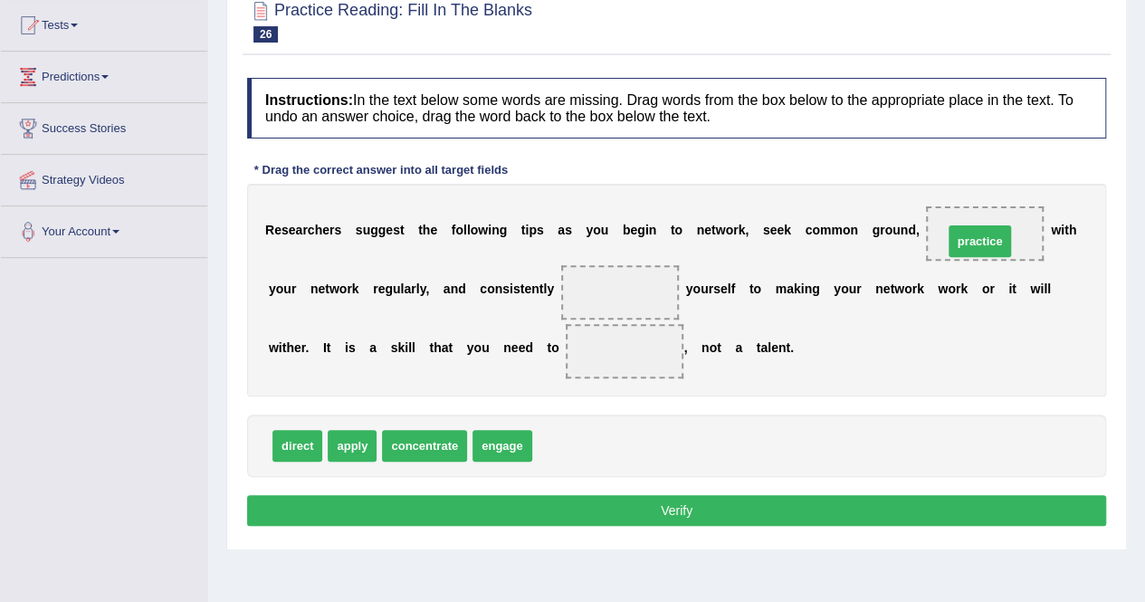
drag, startPoint x: 576, startPoint y: 449, endPoint x: 996, endPoint y: 235, distance: 471.3
drag, startPoint x: 985, startPoint y: 225, endPoint x: 618, endPoint y: 364, distance: 392.3
drag, startPoint x: 500, startPoint y: 439, endPoint x: 971, endPoint y: 232, distance: 514.4
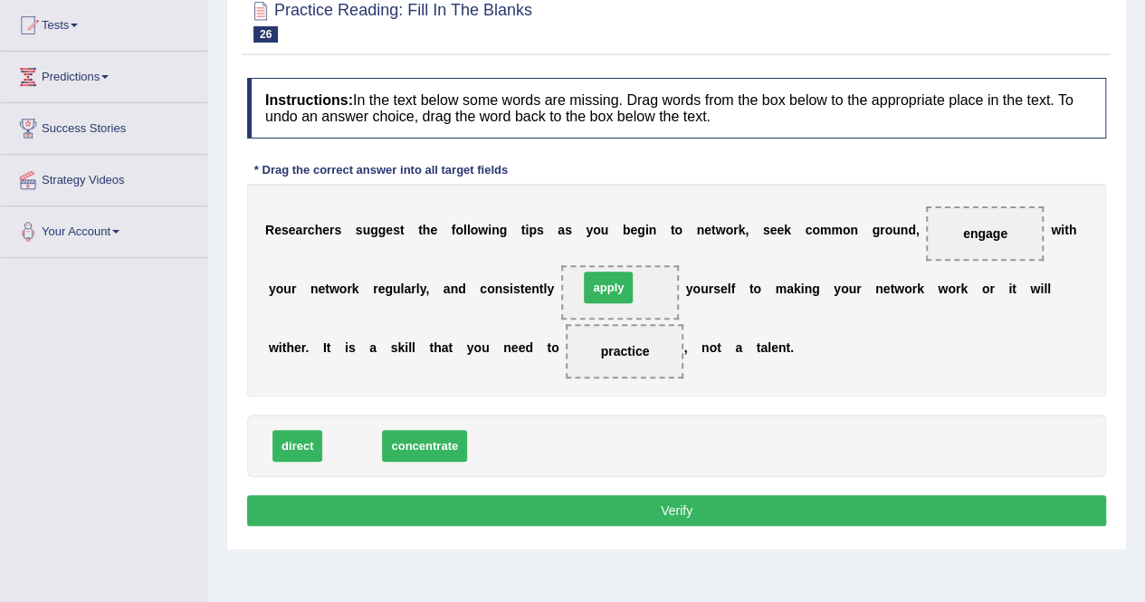
drag, startPoint x: 373, startPoint y: 446, endPoint x: 627, endPoint y: 285, distance: 301.2
click at [592, 506] on button "Verify" at bounding box center [676, 510] width 859 height 31
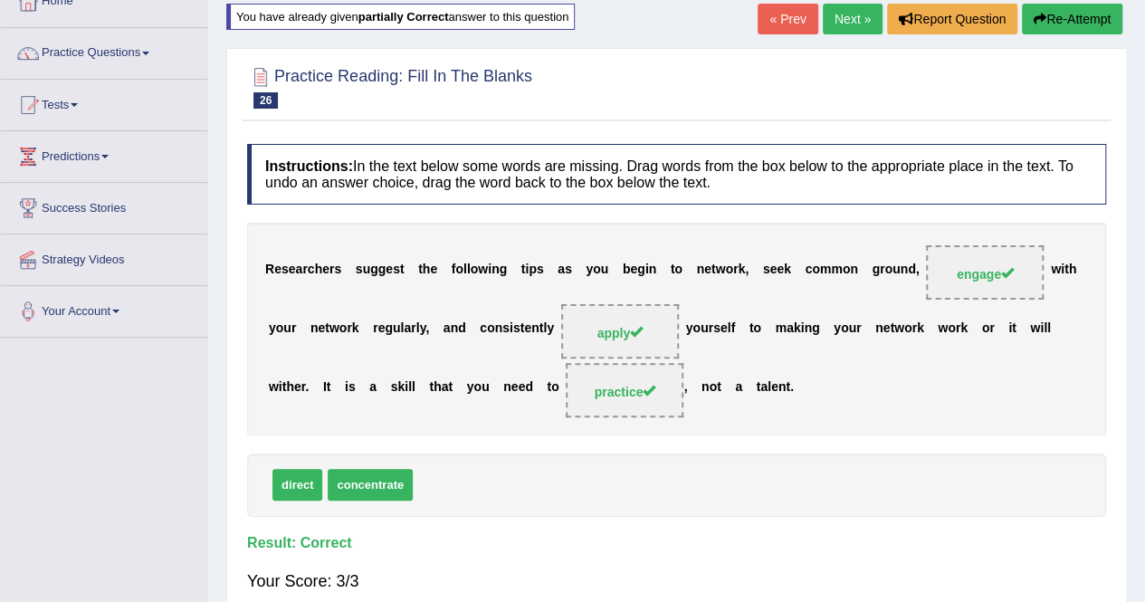
scroll to position [84, 0]
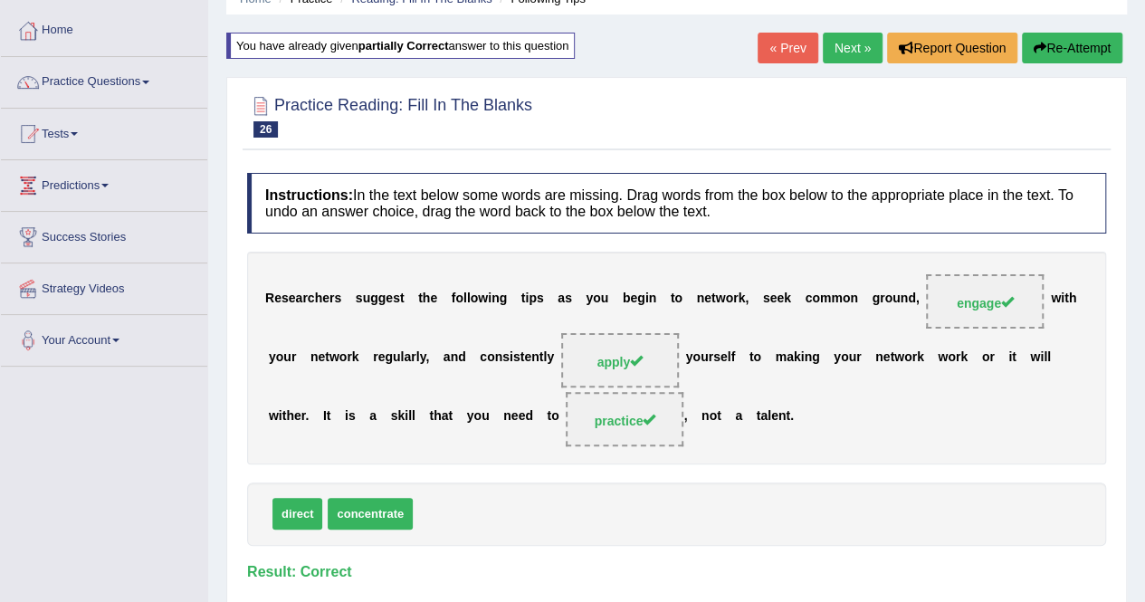
click at [842, 53] on link "Next »" at bounding box center [853, 48] width 60 height 31
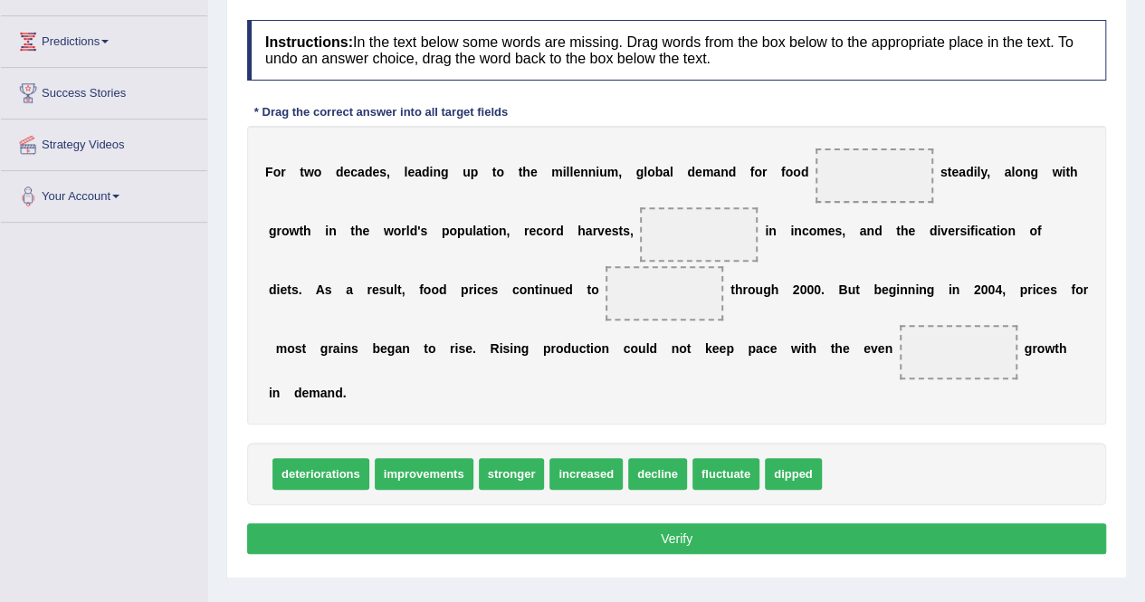
scroll to position [227, 0]
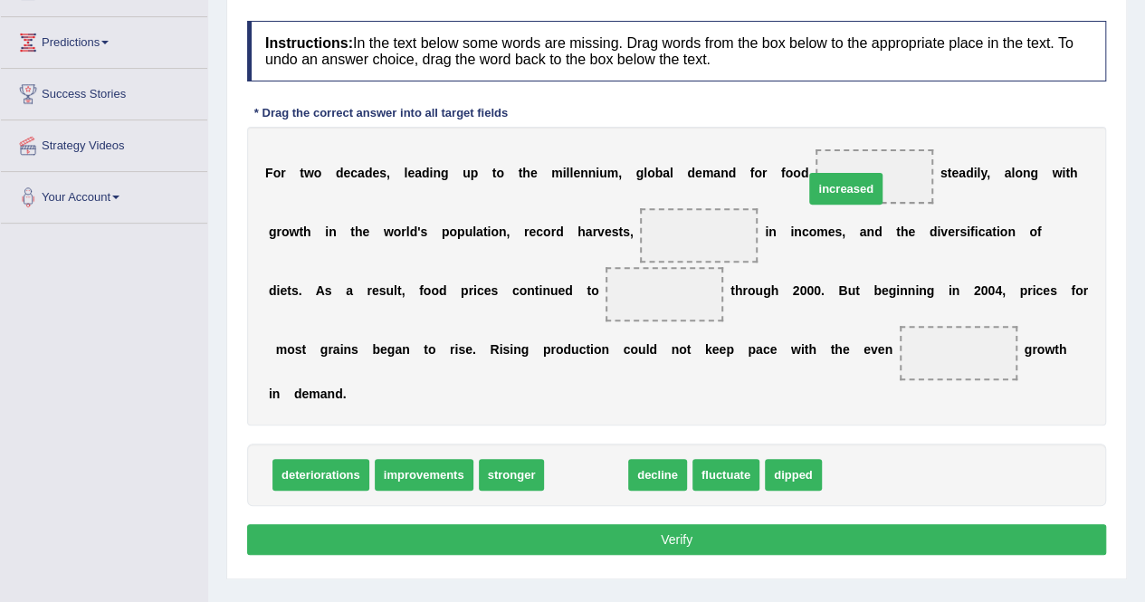
drag, startPoint x: 586, startPoint y: 471, endPoint x: 847, endPoint y: 184, distance: 388.4
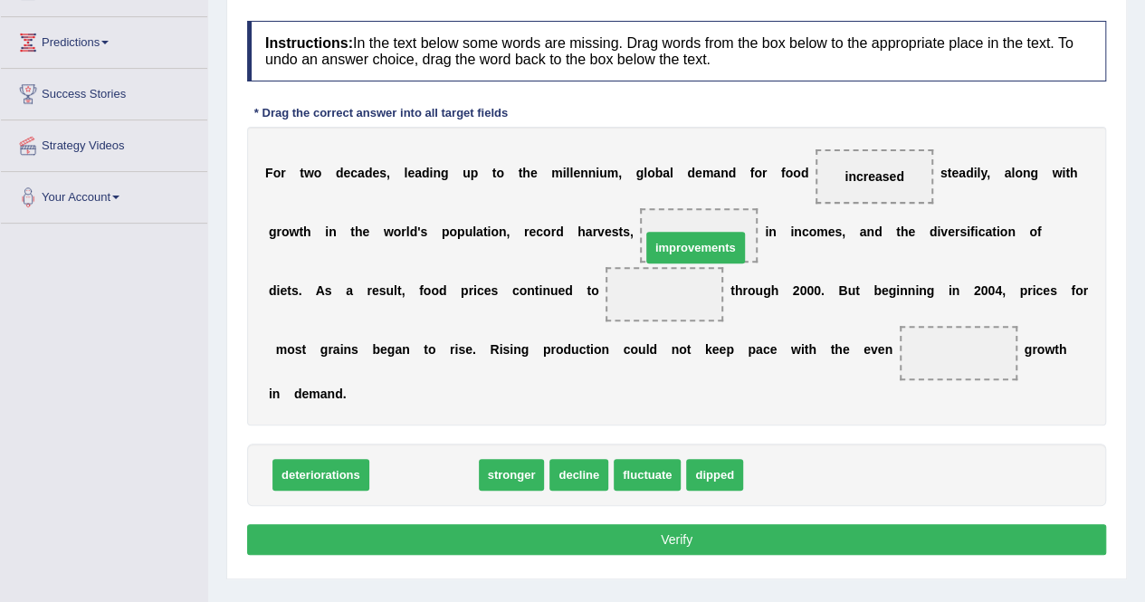
drag, startPoint x: 429, startPoint y: 472, endPoint x: 697, endPoint y: 238, distance: 355.5
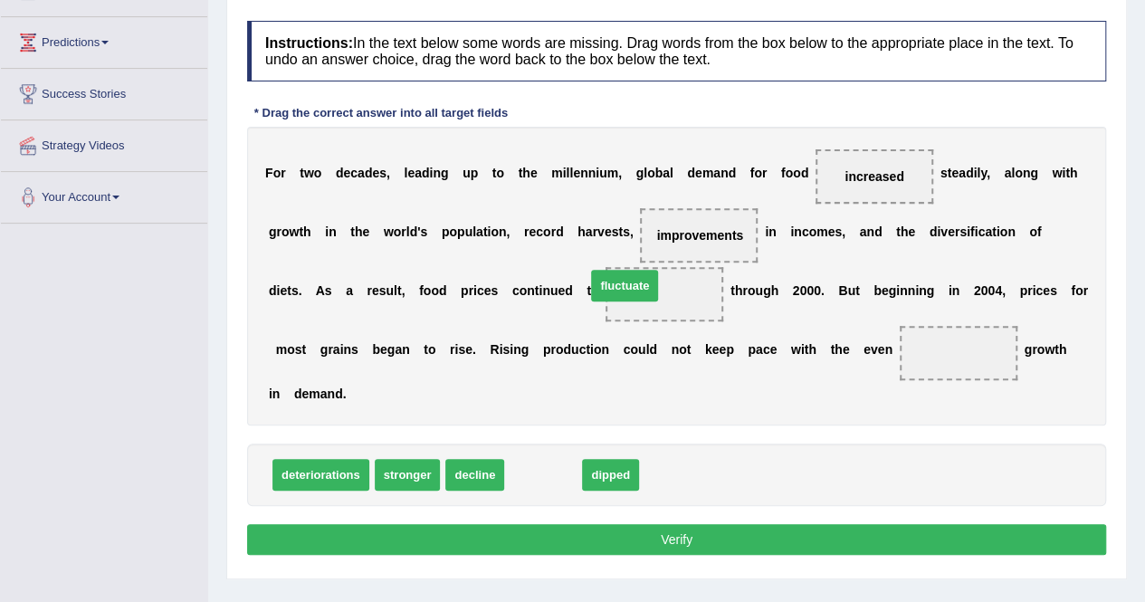
drag, startPoint x: 535, startPoint y: 479, endPoint x: 617, endPoint y: 289, distance: 206.9
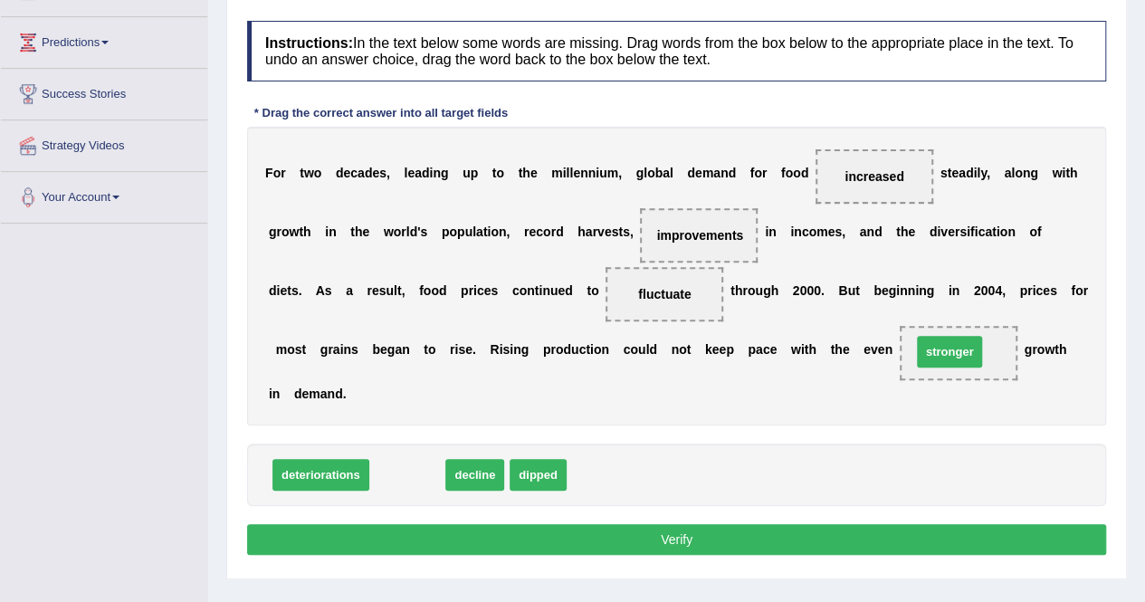
drag, startPoint x: 404, startPoint y: 478, endPoint x: 945, endPoint y: 358, distance: 554.7
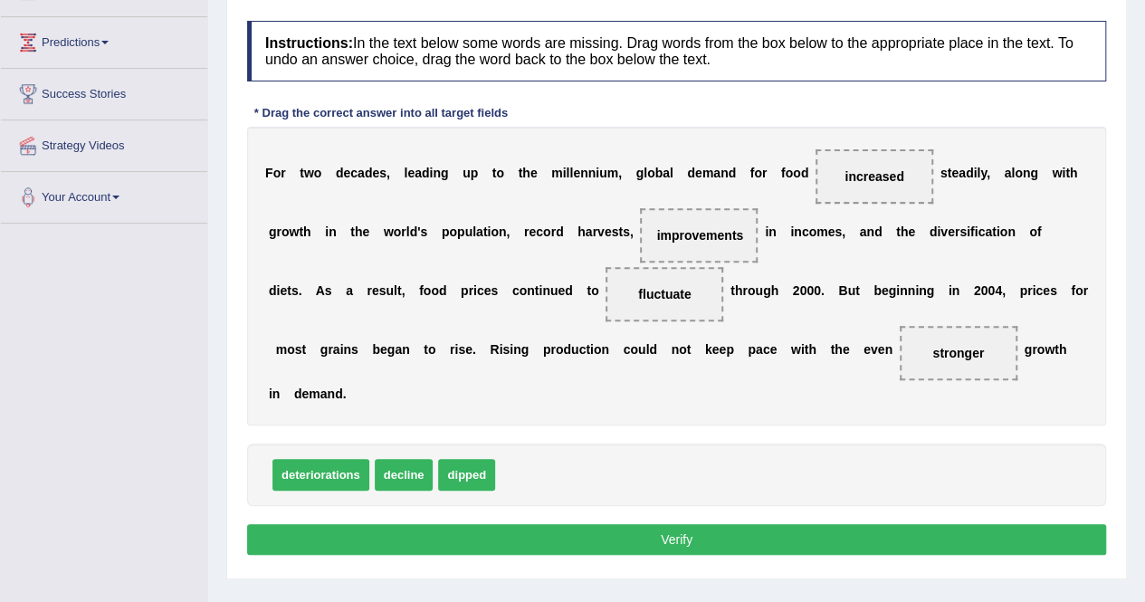
click at [747, 534] on button "Verify" at bounding box center [676, 539] width 859 height 31
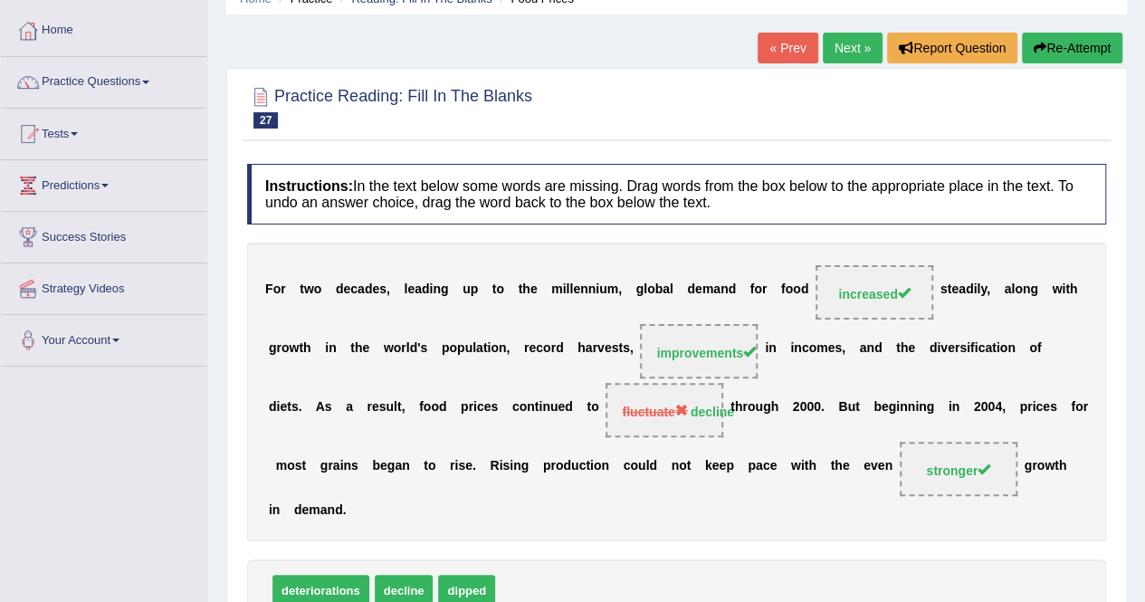
scroll to position [80, 0]
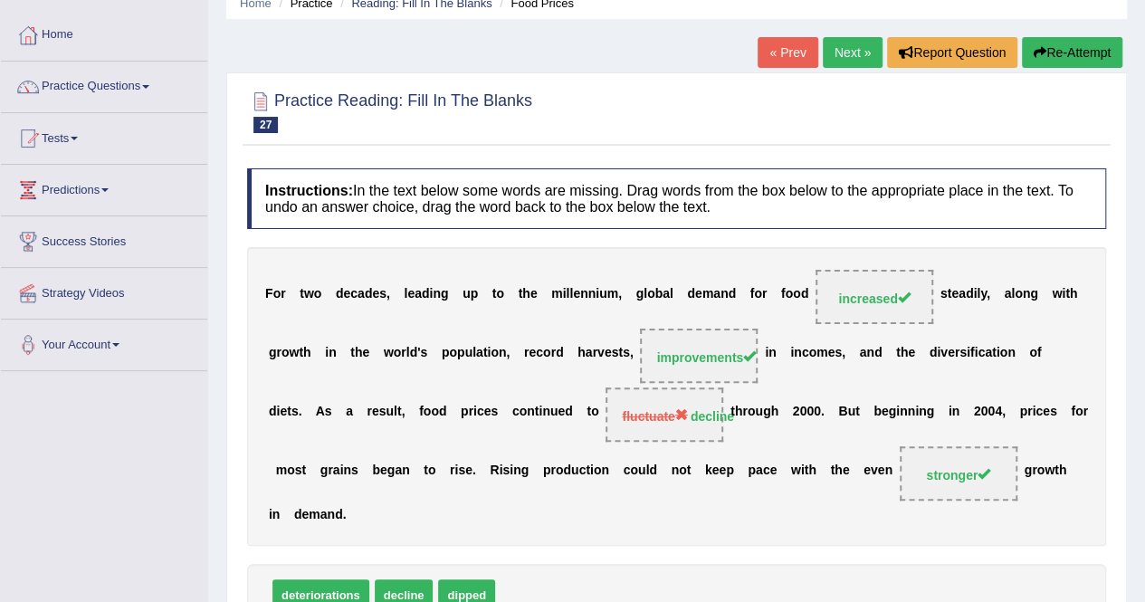
click at [1104, 53] on button "Re-Attempt" at bounding box center [1072, 52] width 100 height 31
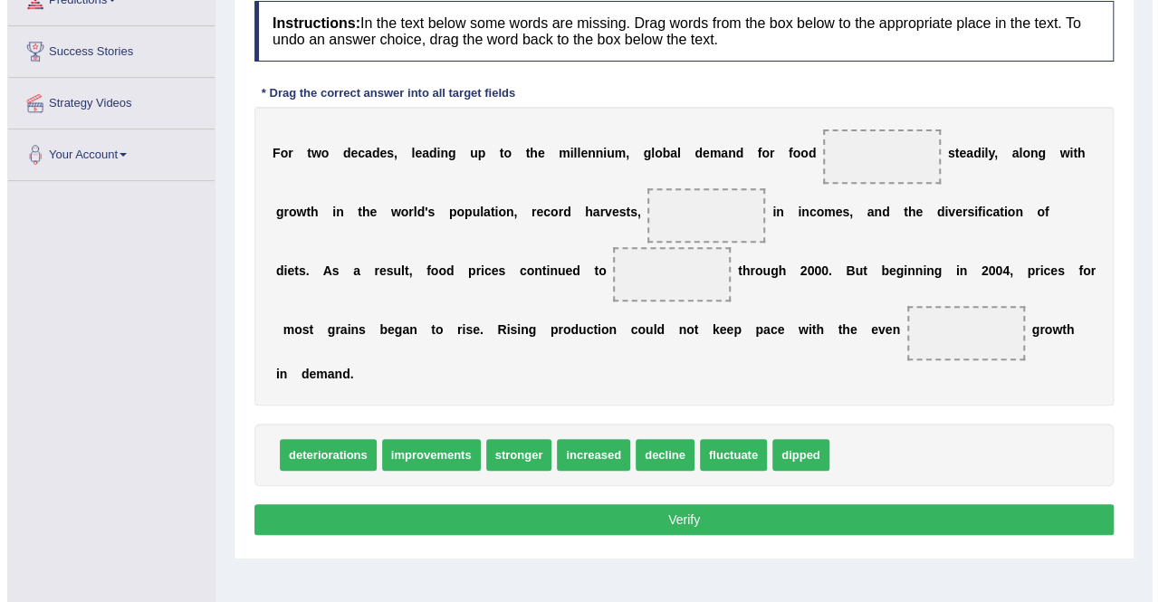
scroll to position [281, 0]
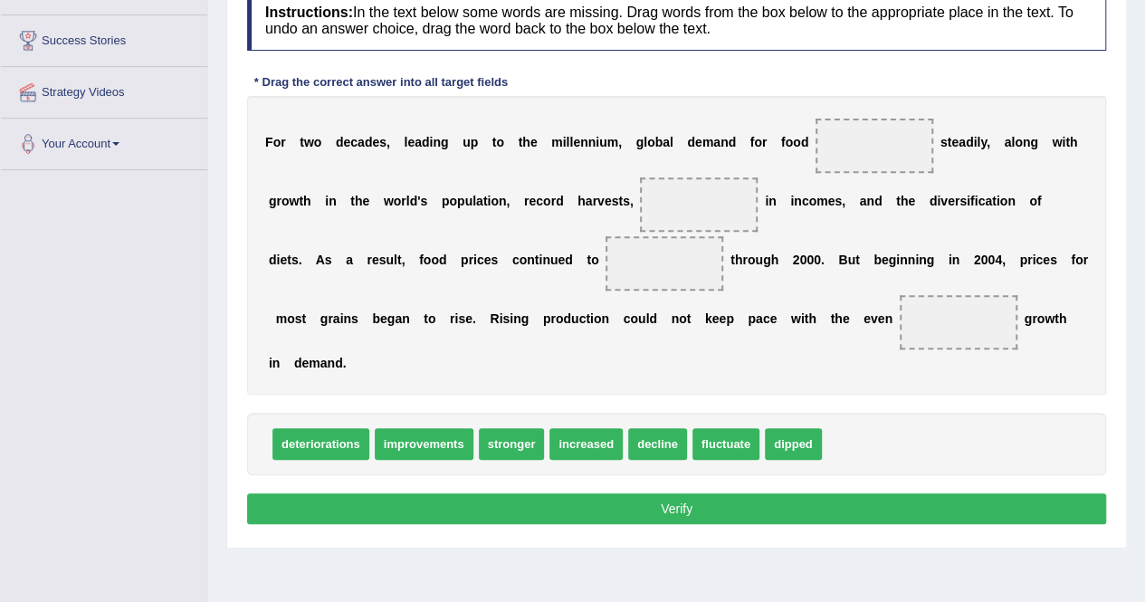
click at [595, 443] on span "increased" at bounding box center [586, 444] width 73 height 32
drag, startPoint x: 581, startPoint y: 435, endPoint x: 878, endPoint y: 132, distance: 424.5
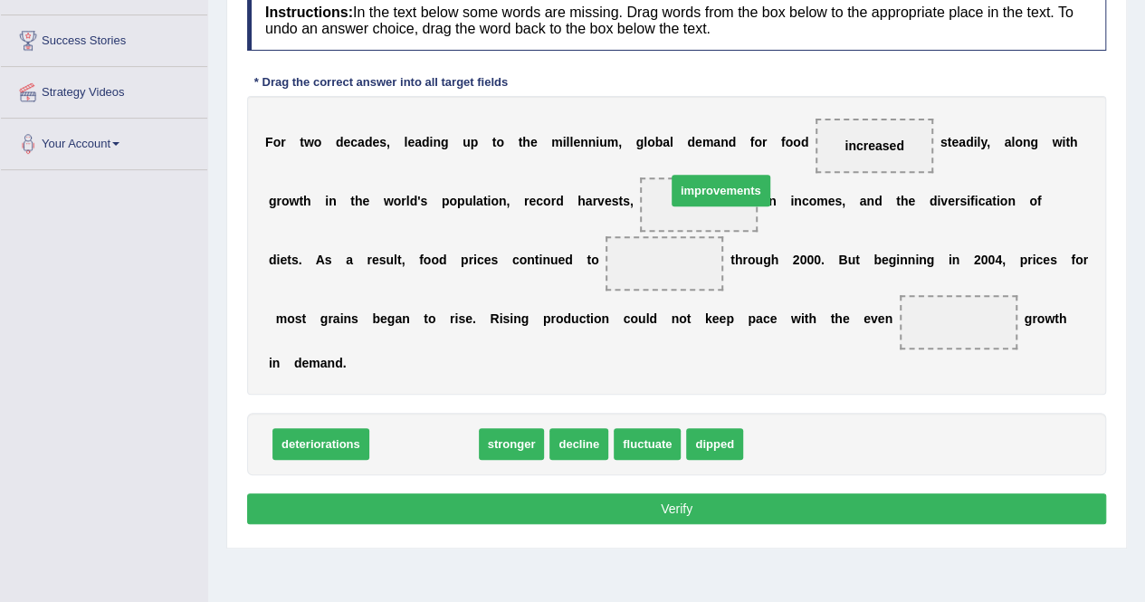
drag, startPoint x: 422, startPoint y: 439, endPoint x: 719, endPoint y: 190, distance: 387.5
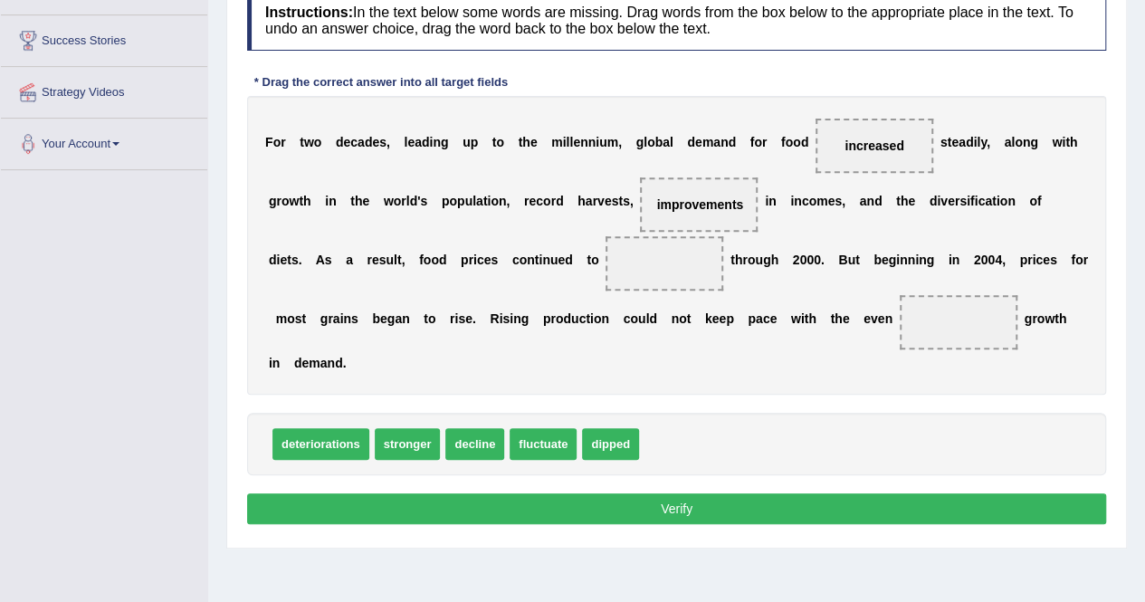
click at [413, 445] on span "stronger" at bounding box center [408, 444] width 66 height 32
drag, startPoint x: 478, startPoint y: 445, endPoint x: 637, endPoint y: 278, distance: 230.5
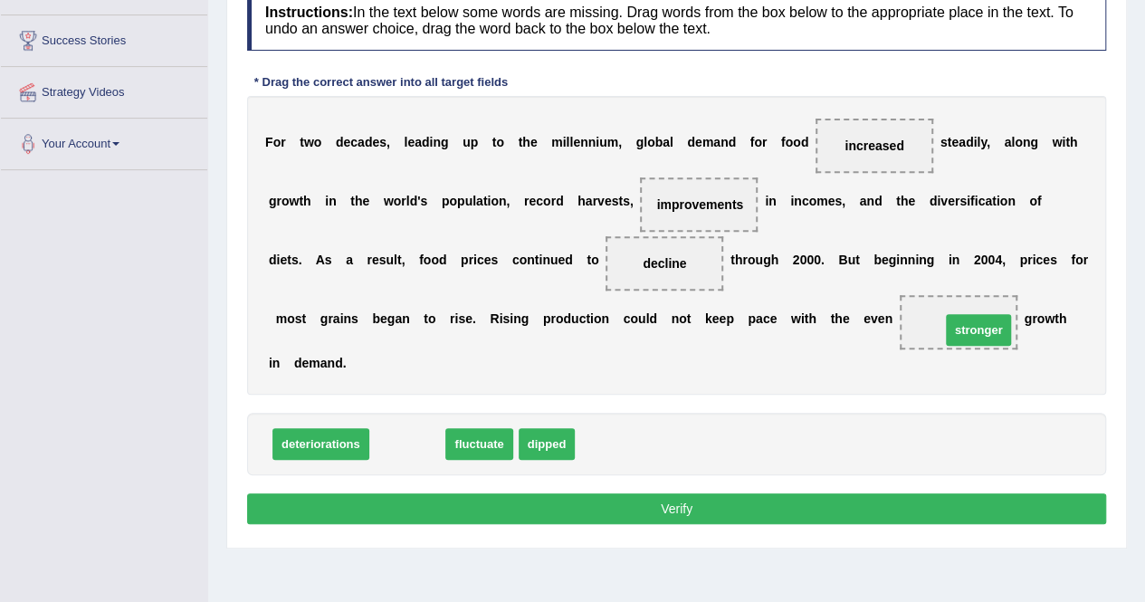
drag, startPoint x: 409, startPoint y: 441, endPoint x: 952, endPoint y: 322, distance: 556.0
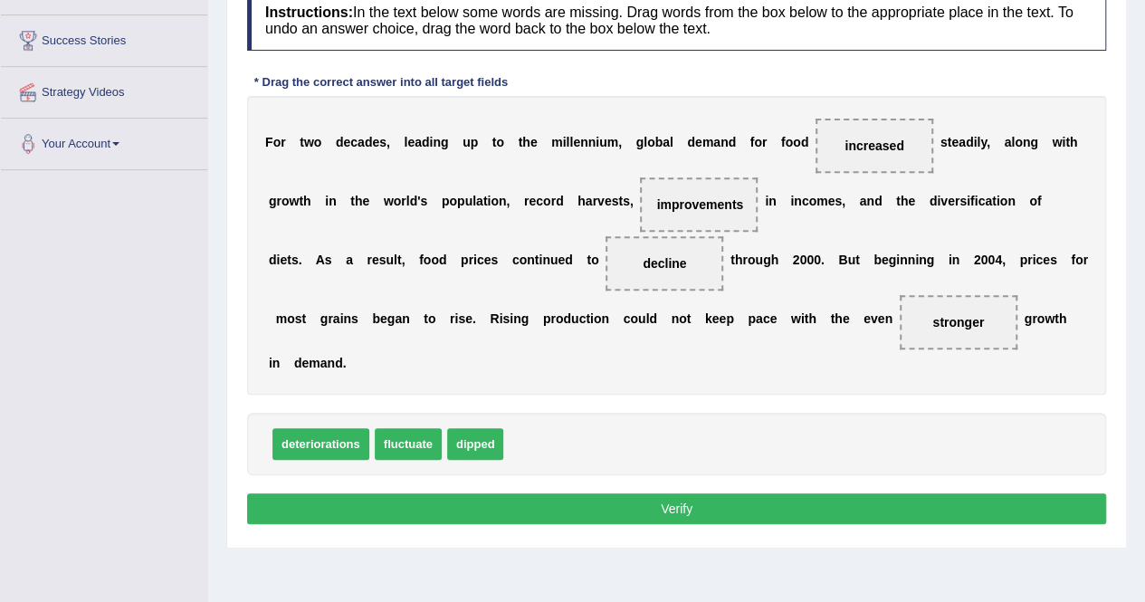
click at [809, 504] on button "Verify" at bounding box center [676, 508] width 859 height 31
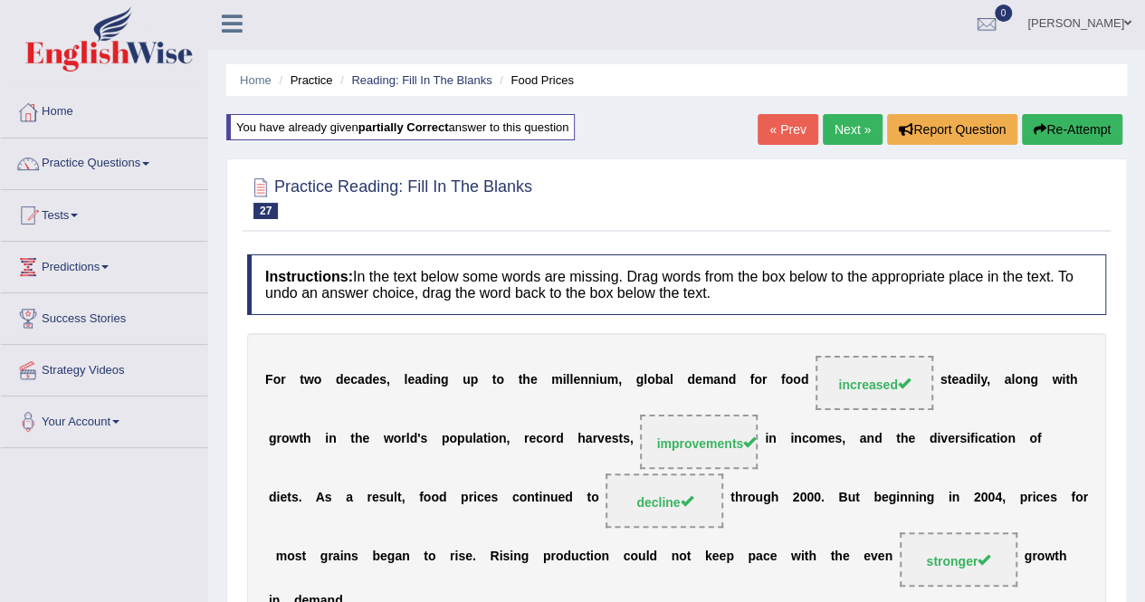
scroll to position [0, 0]
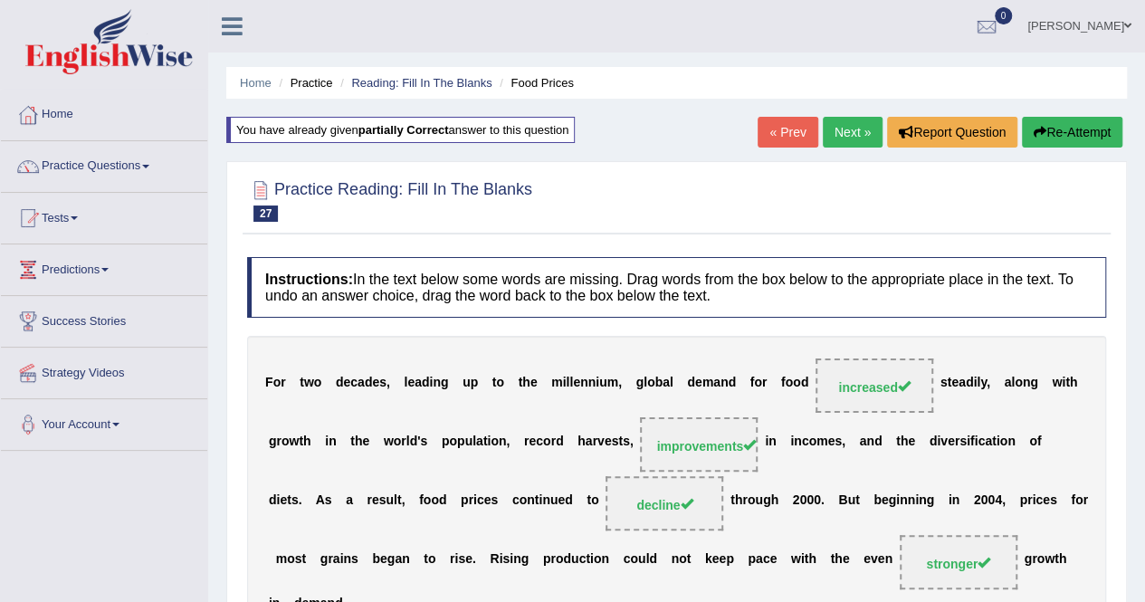
click at [869, 126] on link "Next »" at bounding box center [853, 132] width 60 height 31
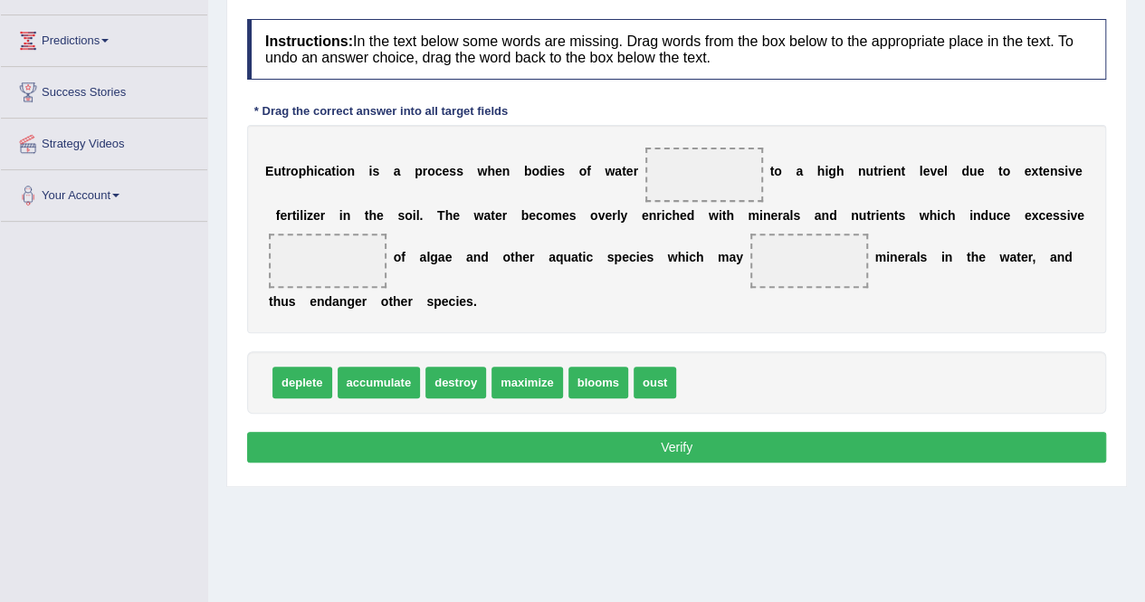
scroll to position [236, 0]
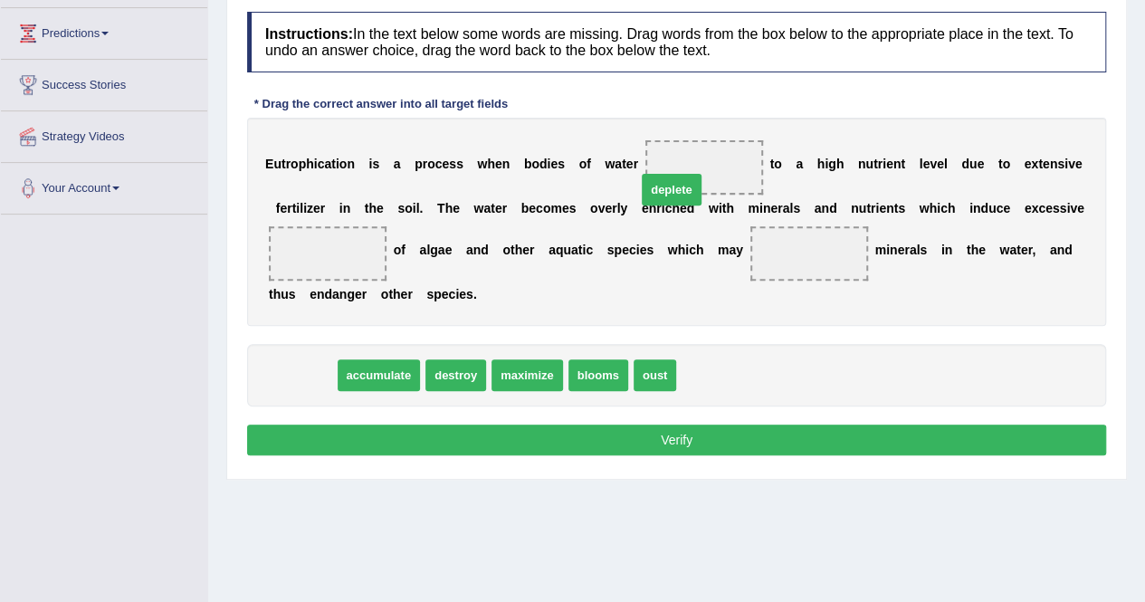
drag, startPoint x: 294, startPoint y: 372, endPoint x: 692, endPoint y: 173, distance: 444.6
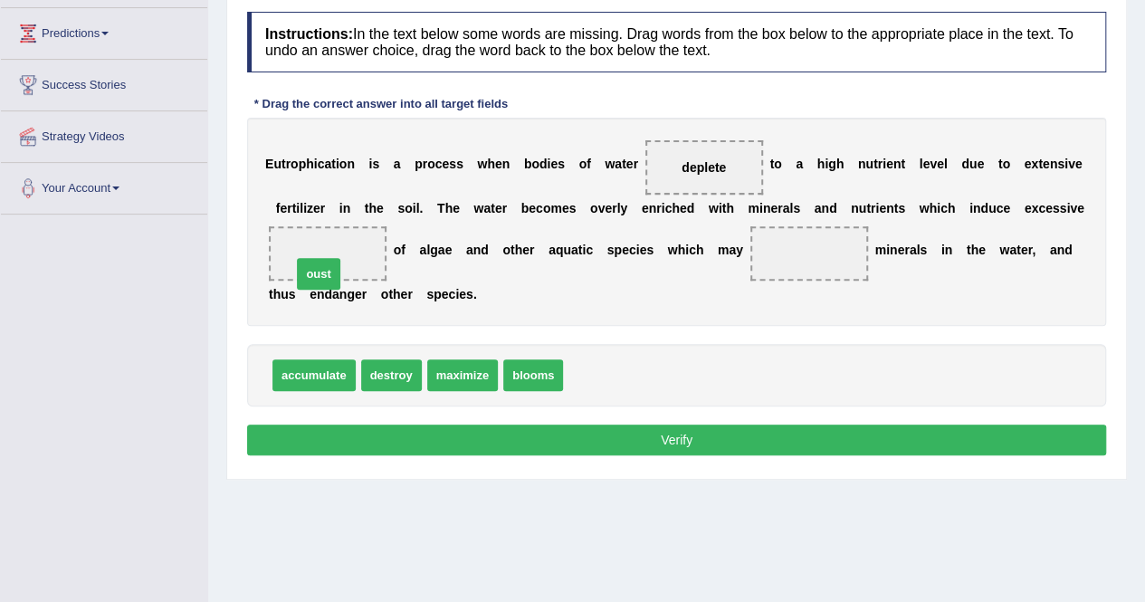
drag, startPoint x: 594, startPoint y: 377, endPoint x: 321, endPoint y: 271, distance: 292.4
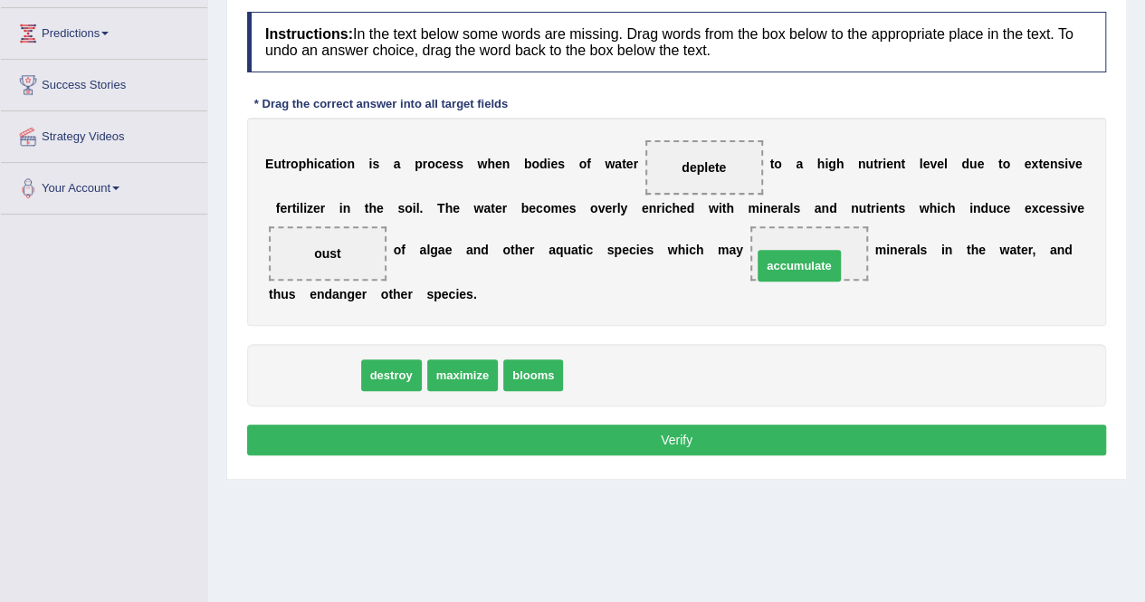
drag, startPoint x: 314, startPoint y: 365, endPoint x: 802, endPoint y: 253, distance: 500.8
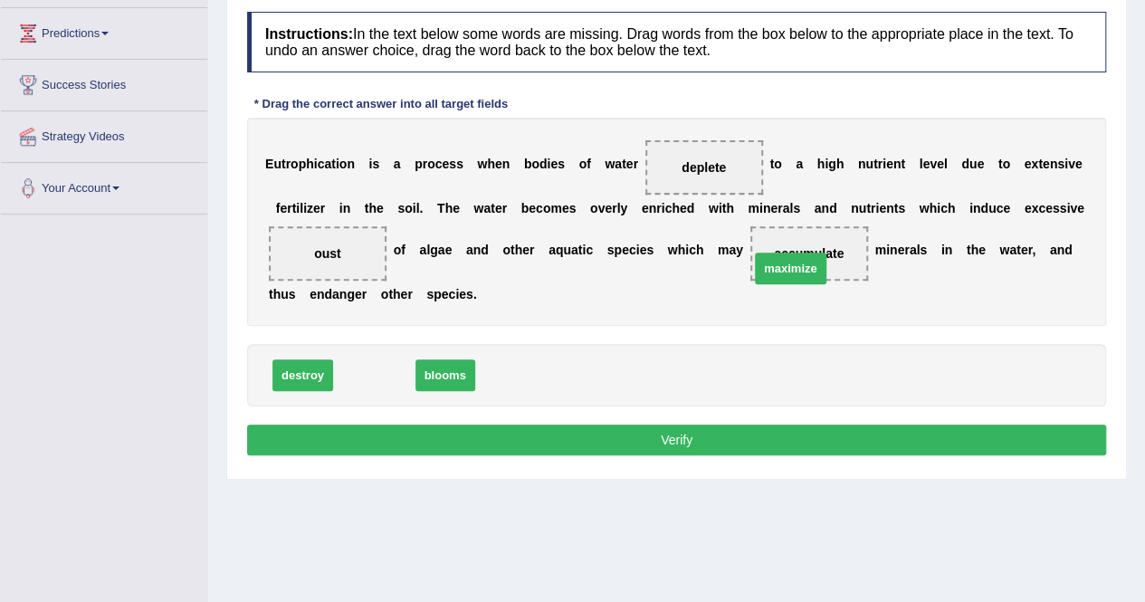
drag, startPoint x: 373, startPoint y: 377, endPoint x: 788, endPoint y: 269, distance: 428.4
click at [678, 443] on button "Verify" at bounding box center [676, 440] width 859 height 31
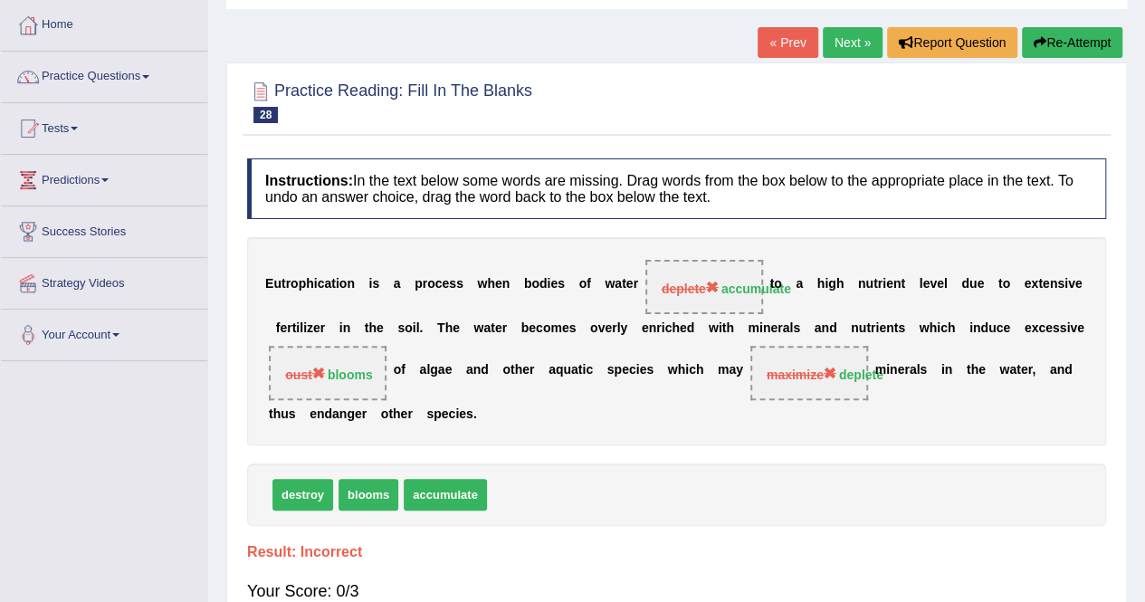
scroll to position [89, 0]
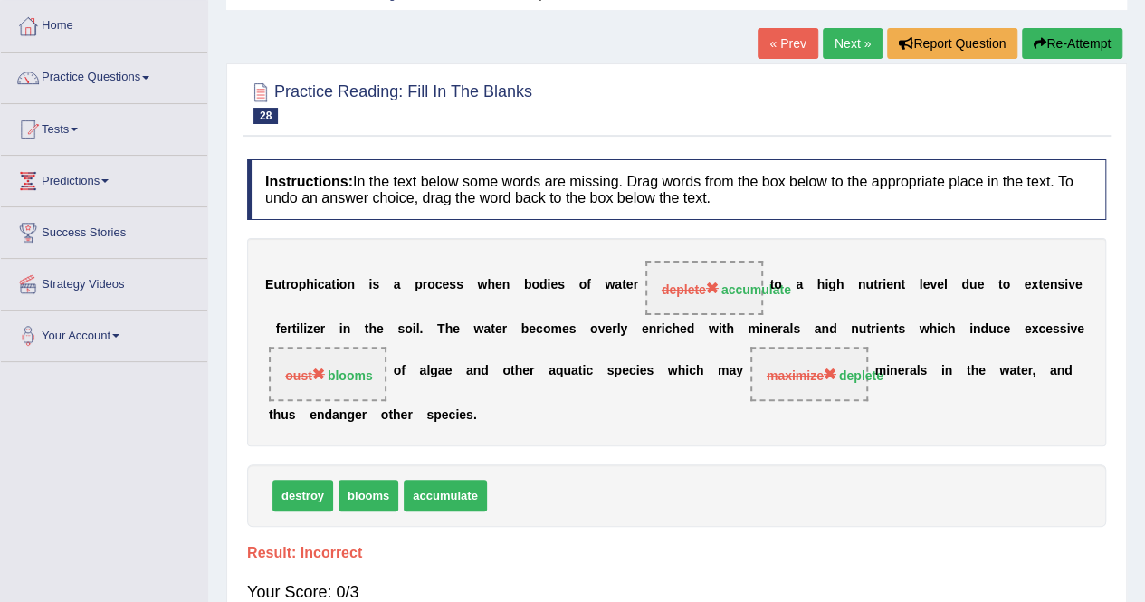
click at [1076, 50] on button "Re-Attempt" at bounding box center [1072, 43] width 100 height 31
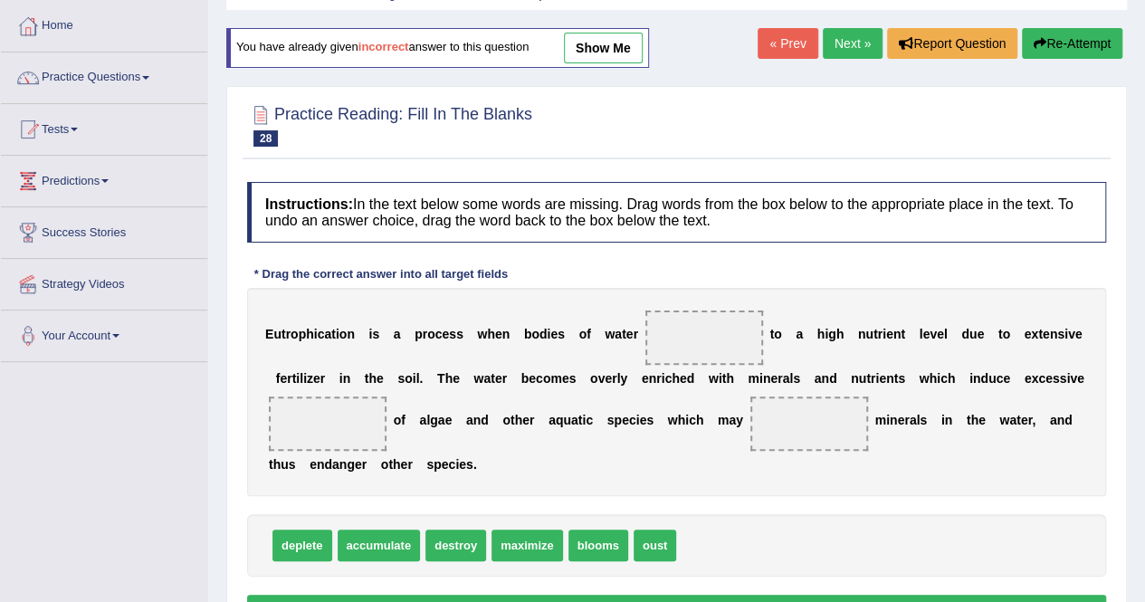
scroll to position [234, 0]
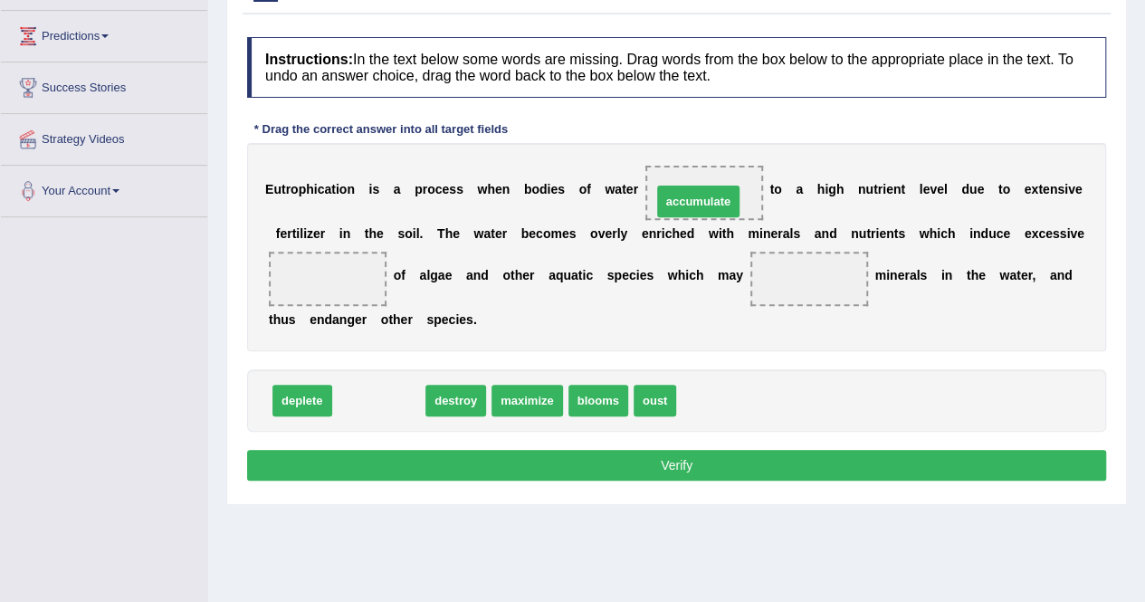
drag, startPoint x: 367, startPoint y: 394, endPoint x: 687, endPoint y: 196, distance: 376.4
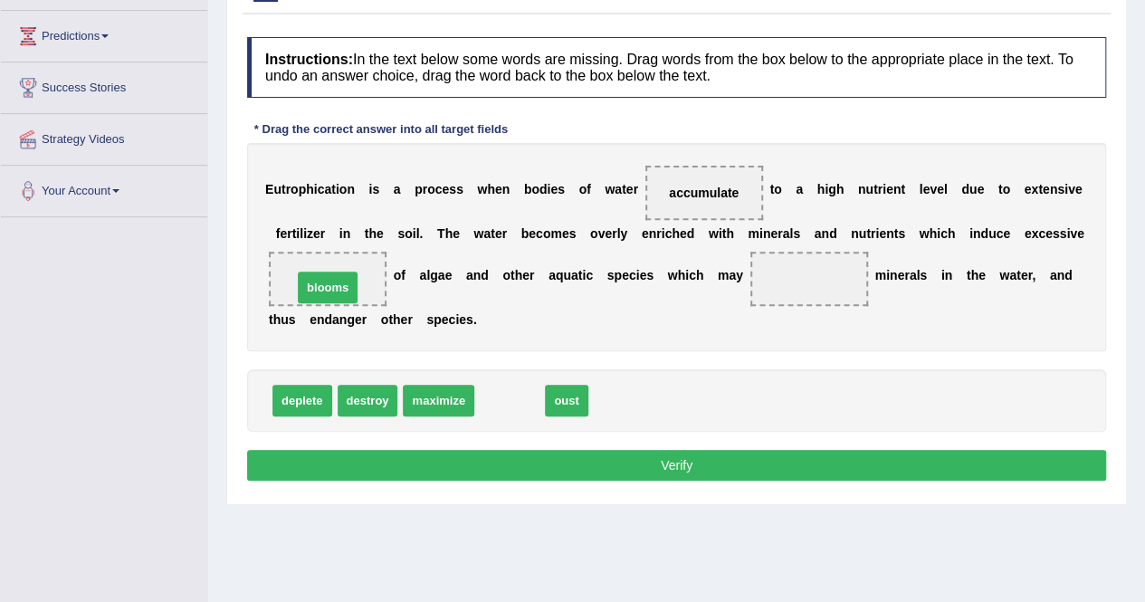
drag, startPoint x: 520, startPoint y: 397, endPoint x: 338, endPoint y: 284, distance: 214.3
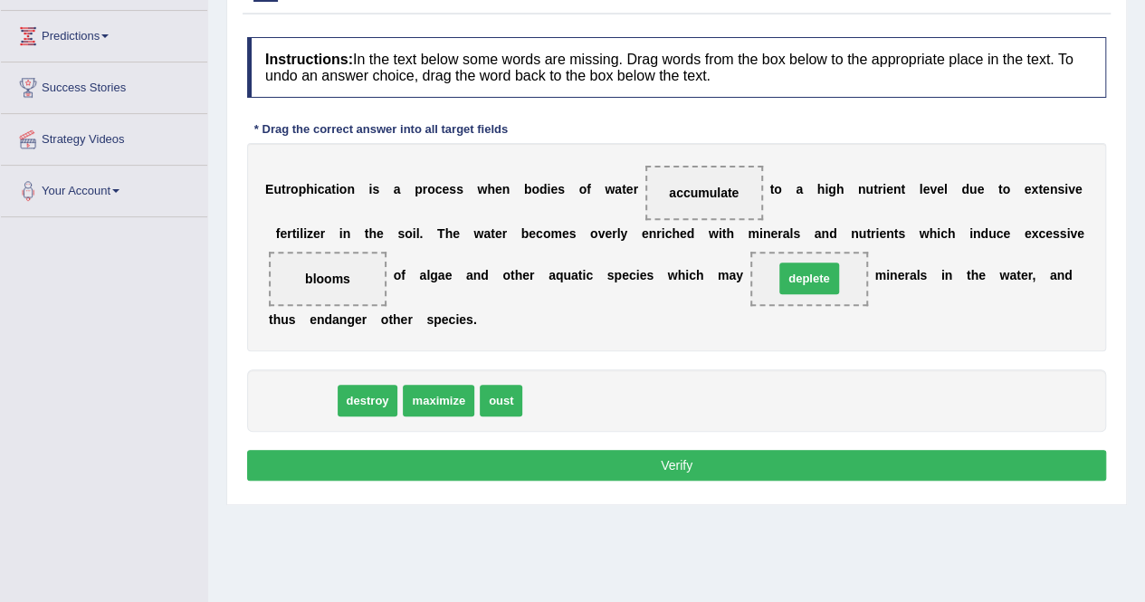
drag, startPoint x: 299, startPoint y: 397, endPoint x: 806, endPoint y: 276, distance: 521.3
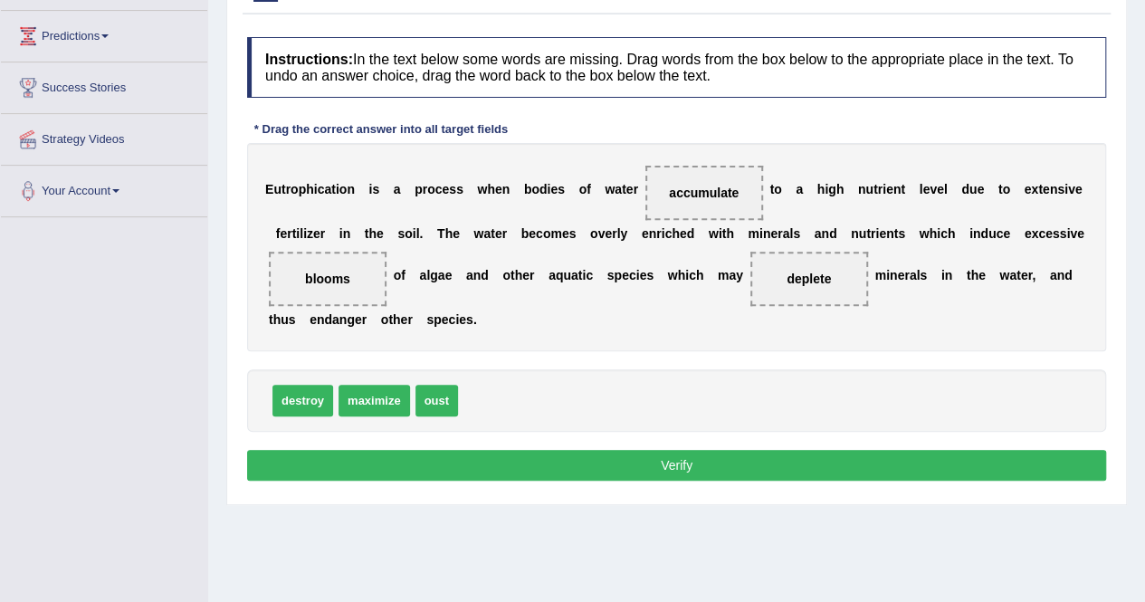
click at [698, 458] on button "Verify" at bounding box center [676, 465] width 859 height 31
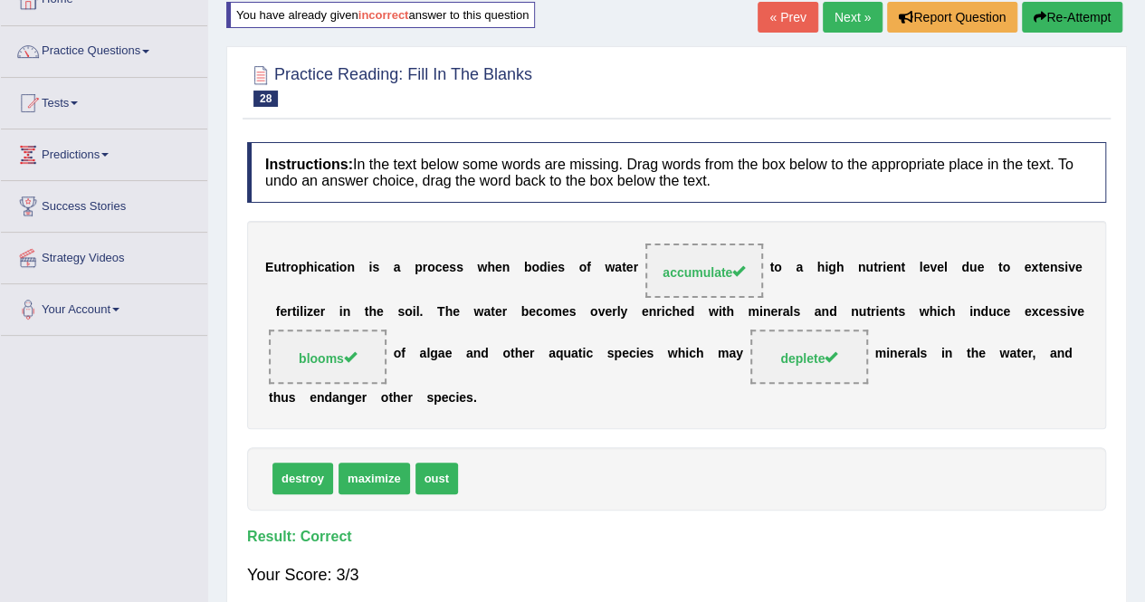
scroll to position [114, 0]
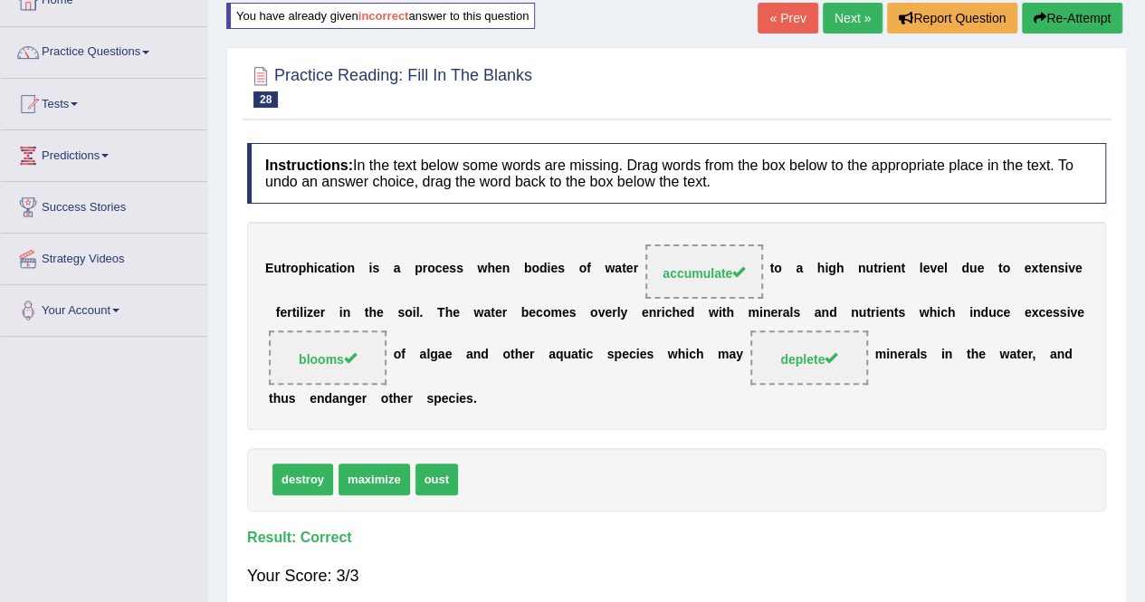
click at [1075, 5] on button "Re-Attempt" at bounding box center [1072, 18] width 100 height 31
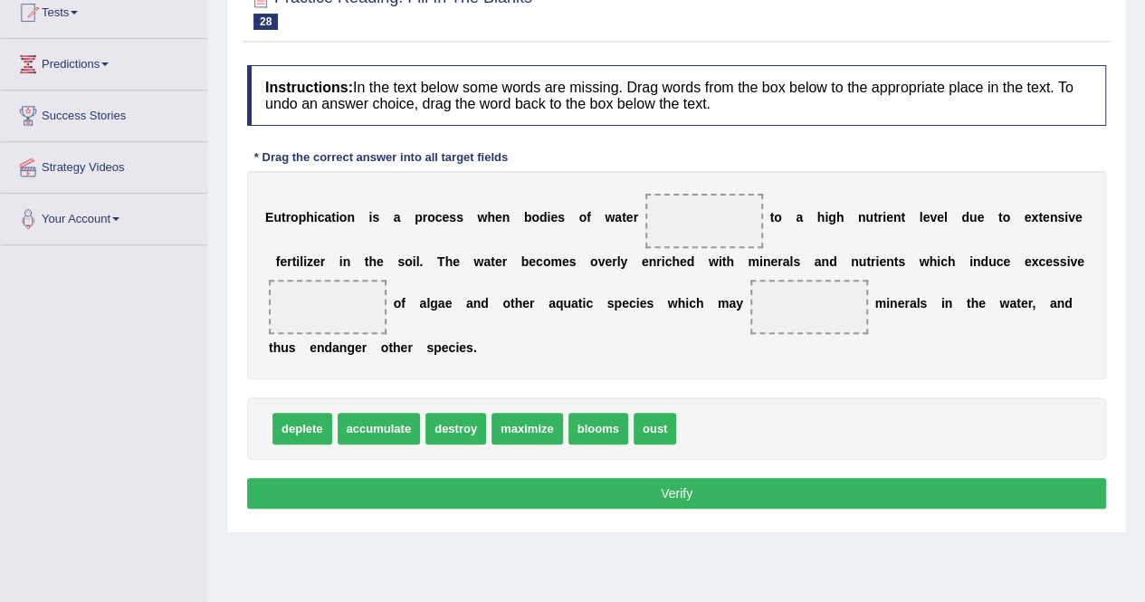
scroll to position [211, 0]
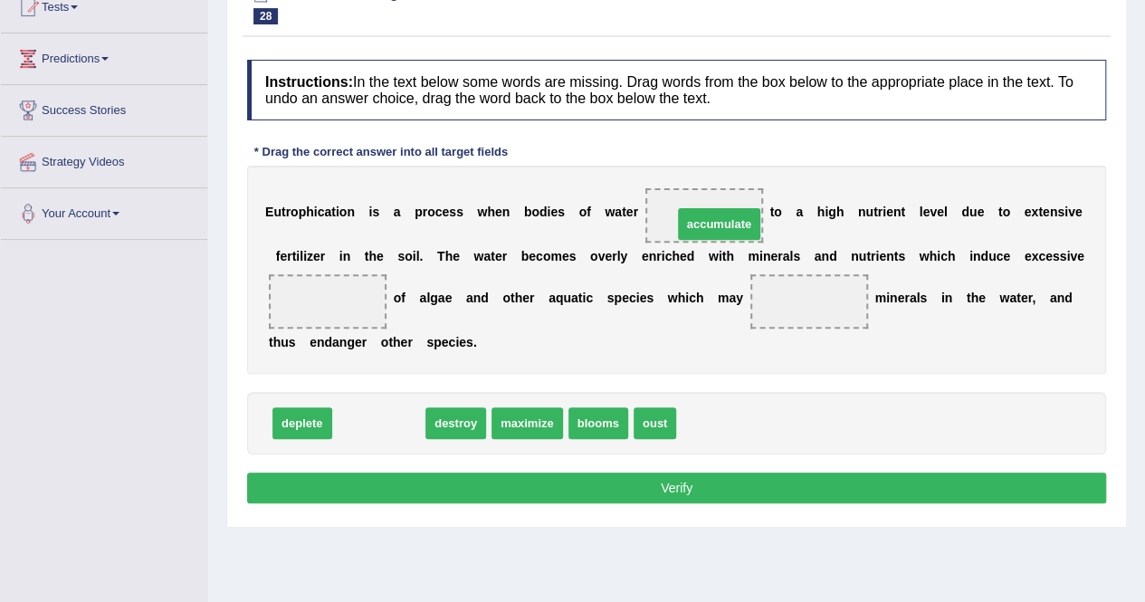
drag, startPoint x: 395, startPoint y: 422, endPoint x: 737, endPoint y: 223, distance: 396.0
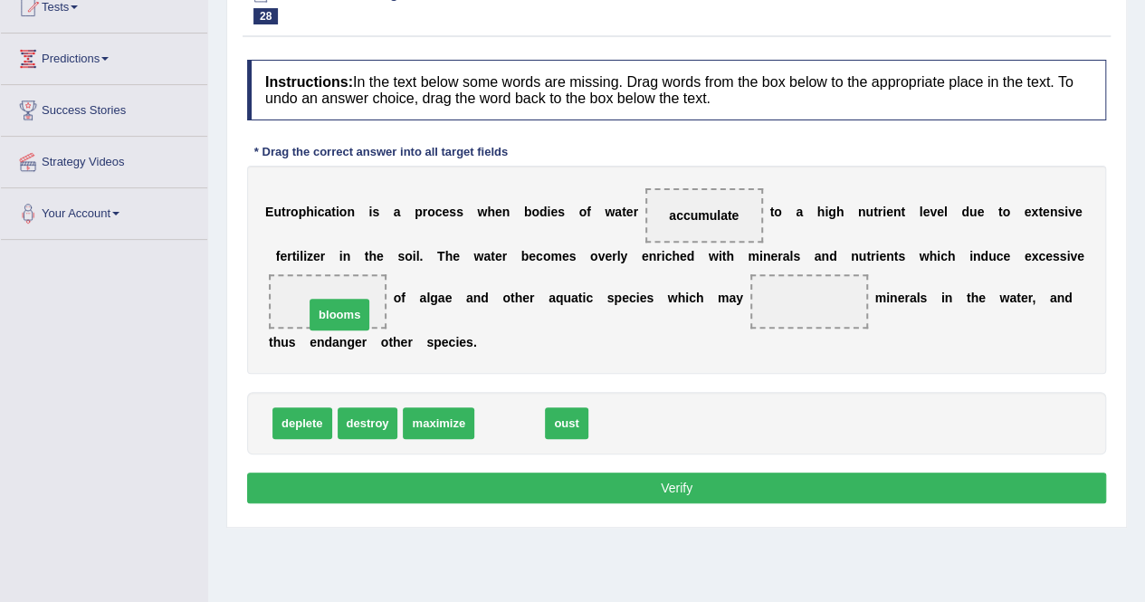
drag, startPoint x: 509, startPoint y: 421, endPoint x: 324, endPoint y: 301, distance: 220.5
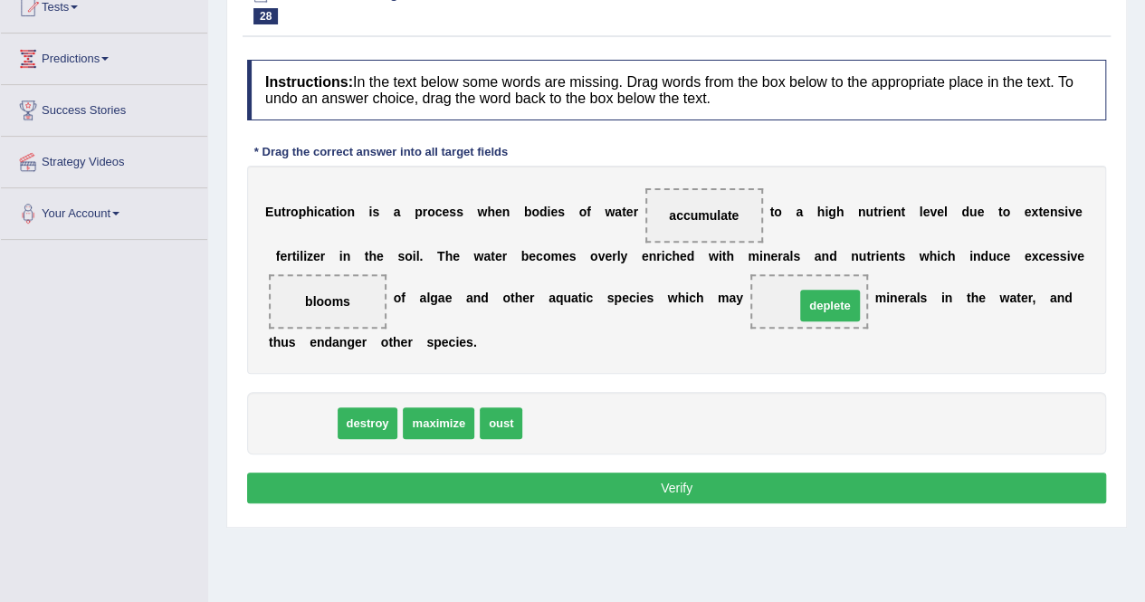
drag, startPoint x: 309, startPoint y: 421, endPoint x: 804, endPoint y: 307, distance: 508.2
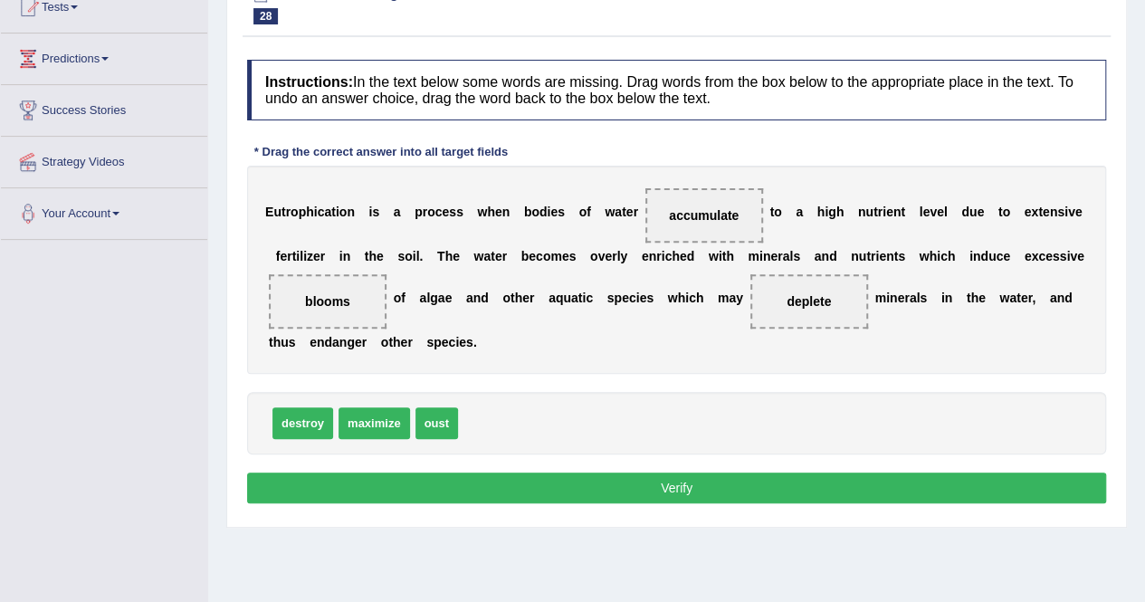
click at [735, 483] on button "Verify" at bounding box center [676, 488] width 859 height 31
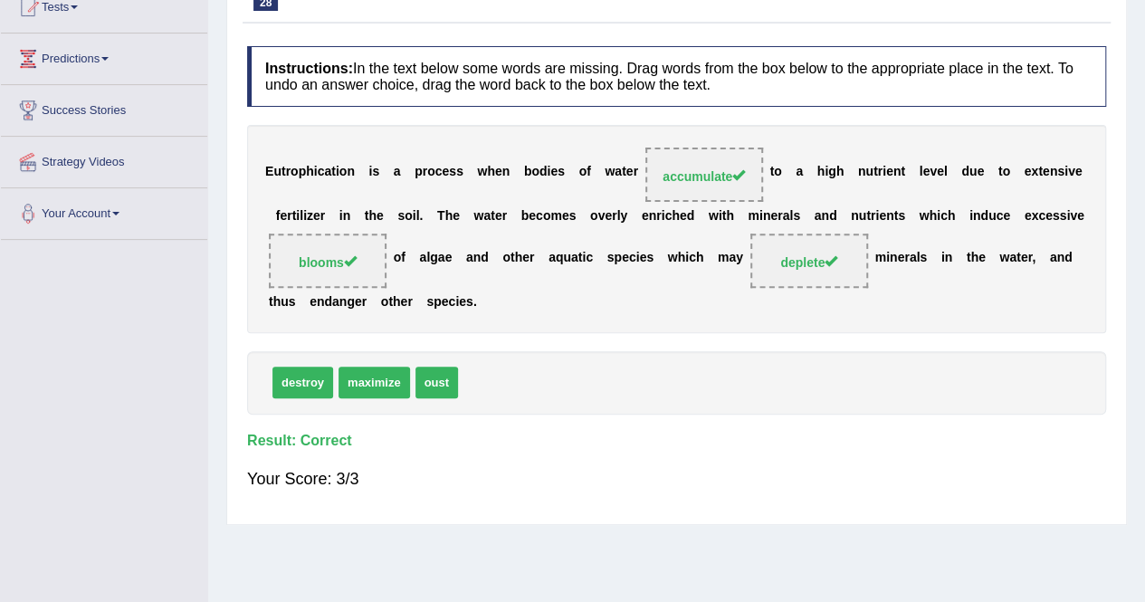
scroll to position [0, 0]
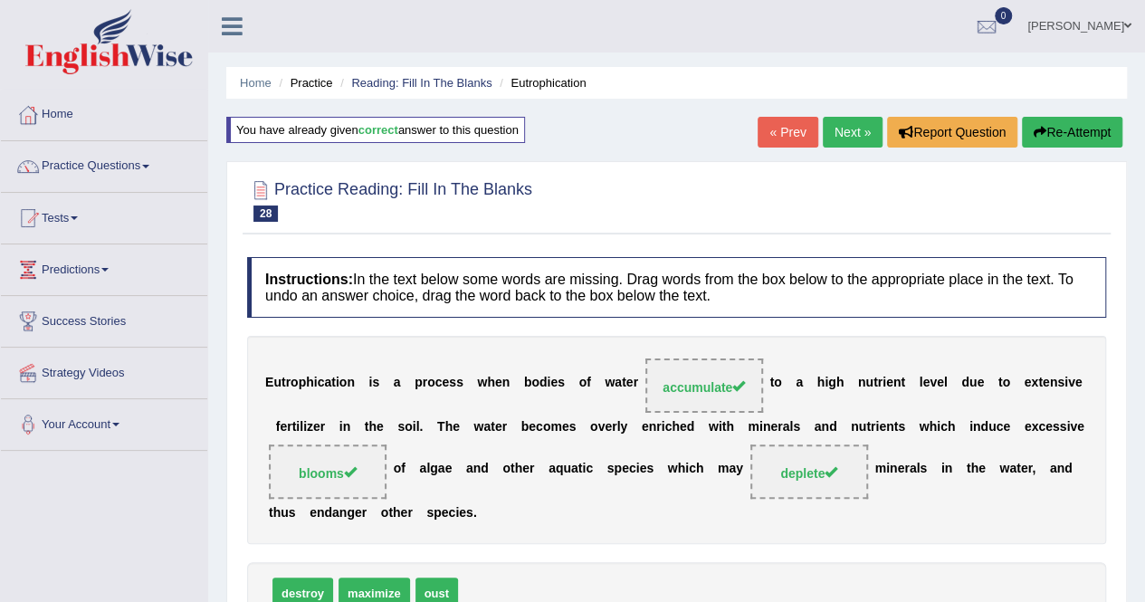
click at [851, 124] on link "Next »" at bounding box center [853, 132] width 60 height 31
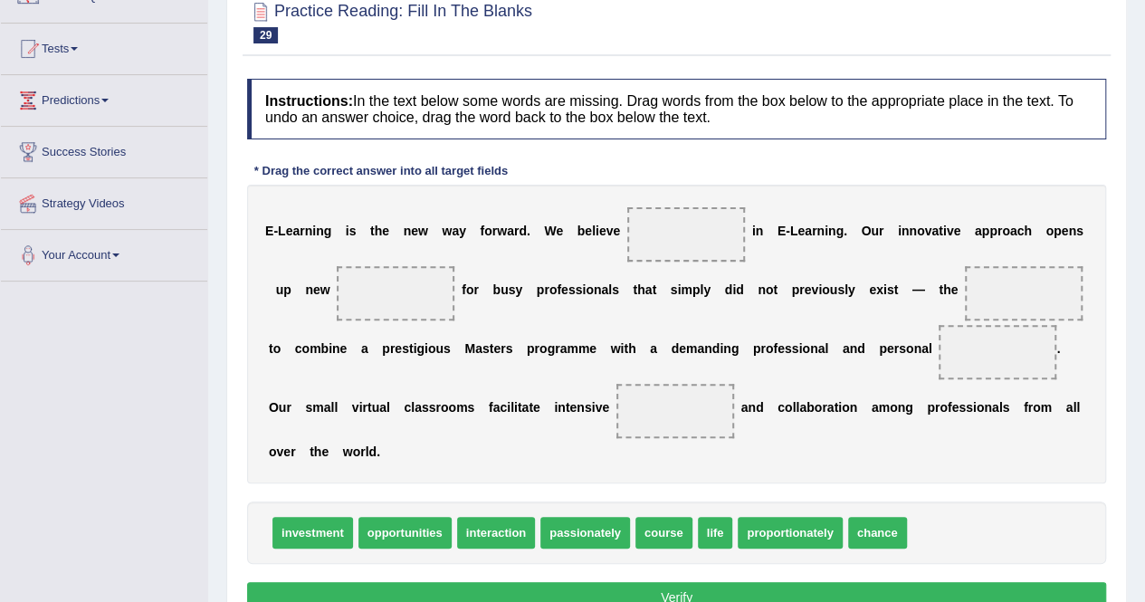
scroll to position [170, 0]
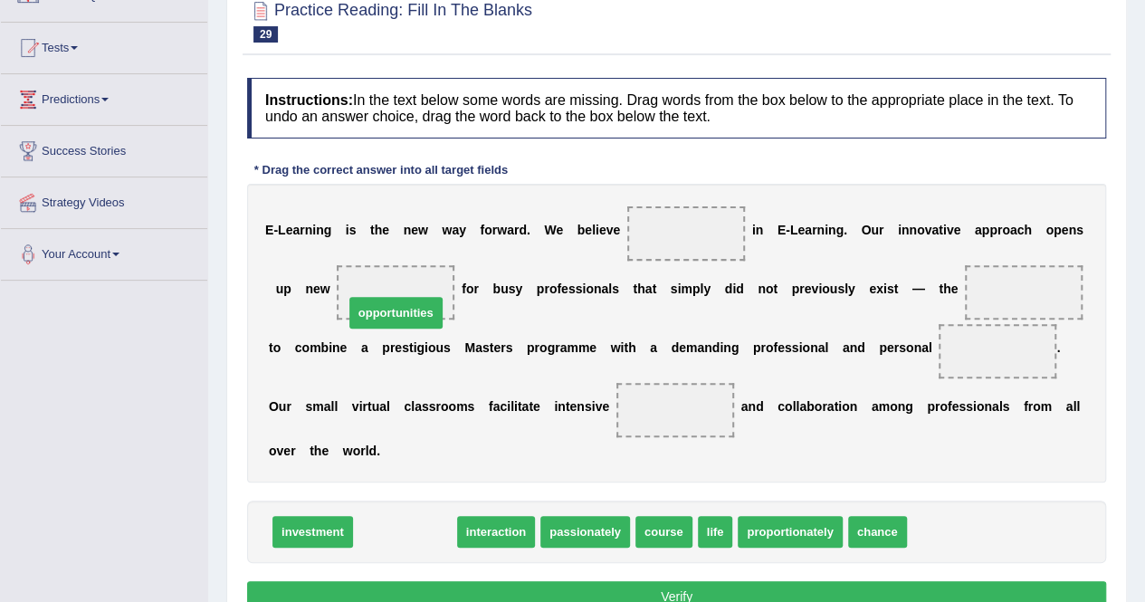
drag, startPoint x: 411, startPoint y: 537, endPoint x: 403, endPoint y: 305, distance: 231.9
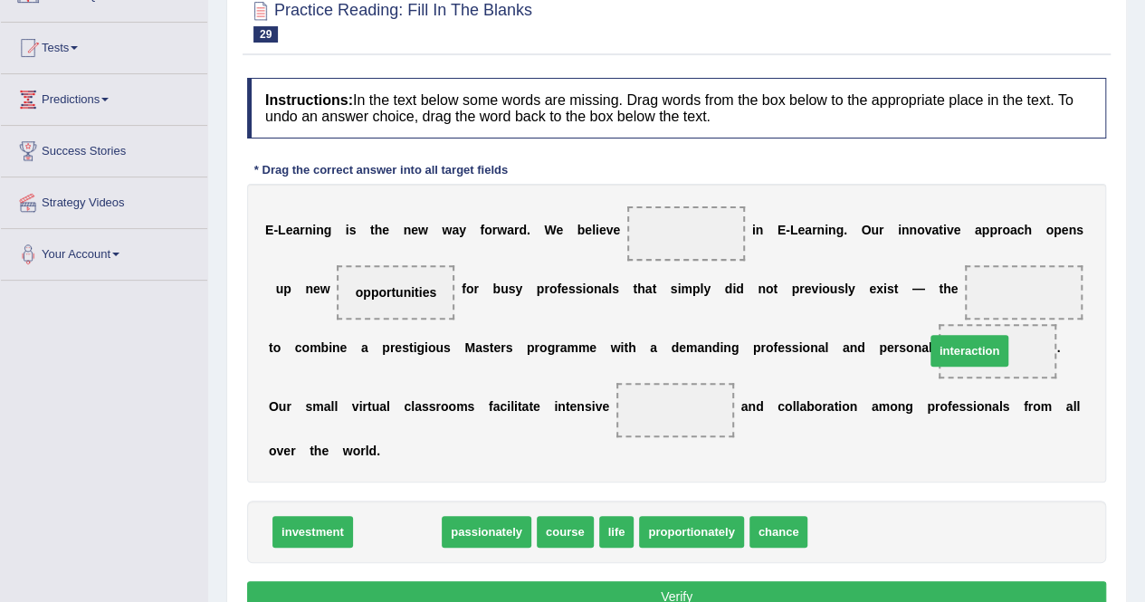
drag, startPoint x: 393, startPoint y: 534, endPoint x: 968, endPoint y: 359, distance: 601.2
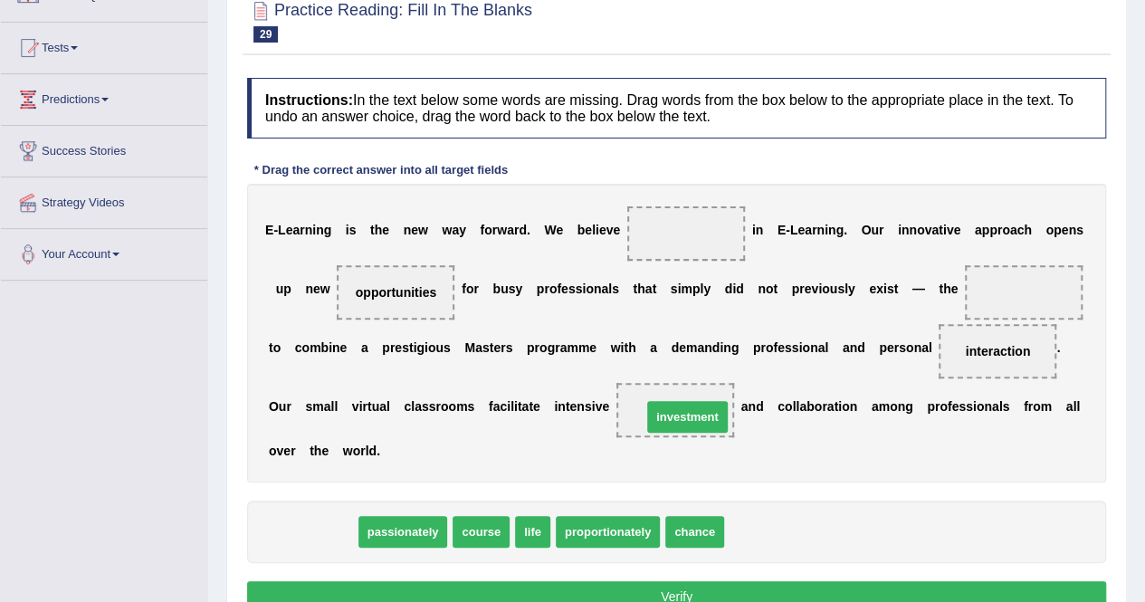
drag, startPoint x: 319, startPoint y: 531, endPoint x: 694, endPoint y: 416, distance: 391.8
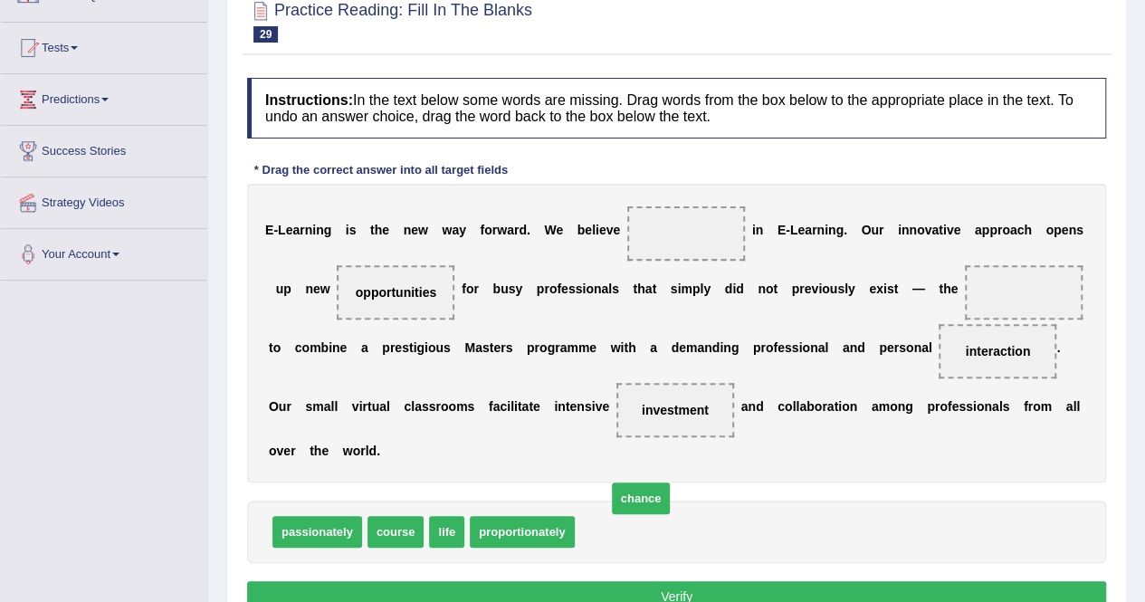
drag, startPoint x: 616, startPoint y: 525, endPoint x: 649, endPoint y: 502, distance: 40.4
click at [447, 530] on span "life" at bounding box center [446, 532] width 35 height 32
click at [398, 537] on span "course" at bounding box center [396, 532] width 57 height 32
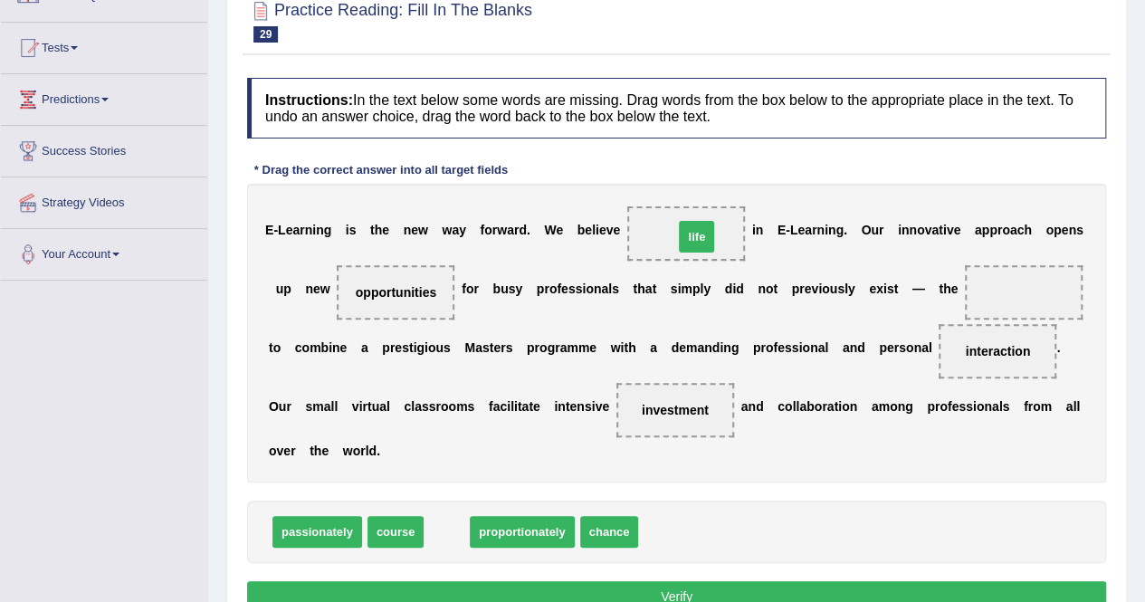
drag, startPoint x: 440, startPoint y: 532, endPoint x: 709, endPoint y: 241, distance: 396.6
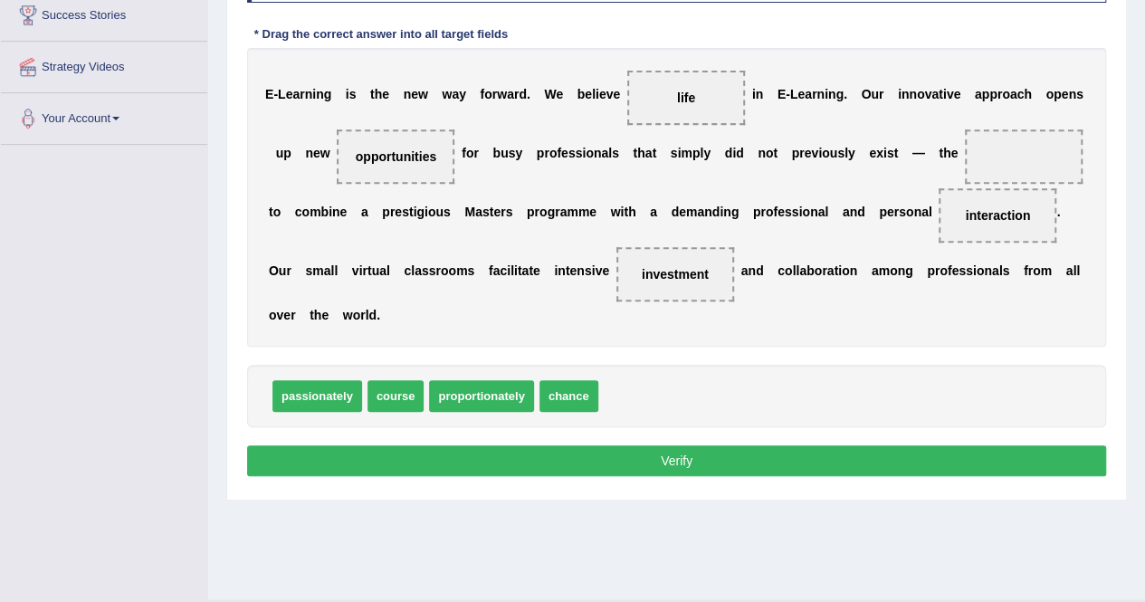
click at [652, 471] on button "Verify" at bounding box center [676, 460] width 859 height 31
drag, startPoint x: 386, startPoint y: 392, endPoint x: 1010, endPoint y: 137, distance: 674.9
click at [723, 452] on button "Verify" at bounding box center [676, 460] width 859 height 31
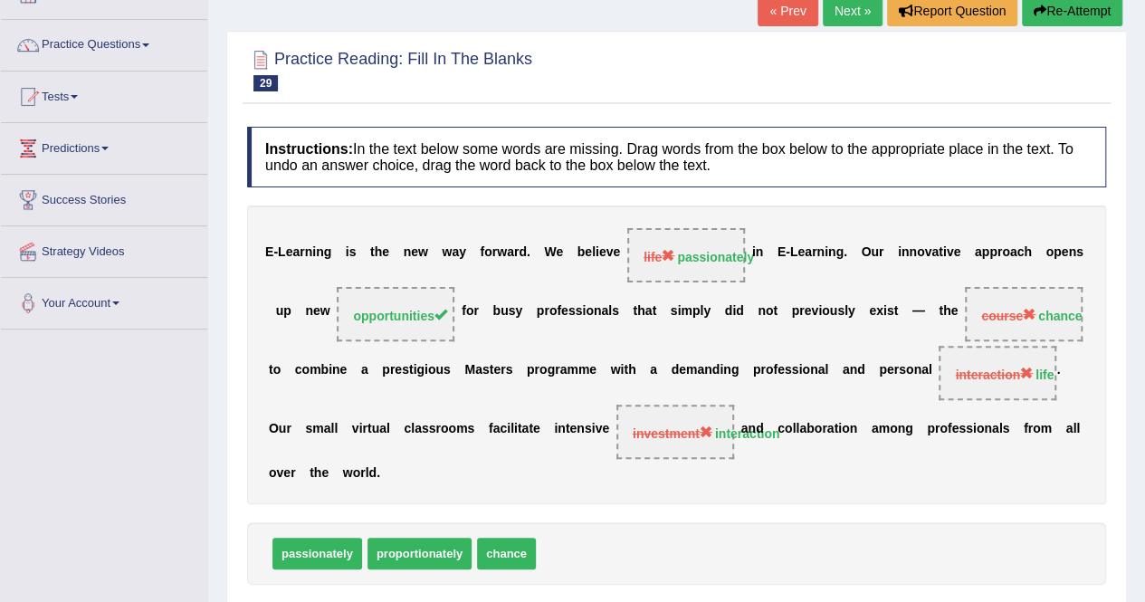
scroll to position [115, 0]
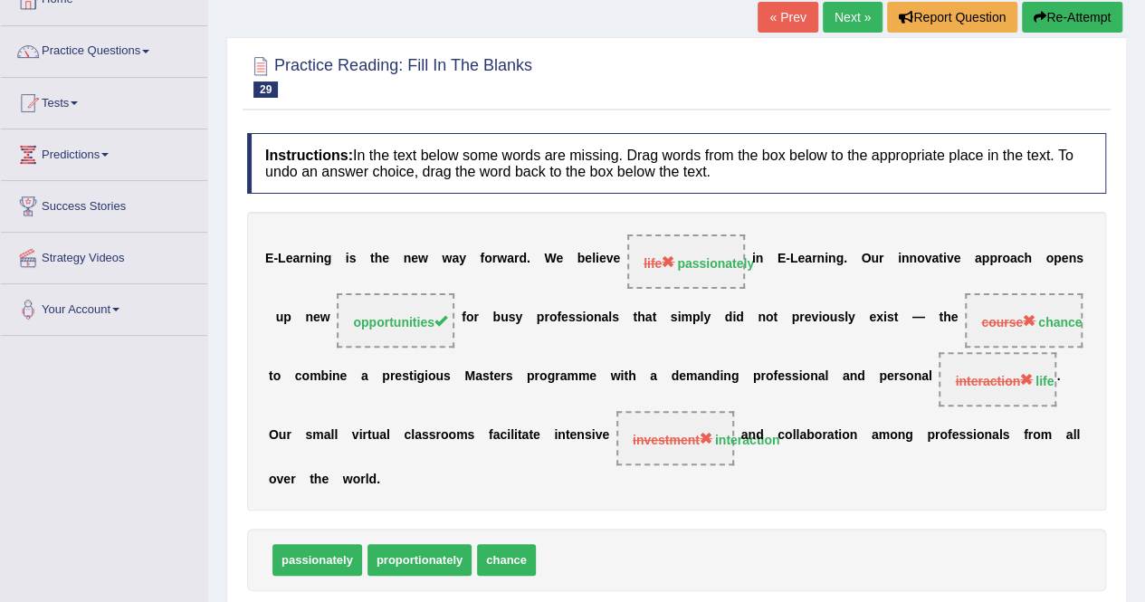
click at [1064, 17] on button "Re-Attempt" at bounding box center [1072, 17] width 100 height 31
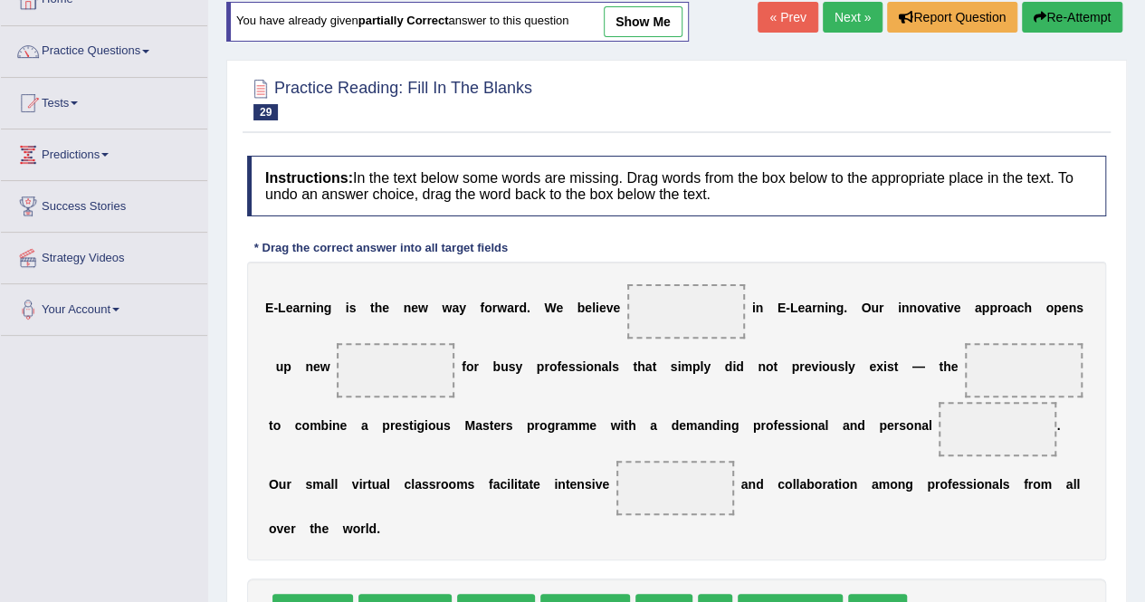
scroll to position [341, 0]
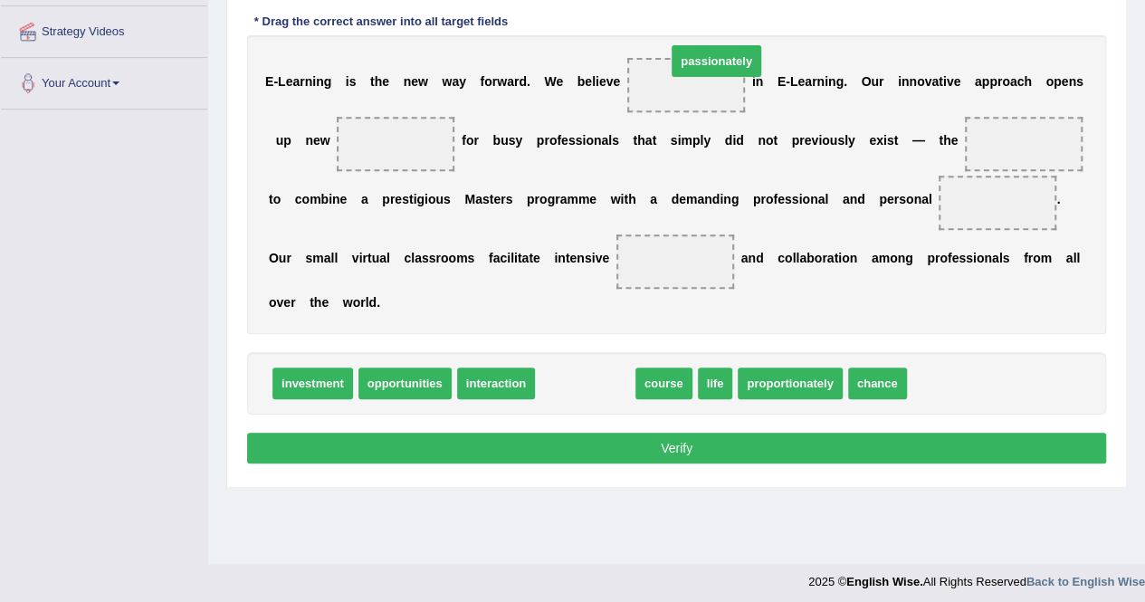
drag, startPoint x: 579, startPoint y: 383, endPoint x: 689, endPoint y: 96, distance: 307.5
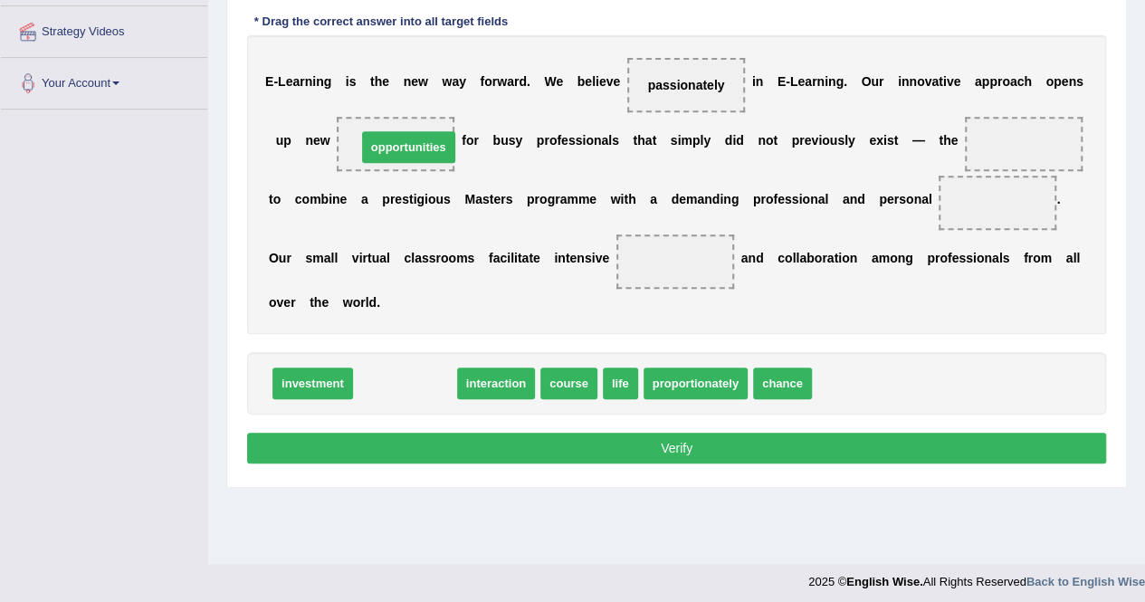
drag, startPoint x: 388, startPoint y: 383, endPoint x: 391, endPoint y: 147, distance: 236.3
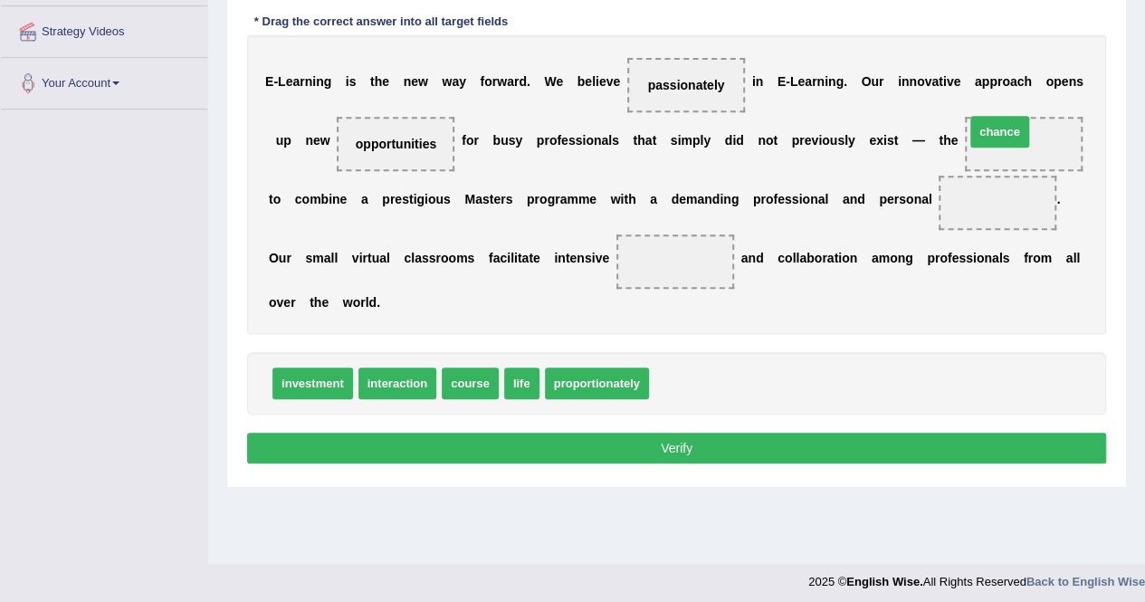
drag, startPoint x: 667, startPoint y: 385, endPoint x: 983, endPoint y: 138, distance: 401.2
drag, startPoint x: 522, startPoint y: 384, endPoint x: 969, endPoint y: 196, distance: 484.1
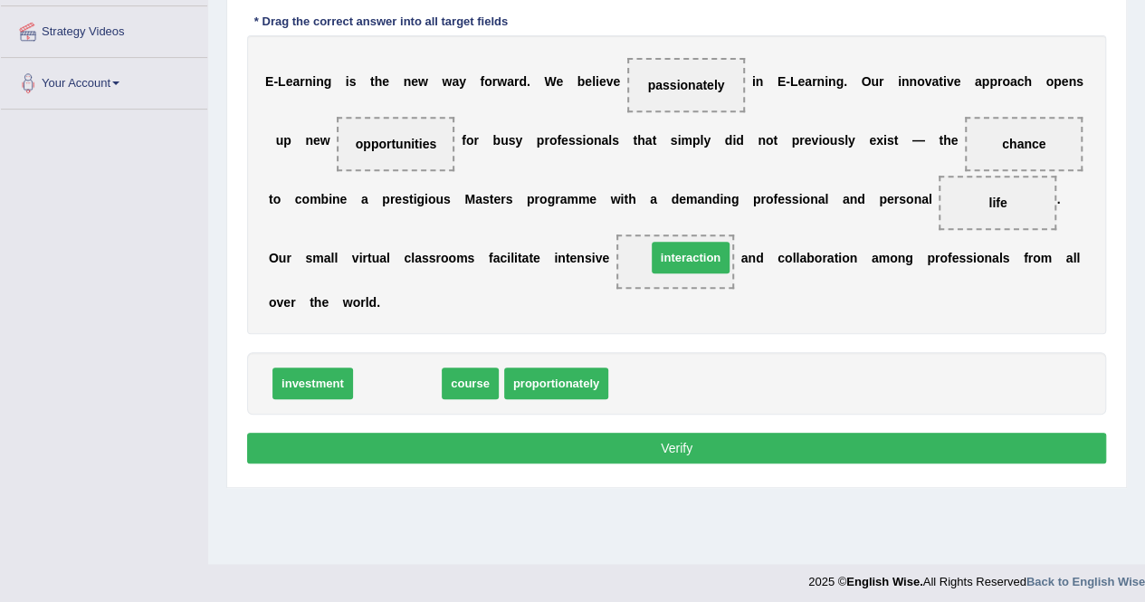
drag, startPoint x: 384, startPoint y: 388, endPoint x: 699, endPoint y: 262, distance: 339.6
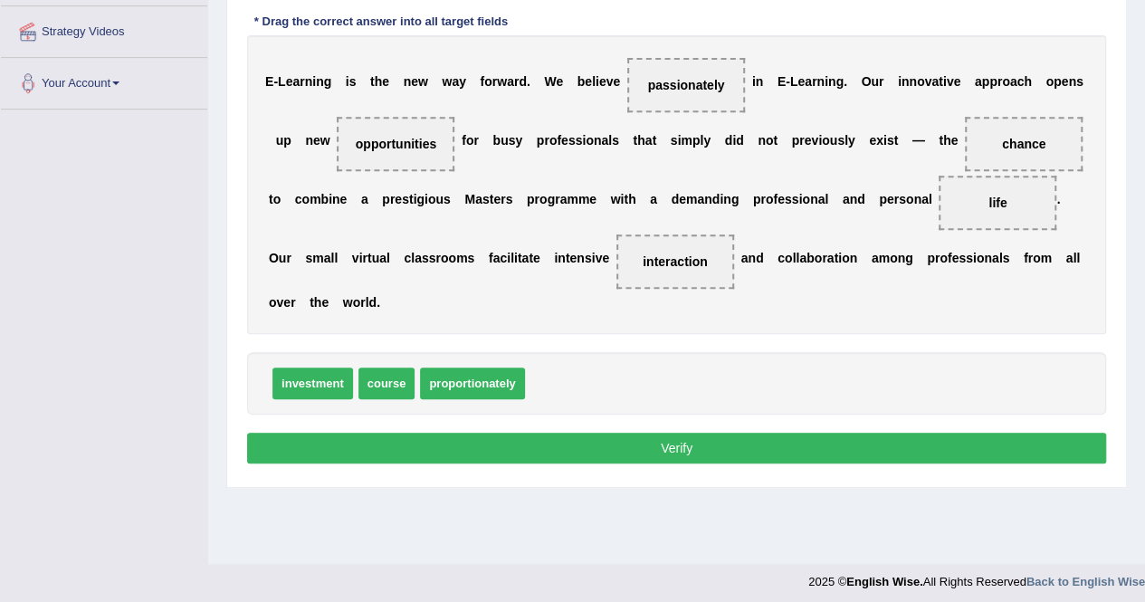
click at [657, 445] on button "Verify" at bounding box center [676, 448] width 859 height 31
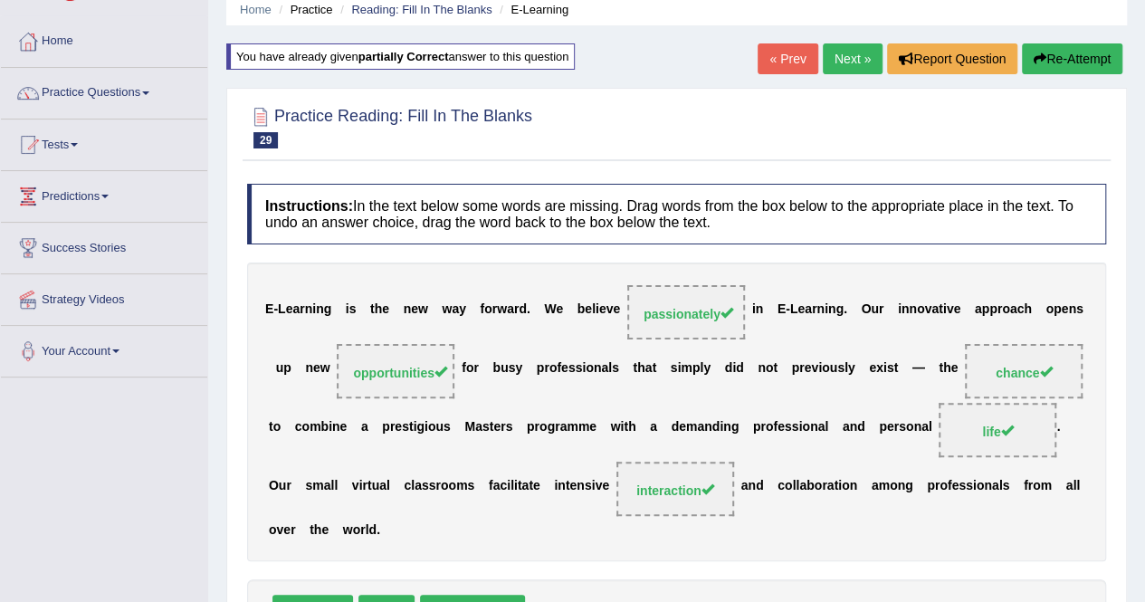
scroll to position [71, 0]
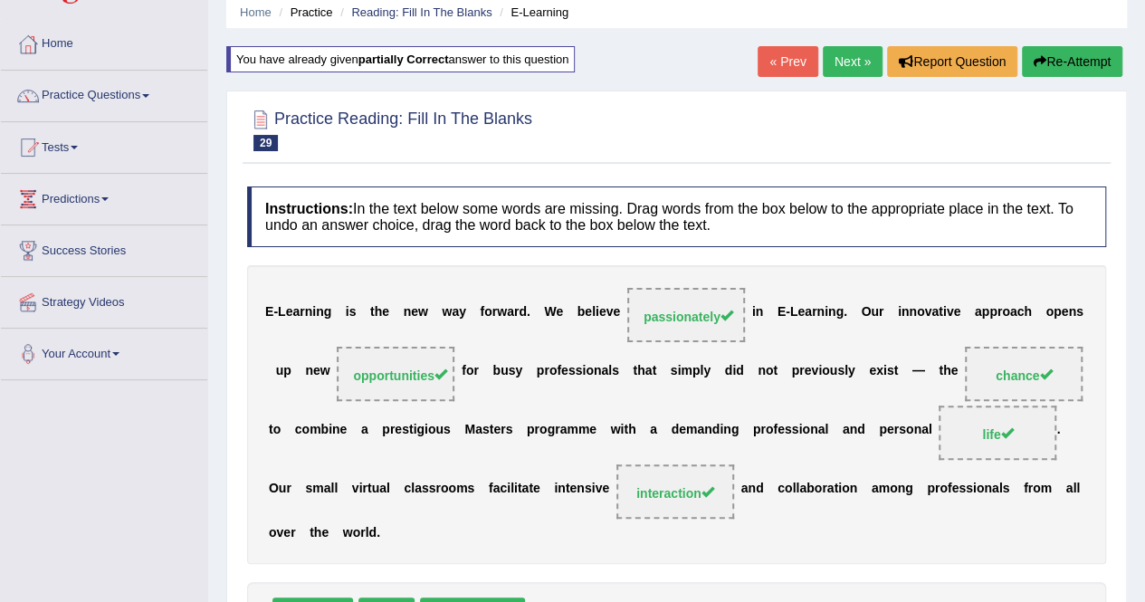
click at [1085, 56] on button "Re-Attempt" at bounding box center [1072, 61] width 100 height 31
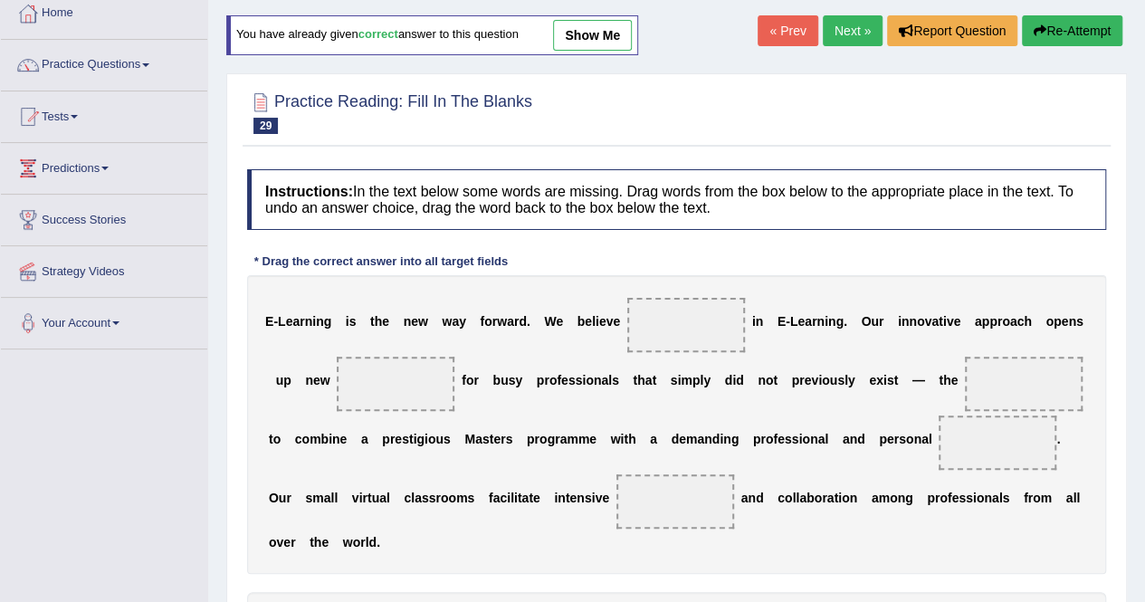
scroll to position [105, 0]
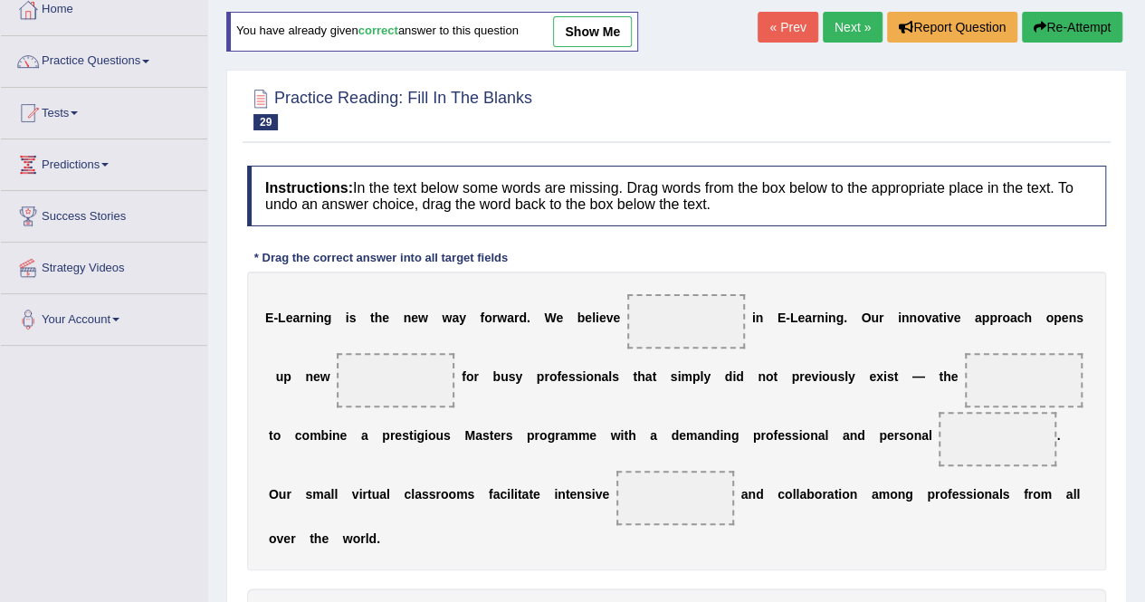
click at [842, 35] on link "Next »" at bounding box center [853, 27] width 60 height 31
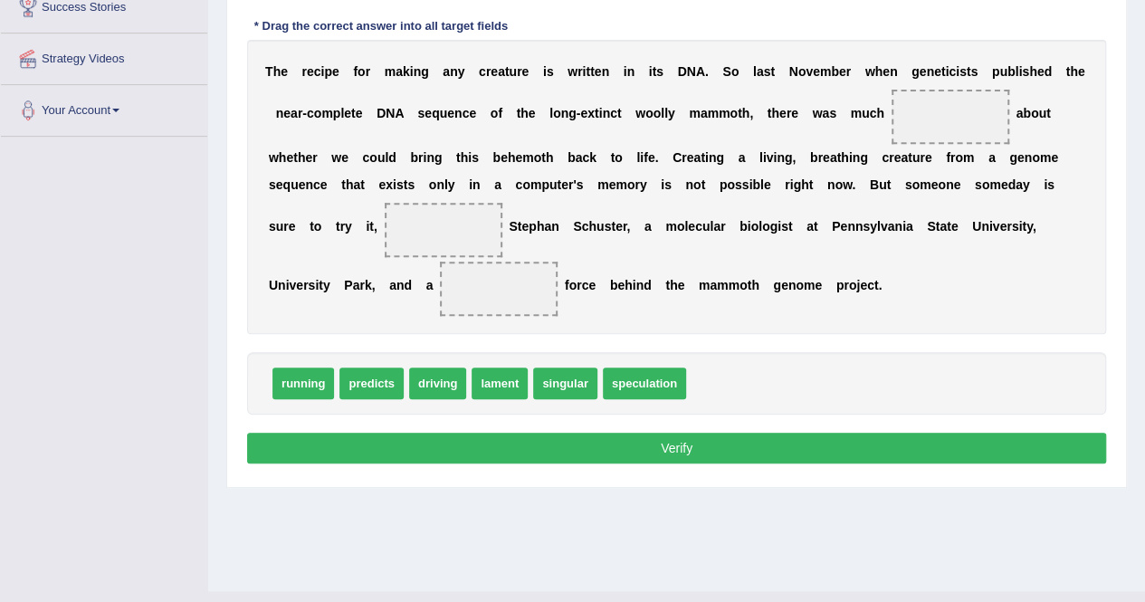
scroll to position [313, 0]
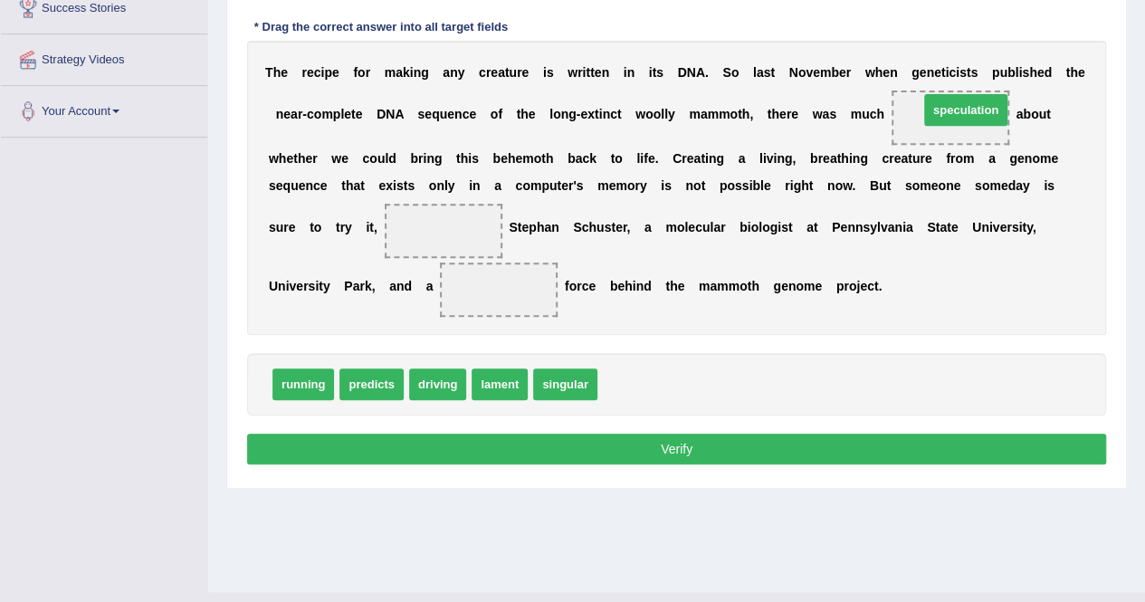
drag, startPoint x: 634, startPoint y: 389, endPoint x: 955, endPoint y: 115, distance: 422.6
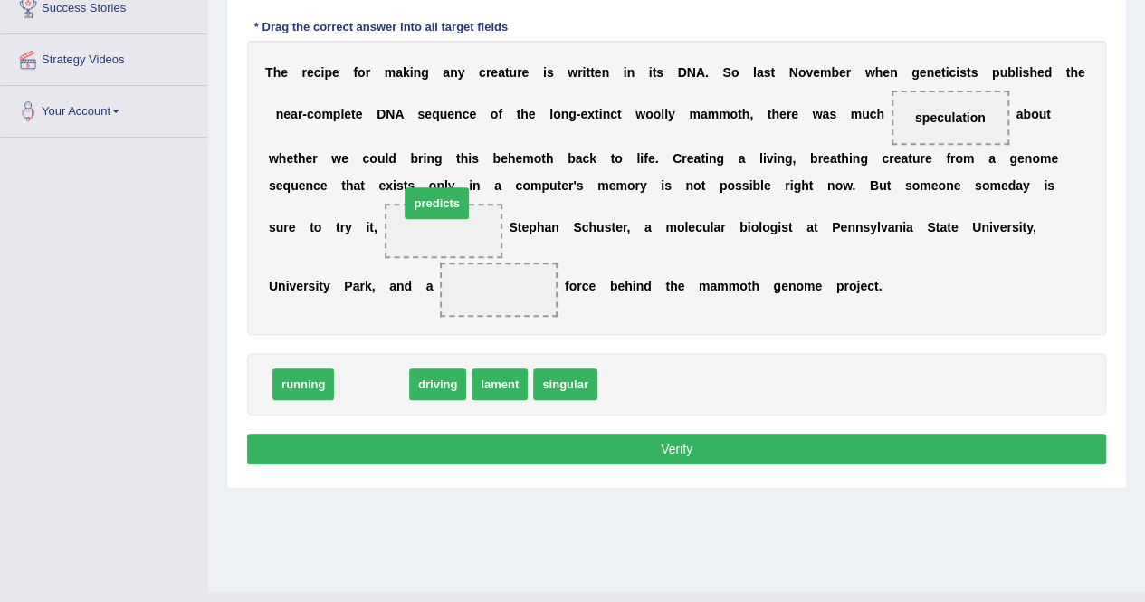
drag, startPoint x: 371, startPoint y: 378, endPoint x: 436, endPoint y: 196, distance: 192.5
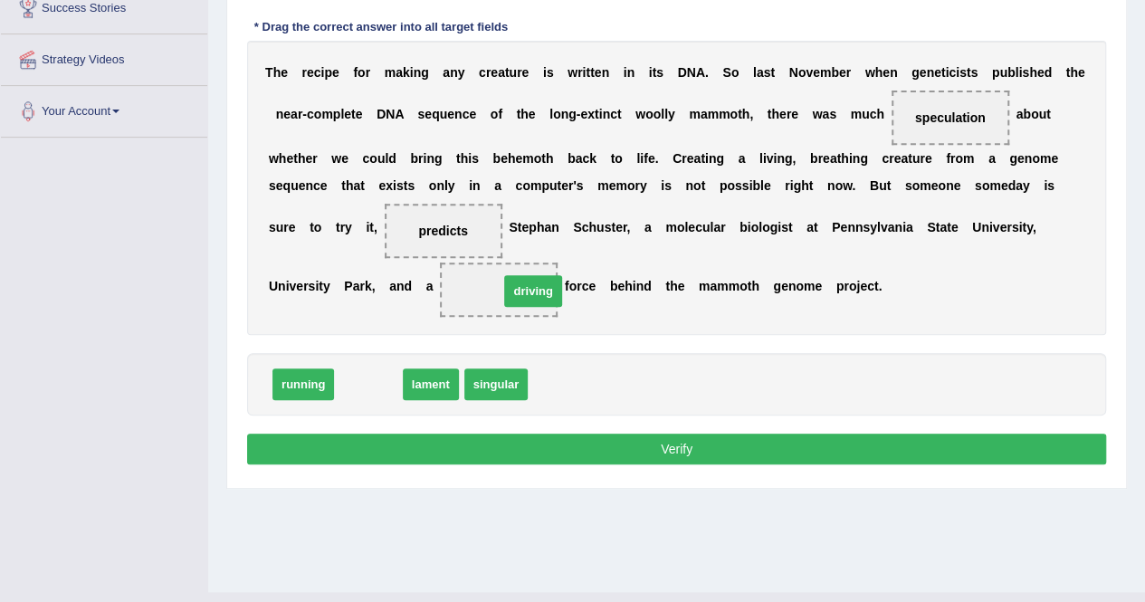
drag, startPoint x: 377, startPoint y: 375, endPoint x: 538, endPoint y: 280, distance: 187.1
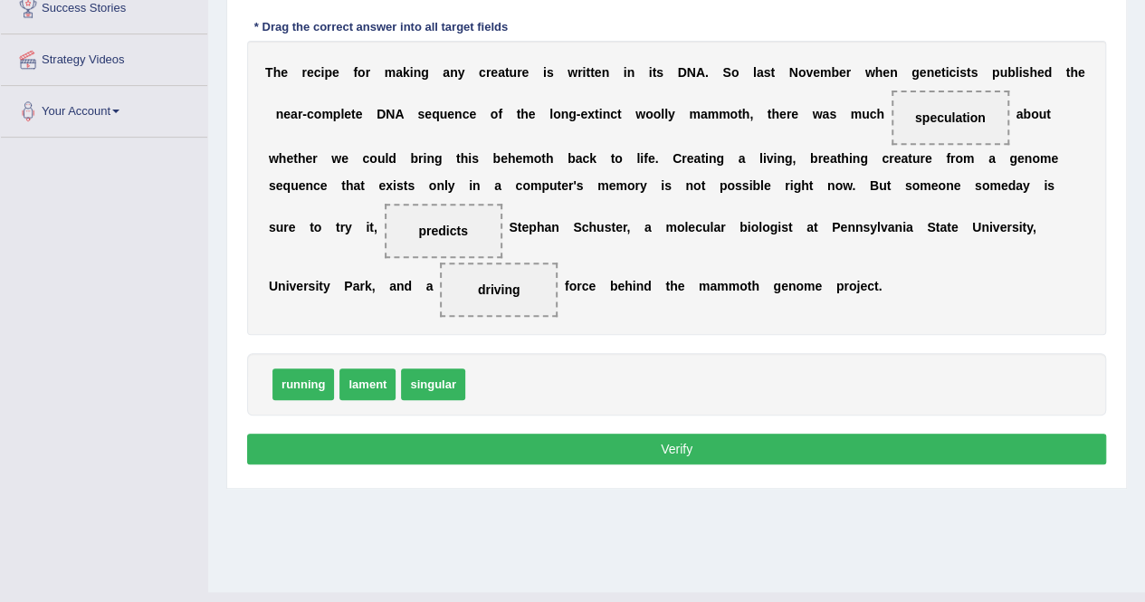
click at [541, 441] on button "Verify" at bounding box center [676, 449] width 859 height 31
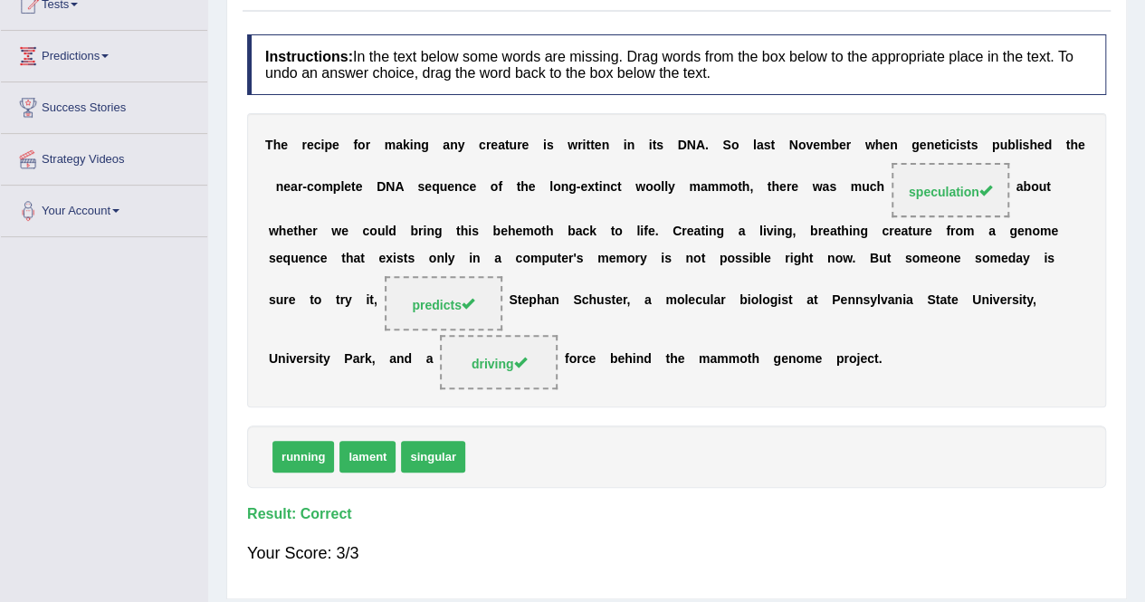
scroll to position [0, 0]
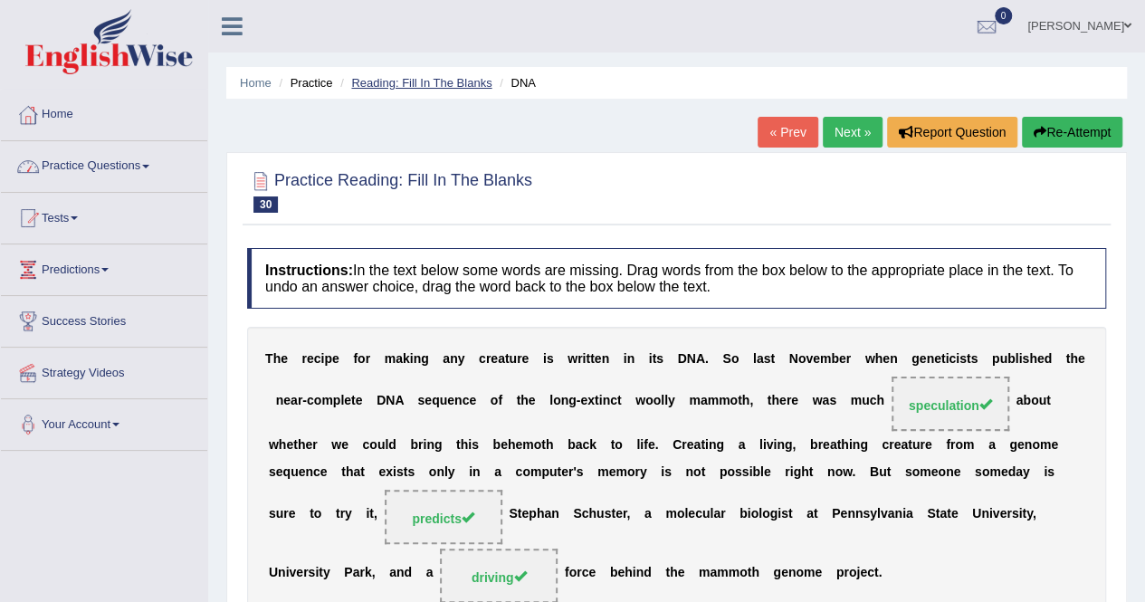
click at [466, 82] on link "Reading: Fill In The Blanks" at bounding box center [421, 83] width 140 height 14
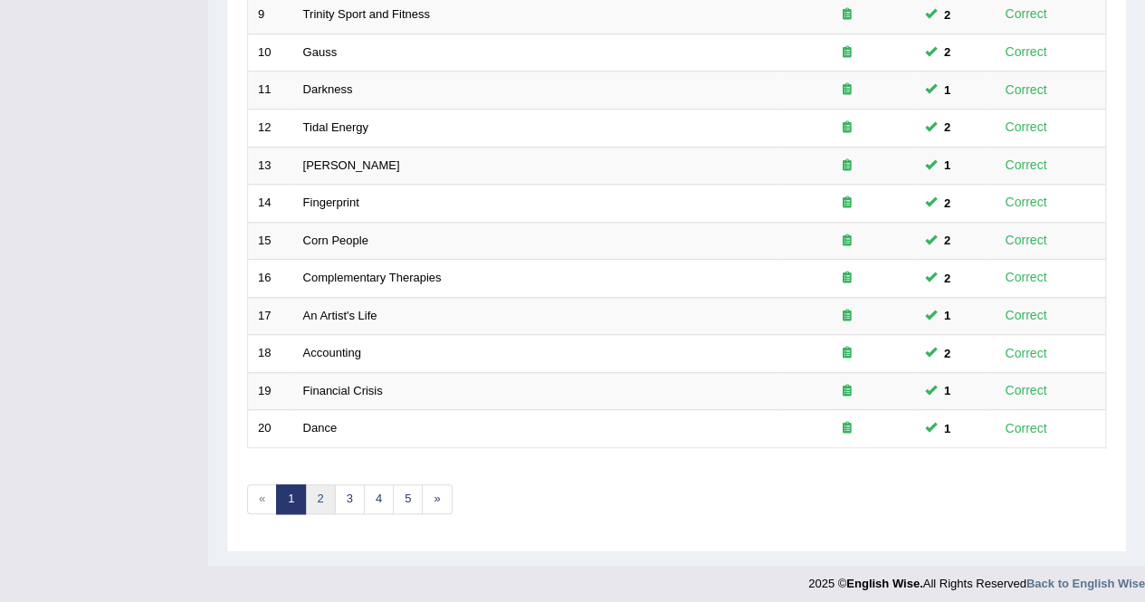
click at [326, 490] on link "2" at bounding box center [320, 499] width 30 height 30
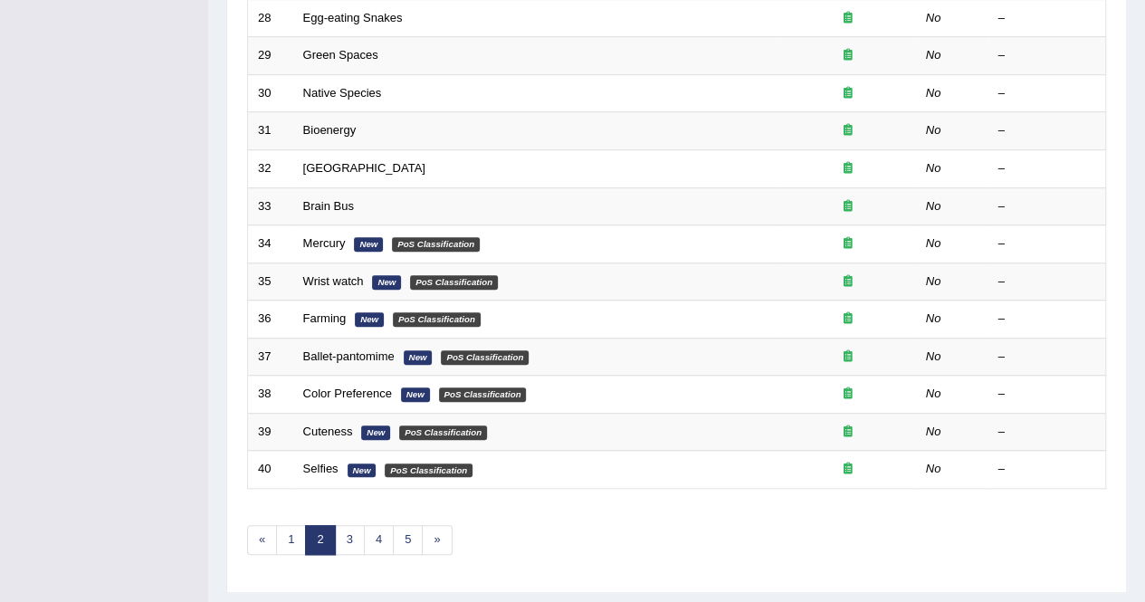
scroll to position [588, 0]
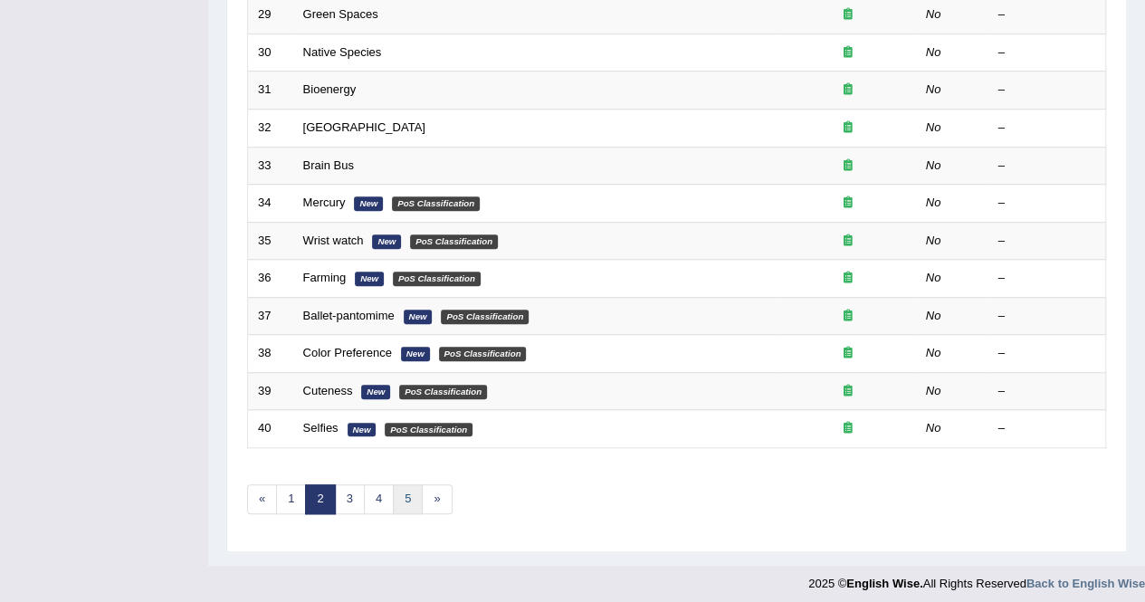
click at [400, 493] on link "5" at bounding box center [408, 499] width 30 height 30
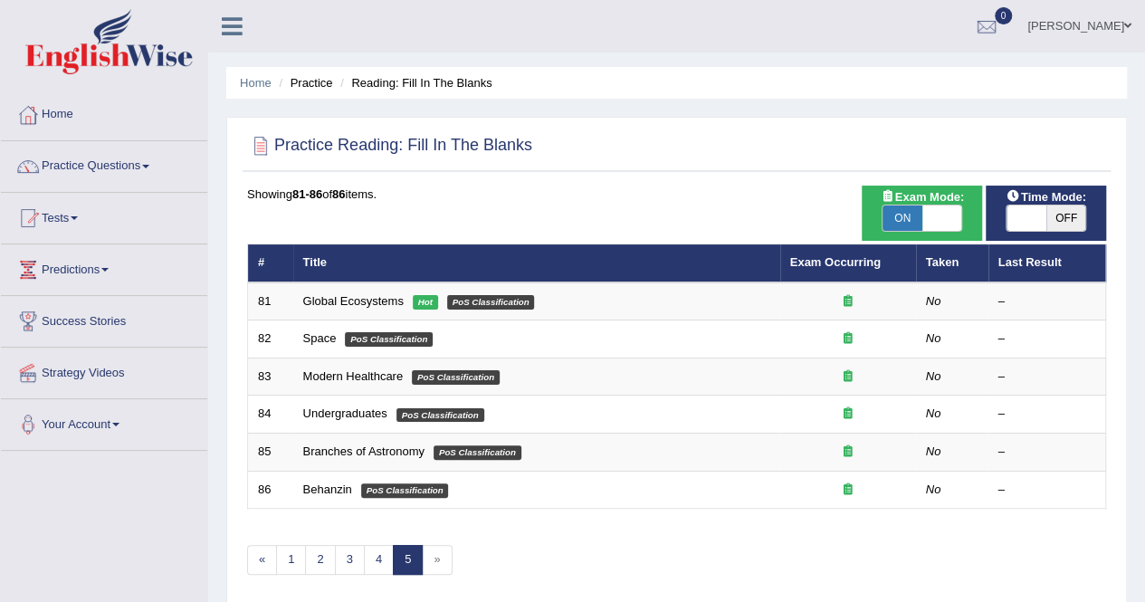
click at [97, 162] on link "Practice Questions" at bounding box center [104, 163] width 206 height 45
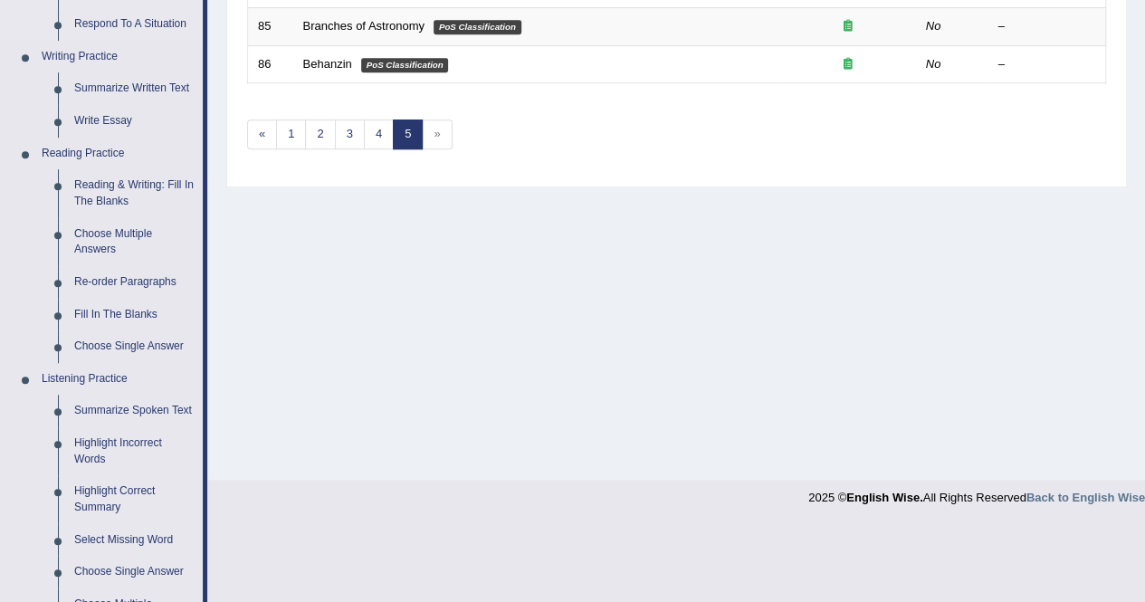
scroll to position [436, 0]
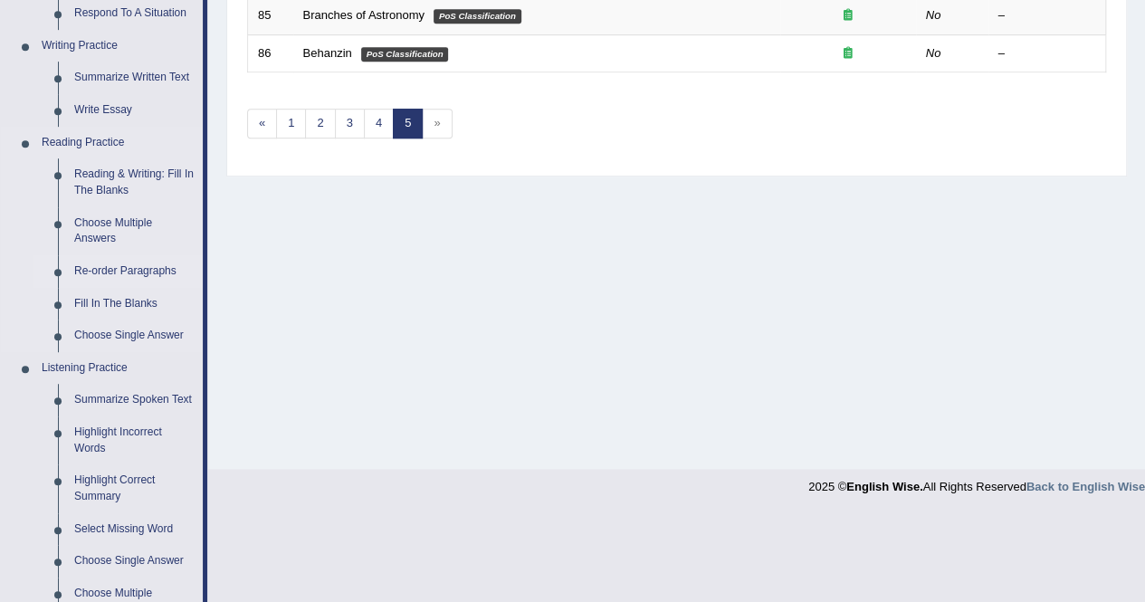
click at [129, 271] on link "Re-order Paragraphs" at bounding box center [134, 271] width 137 height 33
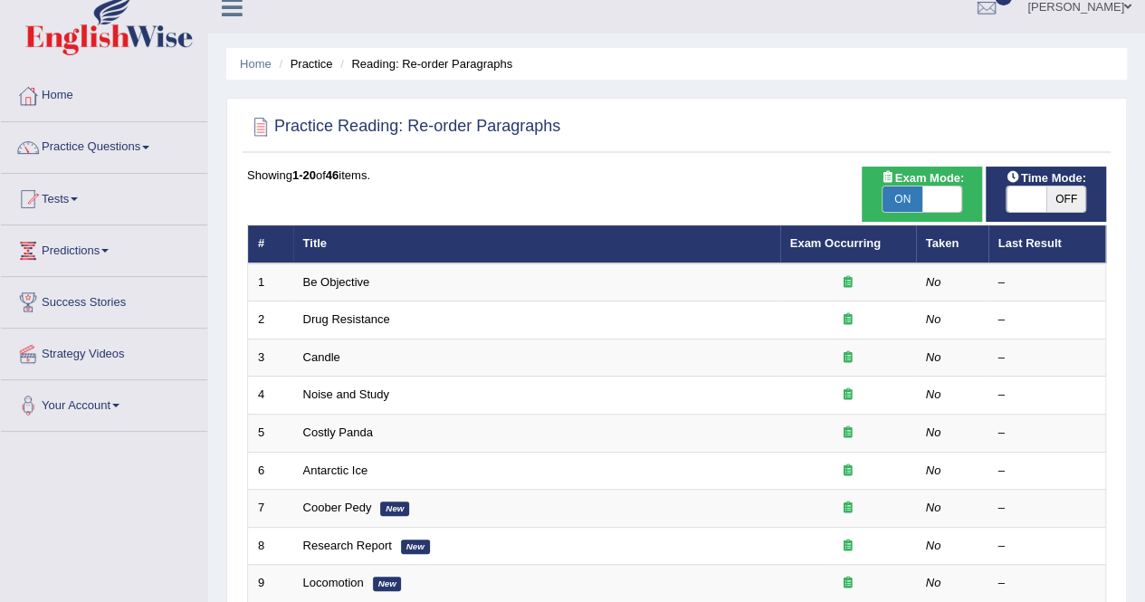
scroll to position [42, 0]
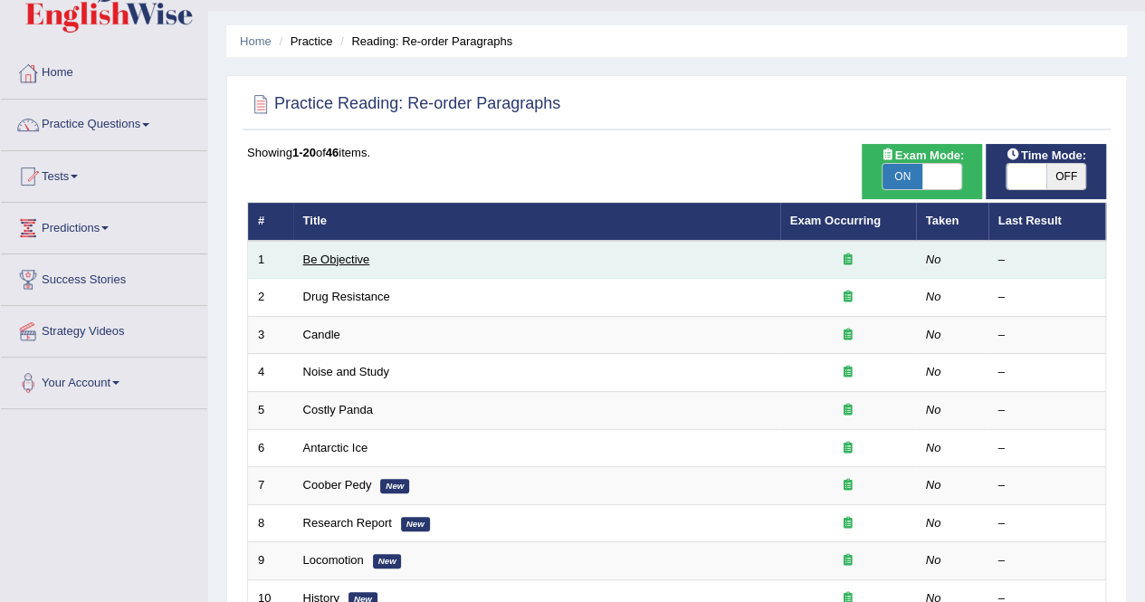
click at [357, 258] on link "Be Objective" at bounding box center [336, 260] width 67 height 14
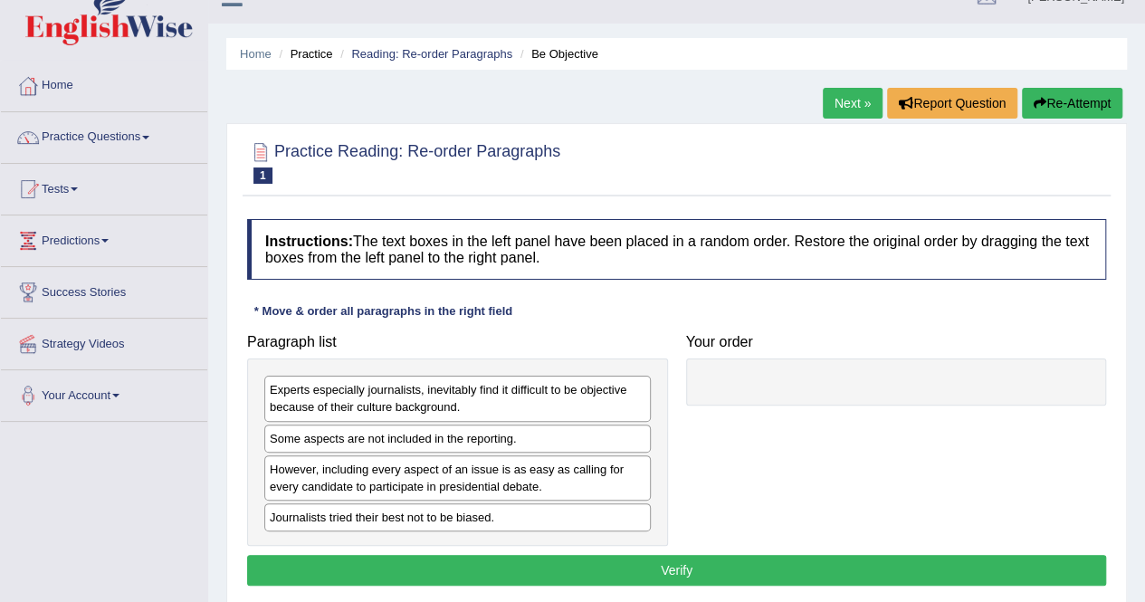
scroll to position [78, 0]
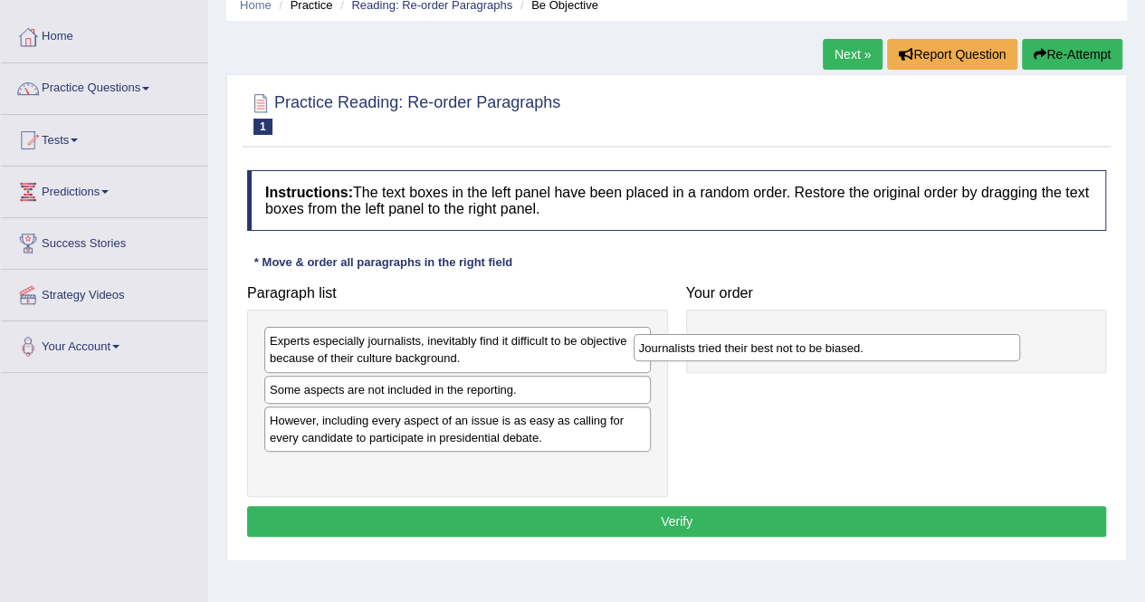
drag, startPoint x: 473, startPoint y: 471, endPoint x: 842, endPoint y: 352, distance: 388.0
click at [842, 352] on div "Journalists tried their best not to be biased." at bounding box center [827, 347] width 387 height 27
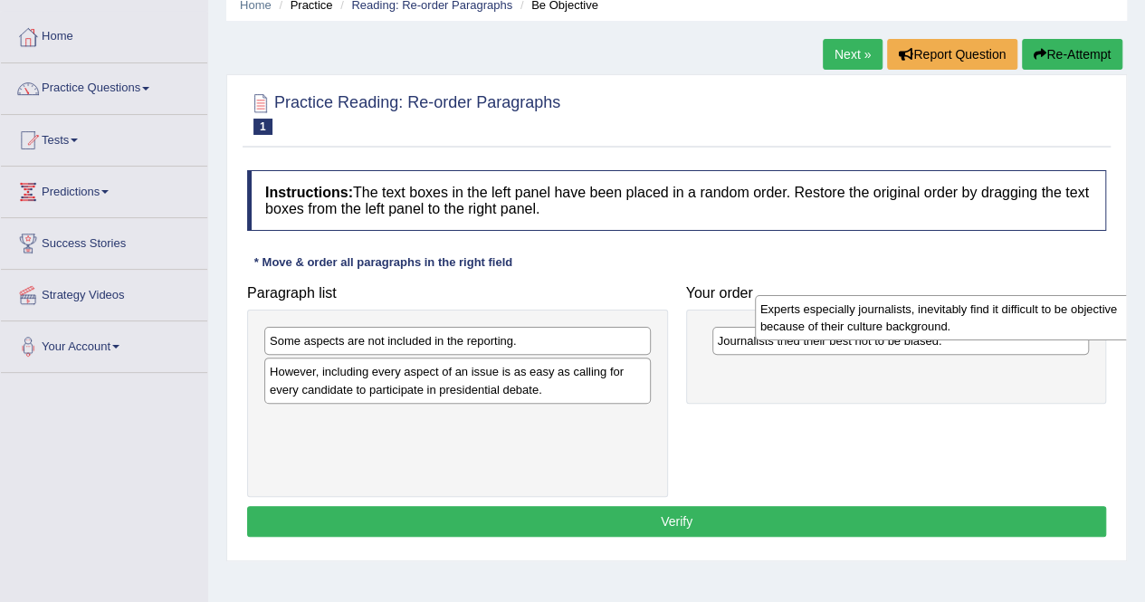
drag, startPoint x: 473, startPoint y: 366, endPoint x: 934, endPoint y: 340, distance: 462.5
click at [934, 340] on div "Experts especially journalists, inevitably find it difficult to be objective be…" at bounding box center [948, 317] width 387 height 45
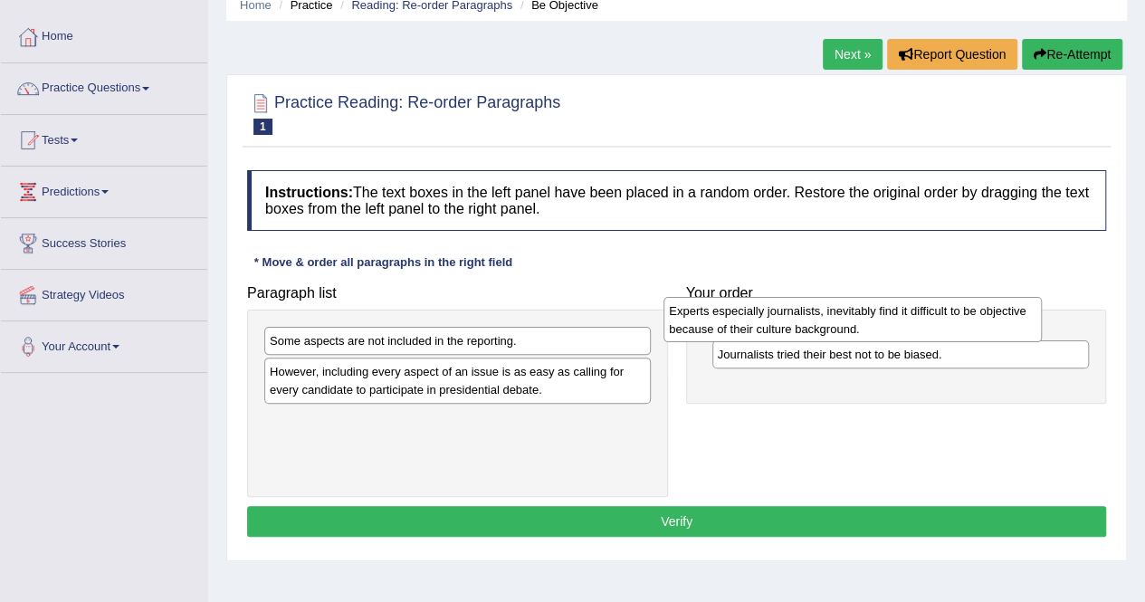
drag, startPoint x: 872, startPoint y: 383, endPoint x: 824, endPoint y: 323, distance: 76.6
click at [824, 323] on div "Experts especially journalists, inevitably find it difficult to be objective be…" at bounding box center [853, 319] width 378 height 45
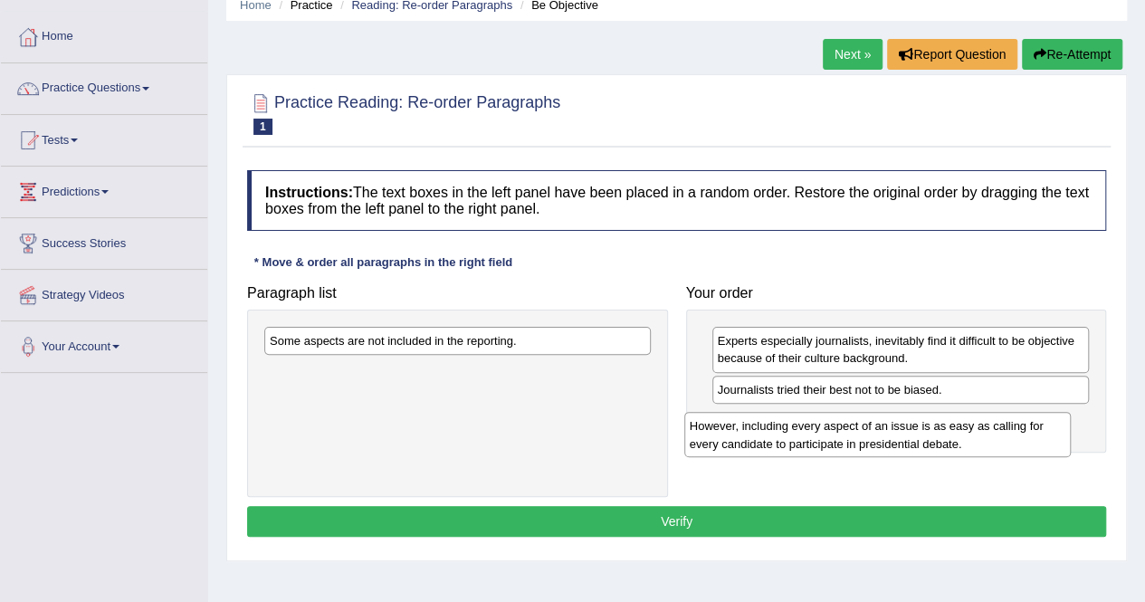
drag, startPoint x: 513, startPoint y: 391, endPoint x: 933, endPoint y: 446, distance: 423.7
click at [933, 446] on div "However, including every aspect of an issue is as easy as calling for every can…" at bounding box center [877, 434] width 387 height 45
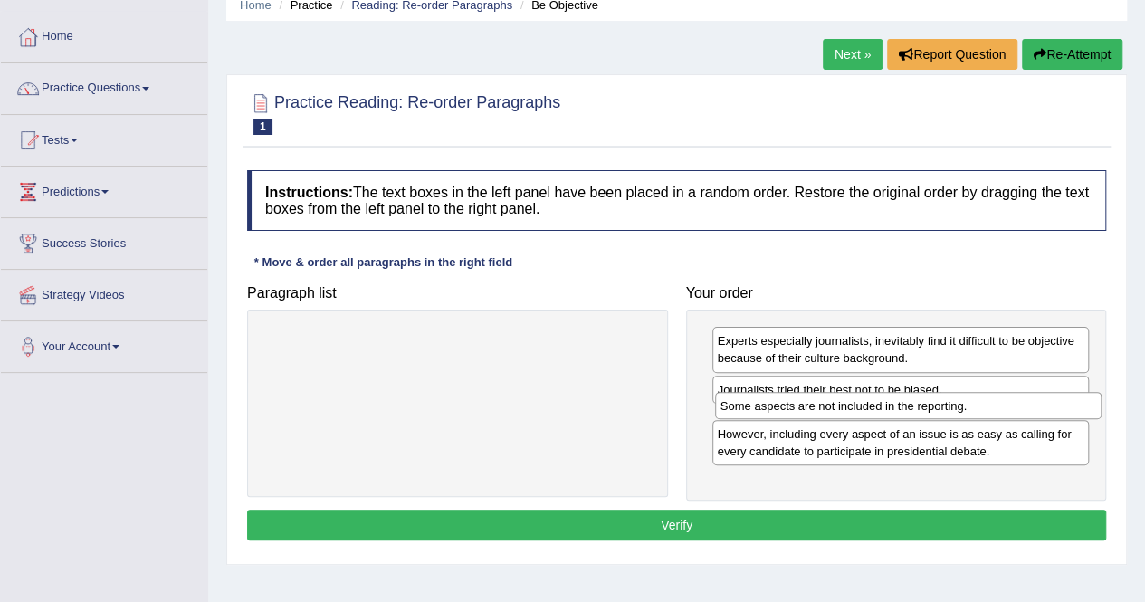
drag, startPoint x: 429, startPoint y: 334, endPoint x: 880, endPoint y: 399, distance: 455.6
click at [880, 399] on div "Some aspects are not included in the reporting." at bounding box center [908, 405] width 387 height 27
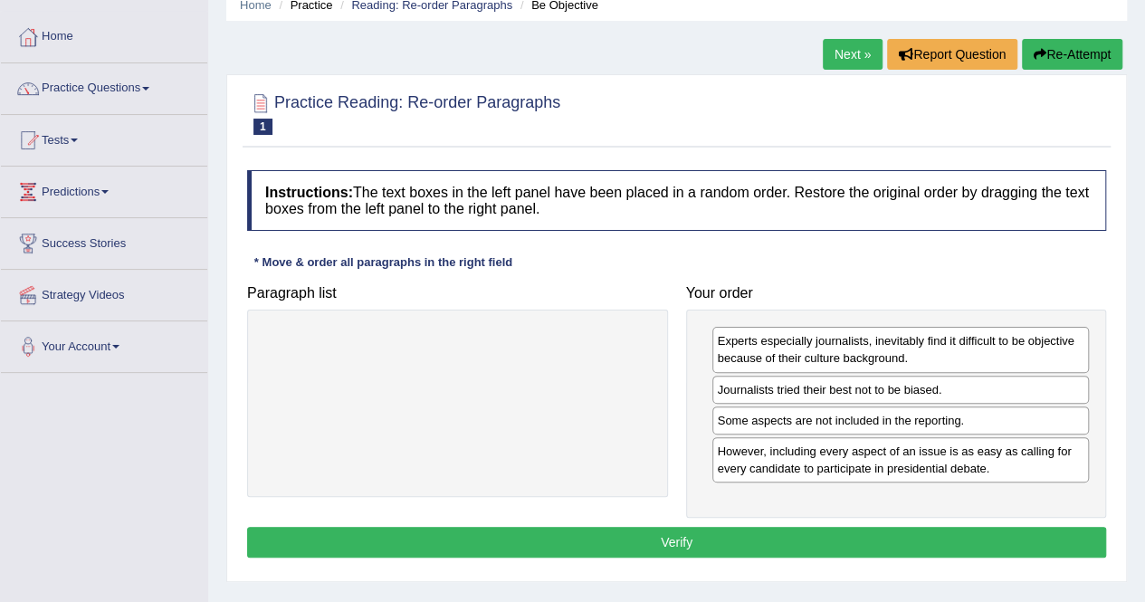
click at [692, 535] on button "Verify" at bounding box center [676, 542] width 859 height 31
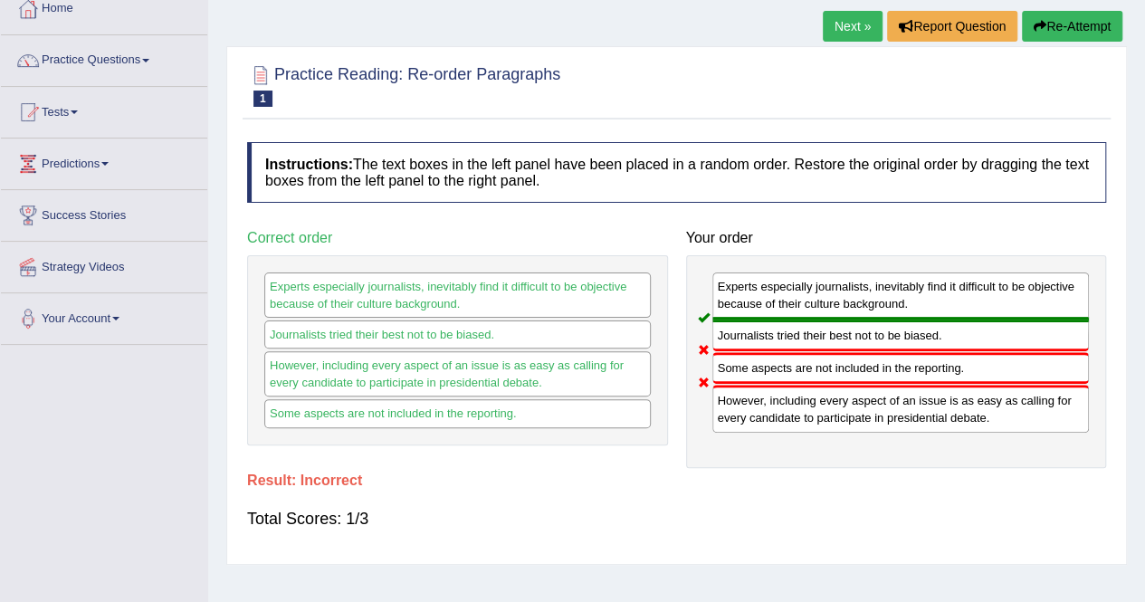
scroll to position [105, 0]
click at [1070, 15] on button "Re-Attempt" at bounding box center [1072, 27] width 100 height 31
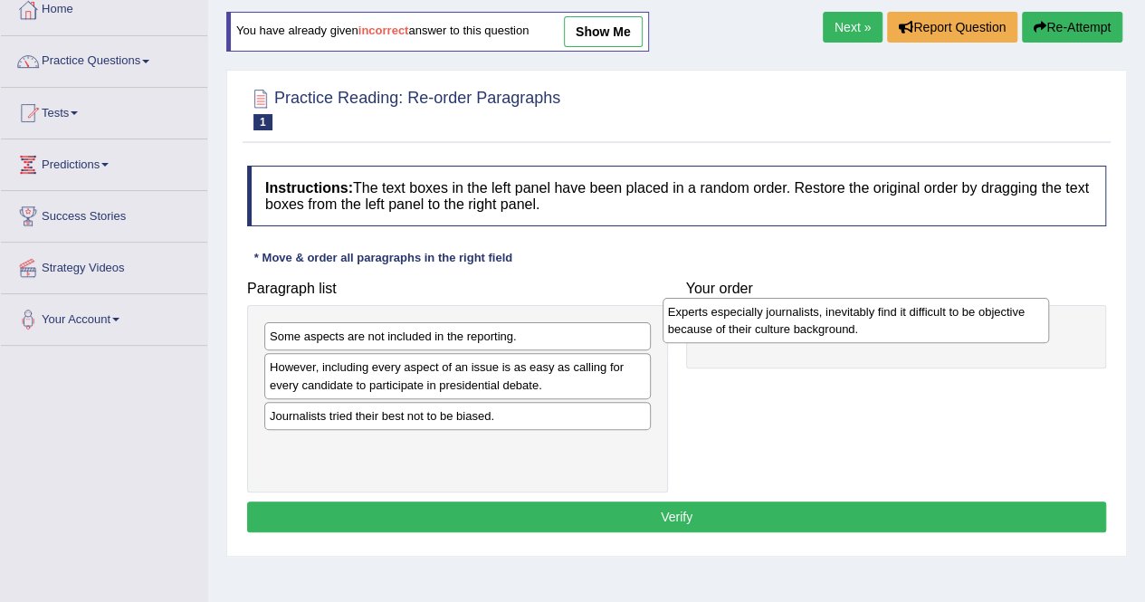
drag, startPoint x: 529, startPoint y: 349, endPoint x: 933, endPoint y: 330, distance: 405.1
click at [933, 330] on div "Experts especially journalists, inevitably find it difficult to be objective be…" at bounding box center [856, 320] width 387 height 45
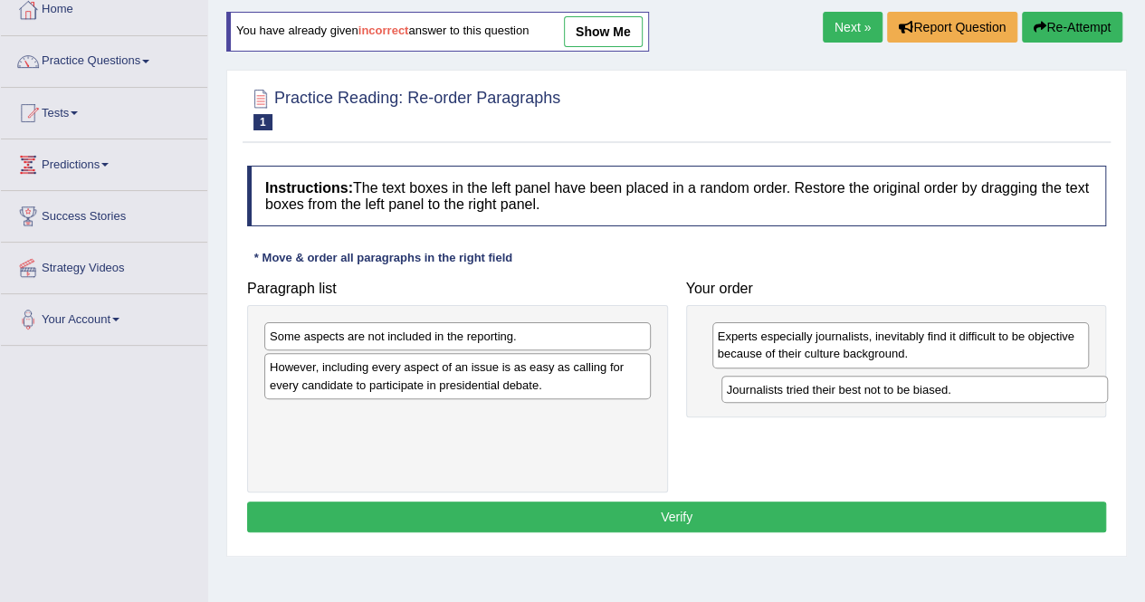
drag, startPoint x: 455, startPoint y: 419, endPoint x: 913, endPoint y: 394, distance: 457.9
click at [913, 394] on div "Journalists tried their best not to be biased." at bounding box center [915, 389] width 387 height 27
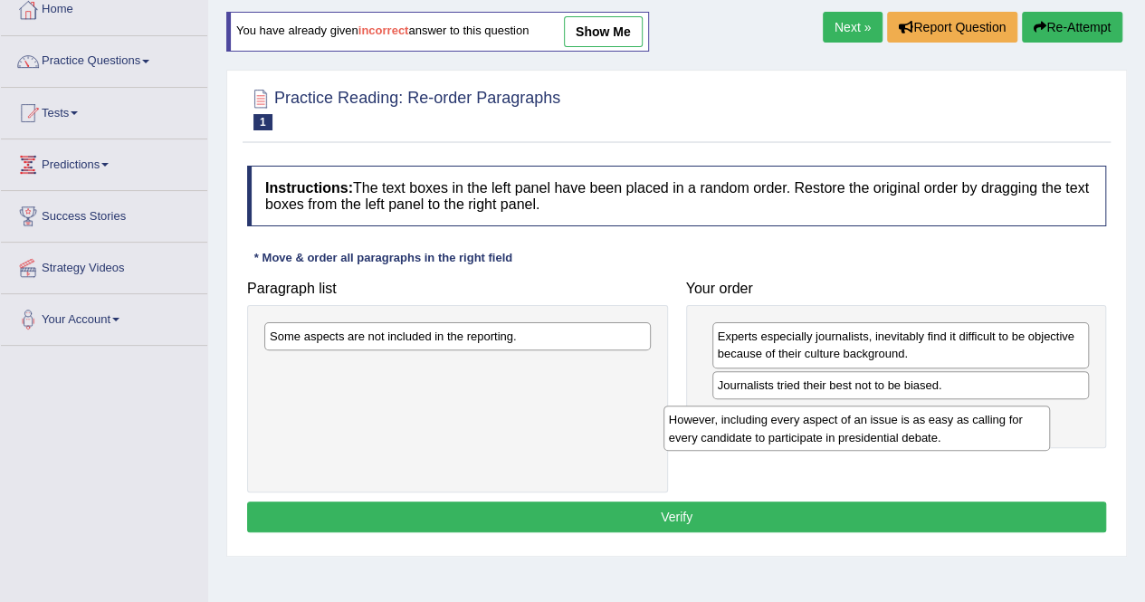
drag, startPoint x: 533, startPoint y: 380, endPoint x: 948, endPoint y: 438, distance: 418.7
click at [948, 438] on div "However, including every aspect of an issue is as easy as calling for every can…" at bounding box center [857, 428] width 387 height 45
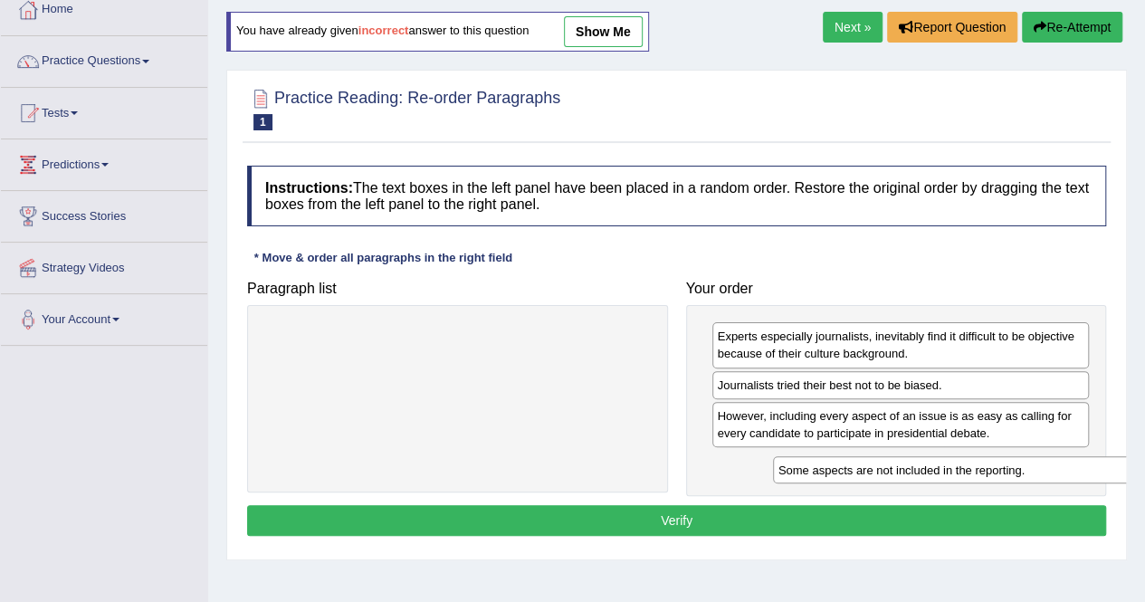
drag, startPoint x: 476, startPoint y: 332, endPoint x: 993, endPoint y: 467, distance: 534.3
click at [993, 467] on div "Some aspects are not included in the reporting." at bounding box center [966, 469] width 387 height 27
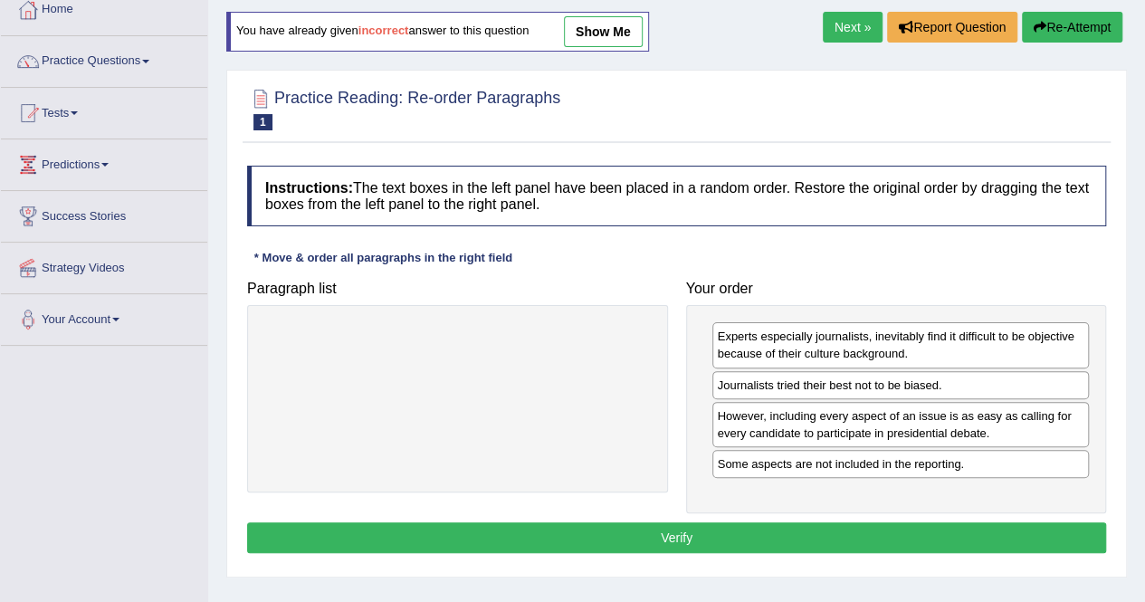
click at [843, 548] on button "Verify" at bounding box center [676, 537] width 859 height 31
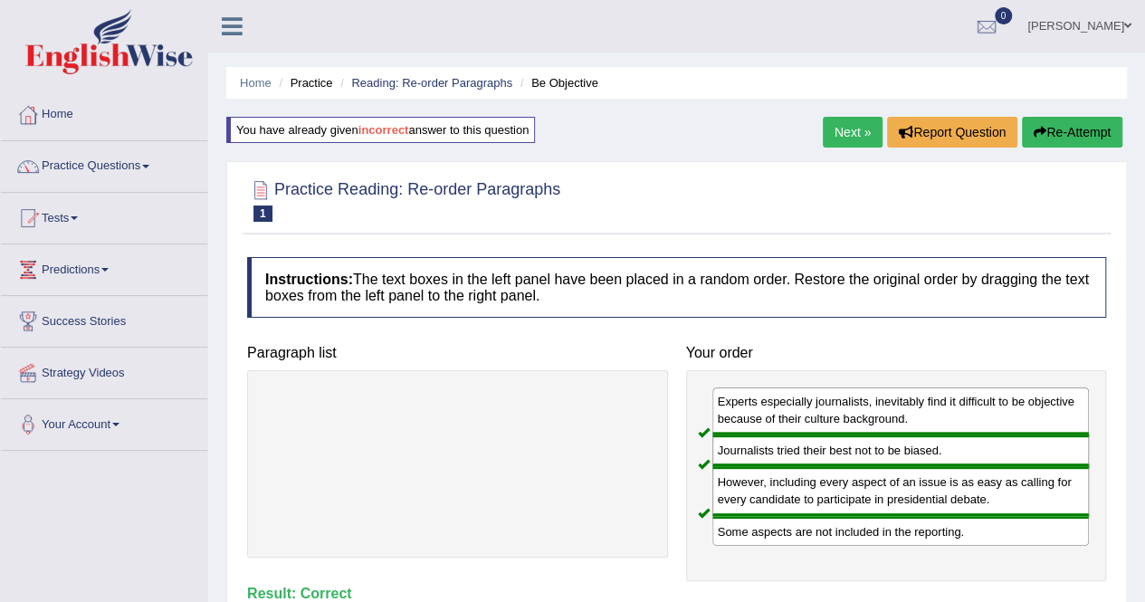
click at [840, 128] on link "Next »" at bounding box center [853, 132] width 60 height 31
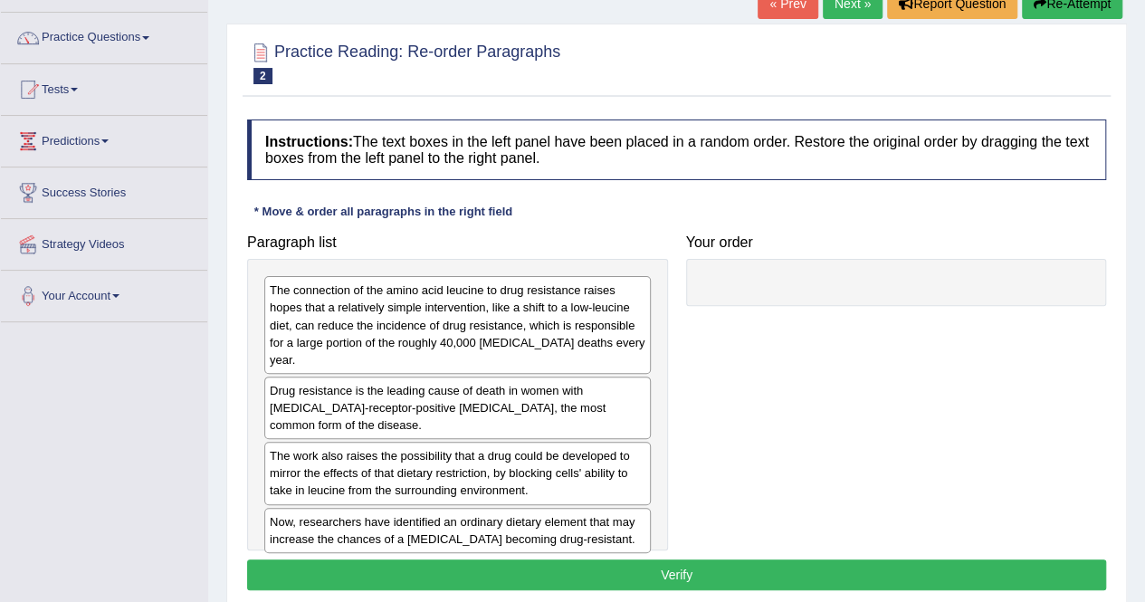
scroll to position [131, 0]
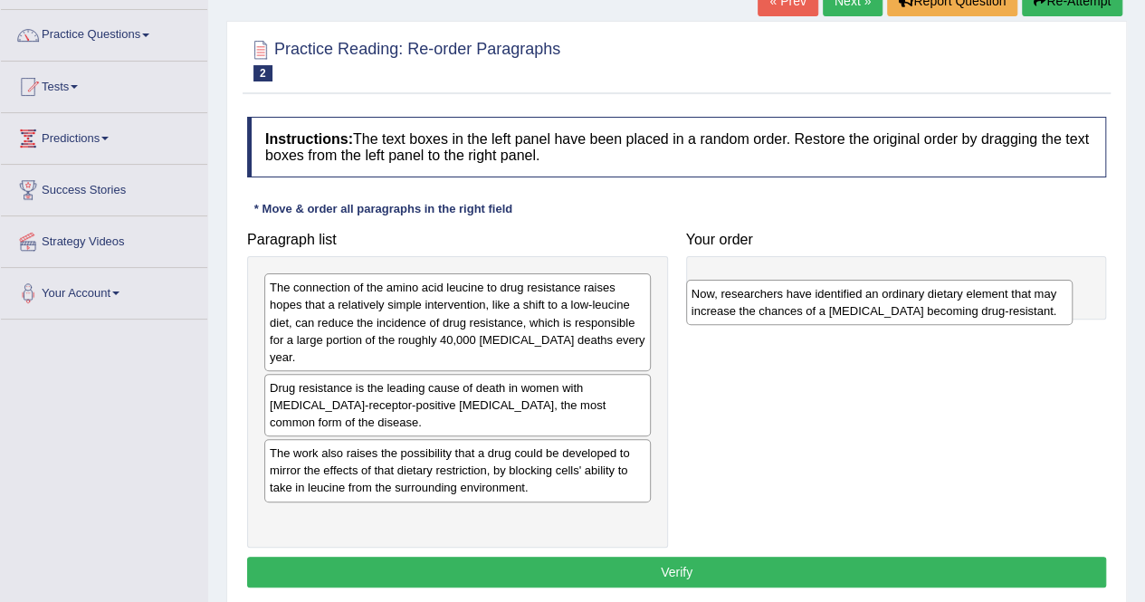
drag, startPoint x: 422, startPoint y: 515, endPoint x: 902, endPoint y: 294, distance: 528.3
click at [902, 294] on div "Now, researchers have identified an ordinary dietary element that may increase …" at bounding box center [879, 302] width 387 height 45
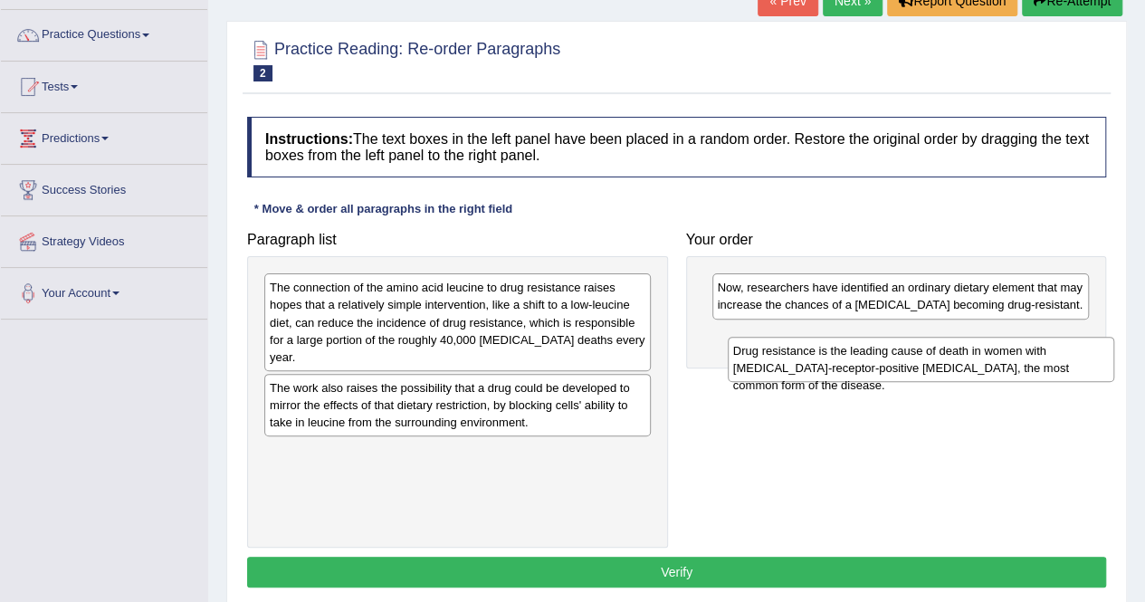
drag, startPoint x: 389, startPoint y: 412, endPoint x: 818, endPoint y: 368, distance: 431.4
click at [818, 368] on div "Drug resistance is the leading cause of death in women with estrogen-receptor-p…" at bounding box center [921, 359] width 387 height 45
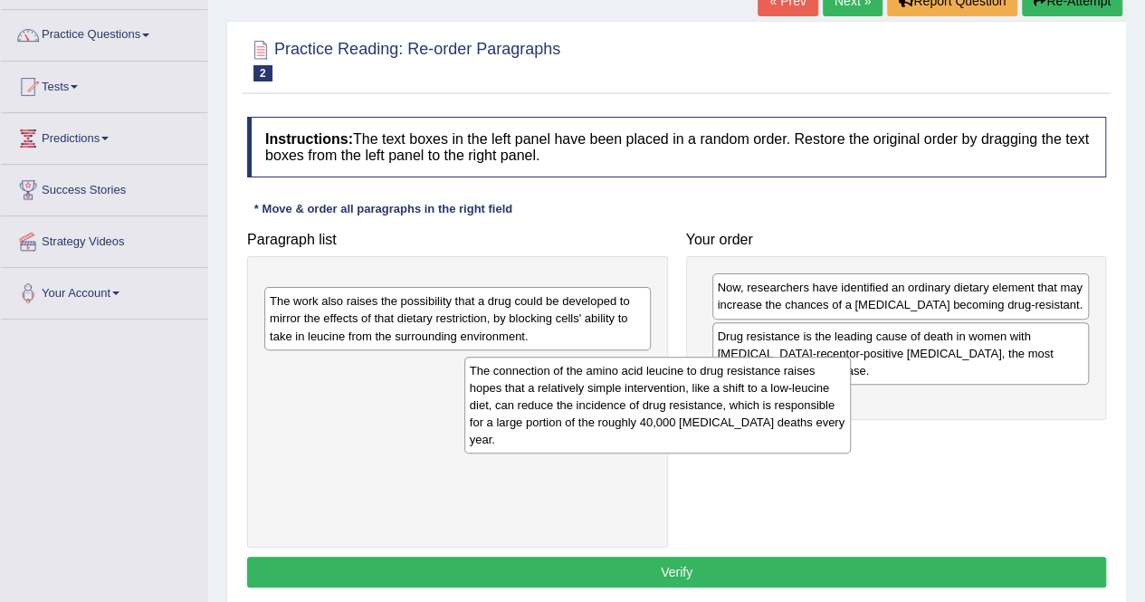
drag, startPoint x: 453, startPoint y: 327, endPoint x: 815, endPoint y: 478, distance: 392.5
click at [815, 454] on div "The connection of the amino acid leucine to drug resistance raises hopes that a…" at bounding box center [657, 405] width 387 height 97
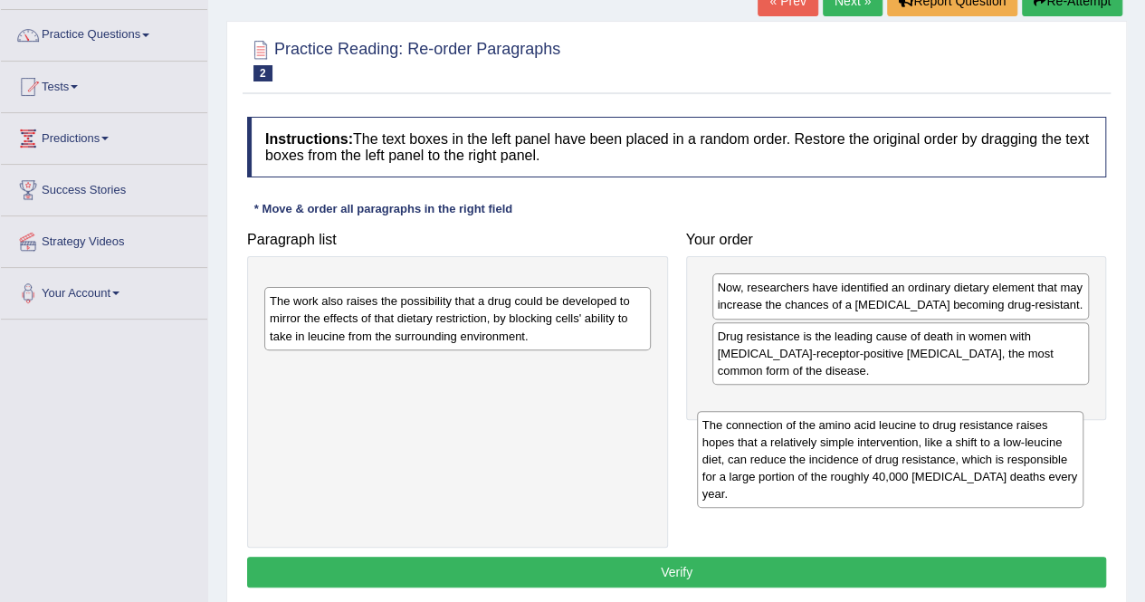
drag, startPoint x: 507, startPoint y: 322, endPoint x: 940, endPoint y: 460, distance: 454.1
click at [940, 460] on div "The connection of the amino acid leucine to drug resistance raises hopes that a…" at bounding box center [890, 459] width 387 height 97
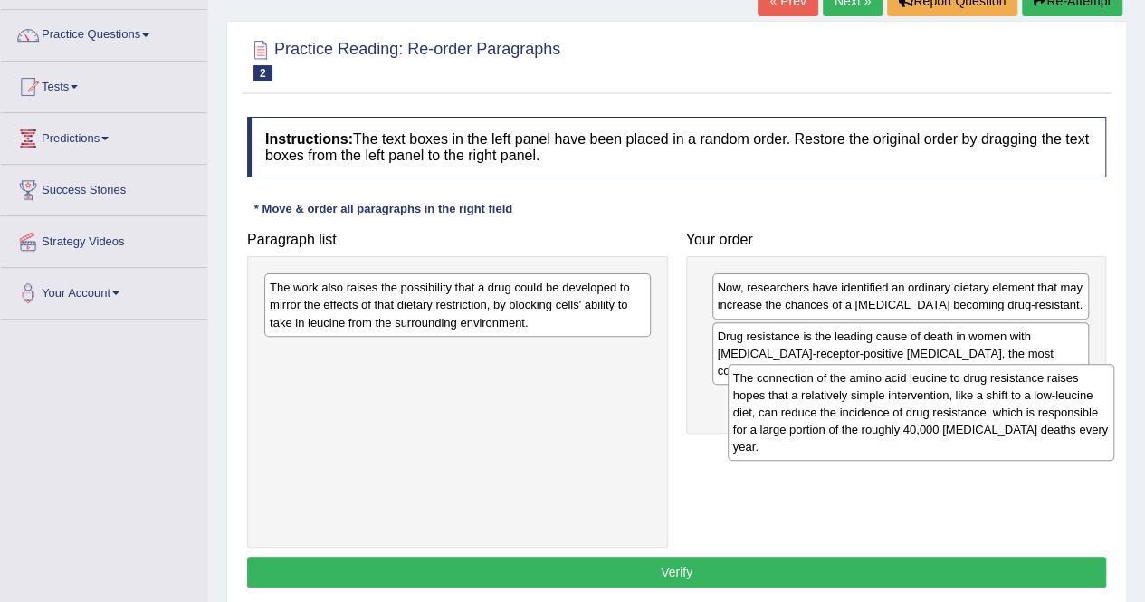
drag, startPoint x: 534, startPoint y: 339, endPoint x: 998, endPoint y: 432, distance: 472.9
click at [998, 432] on div "The connection of the amino acid leucine to drug resistance raises hopes that a…" at bounding box center [921, 412] width 387 height 97
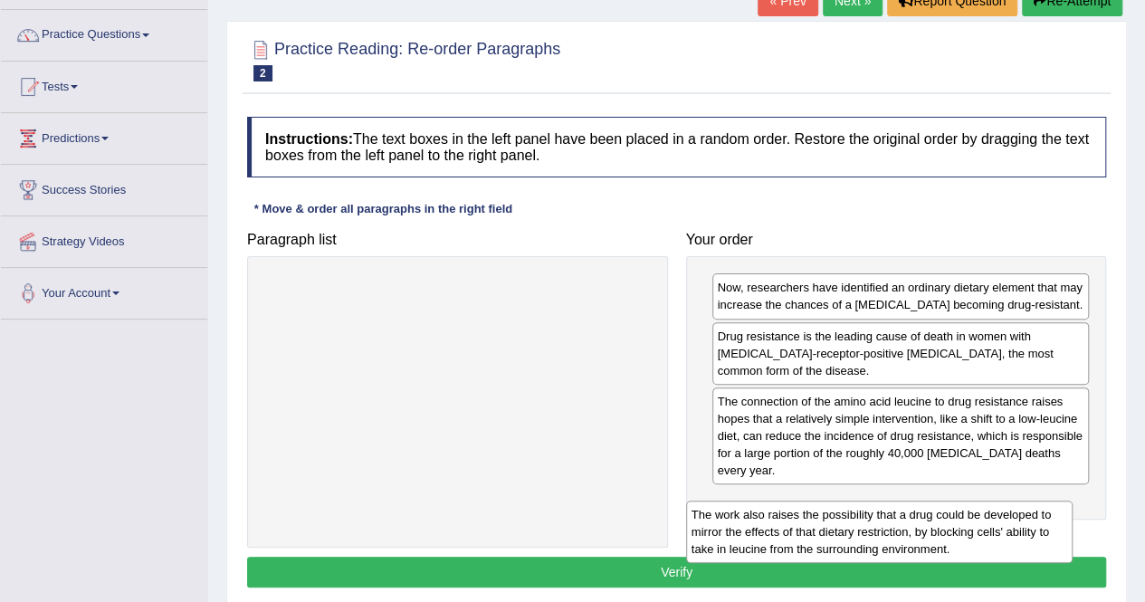
drag, startPoint x: 579, startPoint y: 316, endPoint x: 1001, endPoint y: 542, distance: 479.6
click at [1001, 542] on div "The work also raises the possibility that a drug could be developed to mirror t…" at bounding box center [879, 532] width 387 height 62
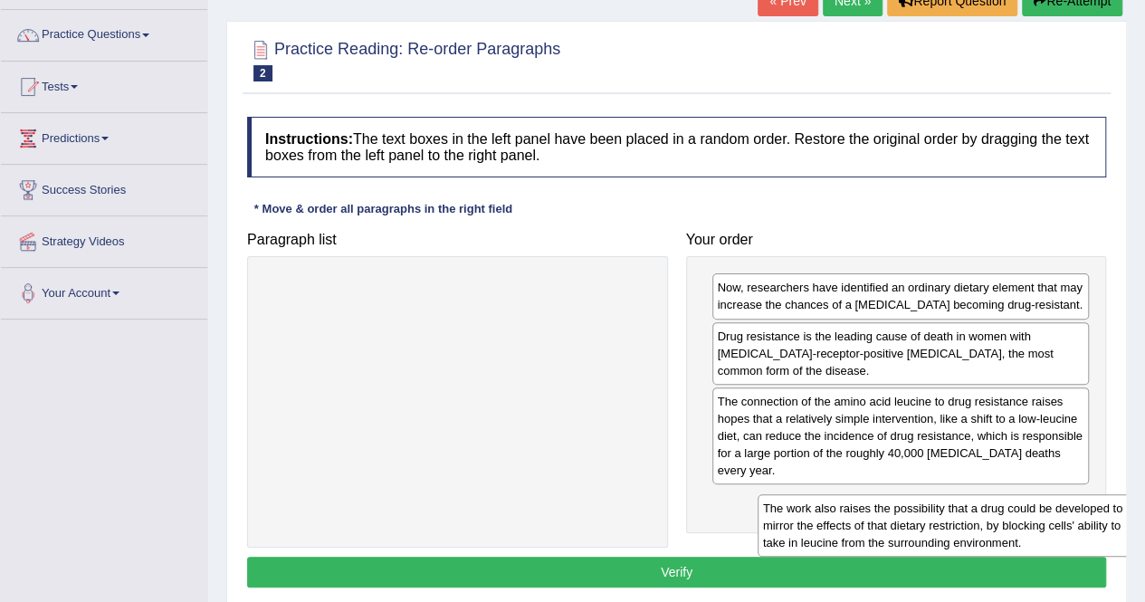
drag, startPoint x: 447, startPoint y: 304, endPoint x: 941, endPoint y: 525, distance: 540.6
click at [941, 525] on div "The work also raises the possibility that a drug could be developed to mirror t…" at bounding box center [951, 525] width 387 height 62
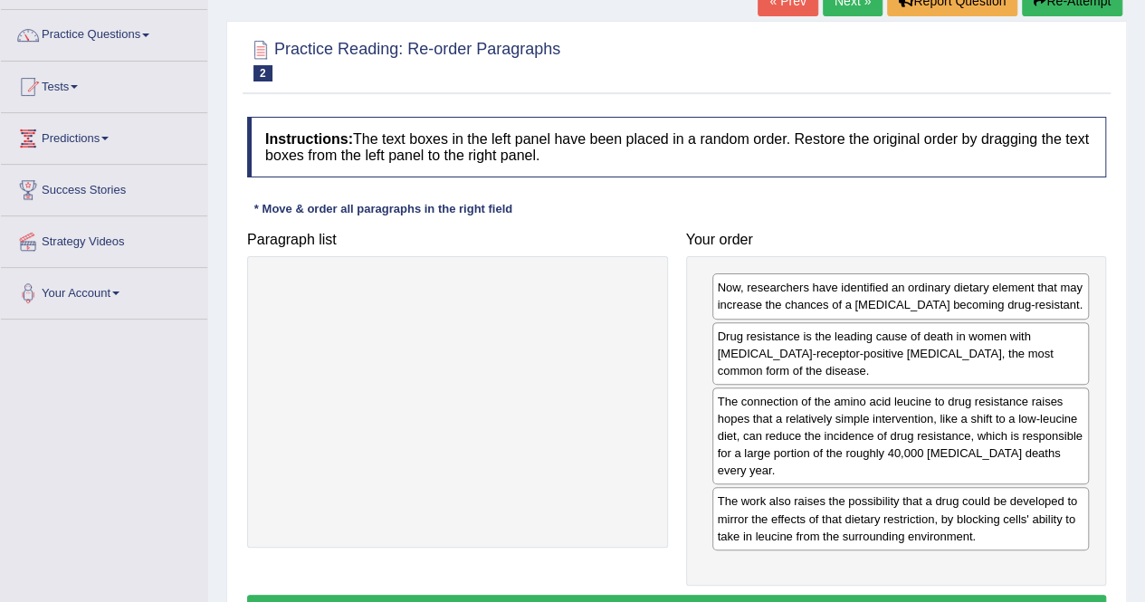
scroll to position [191, 0]
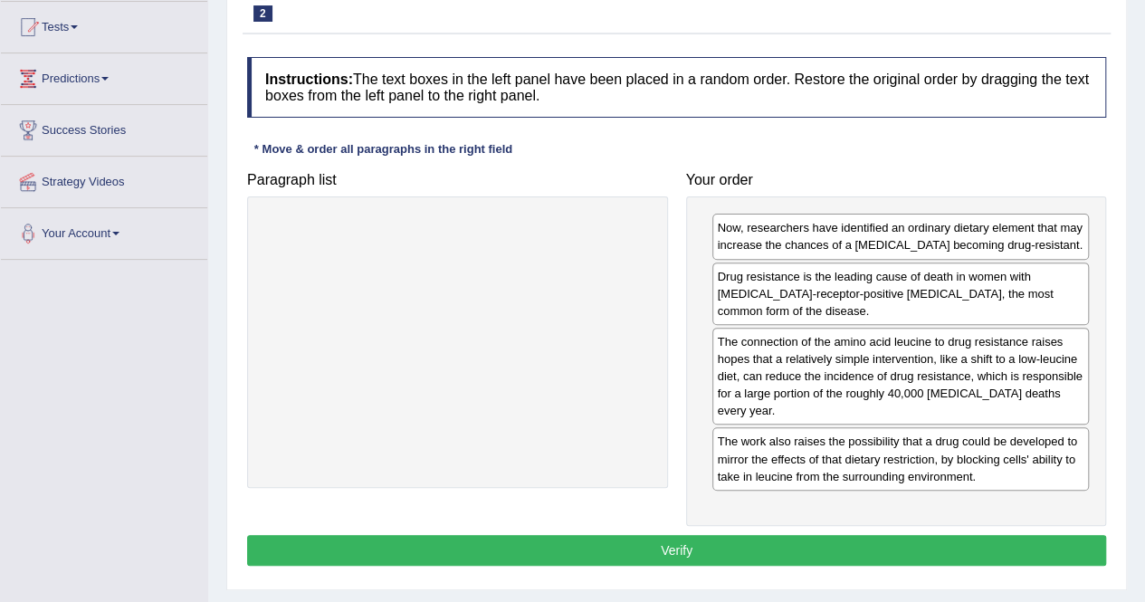
click at [771, 551] on button "Verify" at bounding box center [676, 550] width 859 height 31
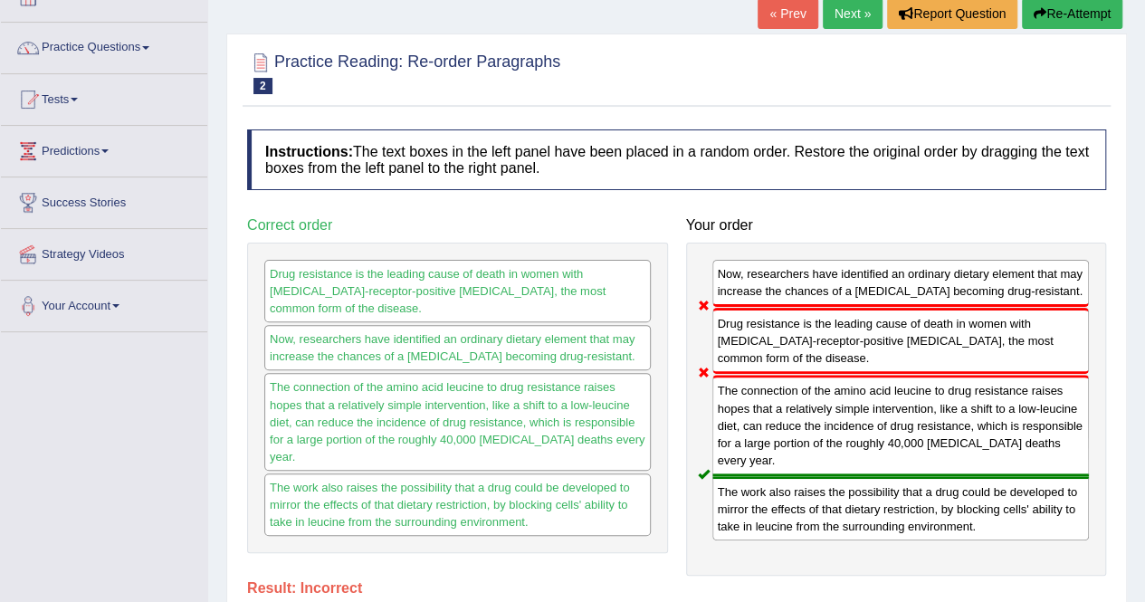
scroll to position [108, 0]
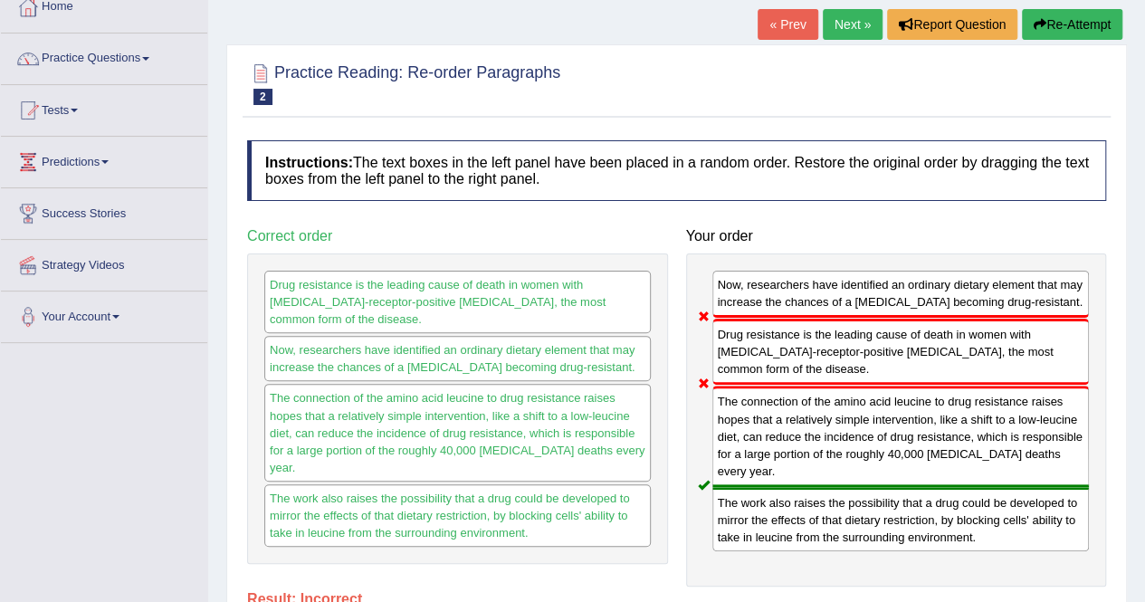
click at [1041, 19] on icon "button" at bounding box center [1040, 24] width 13 height 13
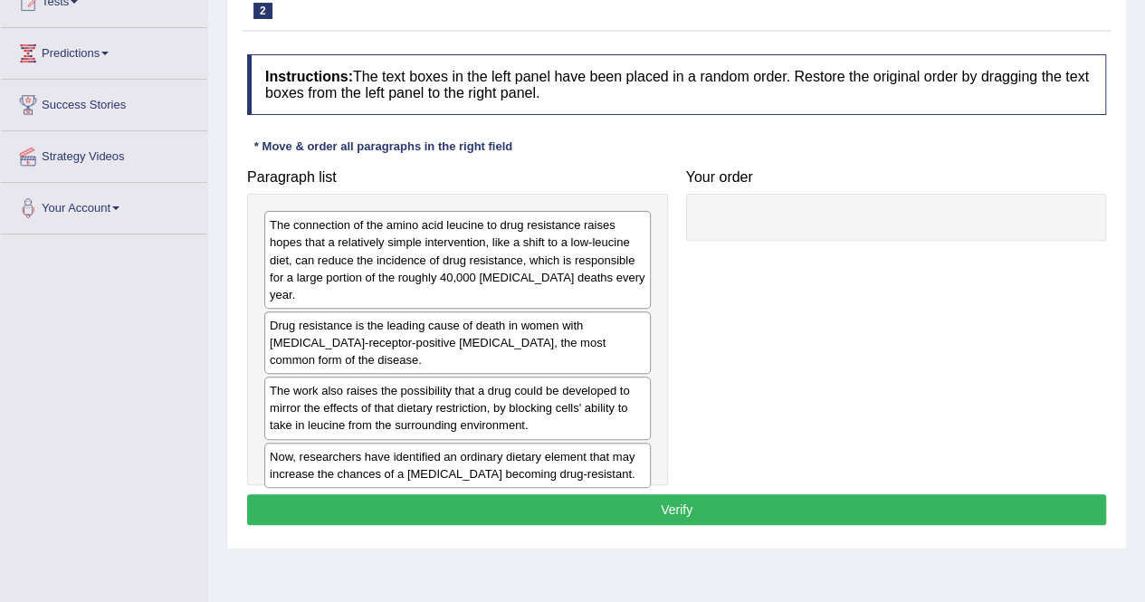
scroll to position [215, 0]
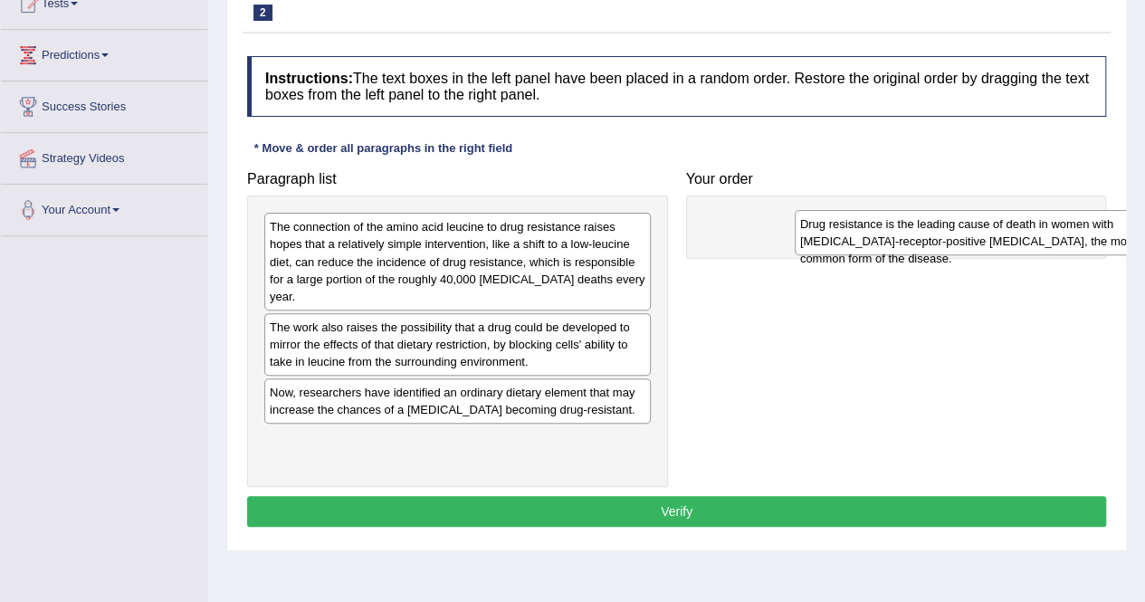
drag, startPoint x: 435, startPoint y: 341, endPoint x: 976, endPoint y: 240, distance: 550.8
click at [976, 240] on div "Drug resistance is the leading cause of death in women with [MEDICAL_DATA]-rece…" at bounding box center [988, 232] width 387 height 45
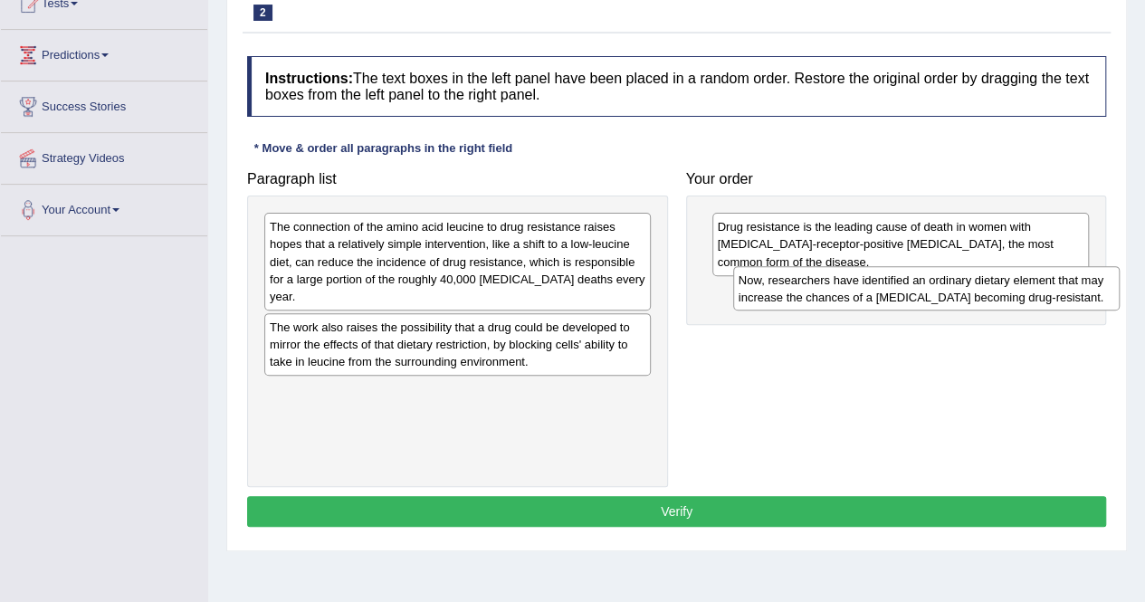
drag, startPoint x: 404, startPoint y: 407, endPoint x: 872, endPoint y: 296, distance: 480.9
click at [872, 296] on div "Now, researchers have identified an ordinary dietary element that may increase …" at bounding box center [926, 288] width 387 height 45
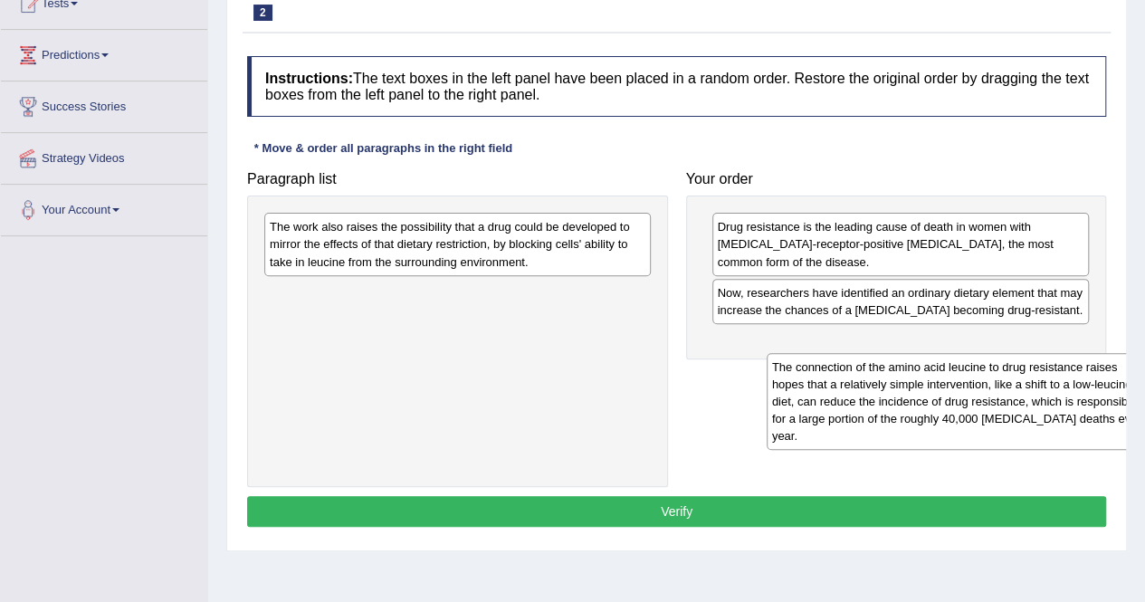
drag, startPoint x: 481, startPoint y: 271, endPoint x: 995, endPoint y: 412, distance: 533.3
click at [995, 412] on div "The connection of the amino acid leucine to drug resistance raises hopes that a…" at bounding box center [960, 401] width 387 height 97
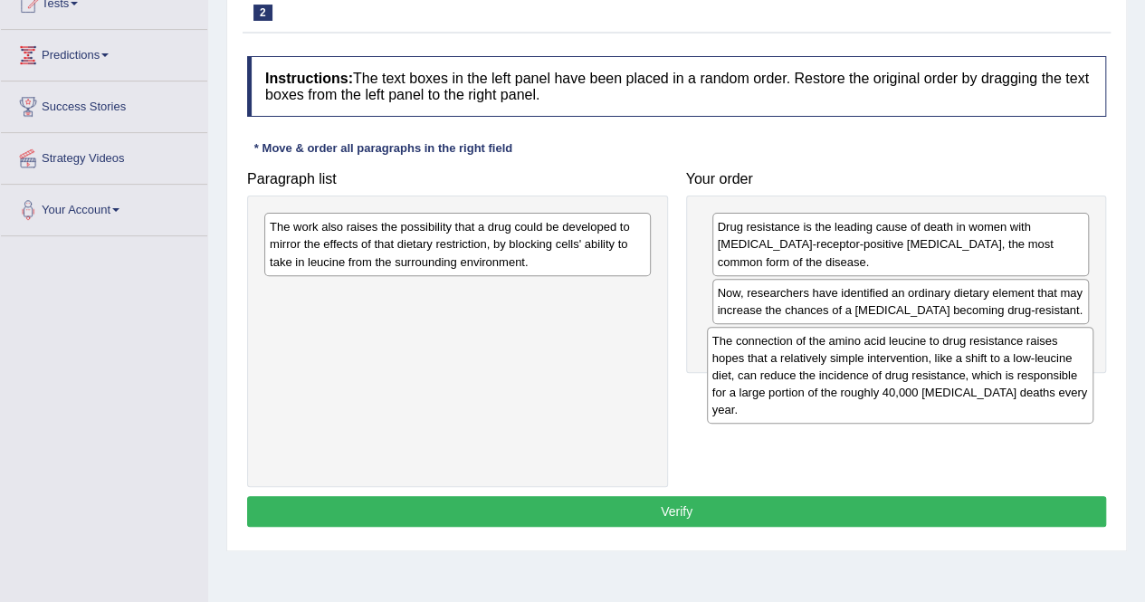
drag, startPoint x: 492, startPoint y: 319, endPoint x: 934, endPoint y: 368, distance: 445.4
click at [934, 368] on div "The connection of the amino acid leucine to drug resistance raises hopes that a…" at bounding box center [900, 375] width 387 height 97
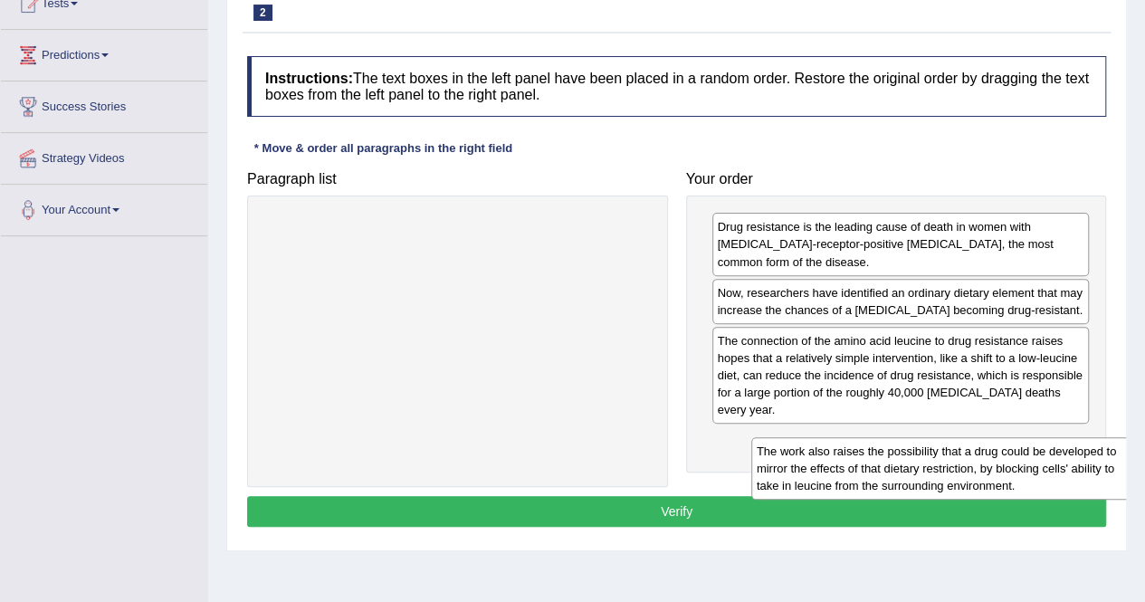
drag, startPoint x: 498, startPoint y: 240, endPoint x: 983, endPoint y: 463, distance: 534.0
click at [983, 463] on div "The work also raises the possibility that a drug could be developed to mirror t…" at bounding box center [944, 468] width 387 height 62
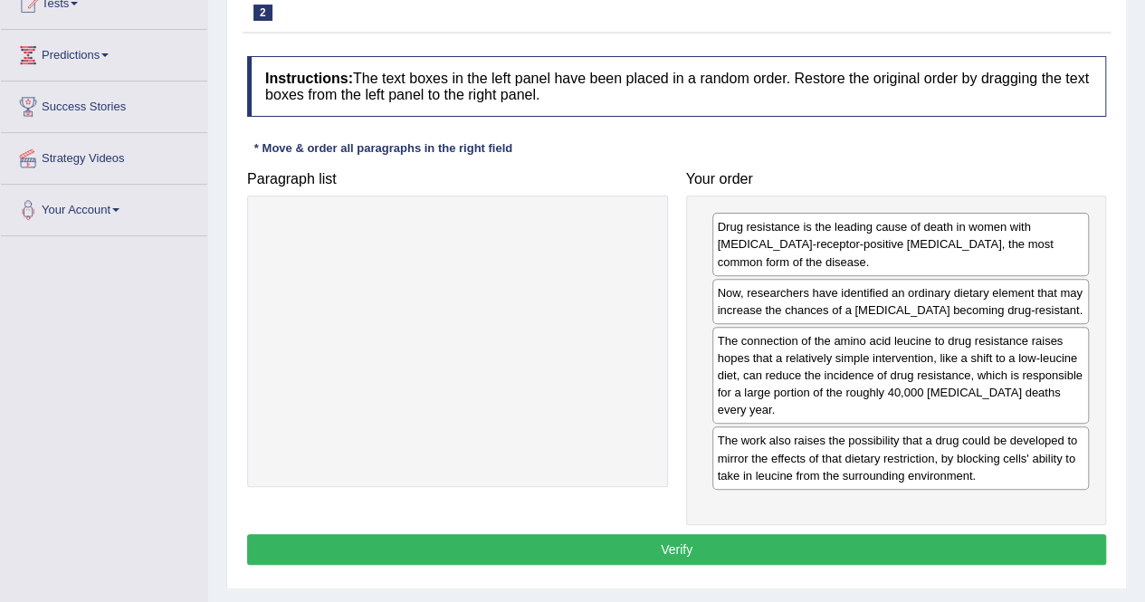
click at [709, 546] on button "Verify" at bounding box center [676, 549] width 859 height 31
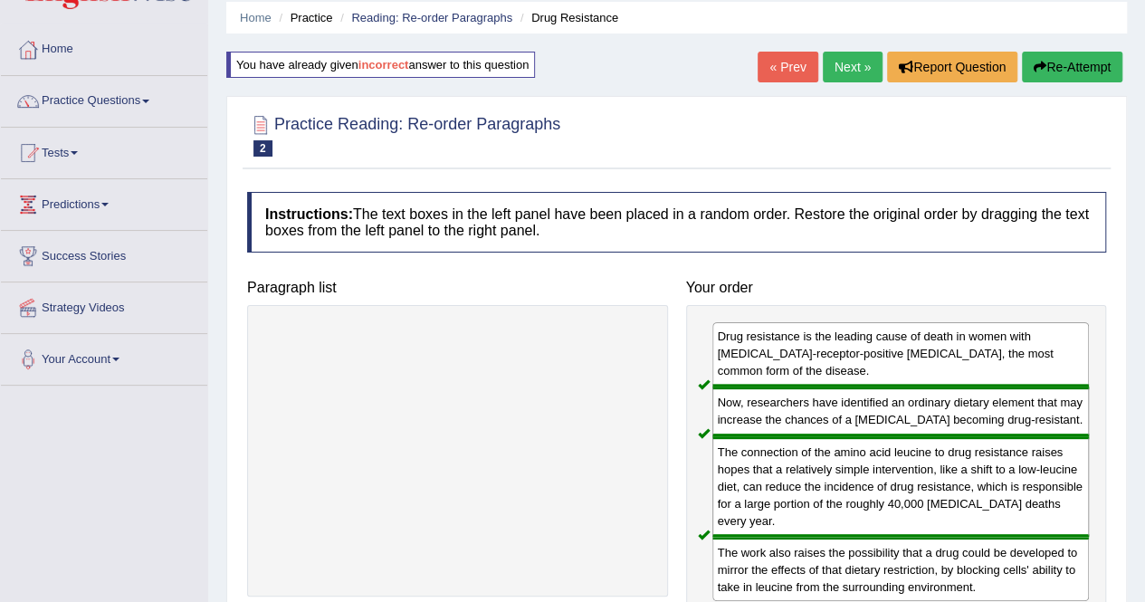
scroll to position [64, 0]
click at [837, 68] on link "Next »" at bounding box center [853, 68] width 60 height 31
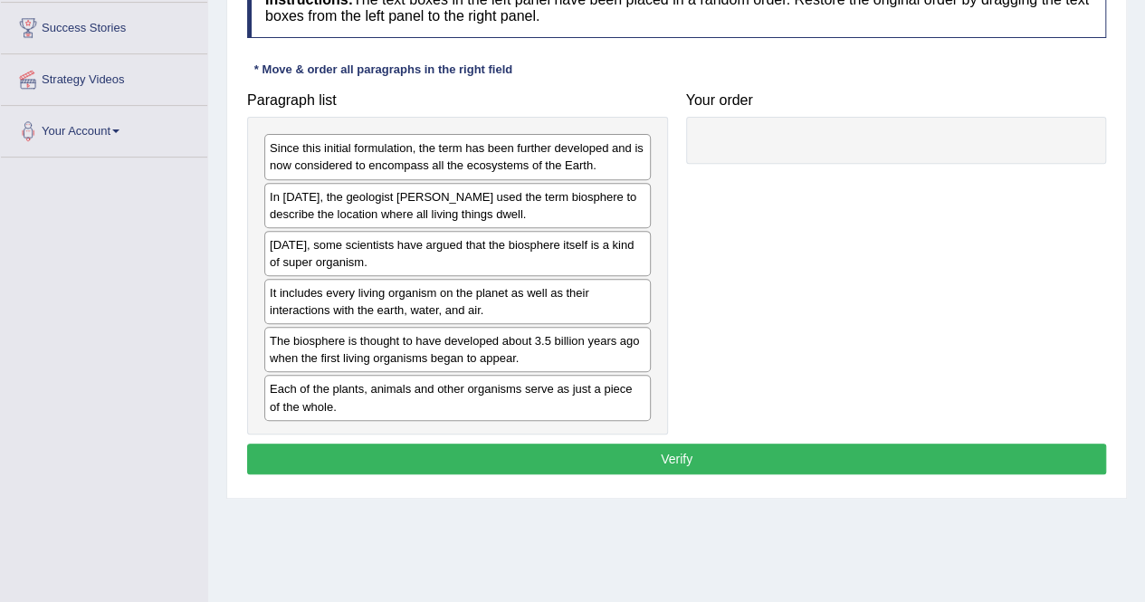
scroll to position [292, 0]
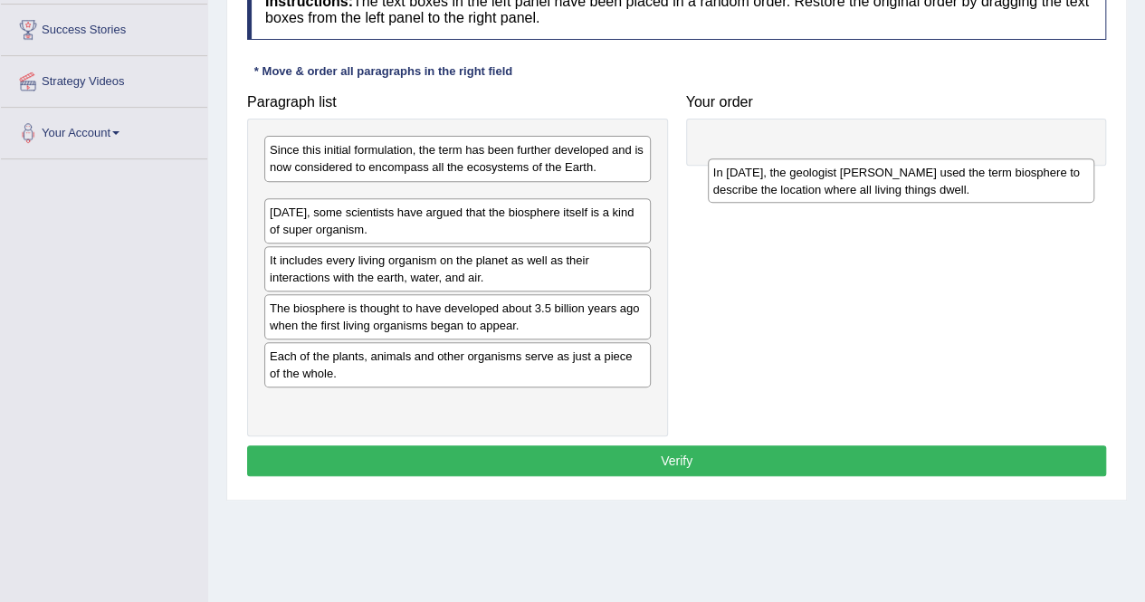
drag, startPoint x: 523, startPoint y: 220, endPoint x: 1009, endPoint y: 177, distance: 487.2
click at [1009, 177] on div "In 1875, the geologist Eduard Suess used the term biosphere to describe the loc…" at bounding box center [901, 180] width 387 height 45
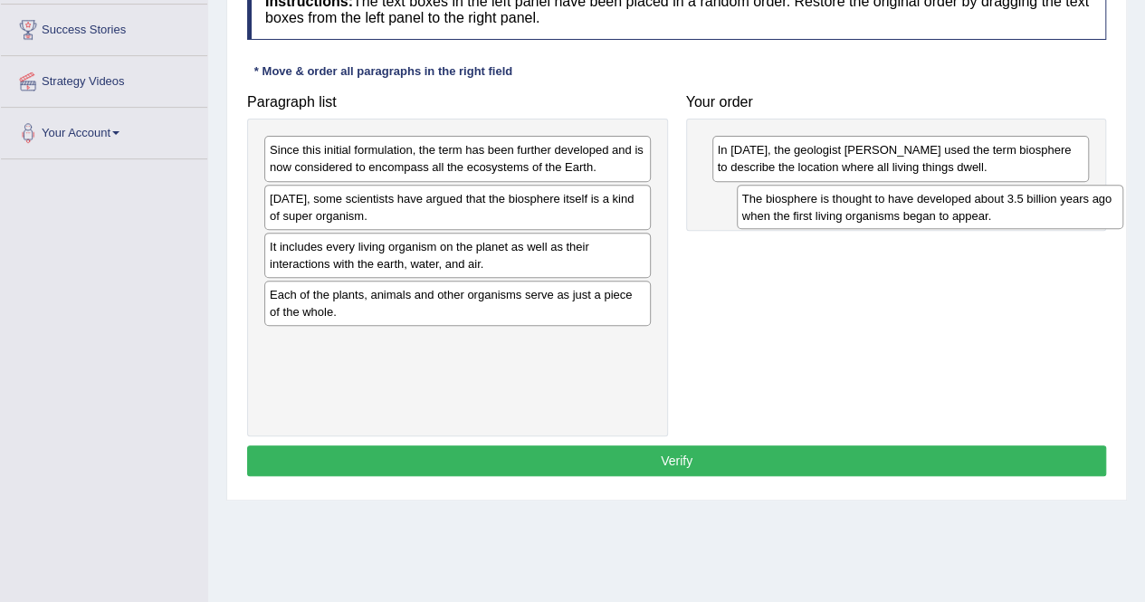
drag, startPoint x: 536, startPoint y: 311, endPoint x: 1003, endPoint y: 219, distance: 476.1
click at [1003, 219] on div "The biosphere is thought to have developed about 3.5 billion years ago when the…" at bounding box center [930, 207] width 387 height 45
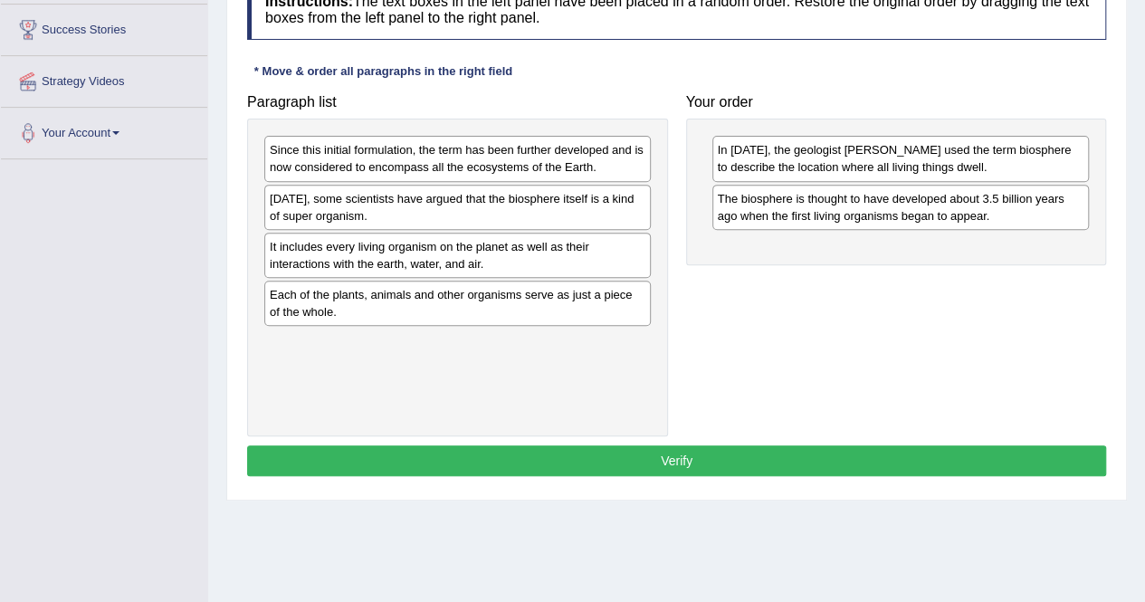
click at [553, 210] on div "Today, some scientists have argued that the biosphere itself is a kind of super…" at bounding box center [457, 207] width 387 height 45
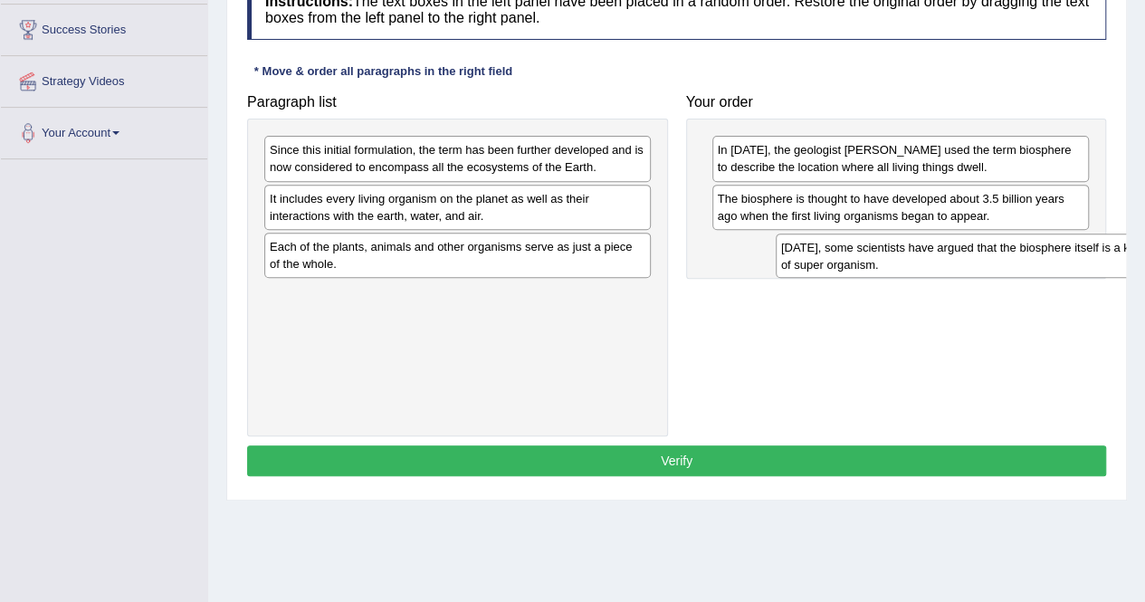
drag, startPoint x: 553, startPoint y: 210, endPoint x: 1056, endPoint y: 253, distance: 504.3
click at [1056, 253] on div "Today, some scientists have argued that the biosphere itself is a kind of super…" at bounding box center [969, 256] width 387 height 45
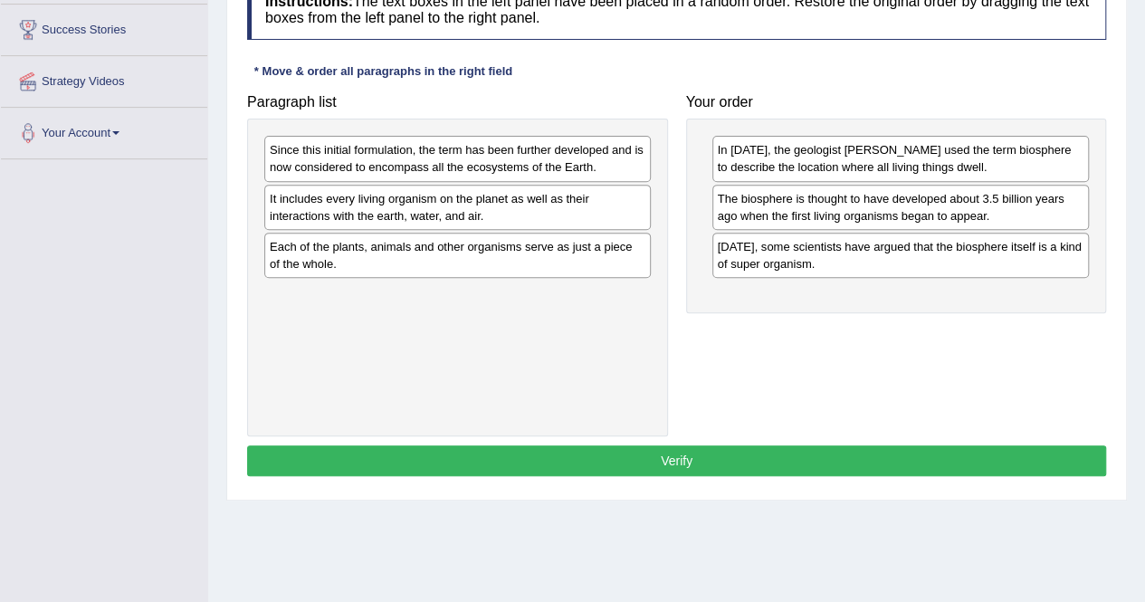
drag, startPoint x: 532, startPoint y: 228, endPoint x: 878, endPoint y: 244, distance: 346.2
click at [878, 244] on div "Paragraph list Since this initial formulation, the term has been further develo…" at bounding box center [676, 260] width 877 height 351
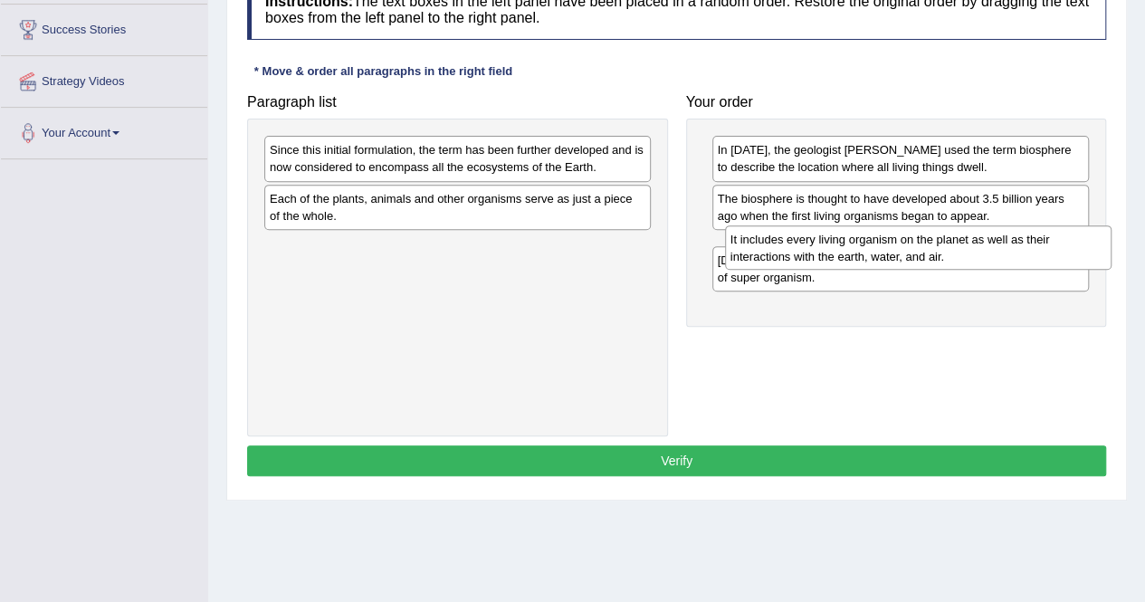
drag, startPoint x: 508, startPoint y: 216, endPoint x: 967, endPoint y: 257, distance: 460.8
click at [967, 257] on div "It includes every living organism on the planet as well as their interactions w…" at bounding box center [918, 247] width 387 height 45
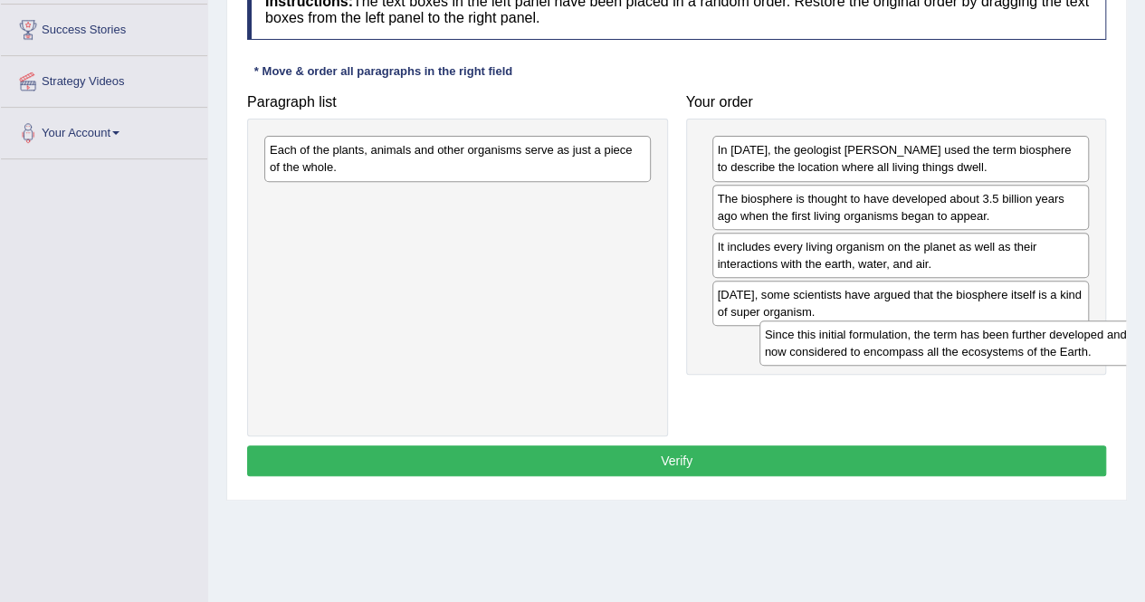
drag, startPoint x: 514, startPoint y: 167, endPoint x: 1019, endPoint y: 352, distance: 538.2
click at [1019, 352] on div "Since this initial formulation, the term has been further developed and is now …" at bounding box center [953, 343] width 387 height 45
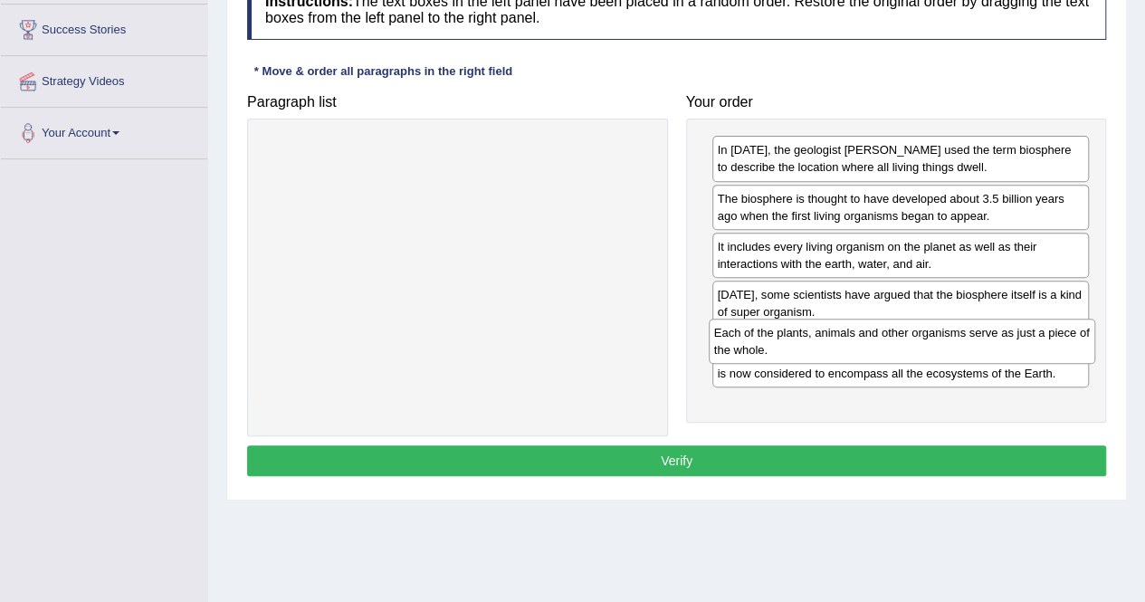
drag, startPoint x: 502, startPoint y: 155, endPoint x: 950, endPoint y: 334, distance: 481.9
click at [950, 334] on div "Each of the plants, animals and other organisms serve as just a piece of the wh…" at bounding box center [902, 341] width 387 height 45
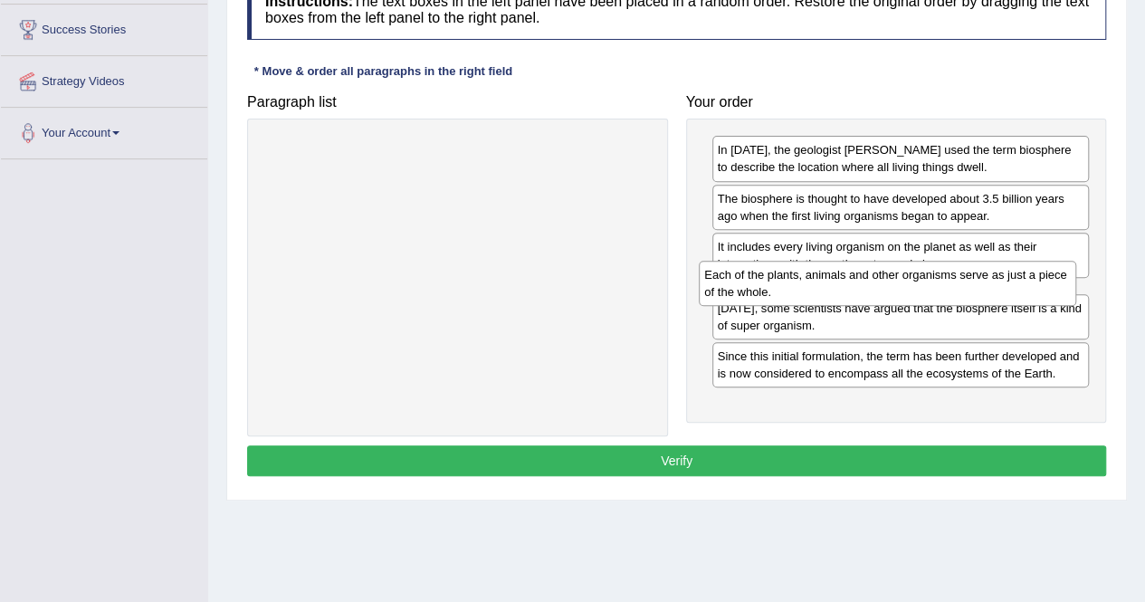
drag, startPoint x: 764, startPoint y: 347, endPoint x: 751, endPoint y: 282, distance: 66.6
click at [751, 282] on div "Each of the plants, animals and other organisms serve as just a piece of the wh…" at bounding box center [888, 283] width 378 height 45
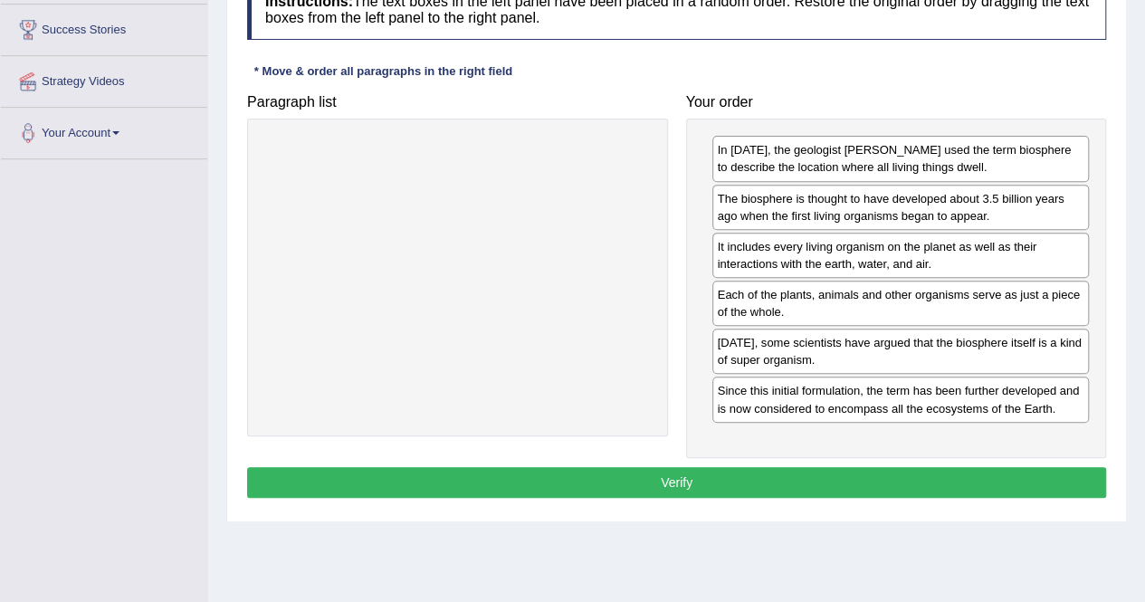
click at [685, 470] on button "Verify" at bounding box center [676, 482] width 859 height 31
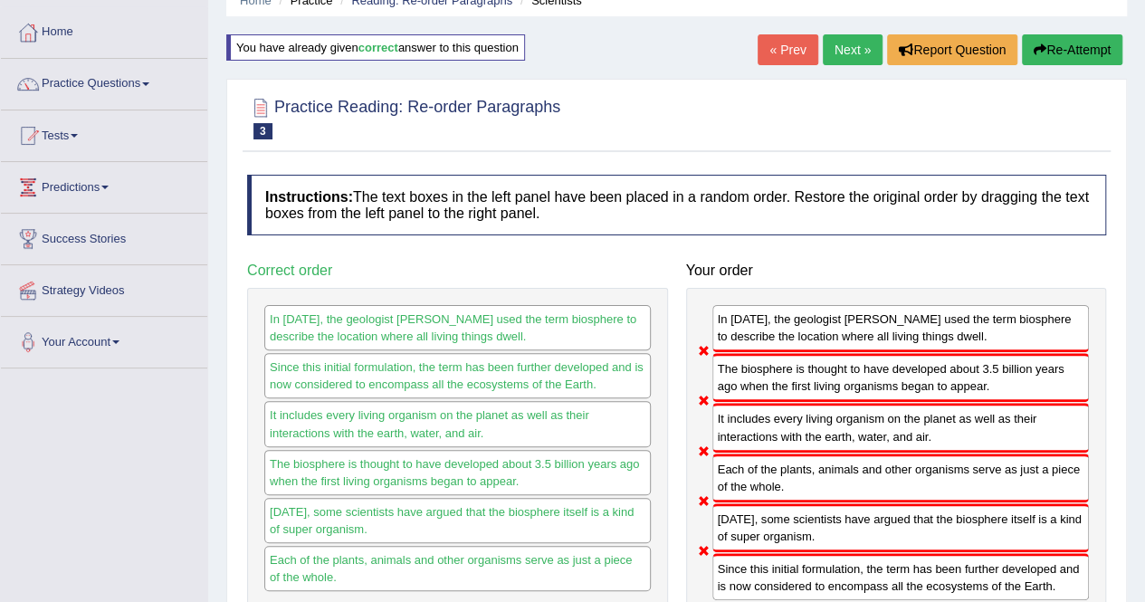
scroll to position [80, 0]
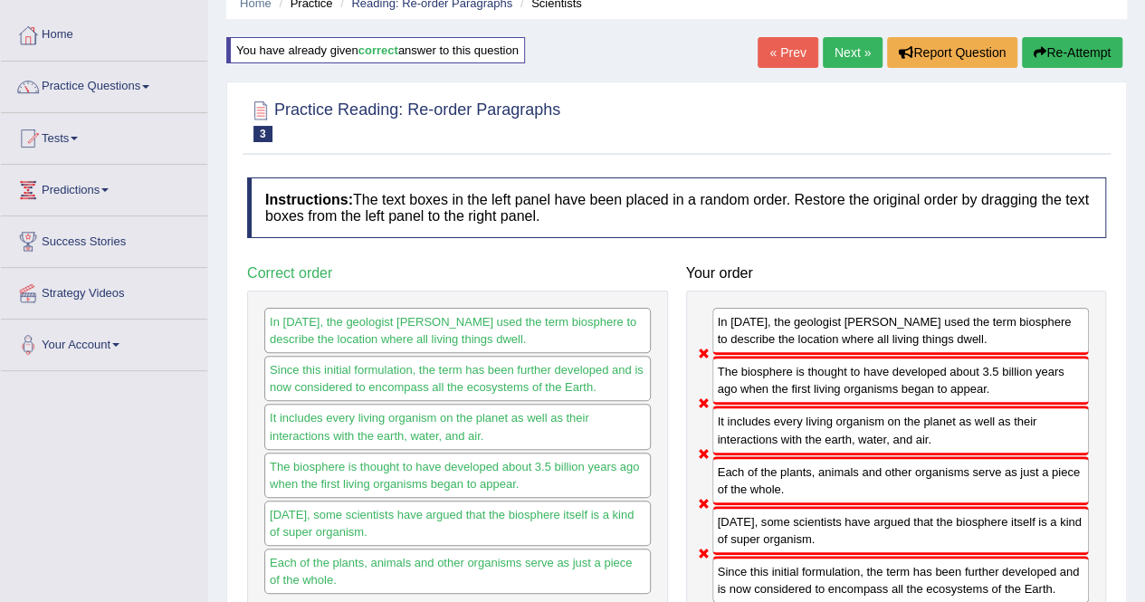
click at [1045, 46] on button "Re-Attempt" at bounding box center [1072, 52] width 100 height 31
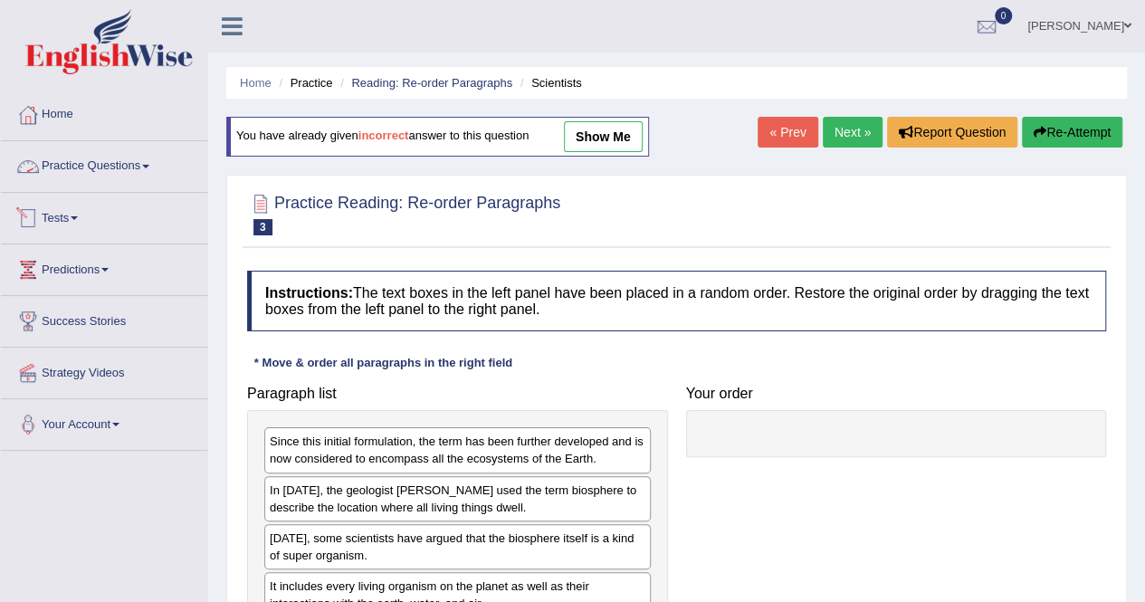
click at [89, 159] on link "Practice Questions" at bounding box center [104, 163] width 206 height 45
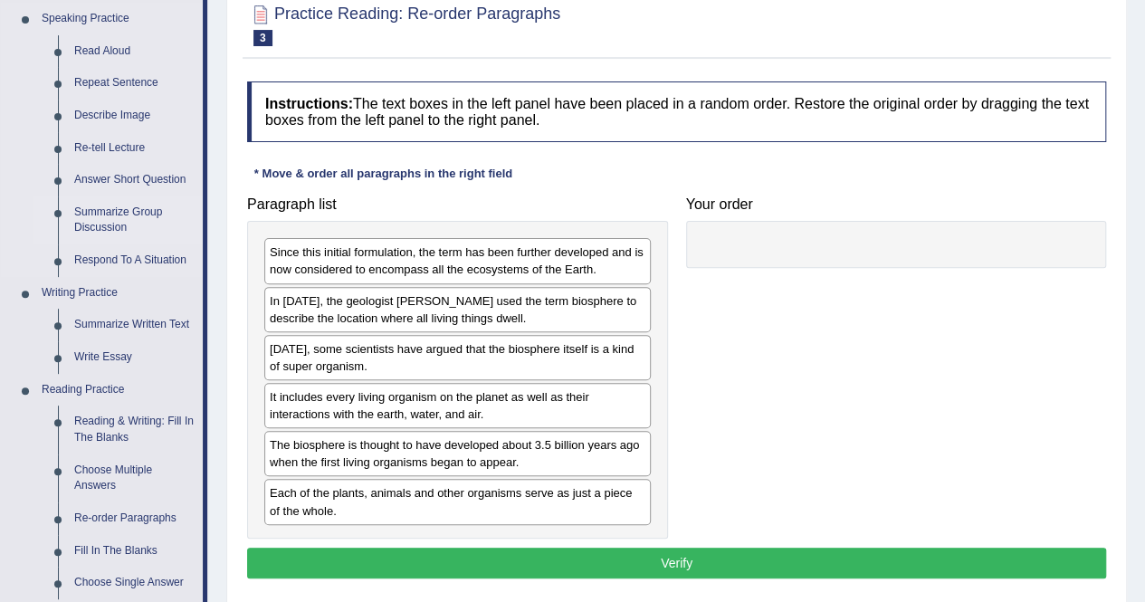
scroll to position [190, 0]
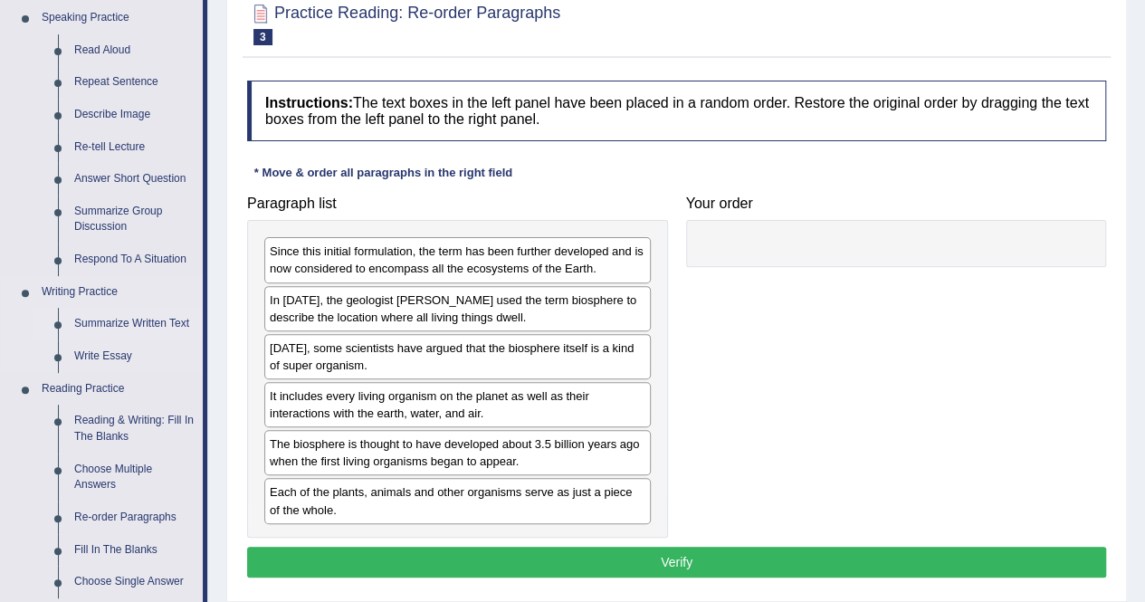
click at [138, 316] on link "Summarize Written Text" at bounding box center [134, 324] width 137 height 33
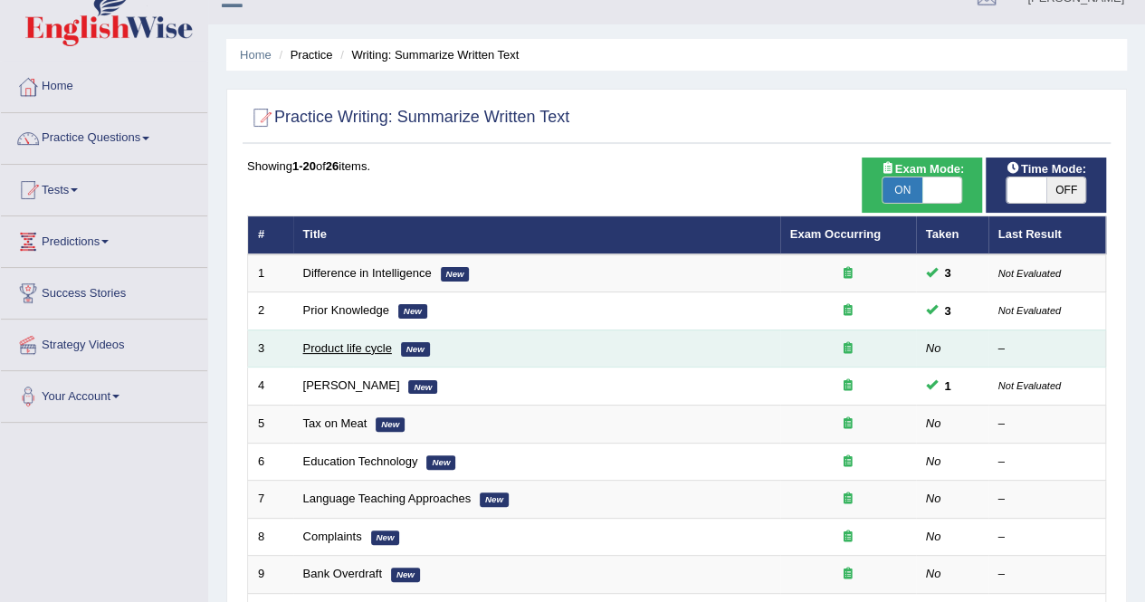
click at [335, 349] on link "Product life cycle" at bounding box center [347, 348] width 89 height 14
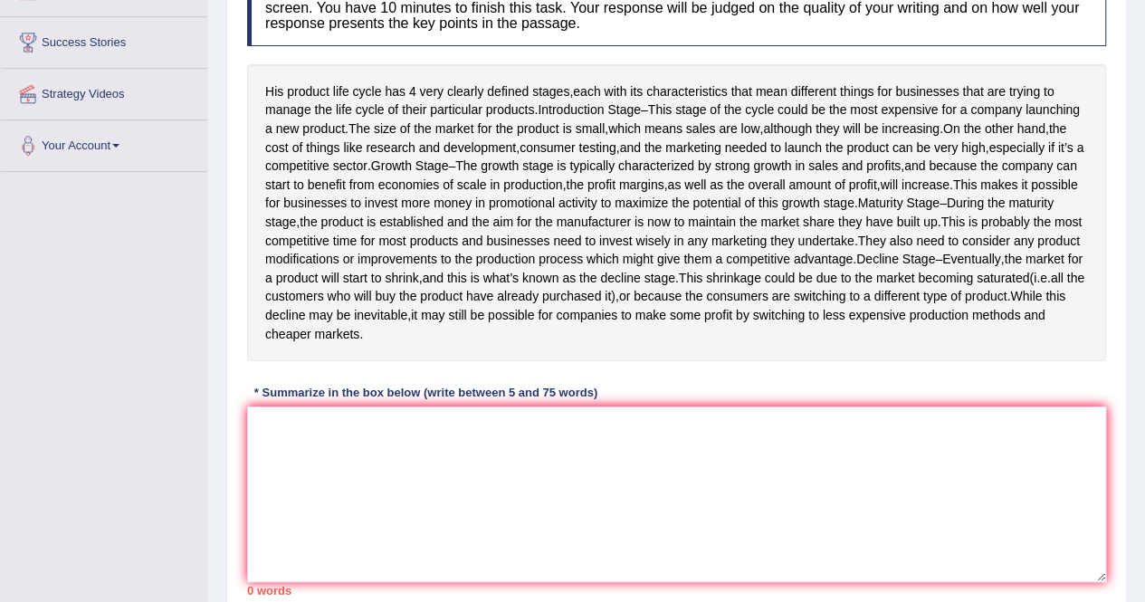
scroll to position [297, 0]
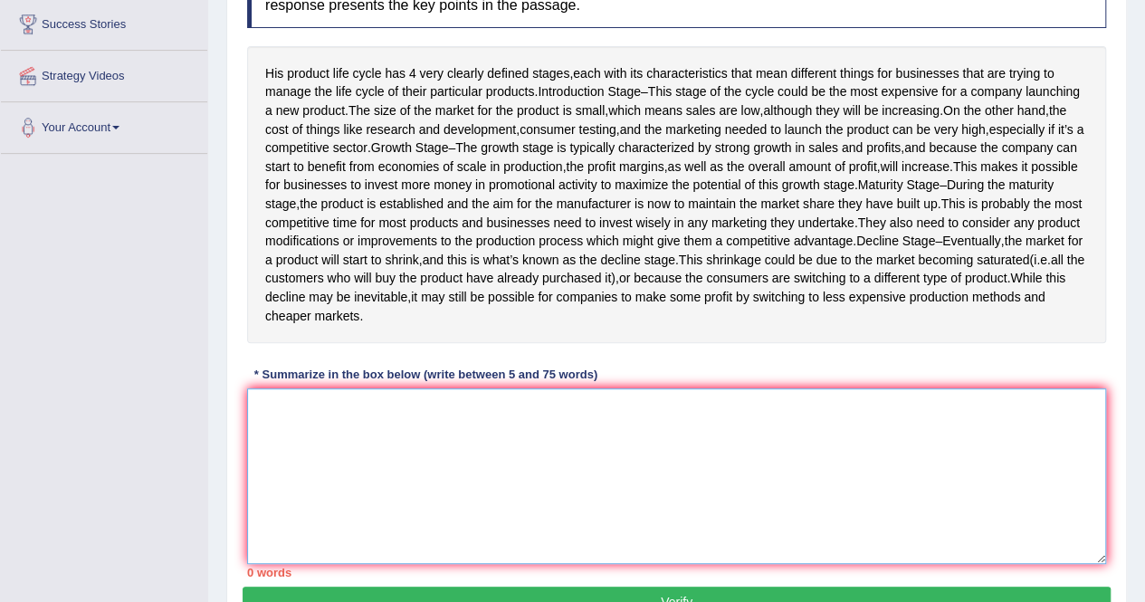
click at [375, 480] on textarea at bounding box center [676, 476] width 859 height 176
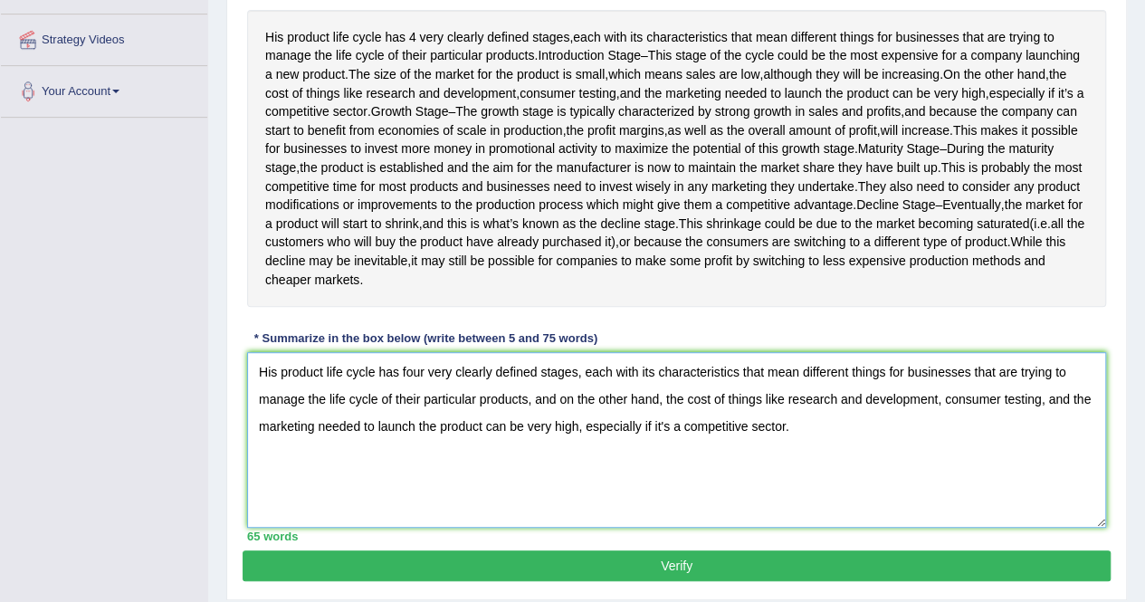
scroll to position [405, 0]
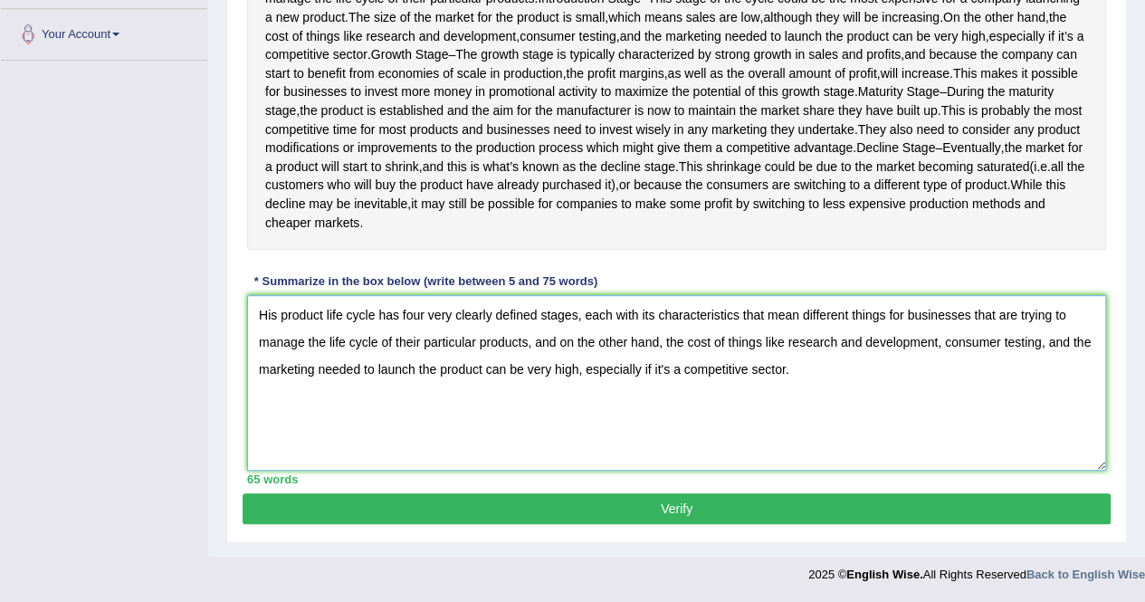
type textarea "His product life cycle has four very clearly defined stages, each with its char…"
click at [574, 527] on div "Practice Writing: Summarize Written Text 3 Product life cycle Instructions: Rea…" at bounding box center [676, 152] width 901 height 781
click at [565, 517] on button "Verify" at bounding box center [677, 508] width 868 height 31
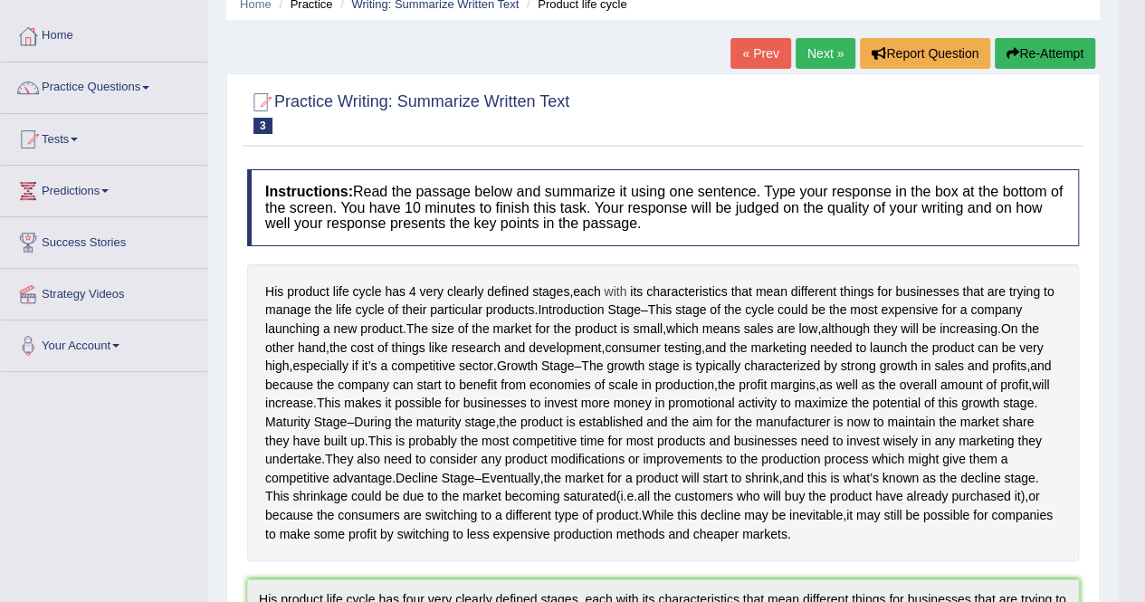
scroll to position [78, 0]
click at [809, 63] on link "Next »" at bounding box center [826, 54] width 60 height 31
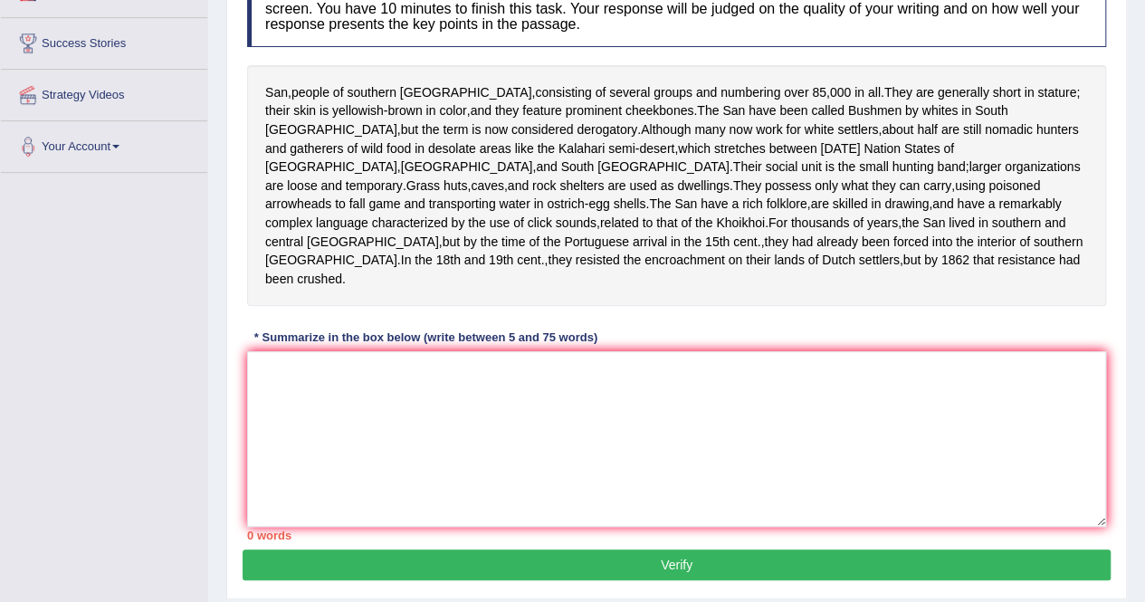
scroll to position [277, 0]
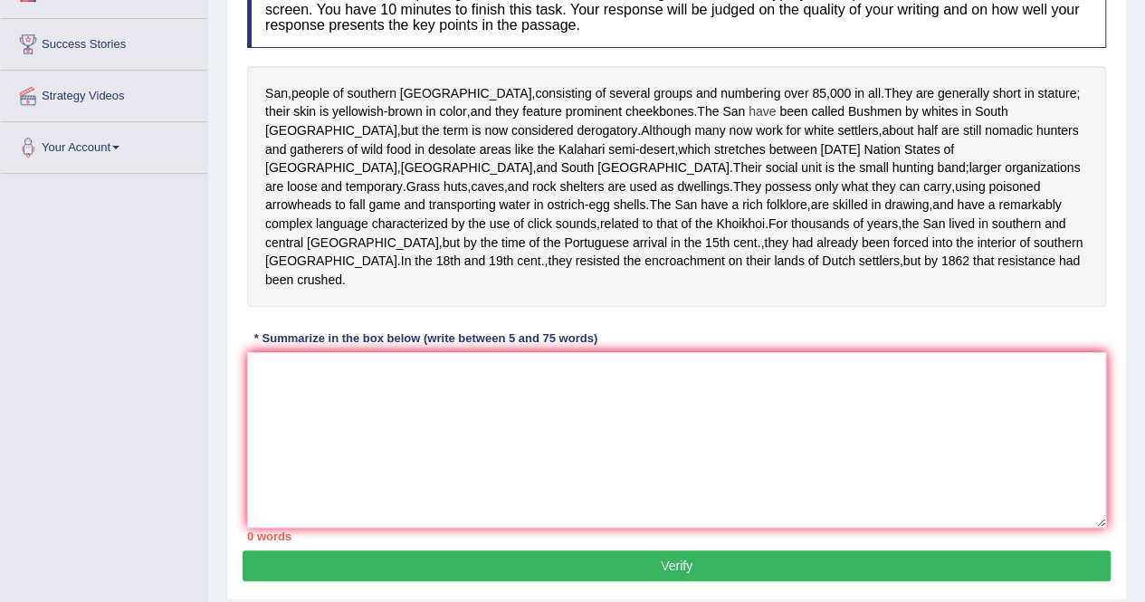
drag, startPoint x: 259, startPoint y: 88, endPoint x: 714, endPoint y: 100, distance: 455.6
click at [714, 100] on div "San , people of southern Africa , consisting of several groups and numbering ov…" at bounding box center [676, 187] width 859 height 242
click at [491, 376] on textarea at bounding box center [676, 440] width 859 height 176
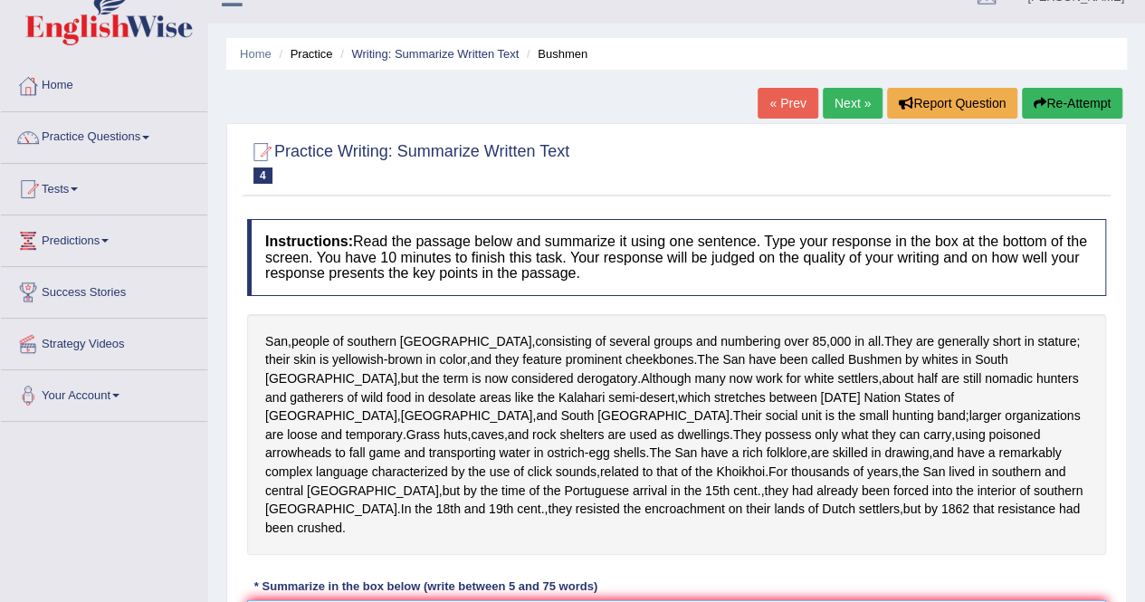
scroll to position [3, 0]
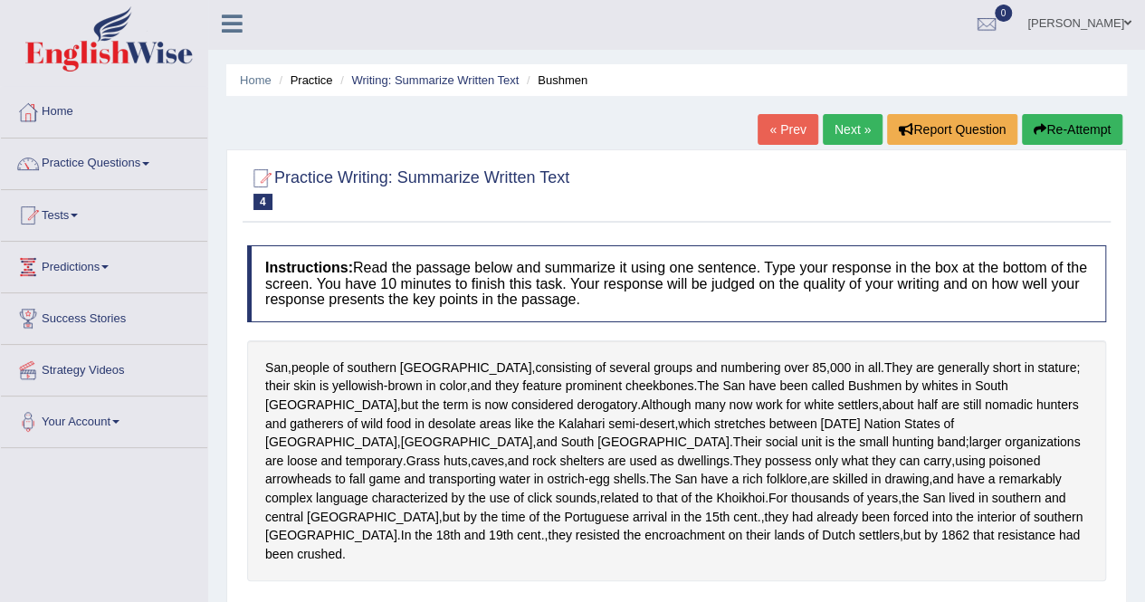
click at [838, 186] on div at bounding box center [676, 187] width 859 height 55
click at [125, 159] on link "Practice Questions" at bounding box center [104, 161] width 206 height 45
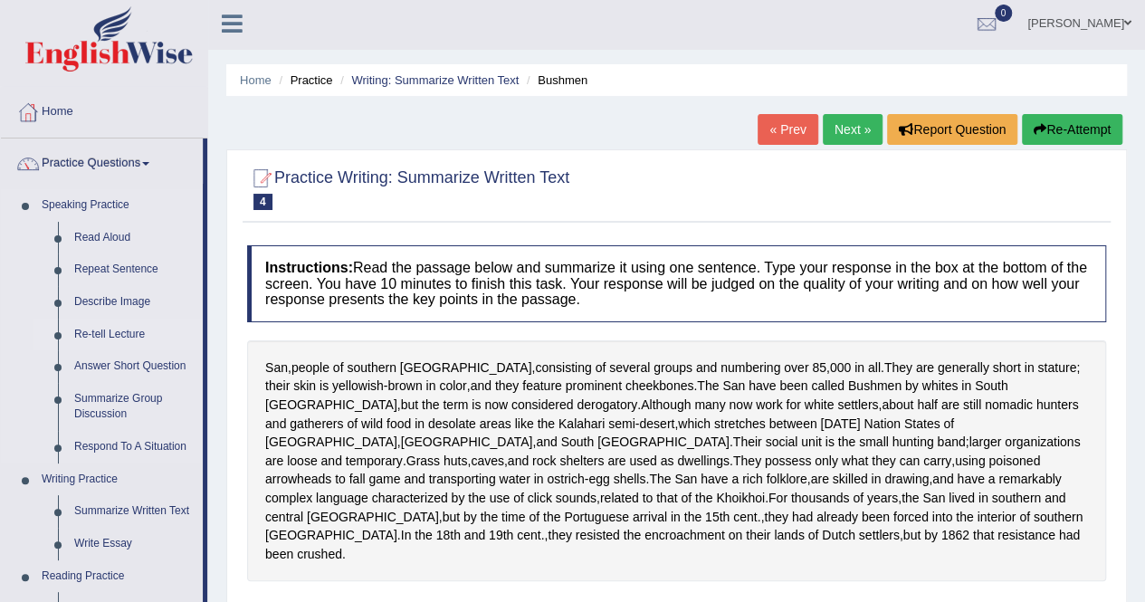
scroll to position [206, 0]
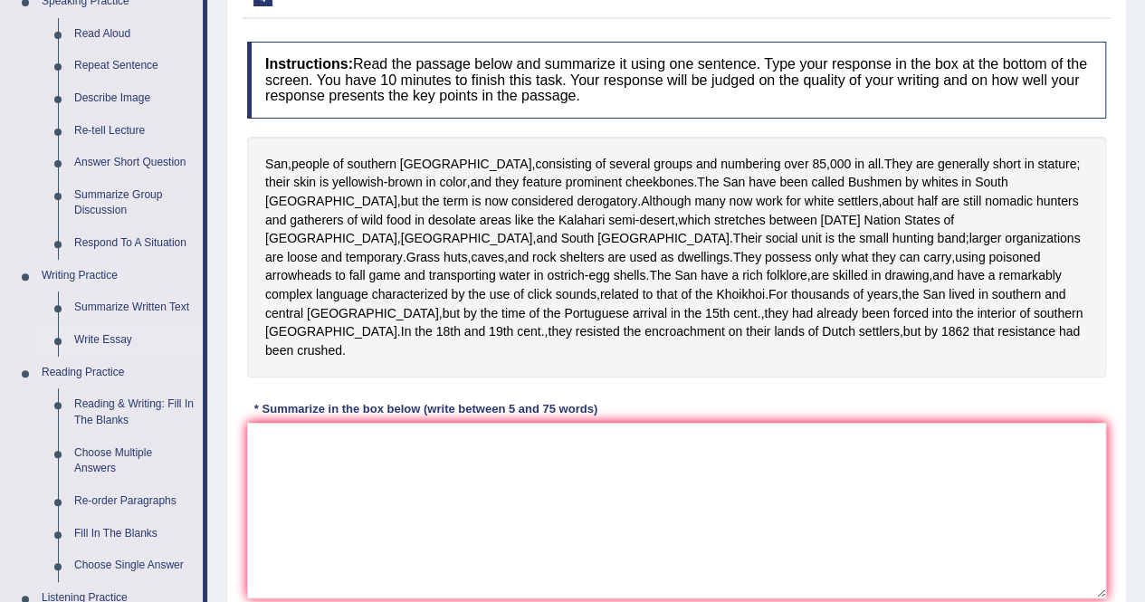
click at [89, 327] on link "Write Essay" at bounding box center [134, 340] width 137 height 33
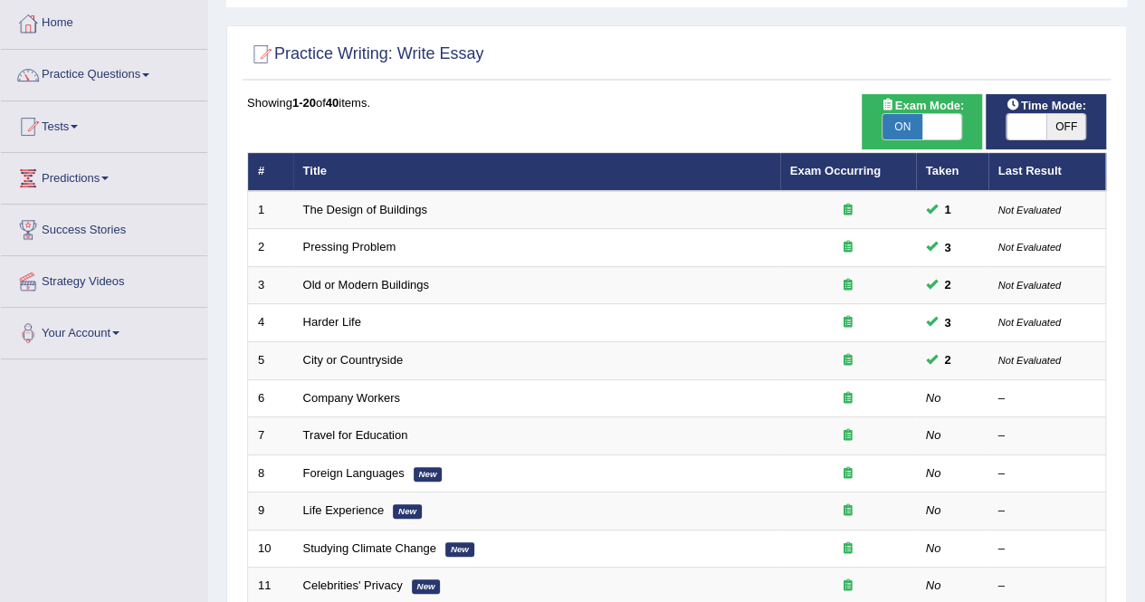
scroll to position [100, 0]
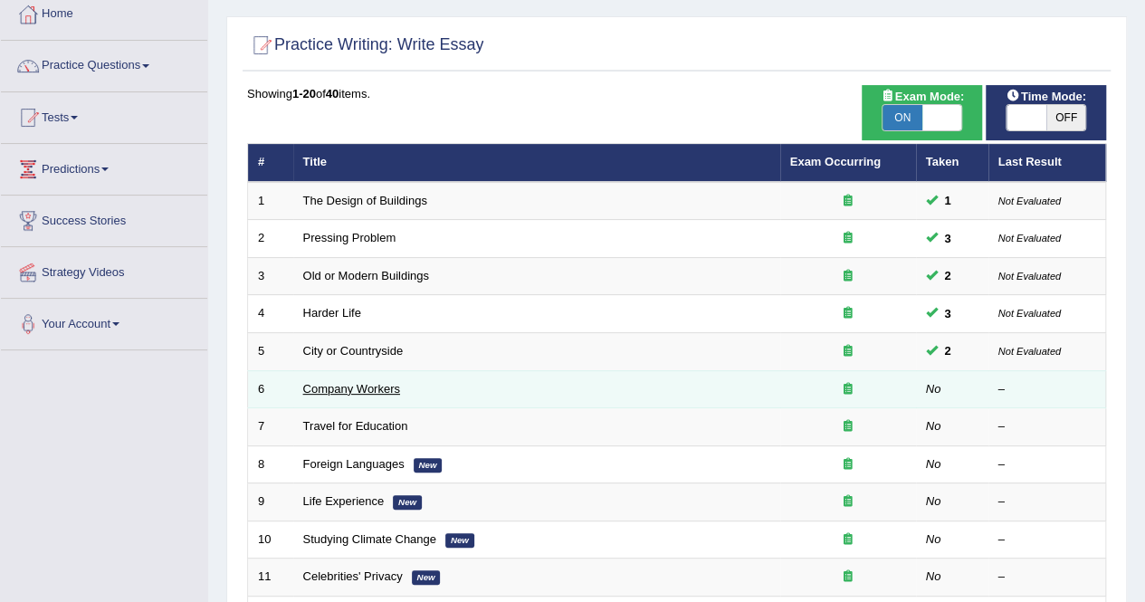
click at [344, 391] on link "Company Workers" at bounding box center [351, 389] width 97 height 14
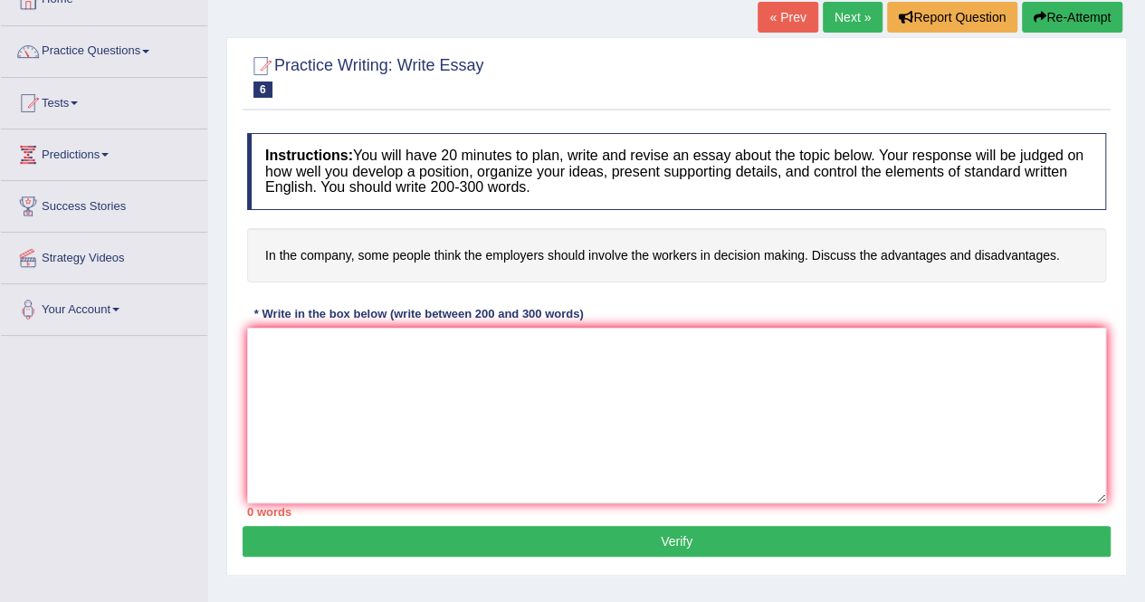
scroll to position [126, 0]
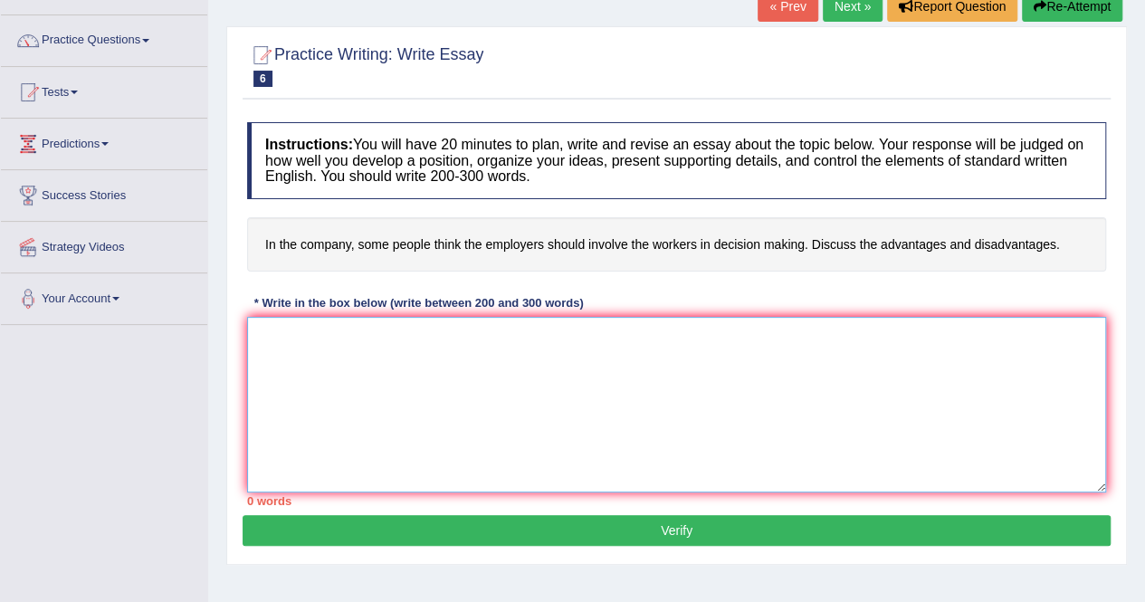
click at [449, 323] on textarea at bounding box center [676, 405] width 859 height 176
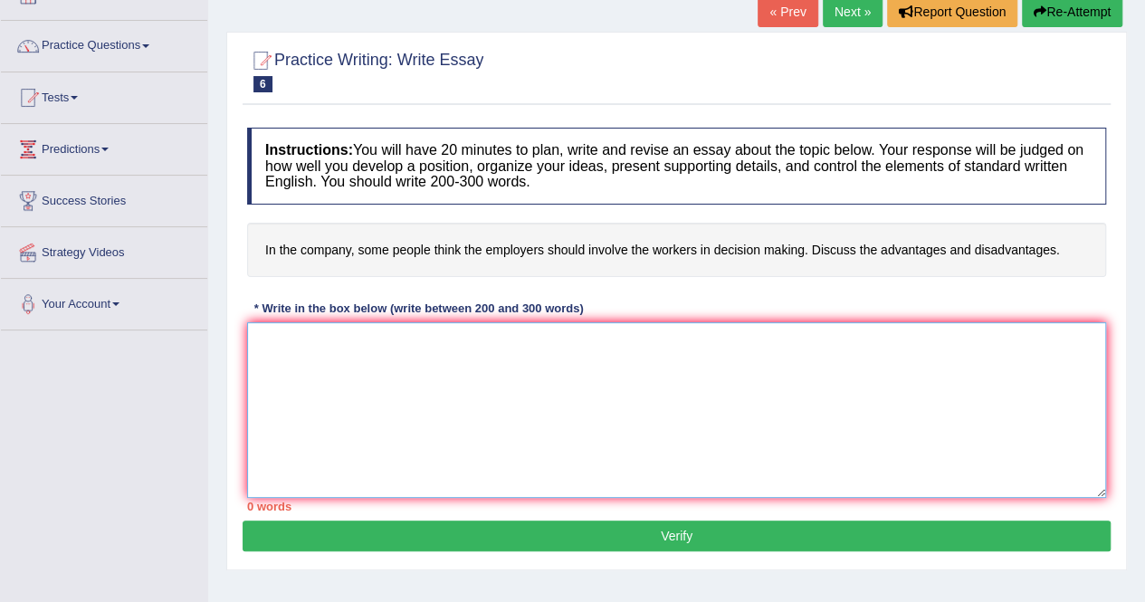
scroll to position [119, 0]
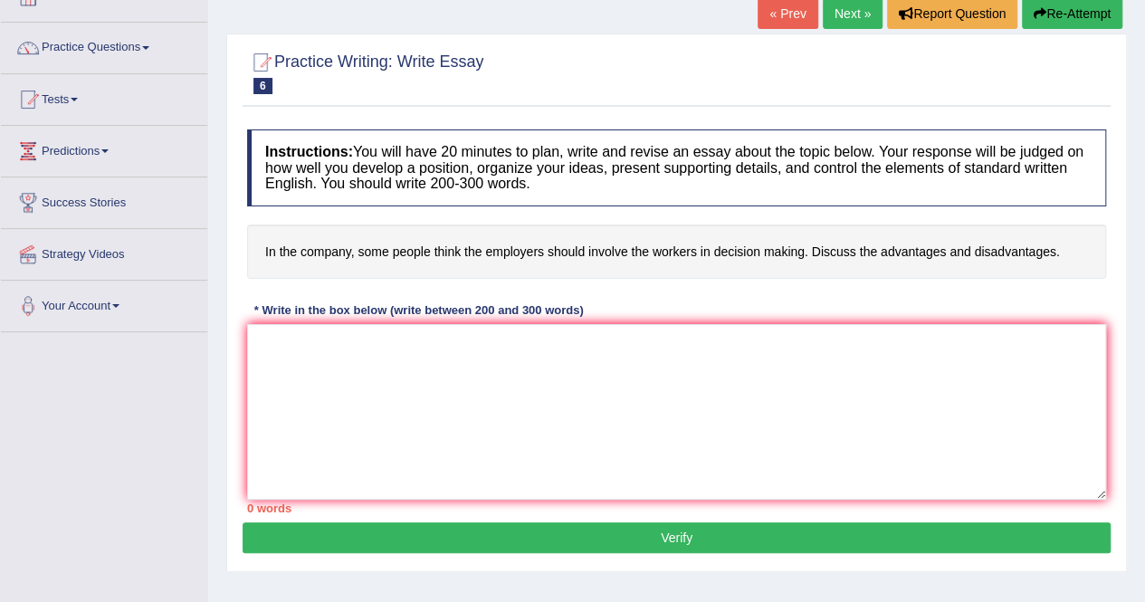
click at [823, 0] on link "Next »" at bounding box center [853, 13] width 60 height 31
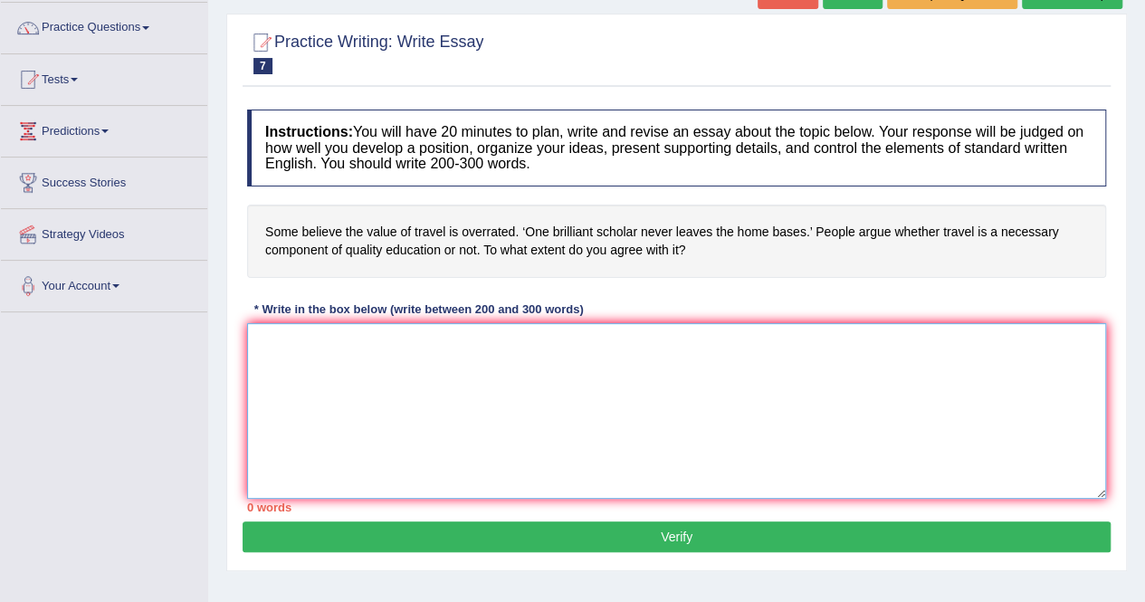
click at [589, 439] on textarea at bounding box center [676, 411] width 859 height 176
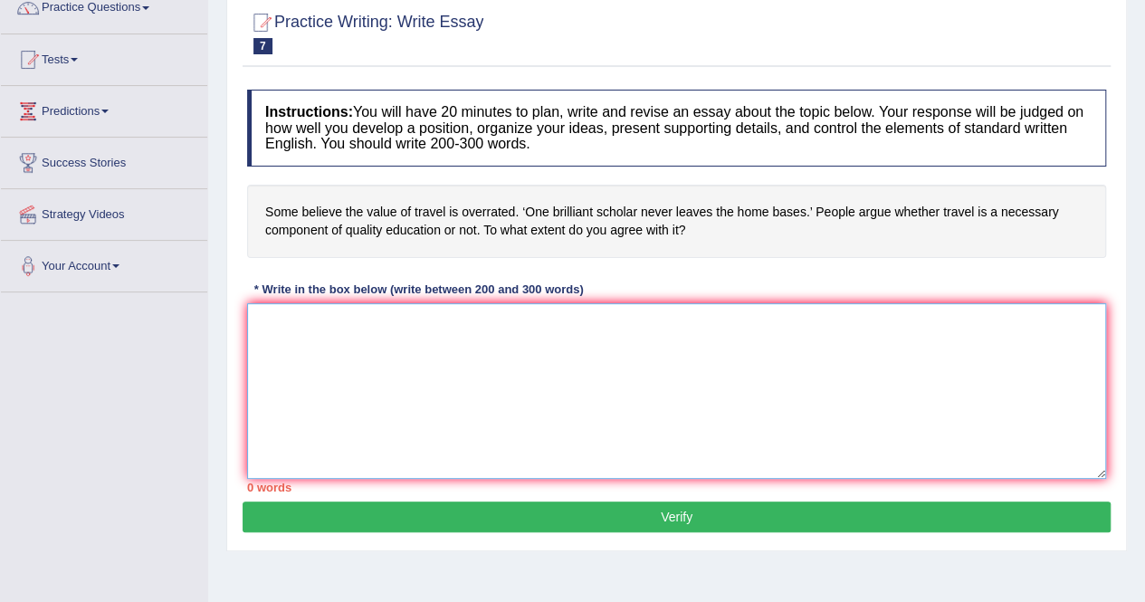
scroll to position [156, 0]
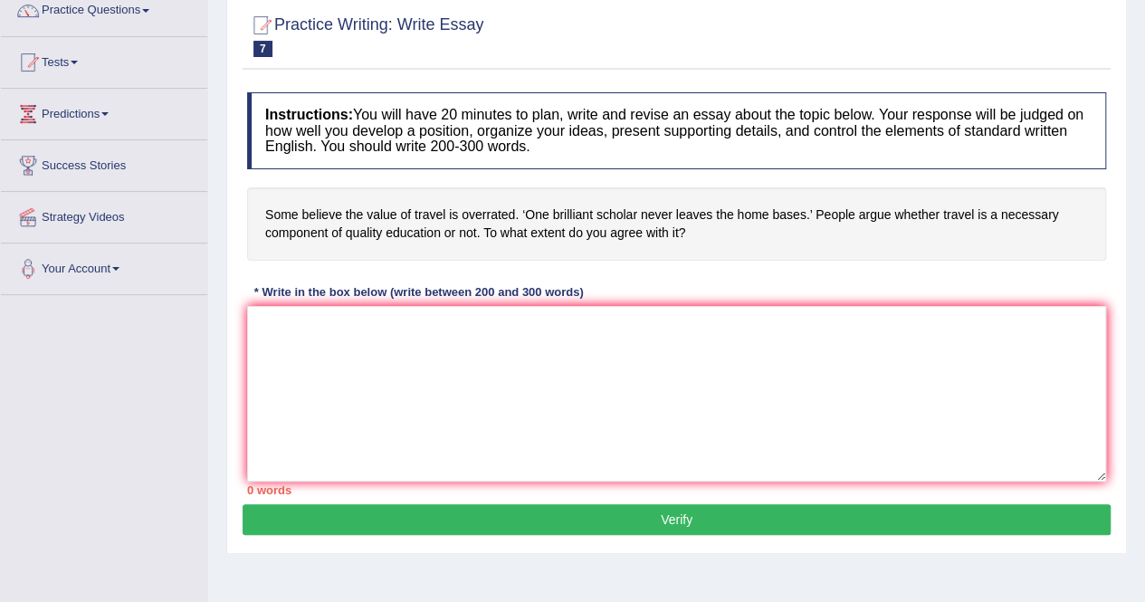
drag, startPoint x: 274, startPoint y: 204, endPoint x: 877, endPoint y: 332, distance: 616.5
click at [877, 332] on div "Instructions: You will have 20 minutes to plan, write and revise an essay about…" at bounding box center [677, 293] width 868 height 421
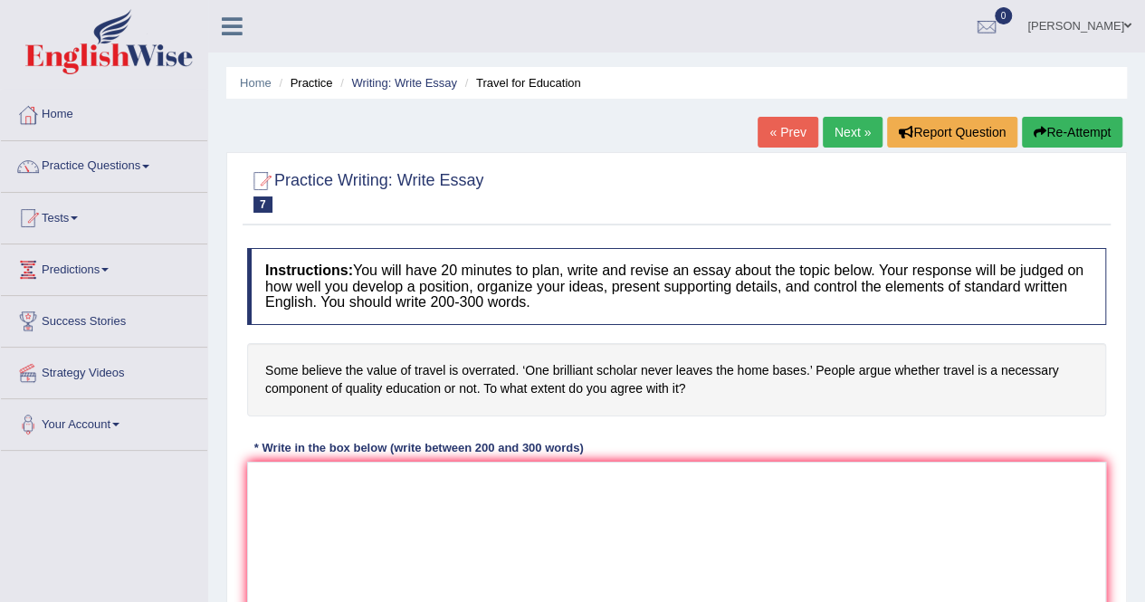
scroll to position [1, 0]
click at [113, 157] on link "Practice Questions" at bounding box center [104, 162] width 206 height 45
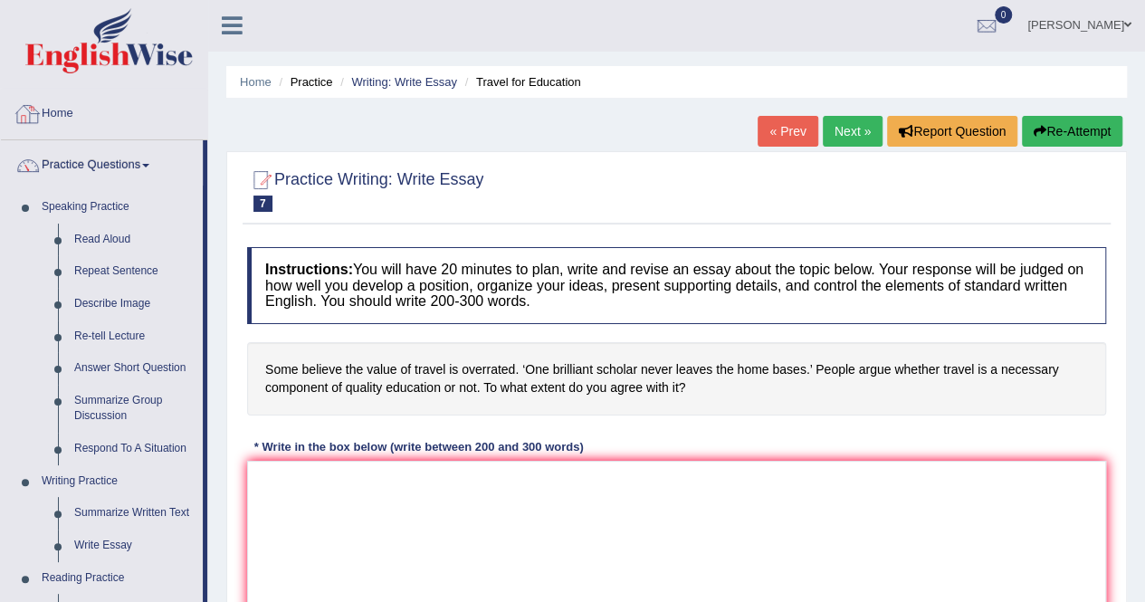
click at [381, 73] on li "Writing: Write Essay" at bounding box center [396, 81] width 121 height 17
click at [405, 69] on ul "Home Practice Writing: Write Essay Travel for Education" at bounding box center [676, 82] width 901 height 32
click at [402, 80] on link "Writing: Write Essay" at bounding box center [404, 82] width 106 height 14
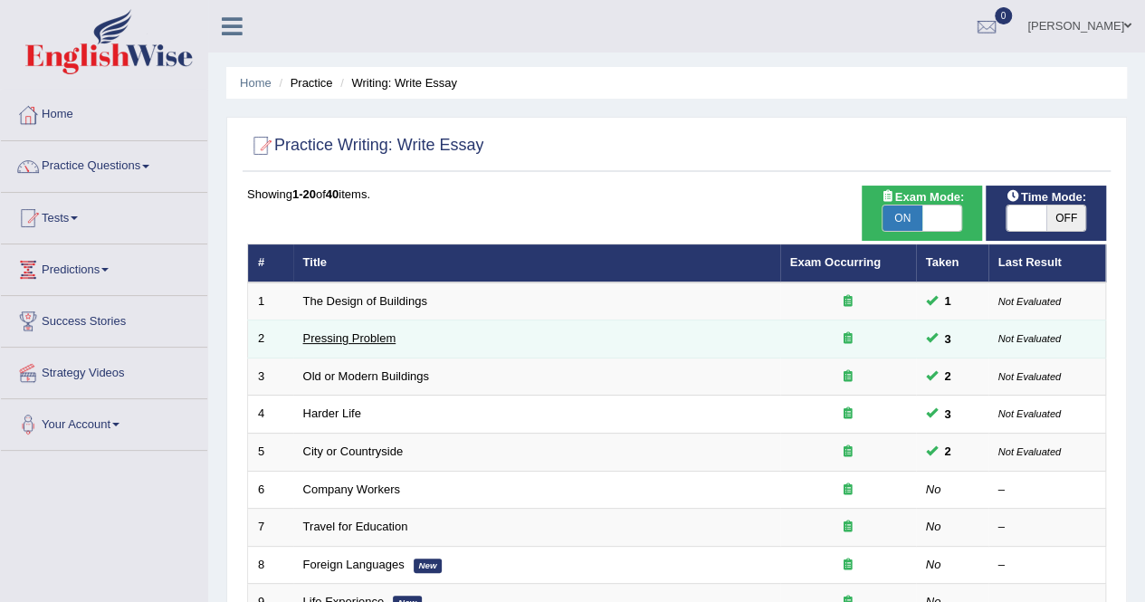
click at [363, 335] on link "Pressing Problem" at bounding box center [349, 338] width 93 height 14
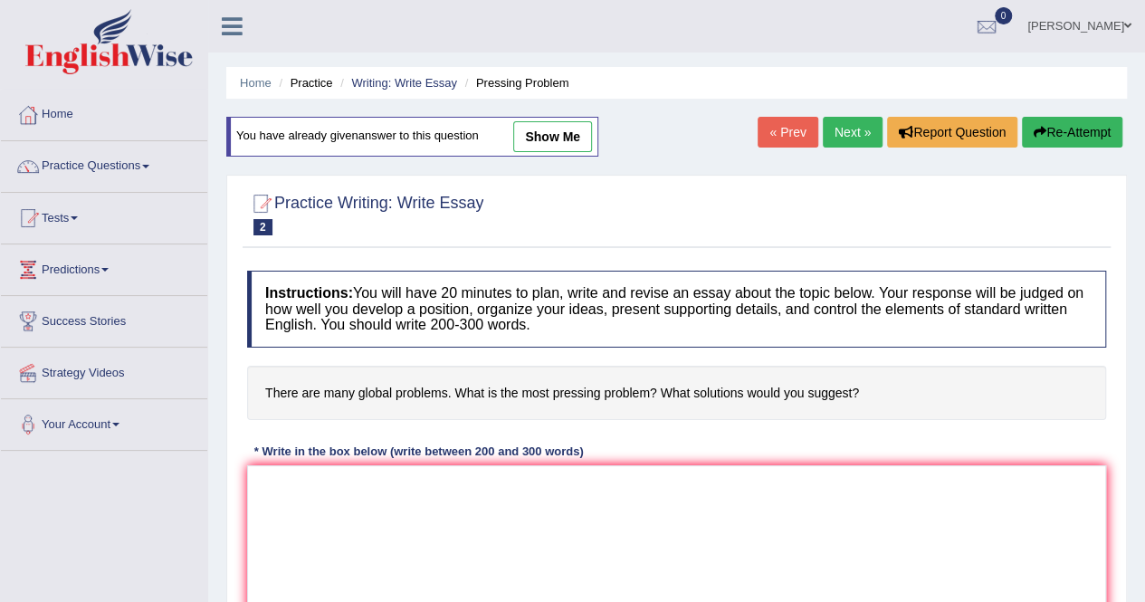
click at [535, 134] on link "show me" at bounding box center [552, 136] width 79 height 31
type textarea "The growing influence of many global problems on our lives has sparked various …"
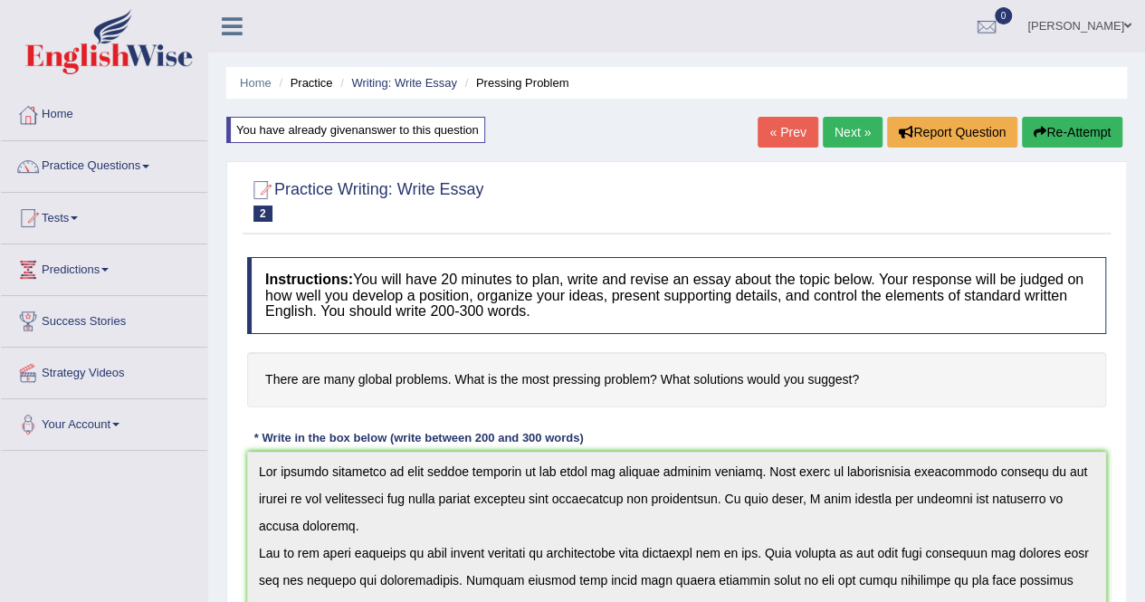
click at [1088, 126] on button "Re-Attempt" at bounding box center [1072, 132] width 100 height 31
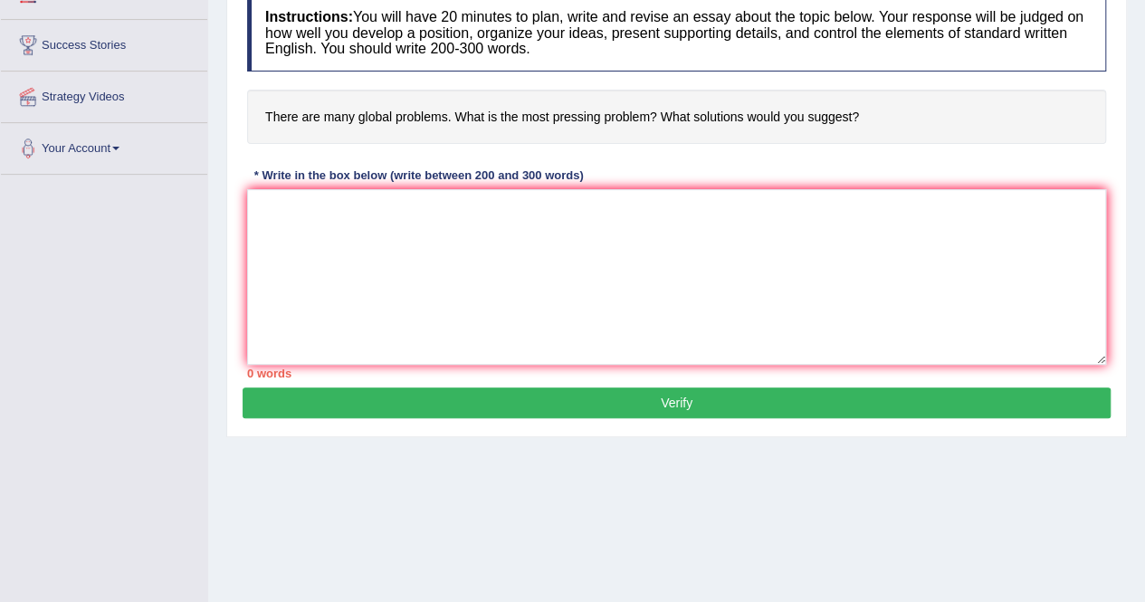
scroll to position [287, 0]
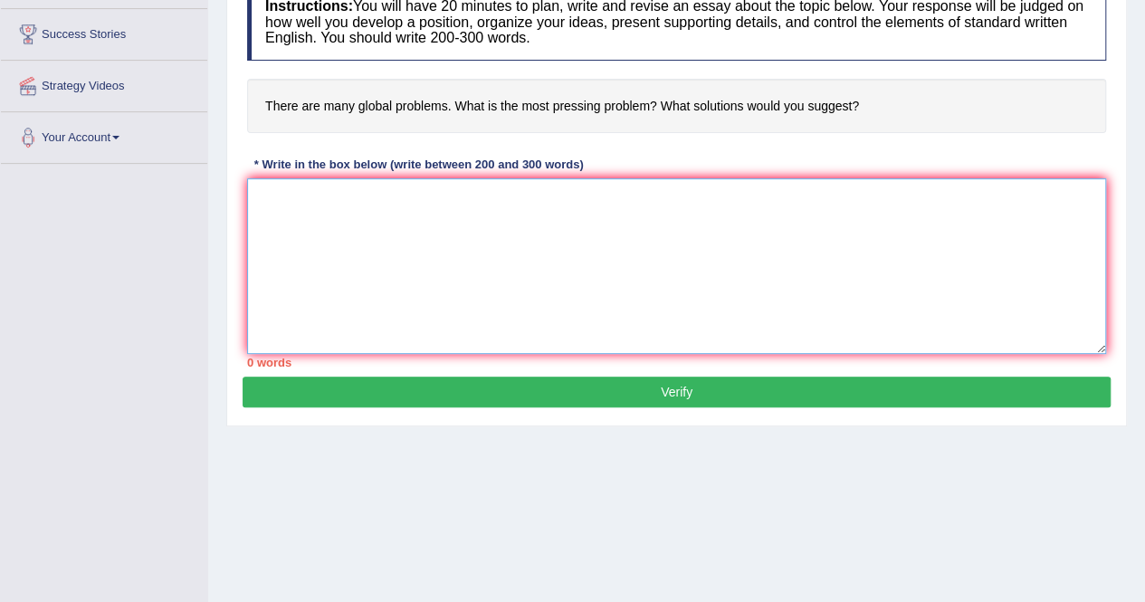
click at [522, 263] on textarea at bounding box center [676, 266] width 859 height 176
paste textarea "The growing influence of global problems on our lives has sparked various debat…"
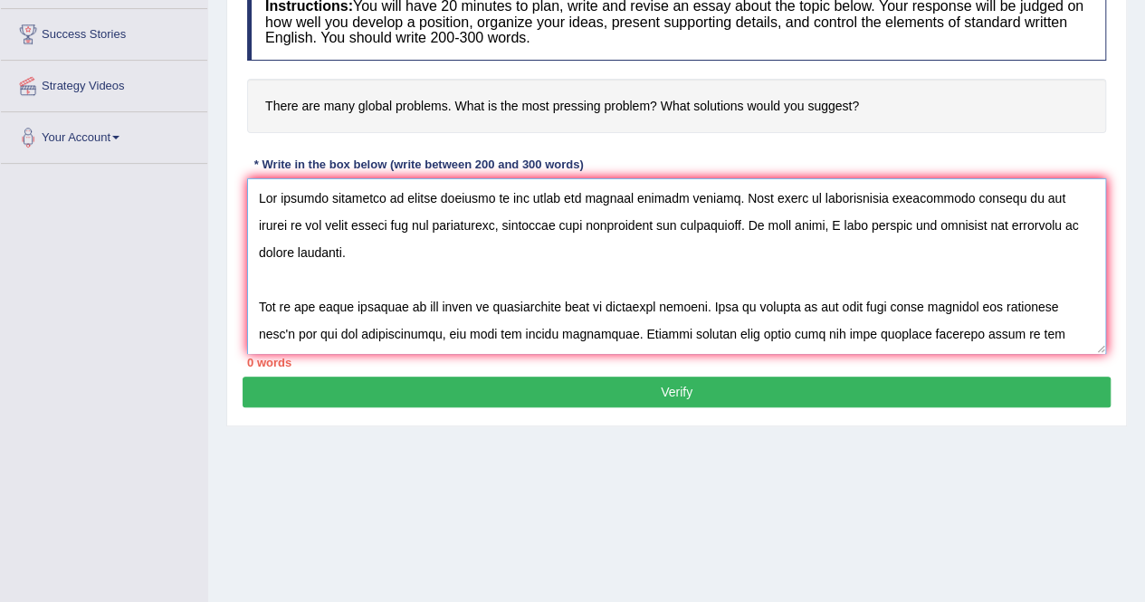
scroll to position [313, 0]
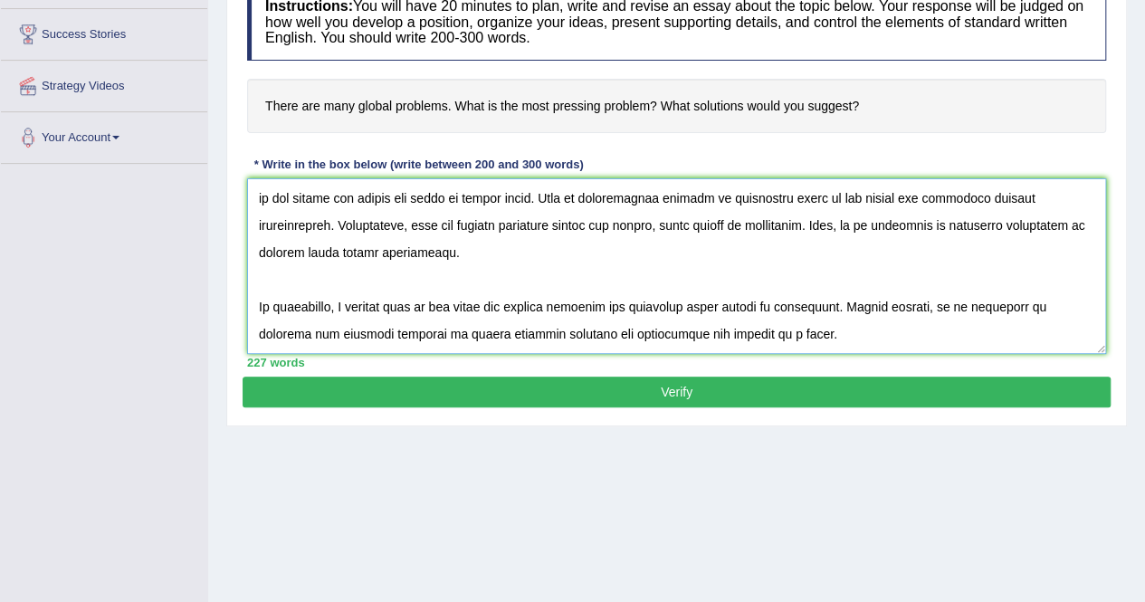
type textarea "The growing influence of global problems on our lives has sparked various debat…"
click at [617, 381] on button "Verify" at bounding box center [677, 392] width 868 height 31
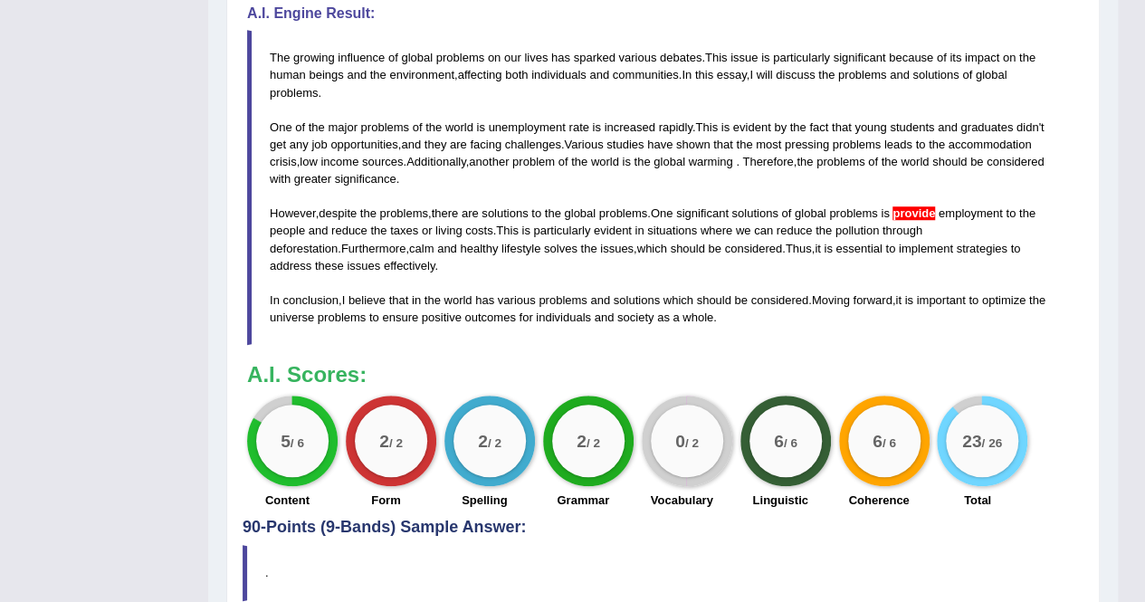
scroll to position [621, 0]
click at [924, 207] on span "provide" at bounding box center [914, 214] width 43 height 14
click at [832, 315] on blockquote "The growing influence of global problems on our lives has sparked various debat…" at bounding box center [663, 188] width 832 height 315
click at [860, 347] on div "Instructions: You will have 20 minutes to plan, write and revise an essay about…" at bounding box center [663, 73] width 841 height 892
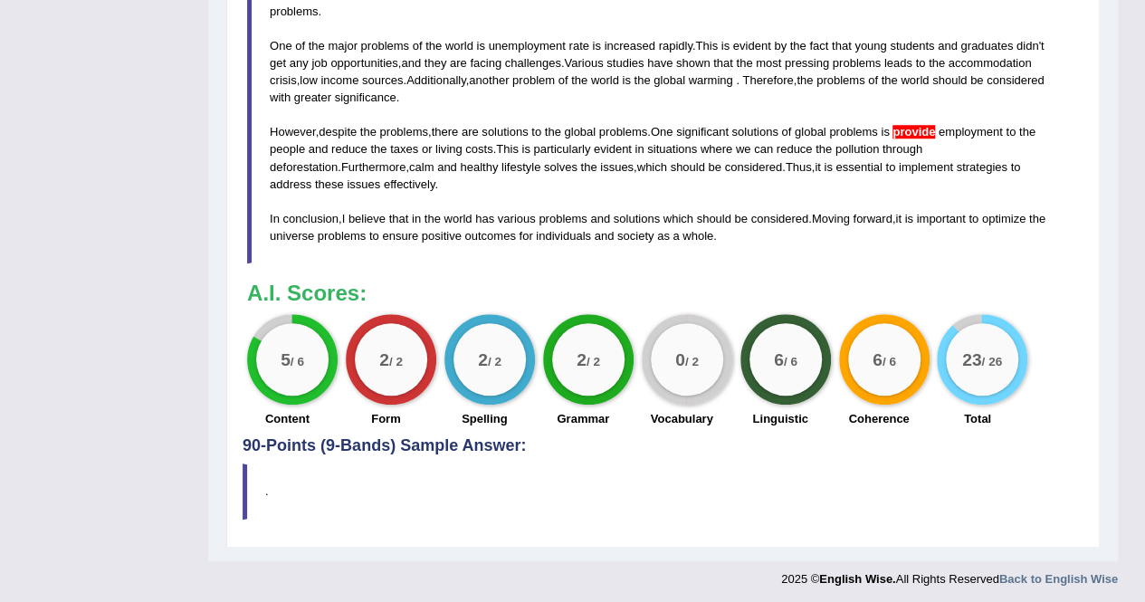
scroll to position [697, 0]
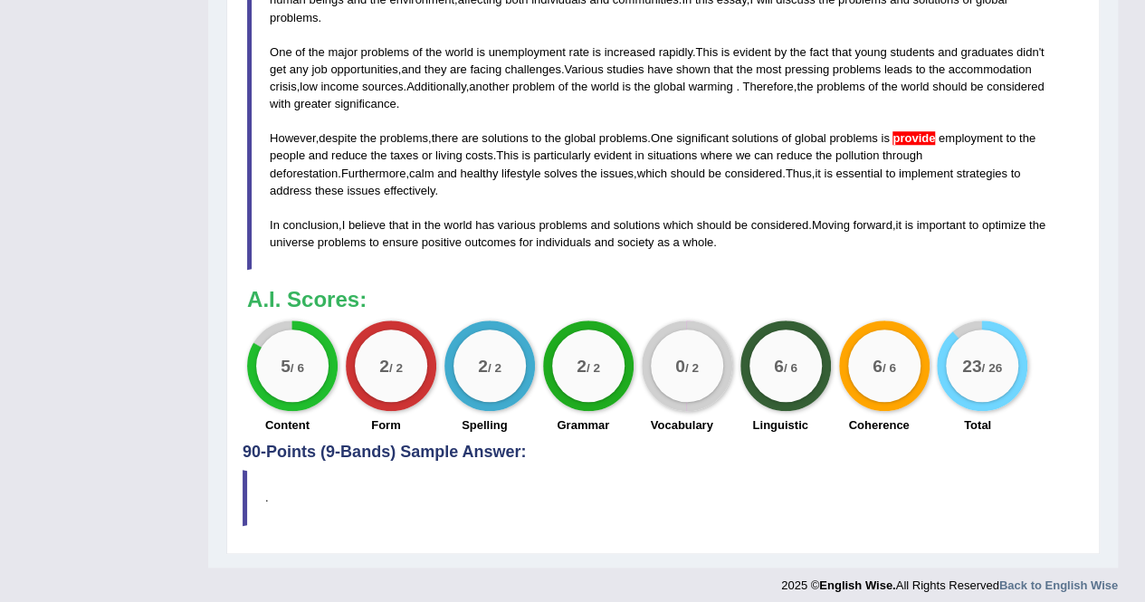
click at [493, 488] on blockquote "." at bounding box center [663, 497] width 841 height 55
